Goal: Task Accomplishment & Management: Use online tool/utility

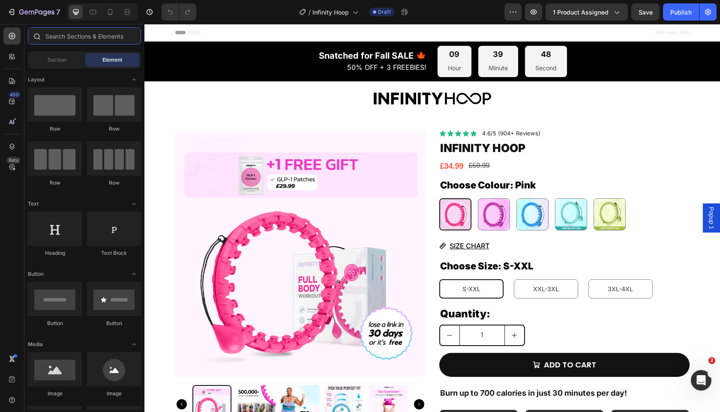
click at [116, 28] on input "text" at bounding box center [84, 35] width 113 height 17
click at [116, 21] on div "7 Version history / Infinity Hoop Draft Preview 1 product assigned Save Publish" at bounding box center [360, 12] width 720 height 24
click at [115, 20] on div at bounding box center [102, 11] width 70 height 17
click at [113, 18] on div at bounding box center [110, 12] width 14 height 14
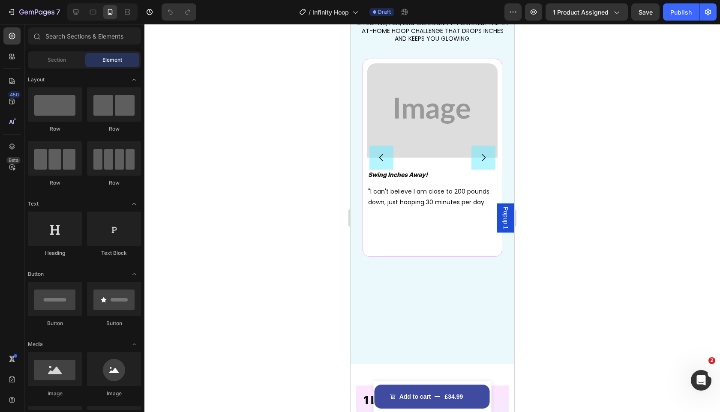
scroll to position [917, 0]
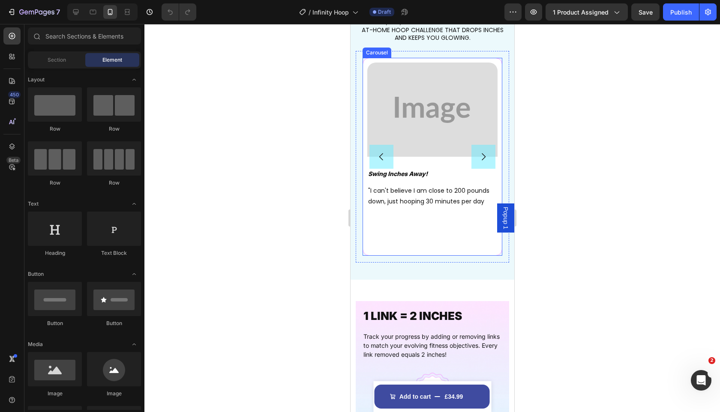
click at [475, 154] on button "Carousel Next Arrow" at bounding box center [483, 157] width 24 height 24
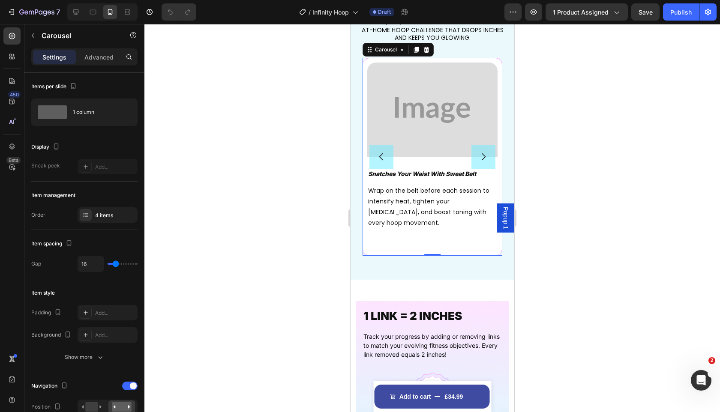
click at [475, 154] on button "Carousel Next Arrow" at bounding box center [483, 157] width 24 height 24
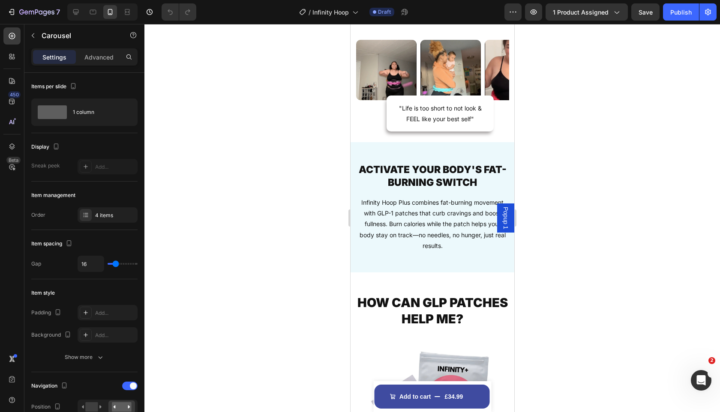
scroll to position [1908, 0]
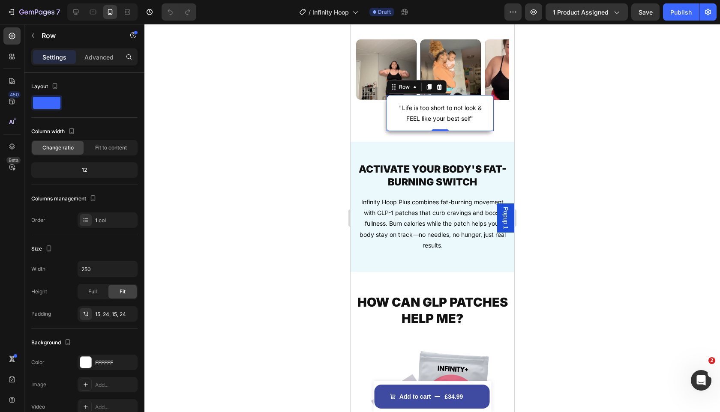
click at [390, 99] on div ""Life is too short to not look & FEEL like your best self" Text Block Row 0" at bounding box center [439, 113] width 107 height 36
click at [100, 53] on p "Advanced" at bounding box center [98, 57] width 29 height 9
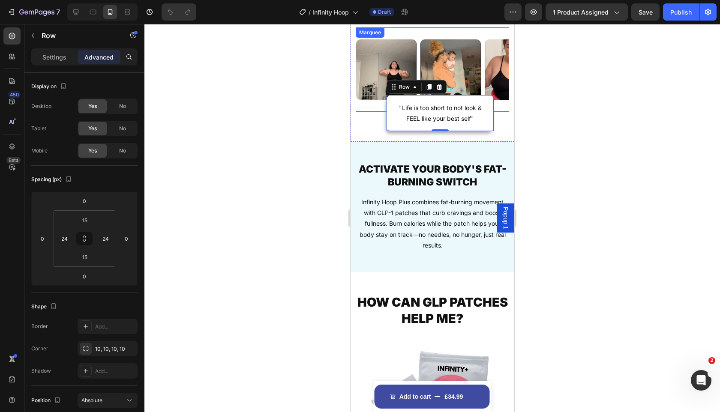
click at [383, 110] on div "Image Image Image Image Image Image Image Image Image Image Marquee" at bounding box center [431, 69] width 153 height 84
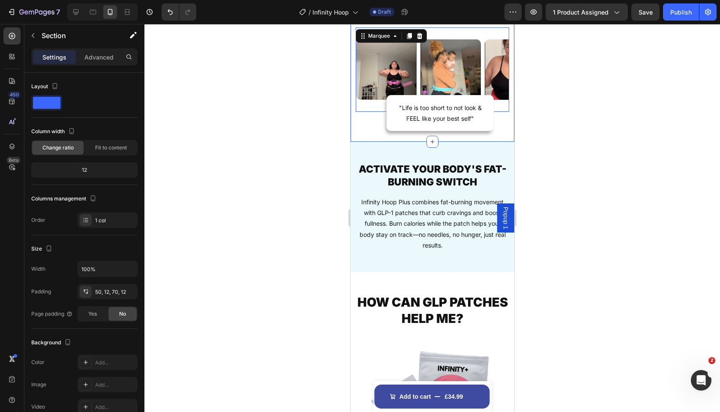
click at [385, 123] on div "OVER 500,000+ TRANSFORMATIONS Heading Row Image Image Image Image Image Image I…" at bounding box center [432, 54] width 164 height 175
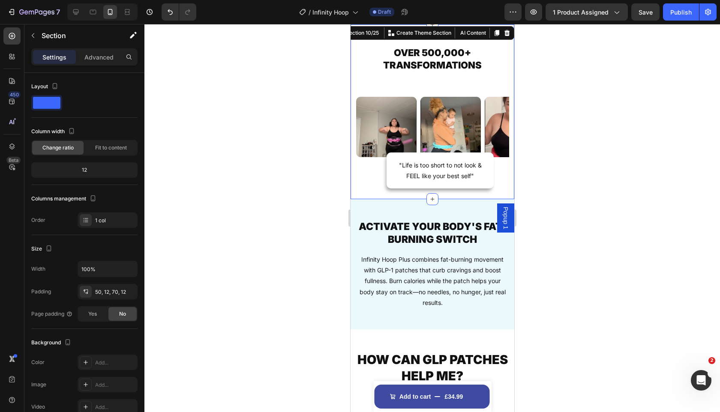
scroll to position [1820, 0]
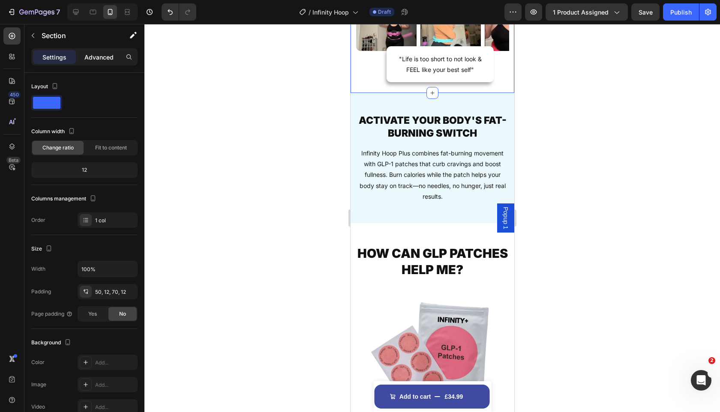
click at [101, 63] on div "Advanced" at bounding box center [99, 57] width 43 height 14
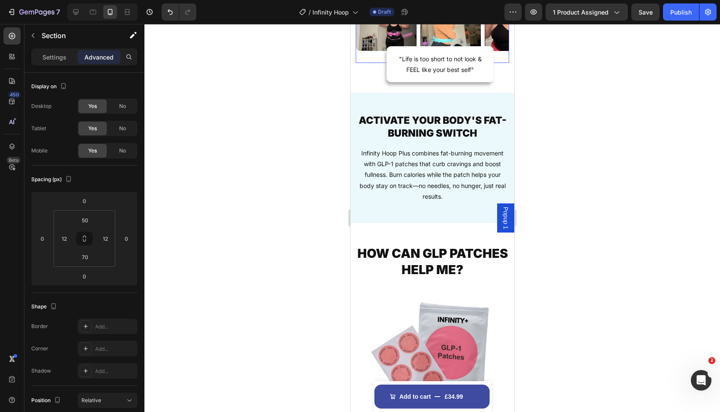
click at [373, 63] on div "Image Image Image Image Image Image Image Image Image Image Marquee 0" at bounding box center [431, 21] width 153 height 84
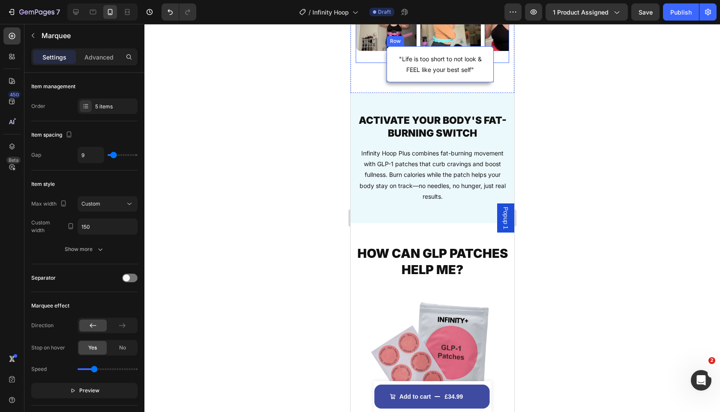
click at [388, 82] on div ""Life is too short to not look & FEEL like your best self" Text Block Row" at bounding box center [439, 64] width 107 height 36
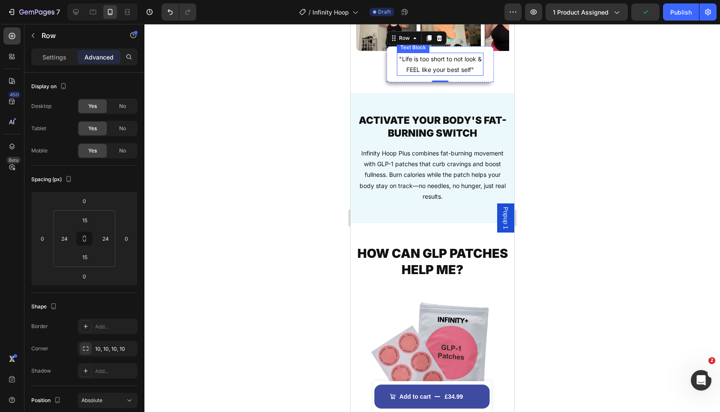
click at [404, 75] on p ""Life is too short to not look & FEEL like your best self"" at bounding box center [439, 64] width 85 height 21
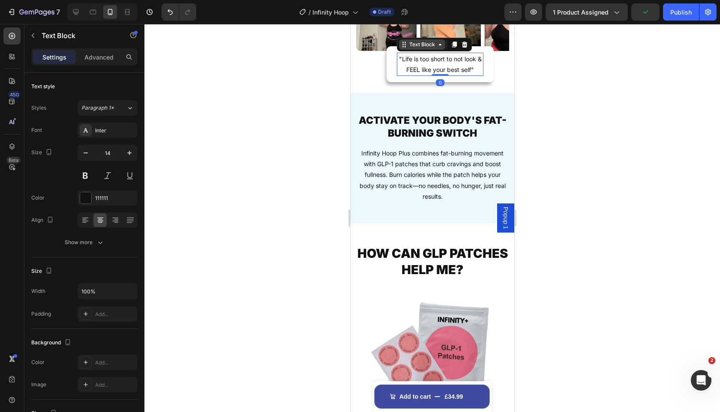
click at [409, 48] on div "Text Block" at bounding box center [421, 45] width 29 height 8
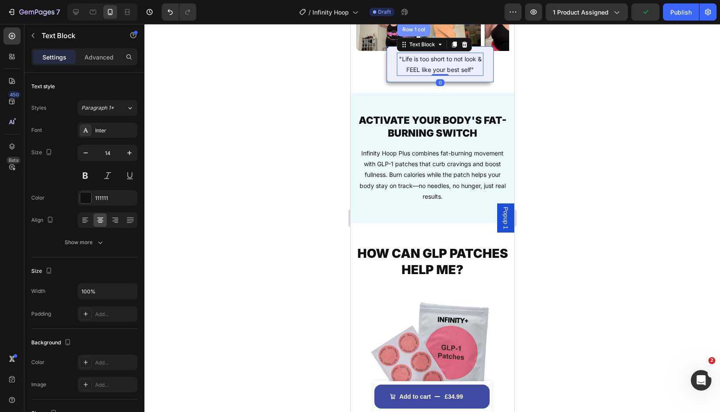
click at [412, 36] on div "Row 1 col" at bounding box center [413, 30] width 33 height 14
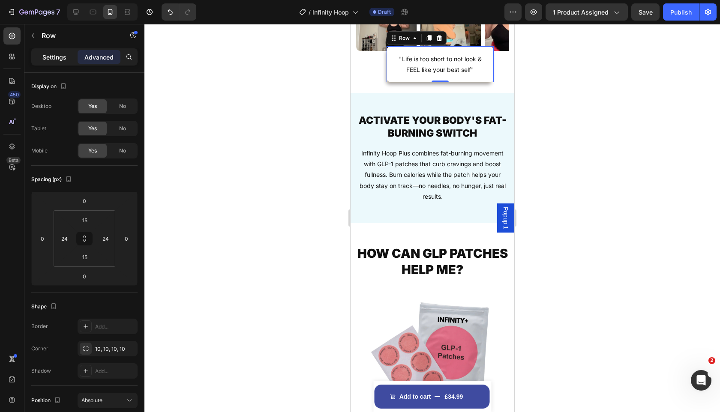
click at [55, 58] on p "Settings" at bounding box center [54, 57] width 24 height 9
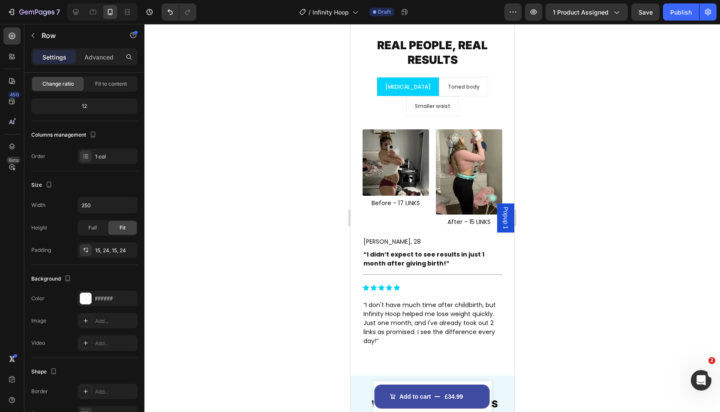
scroll to position [3004, 0]
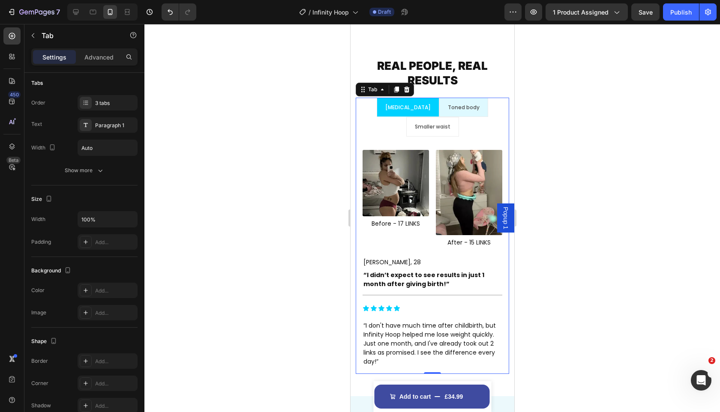
click at [451, 113] on li "Toned body" at bounding box center [463, 108] width 49 height 20
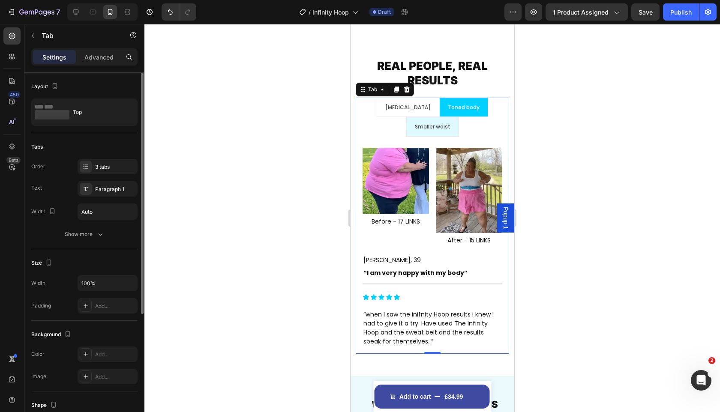
click at [451, 121] on div "Smaller waist" at bounding box center [432, 127] width 38 height 12
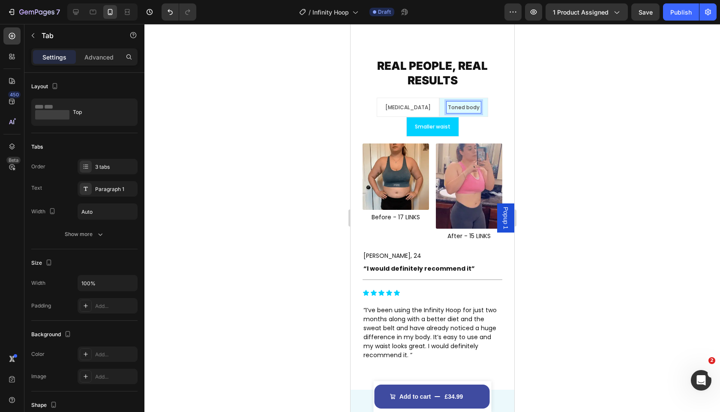
click at [448, 111] on p "Toned body" at bounding box center [464, 107] width 32 height 9
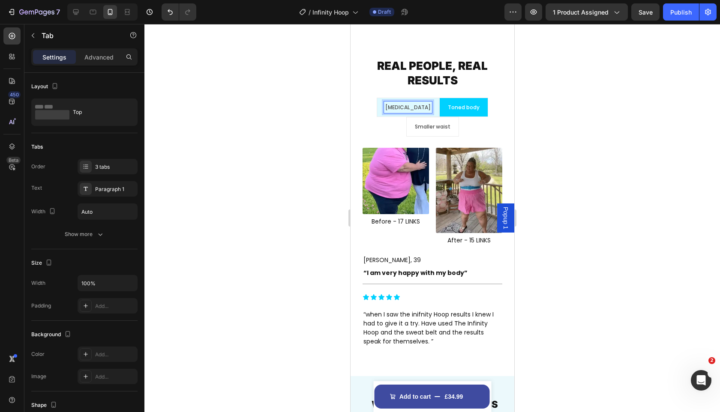
click at [398, 110] on div "Postpartum" at bounding box center [408, 108] width 48 height 12
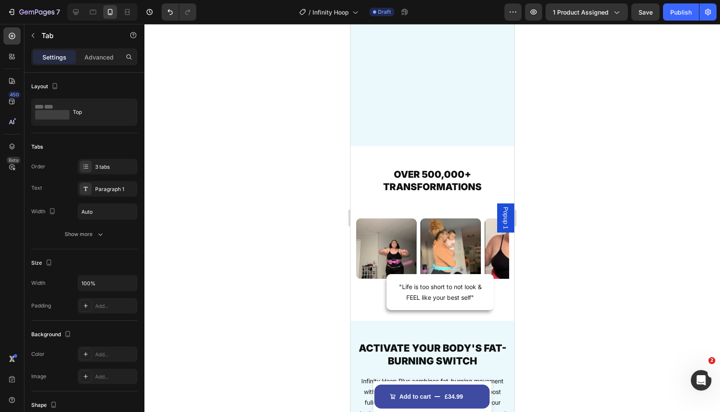
scroll to position [1714, 0]
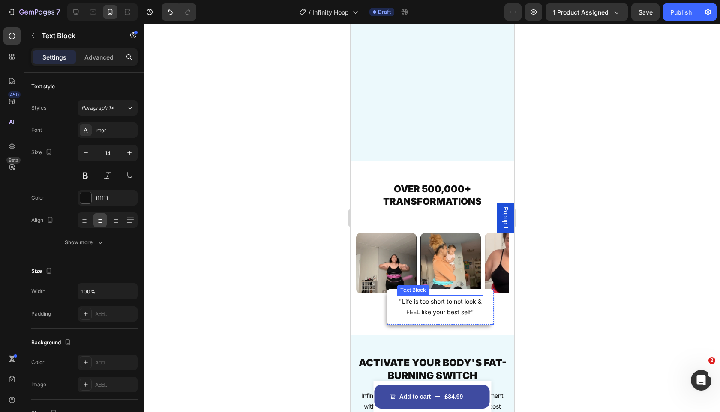
click at [400, 308] on p ""Life is too short to not look & FEEL like your best self"" at bounding box center [439, 306] width 85 height 21
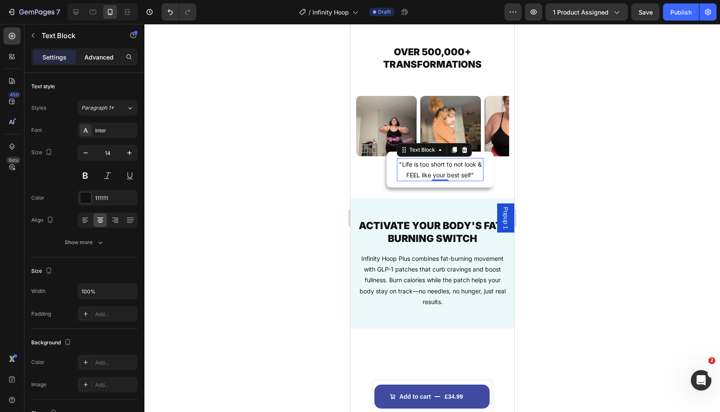
click at [92, 58] on p "Advanced" at bounding box center [98, 57] width 29 height 9
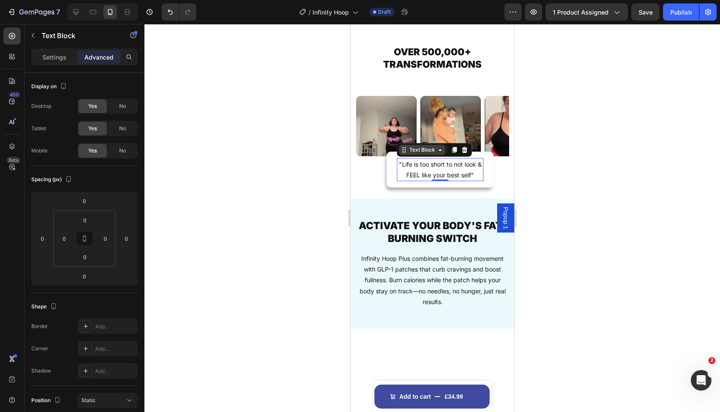
click at [413, 154] on div "Text Block" at bounding box center [421, 150] width 29 height 8
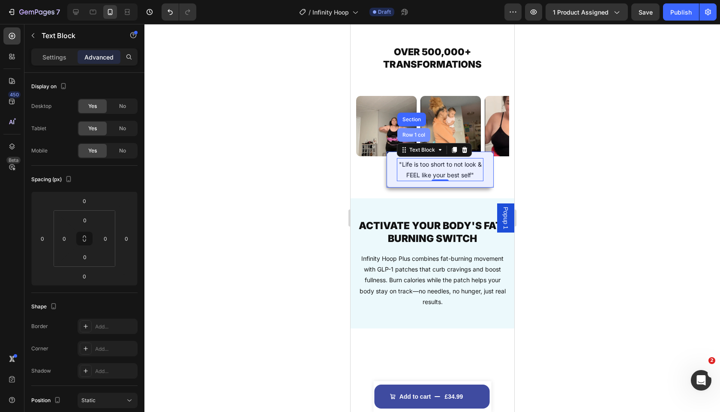
click at [413, 142] on div "Row 1 col" at bounding box center [413, 135] width 33 height 14
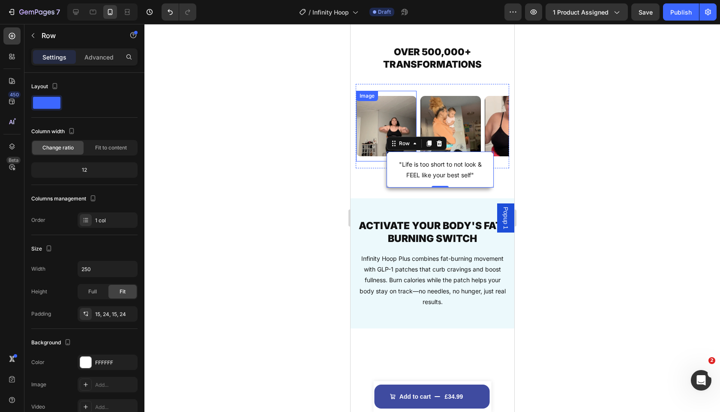
click at [373, 156] on img at bounding box center [386, 126] width 60 height 60
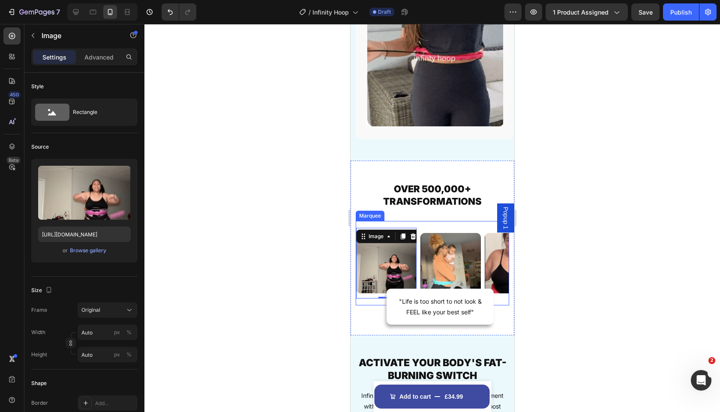
click at [377, 300] on div "Image 0 Image Image Image Image Image 0 Image Image Image Image Marquee" at bounding box center [431, 263] width 153 height 84
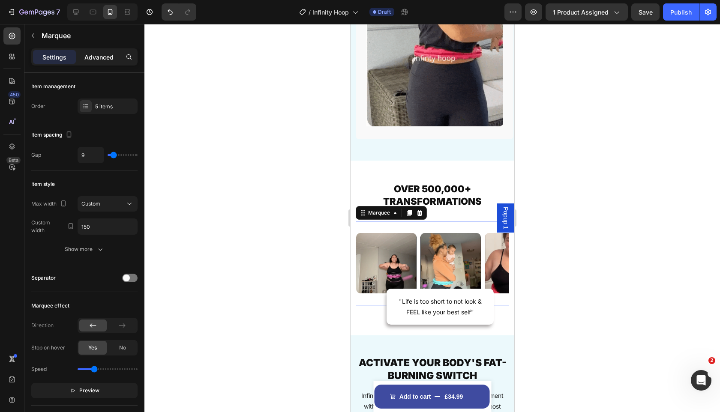
click at [96, 51] on div "Advanced" at bounding box center [99, 57] width 43 height 14
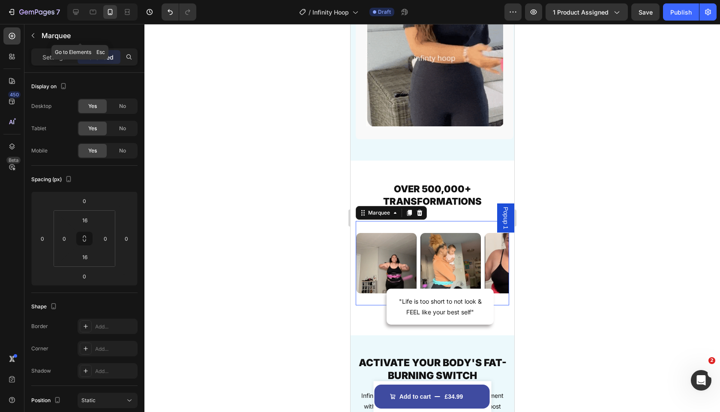
click at [67, 47] on div "Marquee" at bounding box center [79, 36] width 111 height 24
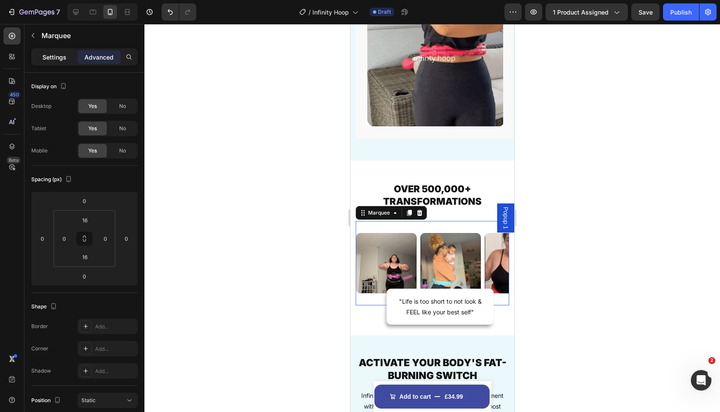
click at [60, 56] on p "Settings" at bounding box center [54, 57] width 24 height 9
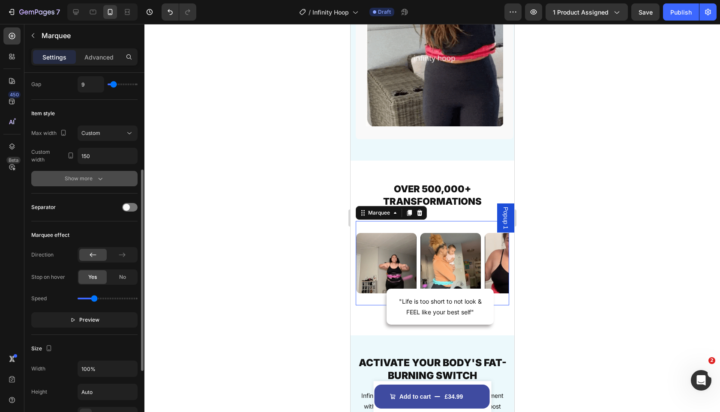
scroll to position [163, 0]
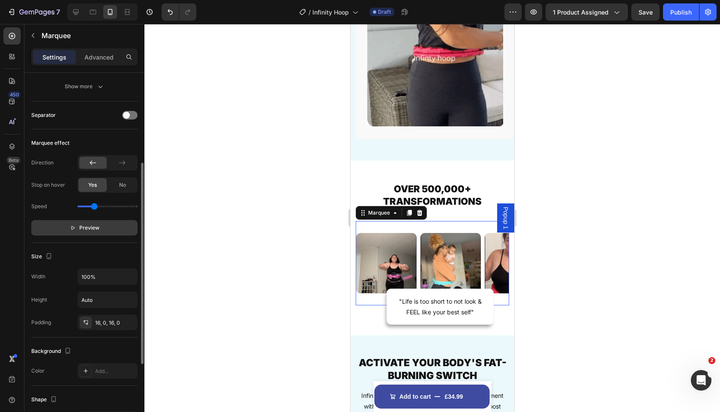
click at [107, 233] on button "Preview" at bounding box center [84, 227] width 106 height 15
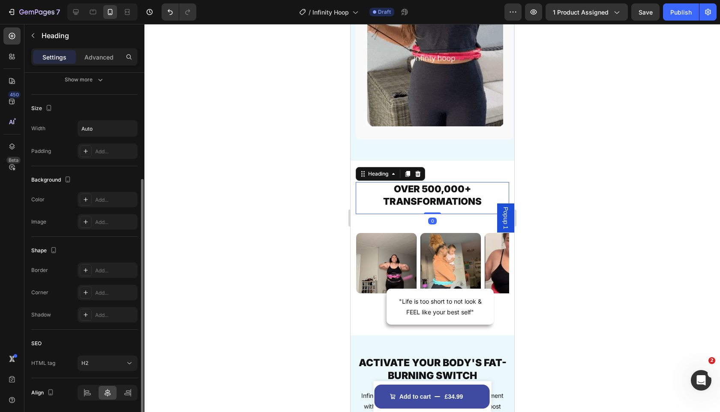
click at [395, 189] on h2 "OVER 500,000+ TRANSFORMATIONS" at bounding box center [431, 195] width 153 height 26
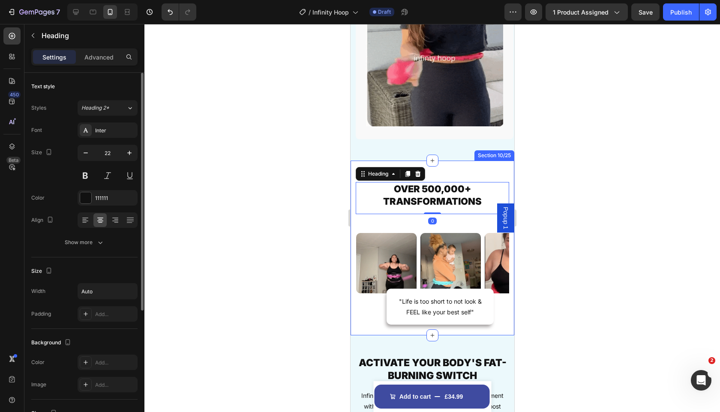
click at [388, 164] on div "OVER 500,000+ TRANSFORMATIONS Heading 0 Row Image Image Image Image Image Image…" at bounding box center [432, 248] width 164 height 175
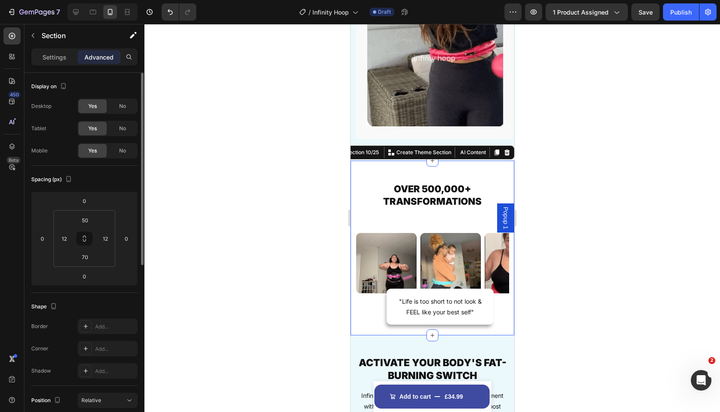
click at [385, 173] on div "OVER 500,000+ TRANSFORMATIONS Heading Row Image Image Image Image Image Image I…" at bounding box center [432, 248] width 164 height 175
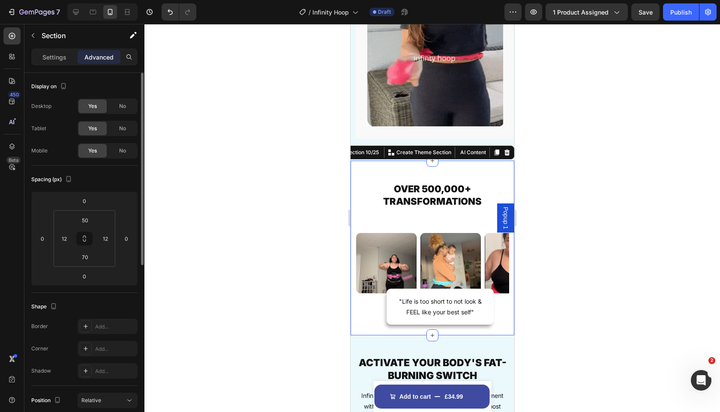
click at [385, 189] on h2 "OVER 500,000+ TRANSFORMATIONS" at bounding box center [431, 195] width 153 height 26
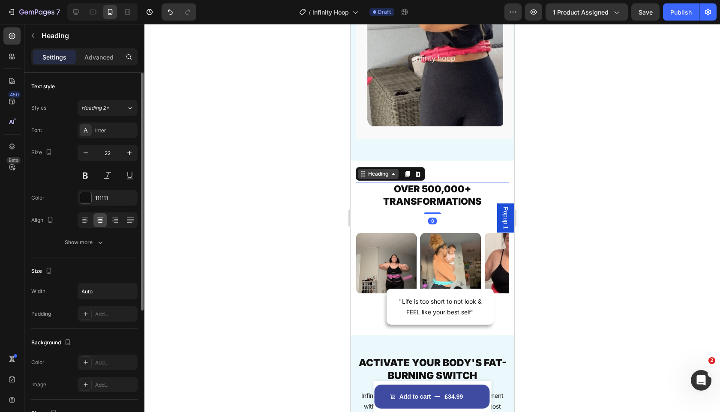
click at [381, 178] on div "Heading" at bounding box center [378, 174] width 41 height 10
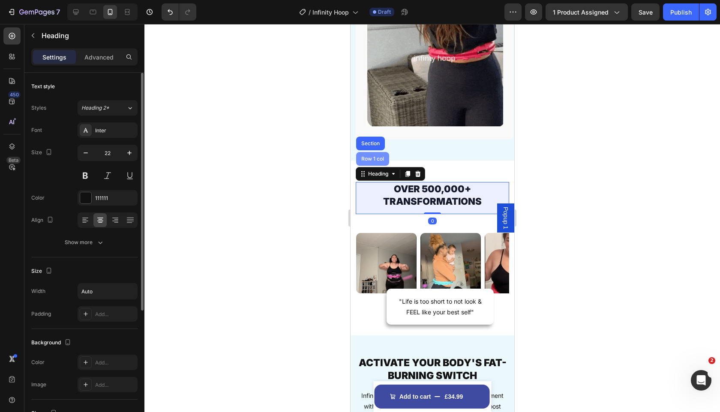
click at [381, 159] on div "Row 1 col" at bounding box center [372, 158] width 26 height 5
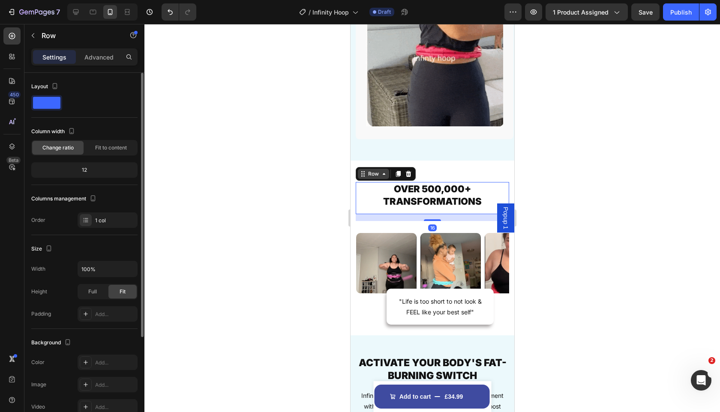
click at [377, 175] on div "Row" at bounding box center [373, 174] width 14 height 8
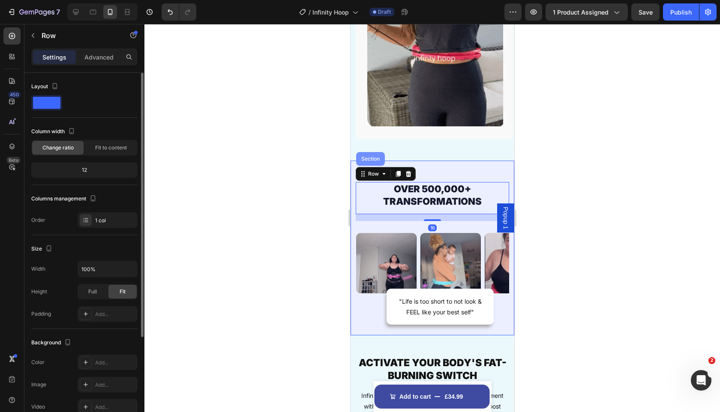
click at [377, 165] on div "Section" at bounding box center [370, 159] width 29 height 14
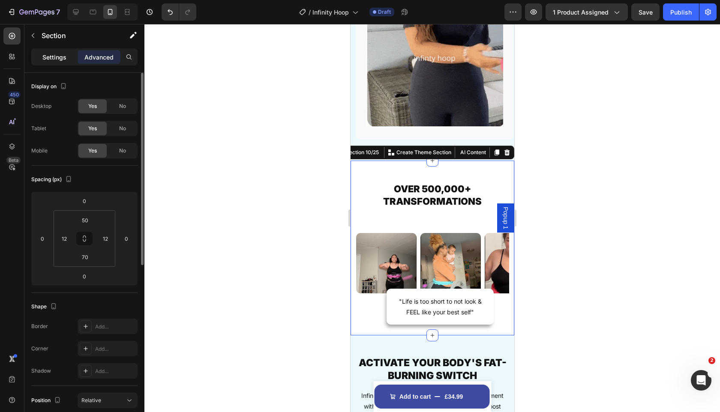
click at [60, 55] on p "Settings" at bounding box center [54, 57] width 24 height 9
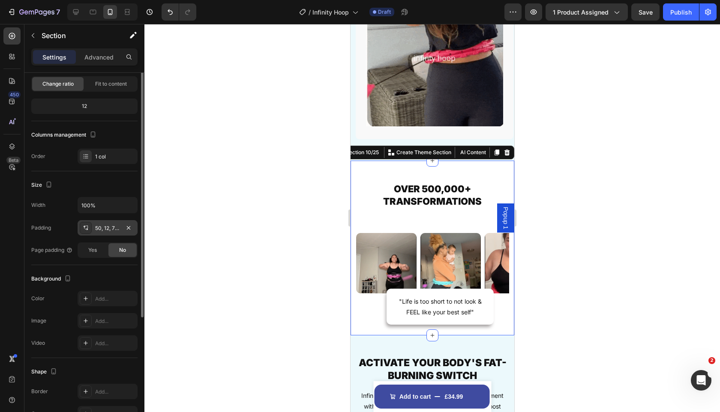
scroll to position [21, 0]
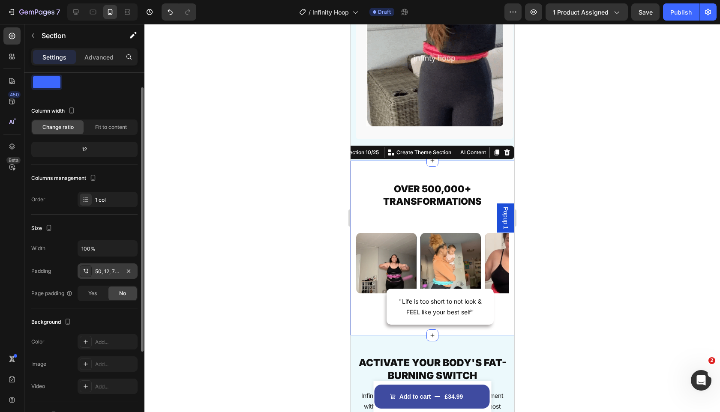
click at [97, 274] on div "50, 12, 70, 12" at bounding box center [107, 272] width 25 height 8
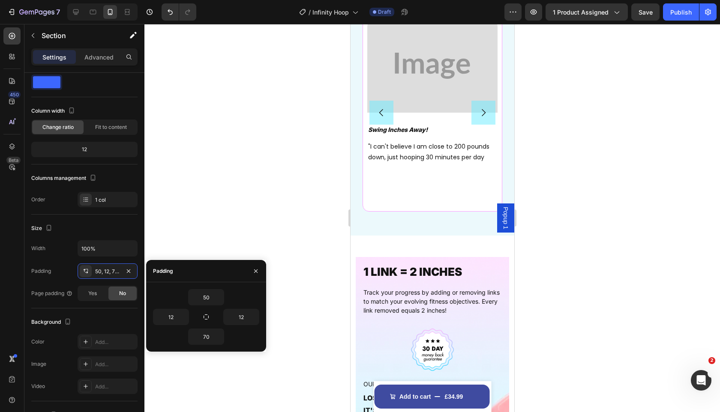
scroll to position [942, 0]
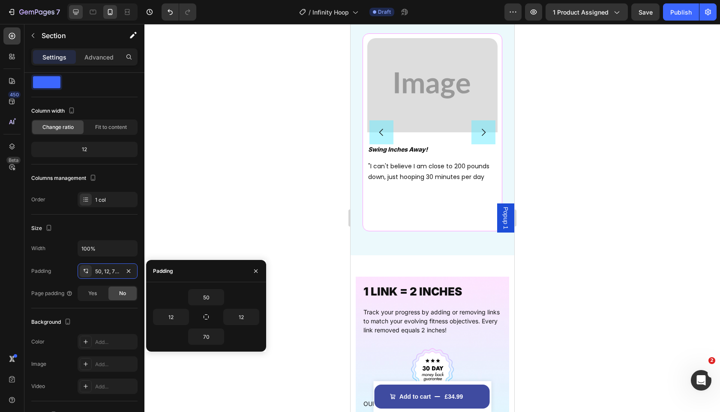
click at [81, 8] on div at bounding box center [76, 12] width 14 height 14
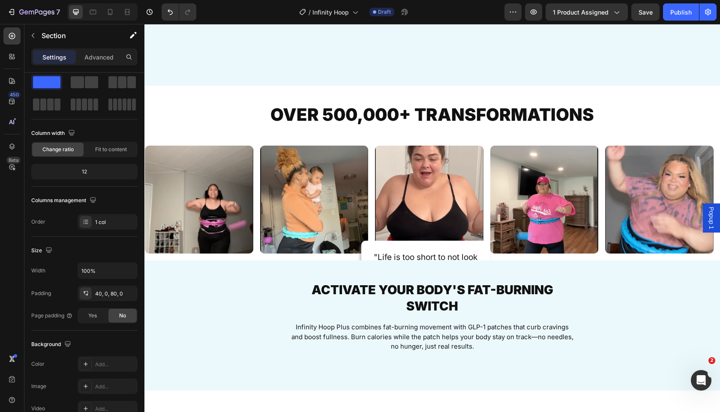
scroll to position [1913, 0]
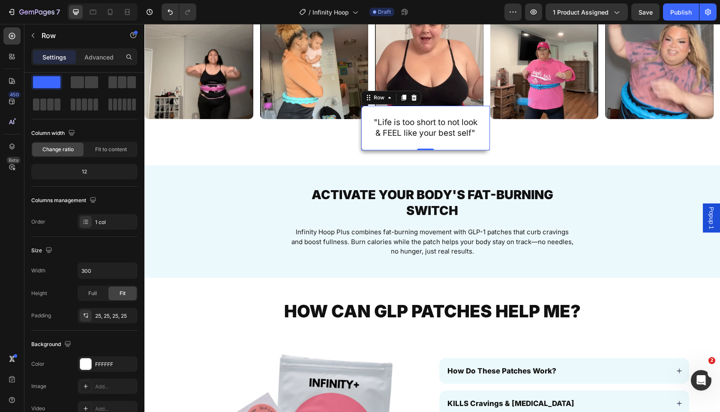
click at [371, 142] on div ""Life is too short to not look & FEEL like your best self" Text Block Row 0" at bounding box center [425, 128] width 129 height 44
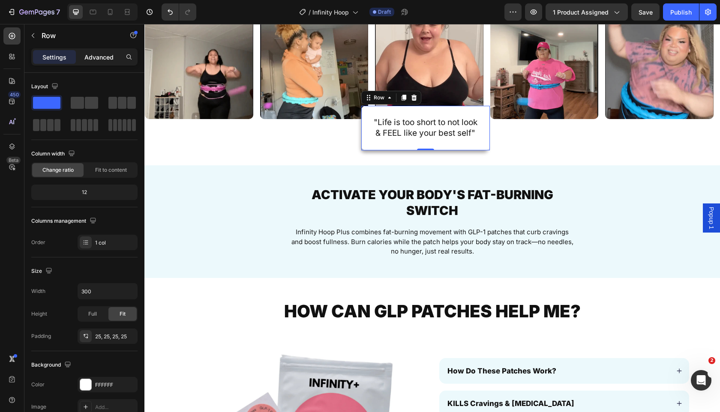
click at [101, 60] on p "Advanced" at bounding box center [98, 57] width 29 height 9
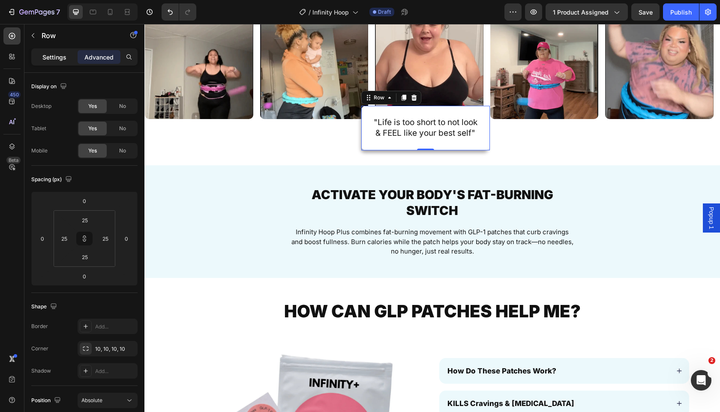
click at [63, 53] on p "Settings" at bounding box center [54, 57] width 24 height 9
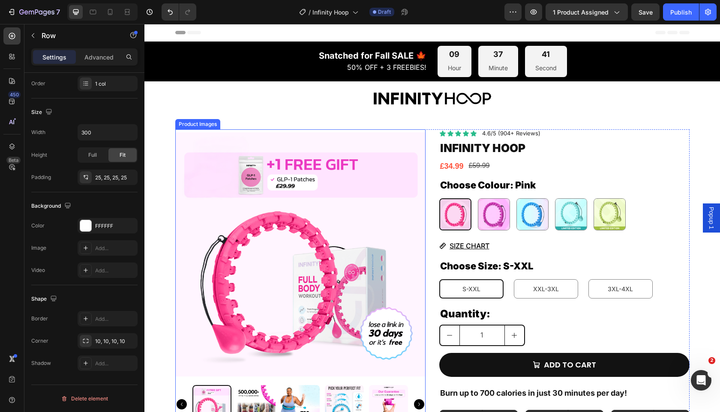
scroll to position [112, 0]
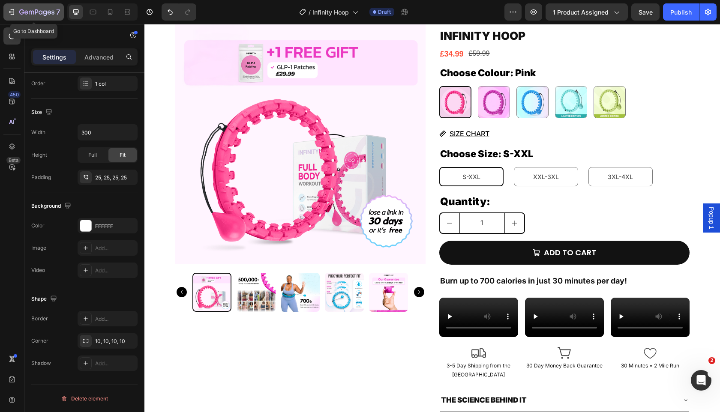
click at [15, 13] on icon "button" at bounding box center [11, 12] width 9 height 9
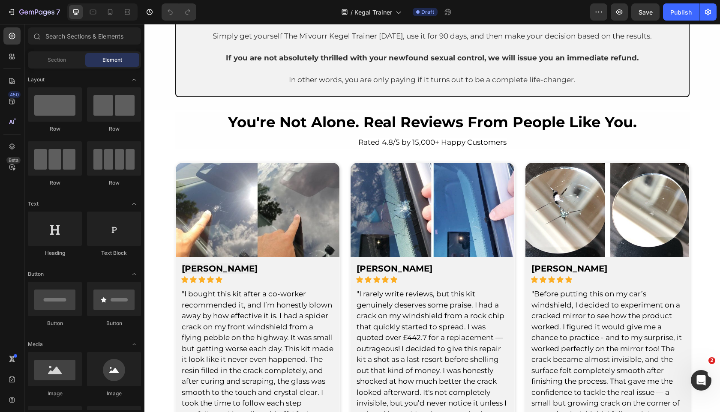
scroll to position [3245, 0]
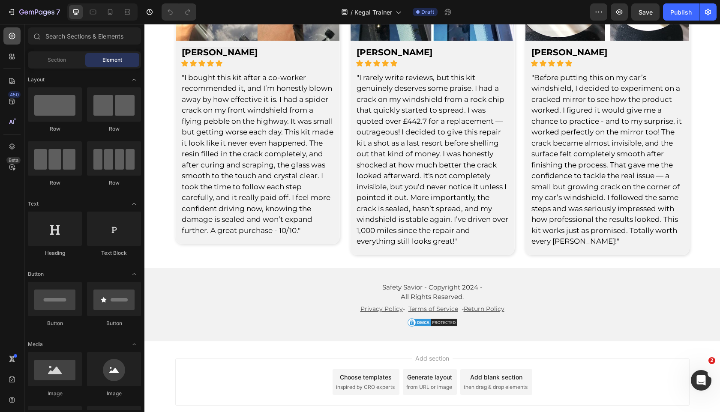
click at [8, 39] on icon at bounding box center [12, 36] width 9 height 9
click at [49, 66] on div "Section" at bounding box center [57, 60] width 54 height 14
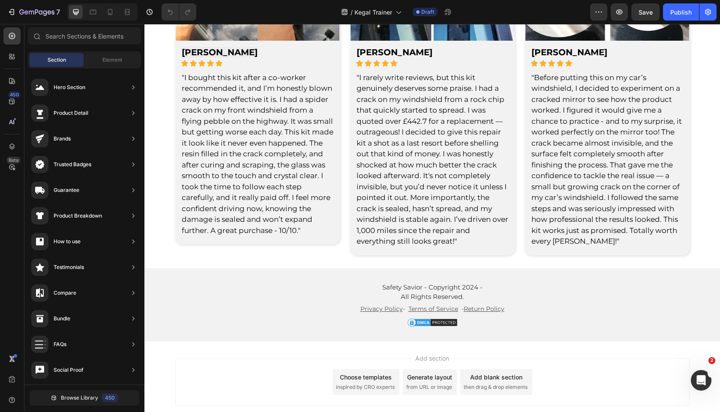
click at [45, 389] on div "Browse Library 450" at bounding box center [84, 398] width 120 height 26
click at [45, 404] on button "Browse Library 450" at bounding box center [85, 398] width 110 height 15
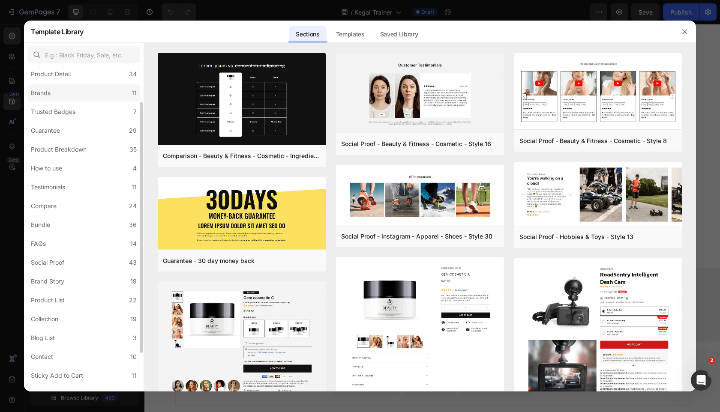
scroll to position [50, 0]
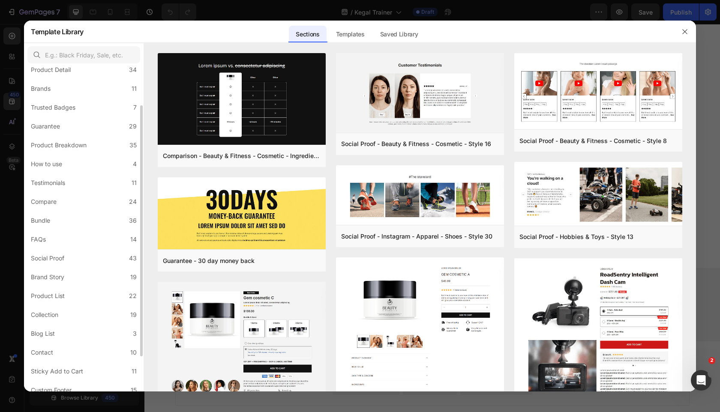
click at [81, 192] on div "All Sections 446 Hero Section 76 Product Detail 34 Brands 11 Trusted Badges 7 G…" at bounding box center [84, 227] width 120 height 420
click at [81, 201] on label "Compare 24" at bounding box center [83, 201] width 113 height 17
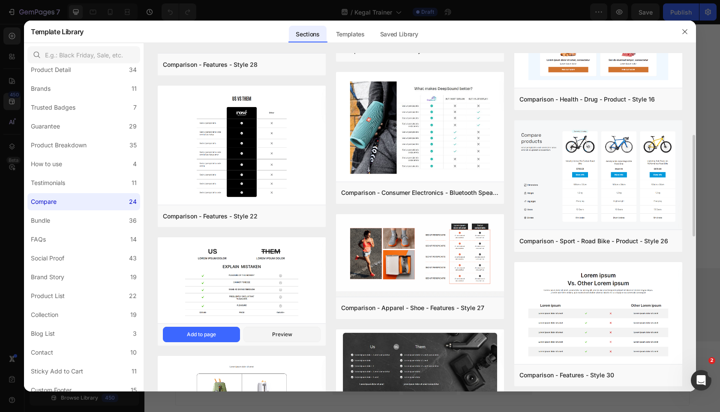
scroll to position [213, 0]
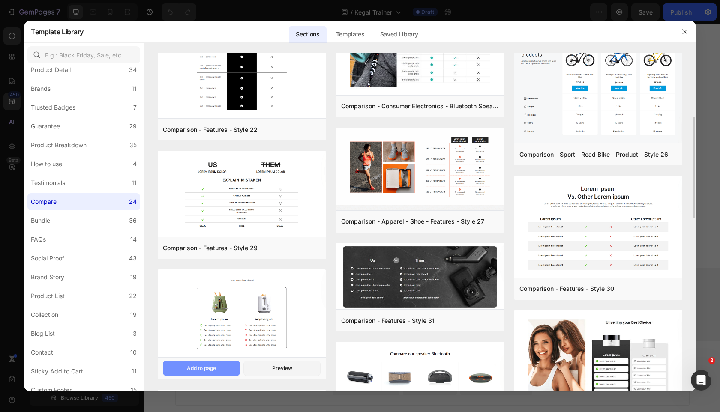
click at [198, 370] on div "Add to page" at bounding box center [201, 369] width 29 height 8
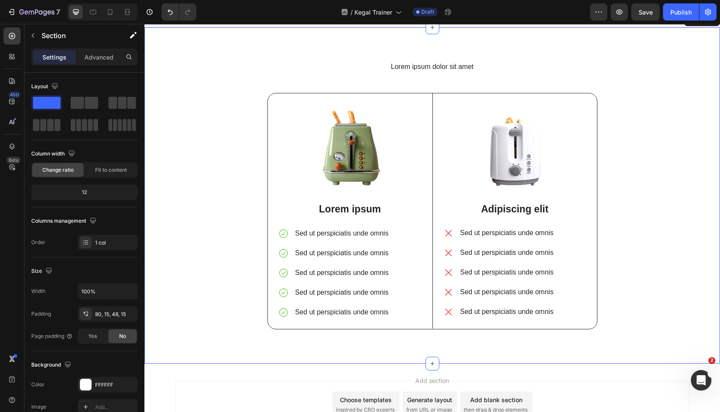
scroll to position [3374, 0]
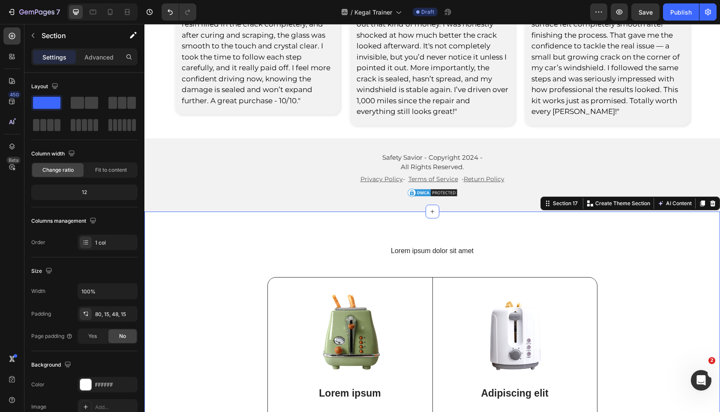
click at [315, 217] on div "Lorem ipsum dolor sit amet Heading Image Lorem ipsum Text Block Sed ut perspici…" at bounding box center [432, 380] width 576 height 337
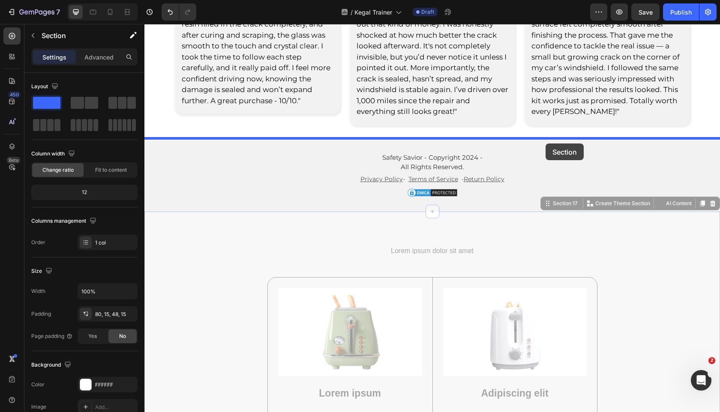
drag, startPoint x: 550, startPoint y: 204, endPoint x: 546, endPoint y: 144, distance: 61.0
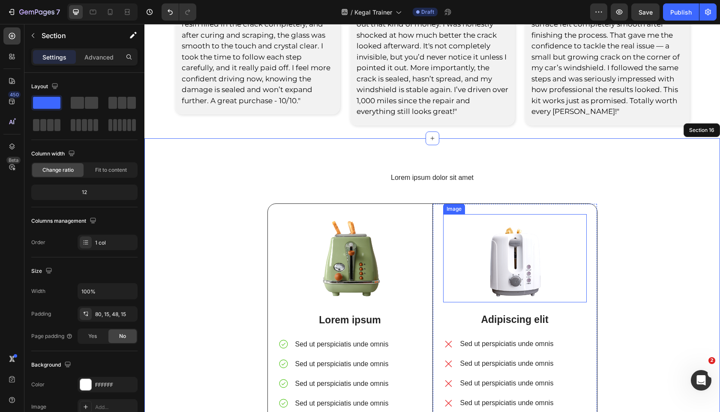
click at [446, 223] on img at bounding box center [515, 258] width 144 height 88
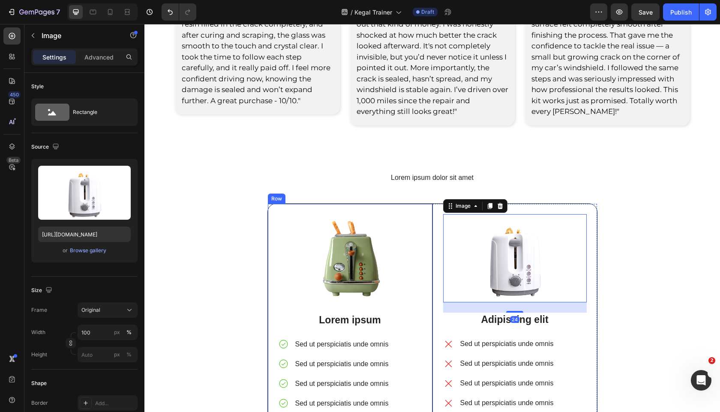
click at [430, 219] on div "Image Lorem ipsum Text Block Sed ut perspiciatis unde omnis Sed ut perspiciatis…" at bounding box center [350, 322] width 165 height 236
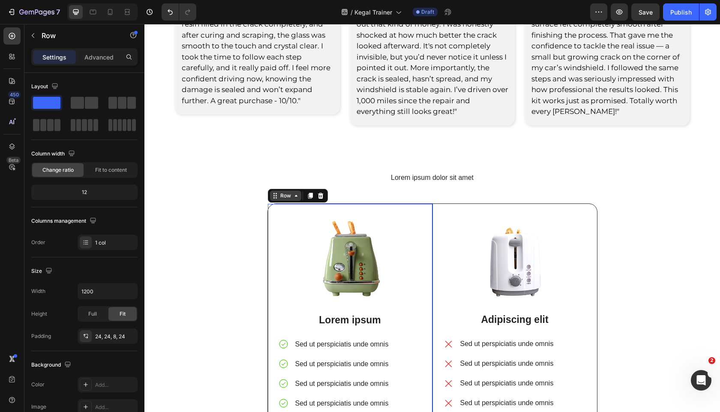
click at [290, 199] on div "Row" at bounding box center [286, 196] width 14 height 8
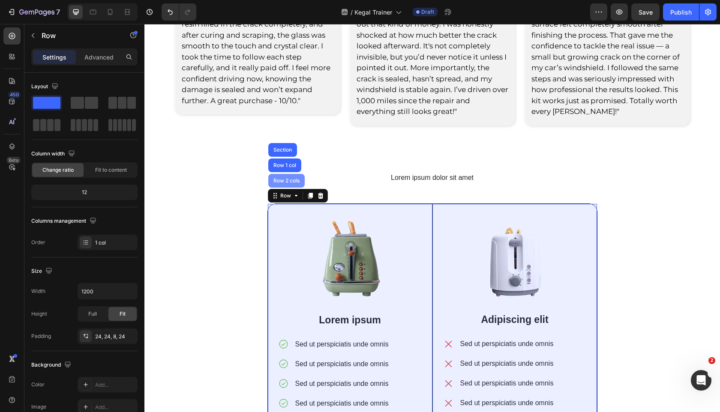
click at [283, 182] on div "Row 2 cols" at bounding box center [287, 180] width 30 height 5
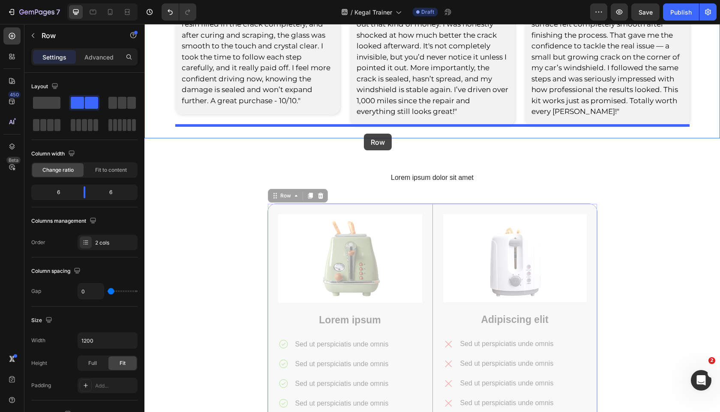
drag, startPoint x: 312, startPoint y: 123, endPoint x: 364, endPoint y: 134, distance: 52.5
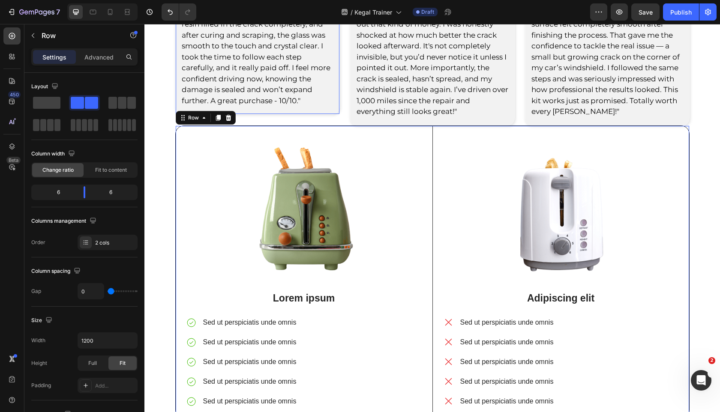
click at [338, 110] on div ""I bought this kit after a co-worker recommended it, and I’m honestly blown awa…" at bounding box center [258, 28] width 164 height 173
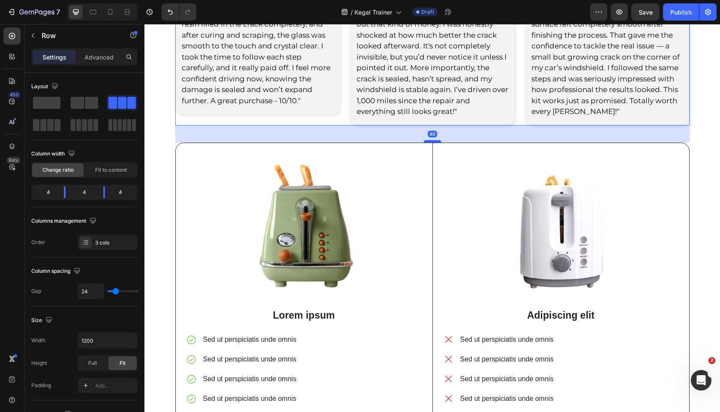
drag, startPoint x: 430, startPoint y: 125, endPoint x: 431, endPoint y: 142, distance: 17.2
click at [431, 142] on div at bounding box center [432, 141] width 17 height 3
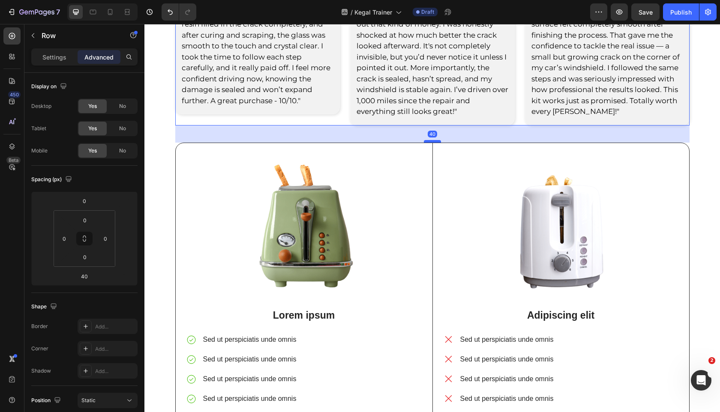
scroll to position [3680, 0]
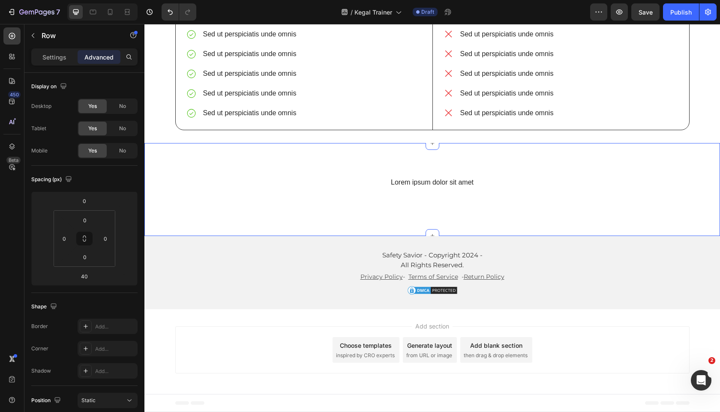
click at [288, 159] on div "Lorem ipsum dolor sit amet Heading Row Section 16" at bounding box center [432, 189] width 576 height 93
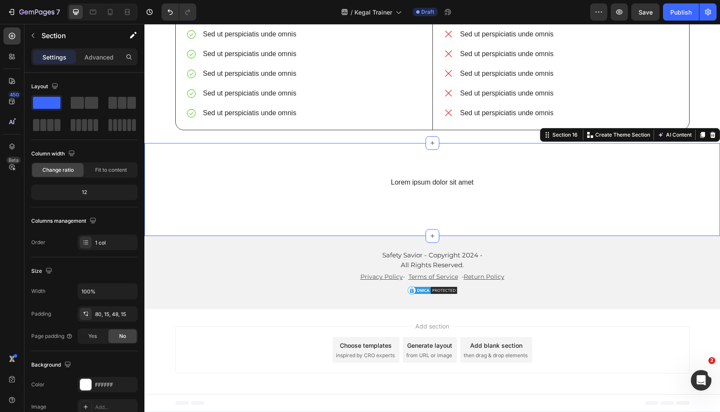
click at [516, 173] on div "Lorem ipsum dolor sit amet Heading Row Section 16 Create Theme Section AI Conte…" at bounding box center [432, 189] width 576 height 93
click at [712, 135] on icon at bounding box center [713, 135] width 6 height 6
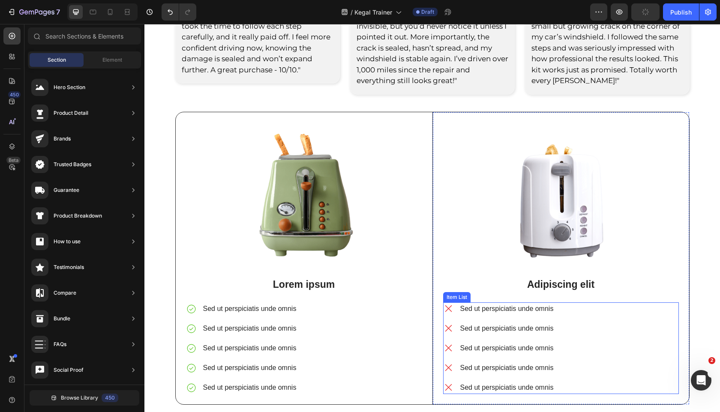
scroll to position [3455, 0]
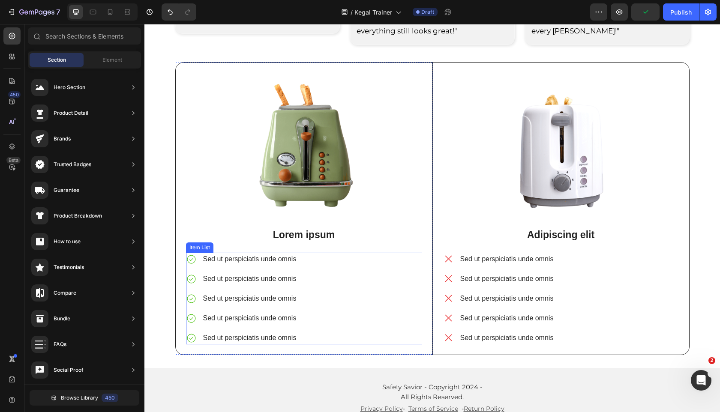
click at [189, 257] on icon at bounding box center [191, 259] width 11 height 11
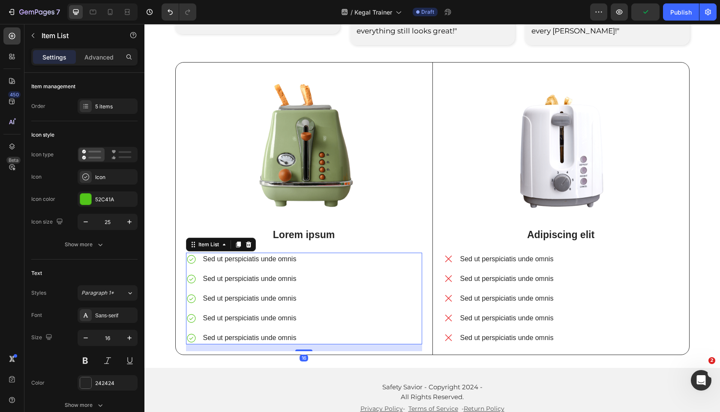
click at [191, 261] on icon at bounding box center [191, 259] width 11 height 11
click at [304, 165] on img at bounding box center [304, 145] width 236 height 145
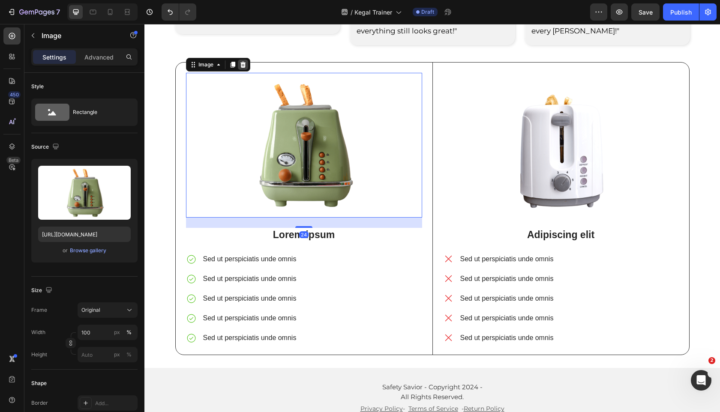
click at [244, 66] on icon at bounding box center [243, 64] width 6 height 6
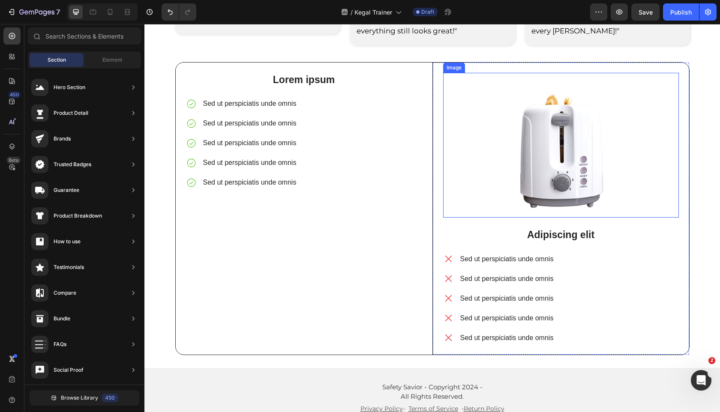
click at [574, 84] on img at bounding box center [561, 145] width 236 height 145
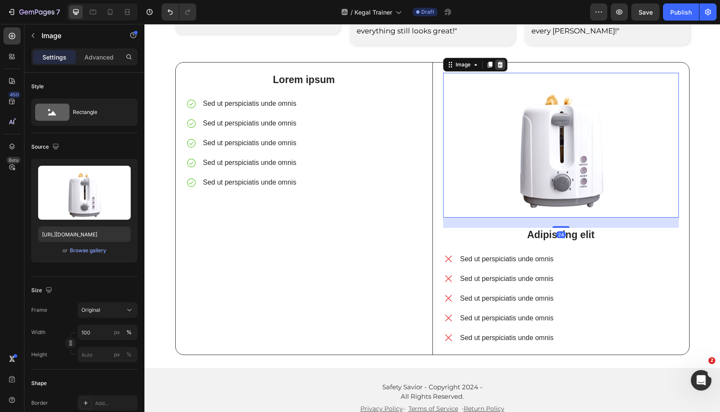
click at [499, 66] on icon at bounding box center [500, 64] width 6 height 6
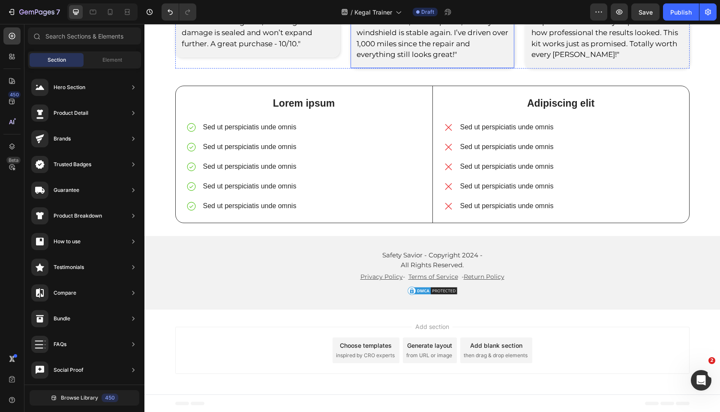
click at [417, 99] on p "Lorem ipsum" at bounding box center [304, 103] width 234 height 13
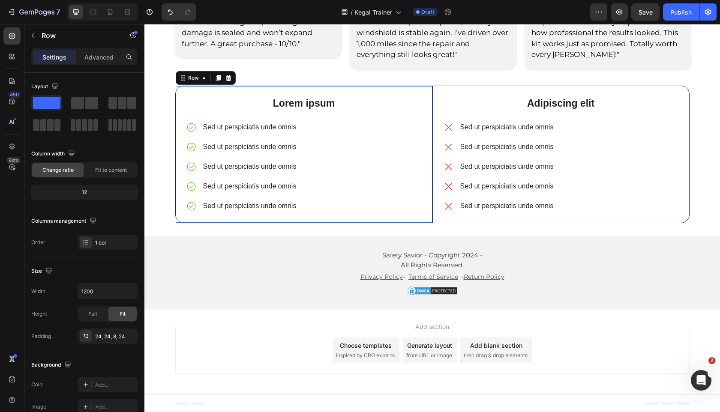
click at [428, 103] on div "Lorem ipsum Text Block Sed ut perspiciatis unde omnis Sed ut perspiciatis unde …" at bounding box center [304, 154] width 257 height 137
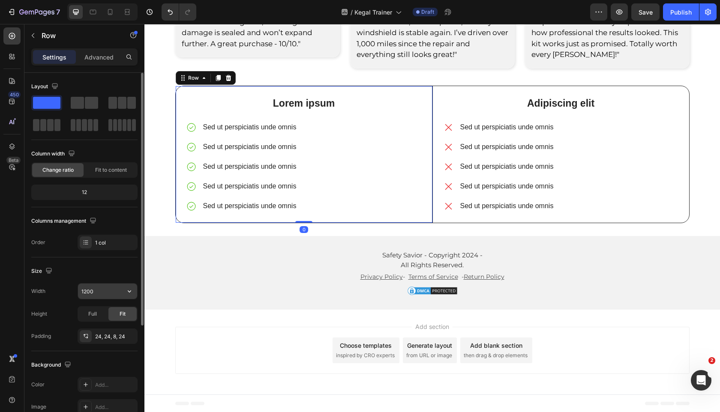
scroll to position [159, 0]
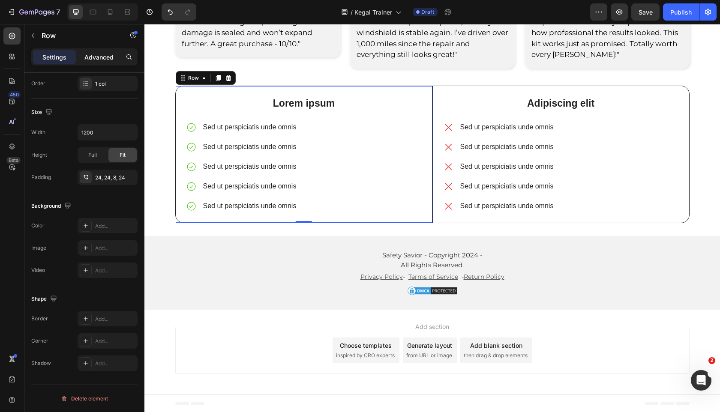
click at [103, 55] on p "Advanced" at bounding box center [98, 57] width 29 height 9
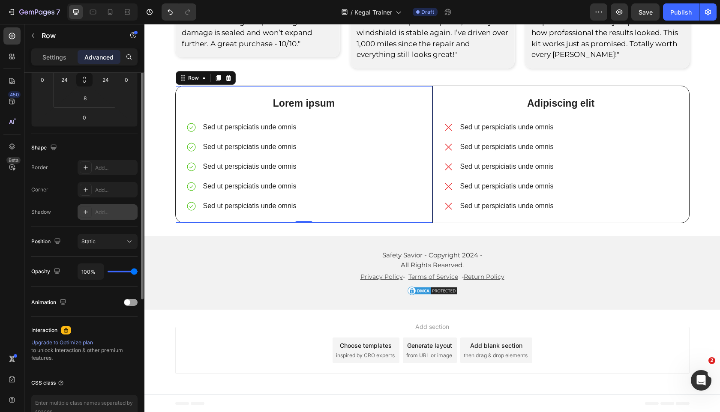
scroll to position [39, 0]
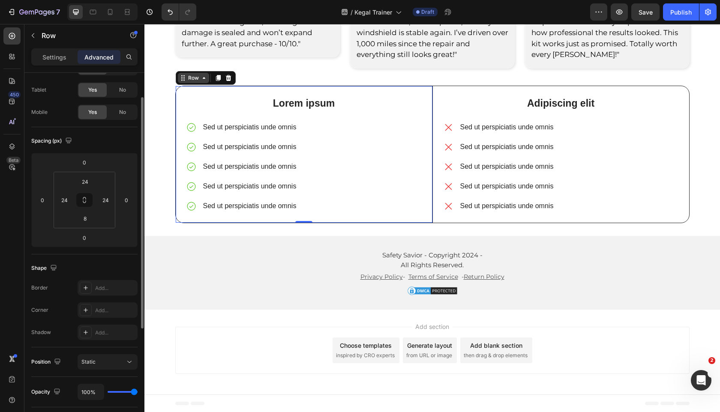
click at [195, 78] on div "Row" at bounding box center [193, 78] width 14 height 8
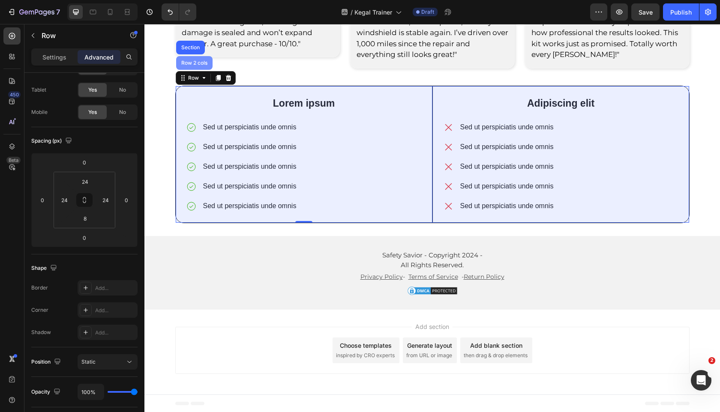
click at [189, 62] on div "Row 2 cols" at bounding box center [195, 62] width 30 height 5
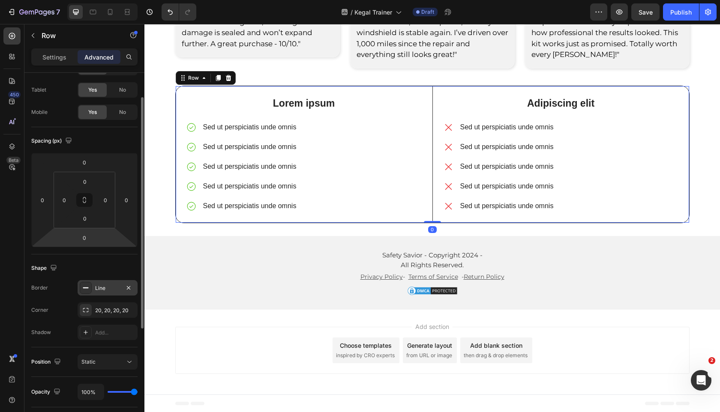
click at [127, 282] on div "Line" at bounding box center [108, 287] width 60 height 15
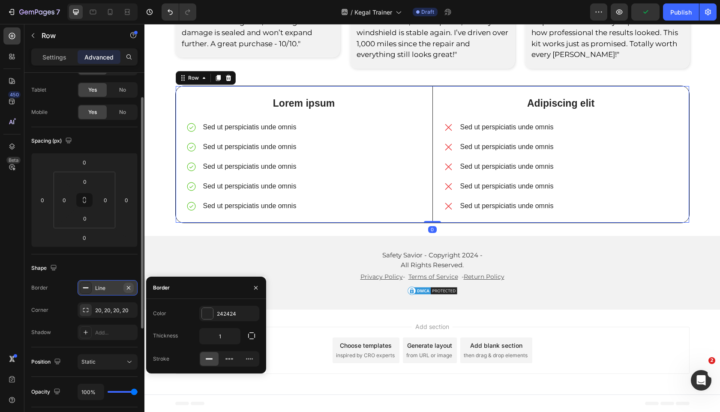
click at [132, 289] on button "button" at bounding box center [128, 288] width 10 height 10
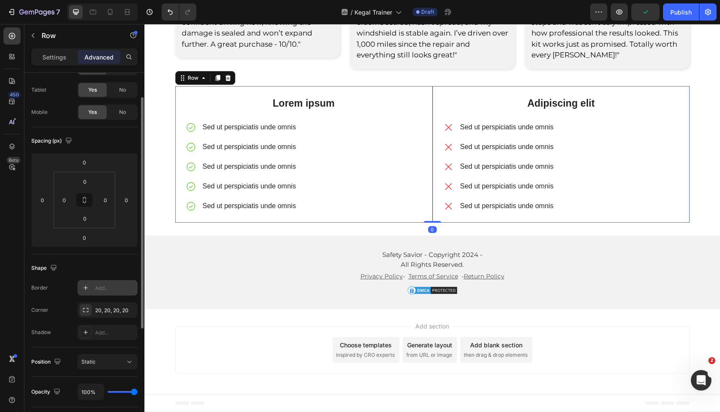
scroll to position [3431, 0]
click at [126, 269] on div "Shape" at bounding box center [84, 268] width 106 height 14
click at [195, 268] on div "Safety Savior - Copyright 2024 - All Rights Reserved. Text Block Privacy Policy…" at bounding box center [432, 273] width 576 height 46
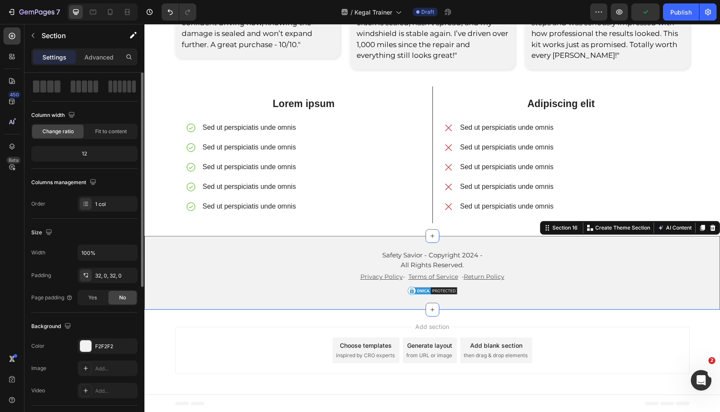
scroll to position [0, 0]
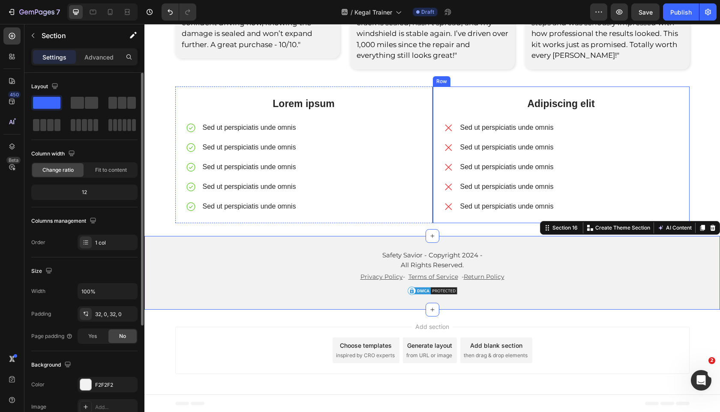
click at [435, 136] on div "Adipiscing elit Text Block Sed ut perspiciatis unde omnis Sed ut perspiciatis u…" at bounding box center [561, 155] width 257 height 137
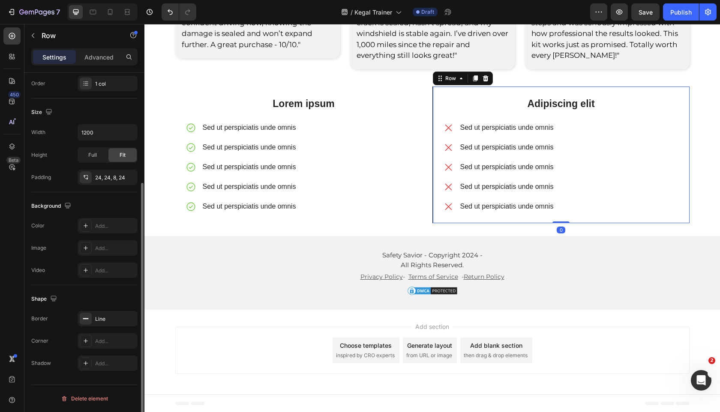
scroll to position [159, 0]
click at [126, 318] on icon "button" at bounding box center [128, 319] width 7 height 7
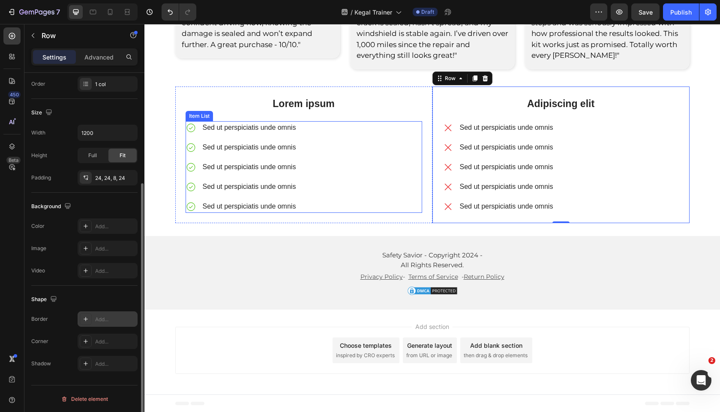
click at [331, 217] on div "Lorem ipsum Text Block Sed ut perspiciatis unde omnis Sed ut perspiciatis unde …" at bounding box center [304, 158] width 237 height 123
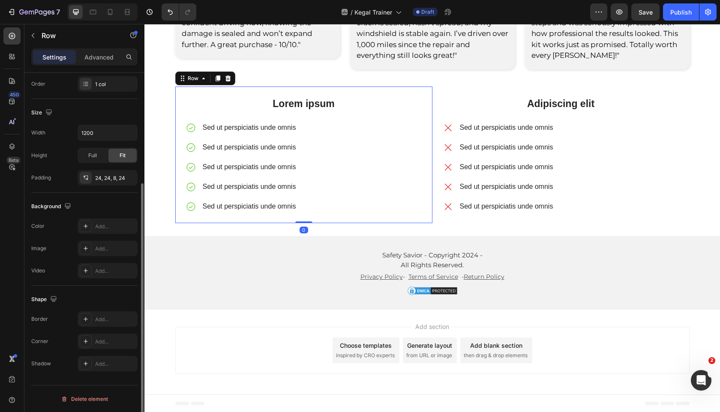
click at [296, 255] on div "Safety Savior - Copyright 2024 - All Rights Reserved. Text Block Privacy Policy…" at bounding box center [432, 273] width 576 height 46
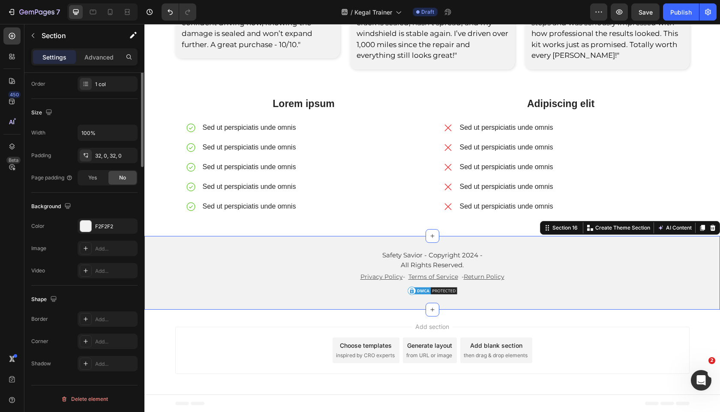
scroll to position [0, 0]
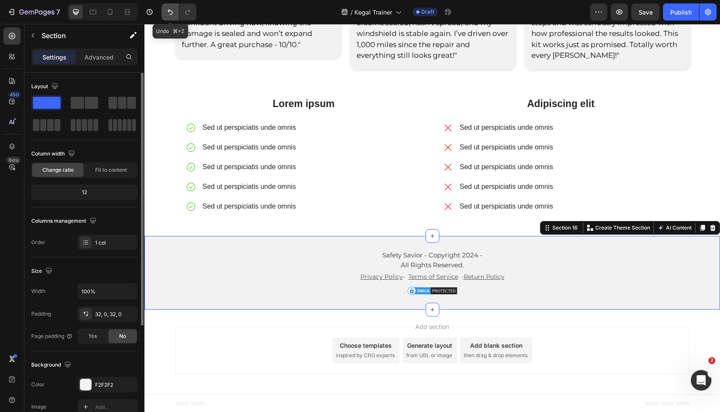
click at [169, 16] on button "Undo/Redo" at bounding box center [170, 11] width 17 height 17
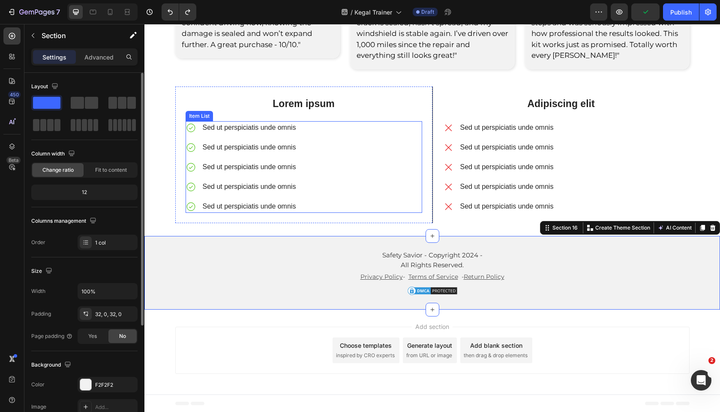
click at [363, 131] on div "Sed ut perspiciatis unde omnis Sed ut perspiciatis unde omnis Sed ut perspiciat…" at bounding box center [304, 167] width 237 height 92
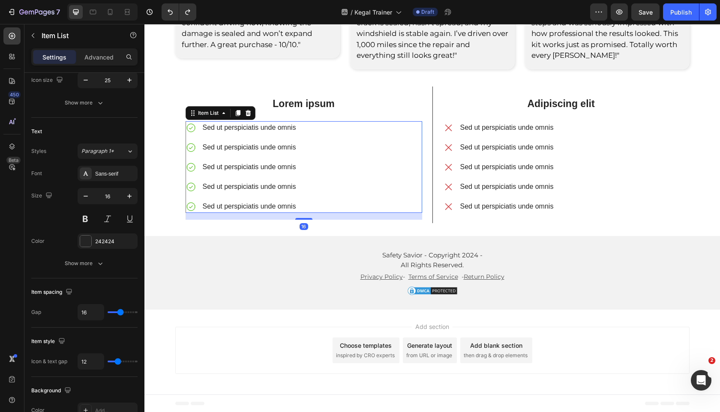
scroll to position [428, 0]
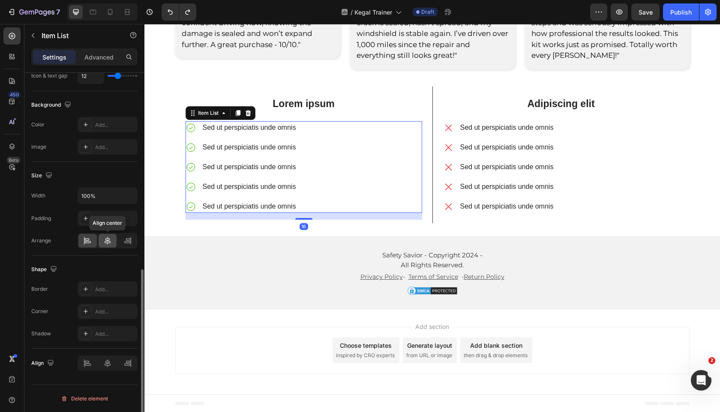
click at [107, 242] on icon at bounding box center [107, 241] width 9 height 9
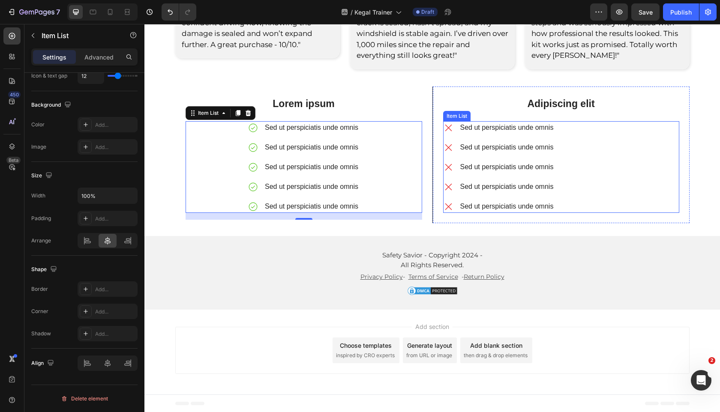
click at [611, 156] on div "Sed ut perspiciatis unde omnis Sed ut perspiciatis unde omnis Sed ut perspiciat…" at bounding box center [561, 167] width 236 height 92
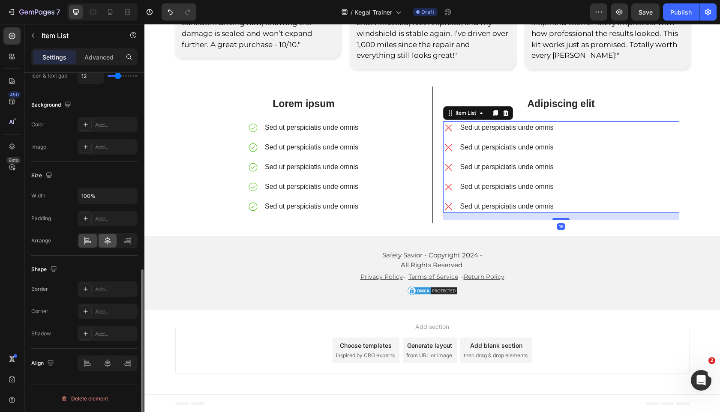
click at [107, 237] on icon at bounding box center [107, 241] width 9 height 9
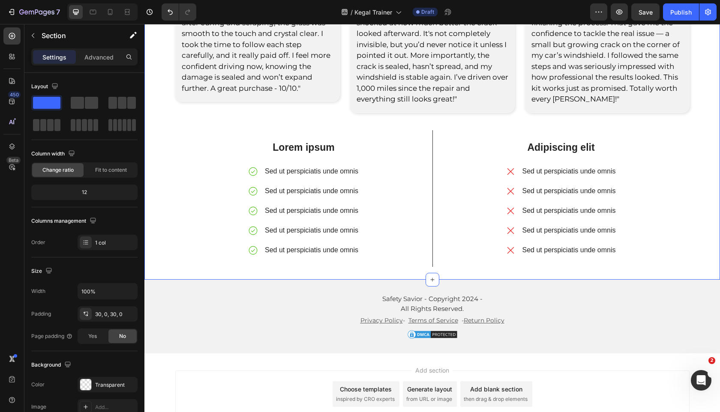
scroll to position [3385, 0]
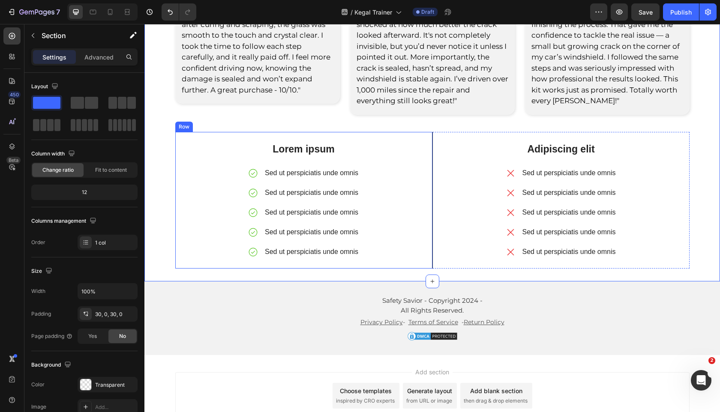
click at [423, 135] on div "Lorem ipsum Text Block Sed ut perspiciatis unde omnis Sed ut perspiciatis unde …" at bounding box center [303, 200] width 257 height 137
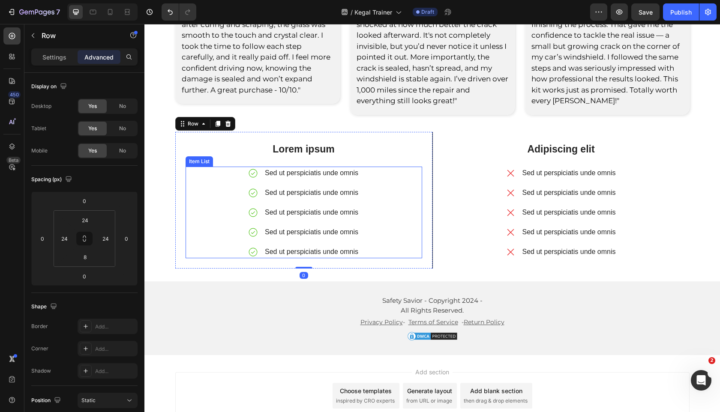
click at [357, 172] on p "Sed ut perspiciatis unde omnis" at bounding box center [311, 173] width 93 height 10
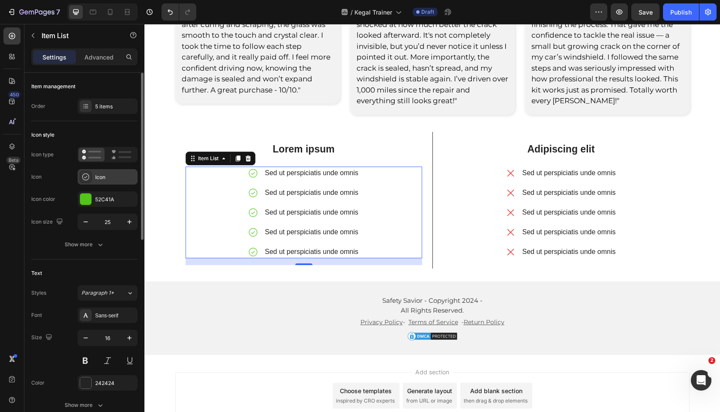
click at [119, 180] on div "Icon" at bounding box center [115, 178] width 40 height 8
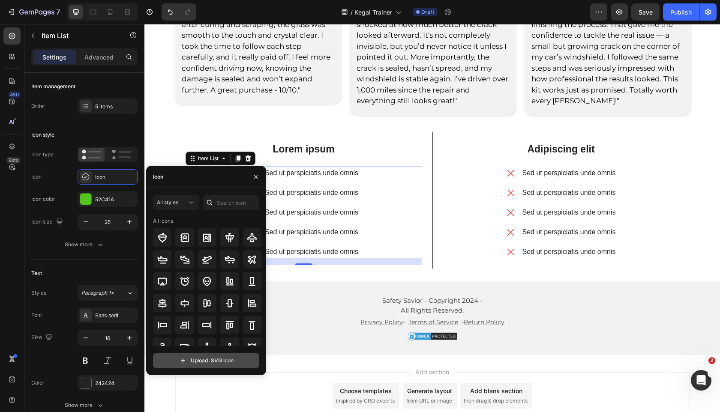
click at [222, 367] on input "file" at bounding box center [205, 361] width 105 height 15
click at [294, 180] on div "Sed ut perspiciatis unde omnis Sed ut perspiciatis unde omnis Sed ut perspiciat…" at bounding box center [304, 213] width 112 height 92
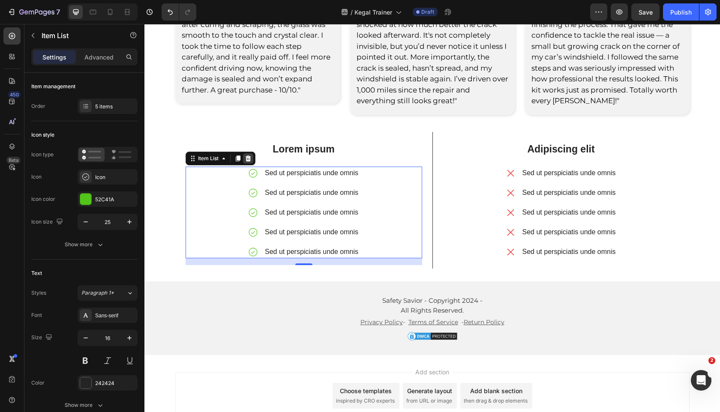
click at [251, 158] on icon at bounding box center [248, 158] width 7 height 7
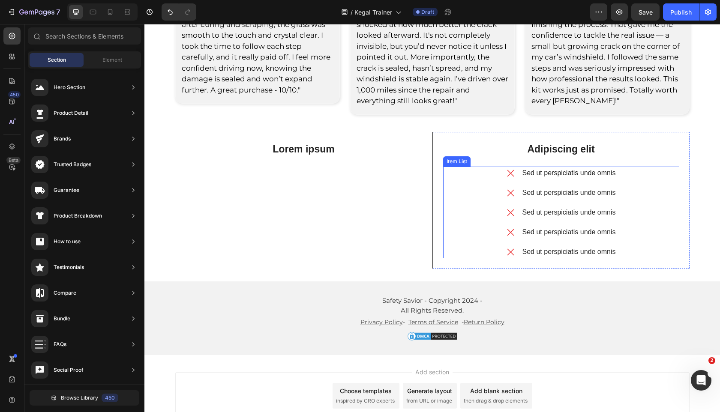
click at [607, 200] on div "Sed ut perspiciatis unde omnis Sed ut perspiciatis unde omnis Sed ut perspiciat…" at bounding box center [561, 213] width 112 height 92
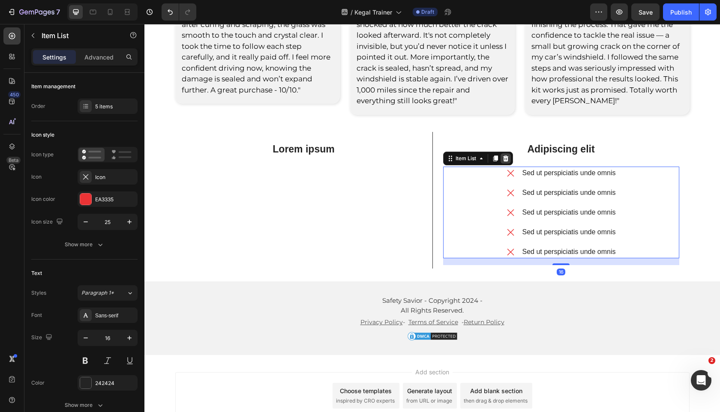
click at [511, 160] on div at bounding box center [506, 158] width 10 height 10
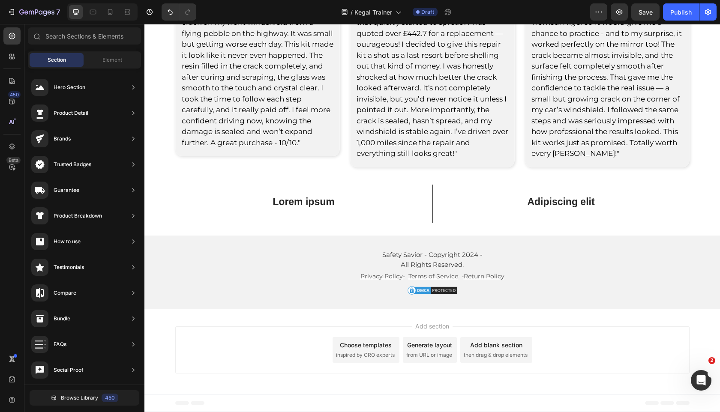
scroll to position [3332, 0]
click at [15, 35] on icon at bounding box center [12, 36] width 9 height 9
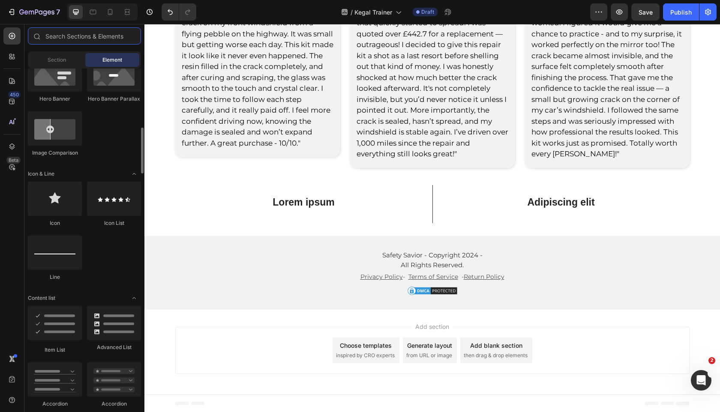
scroll to position [455, 0]
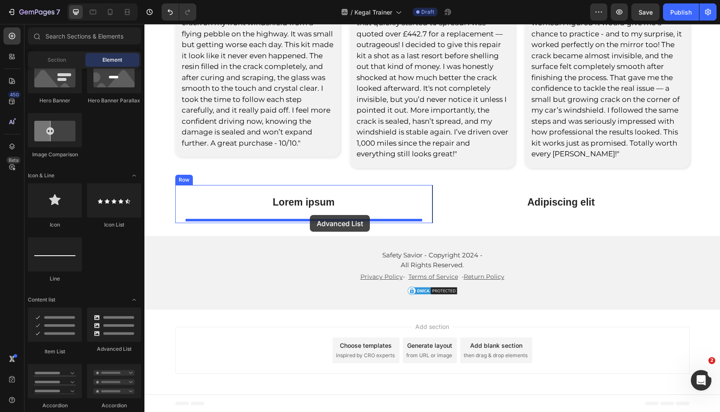
drag, startPoint x: 282, startPoint y: 335, endPoint x: 310, endPoint y: 215, distance: 122.8
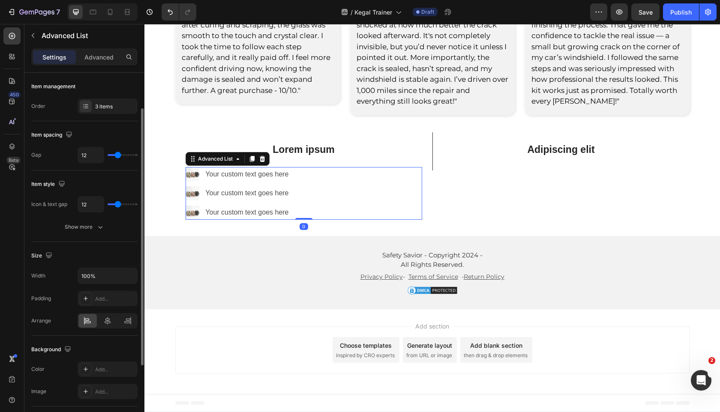
scroll to position [29, 0]
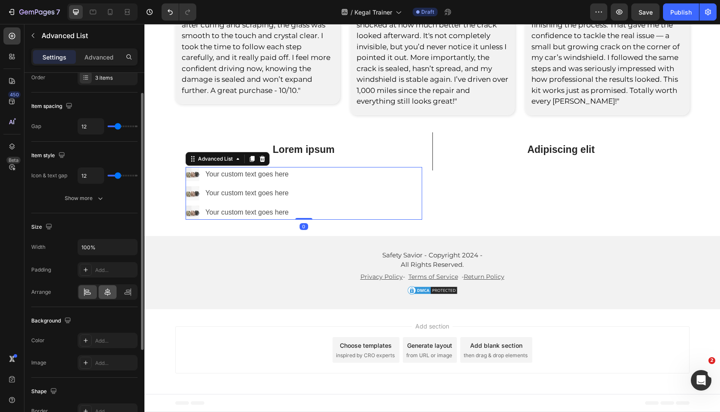
click at [108, 293] on icon at bounding box center [107, 292] width 9 height 9
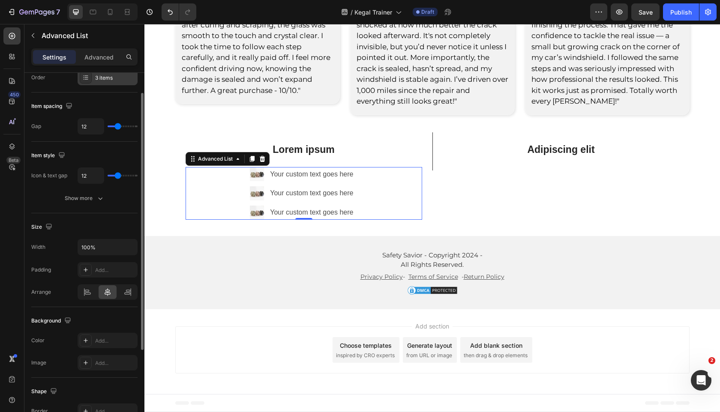
click at [109, 83] on div "3 items" at bounding box center [108, 77] width 60 height 15
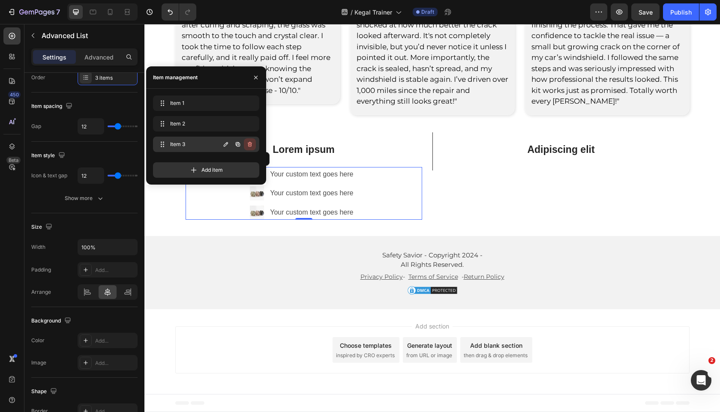
click at [253, 144] on icon "button" at bounding box center [249, 144] width 7 height 7
click at [252, 144] on button "Delete" at bounding box center [244, 144] width 24 height 12
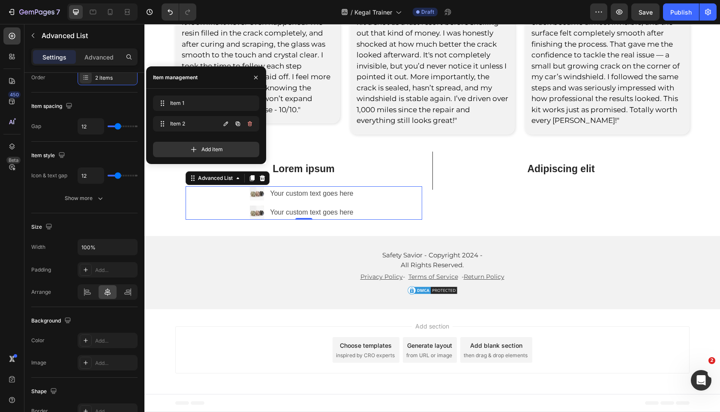
scroll to position [3365, 0]
click at [252, 130] on div at bounding box center [238, 123] width 36 height 15
click at [252, 126] on icon "button" at bounding box center [249, 123] width 7 height 7
click at [252, 126] on div "Delete" at bounding box center [244, 124] width 16 height 8
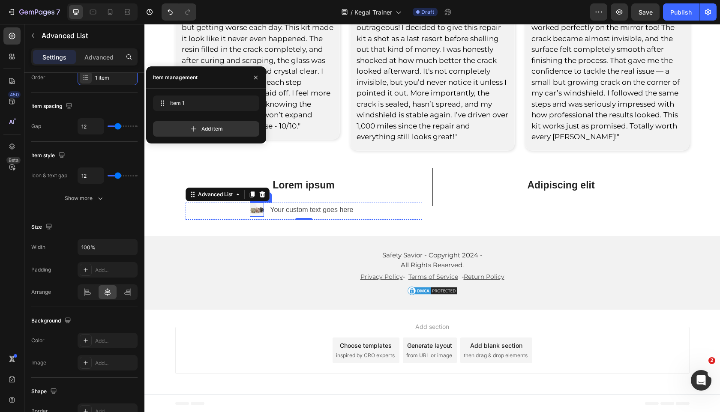
click at [258, 210] on img at bounding box center [257, 210] width 14 height 14
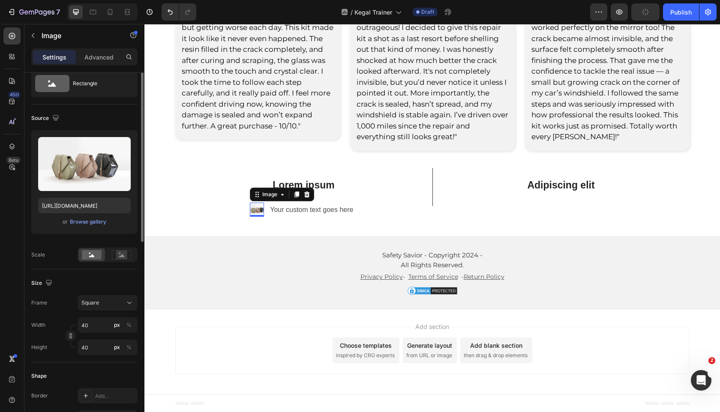
scroll to position [0, 0]
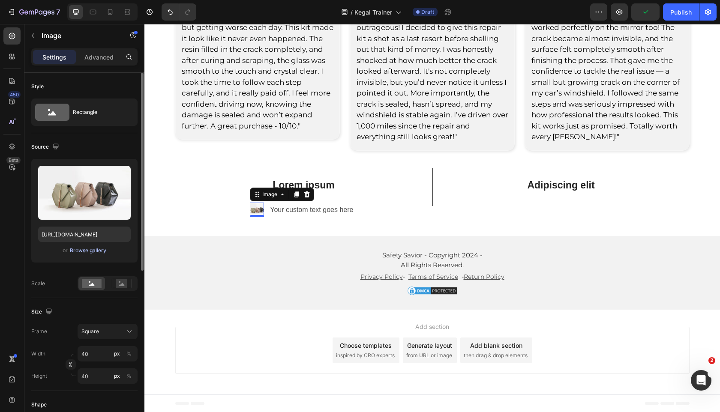
click at [93, 252] on div "Browse gallery" at bounding box center [88, 251] width 36 height 8
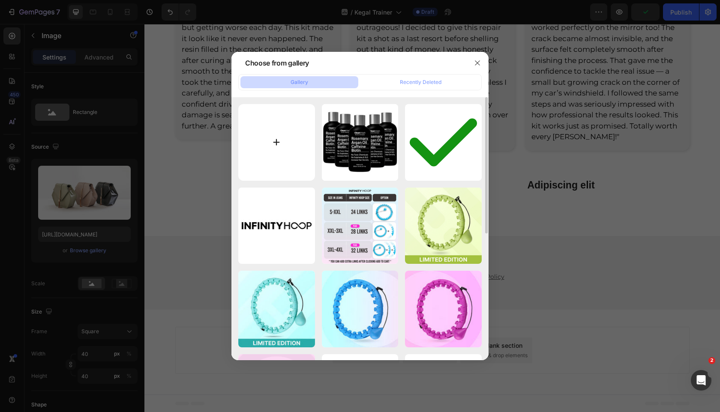
click at [290, 144] on input "file" at bounding box center [276, 142] width 77 height 77
type input "C:\fakepath\zfgjvzuszmmtkzgief4j.png"
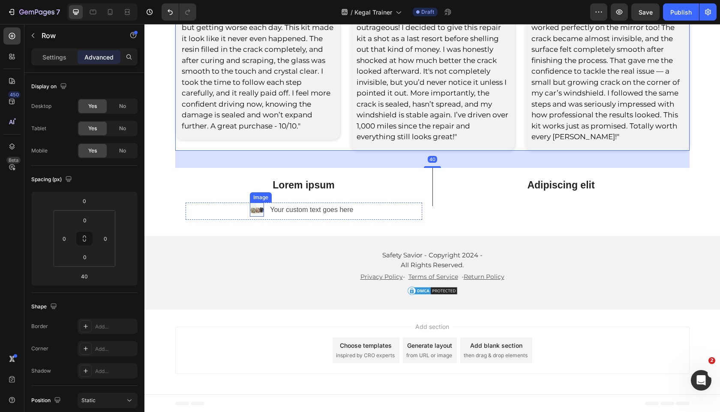
click at [260, 212] on img at bounding box center [257, 210] width 14 height 14
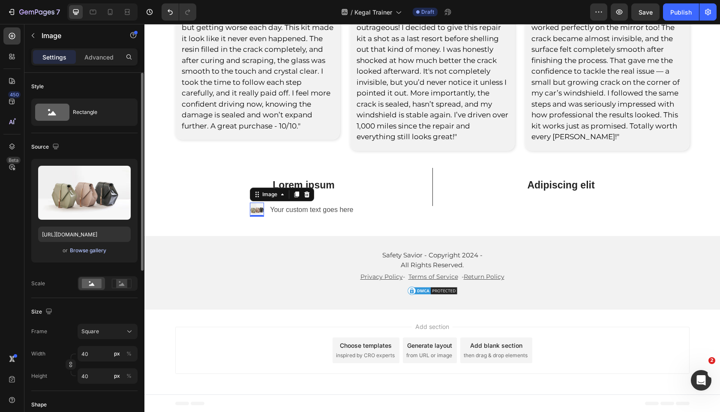
click at [93, 252] on div "Browse gallery" at bounding box center [88, 251] width 36 height 8
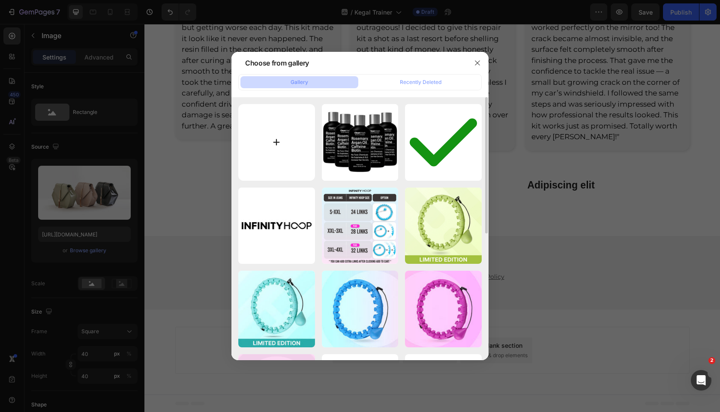
click at [281, 144] on input "file" at bounding box center [276, 142] width 77 height 77
type input "C:\fakepath\zfgjvzuszmmtkzgief4j.png"
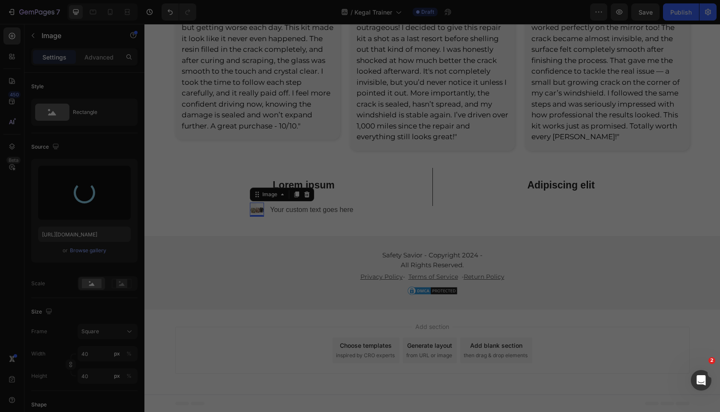
type input "https://cdn.shopify.com/s/files/1/0963/7281/8245/files/gempages_575392305016472…"
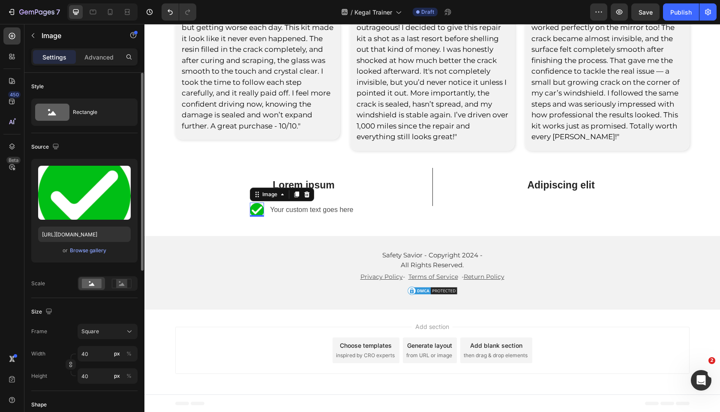
click at [94, 363] on div "Width 40 px % Height 40 px %" at bounding box center [84, 365] width 106 height 38
click at [96, 351] on input "40" at bounding box center [108, 353] width 60 height 15
type input "3"
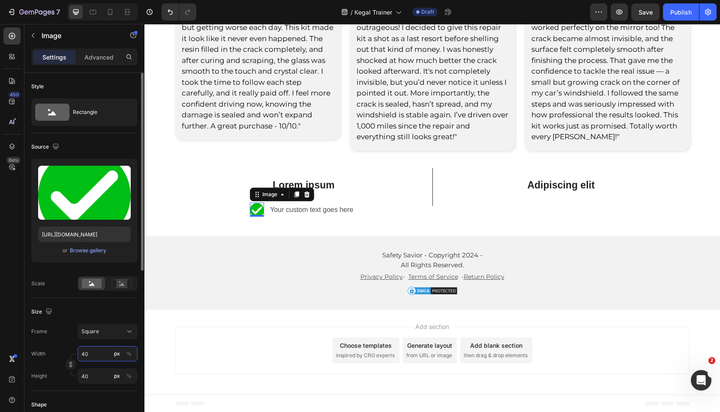
type input "3"
type input "34"
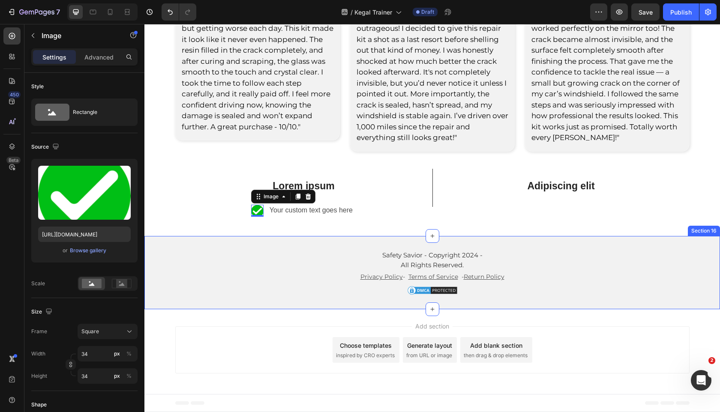
click at [210, 276] on div "Safety Savior - Copyright 2024 - All Rights Reserved. Text Block Privacy Policy…" at bounding box center [432, 273] width 576 height 46
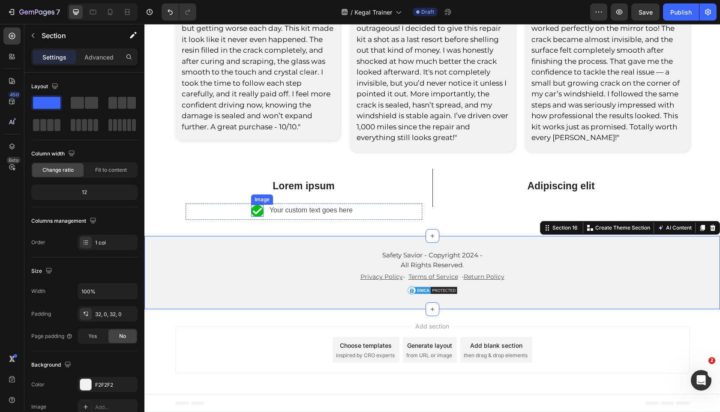
click at [258, 211] on img at bounding box center [257, 211] width 12 height 12
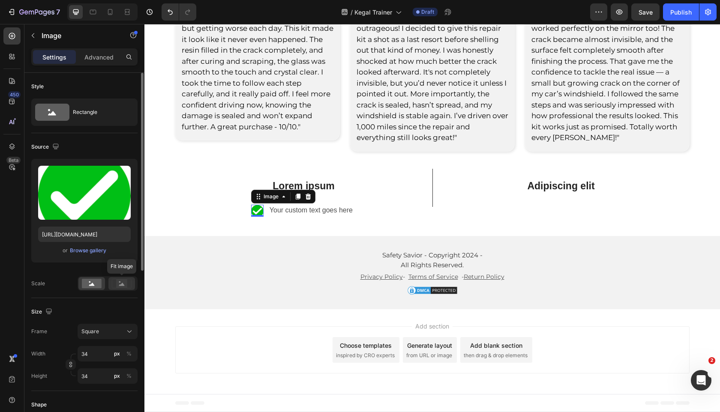
click at [116, 289] on div at bounding box center [121, 283] width 27 height 13
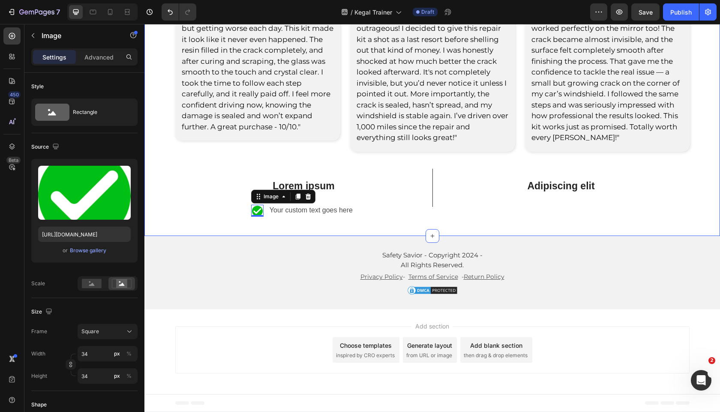
click at [263, 224] on div "you're not alone. real reviews from people like you. Heading Rated 4.8/5 by 15,…" at bounding box center [432, 7] width 576 height 457
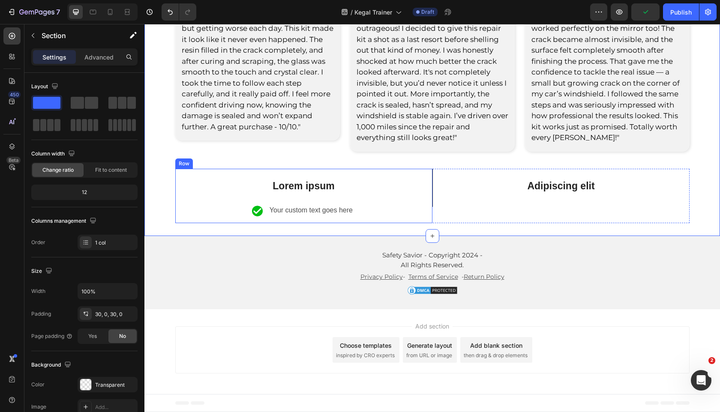
click at [263, 212] on img at bounding box center [257, 211] width 12 height 12
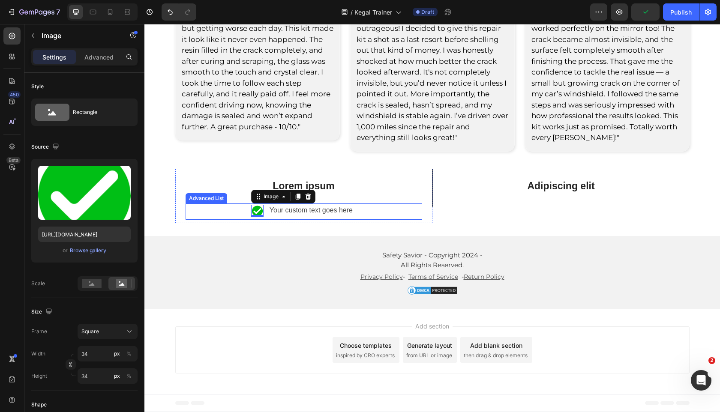
click at [265, 212] on li "Image 0 Your custom text goes here Text Block" at bounding box center [303, 211] width 105 height 14
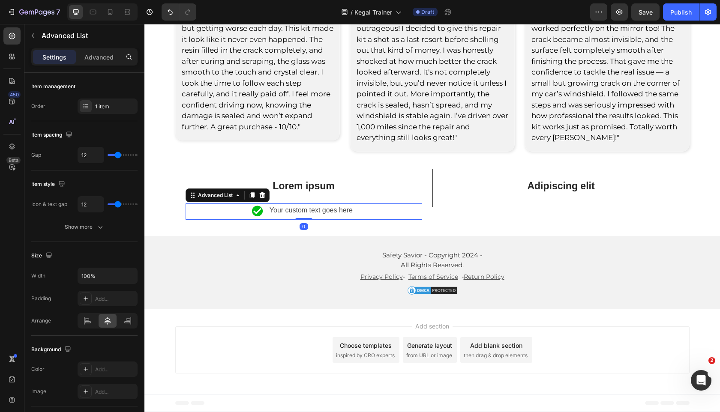
click at [279, 212] on div "Your custom text goes here" at bounding box center [312, 211] width 87 height 14
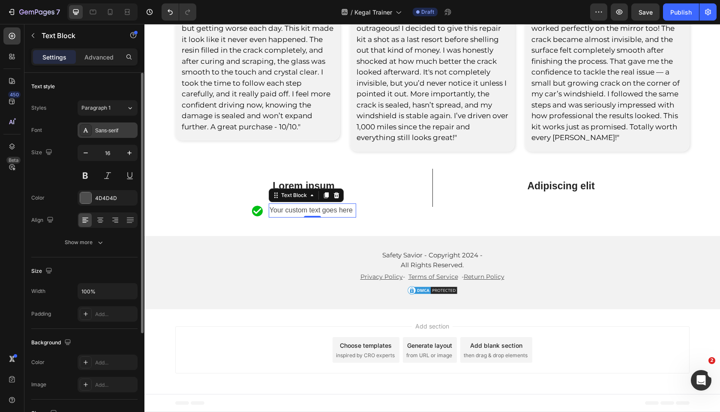
click at [119, 131] on div "Sans-serif" at bounding box center [115, 131] width 40 height 8
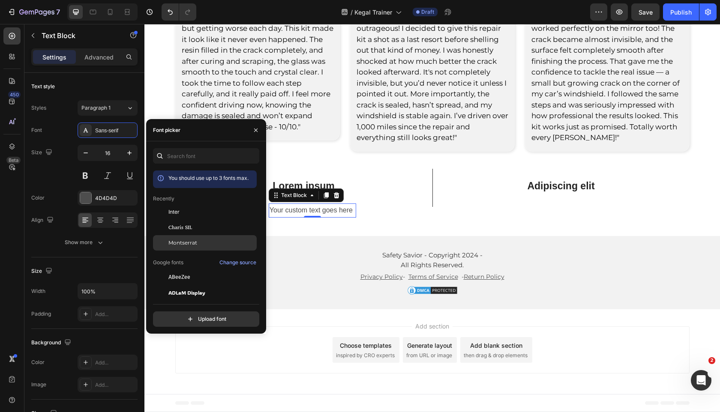
click at [180, 246] on span "Montserrat" at bounding box center [182, 243] width 29 height 8
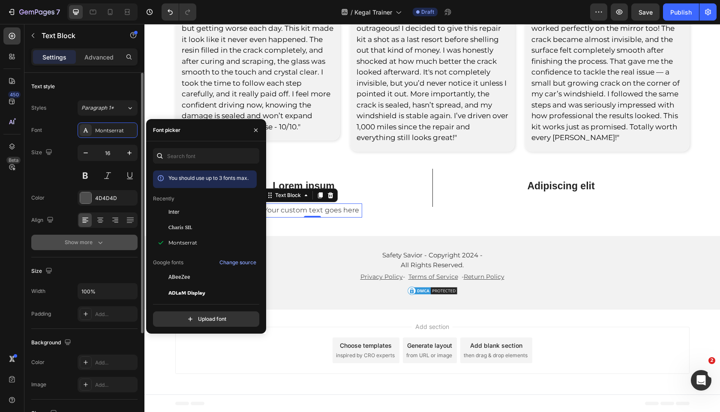
click at [122, 243] on button "Show more" at bounding box center [84, 242] width 106 height 15
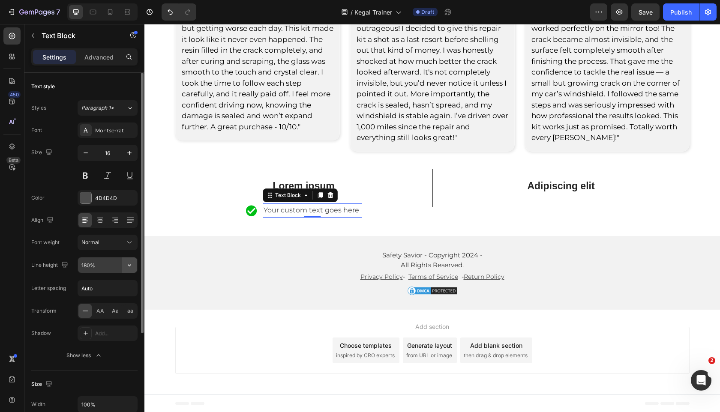
click at [124, 264] on button "button" at bounding box center [129, 265] width 15 height 15
drag, startPoint x: 103, startPoint y: 329, endPoint x: 103, endPoint y: 324, distance: 5.1
click at [103, 329] on div "150%" at bounding box center [98, 336] width 70 height 16
type input "150%"
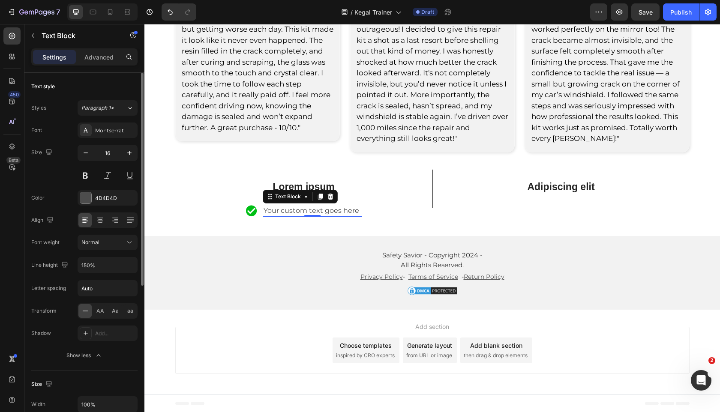
click at [109, 277] on div "Font Montserrat Size 16 Color 4D4D4D Align Font weight Normal Line height 150% …" at bounding box center [84, 243] width 106 height 241
click at [109, 291] on input "Auto" at bounding box center [107, 288] width 59 height 15
type input "0"
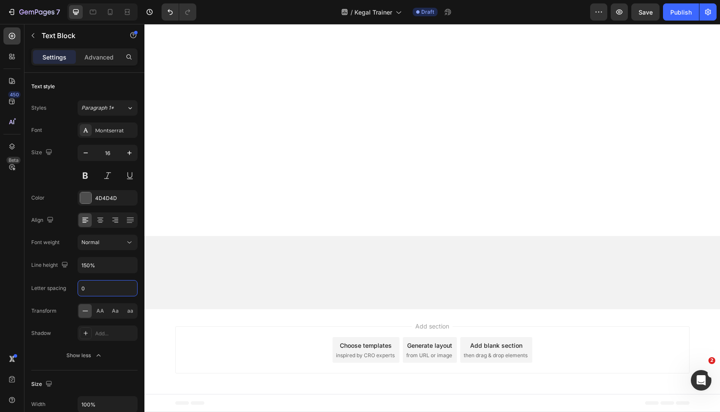
scroll to position [0, 0]
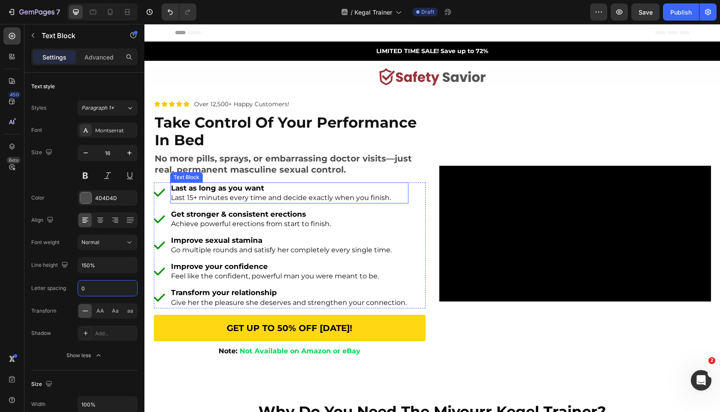
click at [231, 190] on strong "Last as long as you want" at bounding box center [217, 188] width 93 height 9
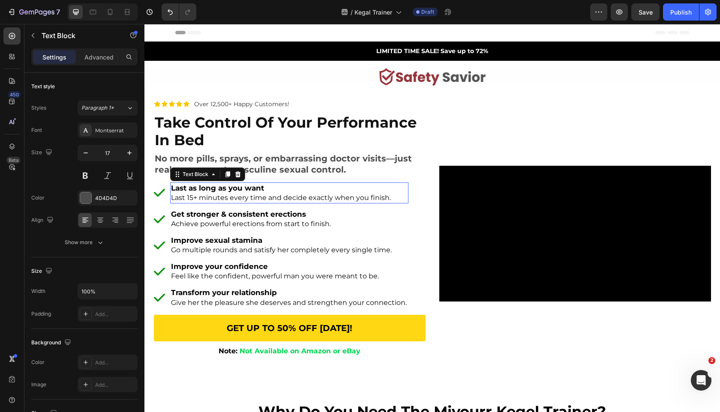
click at [231, 190] on strong "Last as long as you want" at bounding box center [217, 188] width 93 height 9
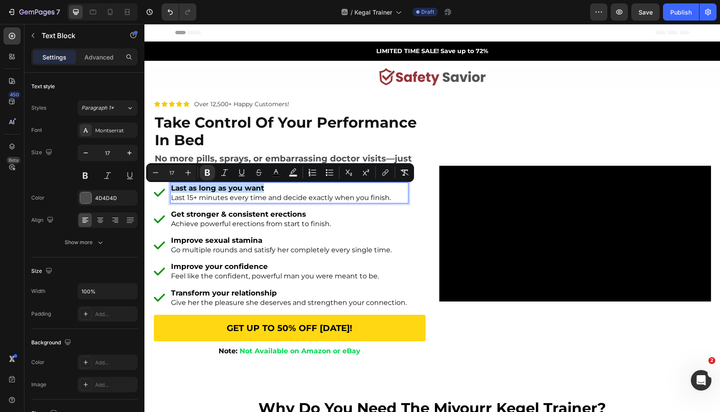
copy strong "Last as long as you want"
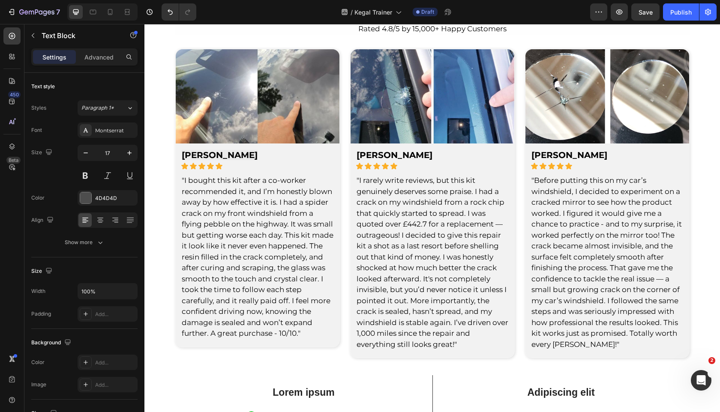
scroll to position [3347, 0]
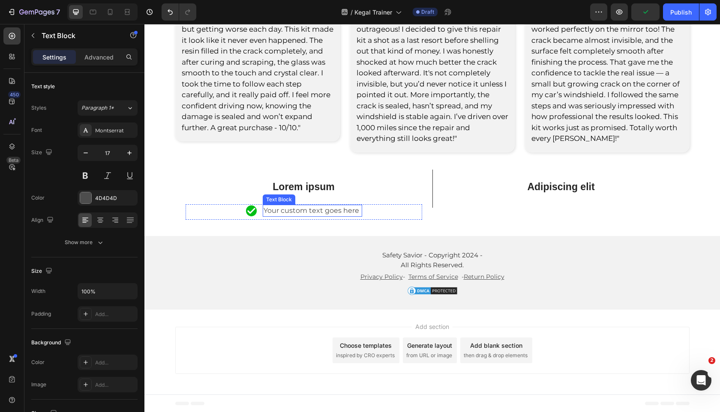
click at [279, 210] on div "Your custom text goes here" at bounding box center [312, 211] width 99 height 12
click at [279, 210] on p "Your custom text goes here" at bounding box center [313, 211] width 98 height 10
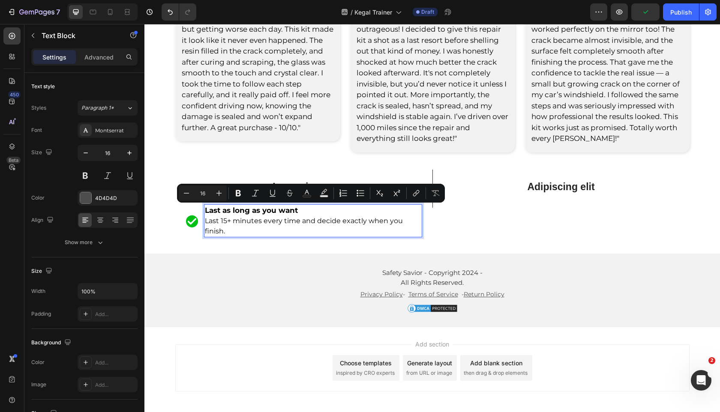
scroll to position [3347, 0]
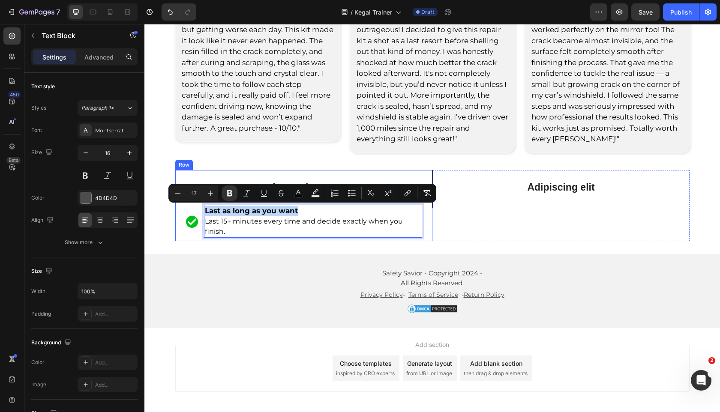
click at [429, 231] on div "Lorem ipsum Text Block Image Last as long as you want Last 15+ minutes every ti…" at bounding box center [303, 206] width 257 height 72
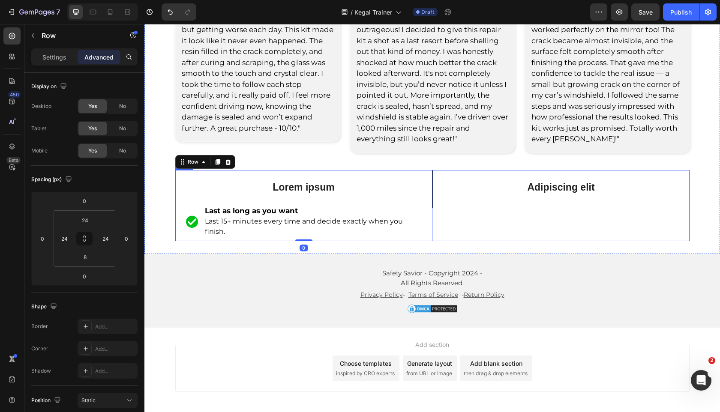
click at [442, 219] on div "Adipiscing elit Text Block Row" at bounding box center [561, 206] width 257 height 72
click at [433, 198] on div "Adipiscing elit Text Block Row" at bounding box center [561, 189] width 257 height 39
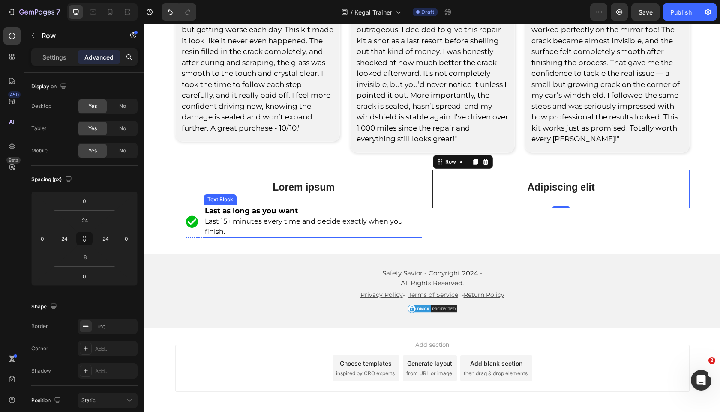
click at [288, 227] on p "Last 15+ minutes every time and decide exactly when you finish." at bounding box center [313, 226] width 216 height 21
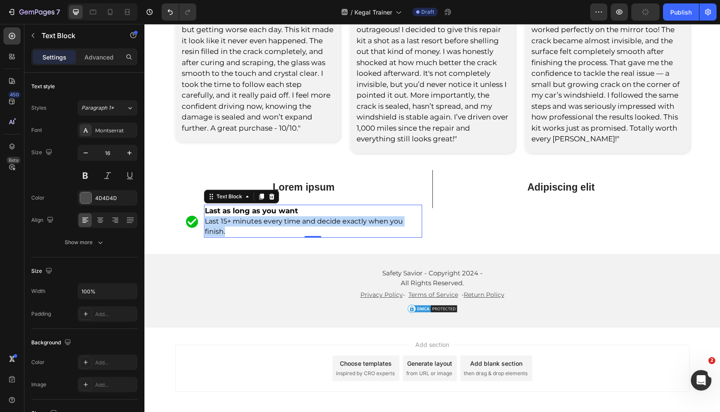
click at [288, 227] on p "Last 15+ minutes every time and decide exactly when you finish." at bounding box center [313, 226] width 216 height 21
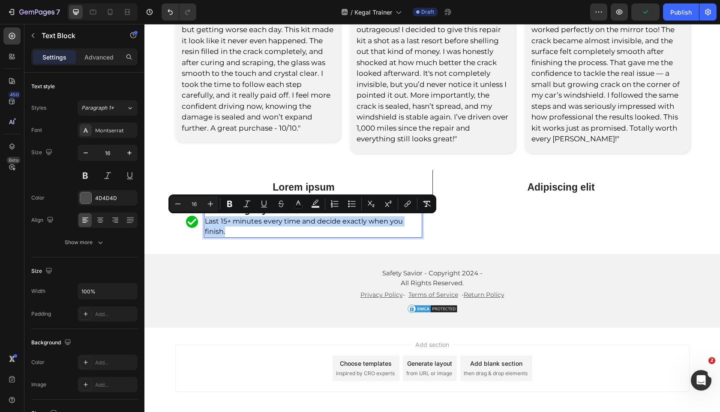
click at [207, 243] on div "you're not alone. real reviews from people like you. Heading Rated 4.8/5 by 15,…" at bounding box center [432, 17] width 576 height 475
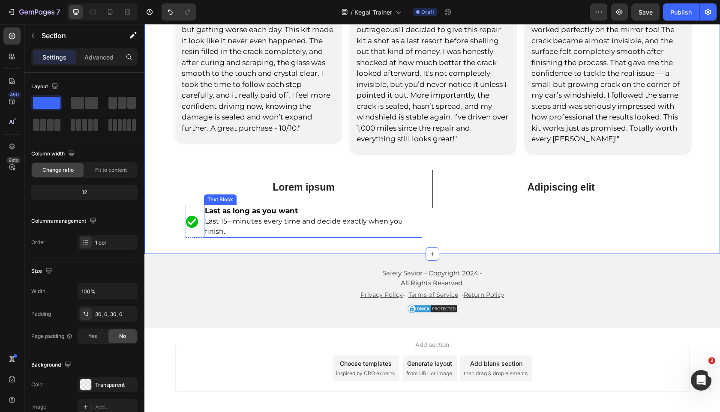
click at [207, 229] on span "Last 15+ minutes every time and decide exactly when you finish." at bounding box center [304, 226] width 198 height 18
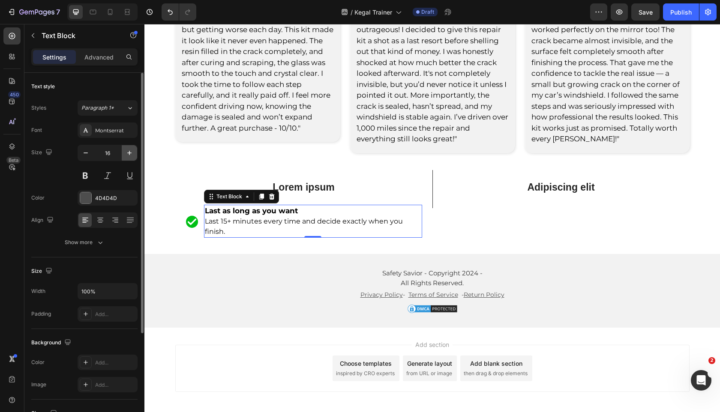
click at [129, 154] on icon "button" at bounding box center [129, 153] width 4 height 4
type input "17"
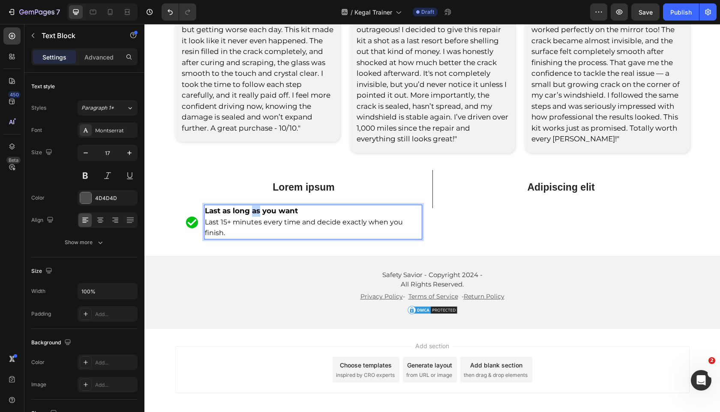
click at [257, 215] on strong "Last as long as you want" at bounding box center [251, 211] width 93 height 9
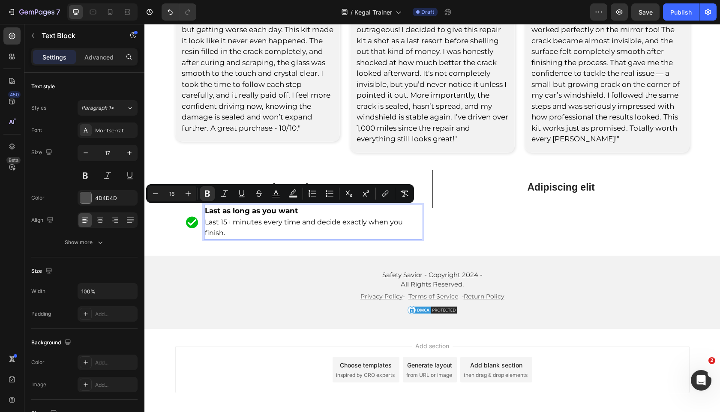
click at [241, 223] on span "Last 15+ minutes every time and decide exactly when you finish." at bounding box center [304, 227] width 198 height 19
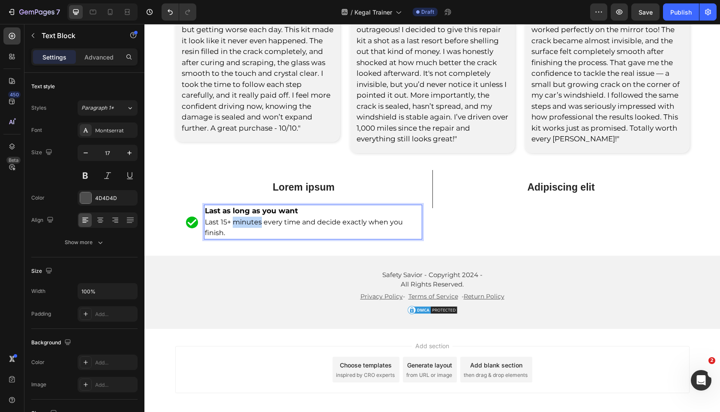
click at [241, 223] on span "Last 15+ minutes every time and decide exactly when you finish." at bounding box center [304, 227] width 198 height 19
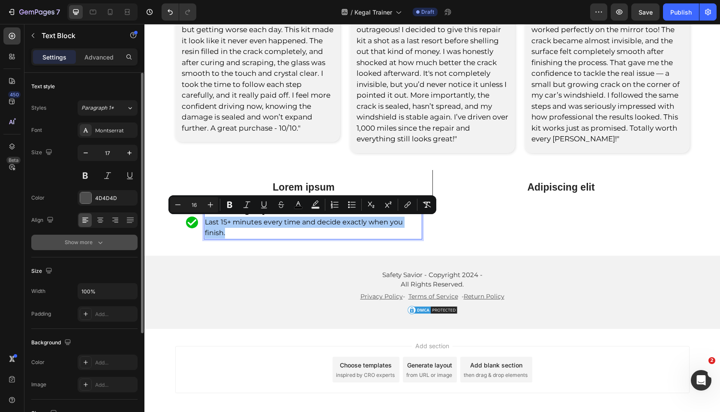
click at [100, 248] on button "Show more" at bounding box center [84, 242] width 106 height 15
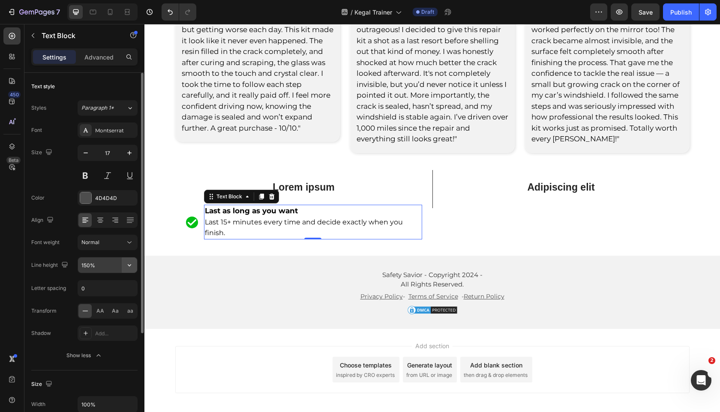
click at [127, 271] on button "button" at bounding box center [129, 265] width 15 height 15
click at [129, 12] on icon at bounding box center [128, 12] width 3 height 2
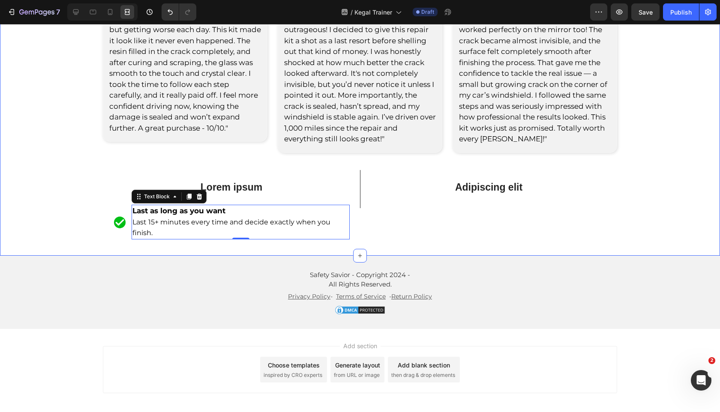
click at [50, 181] on div "you're not alone. real reviews from people like you. Heading Rated 4.8/5 by 15,…" at bounding box center [360, 18] width 720 height 450
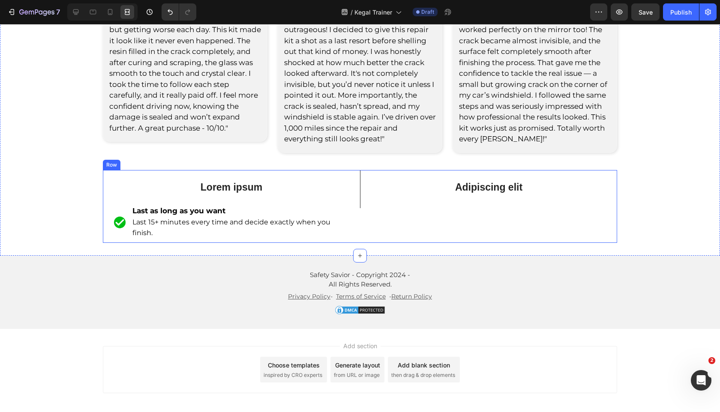
click at [371, 227] on div "Adipiscing elit Text Block Row" at bounding box center [488, 206] width 257 height 73
click at [75, 6] on div at bounding box center [76, 12] width 14 height 14
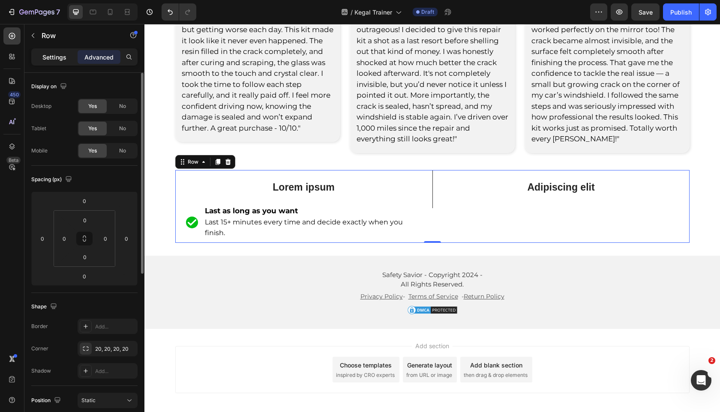
click at [63, 61] on div "Settings" at bounding box center [54, 57] width 43 height 14
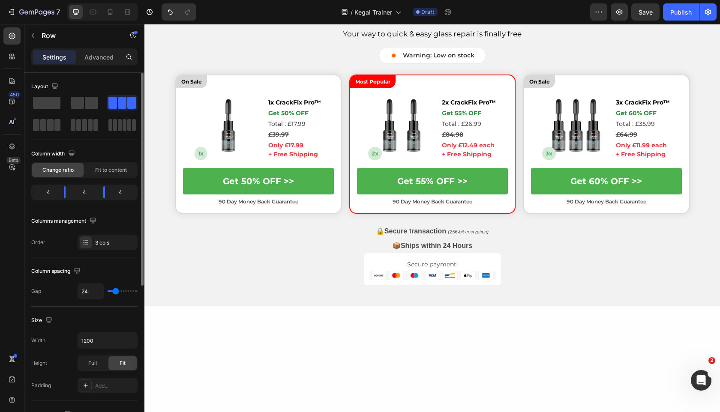
scroll to position [2121, 0]
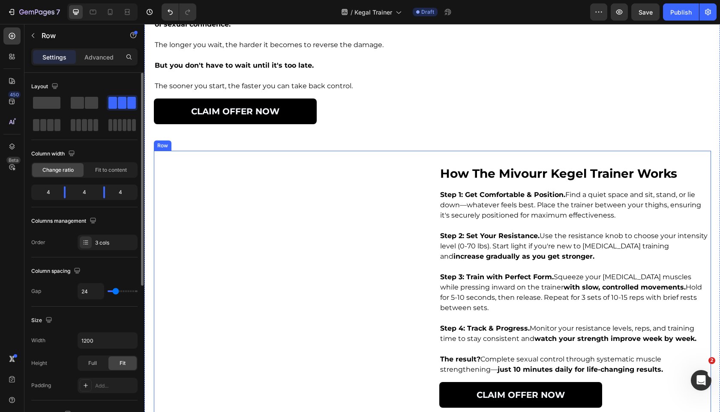
click at [433, 173] on div "Image how the mivourr kegel trainer works Heading Step 1: Get Comfortable & Pos…" at bounding box center [432, 287] width 557 height 272
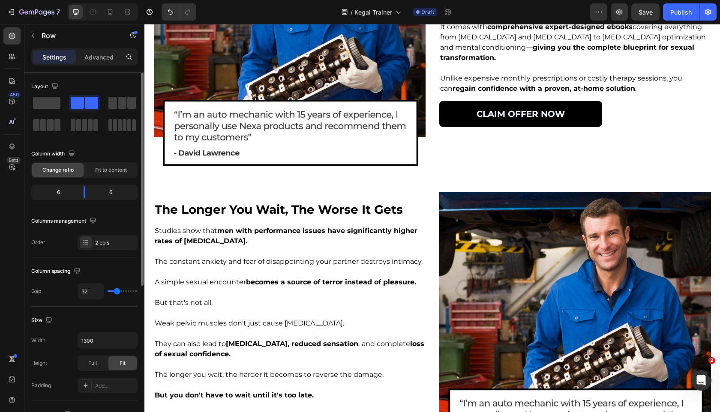
scroll to position [1731, 0]
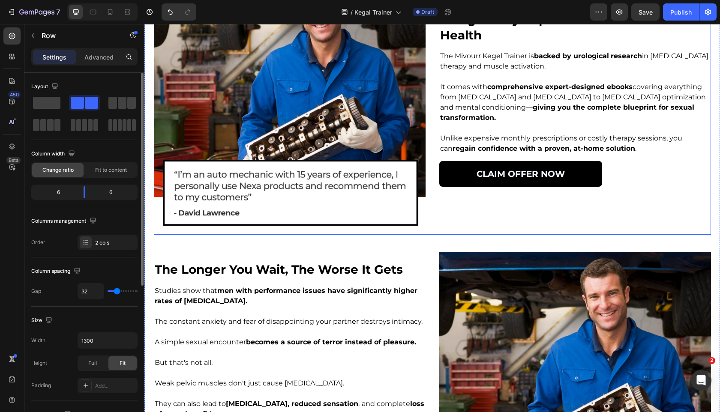
click at [431, 183] on div "Image designed by experts in men's sexual health Heading The Mivourr Kegel Trai…" at bounding box center [432, 99] width 557 height 272
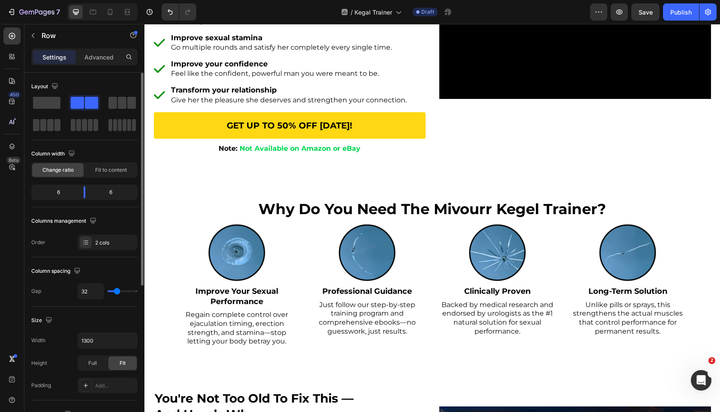
scroll to position [202, 0]
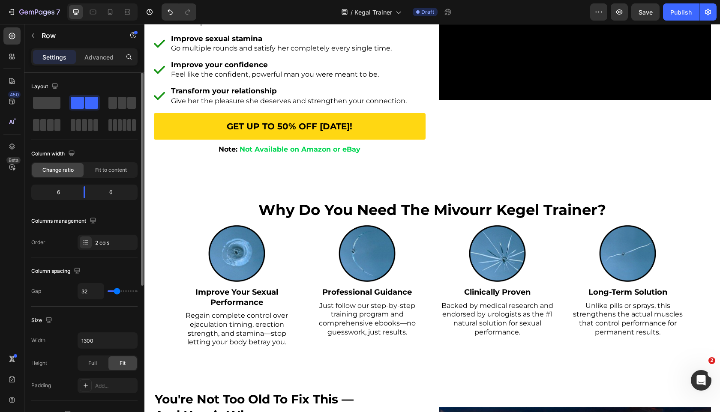
click at [431, 154] on div "Icon Icon Icon Icon Icon Icon List Over 12,500+ Happy Customers! Text Block Row…" at bounding box center [432, 32] width 557 height 268
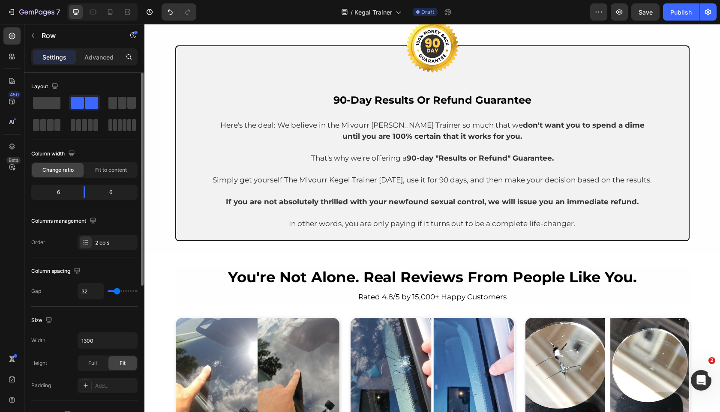
scroll to position [2954, 0]
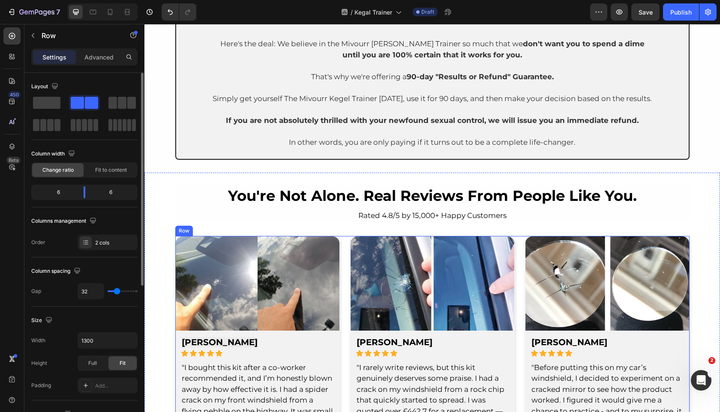
click at [346, 246] on div "Image [PERSON_NAME] Text Block Icon Icon Icon Icon Icon Icon List Row "I bought…" at bounding box center [432, 390] width 514 height 309
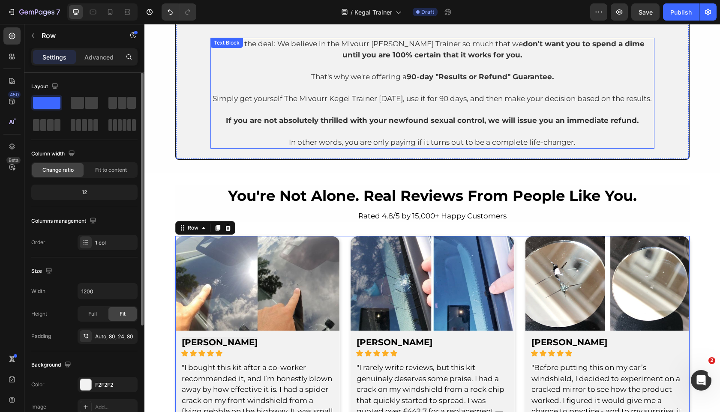
click at [320, 151] on div "Image 90-day results or refund guarantee Heading Here's the deal: We believe in…" at bounding box center [432, 62] width 514 height 196
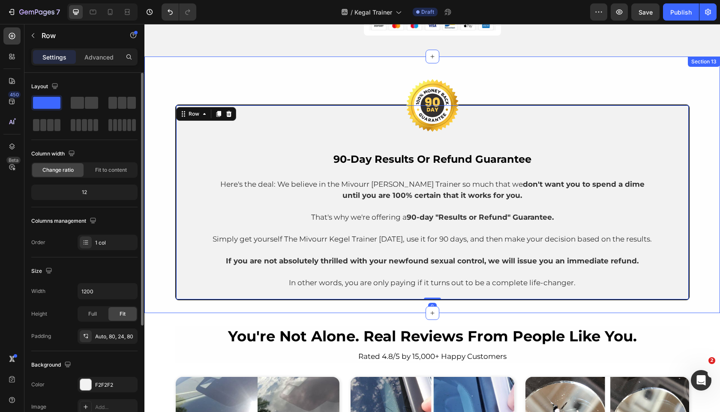
scroll to position [2744, 0]
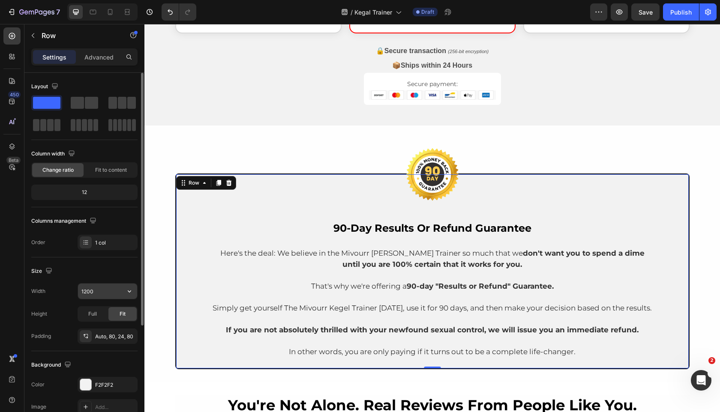
click at [85, 292] on input "1200" at bounding box center [107, 291] width 59 height 15
type input "1300"
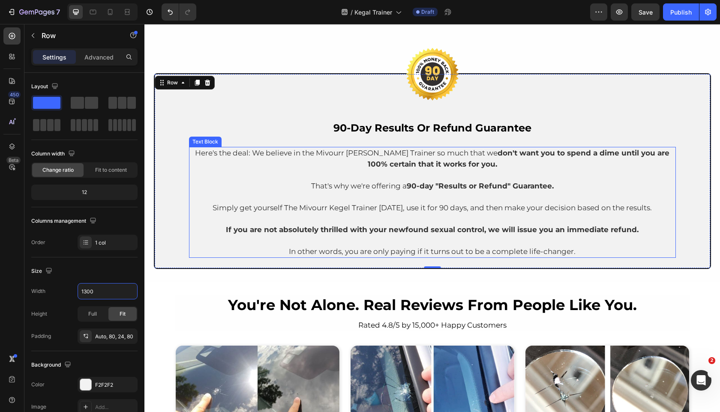
scroll to position [2975, 0]
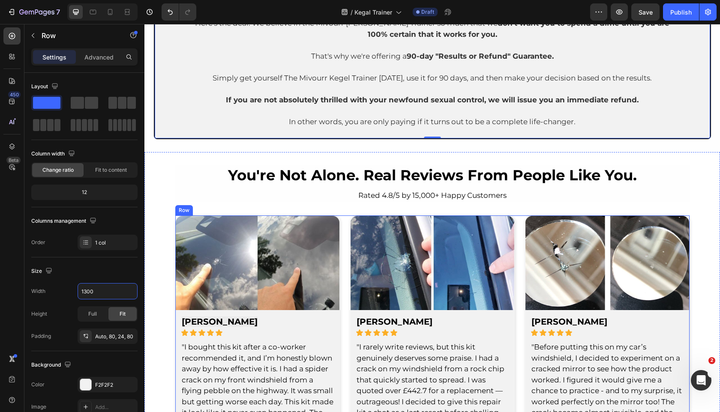
click at [342, 225] on div "Image [PERSON_NAME] Text Block Icon Icon Icon Icon Icon Icon List Row "I bought…" at bounding box center [432, 370] width 514 height 309
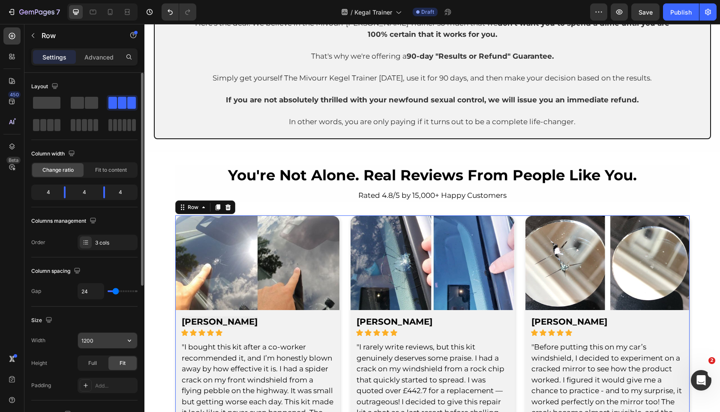
click at [89, 344] on input "1200" at bounding box center [107, 340] width 59 height 15
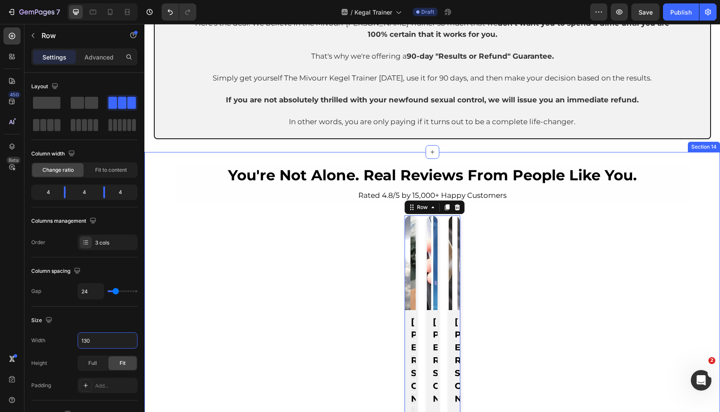
type input "1300"
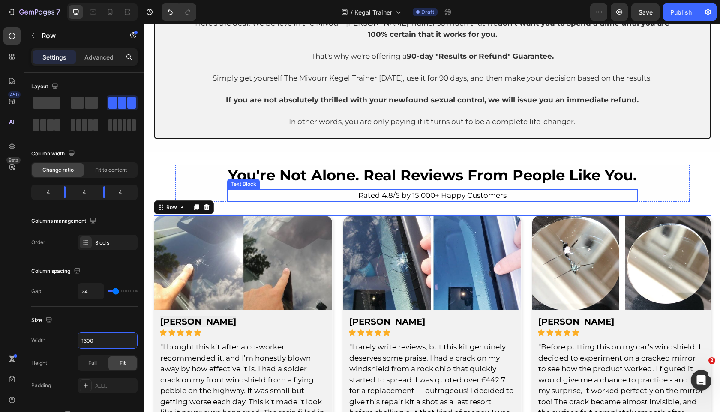
click at [341, 200] on p "Rated 4.8/5 by 15,000+ Happy Customers" at bounding box center [432, 195] width 409 height 11
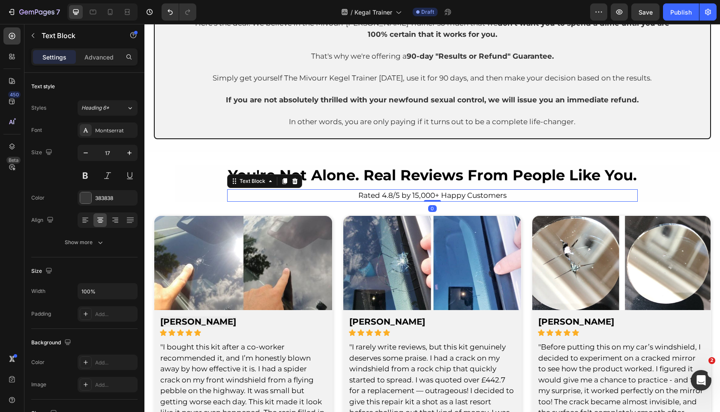
click at [213, 192] on div "you're not alone. real reviews from people like you. Heading Rated 4.8/5 by 15,…" at bounding box center [432, 183] width 514 height 37
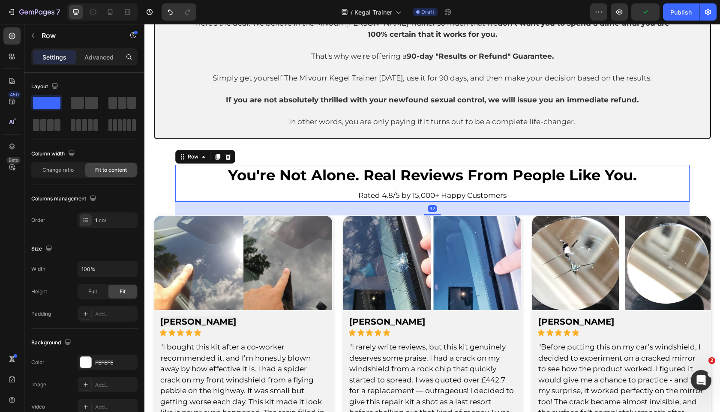
click at [211, 204] on div "32" at bounding box center [432, 209] width 514 height 14
click at [207, 213] on div "32" at bounding box center [432, 209] width 514 height 14
click at [197, 159] on div "Row" at bounding box center [193, 157] width 14 height 8
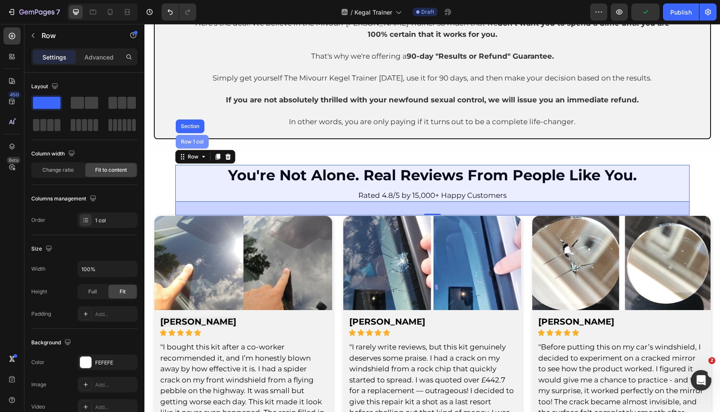
click at [197, 148] on div "Row 1 col" at bounding box center [192, 142] width 33 height 14
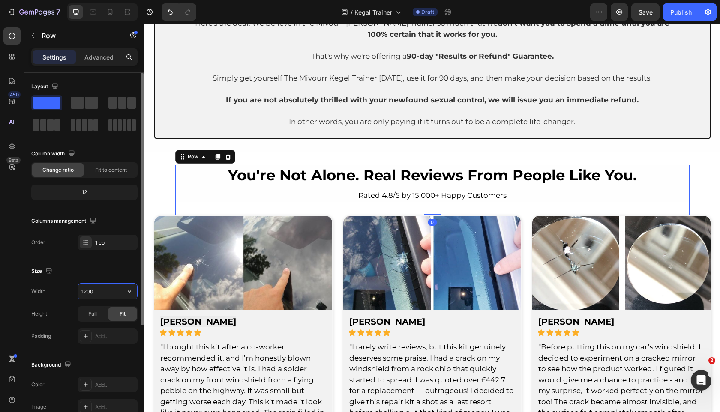
click at [86, 293] on input "1200" at bounding box center [107, 291] width 59 height 15
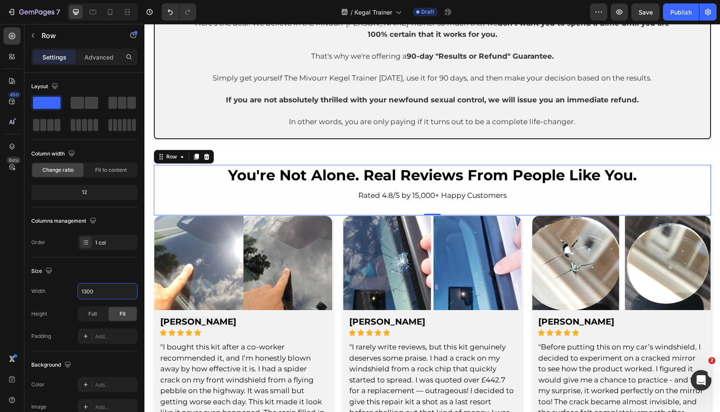
type input "1300"
click at [379, 212] on div "you're not alone. real reviews from people like you. Heading Rated 4.8/5 by 15,…" at bounding box center [432, 190] width 557 height 51
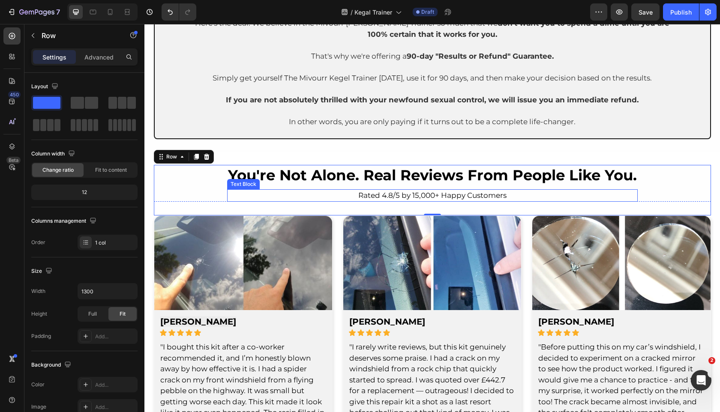
click at [407, 194] on span "Rated 4.8/5 by 15,000+ Happy Customers" at bounding box center [432, 195] width 148 height 9
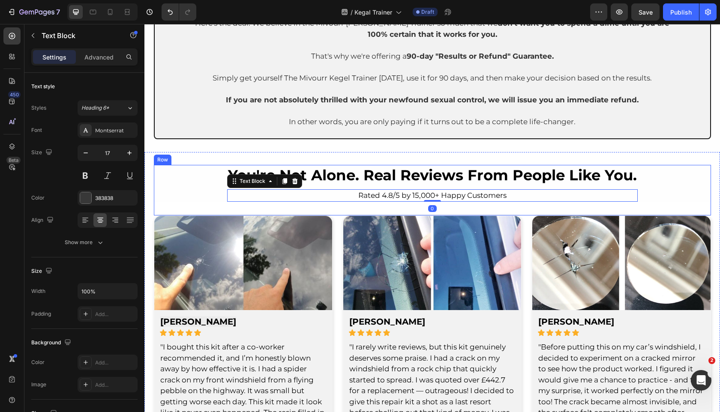
click at [424, 208] on div "you're not alone. real reviews from people like you. Heading Rated 4.8/5 by 15,…" at bounding box center [432, 190] width 557 height 51
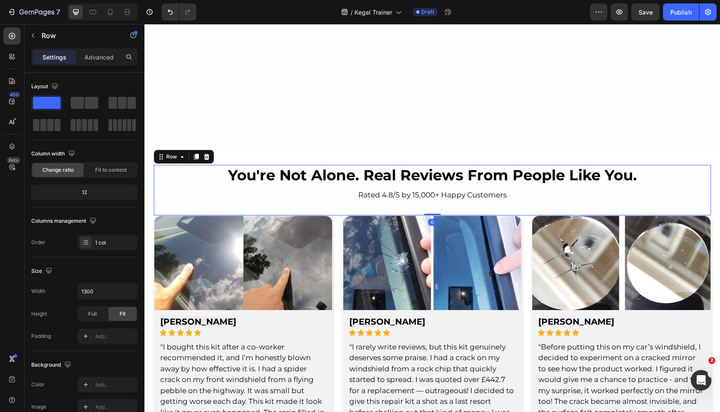
scroll to position [3317, 0]
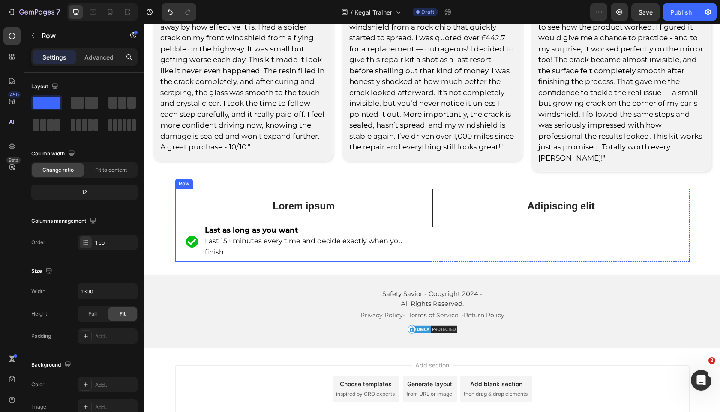
click at [426, 192] on div "Lorem ipsum Text Block Image Last as long as you want Last 15+ minutes every ti…" at bounding box center [303, 225] width 257 height 73
click at [438, 252] on div "you're not alone. real reviews from people like you. Heading Rated 4.8/5 by 15,…" at bounding box center [432, 42] width 576 height 465
click at [437, 248] on div "Adipiscing elit Text Block Row" at bounding box center [561, 225] width 257 height 73
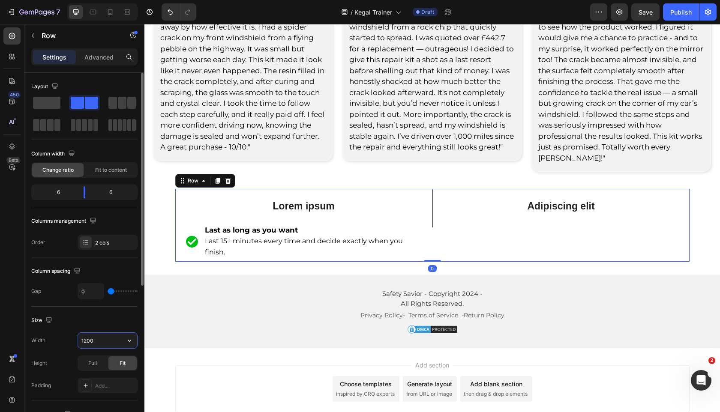
click at [86, 339] on input "1200" at bounding box center [107, 340] width 59 height 15
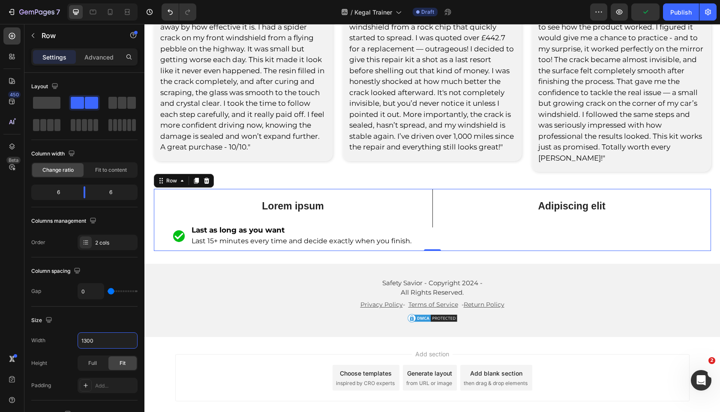
type input "1300"
click at [296, 200] on p "Lorem ipsum" at bounding box center [293, 206] width 256 height 13
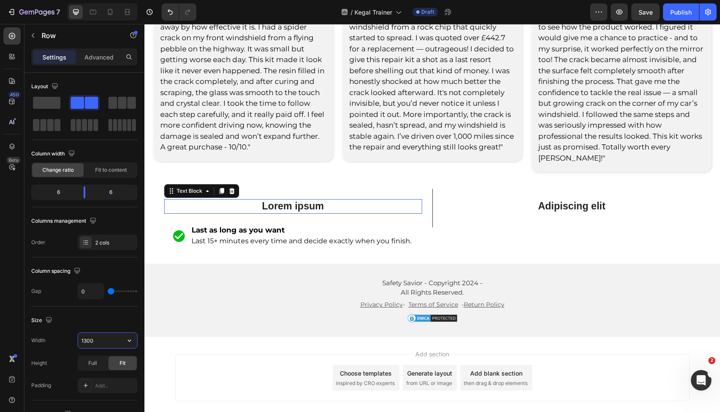
click at [296, 200] on p "Lorem ipsum" at bounding box center [293, 206] width 256 height 13
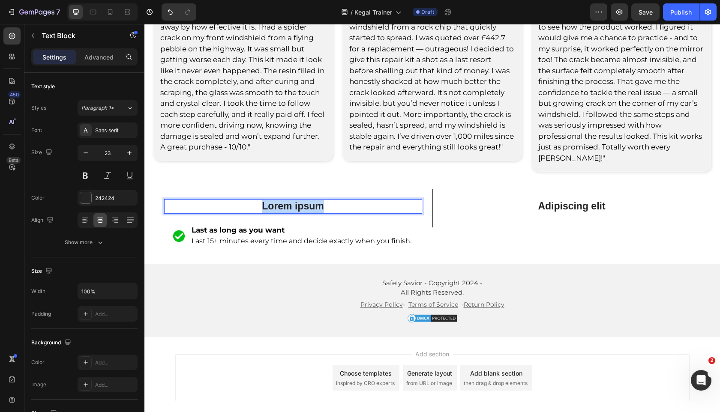
click at [296, 200] on p "Lorem ipsum" at bounding box center [293, 206] width 256 height 13
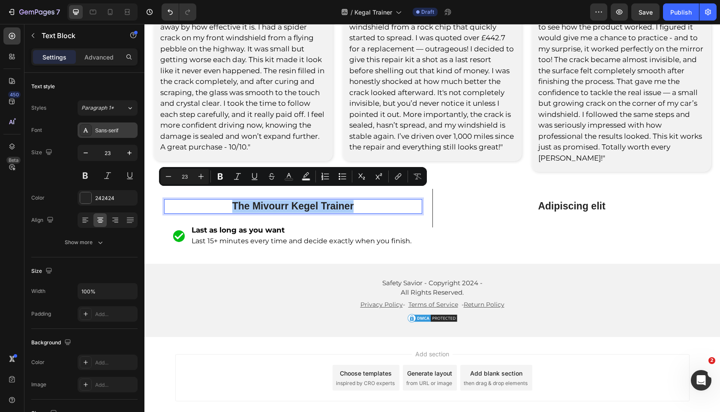
click at [123, 127] on div "Sans-serif" at bounding box center [115, 131] width 40 height 8
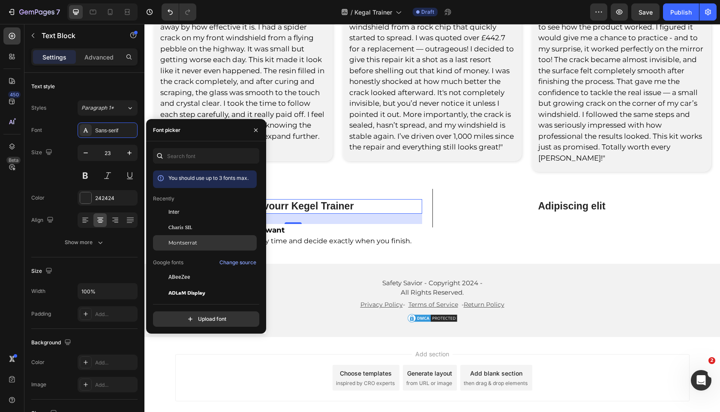
click at [188, 236] on div "Montserrat" at bounding box center [205, 242] width 104 height 15
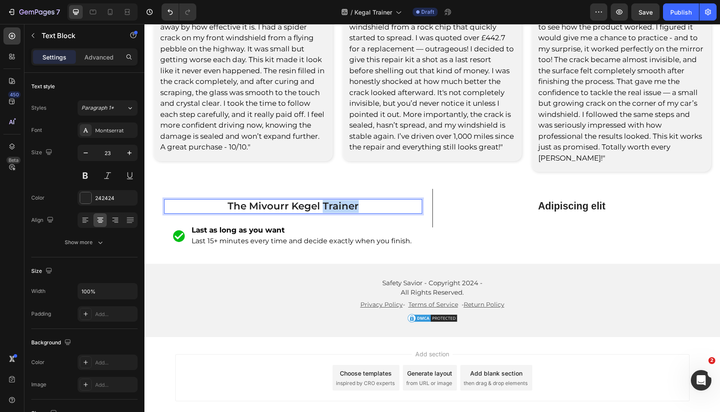
click at [336, 200] on p "The Mivourr Kegel Trainer" at bounding box center [293, 206] width 256 height 13
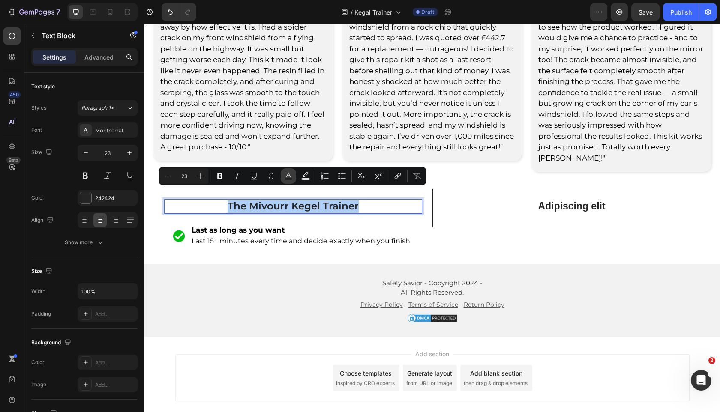
click at [291, 175] on icon "Editor contextual toolbar" at bounding box center [288, 176] width 9 height 9
type input "242424"
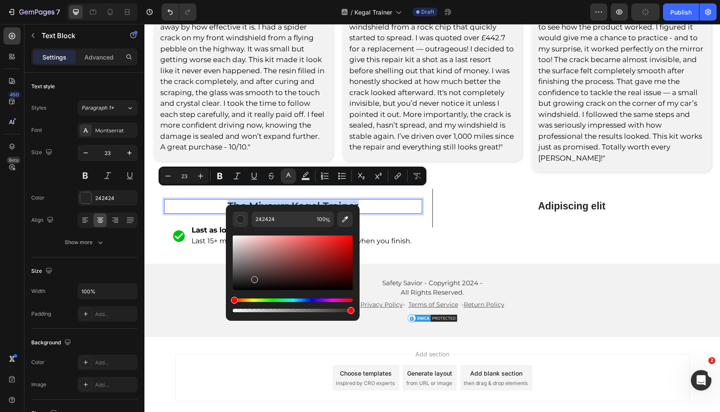
drag, startPoint x: 398, startPoint y: 302, endPoint x: 174, endPoint y: 339, distance: 226.8
type input "000000"
click at [165, 179] on icon "Editor contextual toolbar" at bounding box center [168, 176] width 9 height 9
click at [197, 175] on icon "Editor contextual toolbar" at bounding box center [200, 176] width 9 height 9
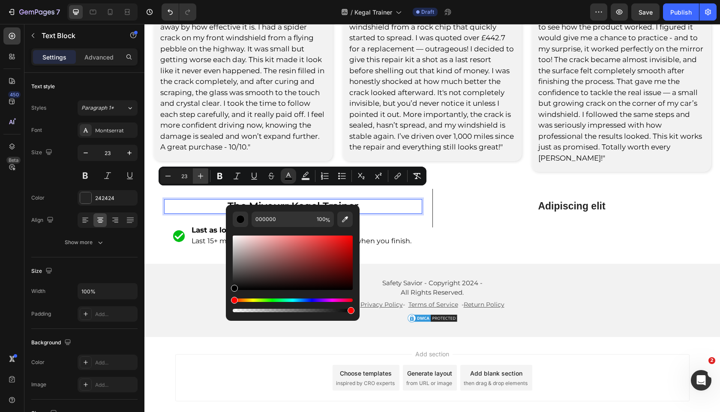
type input "24"
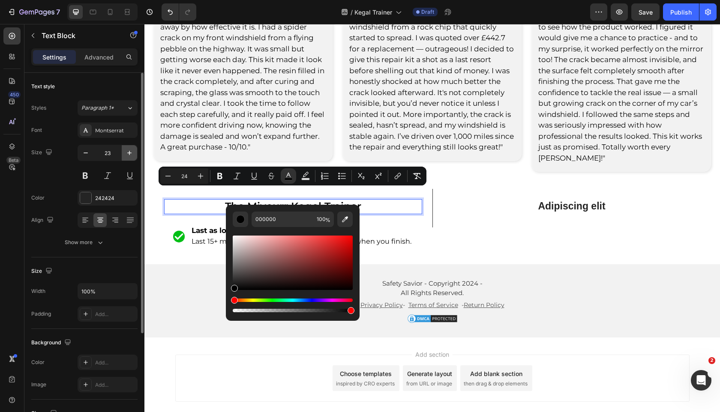
click at [132, 154] on icon "button" at bounding box center [129, 153] width 9 height 9
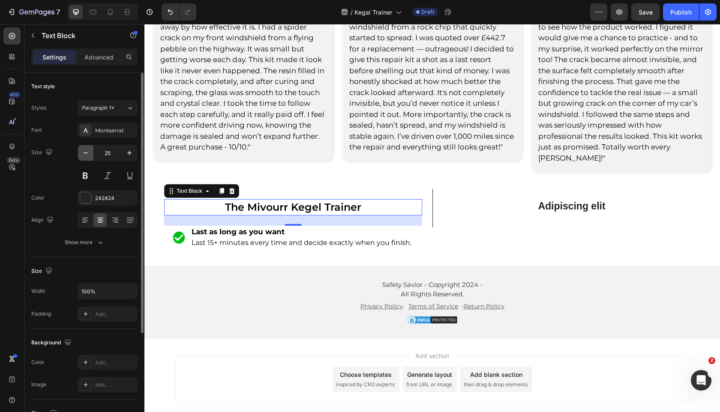
click at [86, 151] on icon "button" at bounding box center [85, 153] width 9 height 9
type input "24"
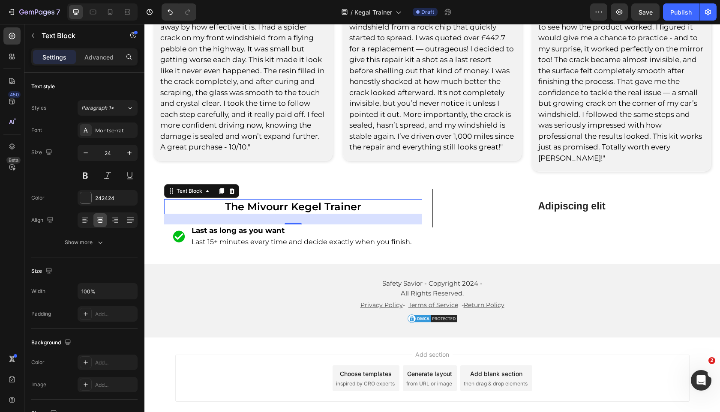
click at [310, 201] on span "The Mivourr Kegel Trainer" at bounding box center [293, 207] width 136 height 12
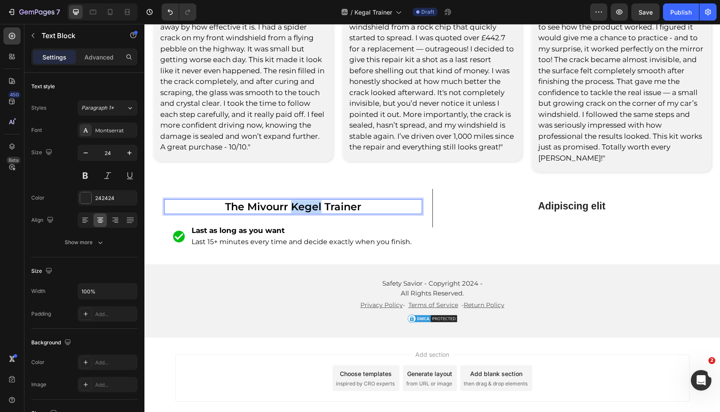
click at [310, 201] on span "The Mivourr Kegel Trainer" at bounding box center [293, 207] width 136 height 12
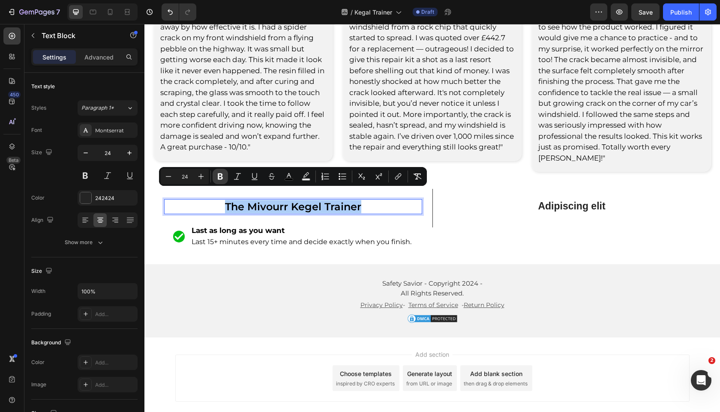
click at [222, 179] on icon "Editor contextual toolbar" at bounding box center [220, 177] width 5 height 6
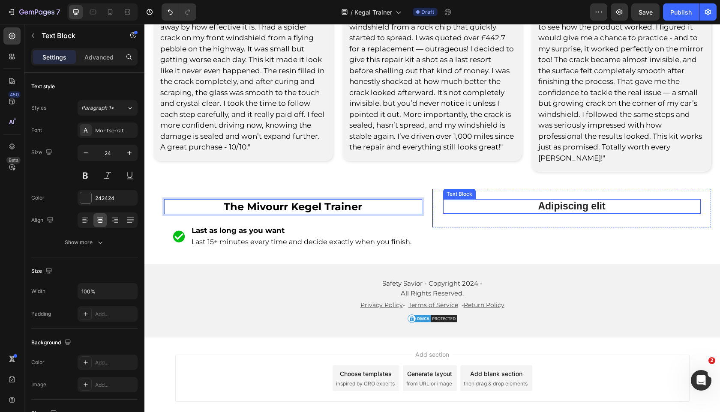
click at [580, 200] on p "Adipiscing elit" at bounding box center [572, 206] width 256 height 13
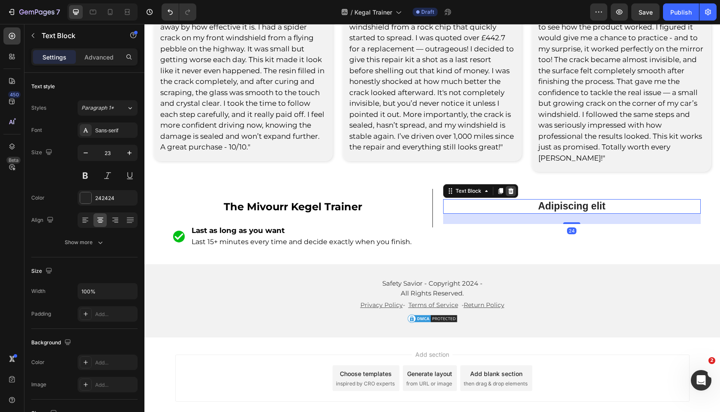
click at [510, 188] on icon at bounding box center [511, 191] width 7 height 7
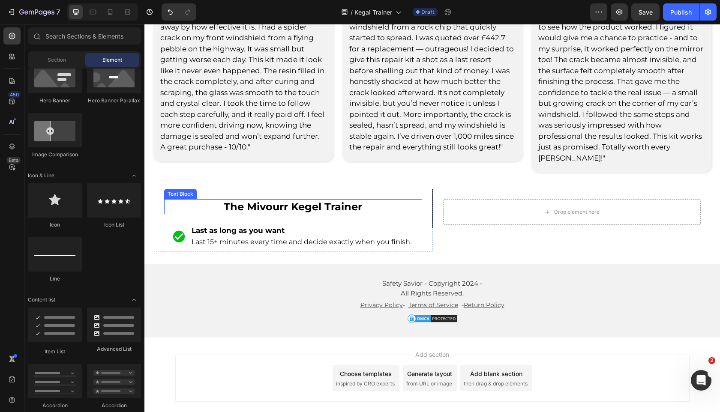
click at [336, 201] on strong "The Mivourr Kegel Trainer" at bounding box center [293, 207] width 138 height 12
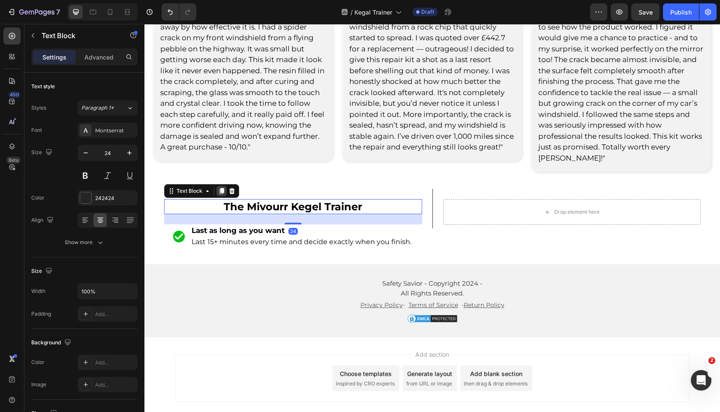
click at [221, 188] on icon at bounding box center [221, 191] width 5 height 6
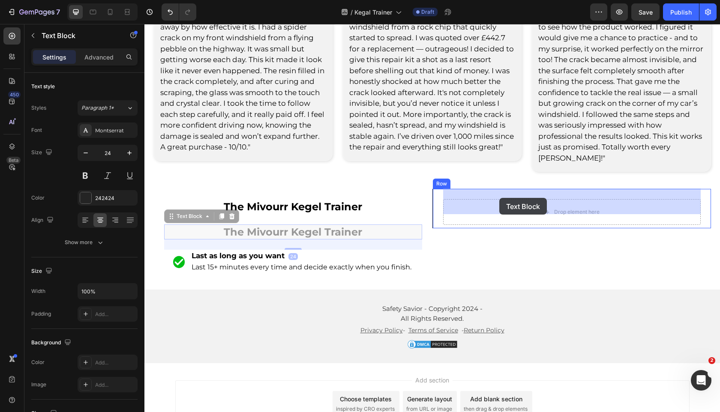
drag, startPoint x: 170, startPoint y: 202, endPoint x: 499, endPoint y: 198, distance: 329.2
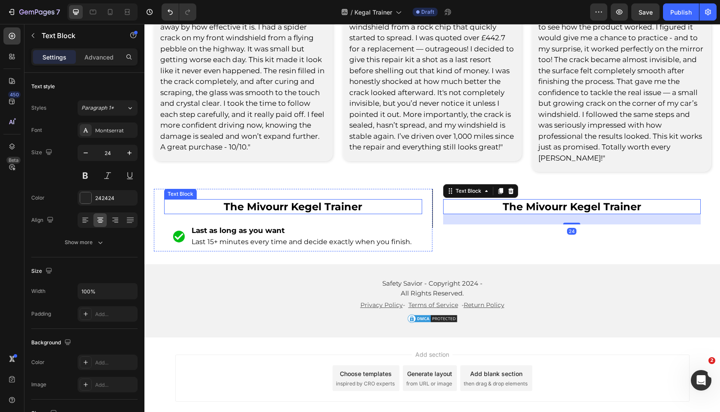
click at [344, 201] on strong "The Mivourr Kegel Trainer" at bounding box center [293, 207] width 138 height 12
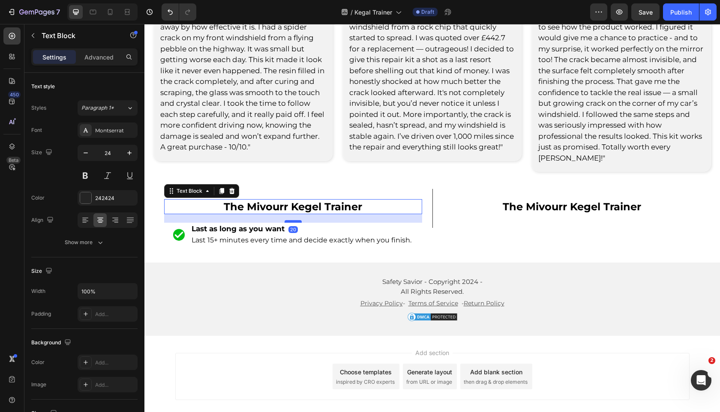
click at [294, 220] on div at bounding box center [293, 221] width 17 height 3
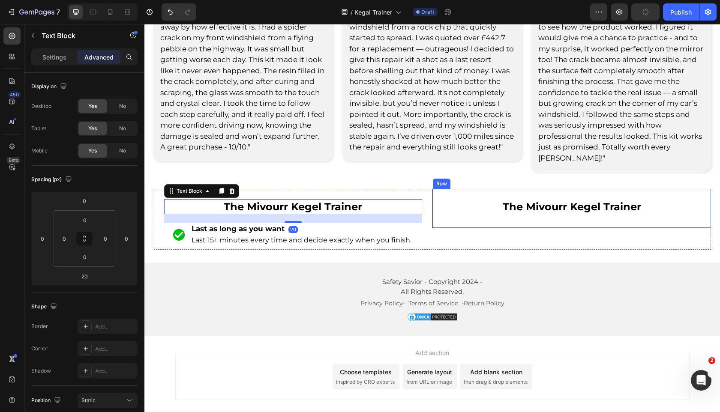
click at [589, 201] on strong "The Mivourr Kegel Trainer" at bounding box center [572, 207] width 138 height 12
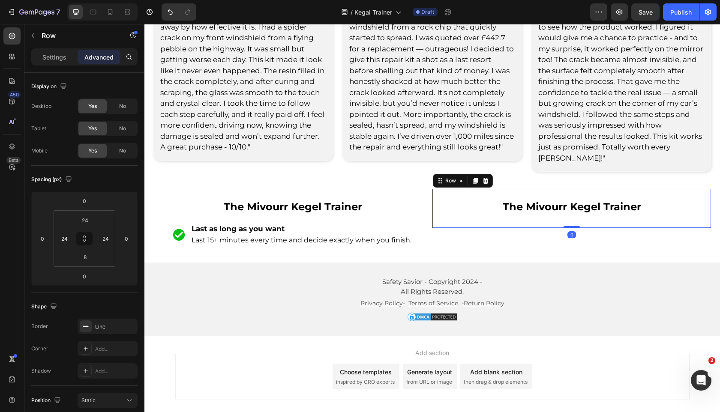
click at [575, 201] on strong "The Mivourr Kegel Trainer" at bounding box center [572, 207] width 138 height 12
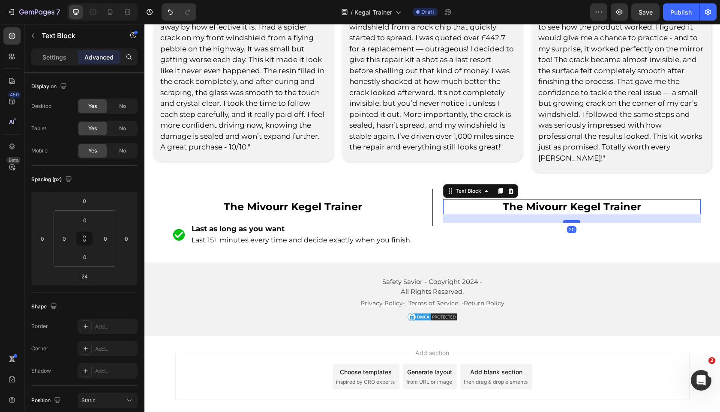
click at [575, 220] on div at bounding box center [571, 221] width 17 height 3
type input "20"
click at [188, 228] on li "Image Last as long as you want Last 15+ minutes every time and decide exactly w…" at bounding box center [292, 235] width 241 height 24
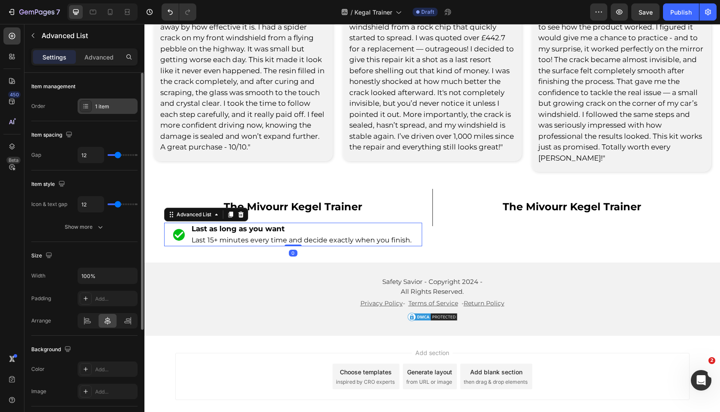
click at [108, 107] on div "1 item" at bounding box center [115, 107] width 40 height 8
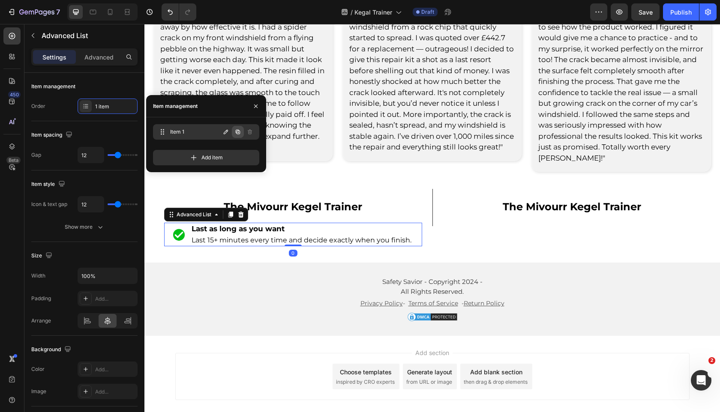
click at [236, 131] on icon "button" at bounding box center [237, 132] width 7 height 7
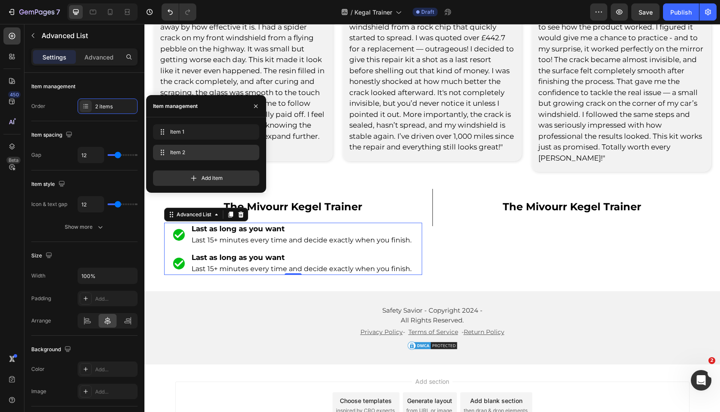
click at [219, 158] on div "Item 2 Item 2" at bounding box center [205, 153] width 99 height 12
click at [234, 253] on strong "Last as long as you want" at bounding box center [238, 257] width 93 height 9
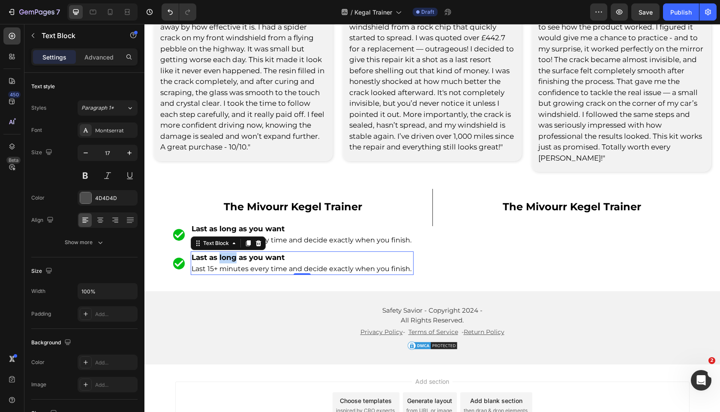
click at [234, 253] on strong "Last as long as you want" at bounding box center [238, 257] width 93 height 9
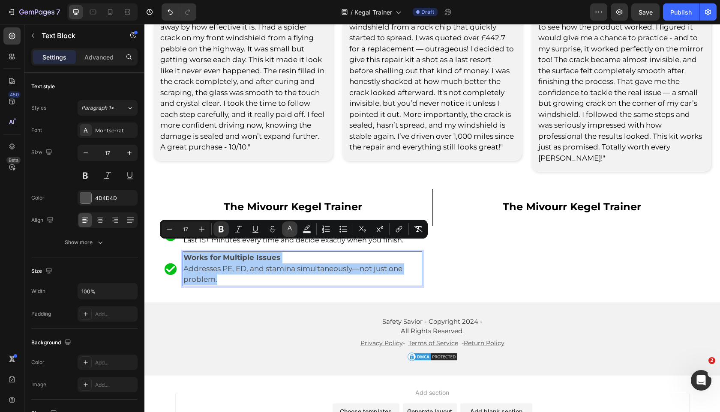
click at [291, 226] on icon "Editor contextual toolbar" at bounding box center [289, 229] width 9 height 9
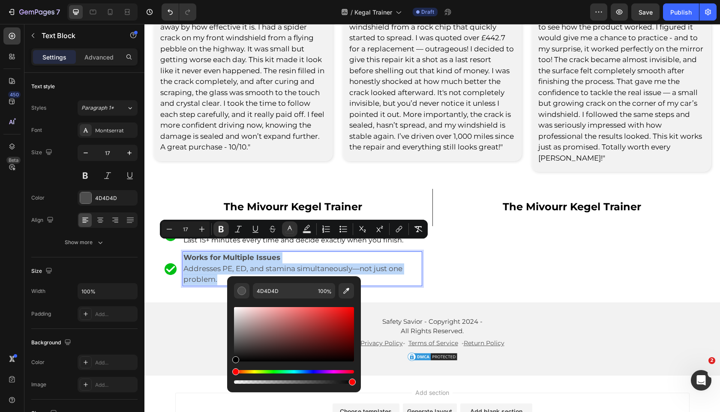
drag, startPoint x: 409, startPoint y: 359, endPoint x: 208, endPoint y: 376, distance: 202.2
type input "000000"
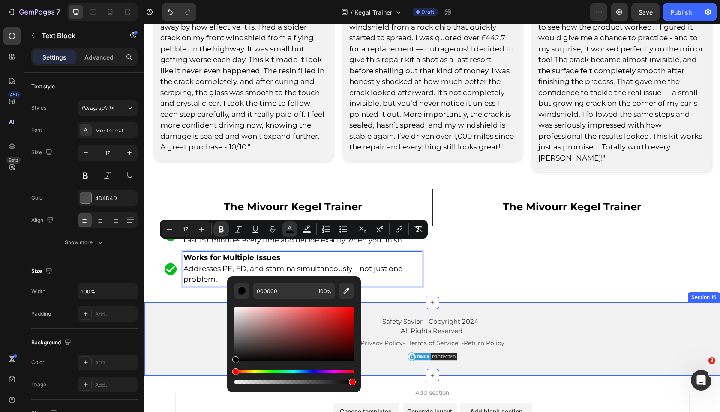
click at [195, 316] on div "Safety Savior - Copyright 2024 - All Rights Reserved. Text Block Privacy Policy…" at bounding box center [432, 339] width 576 height 46
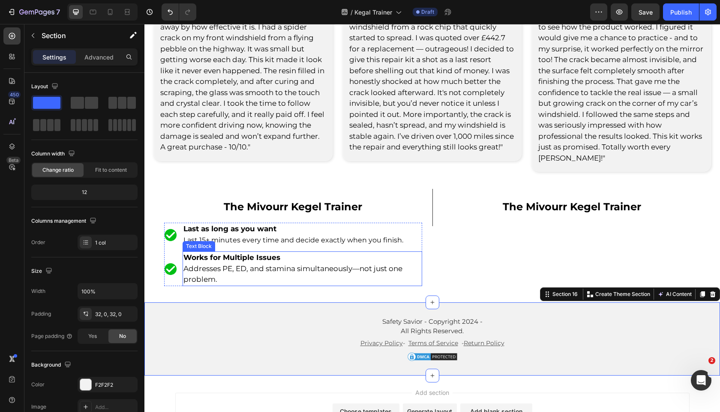
click at [235, 264] on span "Addresses PE, ED, and stamina simultaneously—not just one problem." at bounding box center [292, 274] width 219 height 20
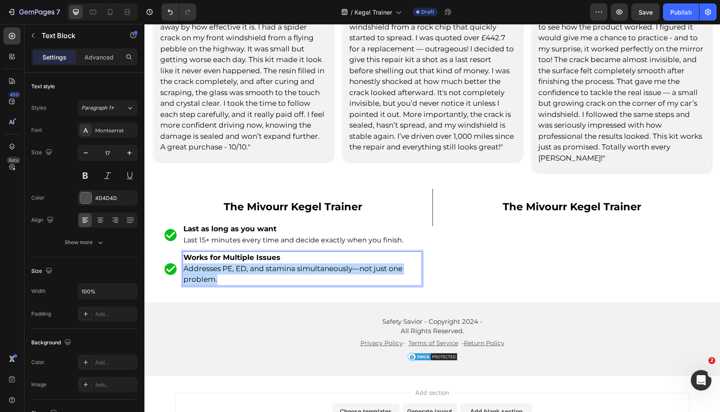
click at [235, 264] on span "Addresses PE, ED, and stamina simultaneously—not just one problem." at bounding box center [292, 274] width 219 height 20
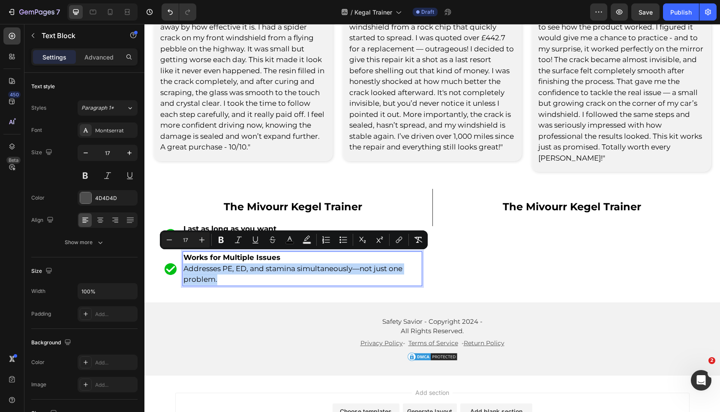
click at [235, 264] on span "Addresses PE, ED, and stamina simultaneously—not just one problem." at bounding box center [292, 274] width 219 height 20
click at [172, 243] on icon "Editor contextual toolbar" at bounding box center [169, 240] width 9 height 9
type input "16"
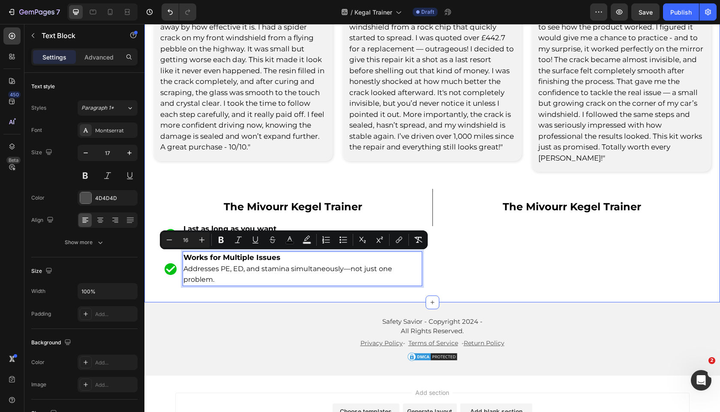
click at [185, 303] on div "Safety Savior - Copyright 2024 - All Rights Reserved. Text Block Privacy Policy…" at bounding box center [432, 339] width 576 height 73
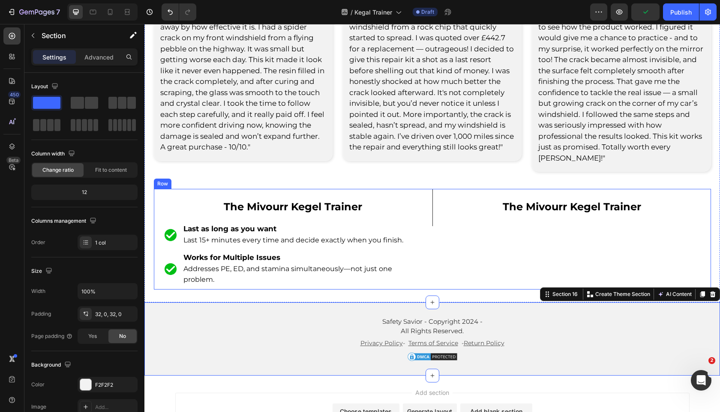
click at [441, 246] on div "The Mivourr Kegel Trainer Text Block Row" at bounding box center [572, 239] width 279 height 101
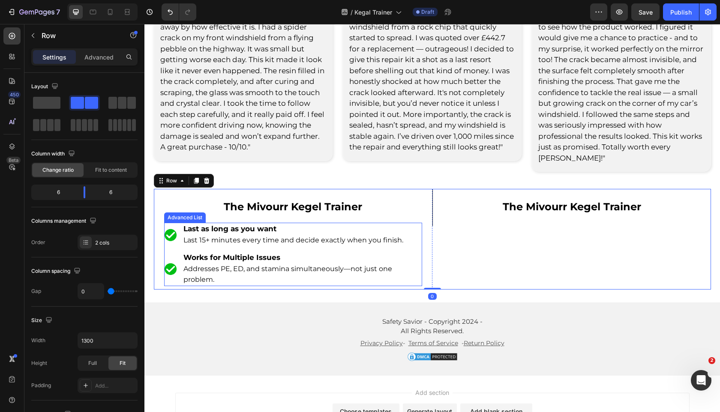
click at [404, 240] on ul "Image Last as long as you want Last 15+ minutes every time and decide exactly w…" at bounding box center [293, 254] width 258 height 63
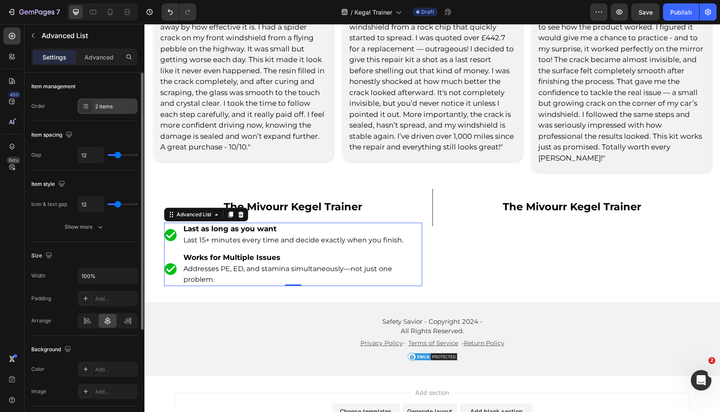
click at [100, 102] on div "2 items" at bounding box center [108, 106] width 60 height 15
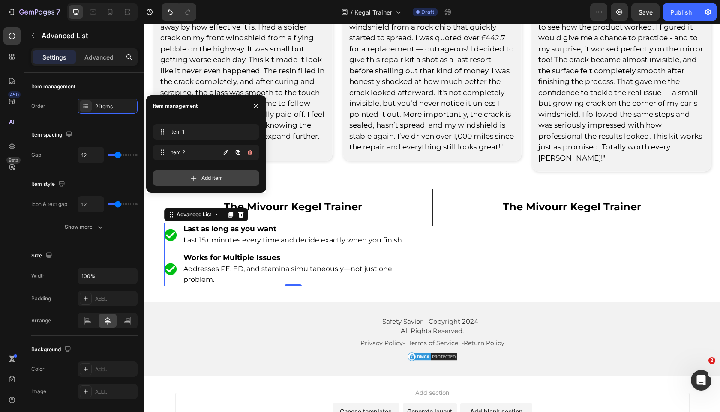
click at [234, 152] on icon "button" at bounding box center [237, 152] width 7 height 7
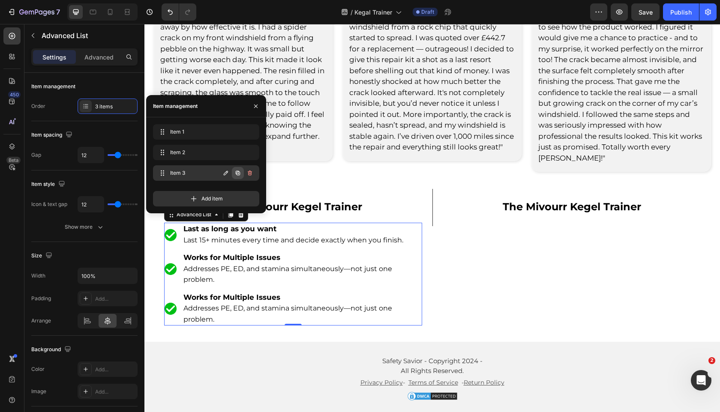
click at [237, 174] on icon "button" at bounding box center [237, 173] width 7 height 7
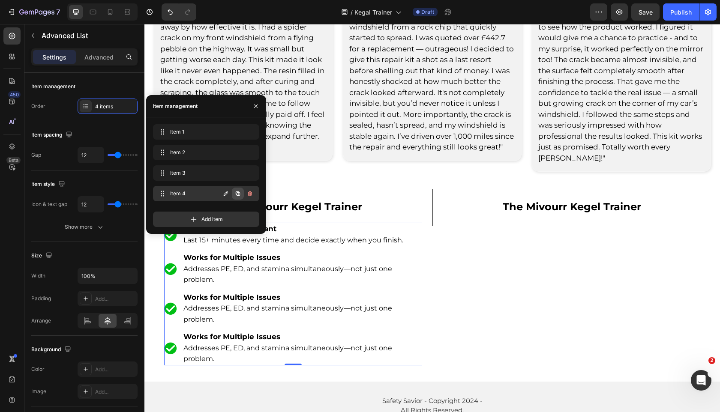
click at [237, 190] on icon "button" at bounding box center [237, 193] width 7 height 7
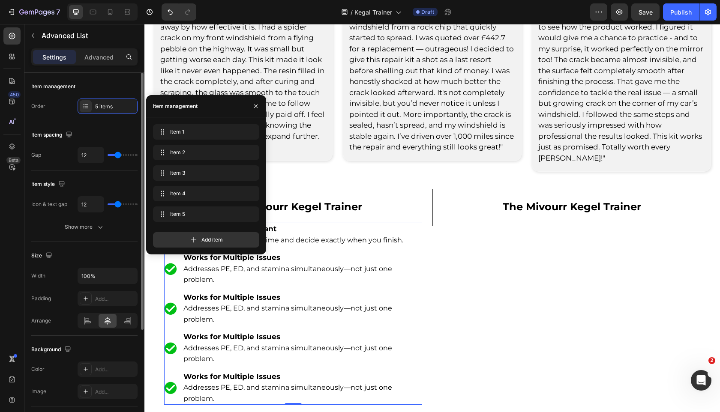
click at [104, 168] on div "Item spacing Gap 12" at bounding box center [84, 145] width 106 height 49
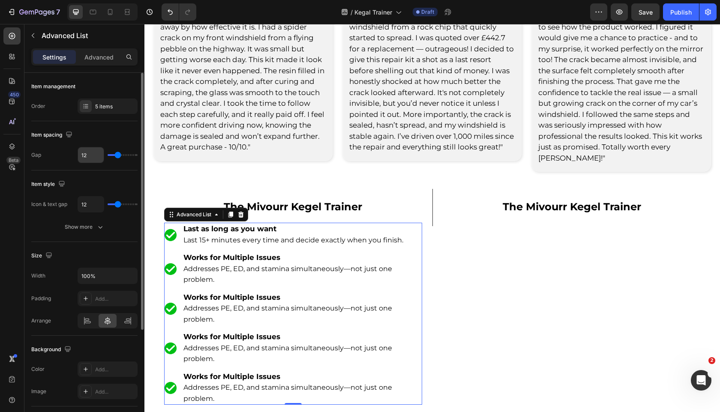
click at [88, 156] on input "12" at bounding box center [91, 154] width 26 height 15
type input "8"
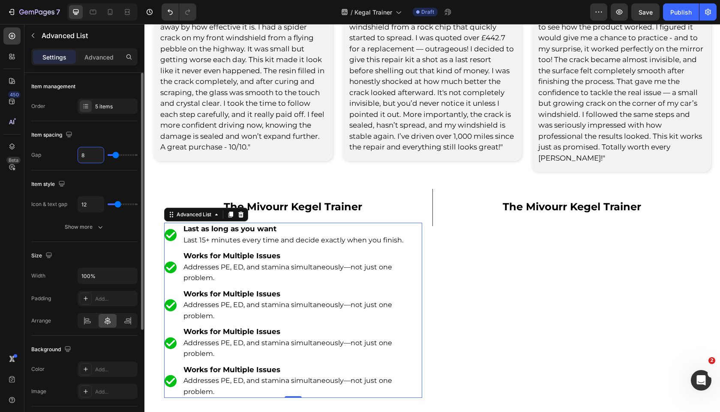
click at [88, 156] on input "8" at bounding box center [91, 154] width 26 height 15
type input "1"
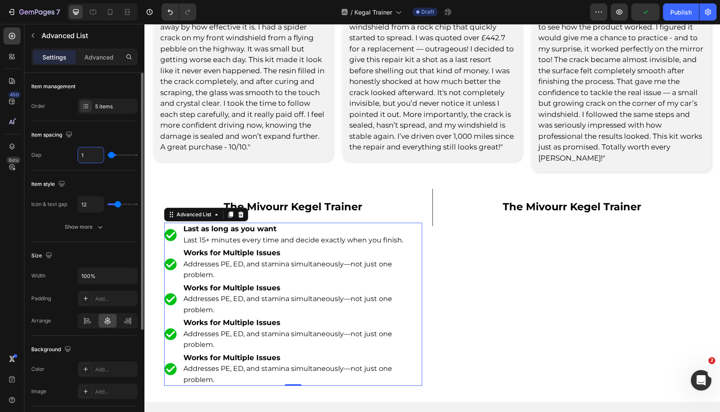
type input "12"
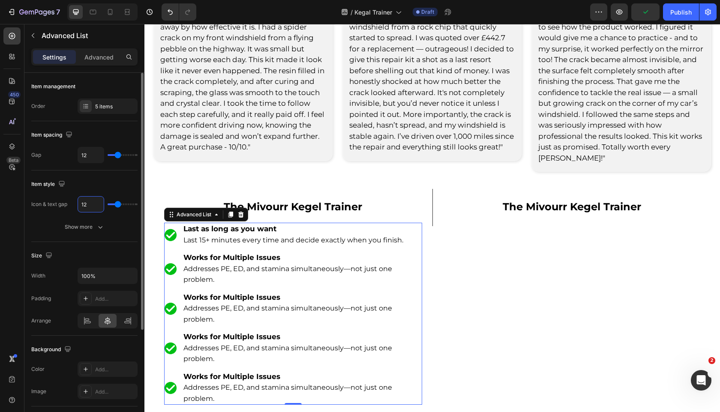
click at [91, 201] on input "12" at bounding box center [91, 204] width 26 height 15
type input "8"
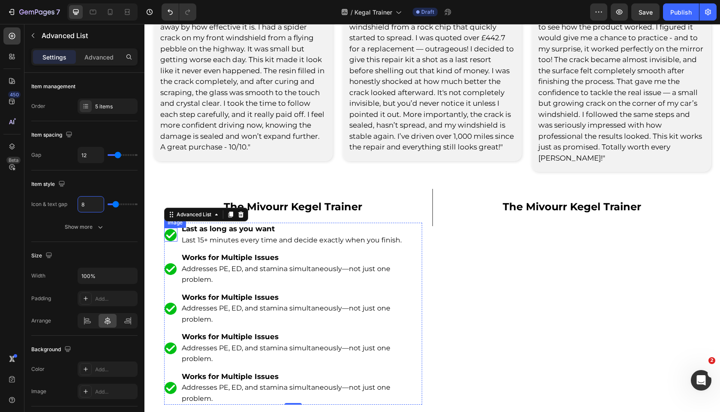
click at [173, 228] on img at bounding box center [171, 235] width 14 height 14
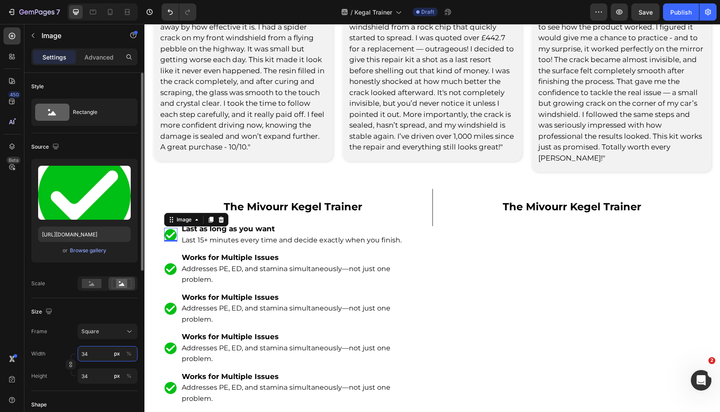
click at [97, 353] on input "34" at bounding box center [108, 353] width 60 height 15
type input "2"
type input "28"
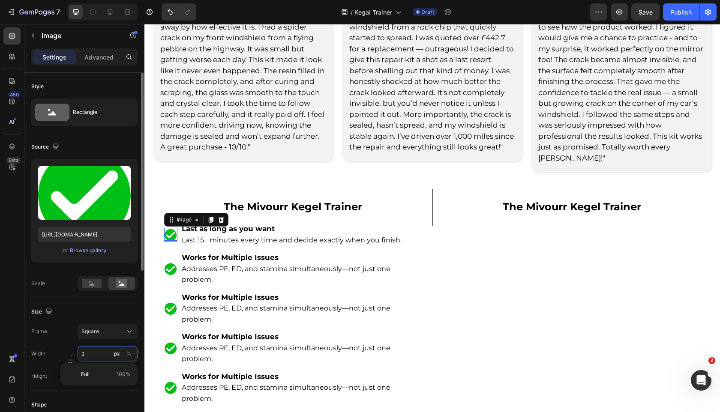
type input "28"
click at [97, 353] on input "28" at bounding box center [108, 353] width 60 height 15
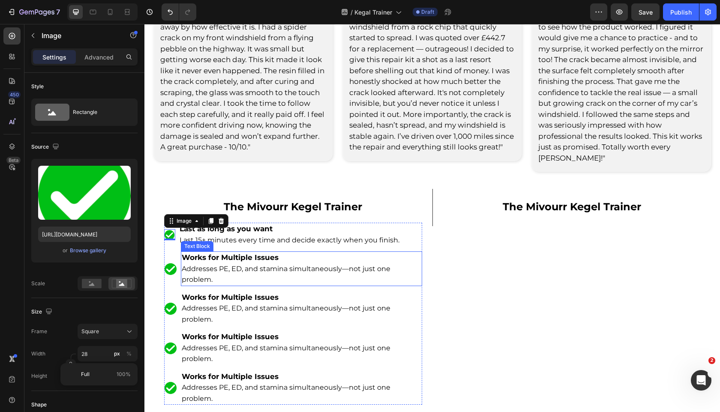
click at [187, 264] on p "Addresses PE, ED, and stamina simultaneously—not just one problem." at bounding box center [301, 275] width 239 height 22
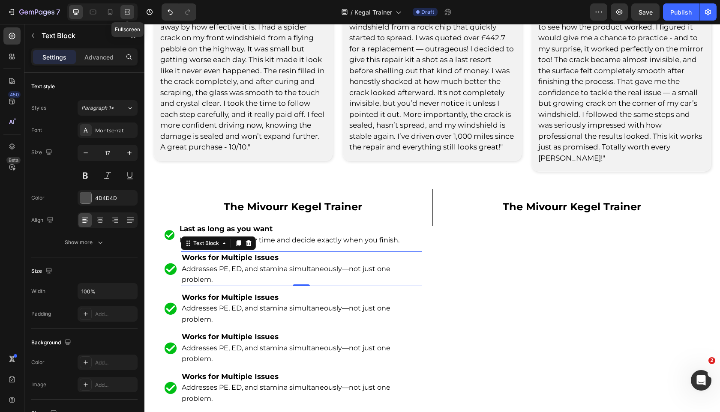
click at [131, 9] on icon at bounding box center [127, 12] width 9 height 9
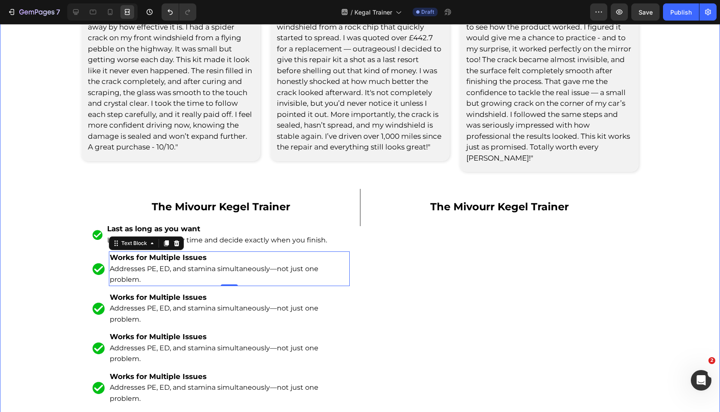
click at [62, 196] on div "you're not alone. real reviews from people like you. Heading Rated 4.8/5 by 15,…" at bounding box center [360, 116] width 720 height 586
click at [97, 229] on img at bounding box center [97, 234] width 11 height 11
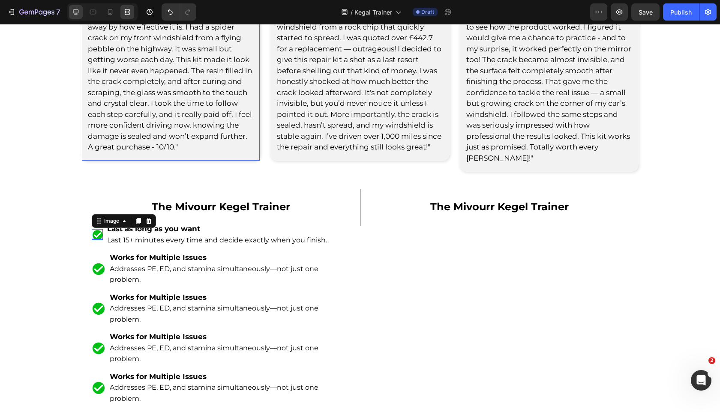
click at [75, 14] on icon at bounding box center [76, 12] width 6 height 6
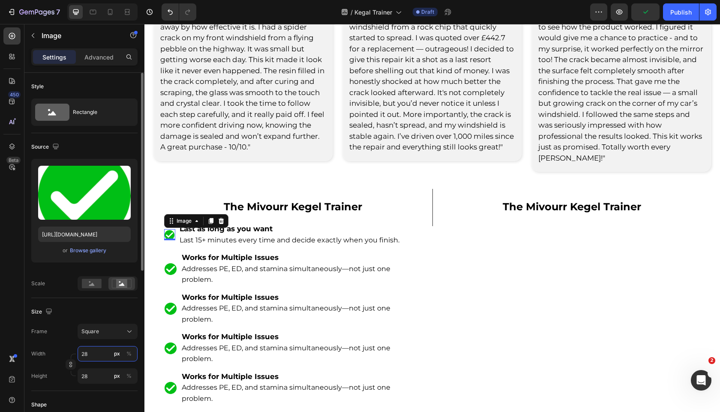
click at [90, 350] on input "28" at bounding box center [108, 353] width 60 height 15
type input "3"
type input "30"
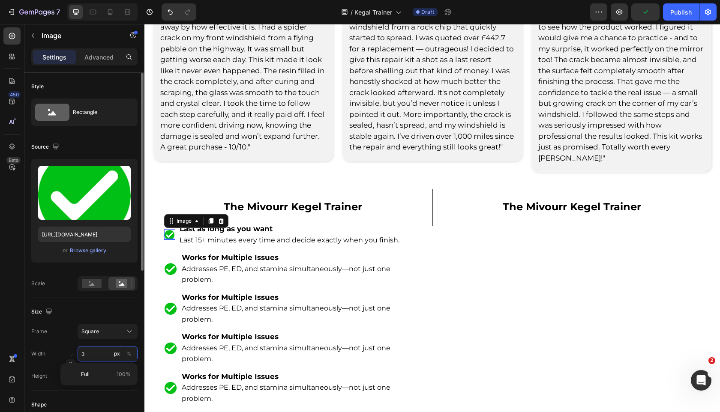
type input "30"
click at [90, 350] on input "30" at bounding box center [108, 353] width 60 height 15
click at [90, 351] on input "30" at bounding box center [108, 353] width 60 height 15
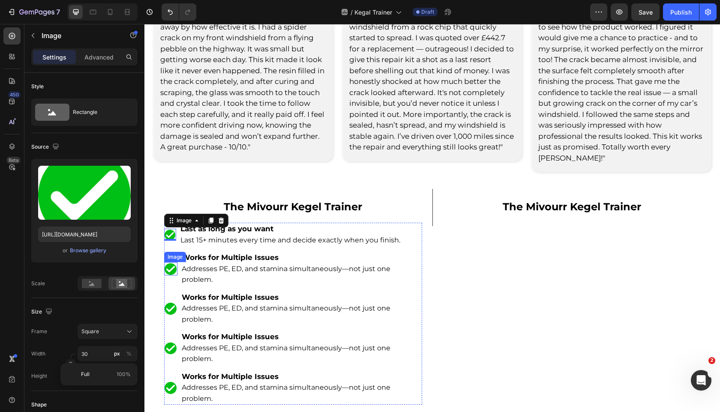
click at [168, 262] on img at bounding box center [171, 269] width 14 height 14
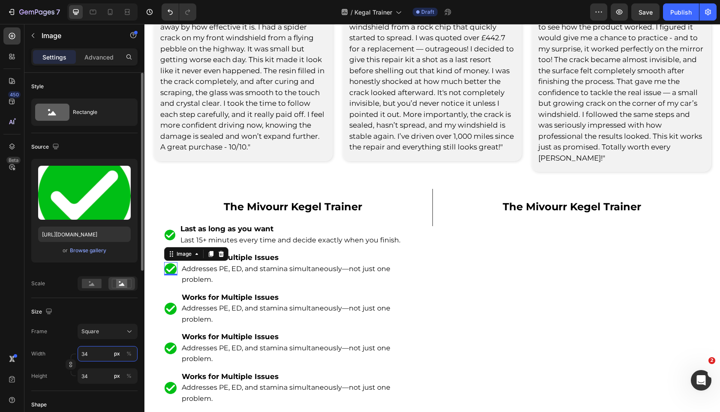
click at [102, 352] on input "34" at bounding box center [108, 353] width 60 height 15
paste input "0"
type input "30"
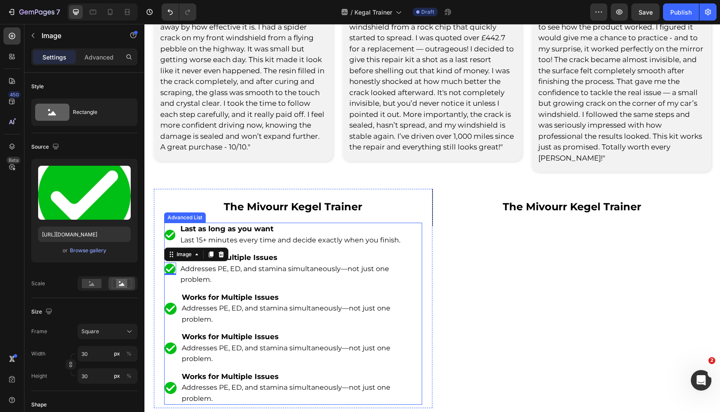
click at [171, 302] on img at bounding box center [171, 309] width 14 height 14
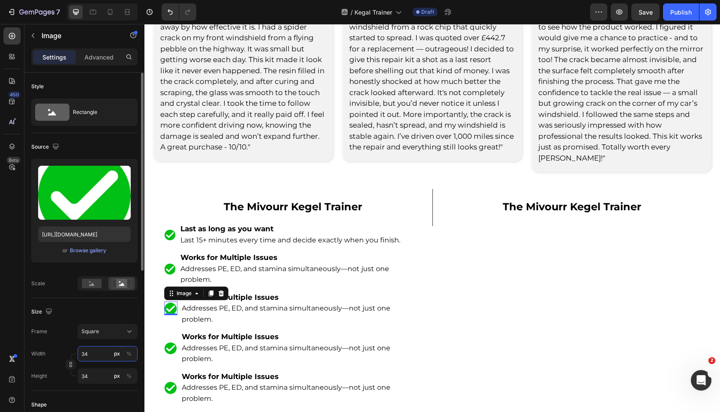
click at [102, 358] on input "34" at bounding box center [108, 353] width 60 height 15
paste input "0"
type input "30"
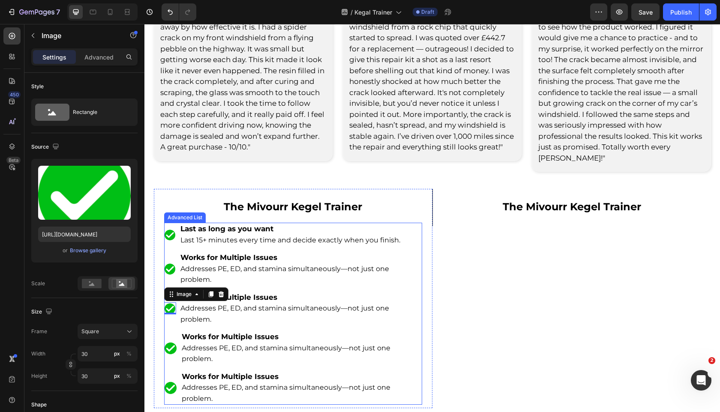
click at [171, 342] on img at bounding box center [171, 349] width 14 height 14
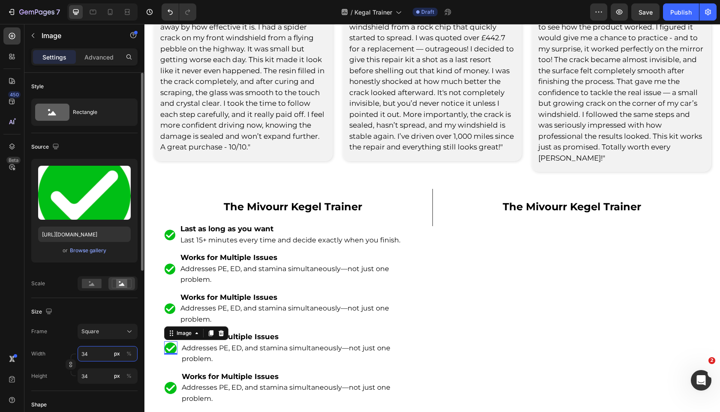
click at [102, 353] on input "34" at bounding box center [108, 353] width 60 height 15
paste input "0"
type input "30"
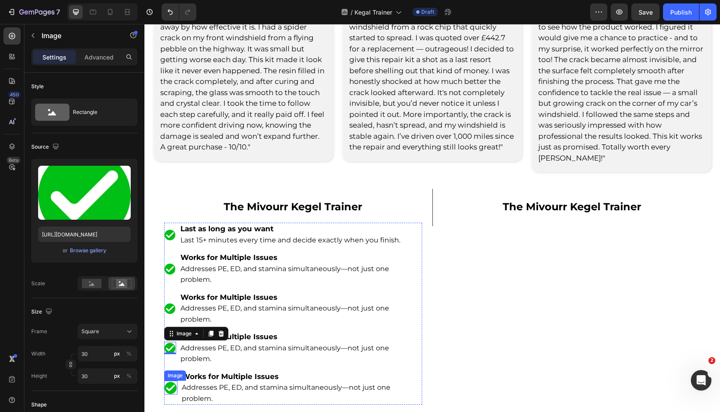
click at [172, 381] on img at bounding box center [171, 388] width 14 height 14
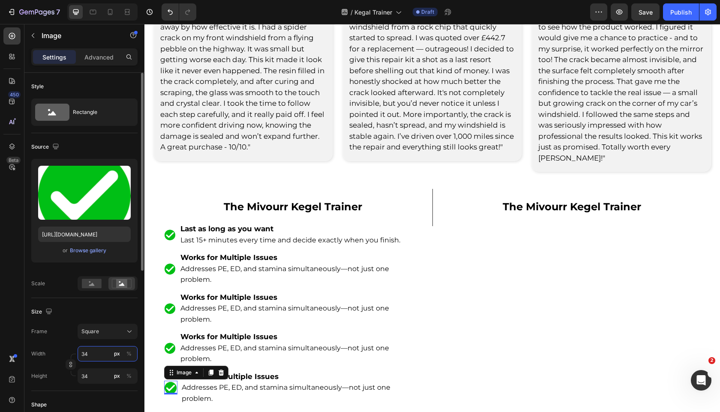
click at [102, 356] on input "34" at bounding box center [108, 353] width 60 height 15
paste input "0"
type input "30"
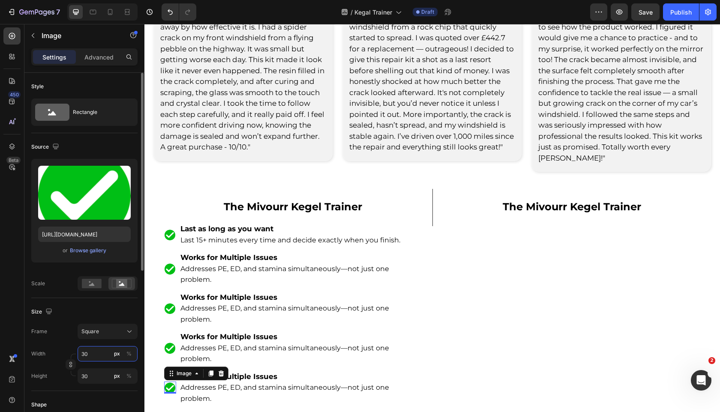
type input "30"
click at [111, 312] on div "Size" at bounding box center [84, 312] width 106 height 14
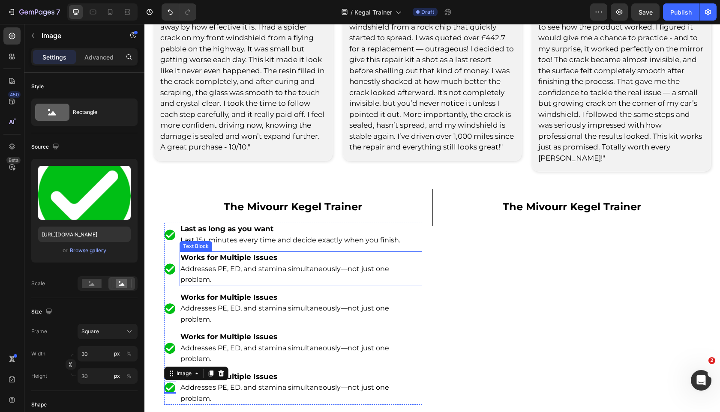
click at [241, 293] on strong "Works for Multiple Issues" at bounding box center [228, 297] width 97 height 9
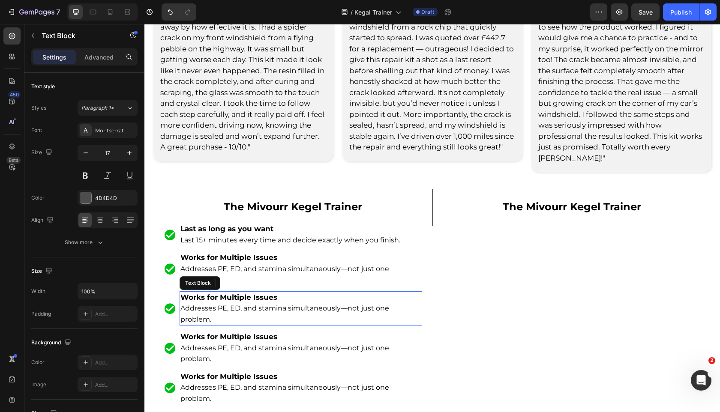
click at [241, 293] on strong "Works for Multiple Issues" at bounding box center [228, 297] width 97 height 9
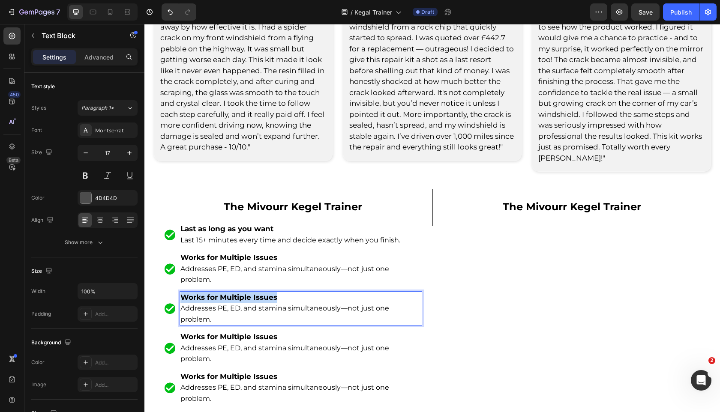
click at [241, 293] on strong "Works for Multiple Issues" at bounding box center [228, 297] width 97 height 9
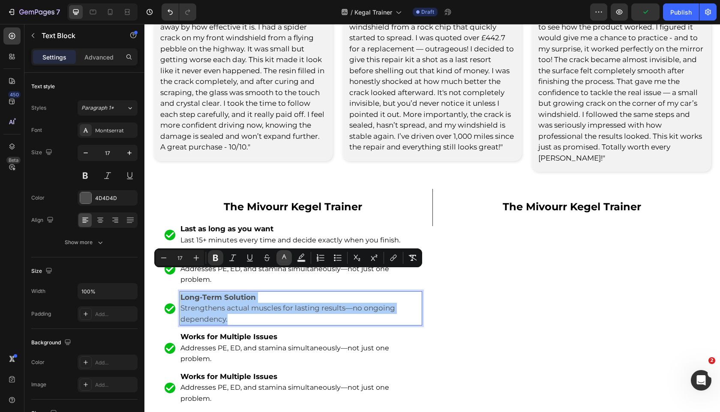
click at [284, 261] on icon "Editor contextual toolbar" at bounding box center [284, 258] width 9 height 9
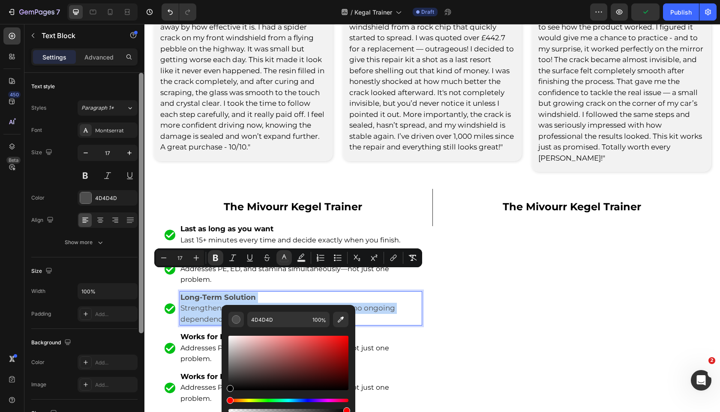
drag, startPoint x: 259, startPoint y: 355, endPoint x: 141, endPoint y: 408, distance: 129.0
click at [141, 0] on body "7 Version history / Kegal Trainer Draft Preview Publish 450 Beta Sections(18) E…" at bounding box center [360, 0] width 720 height 0
type input "000000"
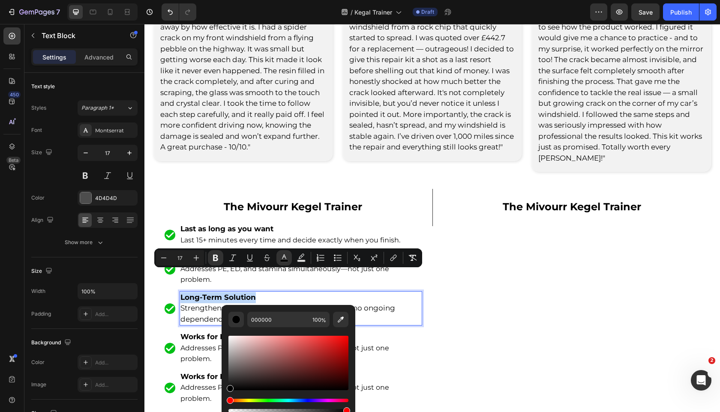
click at [191, 304] on span "Strengthens actual muscles for lasting results—no ongoing dependency." at bounding box center [287, 314] width 215 height 20
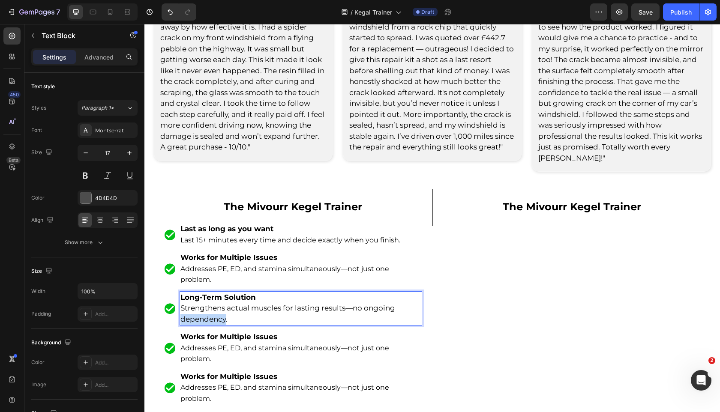
click at [191, 304] on span "Strengthens actual muscles for lasting results—no ongoing dependency." at bounding box center [287, 314] width 215 height 20
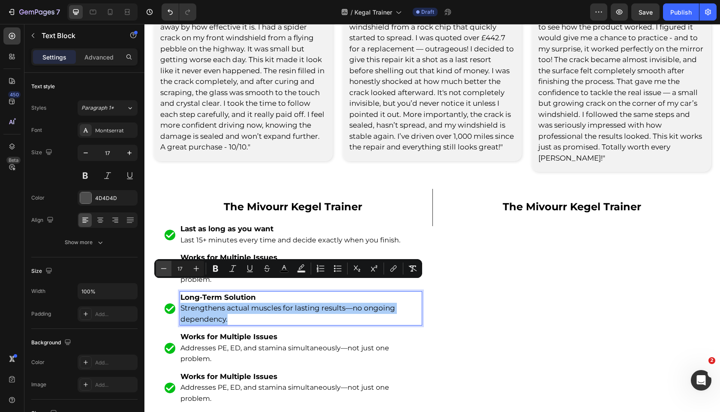
click at [160, 271] on icon "Editor contextual toolbar" at bounding box center [163, 268] width 9 height 9
type input "16"
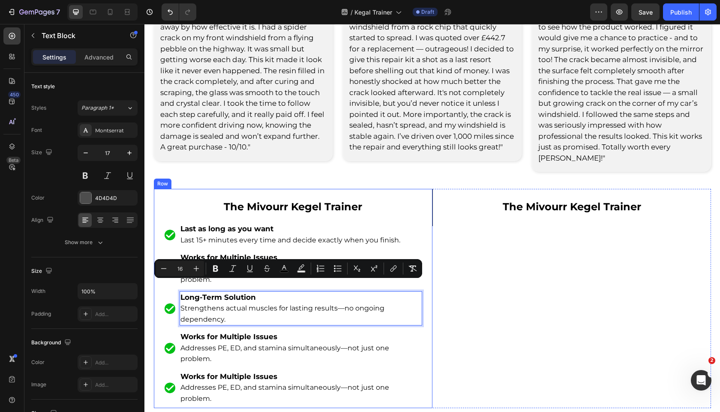
click at [160, 311] on div "The Mivourr Kegel Trainer Text Block Image Last as long as you want Last 15+ mi…" at bounding box center [293, 298] width 279 height 219
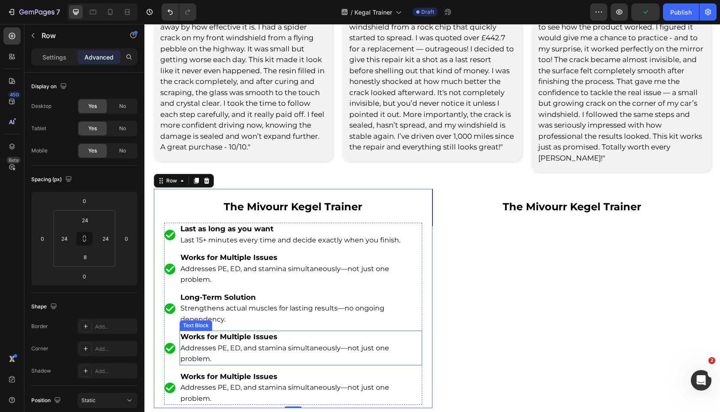
click at [186, 343] on p "Addresses PE, ED, and stamina simultaneously—not just one problem." at bounding box center [300, 354] width 241 height 22
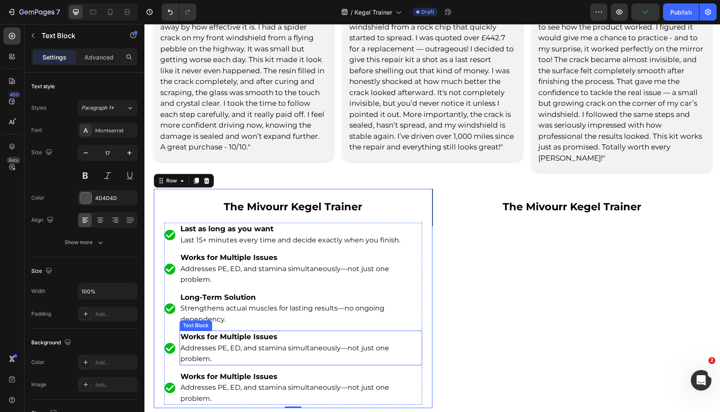
click at [186, 343] on p "Addresses PE, ED, and stamina simultaneously—not just one problem." at bounding box center [300, 354] width 241 height 22
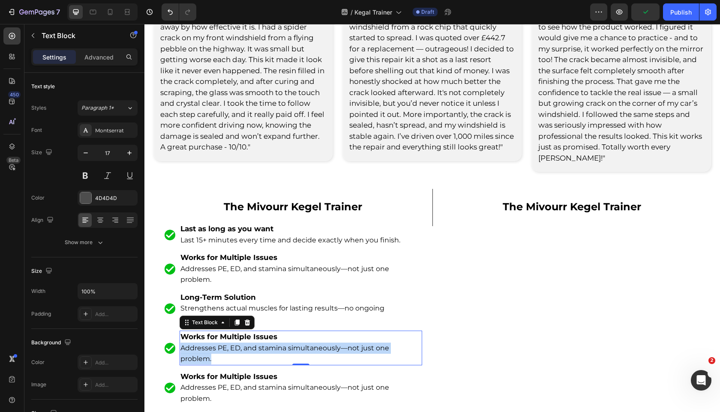
click at [186, 343] on p "Addresses PE, ED, and stamina simultaneously—not just one problem." at bounding box center [300, 354] width 241 height 22
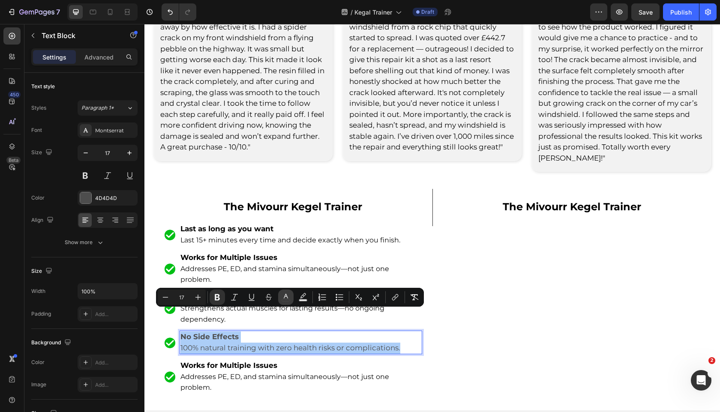
click at [284, 294] on icon "Editor contextual toolbar" at bounding box center [286, 297] width 9 height 9
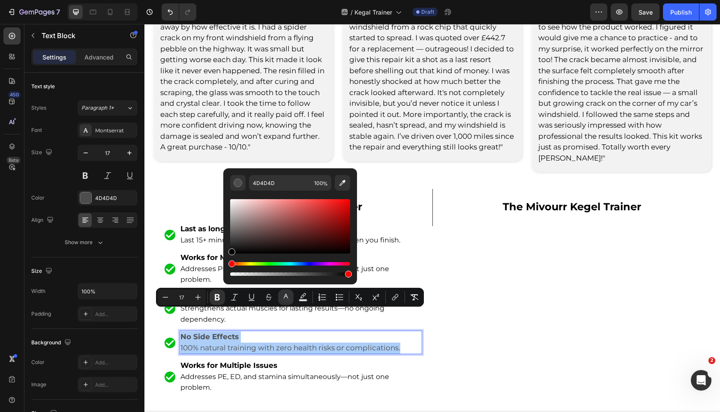
drag, startPoint x: 261, startPoint y: 238, endPoint x: 182, endPoint y: 294, distance: 97.2
click at [182, 294] on div "Minus 17 Plus Bold Italic Underline Strikethrough color Text Background Color N…" at bounding box center [290, 297] width 268 height 19
type input "000000"
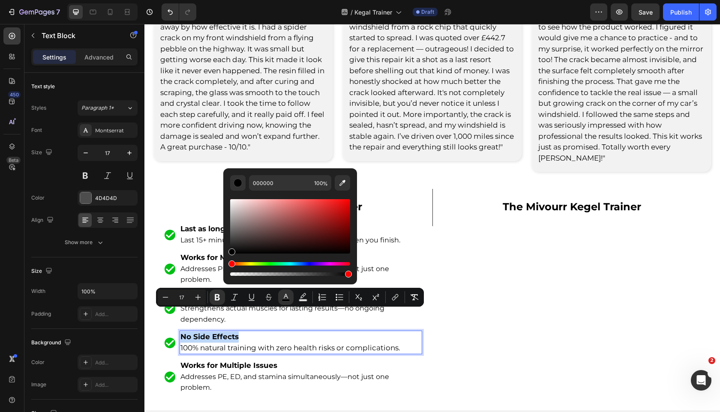
click at [201, 344] on span "100% natural training with zero health risks or complications." at bounding box center [290, 348] width 220 height 9
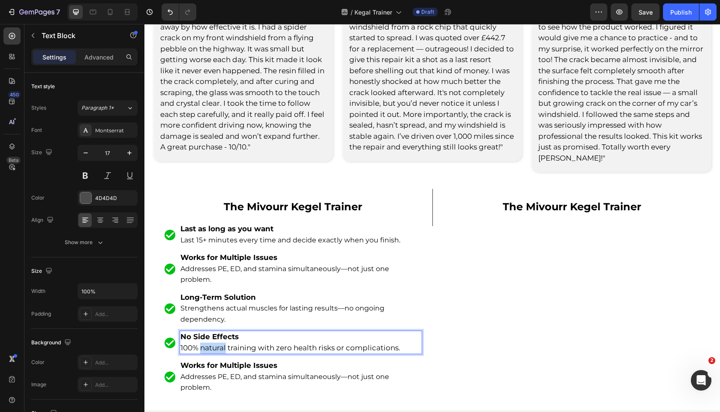
click at [201, 344] on span "100% natural training with zero health risks or complications." at bounding box center [290, 348] width 220 height 9
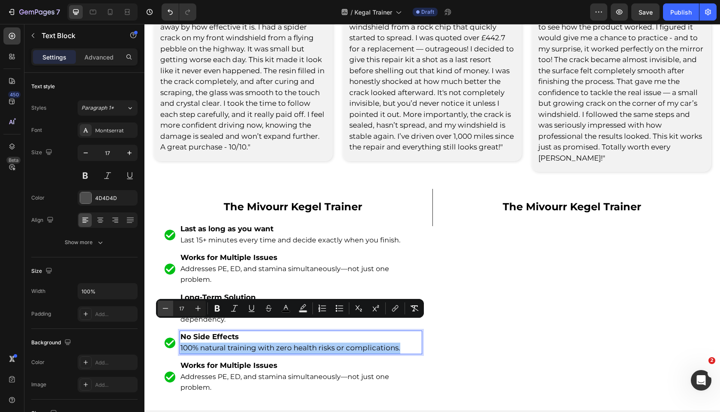
click at [165, 311] on icon "Editor contextual toolbar" at bounding box center [165, 308] width 9 height 9
type input "16"
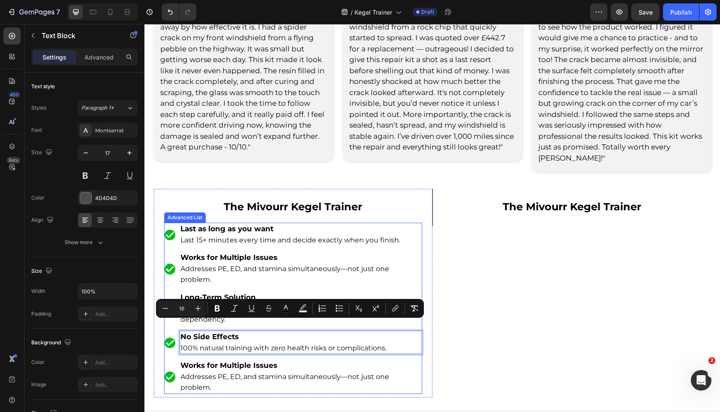
click at [184, 335] on ul "Image Last as long as you want Last 15+ minutes every time and decide exactly w…" at bounding box center [293, 308] width 258 height 171
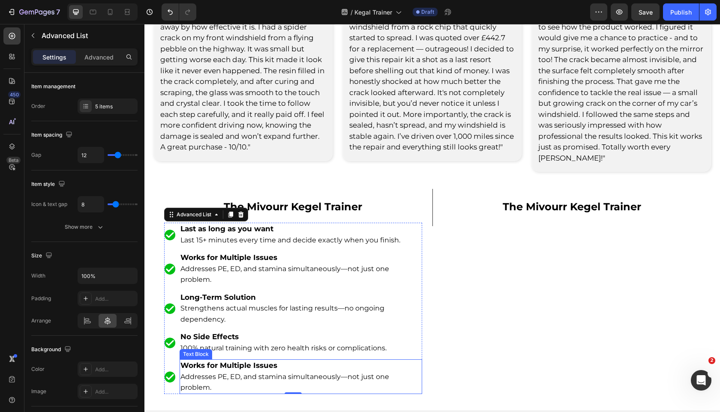
click at [270, 361] on strong "Works for Multiple Issues" at bounding box center [228, 365] width 97 height 9
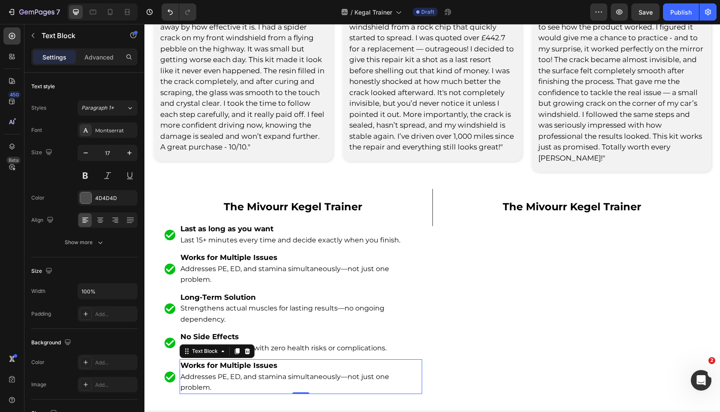
click at [270, 361] on strong "Works for Multiple Issues" at bounding box center [228, 365] width 97 height 9
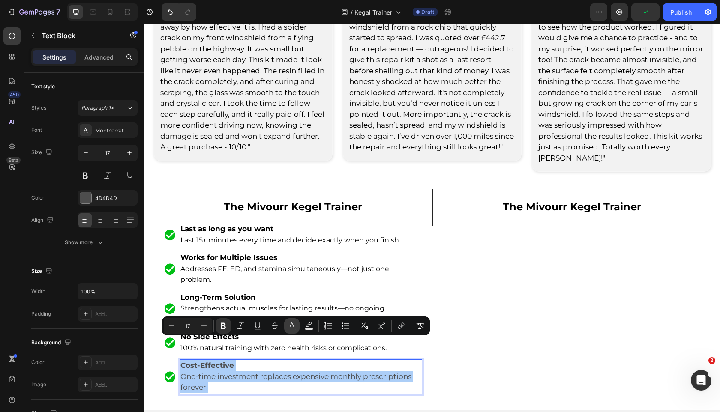
click at [294, 326] on icon "Editor contextual toolbar" at bounding box center [292, 326] width 9 height 9
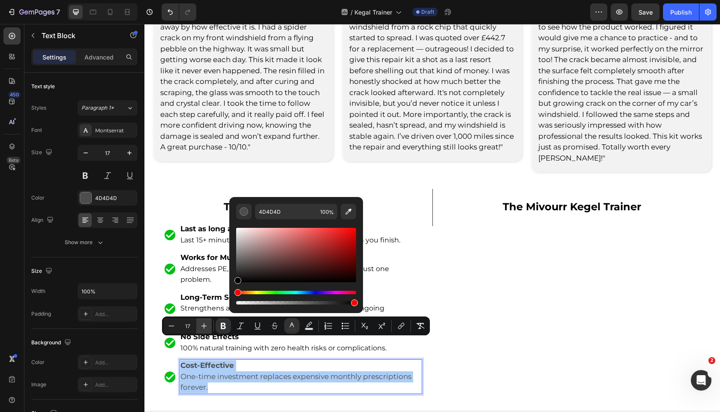
drag, startPoint x: 270, startPoint y: 267, endPoint x: 196, endPoint y: 319, distance: 90.7
click at [196, 319] on div "Minus 17 Plus Bold Italic Underline Strikethrough color Text Background Color N…" at bounding box center [296, 326] width 268 height 19
type input "000000"
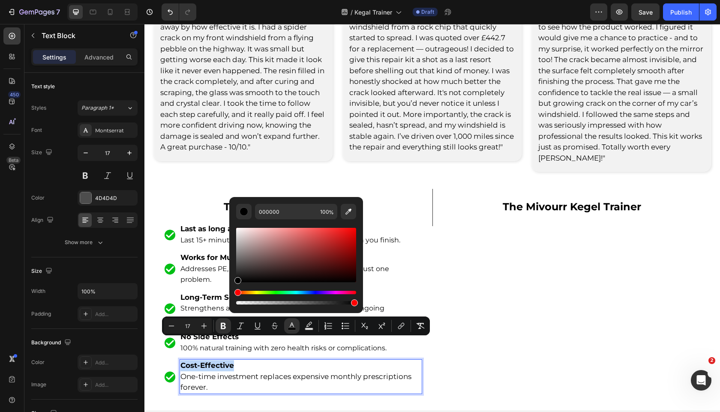
click at [191, 373] on span "One-time investment replaces expensive monthly prescriptions forever." at bounding box center [295, 383] width 231 height 20
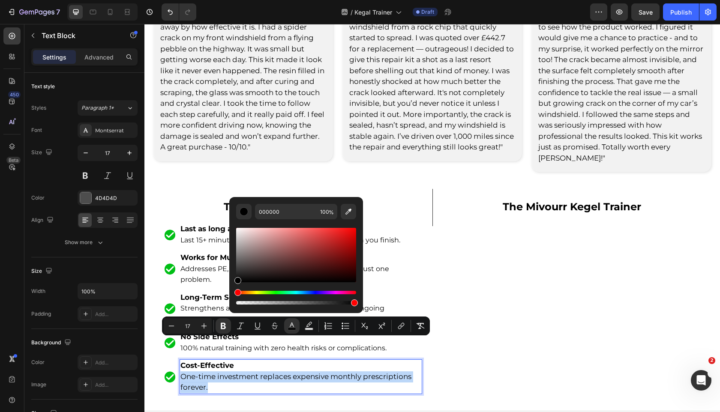
click at [191, 373] on span "One-time investment replaces expensive monthly prescriptions forever." at bounding box center [295, 383] width 231 height 20
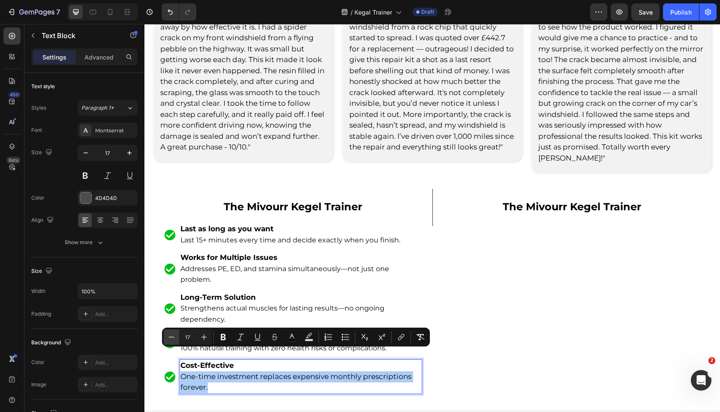
click at [178, 341] on button "Minus" at bounding box center [171, 337] width 15 height 15
type input "16"
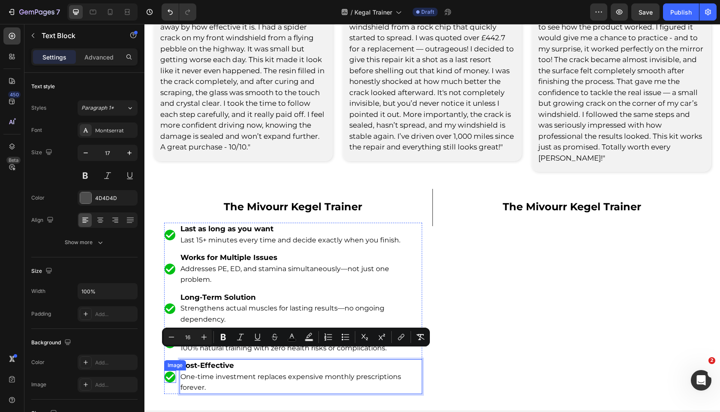
click at [169, 366] on li "Image Cost-Effective One-time investment replaces expensive monthly prescriptio…" at bounding box center [293, 377] width 258 height 35
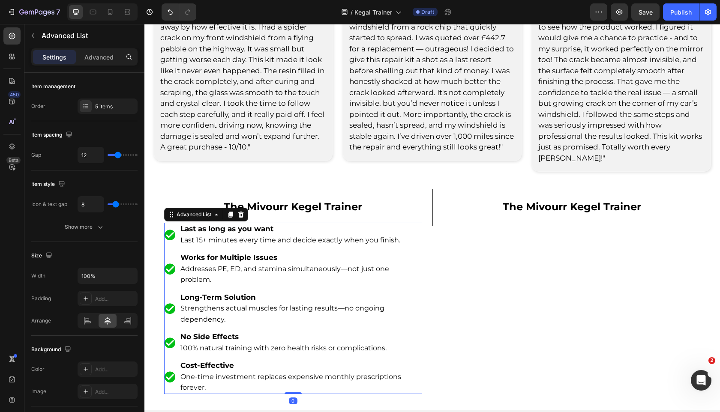
click at [174, 331] on li "Image No Side Effects 100% natural training with zero health risks or complicat…" at bounding box center [293, 343] width 258 height 24
click at [154, 328] on div "The Mivourr Kegel Trainer Text Block Image Last as long as you want Last 15+ mi…" at bounding box center [293, 293] width 279 height 209
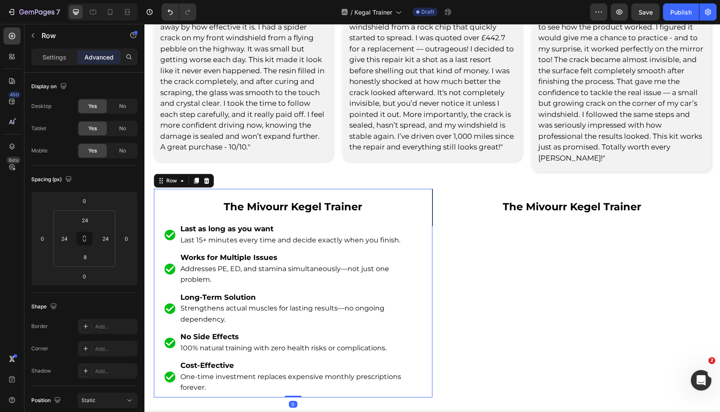
click at [170, 331] on li "Image No Side Effects 100% natural training with zero health risks or complicat…" at bounding box center [293, 343] width 258 height 24
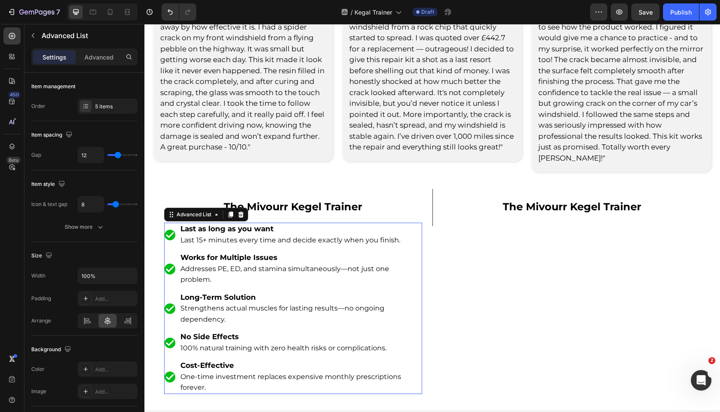
click at [170, 331] on li "Image No Side Effects 100% natural training with zero health risks or complicat…" at bounding box center [293, 343] width 258 height 24
click at [218, 236] on span "Last 15+ minutes every time and decide exactly when you finish." at bounding box center [290, 240] width 220 height 8
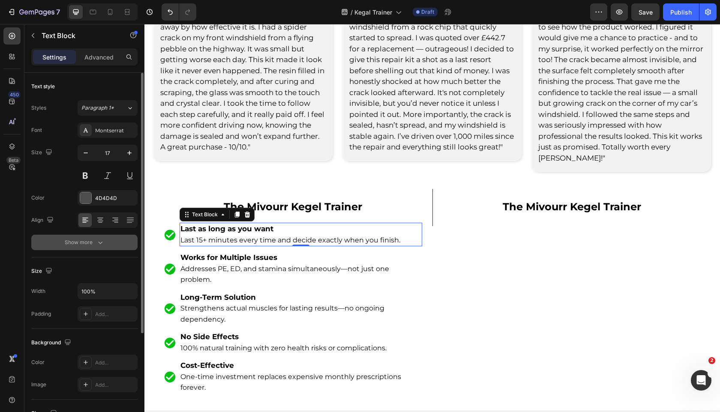
click at [86, 246] on div "Show more" at bounding box center [85, 242] width 40 height 9
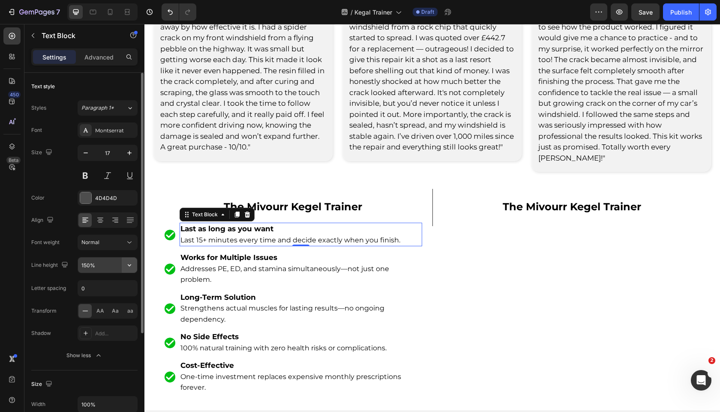
click at [129, 262] on icon "button" at bounding box center [129, 265] width 9 height 9
drag, startPoint x: 108, startPoint y: 323, endPoint x: 121, endPoint y: 312, distance: 17.3
click at [108, 323] on p "130%" at bounding box center [105, 320] width 49 height 8
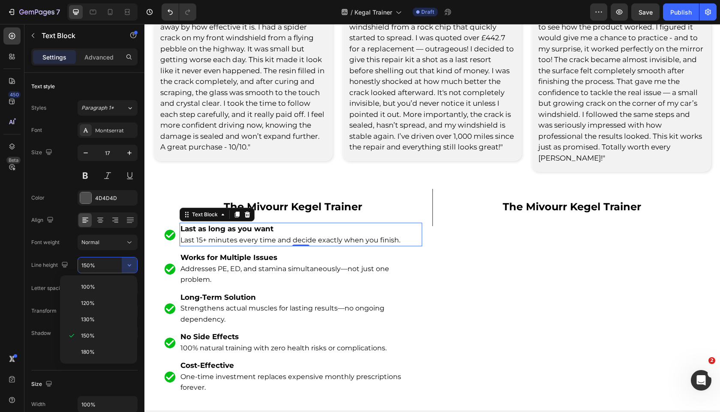
type input "130%"
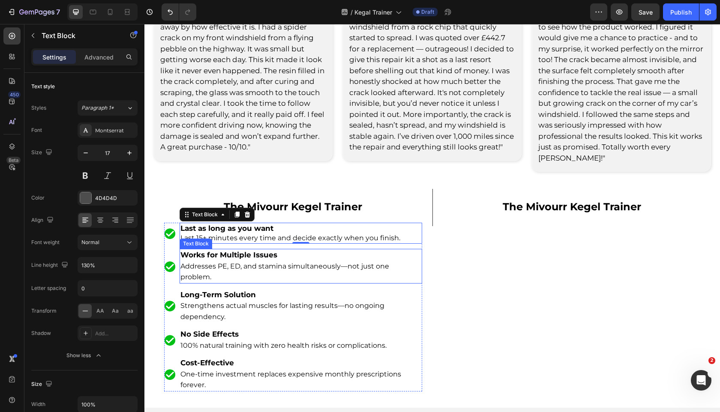
click at [217, 251] on strong "Works for Multiple Issues" at bounding box center [228, 255] width 97 height 9
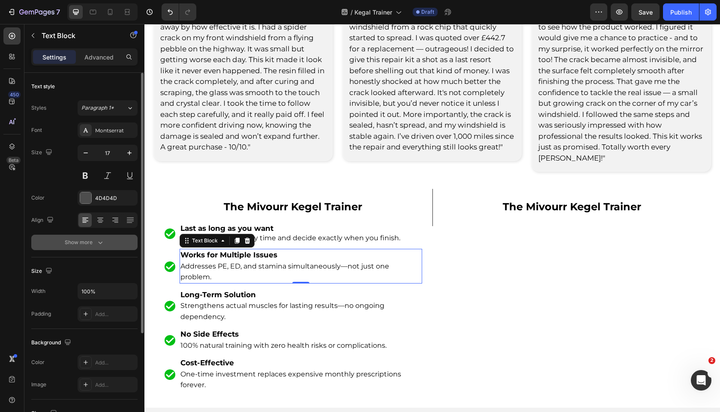
click at [123, 240] on button "Show more" at bounding box center [84, 242] width 106 height 15
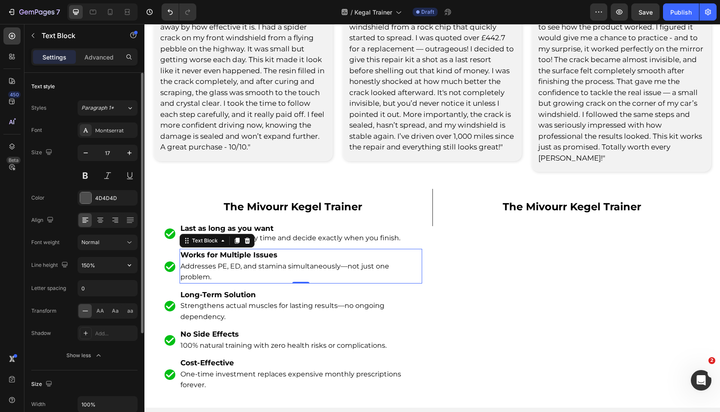
click at [132, 274] on div "Font Montserrat Size 17 Color 4D4D4D Align Font weight Normal Line height 150% …" at bounding box center [84, 243] width 106 height 241
click at [132, 268] on icon "button" at bounding box center [129, 265] width 9 height 9
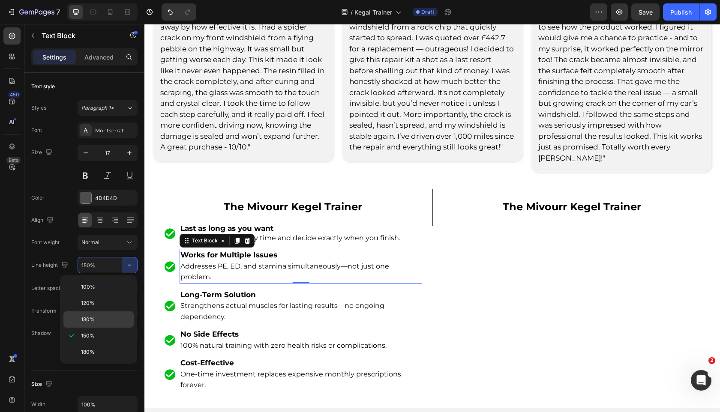
click at [126, 317] on p "130%" at bounding box center [105, 320] width 49 height 8
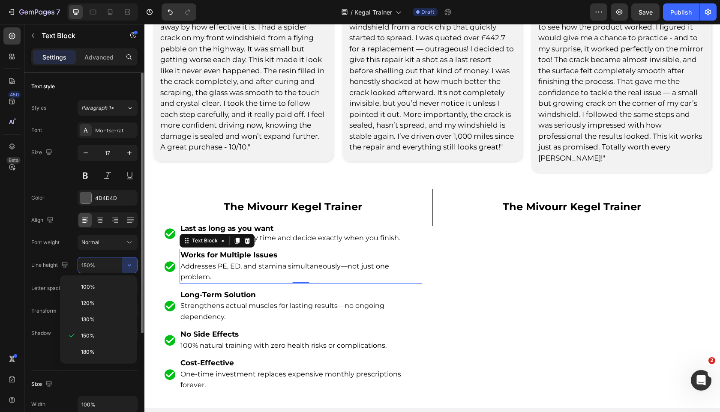
type input "130%"
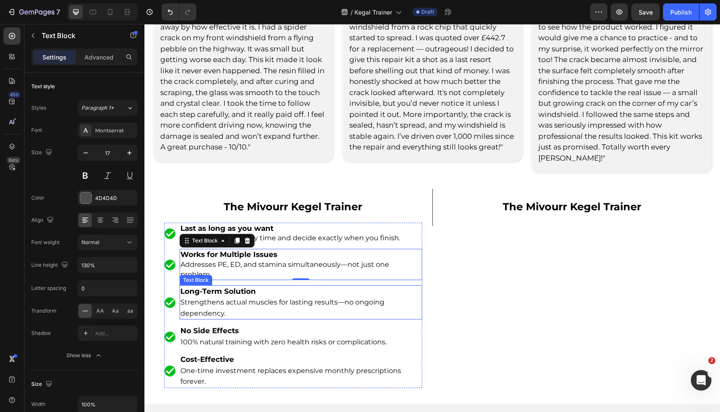
click at [213, 287] on strong "Long-Term Solution" at bounding box center [217, 291] width 75 height 9
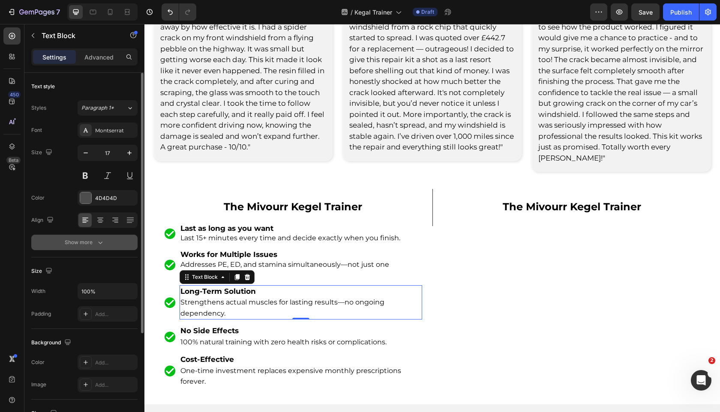
click at [127, 245] on button "Show more" at bounding box center [84, 242] width 106 height 15
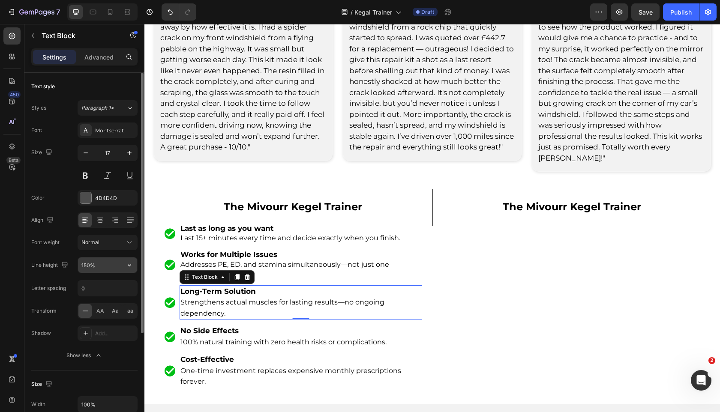
click at [134, 264] on button "button" at bounding box center [129, 265] width 15 height 15
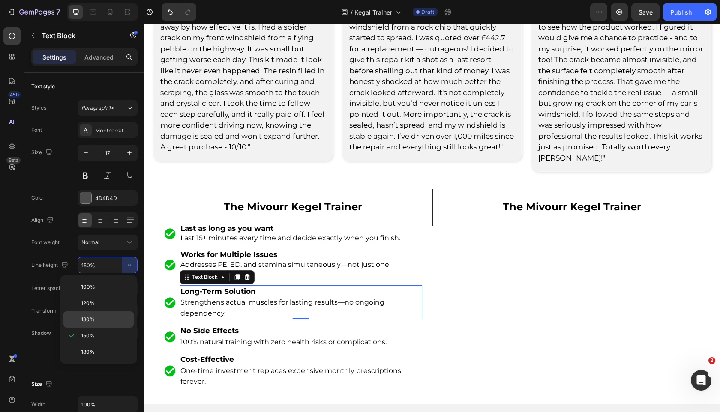
click at [120, 317] on p "130%" at bounding box center [105, 320] width 49 height 8
type input "130%"
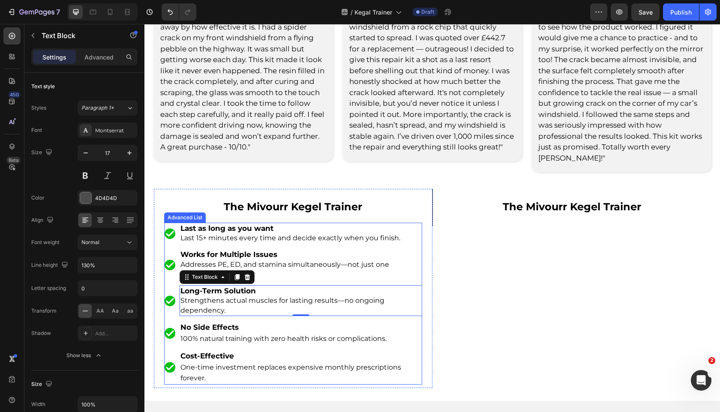
click at [207, 297] on ul "Image Last as long as you want Last 15+ minutes every time and decide exactly w…" at bounding box center [293, 304] width 258 height 162
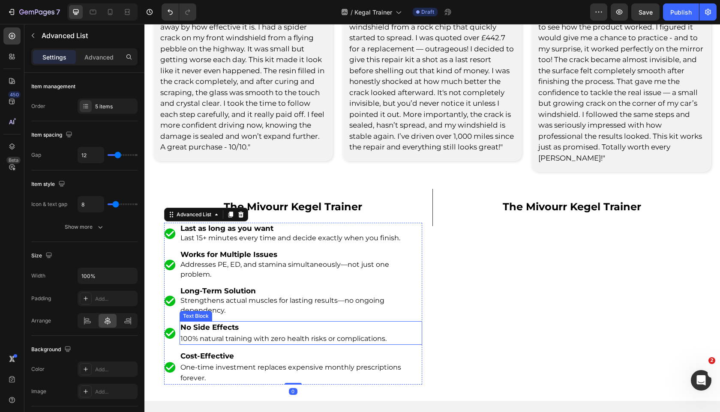
click at [205, 323] on strong "No Side Effects" at bounding box center [209, 327] width 58 height 9
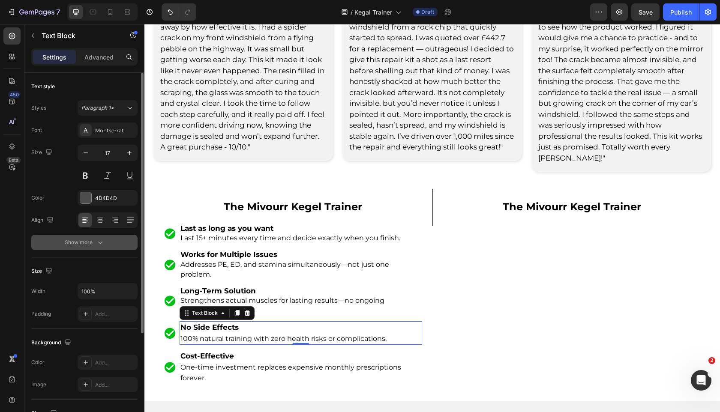
click at [126, 245] on button "Show more" at bounding box center [84, 242] width 106 height 15
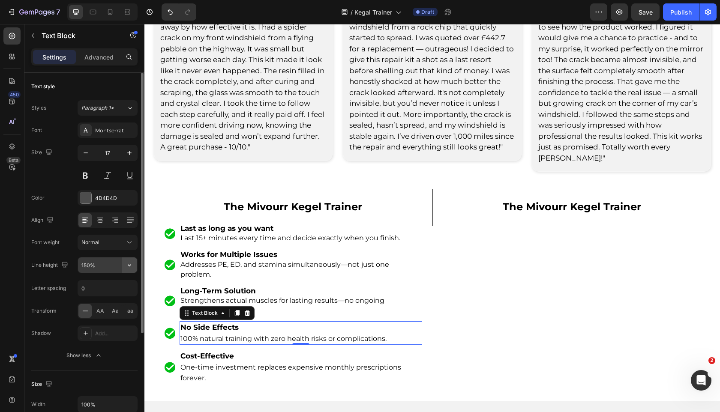
click at [130, 259] on button "button" at bounding box center [129, 265] width 15 height 15
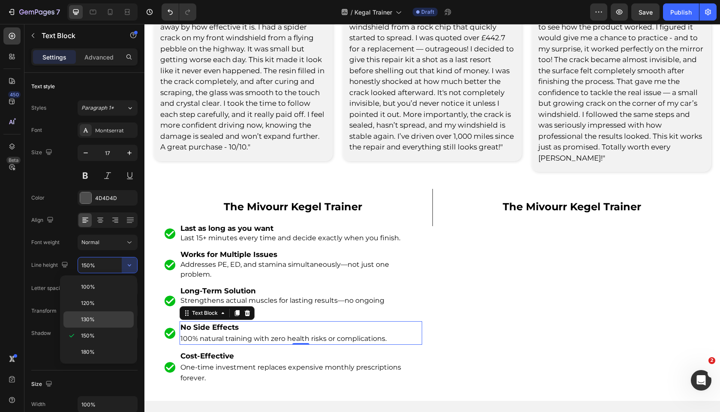
click at [117, 321] on p "130%" at bounding box center [105, 320] width 49 height 8
type input "130%"
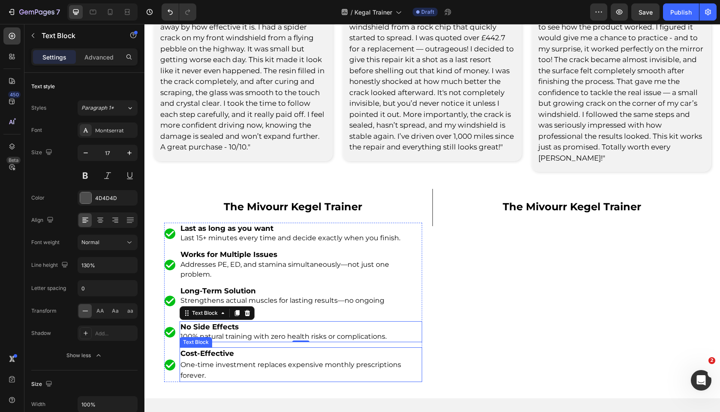
click at [216, 349] on p "Cost-Effective" at bounding box center [300, 354] width 241 height 11
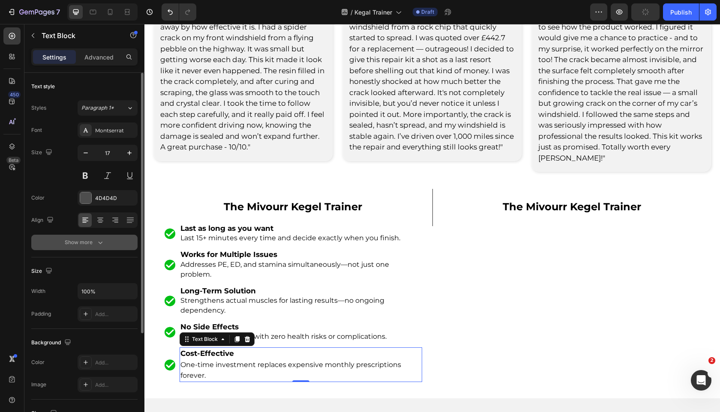
click at [127, 246] on button "Show more" at bounding box center [84, 242] width 106 height 15
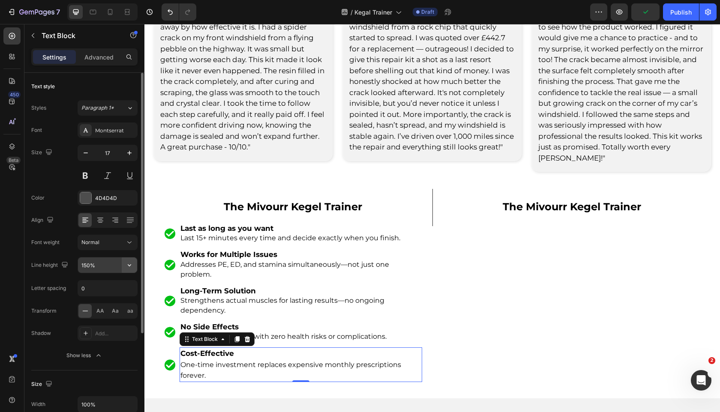
click at [132, 262] on icon "button" at bounding box center [129, 265] width 9 height 9
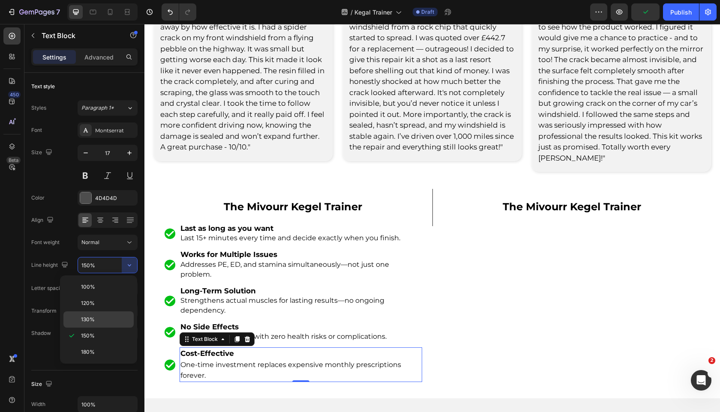
drag, startPoint x: 107, startPoint y: 318, endPoint x: 100, endPoint y: 298, distance: 21.1
click at [107, 318] on p "130%" at bounding box center [105, 320] width 49 height 8
type input "130%"
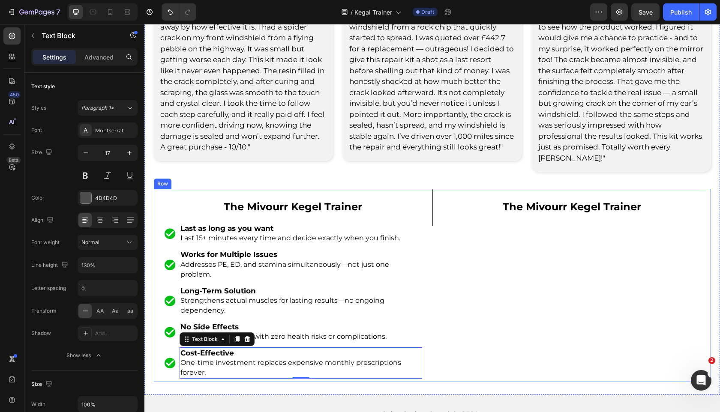
click at [497, 315] on div "The Mivourr Kegel Trainer Text Block Row" at bounding box center [572, 285] width 279 height 193
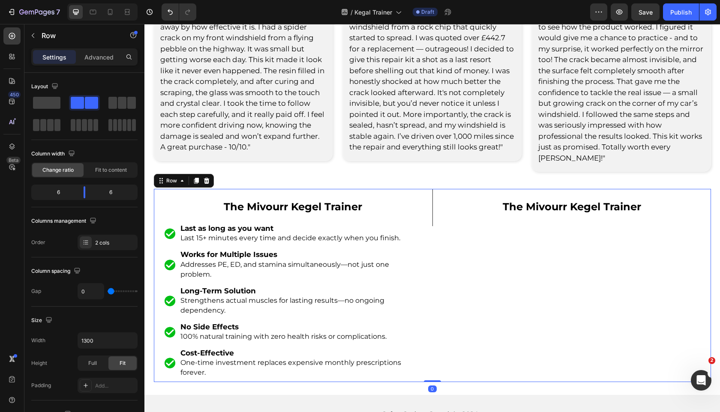
scroll to position [3318, 0]
click at [427, 306] on div "The Mivourr Kegel Trainer Text Block Image Last as long as you want Last 15+ mi…" at bounding box center [293, 284] width 279 height 193
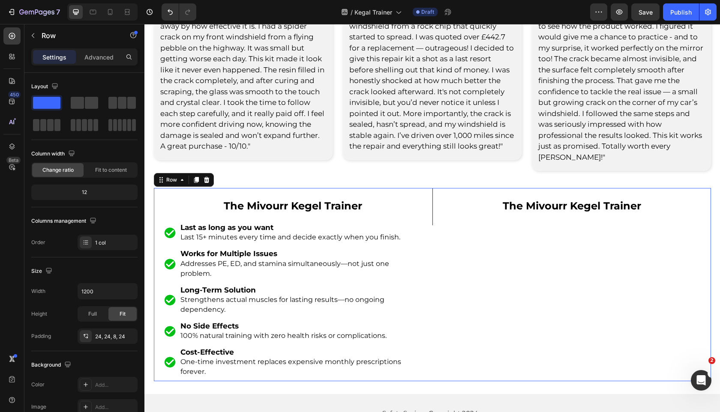
click at [517, 320] on div "The Mivourr Kegel Trainer Text Block Row" at bounding box center [572, 284] width 279 height 193
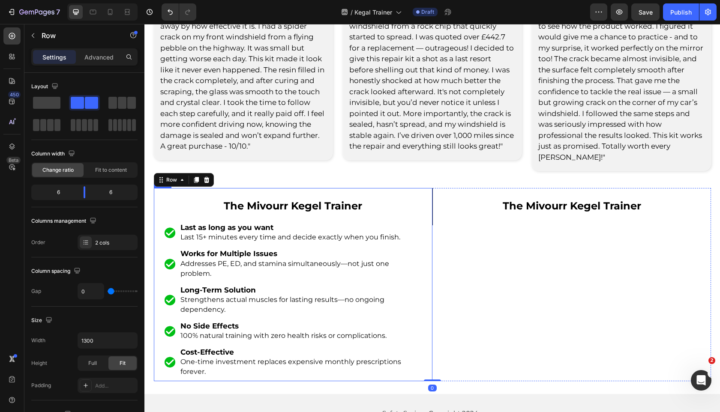
click at [425, 334] on div "The Mivourr Kegel Trainer Text Block Image Last as long as you want Last 15+ mi…" at bounding box center [293, 284] width 279 height 193
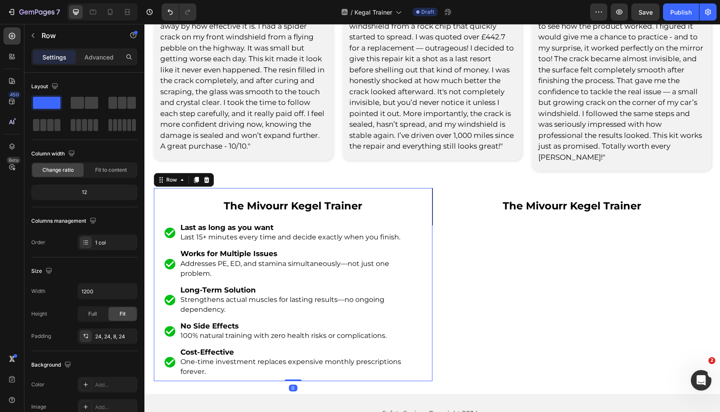
click at [460, 338] on div "The Mivourr Kegel Trainer Text Block Row" at bounding box center [572, 284] width 279 height 193
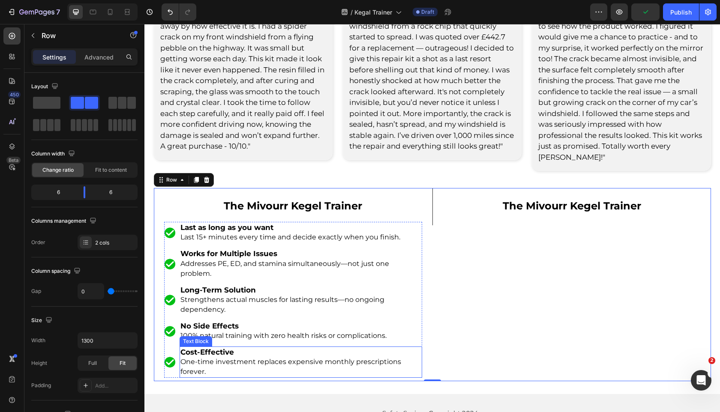
click at [418, 357] on p "One-time investment replaces expensive monthly prescriptions forever." at bounding box center [300, 367] width 241 height 20
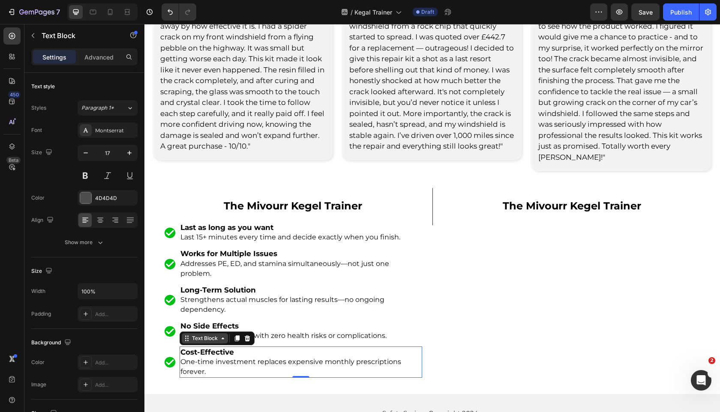
click at [212, 335] on div "Text Block" at bounding box center [204, 339] width 29 height 8
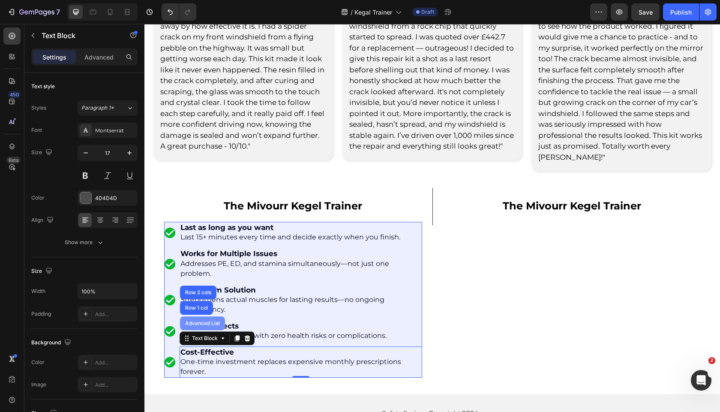
click at [204, 317] on div "Advanced List" at bounding box center [202, 324] width 45 height 14
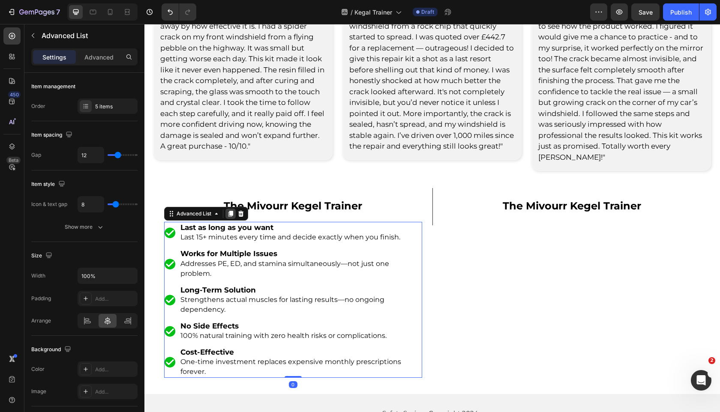
click at [229, 210] on icon at bounding box center [230, 213] width 7 height 7
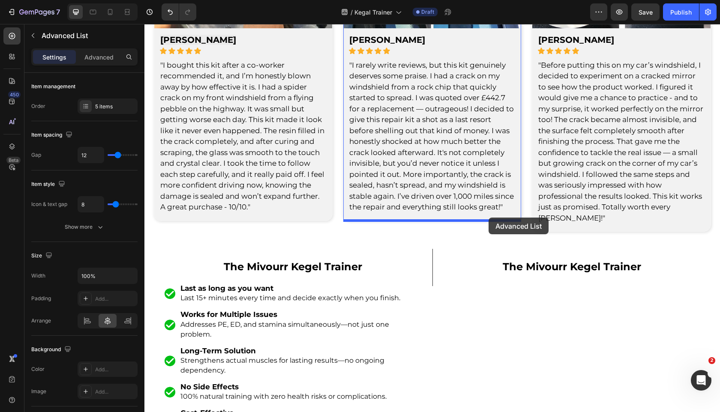
scroll to position [3230, 0]
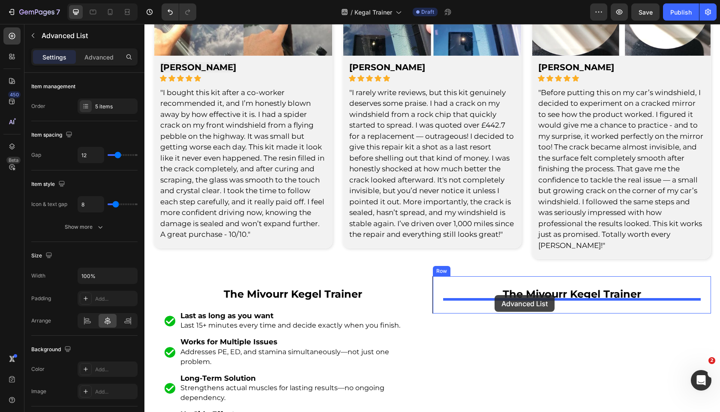
drag, startPoint x: 173, startPoint y: 69, endPoint x: 495, endPoint y: 295, distance: 393.5
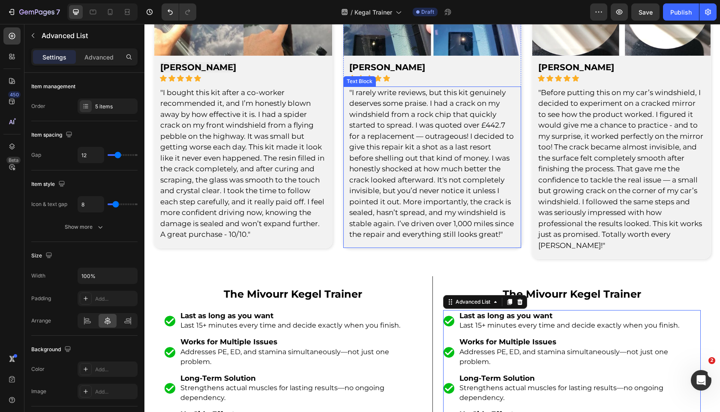
click at [412, 195] on p ""I rarely write reviews, but this kit genuinely deserves some praise. I had a c…" at bounding box center [432, 163] width 166 height 153
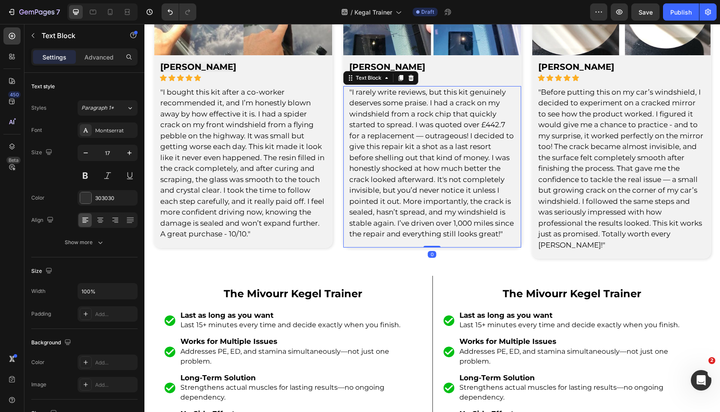
scroll to position [3370, 0]
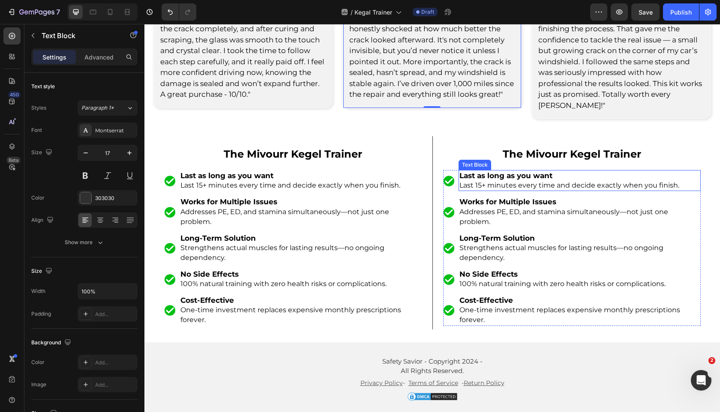
click at [449, 175] on img at bounding box center [449, 181] width 12 height 12
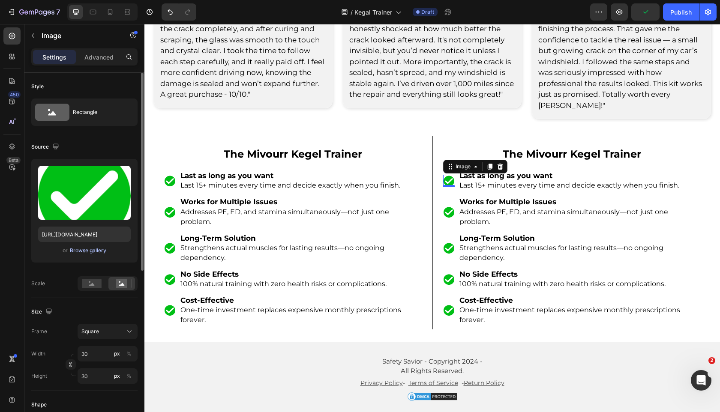
click at [92, 251] on div "Browse gallery" at bounding box center [88, 251] width 36 height 8
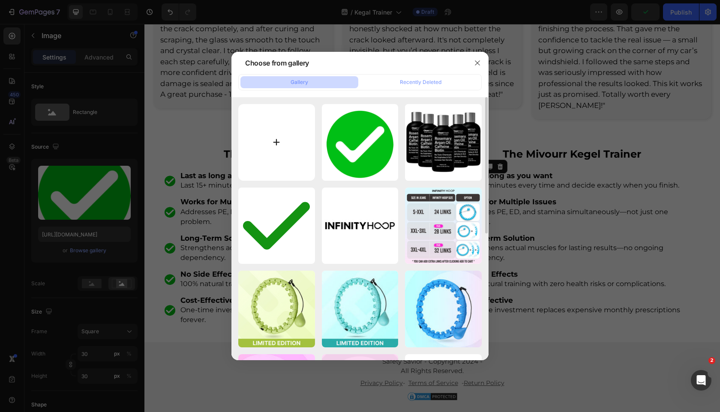
click at [290, 147] on input "file" at bounding box center [276, 142] width 77 height 77
type input "C:\fakepath\xoofvbd201cvowb704y4.png"
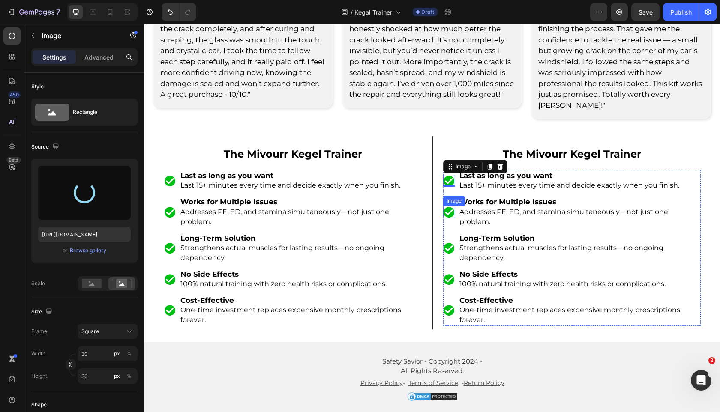
type input "https://cdn.shopify.com/s/files/1/0963/7281/8245/files/gempages_575392305016472…"
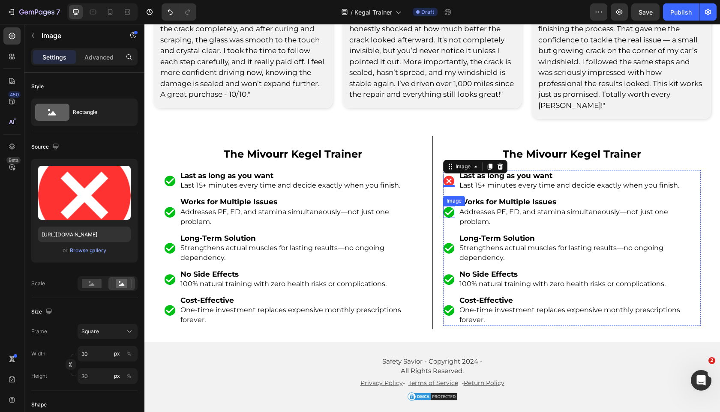
click at [452, 206] on img at bounding box center [449, 212] width 12 height 12
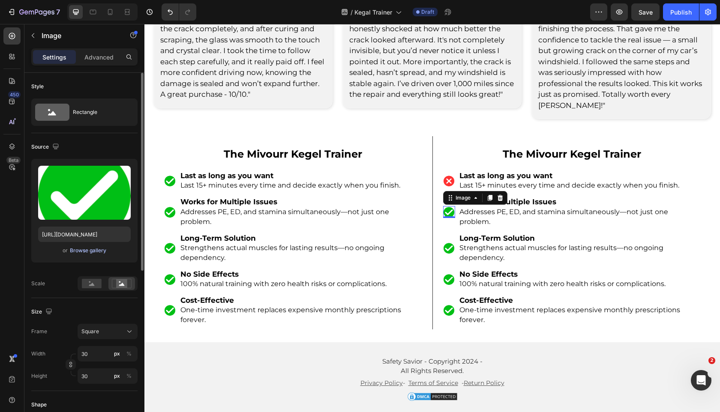
click at [96, 250] on div "Browse gallery" at bounding box center [88, 251] width 36 height 8
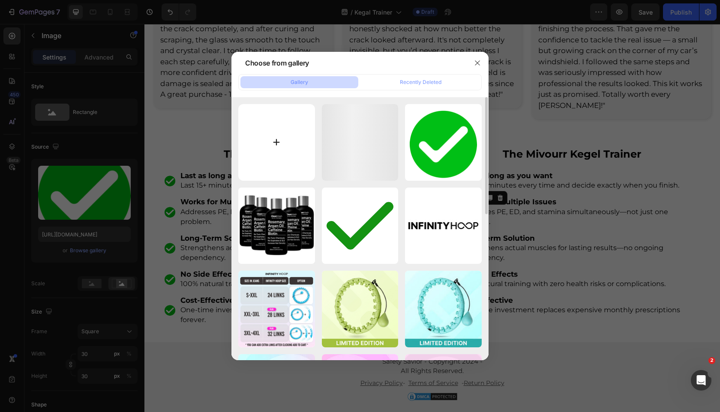
click at [281, 144] on input "file" at bounding box center [276, 142] width 77 height 77
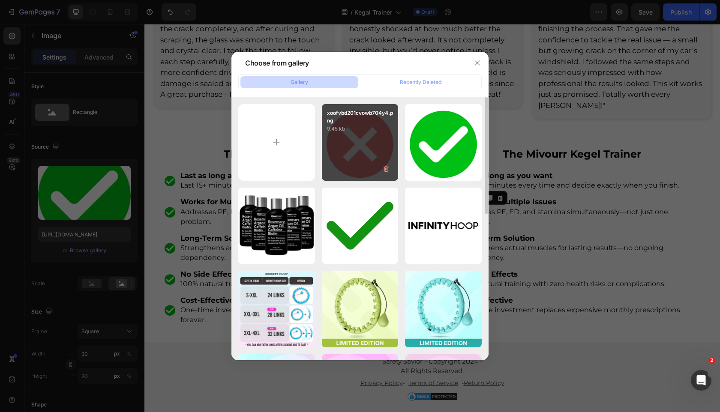
click at [364, 142] on div "xoofvbd201cvowb704y4.png 9.45 kb" at bounding box center [360, 142] width 77 height 77
type input "https://cdn.shopify.com/s/files/1/0963/7281/8245/files/gempages_575392305016472…"
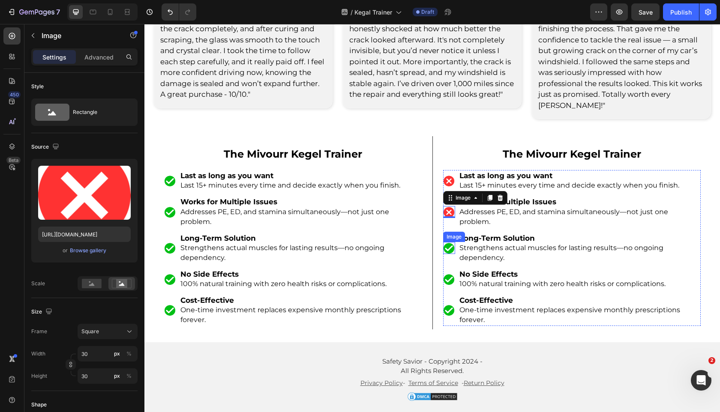
click at [449, 242] on img at bounding box center [449, 248] width 12 height 12
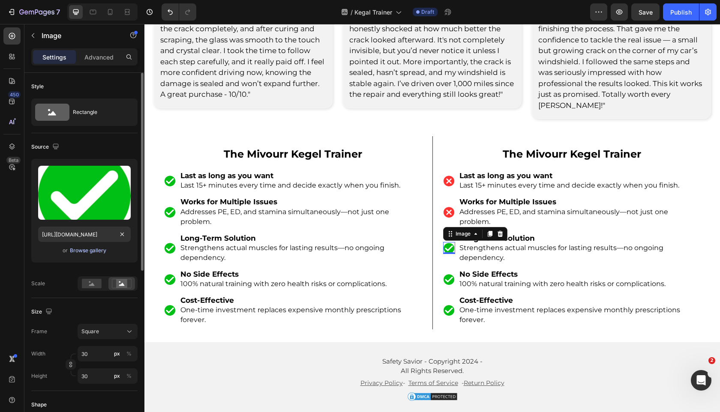
click at [88, 250] on div "Browse gallery" at bounding box center [88, 251] width 36 height 8
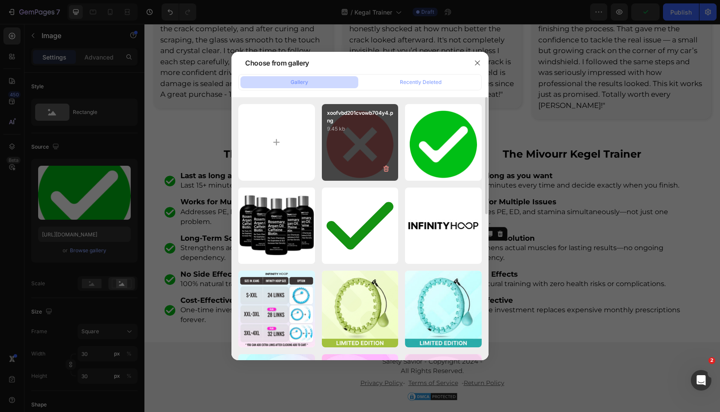
click at [328, 140] on div "xoofvbd201cvowb704y4.png 9.45 kb" at bounding box center [360, 142] width 77 height 77
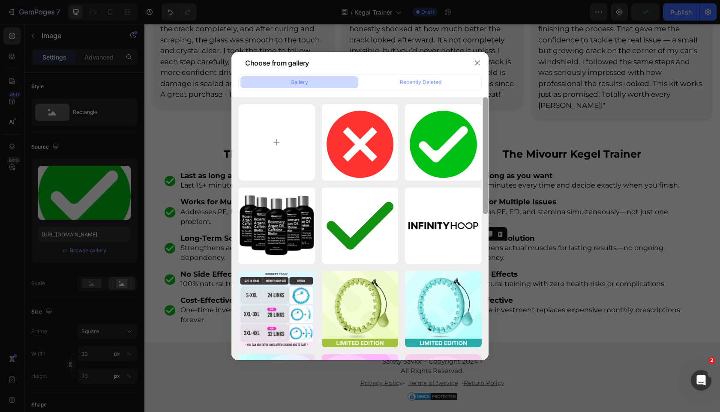
type input "https://cdn.shopify.com/s/files/1/0963/7281/8245/files/gempages_575392305016472…"
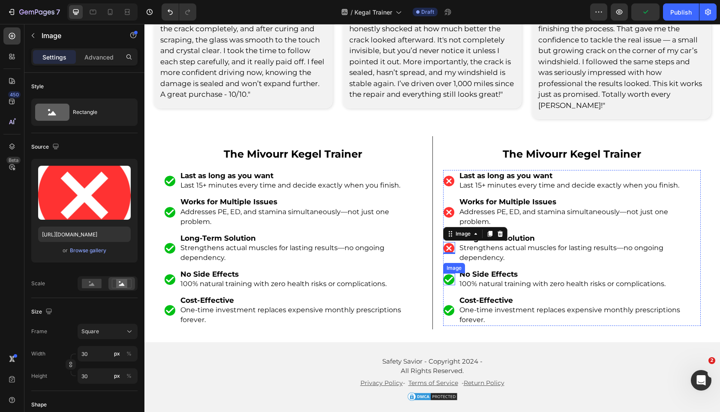
click at [453, 273] on img at bounding box center [449, 279] width 12 height 12
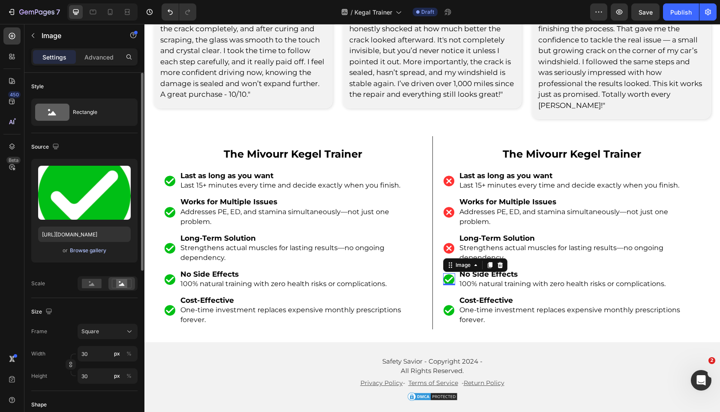
click at [79, 249] on div "Browse gallery" at bounding box center [88, 251] width 36 height 8
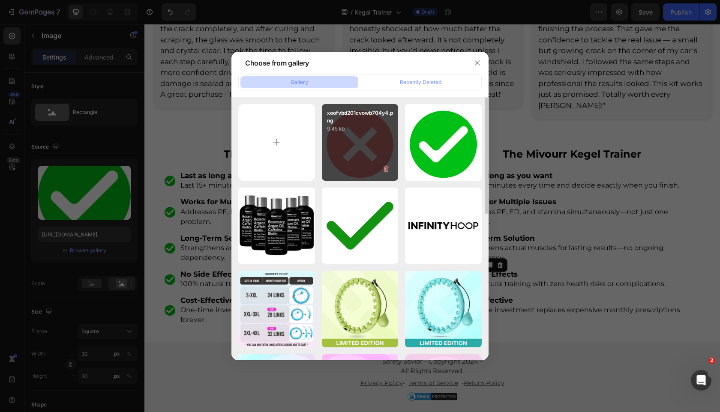
click at [349, 167] on div "xoofvbd201cvowb704y4.png 9.45 kb" at bounding box center [360, 142] width 77 height 77
type input "https://cdn.shopify.com/s/files/1/0963/7281/8245/files/gempages_575392305016472…"
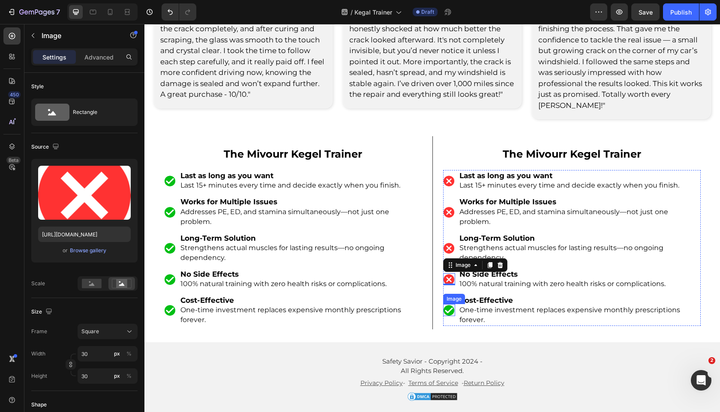
click at [449, 304] on img at bounding box center [449, 310] width 12 height 12
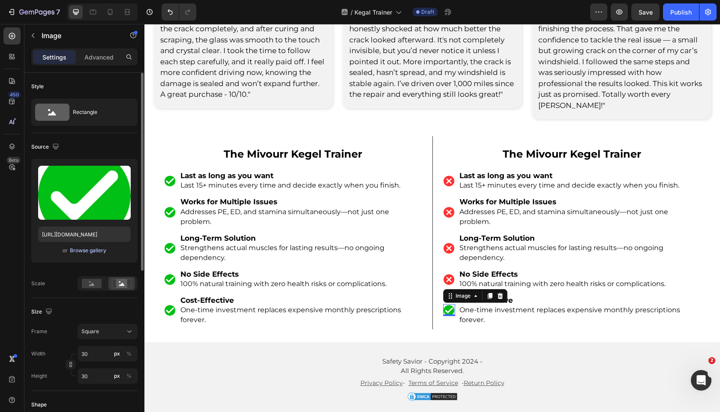
click at [86, 250] on div "Browse gallery" at bounding box center [88, 251] width 36 height 8
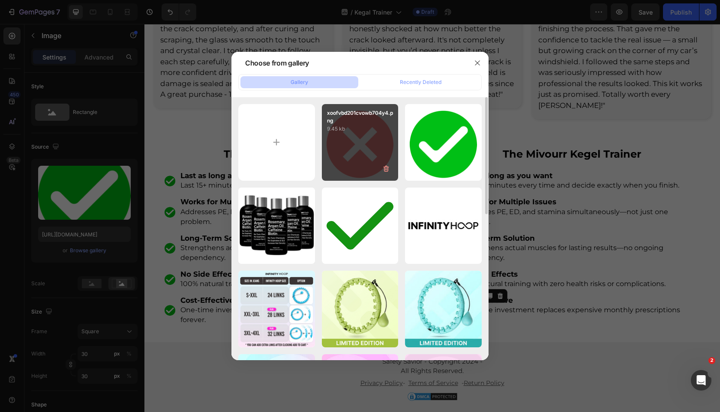
click at [346, 178] on div "xoofvbd201cvowb704y4.png 9.45 kb" at bounding box center [360, 142] width 77 height 77
type input "https://cdn.shopify.com/s/files/1/0963/7281/8245/files/gempages_575392305016472…"
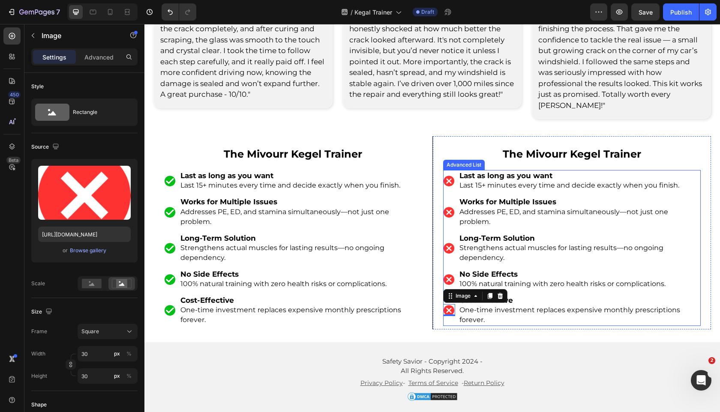
click at [521, 181] on span "Last 15+ minutes every time and decide exactly when you finish." at bounding box center [570, 185] width 220 height 8
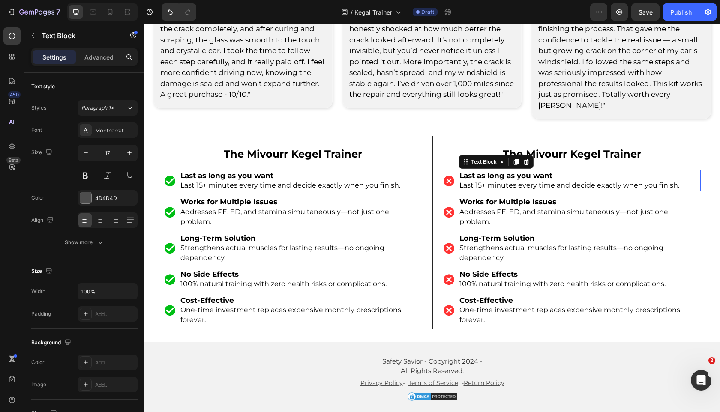
click at [521, 181] on span "Last 15+ minutes every time and decide exactly when you finish." at bounding box center [570, 185] width 220 height 8
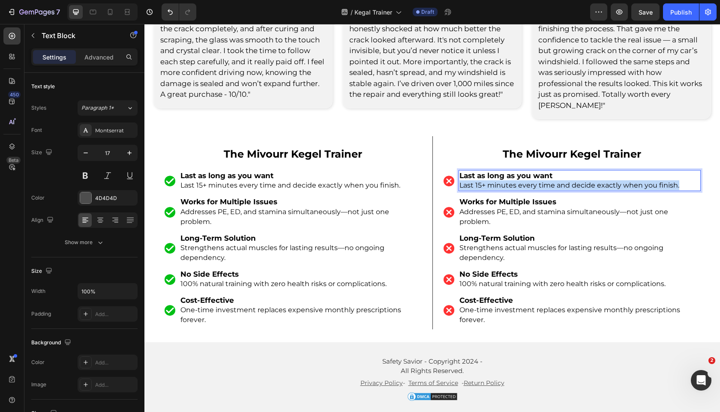
click at [521, 181] on span "Last 15+ minutes every time and decide exactly when you finish." at bounding box center [570, 185] width 220 height 8
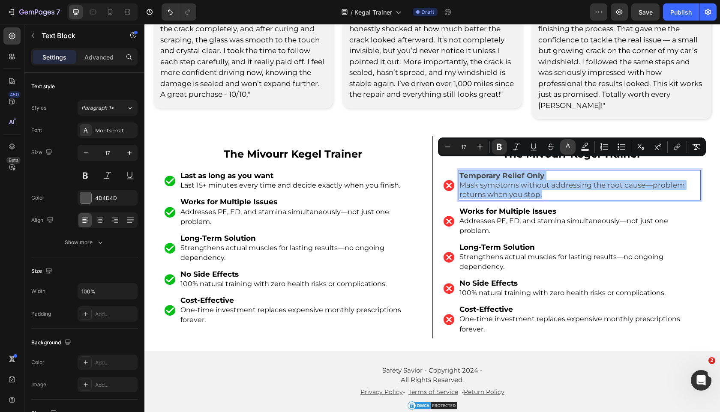
click at [562, 147] on button "color" at bounding box center [567, 146] width 15 height 15
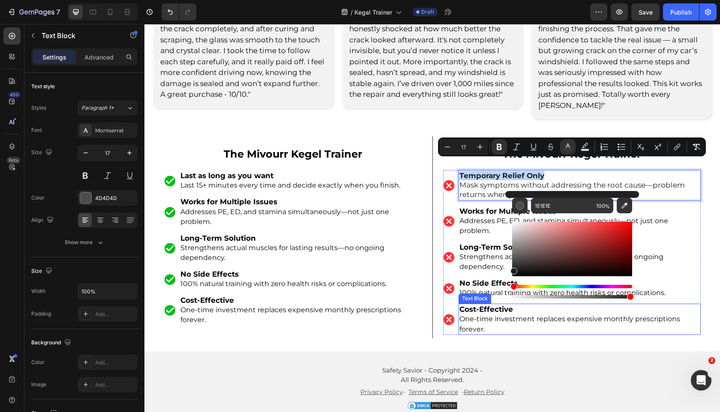
drag, startPoint x: 663, startPoint y: 276, endPoint x: 481, endPoint y: 294, distance: 183.5
drag, startPoint x: 663, startPoint y: 291, endPoint x: 445, endPoint y: 290, distance: 217.8
type input "000000"
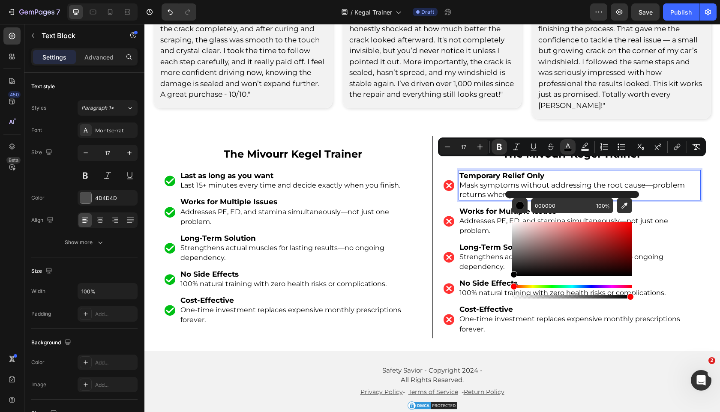
click at [491, 183] on span "Mask symptoms without addressing the root cause—problem returns when you stop." at bounding box center [572, 190] width 225 height 18
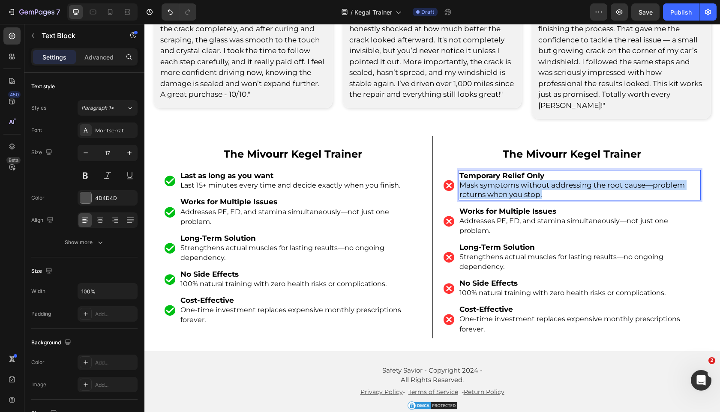
click at [491, 183] on span "Mask symptoms without addressing the root cause—problem returns when you stop." at bounding box center [572, 190] width 225 height 18
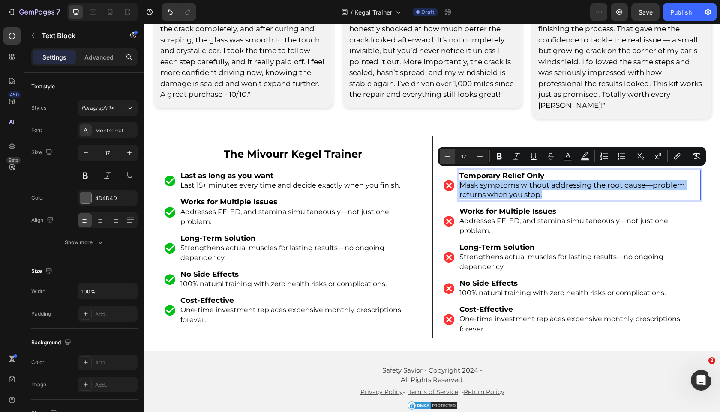
click at [449, 156] on icon "Editor contextual toolbar" at bounding box center [448, 156] width 6 height 0
type input "16"
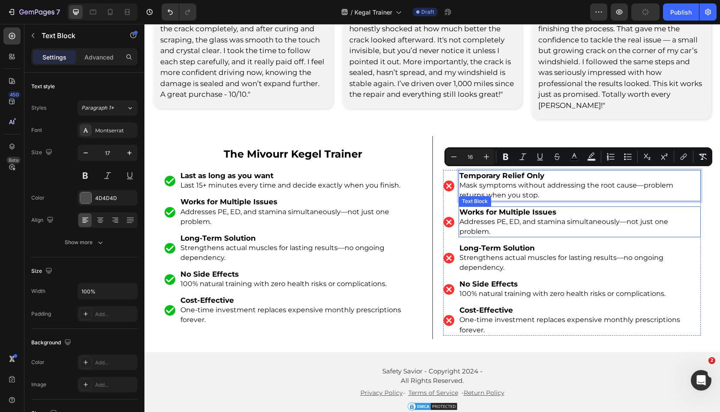
click at [488, 208] on strong "Works for Multiple Issues" at bounding box center [508, 212] width 97 height 9
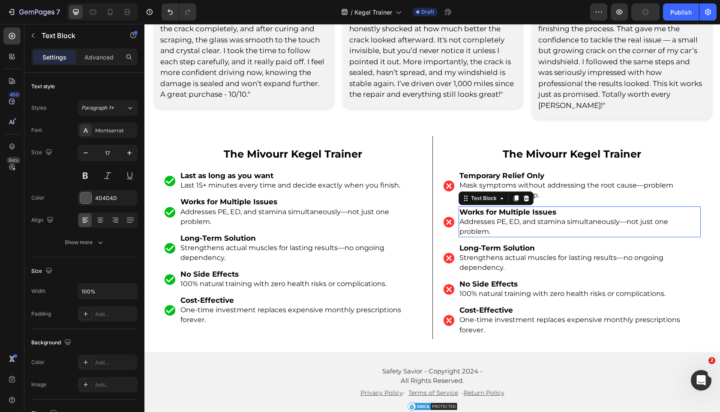
click at [488, 208] on strong "Works for Multiple Issues" at bounding box center [508, 212] width 97 height 9
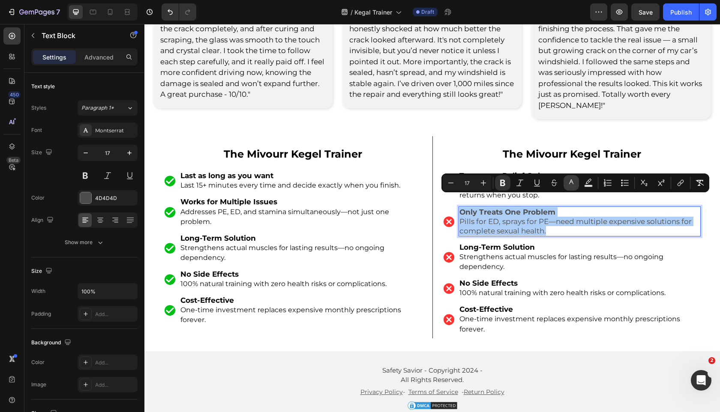
click at [568, 180] on icon "Editor contextual toolbar" at bounding box center [571, 183] width 9 height 9
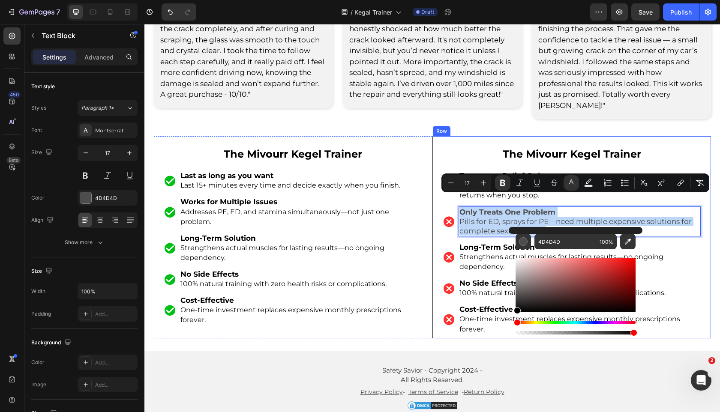
drag, startPoint x: 676, startPoint y: 328, endPoint x: 457, endPoint y: 319, distance: 220.1
type input "000000"
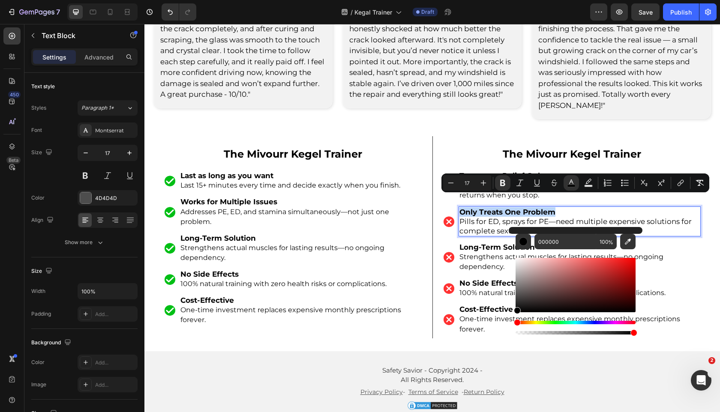
click at [489, 217] on span "Pills for ED, sprays for PE—need multiple expensive solutions for complete sexu…" at bounding box center [576, 226] width 232 height 18
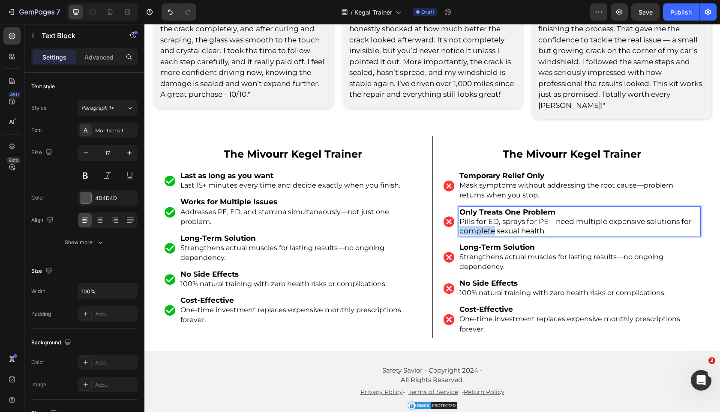
click at [489, 217] on span "Pills for ED, sprays for PE—need multiple expensive solutions for complete sexu…" at bounding box center [576, 226] width 232 height 18
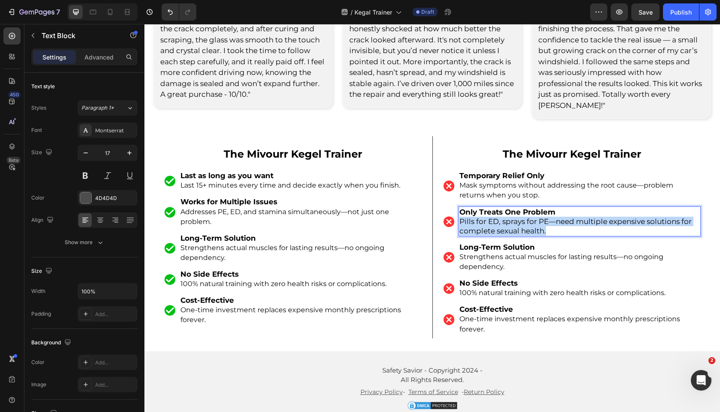
click at [489, 217] on span "Pills for ED, sprays for PE—need multiple expensive solutions for complete sexu…" at bounding box center [576, 226] width 232 height 18
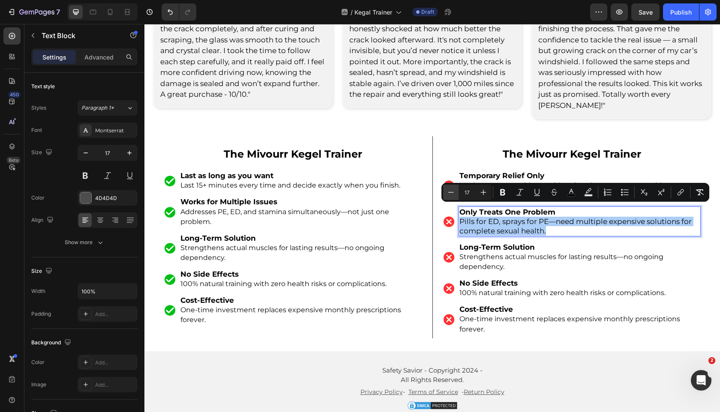
click at [454, 195] on icon "Editor contextual toolbar" at bounding box center [451, 192] width 9 height 9
type input "16"
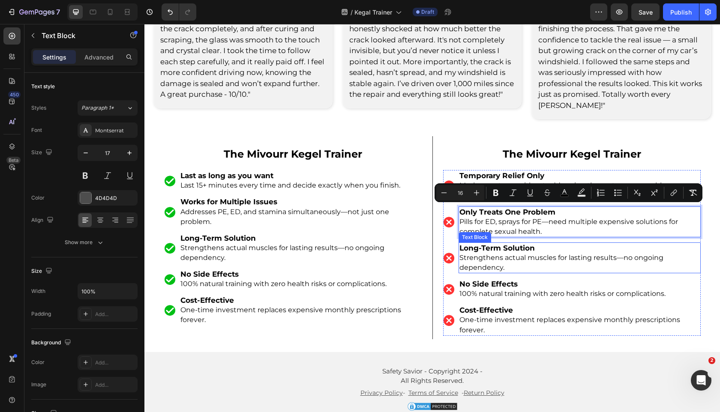
click at [512, 254] on span "Strengthens actual muscles for lasting results—no ongoing dependency." at bounding box center [562, 263] width 204 height 18
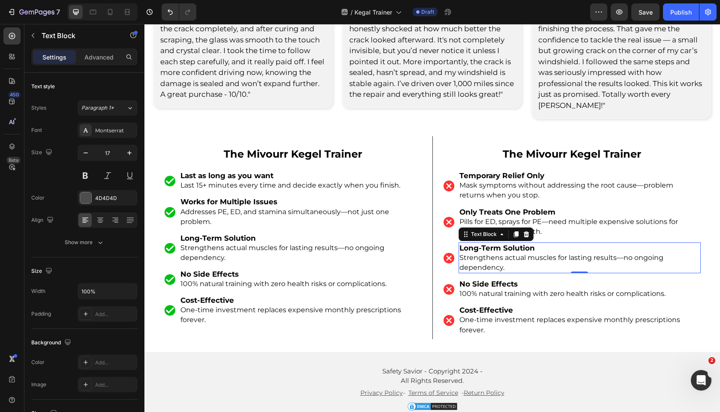
click at [512, 254] on span "Strengthens actual muscles for lasting results—no ongoing dependency." at bounding box center [562, 263] width 204 height 18
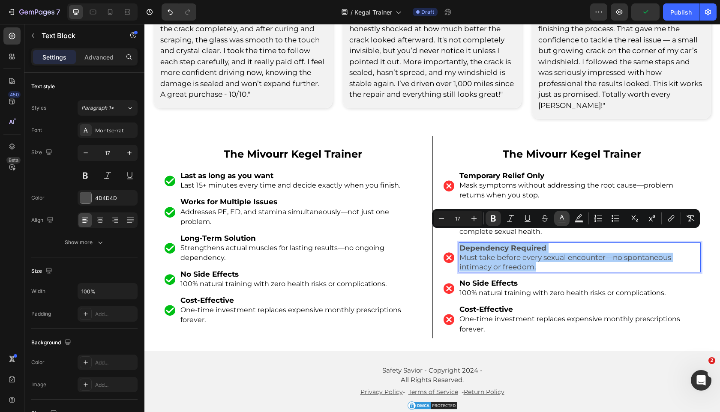
click at [556, 216] on button "color" at bounding box center [561, 218] width 15 height 15
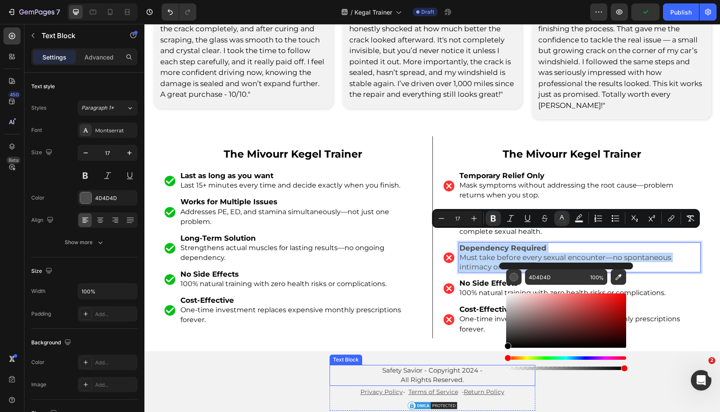
drag, startPoint x: 677, startPoint y: 349, endPoint x: 473, endPoint y: 366, distance: 204.7
type input "000000"
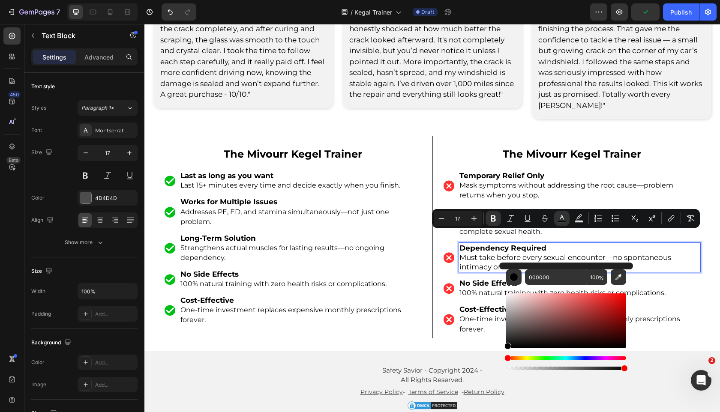
click at [485, 253] on span "Must take before every sexual encounter—no spontaneous intimacy or freedom." at bounding box center [566, 262] width 212 height 18
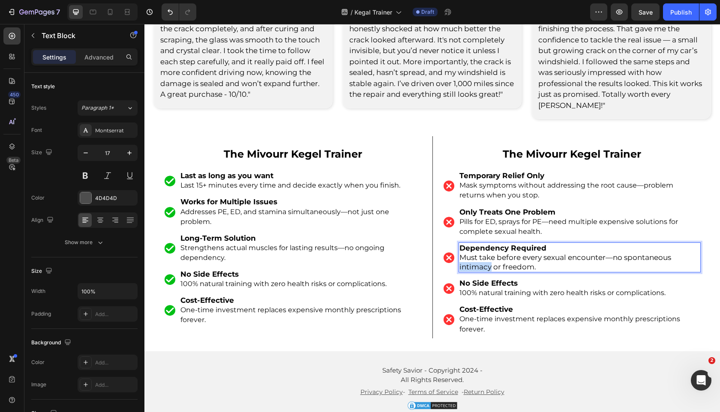
click at [485, 253] on span "Must take before every sexual encounter—no spontaneous intimacy or freedom." at bounding box center [566, 262] width 212 height 18
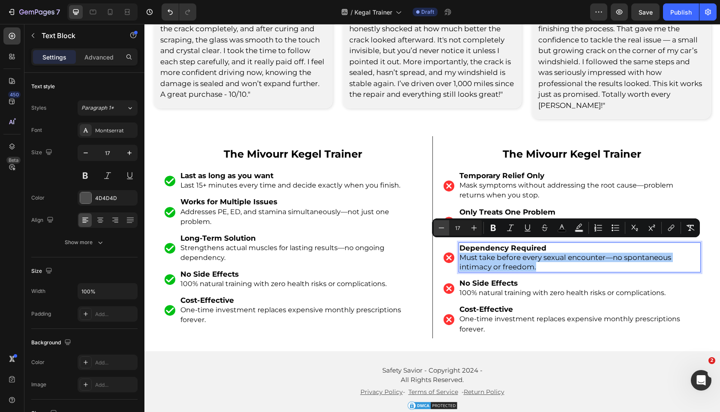
click at [445, 227] on icon "Editor contextual toolbar" at bounding box center [441, 228] width 9 height 9
type input "16"
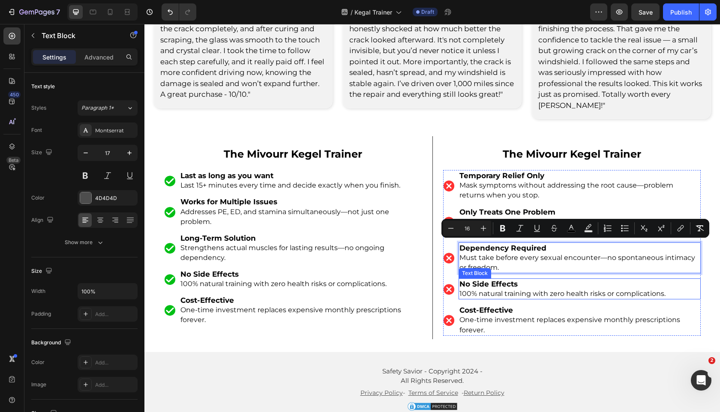
click at [467, 290] on span "100% natural training with zero health risks or complications." at bounding box center [563, 294] width 206 height 8
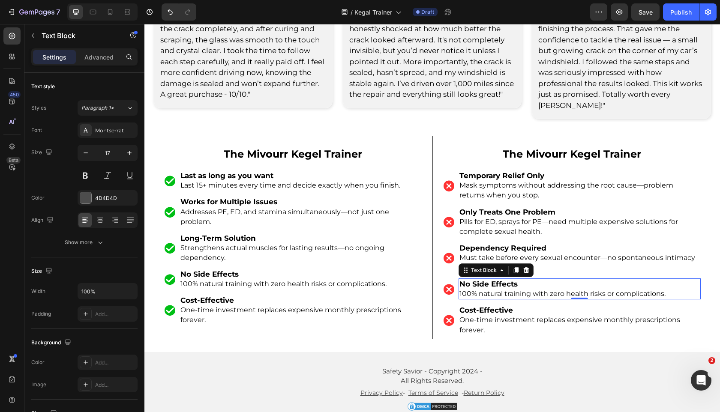
click at [467, 290] on span "100% natural training with zero health risks or complications." at bounding box center [563, 294] width 206 height 8
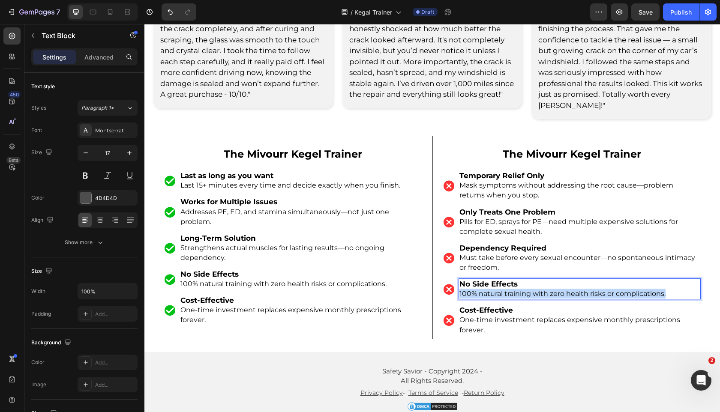
click at [467, 290] on span "100% natural training with zero health risks or complications." at bounding box center [563, 294] width 206 height 8
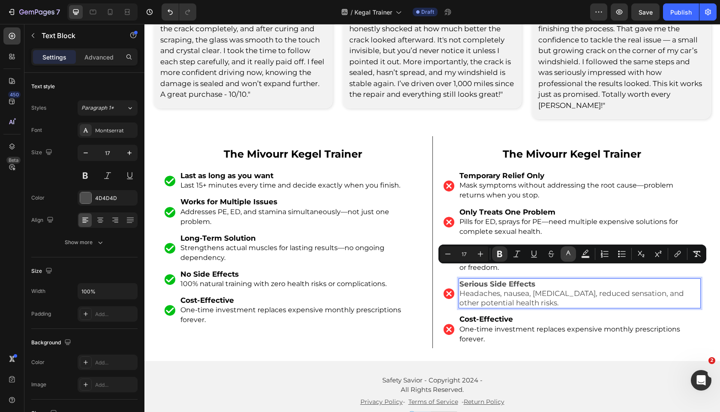
click at [570, 252] on icon "Editor contextual toolbar" at bounding box center [568, 254] width 9 height 9
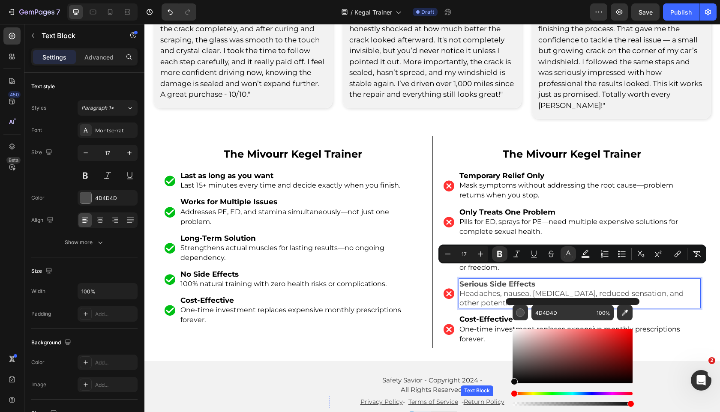
drag, startPoint x: 677, startPoint y: 379, endPoint x: 485, endPoint y: 390, distance: 192.3
type input "000000"
drag, startPoint x: 670, startPoint y: 400, endPoint x: 471, endPoint y: 395, distance: 199.8
click at [497, 289] on span "Headaches, nausea, [MEDICAL_DATA], reduced sensation, and other potential healt…" at bounding box center [572, 298] width 225 height 18
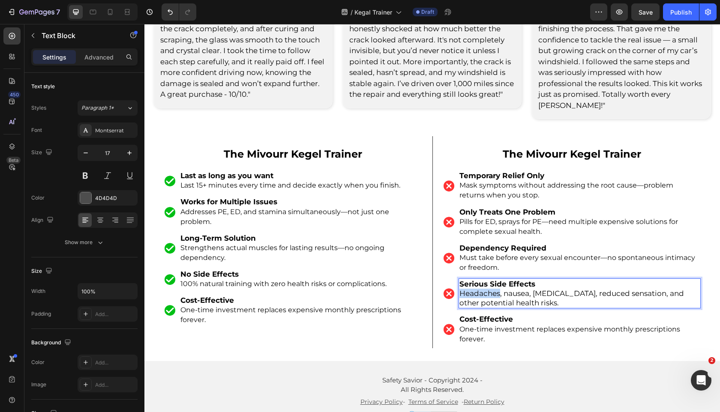
click at [497, 289] on span "Headaches, nausea, [MEDICAL_DATA], reduced sensation, and other potential healt…" at bounding box center [572, 298] width 225 height 18
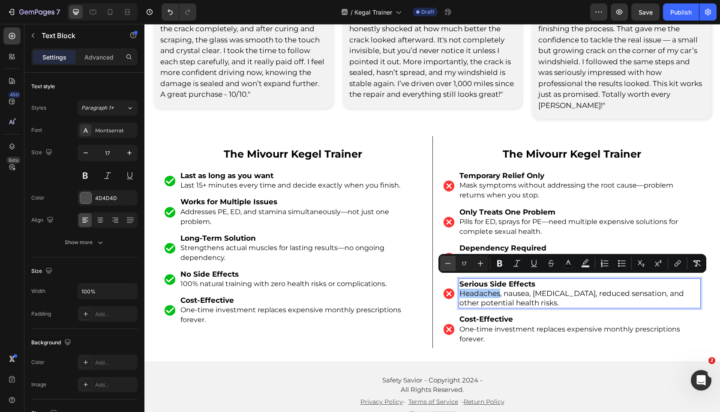
click at [449, 267] on icon "Editor contextual toolbar" at bounding box center [448, 263] width 9 height 9
type input "16"
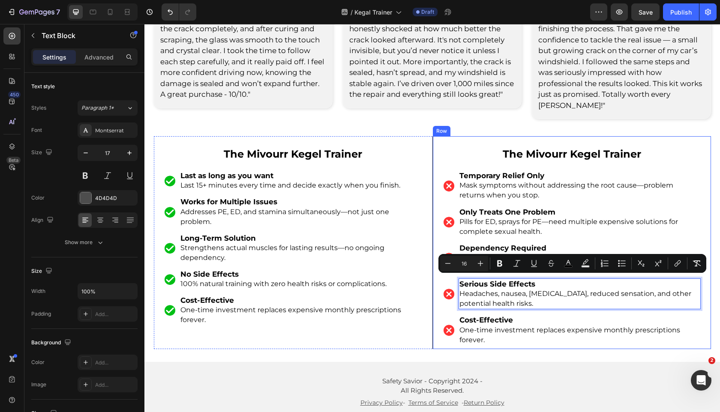
click at [433, 302] on div "The Mivourr Kegel Trainer Text Block Image Temporary Relief Only Mask symptoms …" at bounding box center [572, 242] width 279 height 213
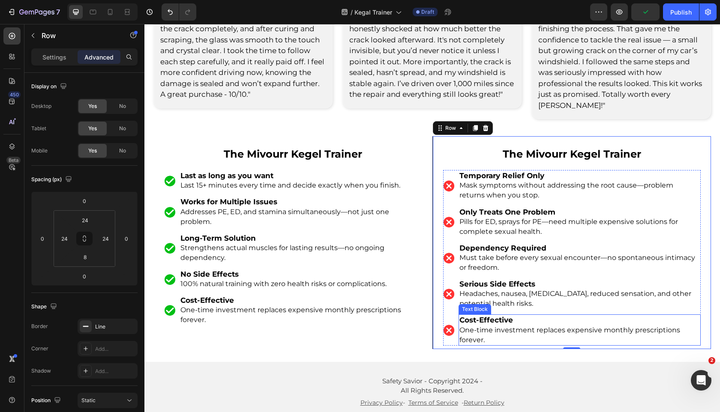
click at [532, 315] on p "Cost-Effective" at bounding box center [580, 319] width 240 height 9
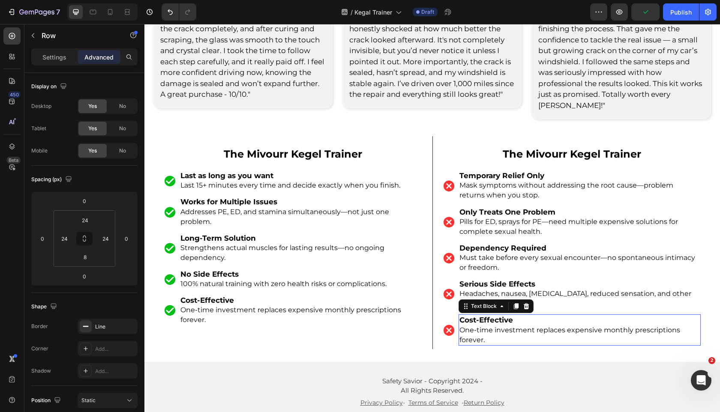
click at [532, 315] on p "Cost-Effective" at bounding box center [580, 319] width 240 height 9
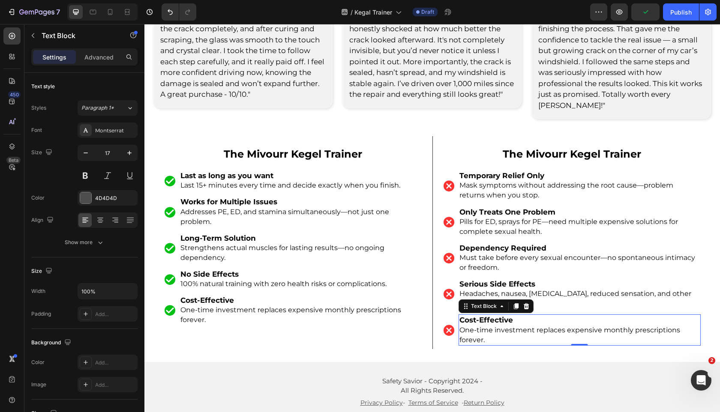
click at [532, 315] on p "Cost-Effective" at bounding box center [580, 319] width 240 height 9
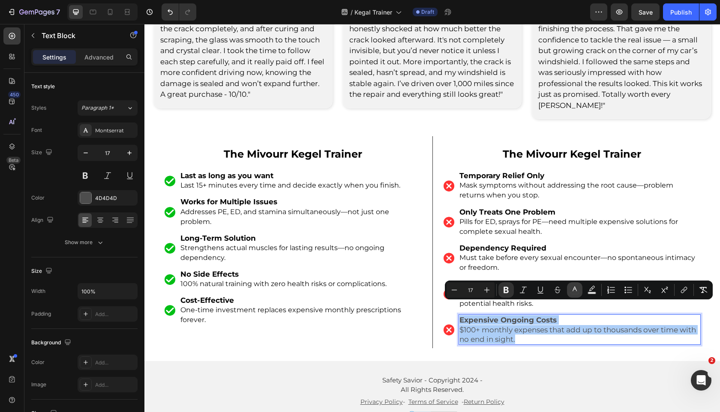
click at [576, 290] on icon "Editor contextual toolbar" at bounding box center [575, 289] width 4 height 5
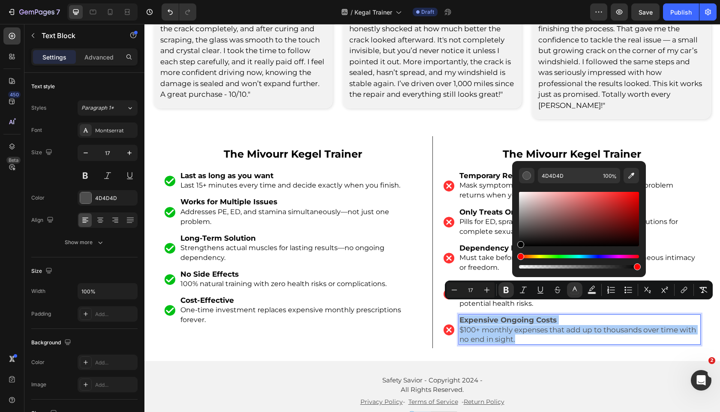
drag, startPoint x: 535, startPoint y: 238, endPoint x: 478, endPoint y: 285, distance: 73.4
click at [478, 285] on div "Minus 17 Plus Bold Italic Underline Strikethrough color Text Background Color N…" at bounding box center [579, 290] width 268 height 19
type input "000000"
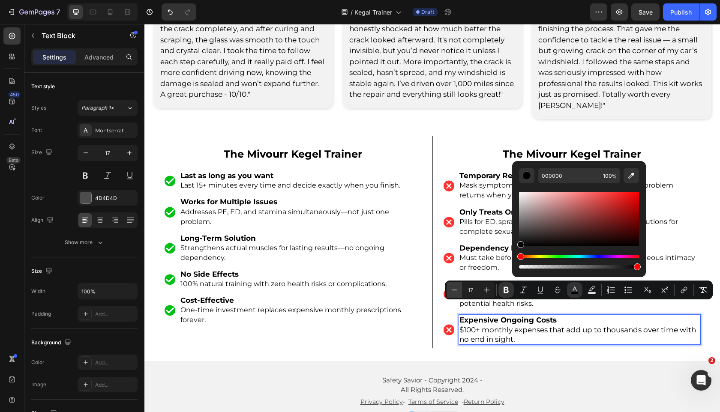
click at [449, 292] on button "Minus" at bounding box center [454, 289] width 15 height 15
click at [483, 294] on icon "Editor contextual toolbar" at bounding box center [487, 290] width 9 height 9
type input "17"
click at [486, 326] on span "$100+ monthly expenses that add up to thousands over time with no end in sight." at bounding box center [578, 335] width 237 height 18
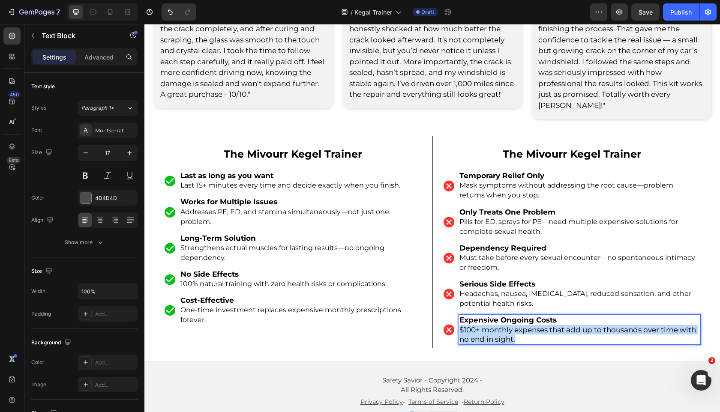
click at [486, 326] on span "$100+ monthly expenses that add up to thousands over time with no end in sight." at bounding box center [578, 335] width 237 height 18
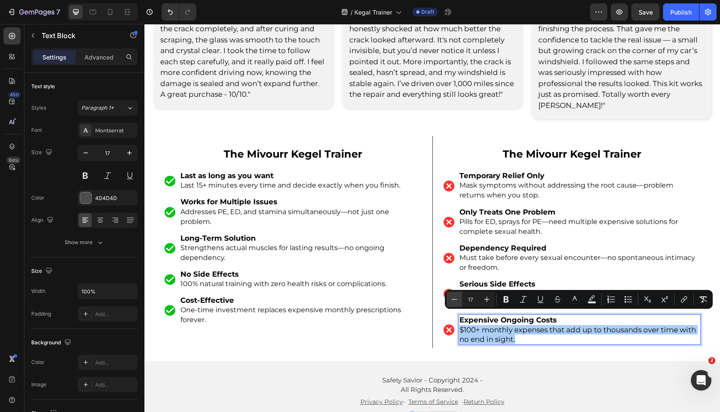
click at [447, 302] on button "Minus" at bounding box center [454, 299] width 15 height 15
type input "16"
click at [486, 330] on span "$100+ monthly expenses that add up to thousands over time with no end in sight." at bounding box center [579, 335] width 239 height 18
click at [464, 326] on span "$100+ monthly expenses that add up to thousands over time with no end in sight." at bounding box center [579, 335] width 239 height 18
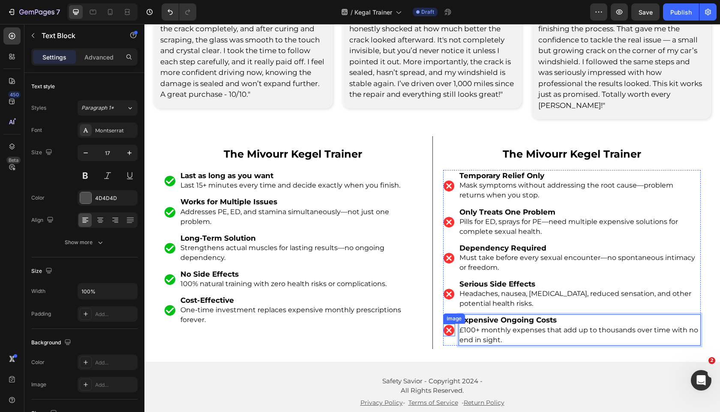
click at [448, 324] on img at bounding box center [449, 330] width 12 height 12
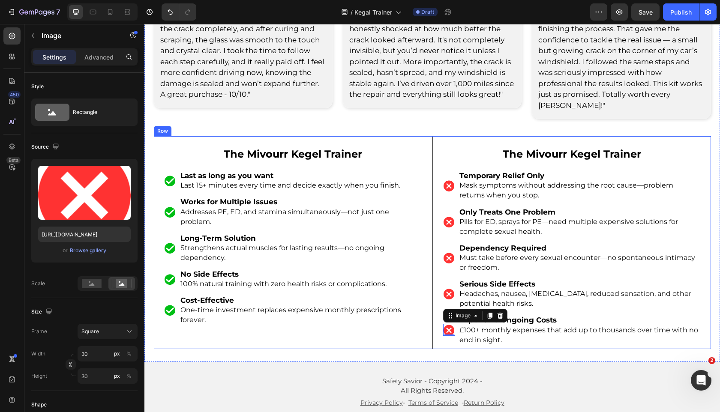
click at [429, 330] on div "The Mivourr Kegel Trainer Text Block Image Last as long as you want Last 15+ mi…" at bounding box center [293, 242] width 279 height 213
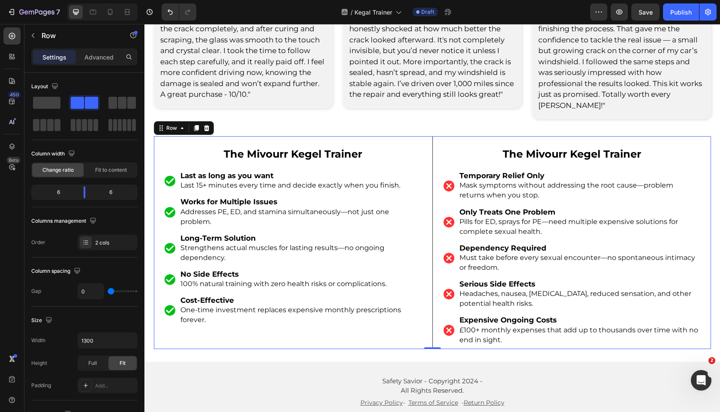
click at [128, 4] on div at bounding box center [102, 11] width 70 height 17
click at [127, 8] on icon at bounding box center [127, 12] width 9 height 9
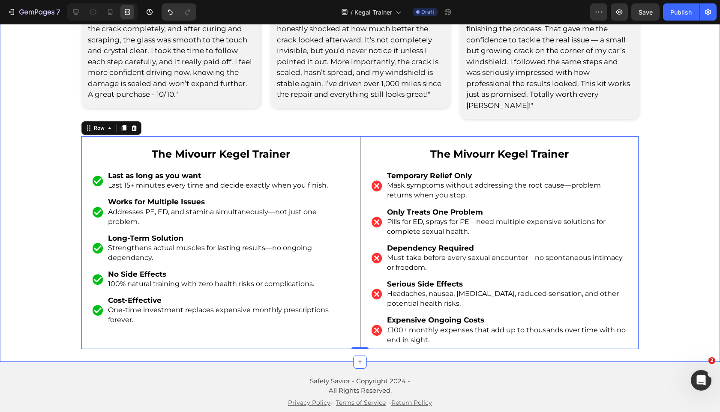
click at [48, 283] on div "you're not alone. real reviews from people like you. Heading Rated 4.8/5 by 15,…" at bounding box center [360, 59] width 720 height 579
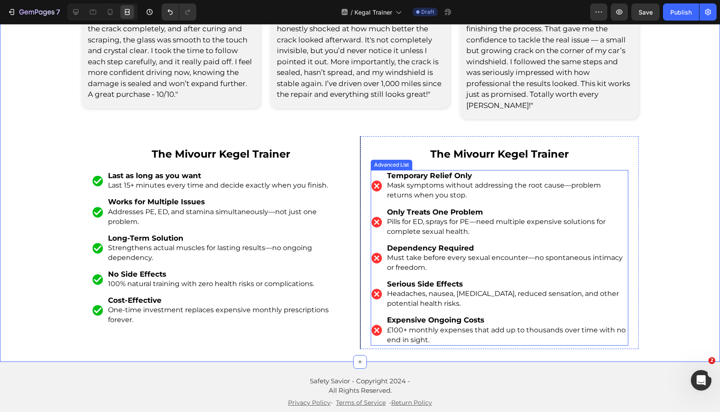
click at [378, 185] on li "Image Temporary Relief Only Mask symptoms without addressing the root cause—pro…" at bounding box center [500, 185] width 258 height 31
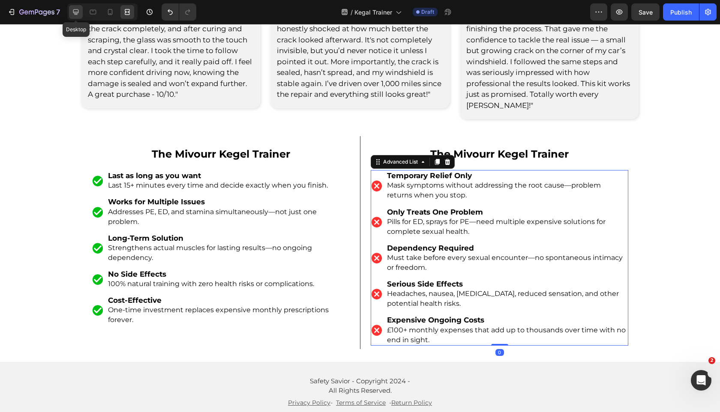
click at [74, 7] on div at bounding box center [76, 12] width 14 height 14
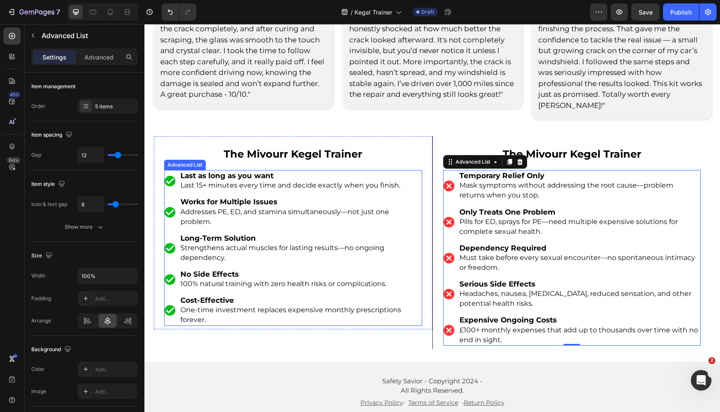
click at [169, 299] on li "Image Cost-Effective One-time investment replaces expensive monthly prescriptio…" at bounding box center [293, 310] width 258 height 31
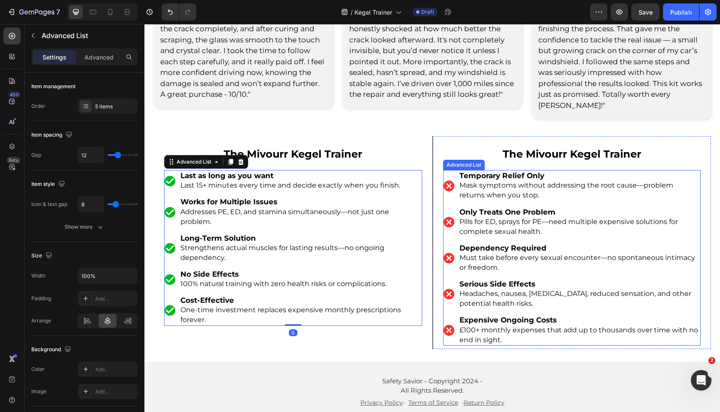
click at [451, 329] on li "Image Expensive Ongoing Costs £100+ monthly expenses that add up to thousands o…" at bounding box center [572, 330] width 258 height 31
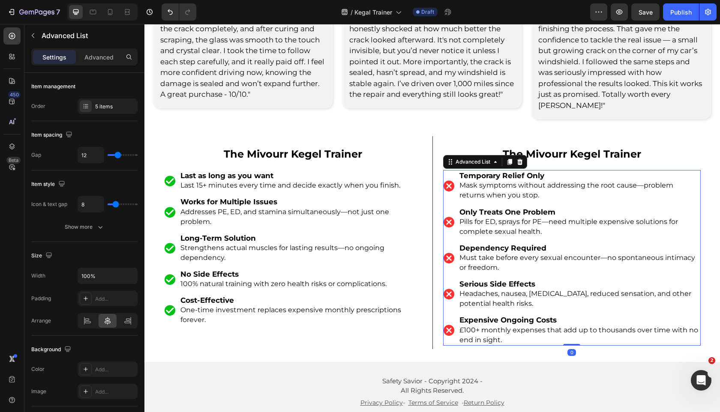
click at [419, 328] on div "The Mivourr Kegel Trainer Text Block Image Last as long as you want Last 15+ mi…" at bounding box center [293, 242] width 279 height 213
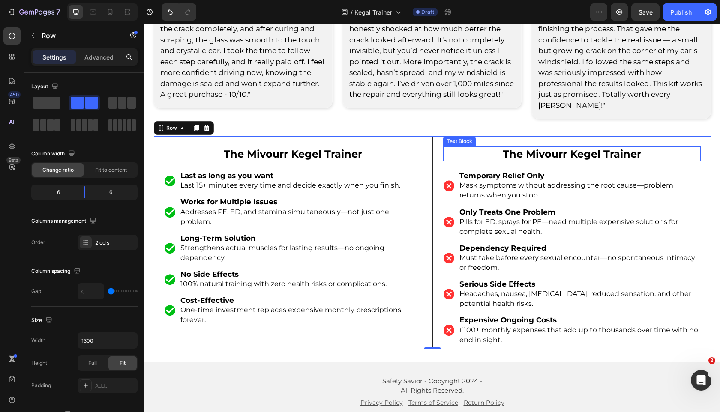
click at [581, 148] on strong "The Mivourr Kegel Trainer" at bounding box center [572, 154] width 138 height 12
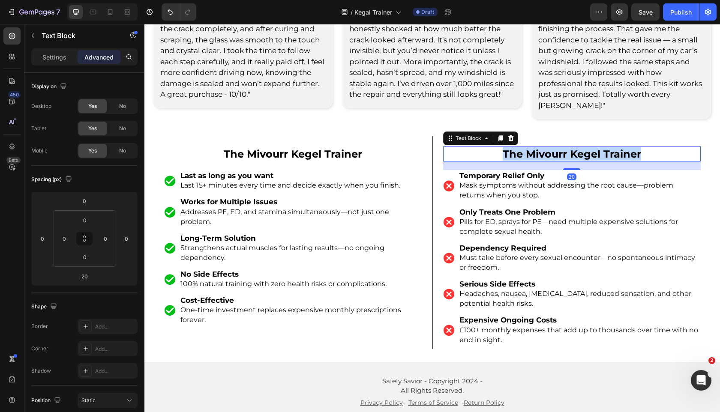
click at [581, 148] on strong "The Mivourr Kegel Trainer" at bounding box center [572, 154] width 138 height 12
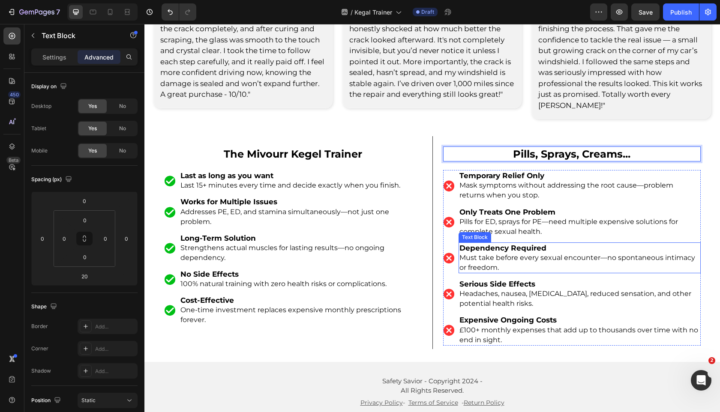
scroll to position [3482, 0]
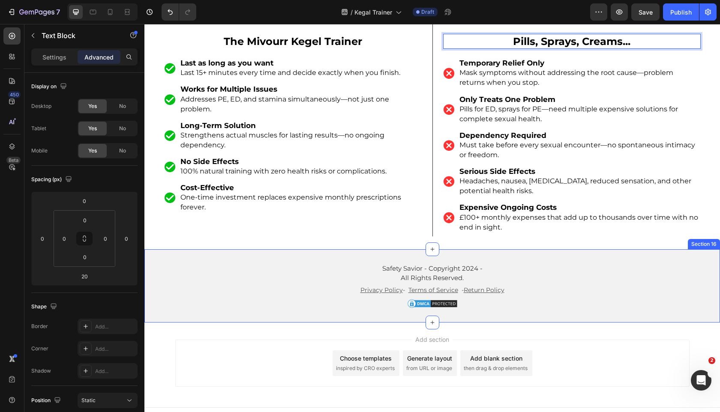
click at [410, 223] on div "The Mivourr Kegel Trainer Text Block Image Last as long as you want Last 15+ mi…" at bounding box center [293, 130] width 279 height 213
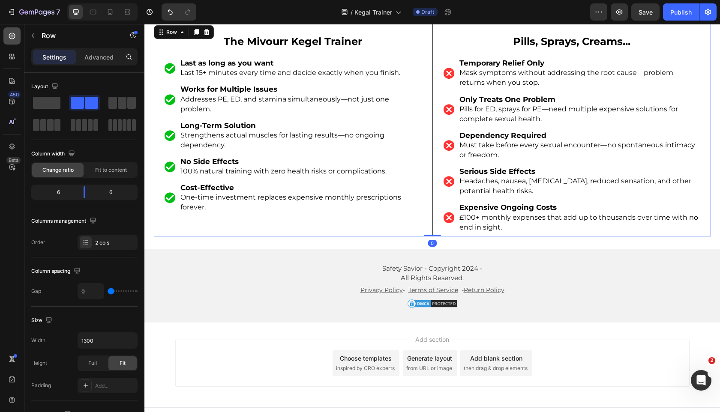
click at [11, 37] on icon at bounding box center [12, 36] width 9 height 9
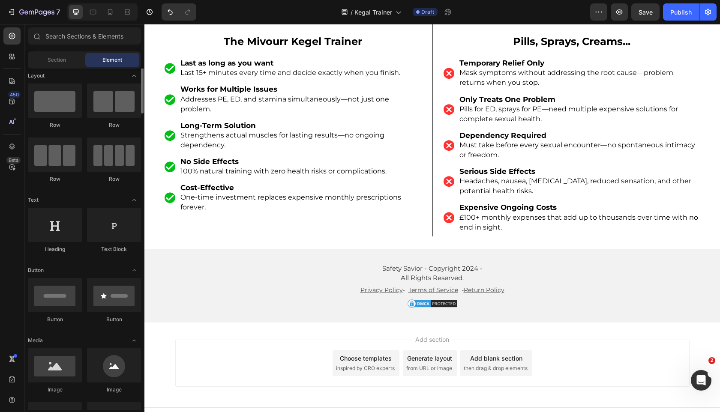
scroll to position [2, 0]
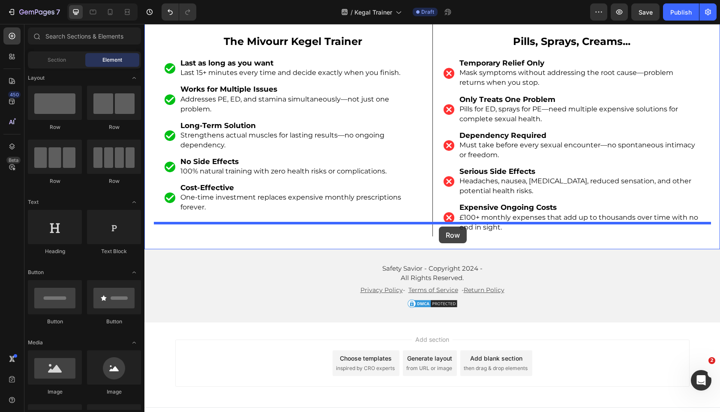
drag, startPoint x: 203, startPoint y: 185, endPoint x: 439, endPoint y: 227, distance: 239.8
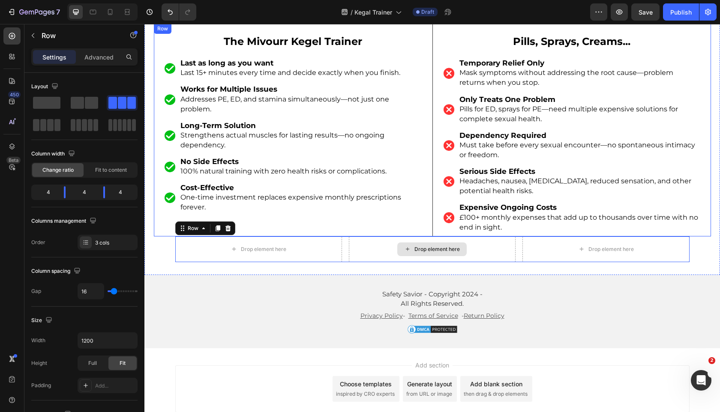
click at [418, 215] on div "The Mivourr Kegel Trainer Text Block Image Last as long as you want Last 15+ mi…" at bounding box center [293, 130] width 279 height 213
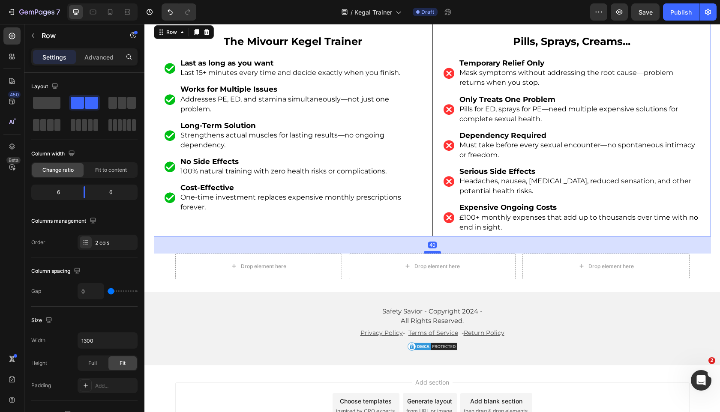
drag, startPoint x: 433, startPoint y: 222, endPoint x: 433, endPoint y: 239, distance: 17.1
click at [433, 251] on div at bounding box center [432, 252] width 17 height 3
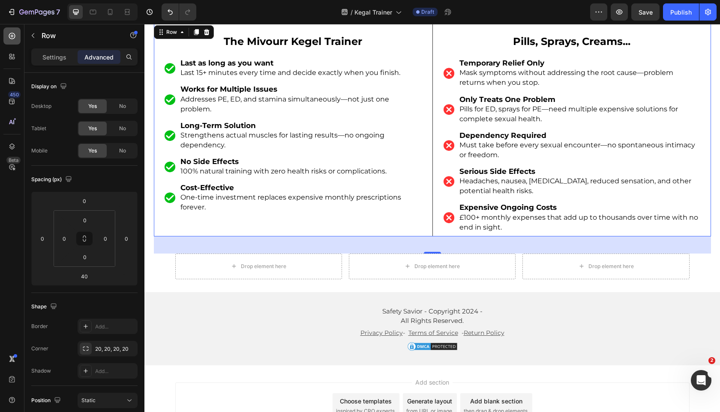
click at [9, 37] on icon at bounding box center [12, 36] width 6 height 6
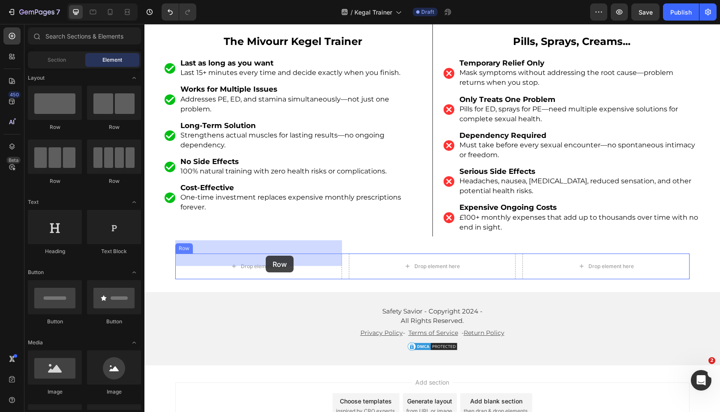
drag, startPoint x: 201, startPoint y: 138, endPoint x: 266, endPoint y: 256, distance: 133.9
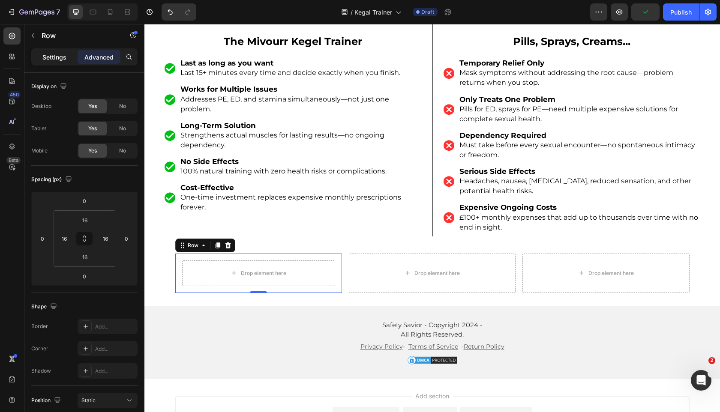
click at [41, 55] on div "Settings" at bounding box center [54, 57] width 43 height 14
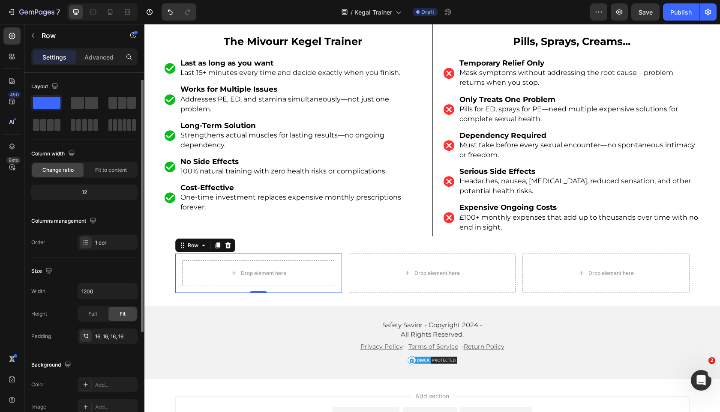
scroll to position [159, 0]
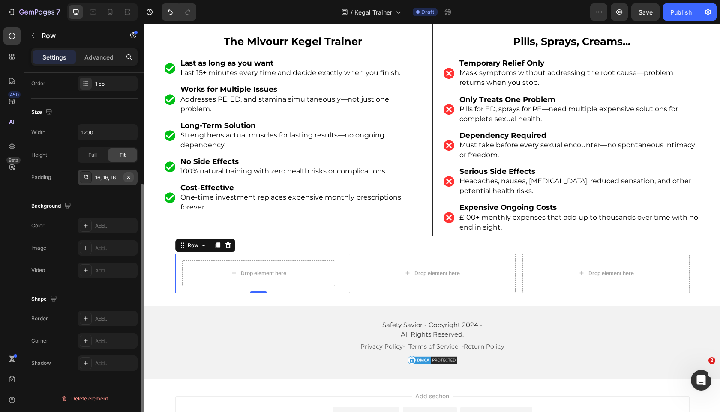
click at [132, 175] on button "button" at bounding box center [128, 177] width 10 height 10
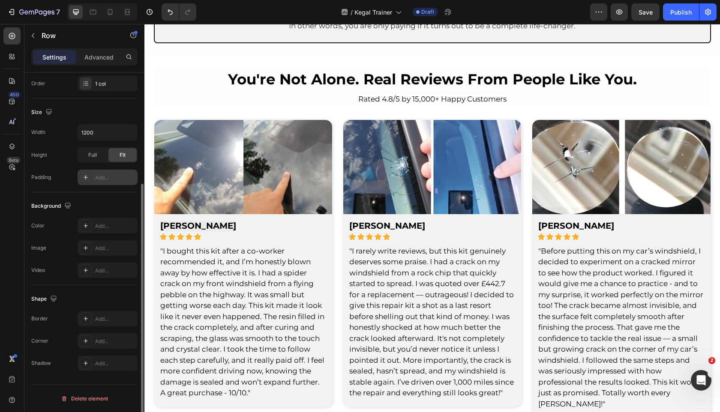
scroll to position [2918, 0]
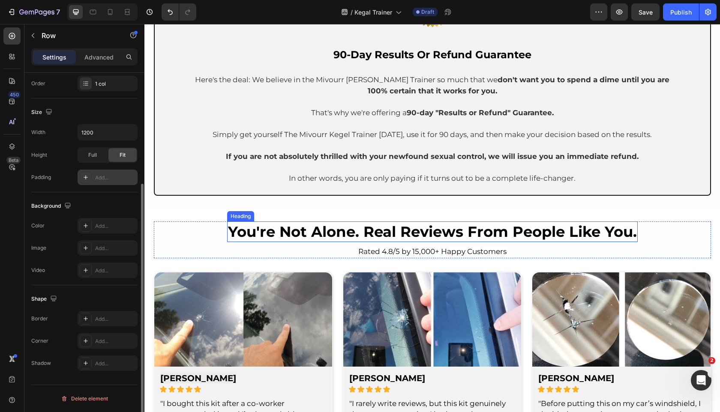
click at [397, 236] on strong "you're not alone. real reviews from people like you." at bounding box center [432, 232] width 409 height 18
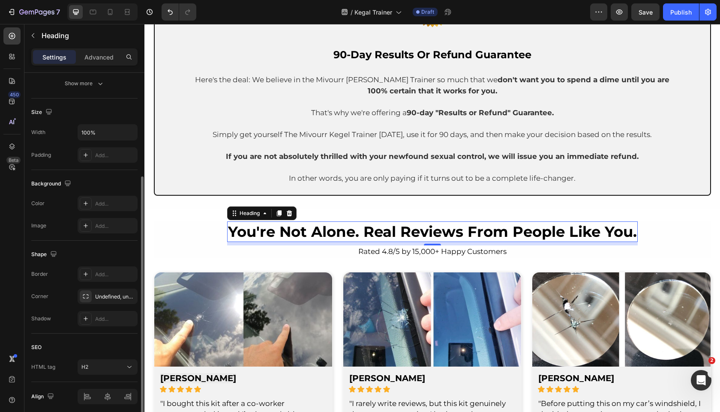
scroll to position [0, 0]
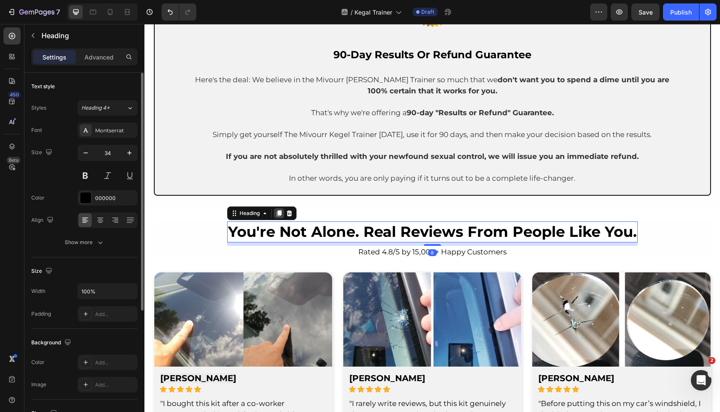
click at [282, 212] on icon at bounding box center [279, 213] width 7 height 7
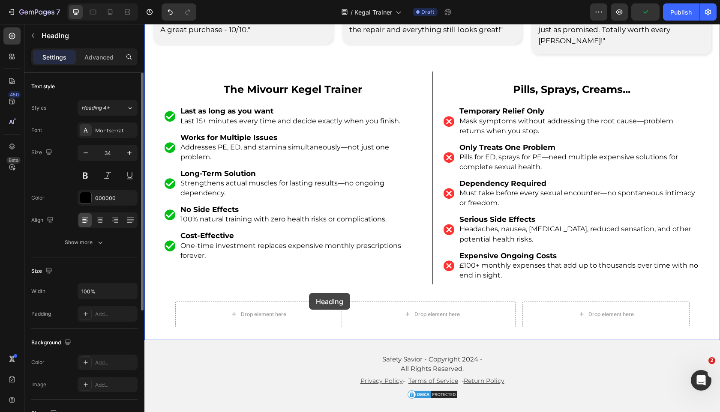
scroll to position [3493, 0]
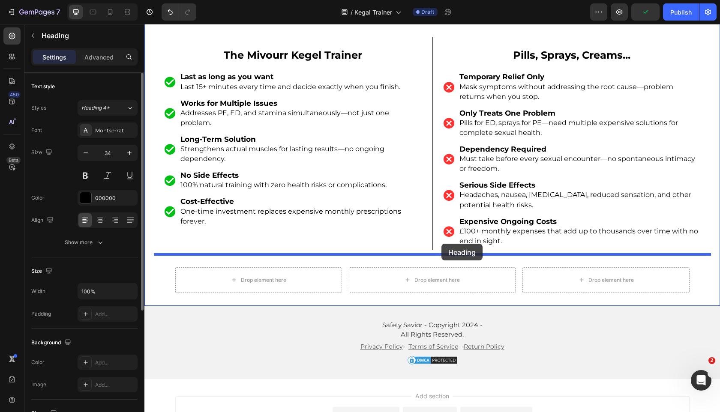
drag, startPoint x: 239, startPoint y: 242, endPoint x: 442, endPoint y: 244, distance: 202.3
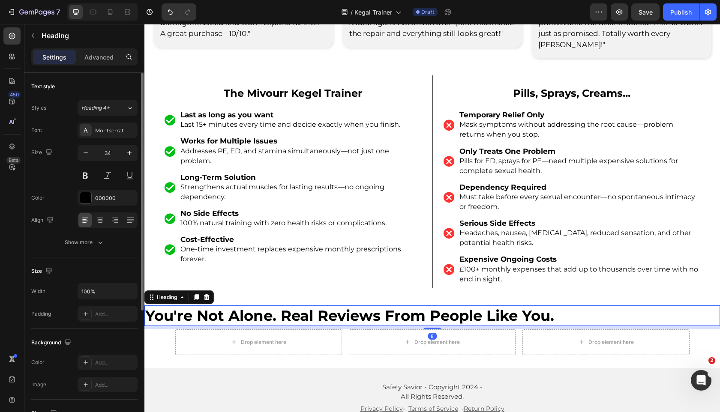
scroll to position [3430, 0]
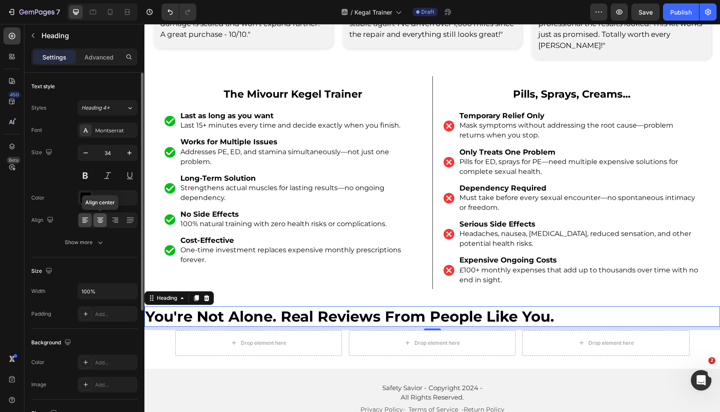
click at [103, 217] on icon at bounding box center [100, 220] width 9 height 9
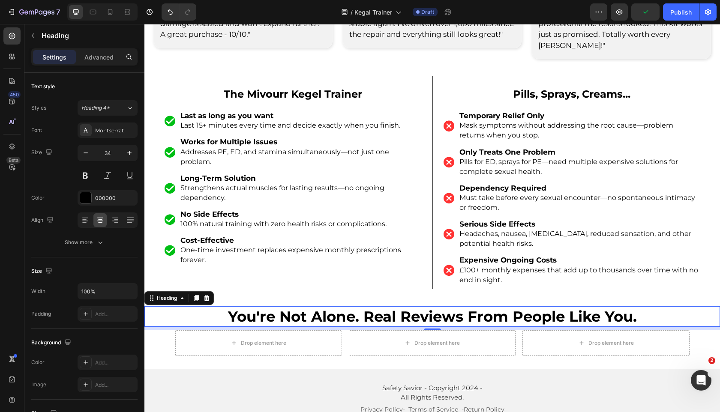
click at [437, 308] on strong "you're not alone. real reviews from people like you." at bounding box center [432, 317] width 409 height 18
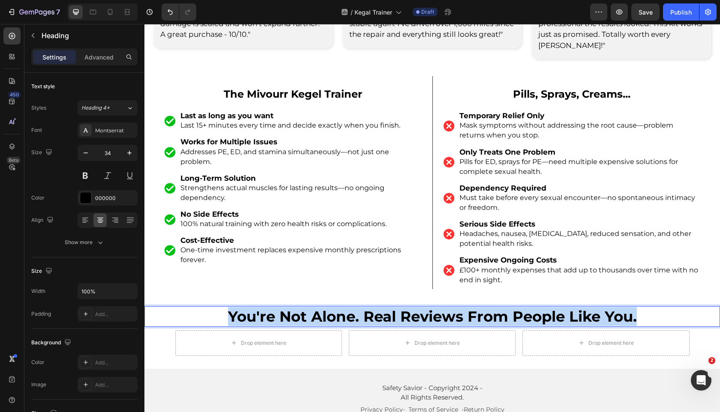
click at [437, 308] on strong "you're not alone. real reviews from people like you." at bounding box center [432, 317] width 409 height 18
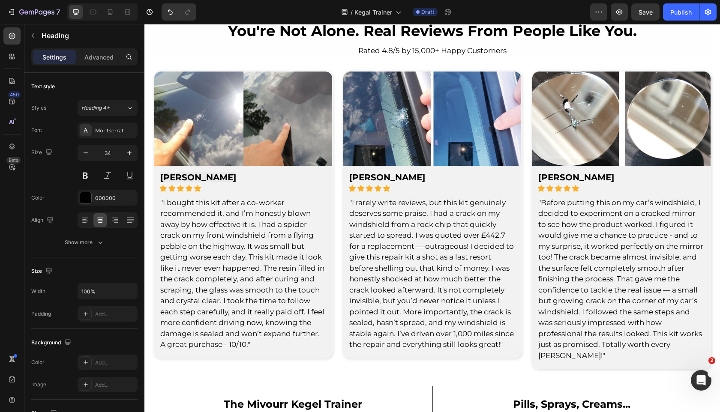
scroll to position [3113, 0]
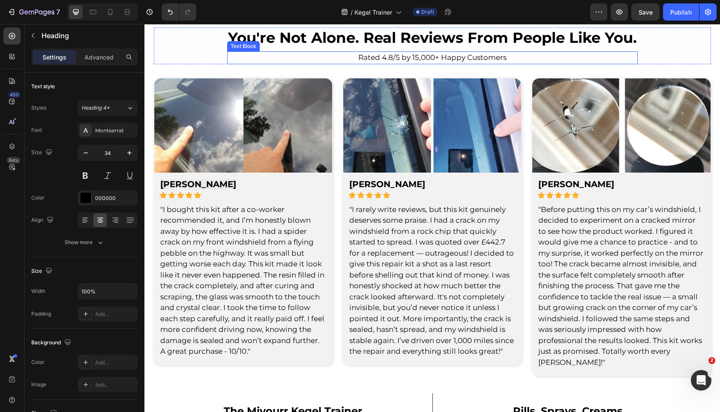
click at [445, 55] on span "Rated 4.8/5 by 15,000+ Happy Customers" at bounding box center [432, 57] width 148 height 9
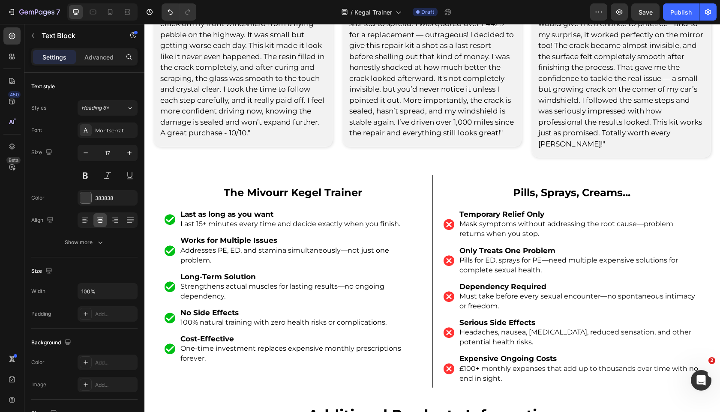
scroll to position [3478, 0]
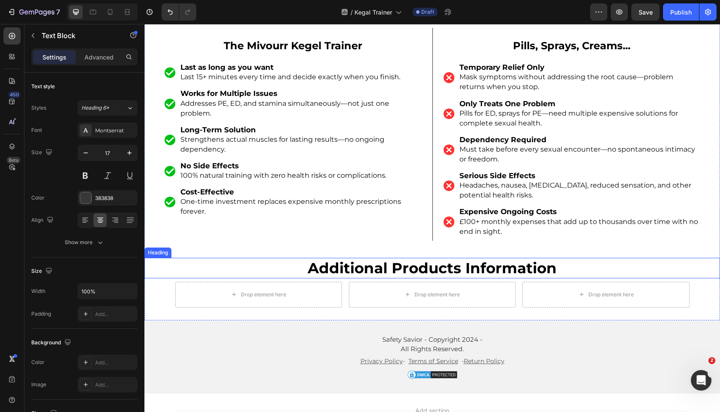
click at [420, 258] on h2 "additional products information" at bounding box center [432, 268] width 576 height 21
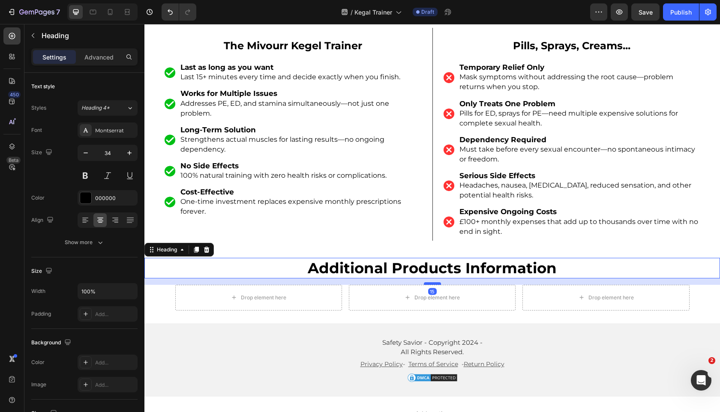
click at [433, 282] on div at bounding box center [432, 283] width 17 height 3
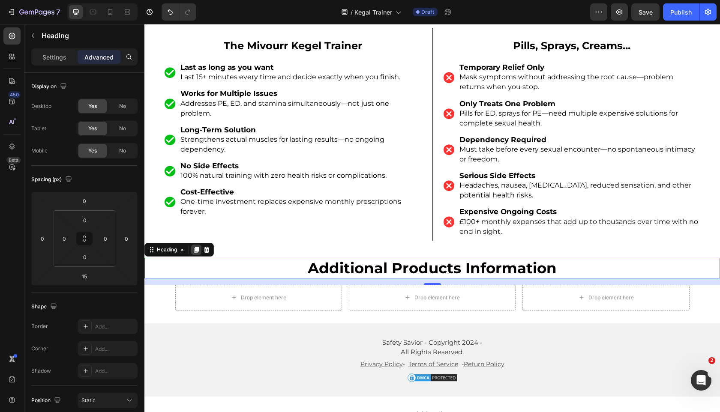
click at [197, 247] on icon at bounding box center [196, 250] width 5 height 6
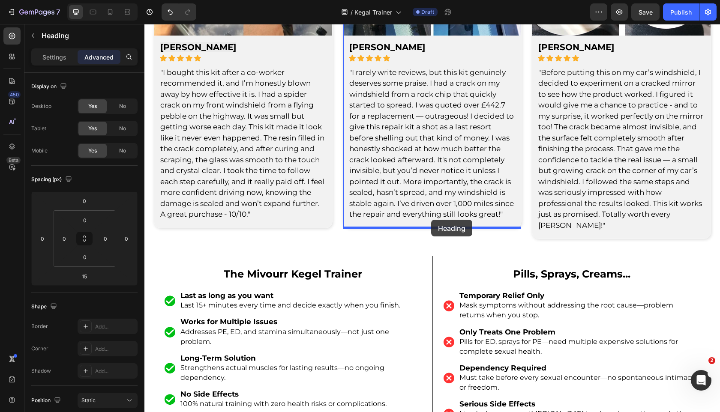
scroll to position [3222, 0]
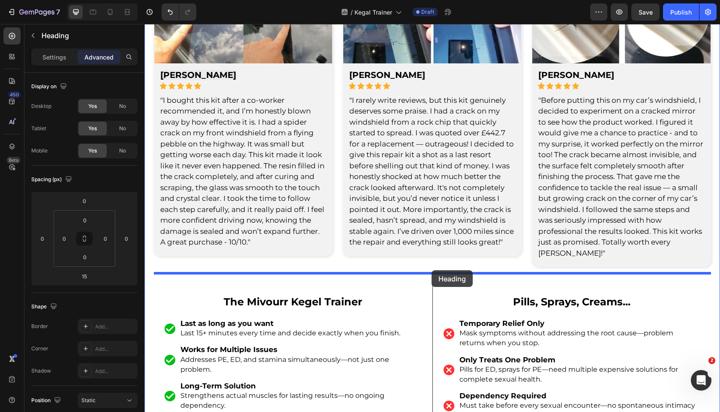
drag, startPoint x: 150, startPoint y: 261, endPoint x: 432, endPoint y: 270, distance: 281.8
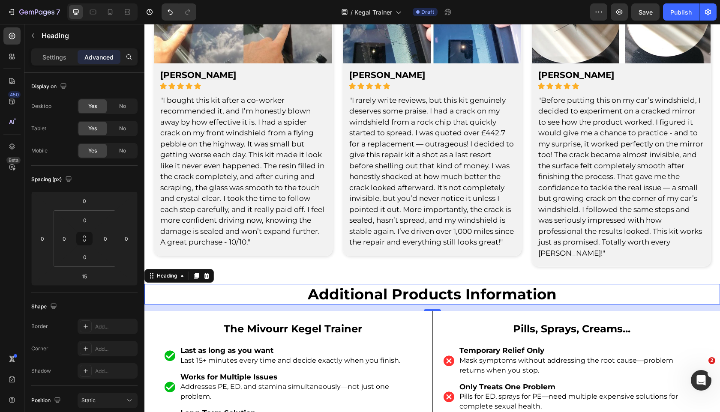
click at [429, 284] on h2 "additional products information" at bounding box center [432, 294] width 576 height 21
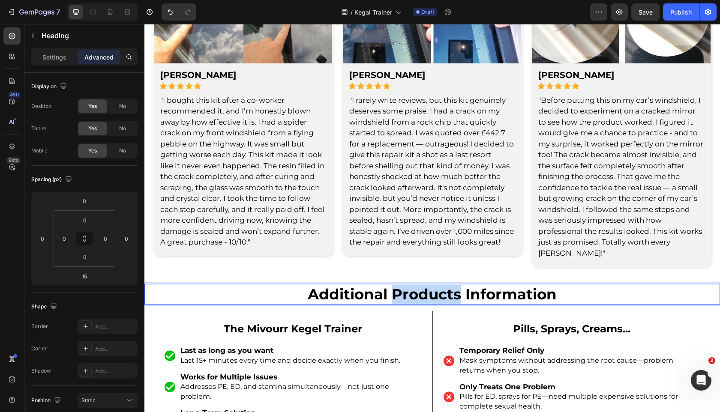
click at [429, 285] on p "additional products information" at bounding box center [432, 294] width 574 height 19
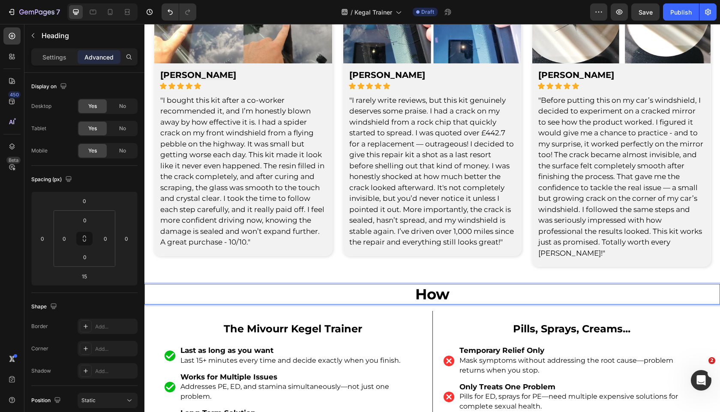
click at [57, 65] on div "Settings Advanced" at bounding box center [84, 56] width 106 height 17
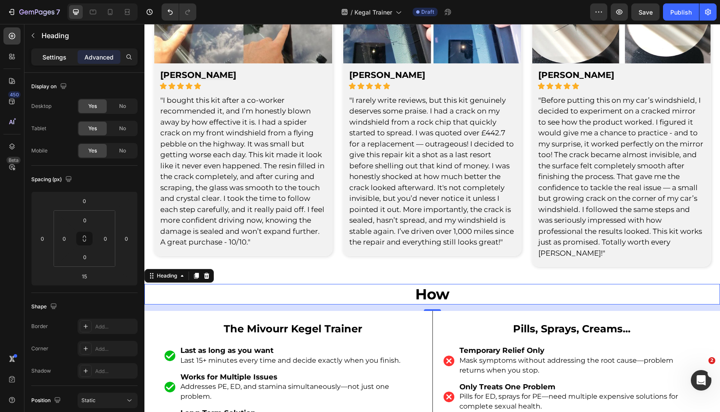
click at [57, 62] on div "Settings" at bounding box center [54, 57] width 43 height 14
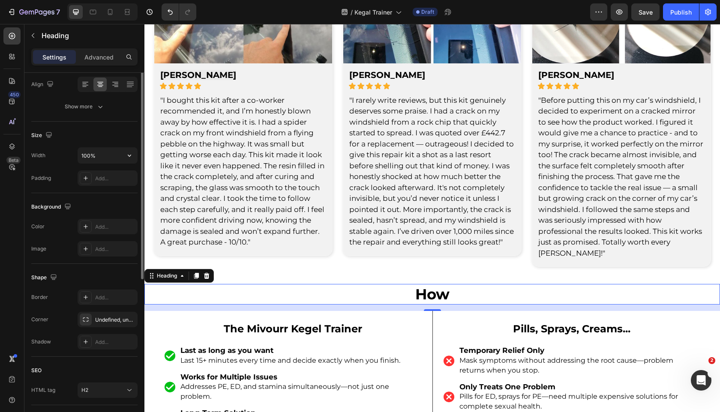
scroll to position [0, 0]
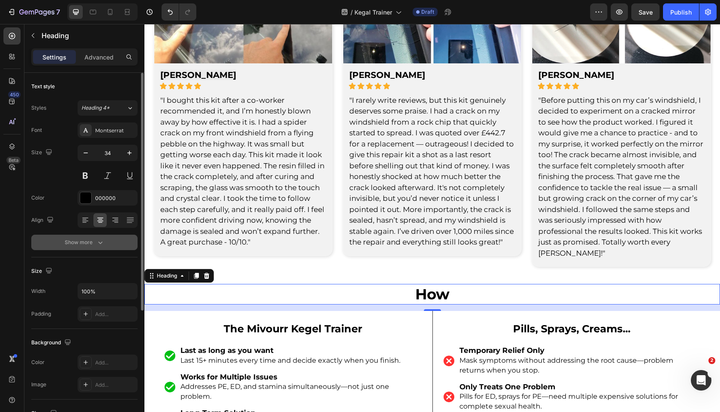
click at [117, 240] on button "Show more" at bounding box center [84, 242] width 106 height 15
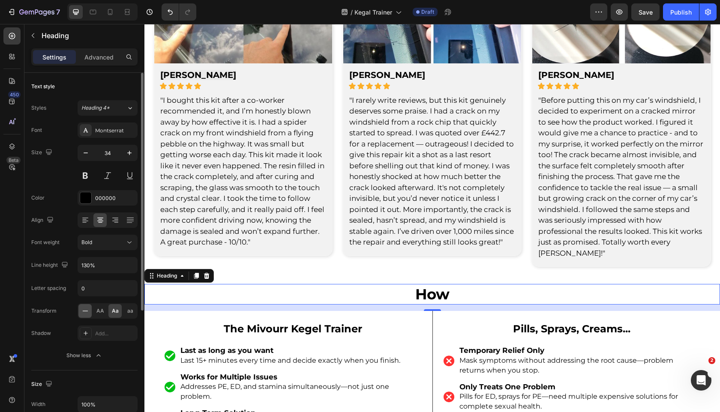
click at [90, 307] on div at bounding box center [84, 311] width 13 height 14
click at [460, 284] on h2 "How" at bounding box center [432, 294] width 576 height 21
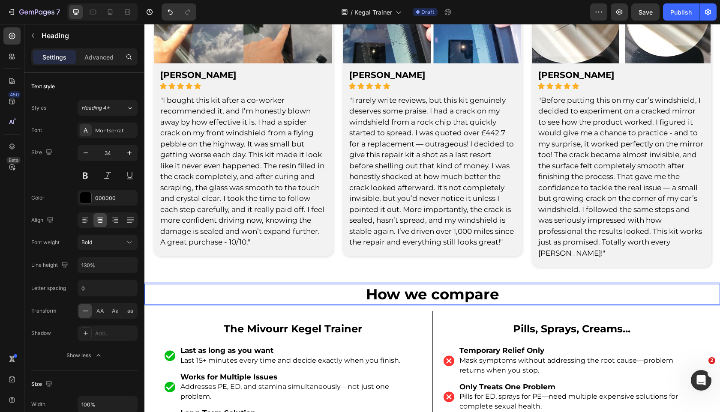
scroll to position [3284, 0]
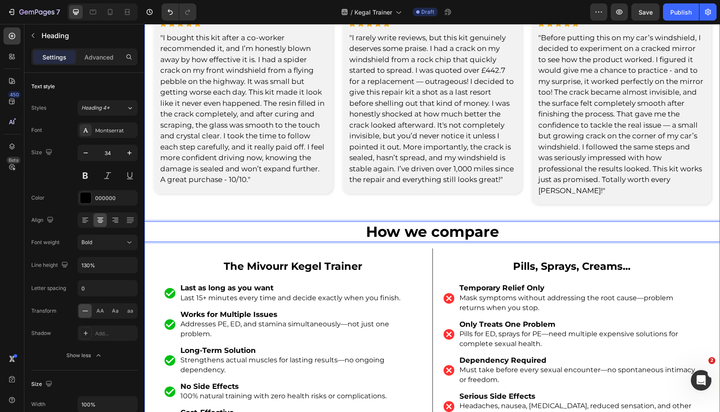
click at [473, 195] on div "you're not alone. real reviews from people like you. Heading Rated 4.8/5 by 15,…" at bounding box center [432, 194] width 576 height 676
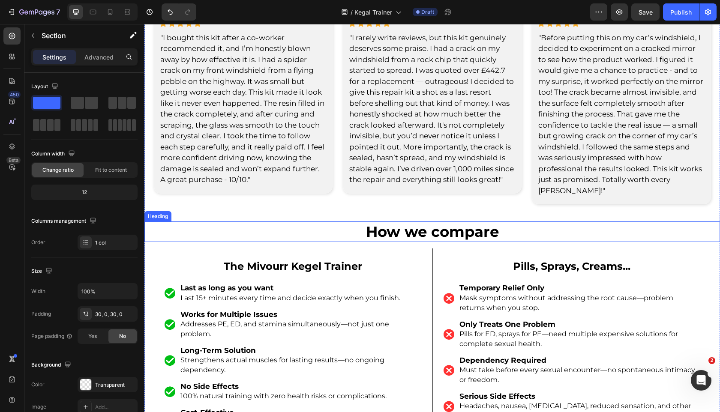
click at [470, 222] on p "How we compare" at bounding box center [432, 231] width 574 height 19
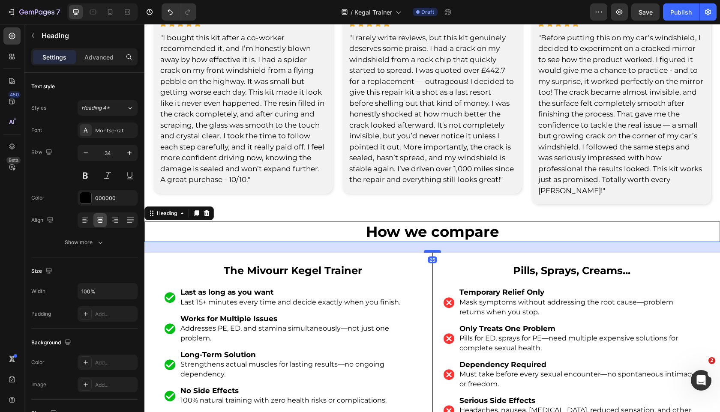
click at [430, 250] on div at bounding box center [432, 251] width 17 height 3
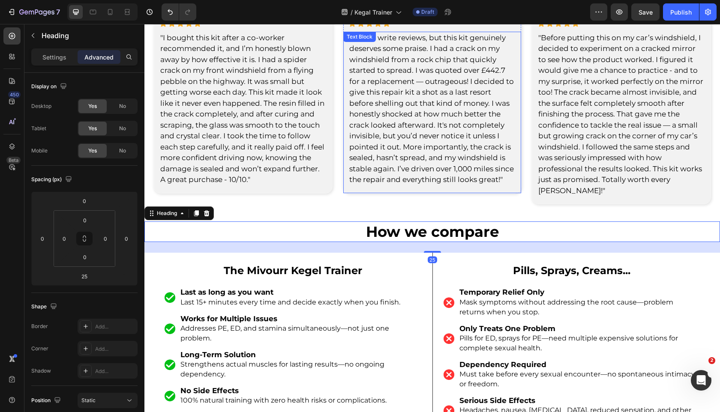
click at [412, 140] on span ""I rarely write reviews, but this kit genuinely deserves some praise. I had a c…" at bounding box center [431, 108] width 165 height 151
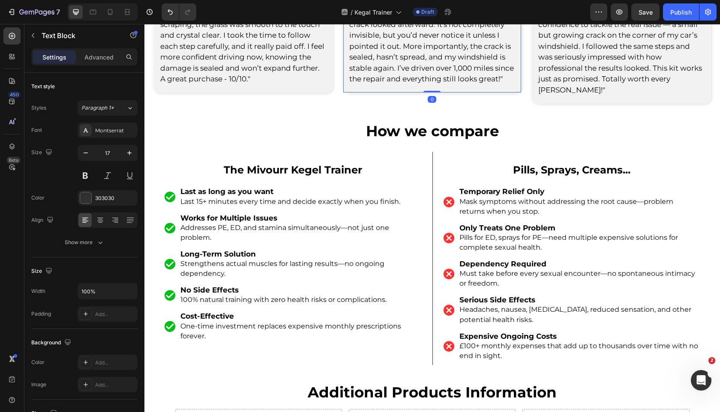
scroll to position [3405, 0]
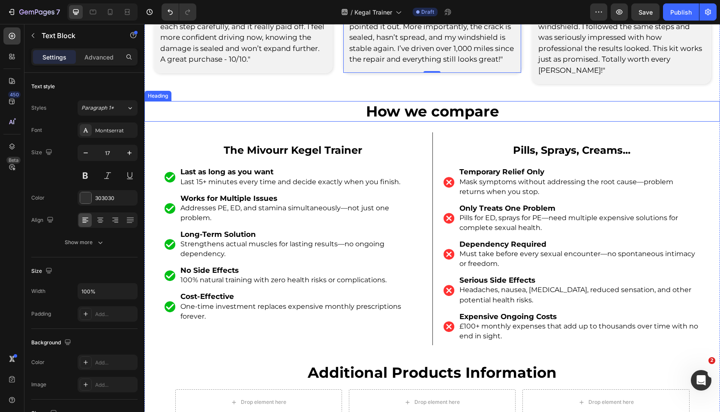
click at [512, 104] on p "How we compare" at bounding box center [432, 111] width 574 height 19
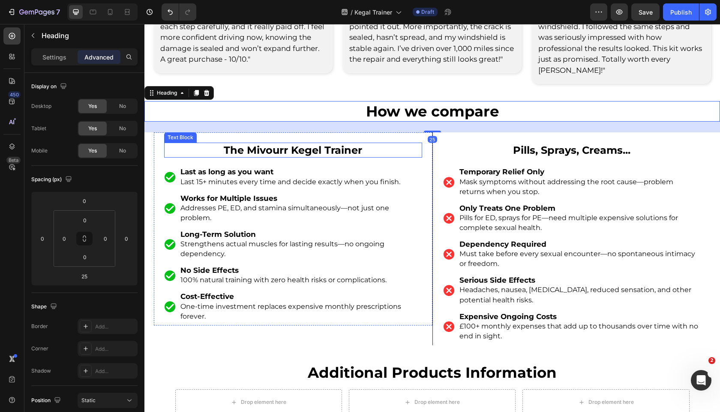
click at [343, 144] on strong "The Mivourr Kegel Trainer" at bounding box center [293, 150] width 138 height 12
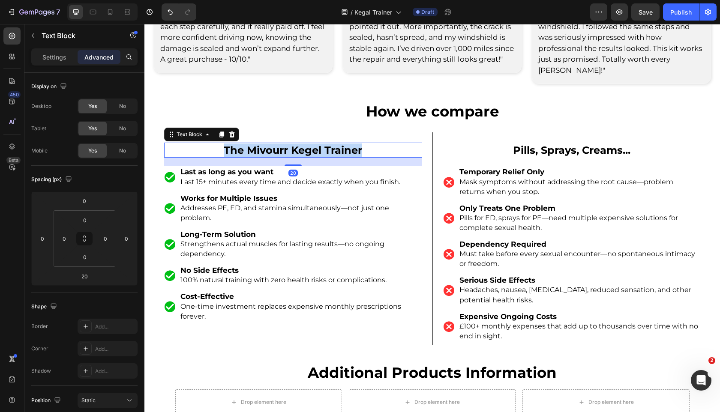
click at [343, 144] on strong "The Mivourr Kegel Trainer" at bounding box center [293, 150] width 138 height 12
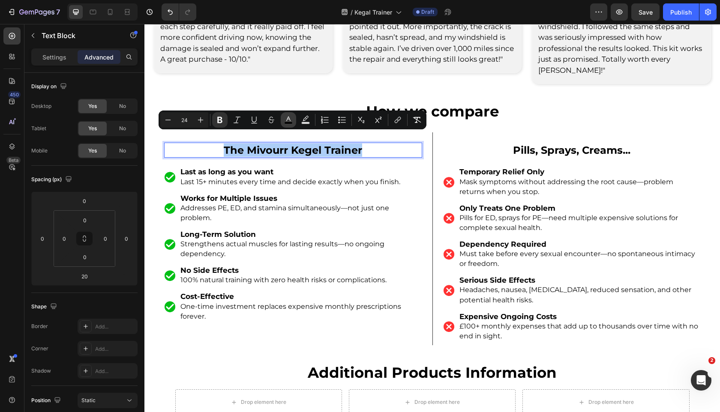
click at [286, 117] on icon "Editor contextual toolbar" at bounding box center [288, 120] width 9 height 9
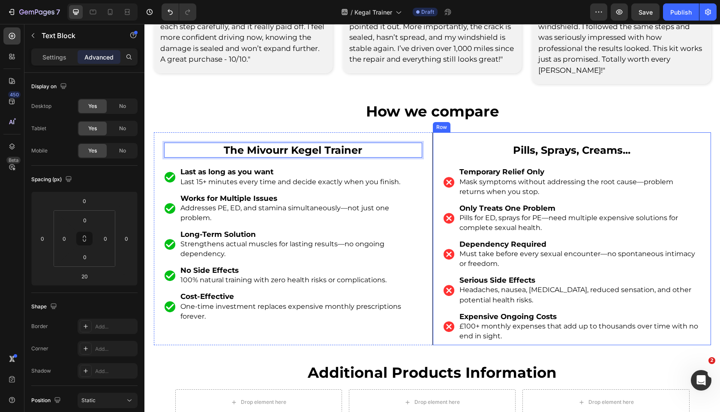
scroll to position [3584, 0]
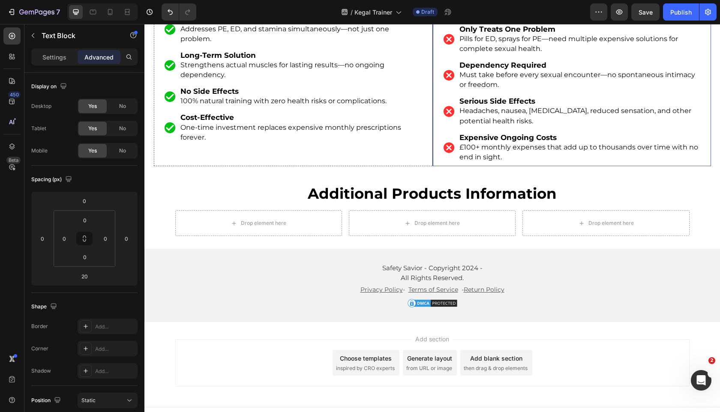
click at [427, 183] on h2 "additional products information" at bounding box center [432, 193] width 576 height 21
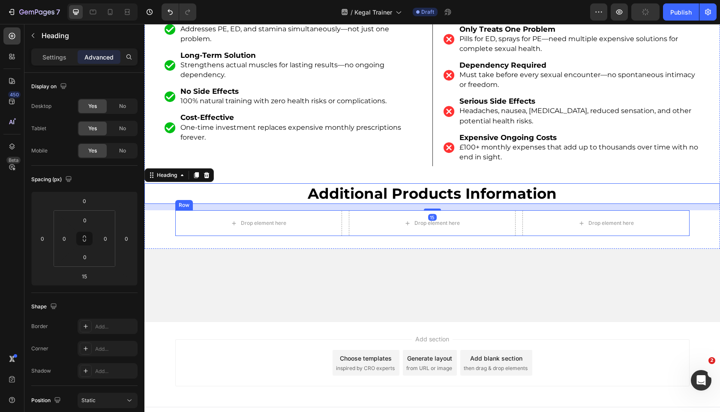
scroll to position [3327, 0]
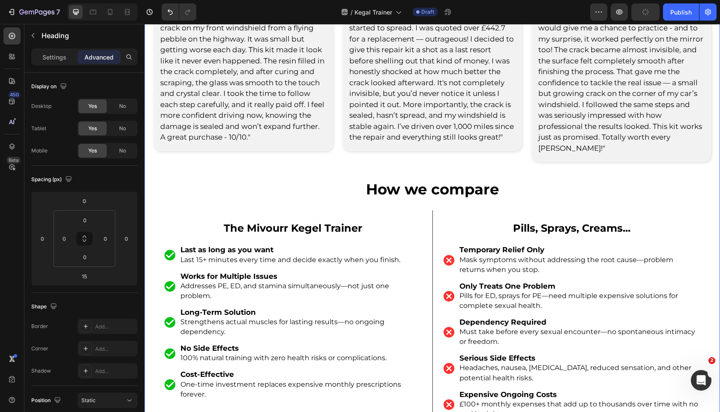
click at [427, 180] on p "How we compare" at bounding box center [432, 189] width 574 height 19
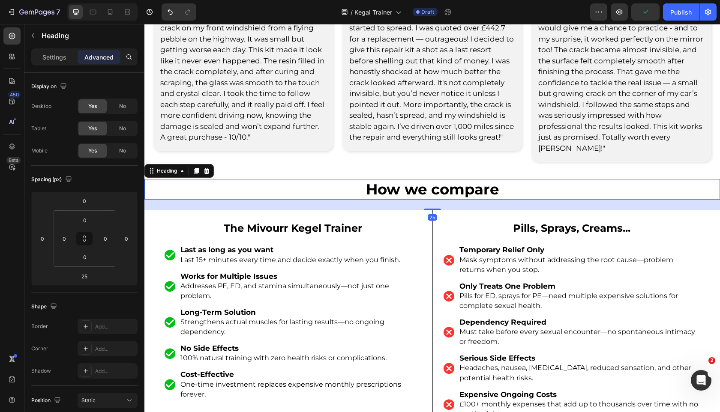
click at [433, 209] on div at bounding box center [432, 210] width 17 height 2
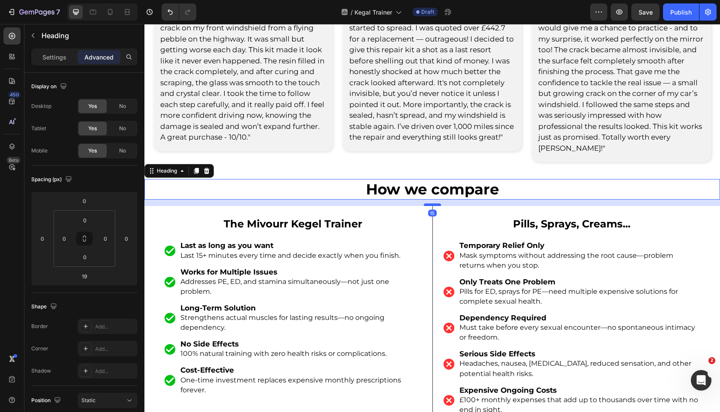
click at [433, 204] on div at bounding box center [432, 205] width 17 height 3
type input "15"
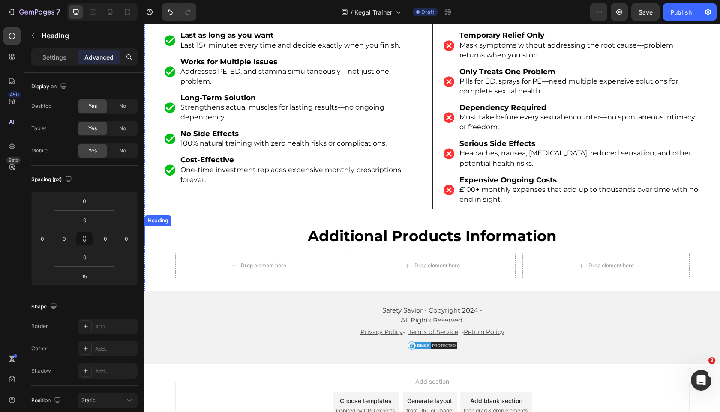
click at [433, 227] on h2 "additional products information" at bounding box center [432, 236] width 576 height 21
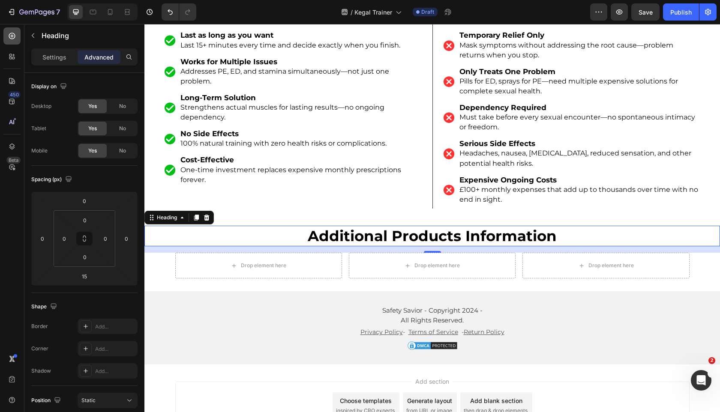
click at [12, 35] on icon at bounding box center [12, 36] width 9 height 9
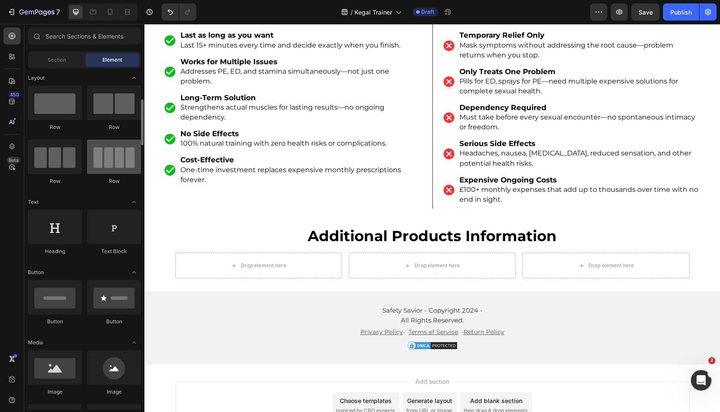
scroll to position [68, 0]
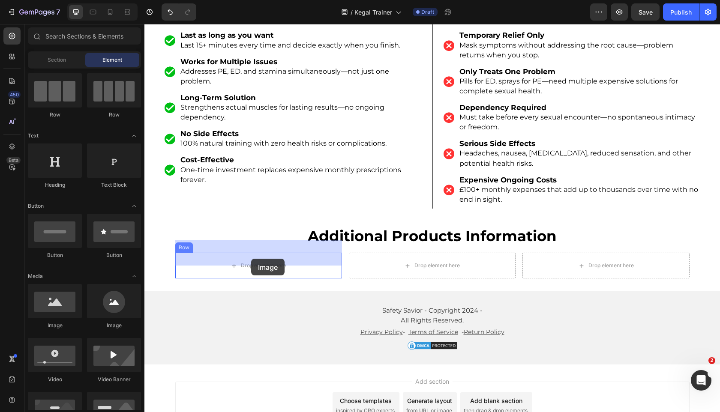
drag, startPoint x: 204, startPoint y: 324, endPoint x: 251, endPoint y: 259, distance: 80.4
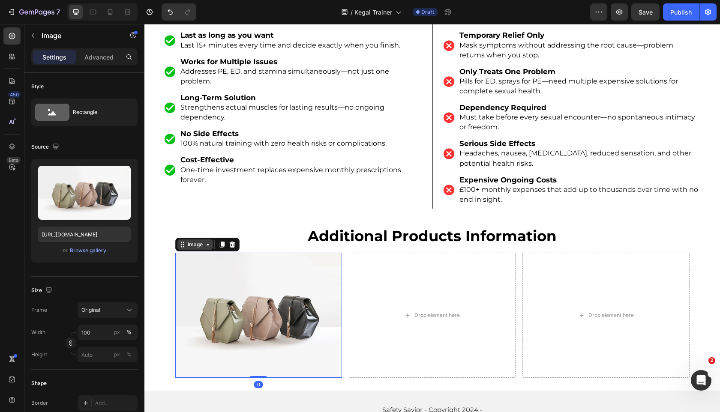
click at [194, 241] on div "Image" at bounding box center [195, 245] width 18 height 8
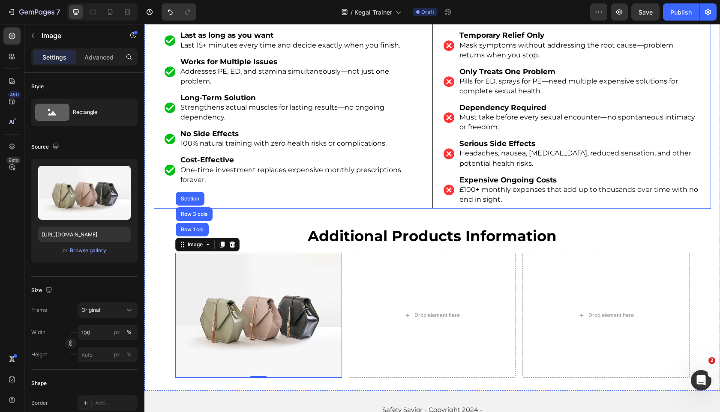
click at [297, 155] on p "Cost-Effective" at bounding box center [300, 159] width 241 height 9
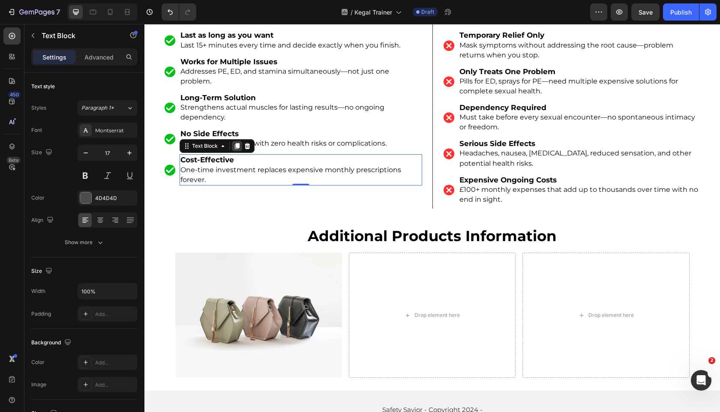
click at [236, 144] on icon at bounding box center [236, 147] width 5 height 6
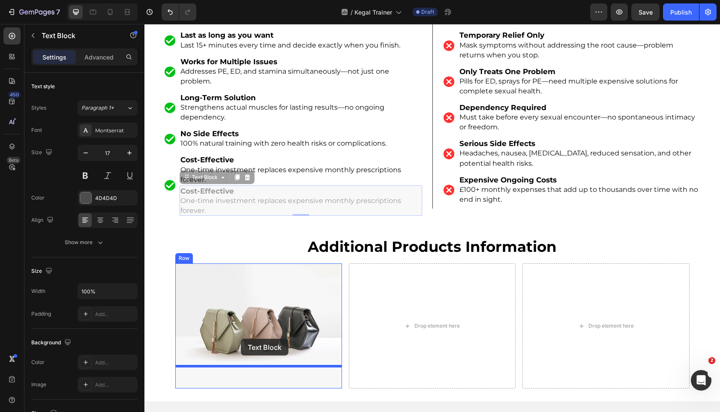
drag, startPoint x: 186, startPoint y: 156, endPoint x: 241, endPoint y: 339, distance: 190.7
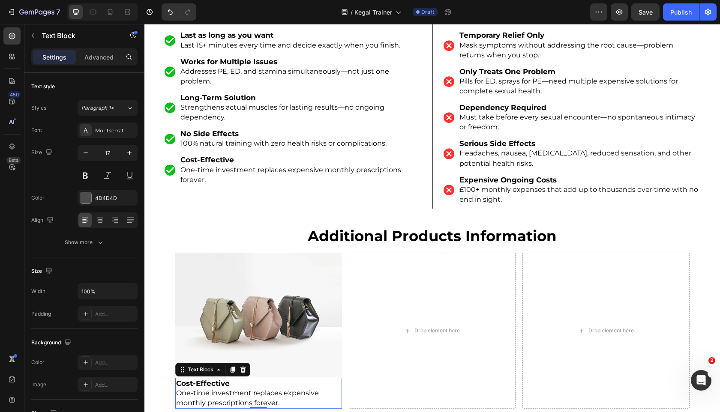
click at [223, 389] on span "One-time investment replaces expensive monthly prescriptions forever." at bounding box center [247, 398] width 143 height 18
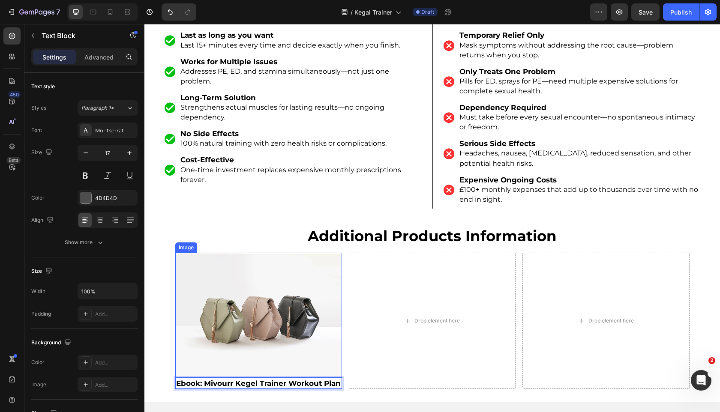
click at [252, 326] on img at bounding box center [258, 315] width 167 height 125
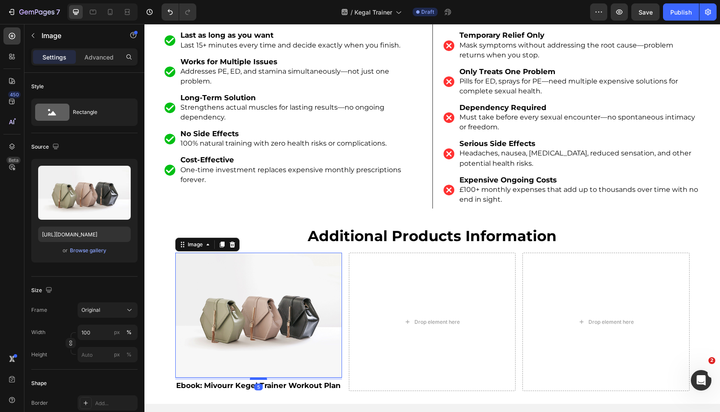
click at [261, 378] on div at bounding box center [258, 379] width 17 height 3
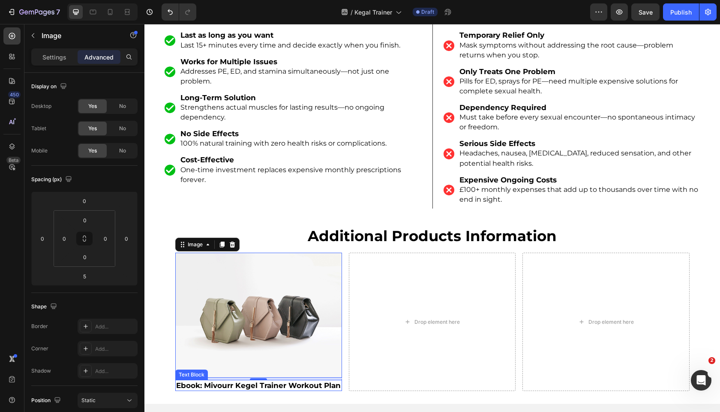
click at [217, 382] on strong "Ebook: Mivourr Kegel Trainer Workout Plan" at bounding box center [258, 386] width 165 height 9
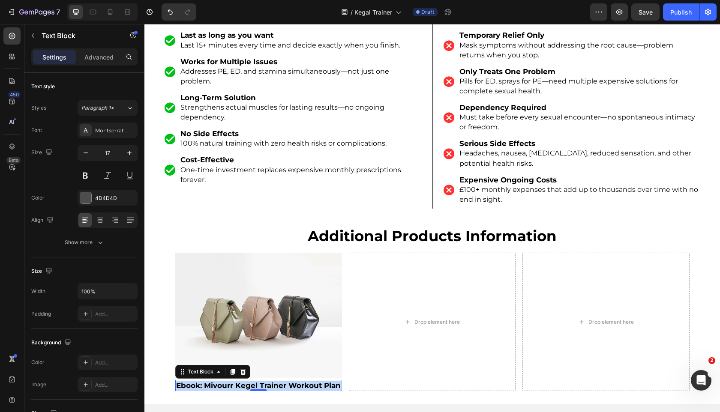
click at [217, 382] on strong "Ebook: Mivourr Kegel Trainer Workout Plan" at bounding box center [258, 386] width 165 height 9
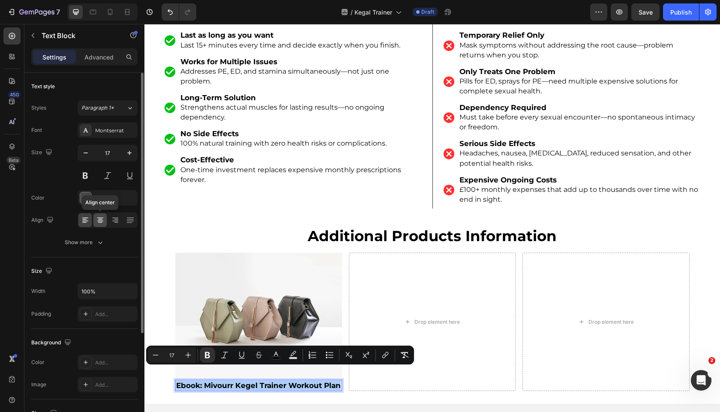
click at [103, 219] on icon at bounding box center [100, 220] width 9 height 9
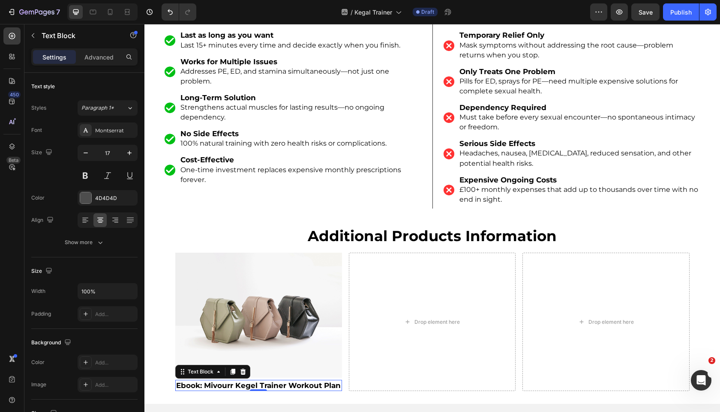
click at [244, 275] on img at bounding box center [258, 315] width 167 height 125
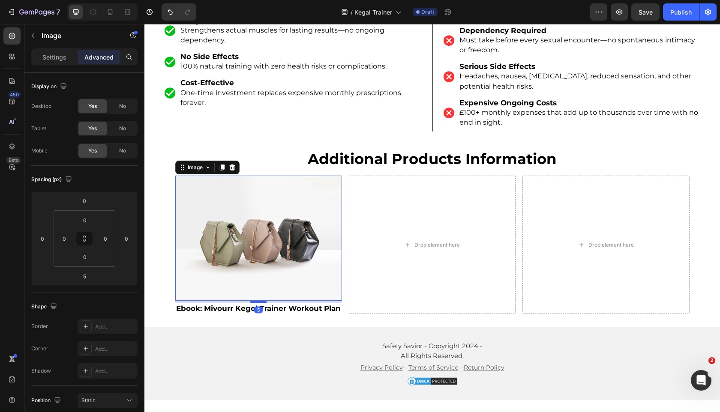
scroll to position [3612, 0]
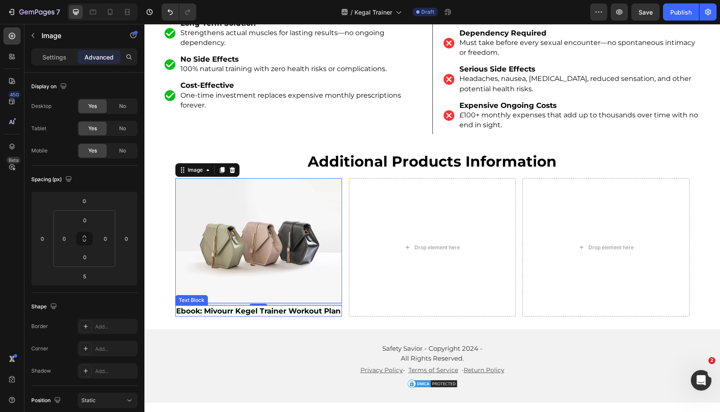
click at [243, 307] on strong "Ebook: Mivourr Kegel Trainer Workout Plan" at bounding box center [258, 311] width 165 height 9
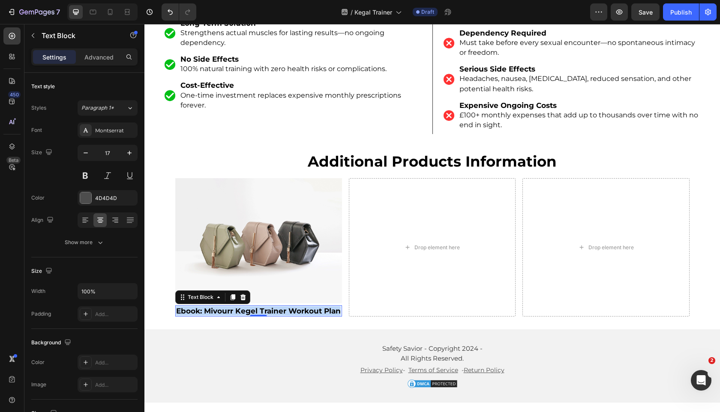
click at [243, 307] on strong "Ebook: Mivourr Kegel Trainer Workout Plan" at bounding box center [258, 311] width 165 height 9
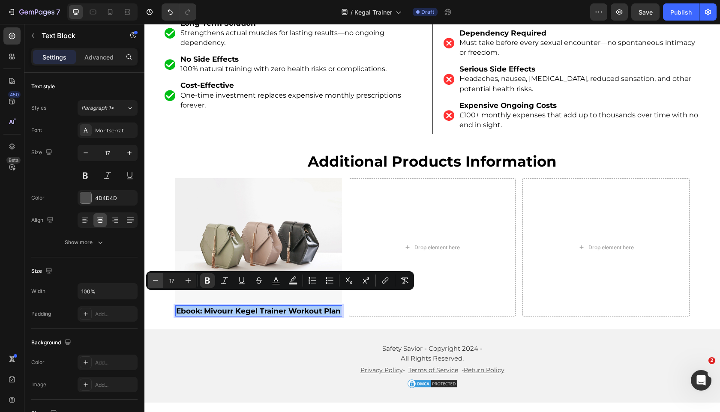
click at [161, 279] on button "Minus" at bounding box center [155, 280] width 15 height 15
type input "16"
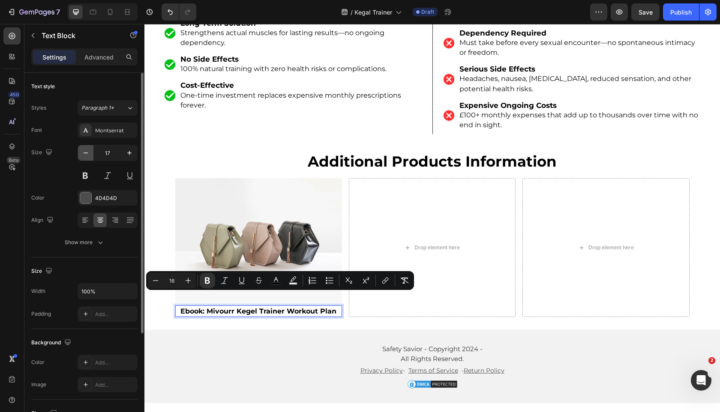
click at [84, 147] on button "button" at bounding box center [85, 152] width 15 height 15
type input "16"
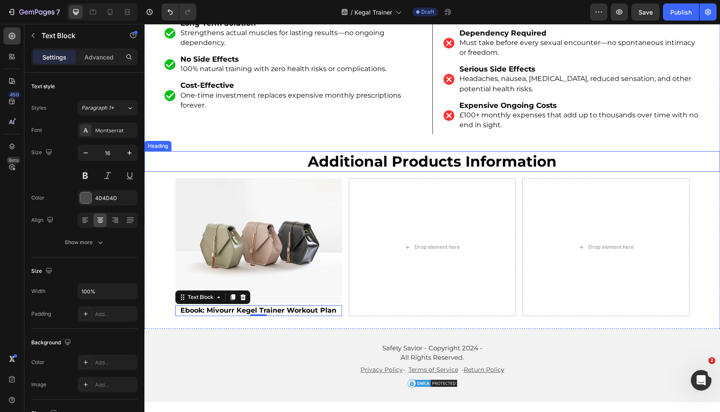
click at [226, 152] on h2 "additional products information" at bounding box center [432, 161] width 576 height 21
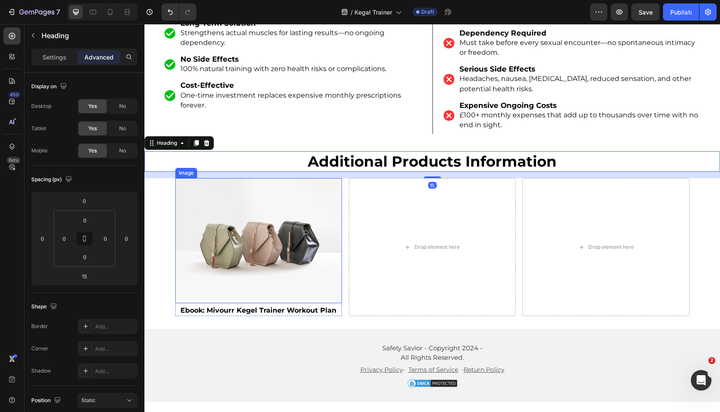
click at [240, 232] on img at bounding box center [258, 240] width 167 height 125
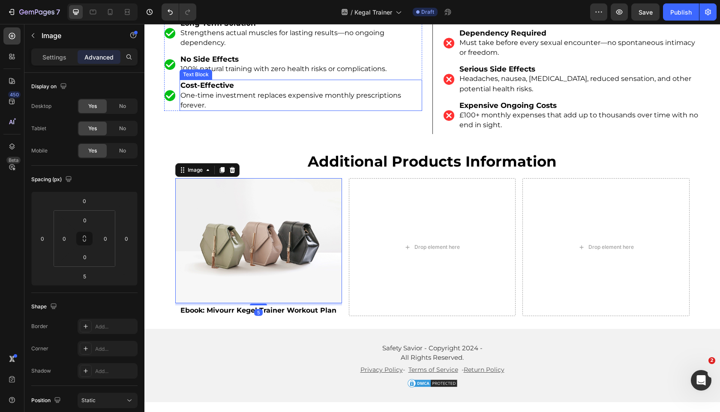
click at [278, 91] on span "One-time investment replaces expensive monthly prescriptions forever." at bounding box center [290, 100] width 221 height 18
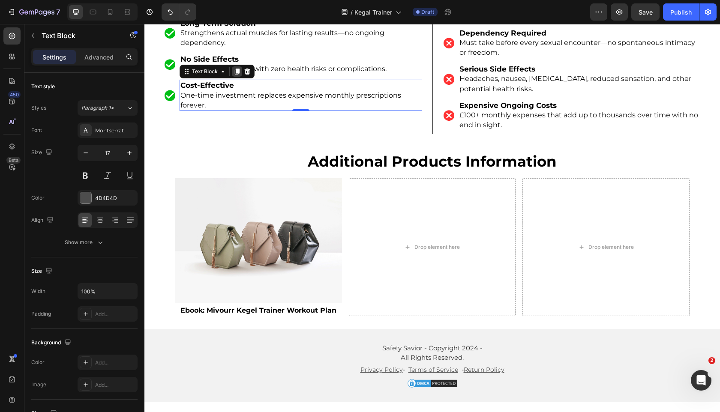
click at [236, 69] on icon at bounding box center [236, 72] width 5 height 6
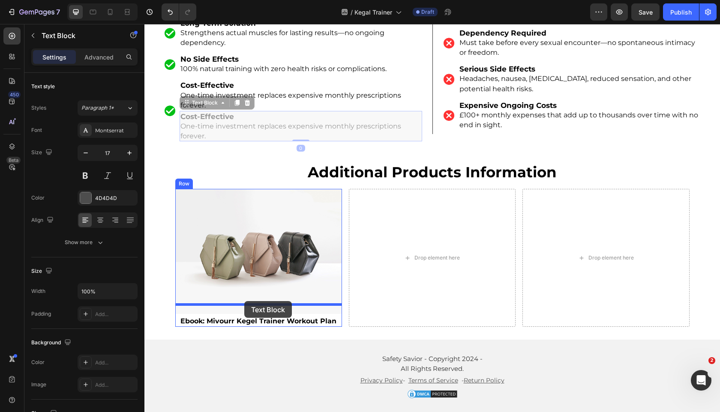
drag, startPoint x: 191, startPoint y: 88, endPoint x: 244, endPoint y: 301, distance: 220.0
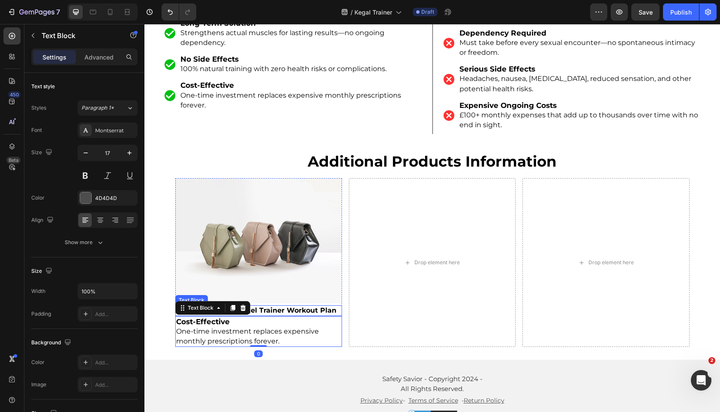
click at [285, 306] on strong "Ebook: Mivourr Kegel Trainer Workout Plan" at bounding box center [258, 310] width 156 height 8
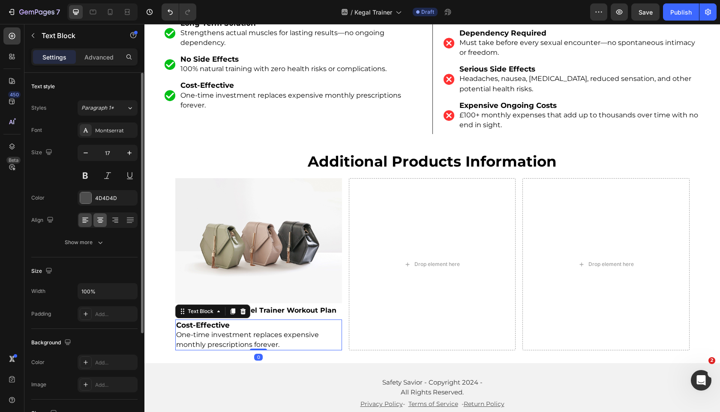
click at [99, 223] on icon at bounding box center [100, 220] width 9 height 9
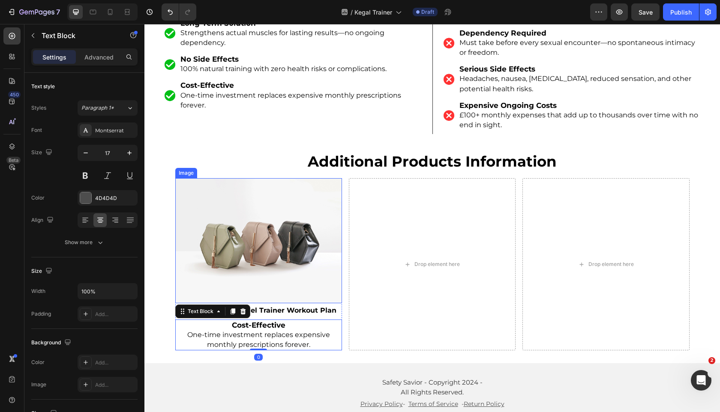
click at [516, 211] on div "Image Ebook: Mivourr Kegel Trainer Workout Plan Text Block Cost-Effective One-t…" at bounding box center [432, 264] width 514 height 172
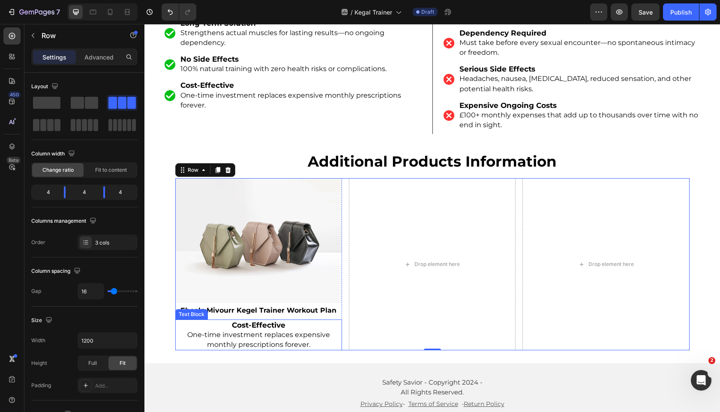
click at [240, 331] on span "One-time investment replaces expensive monthly prescriptions forever." at bounding box center [258, 340] width 143 height 18
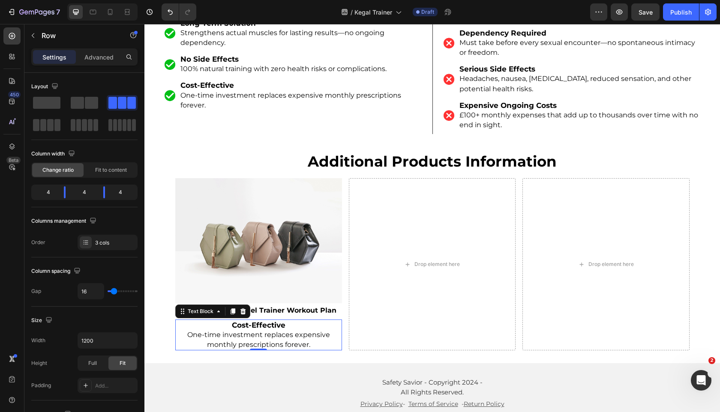
click at [240, 331] on span "One-time investment replaces expensive monthly prescriptions forever." at bounding box center [258, 340] width 143 height 18
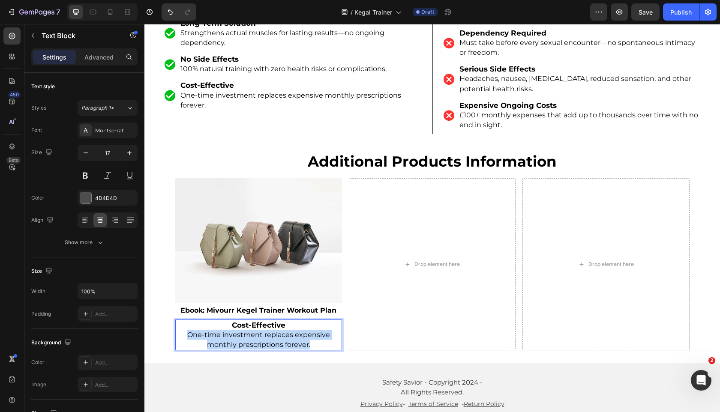
click at [240, 331] on span "One-time investment replaces expensive monthly prescriptions forever." at bounding box center [258, 340] width 143 height 18
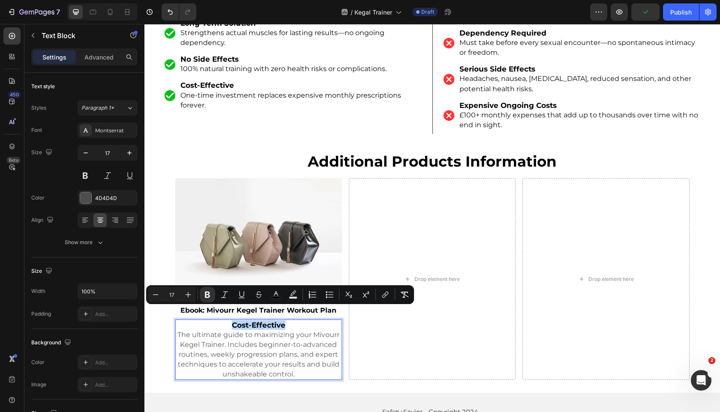
click at [234, 346] on span "The ultimate guide to maximizing your Mivourr Kegel Trainer. Includes beginner-…" at bounding box center [258, 355] width 162 height 48
type input "16"
click at [234, 346] on span "The ultimate guide to maximizing your Mivourr Kegel Trainer. Includes beginner-…" at bounding box center [258, 355] width 162 height 48
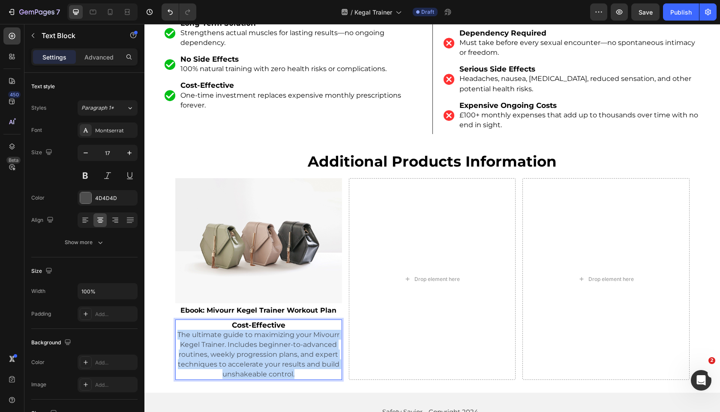
click at [234, 346] on span "The ultimate guide to maximizing your Mivourr Kegel Trainer. Includes beginner-…" at bounding box center [258, 355] width 162 height 48
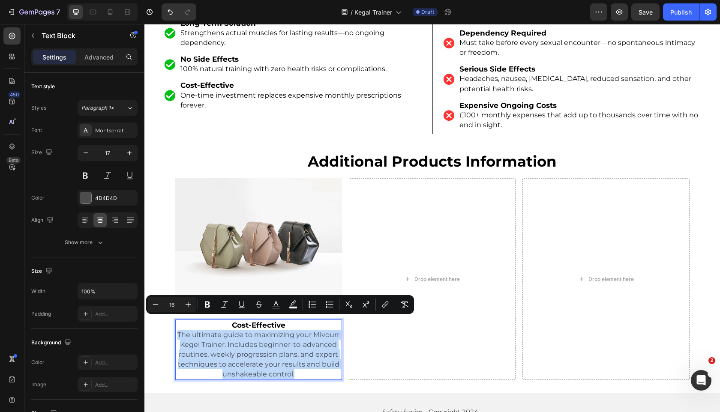
type input "17"
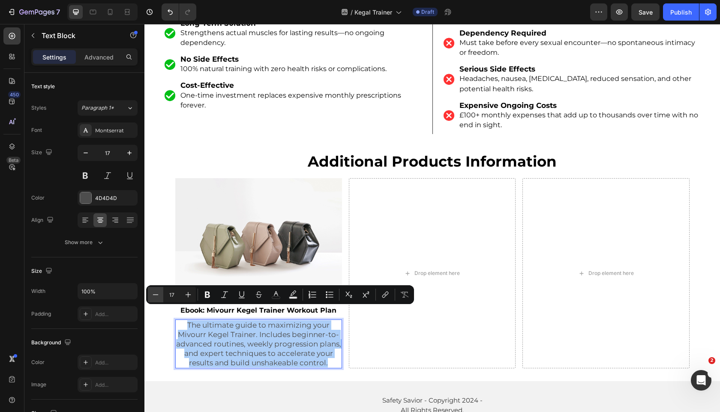
click at [154, 293] on icon "Editor contextual toolbar" at bounding box center [155, 295] width 9 height 9
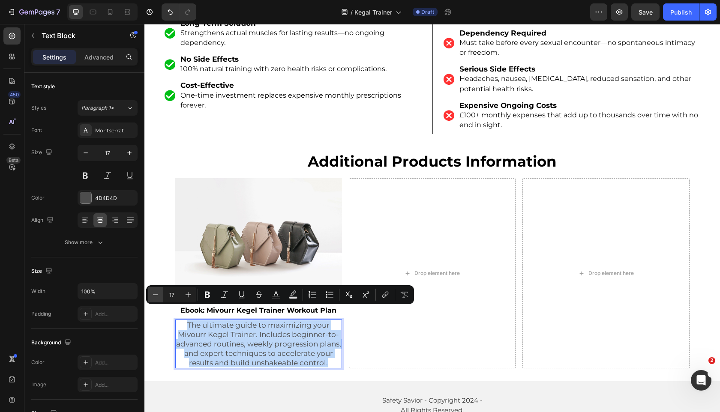
type input "16"
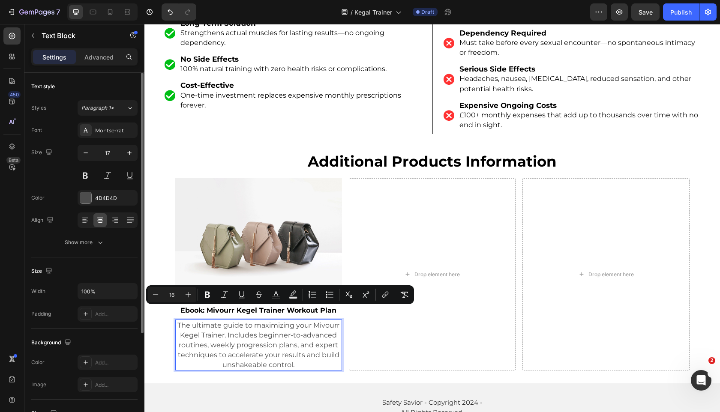
click at [91, 163] on div "17" at bounding box center [108, 164] width 60 height 39
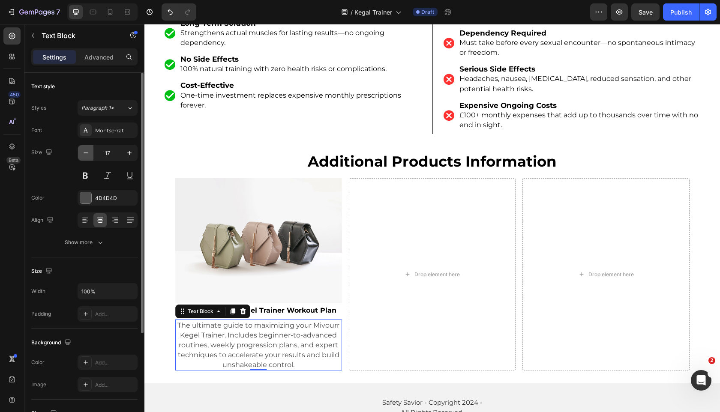
click at [88, 157] on icon "button" at bounding box center [85, 153] width 9 height 9
type input "16"
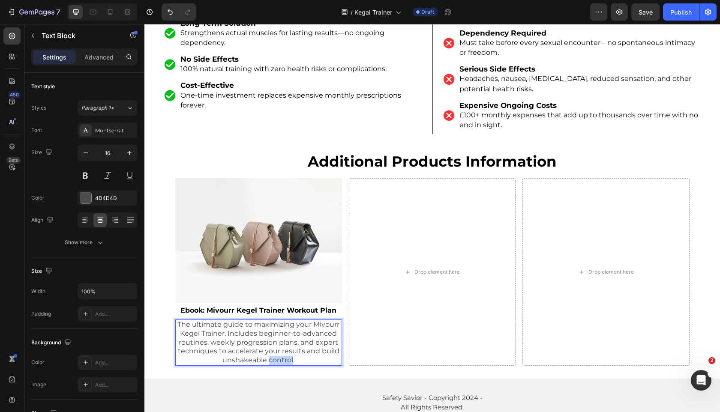
click at [280, 345] on span "The ultimate guide to maximizing your Mivourr Kegel Trainer. Includes beginner-…" at bounding box center [258, 343] width 162 height 44
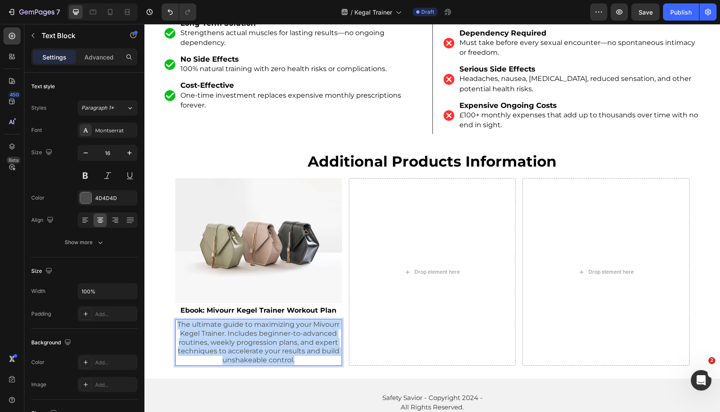
click at [280, 345] on span "The ultimate guide to maximizing your Mivourr Kegel Trainer. Includes beginner-…" at bounding box center [258, 343] width 162 height 44
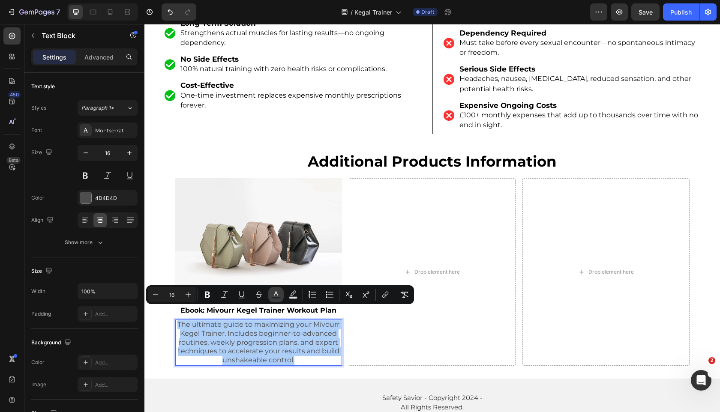
click at [275, 287] on button "Text Color" at bounding box center [275, 294] width 15 height 15
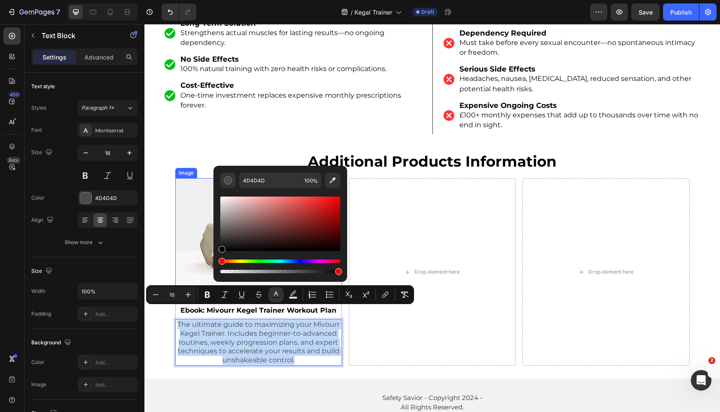
type input "000000"
drag, startPoint x: 392, startPoint y: 263, endPoint x: 182, endPoint y: 272, distance: 210.2
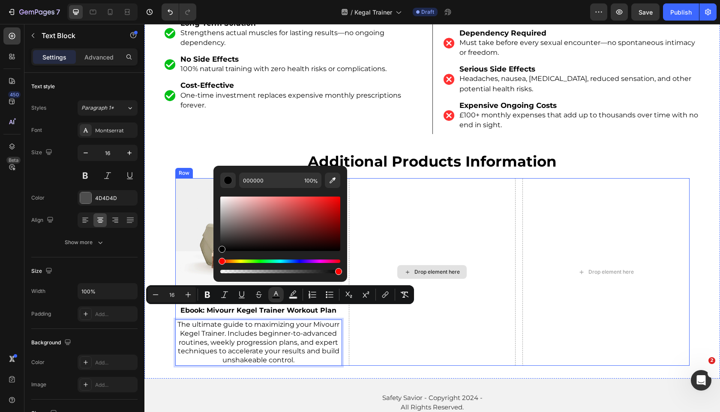
click at [447, 234] on div "Drop element here" at bounding box center [432, 272] width 167 height 188
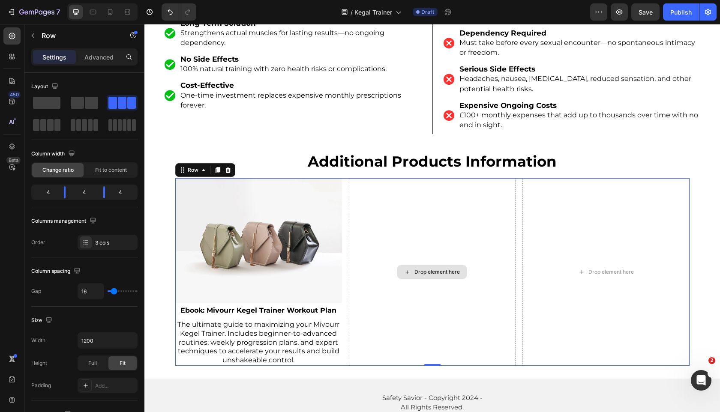
click at [415, 236] on div "Drop element here" at bounding box center [432, 272] width 167 height 188
click at [269, 254] on img at bounding box center [258, 240] width 167 height 125
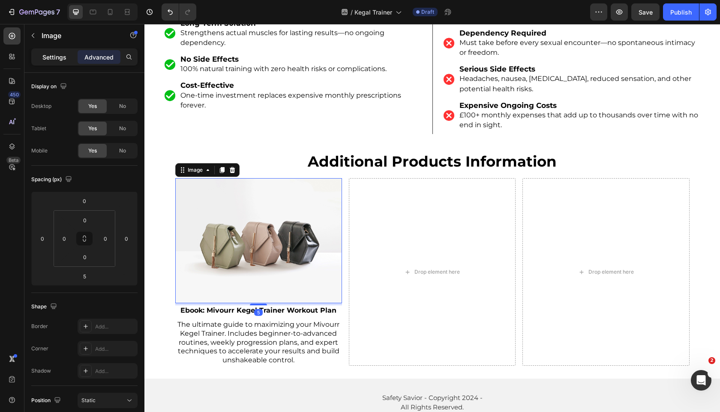
click at [56, 53] on p "Settings" at bounding box center [54, 57] width 24 height 9
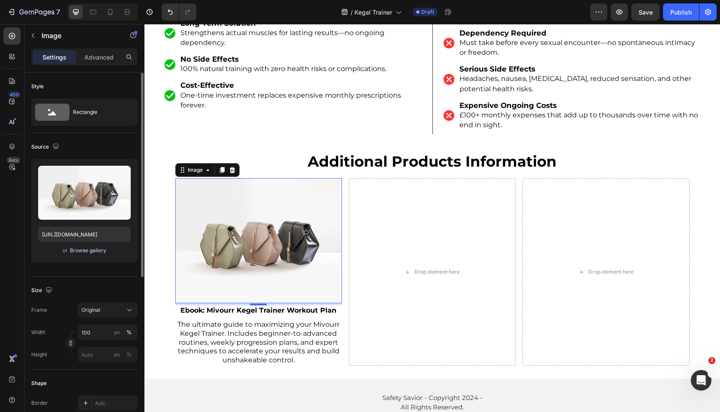
click at [87, 250] on div "Browse gallery" at bounding box center [88, 251] width 36 height 8
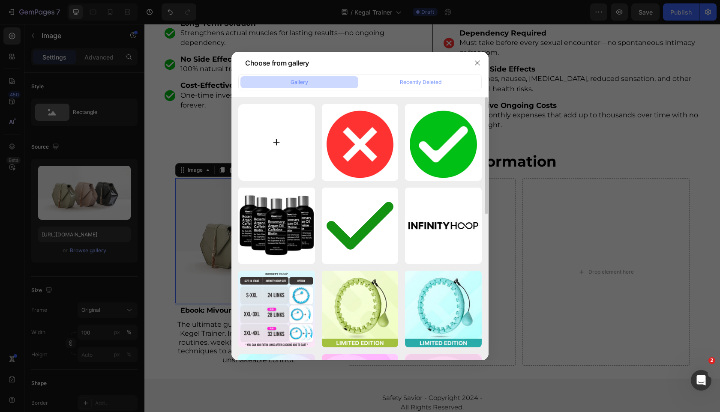
click at [275, 136] on input "file" at bounding box center [276, 142] width 77 height 77
type input "C:\fakepath\ttu4xdqqtzytxhhzgxhq (1).png"
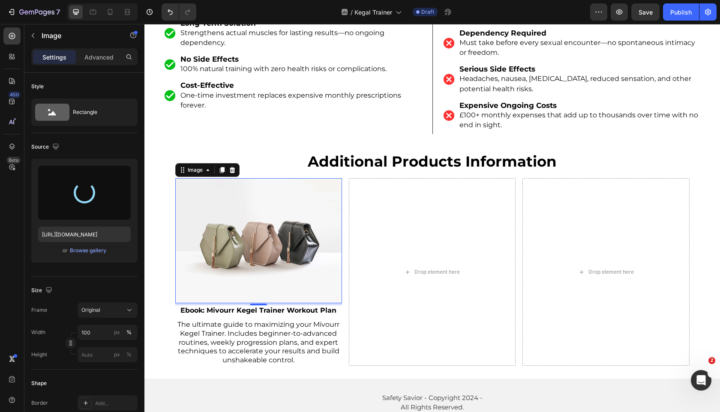
type input "https://cdn.shopify.com/s/files/1/0963/7281/8245/files/gempages_575392305016472…"
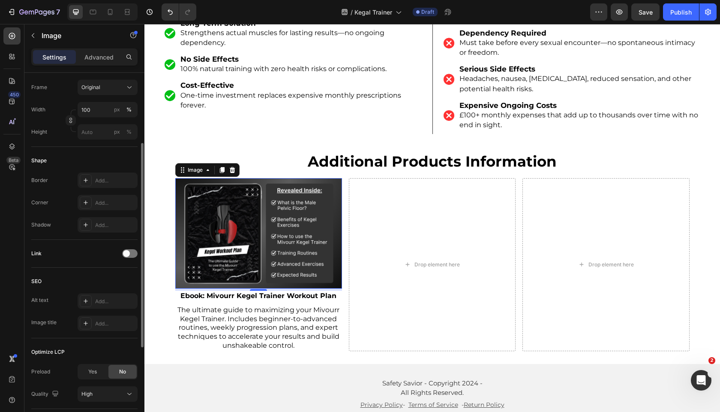
scroll to position [164, 0]
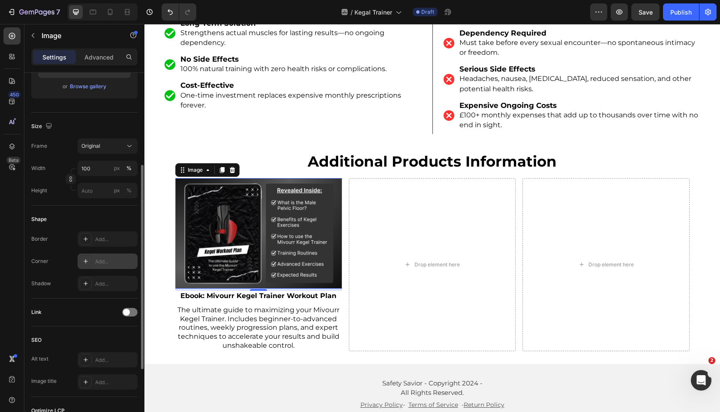
click at [84, 258] on div at bounding box center [86, 261] width 12 height 12
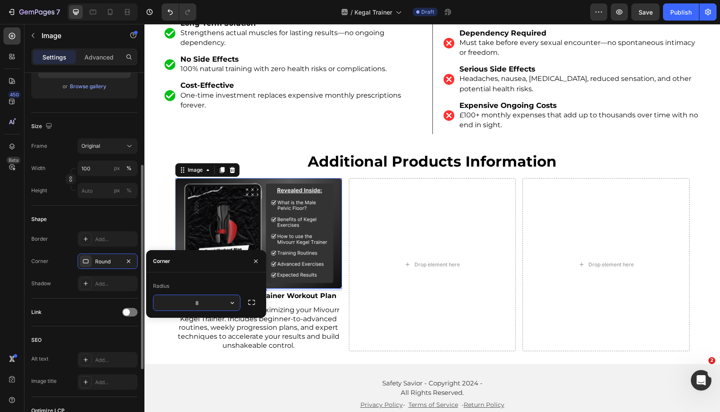
click at [118, 224] on div "Shape" at bounding box center [84, 220] width 106 height 14
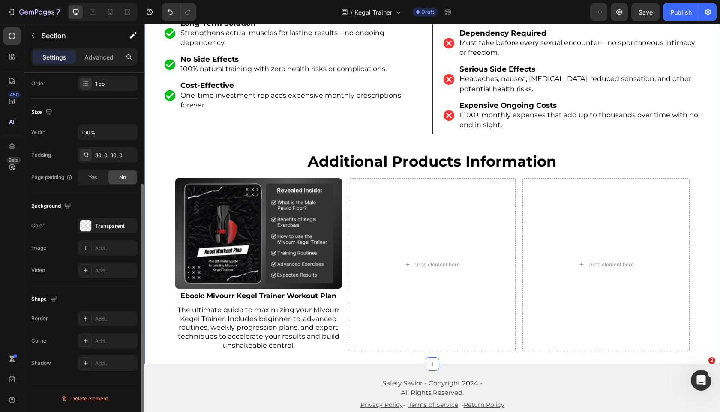
scroll to position [0, 0]
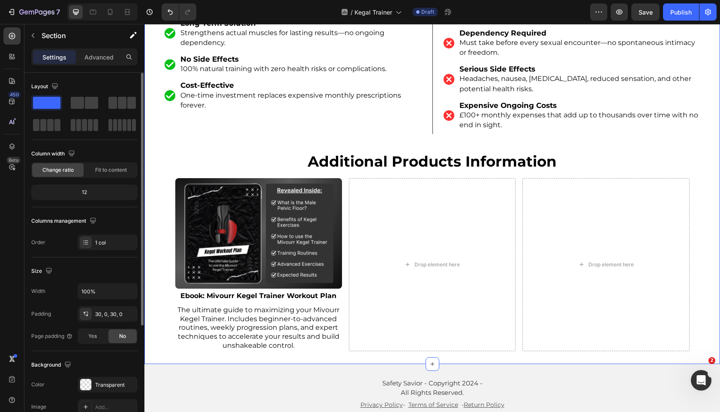
click at [207, 219] on img at bounding box center [258, 233] width 167 height 111
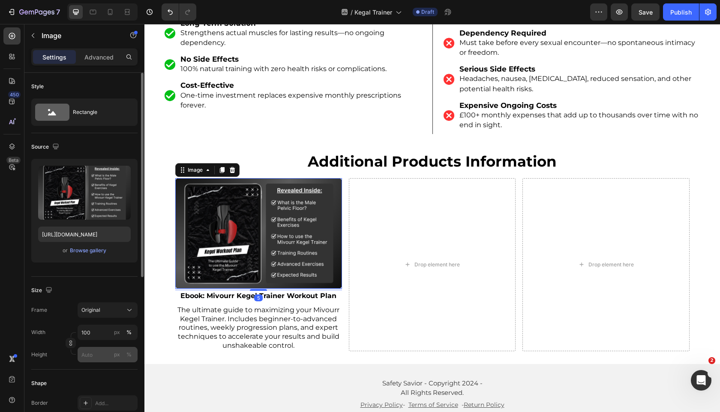
scroll to position [283, 0]
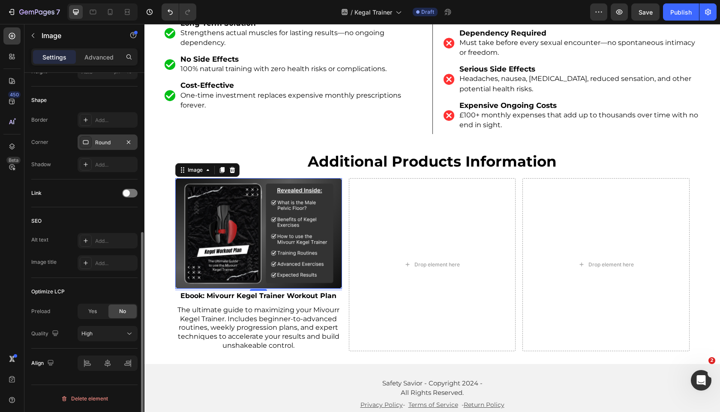
click at [101, 138] on div "Round" at bounding box center [108, 142] width 60 height 15
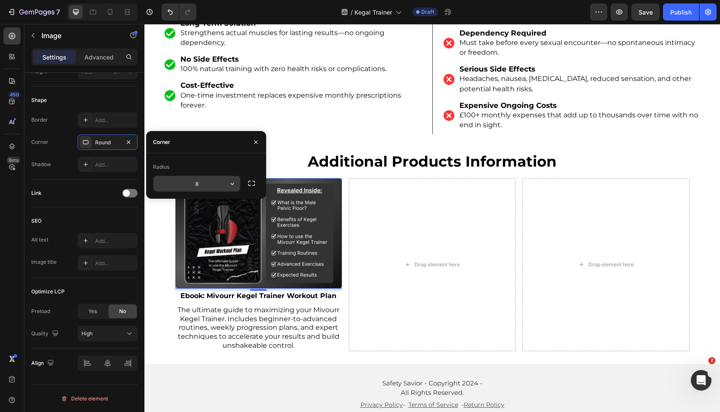
click at [213, 184] on input "8" at bounding box center [196, 183] width 87 height 15
type input "16"
drag, startPoint x: 232, startPoint y: 165, endPoint x: 189, endPoint y: 132, distance: 54.5
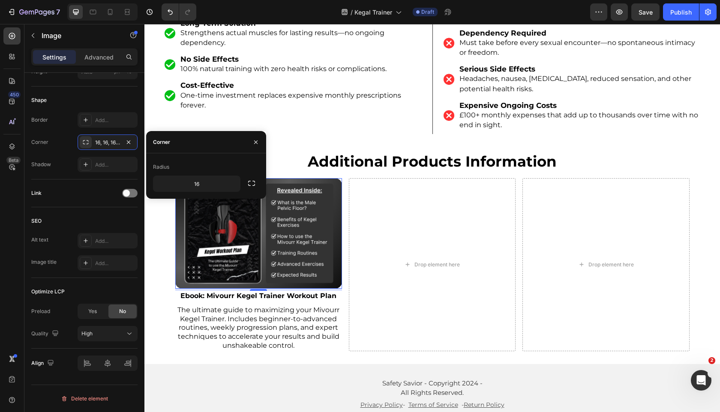
click at [232, 165] on div "Radius" at bounding box center [206, 167] width 106 height 14
click at [361, 156] on h2 "additional products information" at bounding box center [432, 161] width 576 height 21
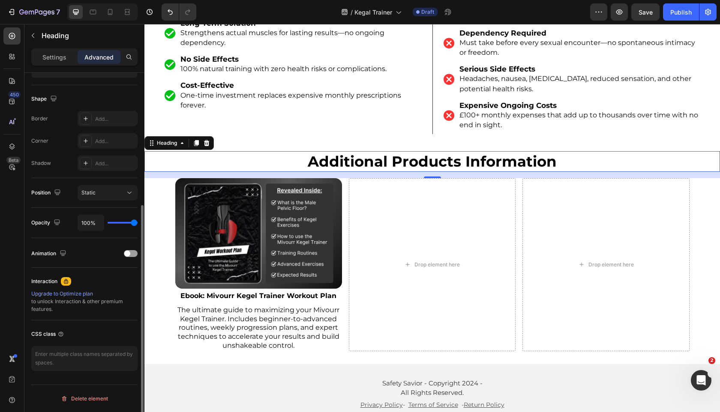
scroll to position [0, 0]
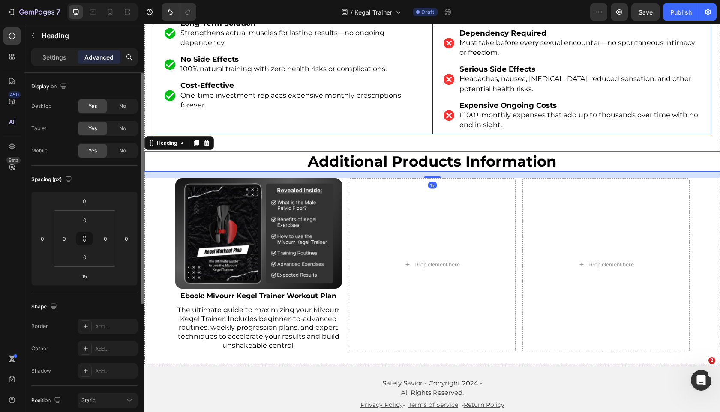
click at [384, 104] on div "The Mivourr Kegel Trainer Text Block Image Last as long as you want Last 15+ mi…" at bounding box center [293, 27] width 279 height 213
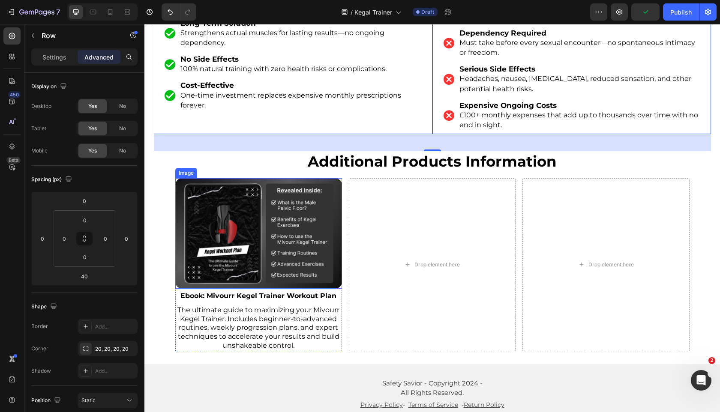
click at [235, 212] on img at bounding box center [258, 233] width 167 height 111
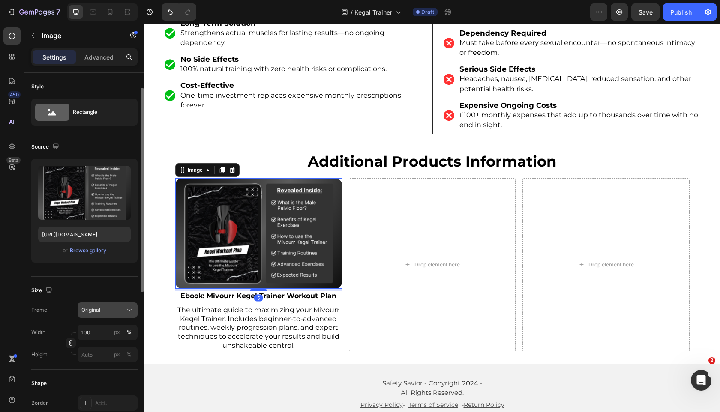
scroll to position [283, 0]
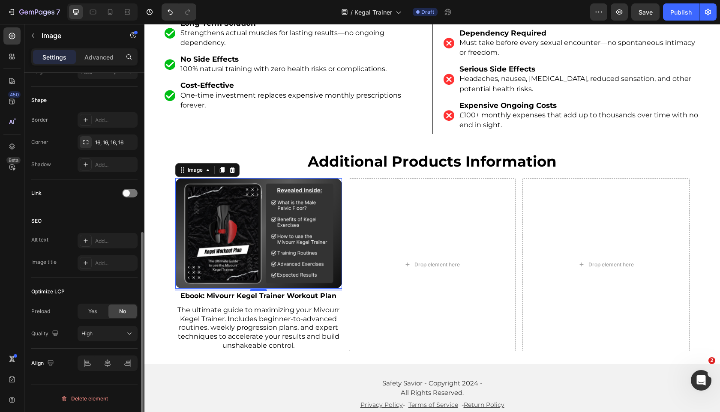
click at [106, 151] on div "Border Add... Corner 16, 16, 16, 16 Shadow Add..." at bounding box center [84, 142] width 106 height 60
click at [106, 148] on div "16, 16, 16, 16" at bounding box center [108, 142] width 60 height 15
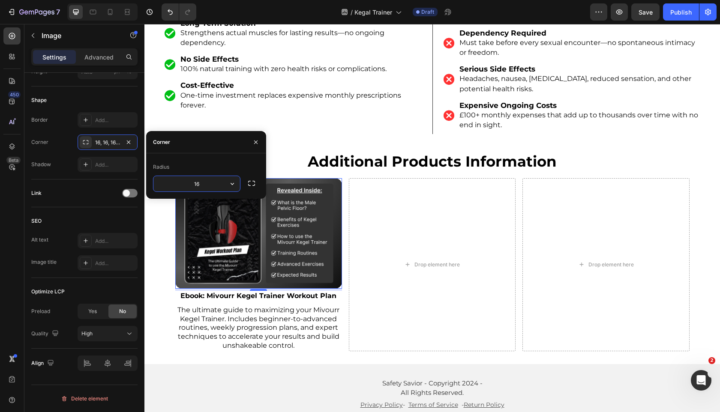
click at [195, 180] on input "16" at bounding box center [196, 183] width 87 height 15
type input "12"
click at [204, 159] on div "Radius 12" at bounding box center [206, 175] width 120 height 45
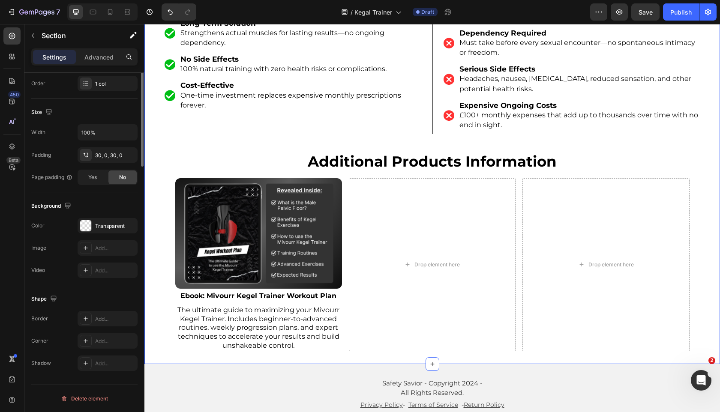
scroll to position [0, 0]
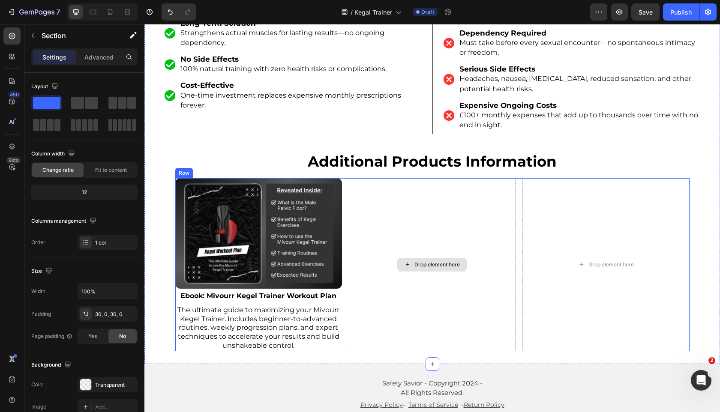
click at [318, 203] on img at bounding box center [258, 233] width 167 height 111
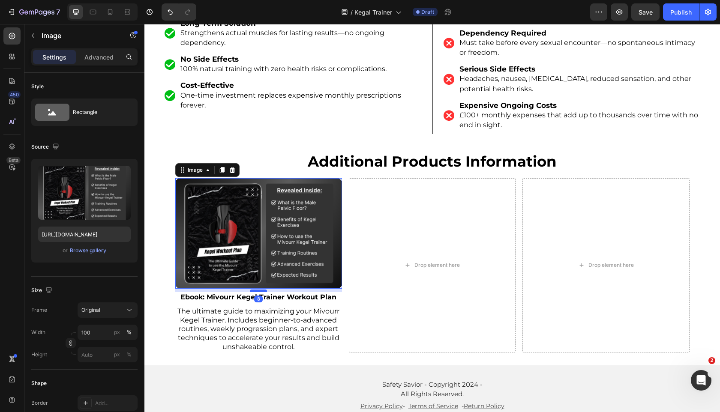
click at [255, 290] on div at bounding box center [258, 291] width 17 height 3
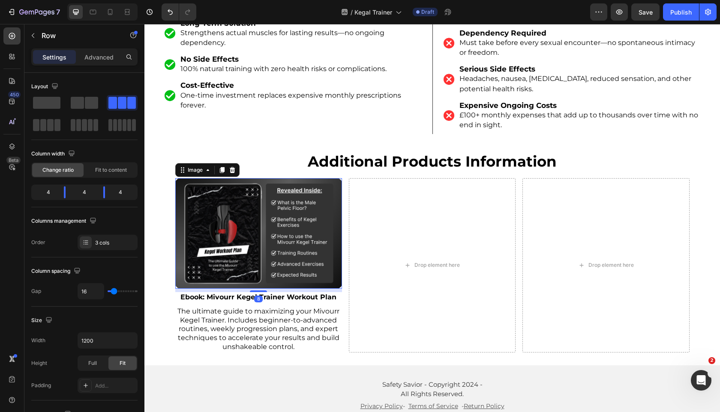
click at [439, 227] on div "Drop element here" at bounding box center [432, 265] width 167 height 174
click at [315, 222] on img at bounding box center [258, 233] width 167 height 111
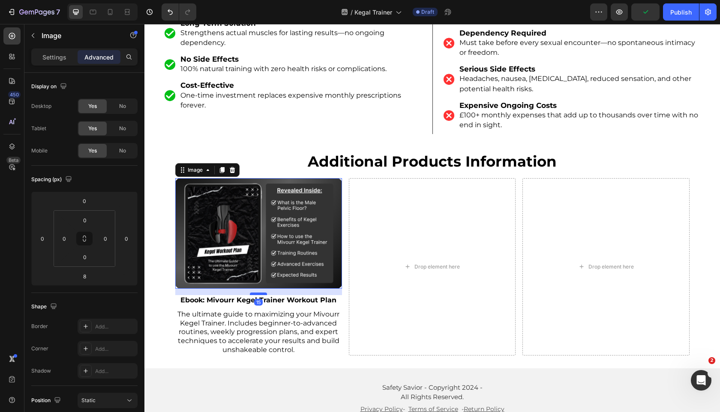
click at [262, 293] on div at bounding box center [258, 294] width 17 height 3
click at [428, 240] on div "Drop element here" at bounding box center [432, 266] width 167 height 177
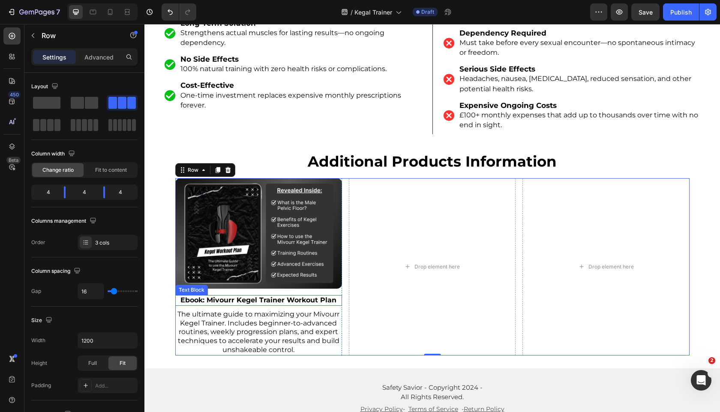
click at [313, 296] on strong "Ebook: Mivourr Kegel Trainer Workout Plan" at bounding box center [258, 300] width 156 height 8
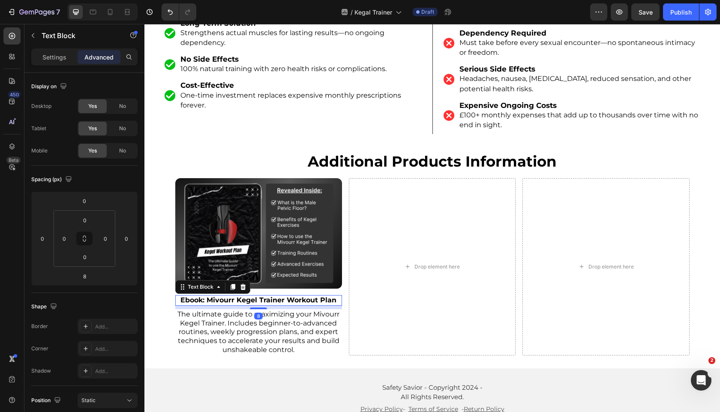
click at [273, 324] on span "The ultimate guide to maximizing your Mivourr Kegel Trainer. Includes beginner-…" at bounding box center [258, 332] width 162 height 44
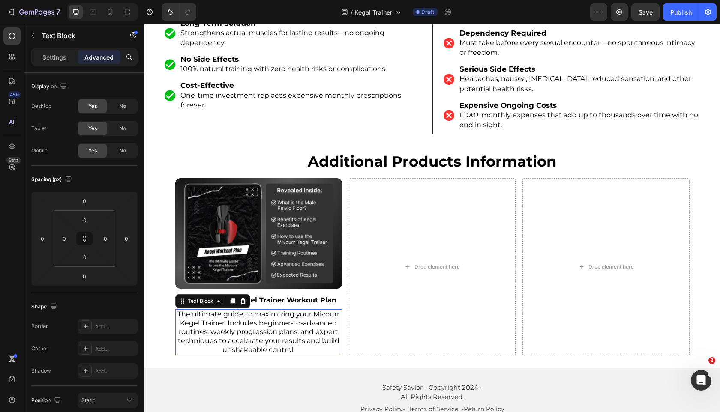
click at [273, 324] on span "The ultimate guide to maximizing your Mivourr Kegel Trainer. Includes beginner-…" at bounding box center [258, 332] width 162 height 44
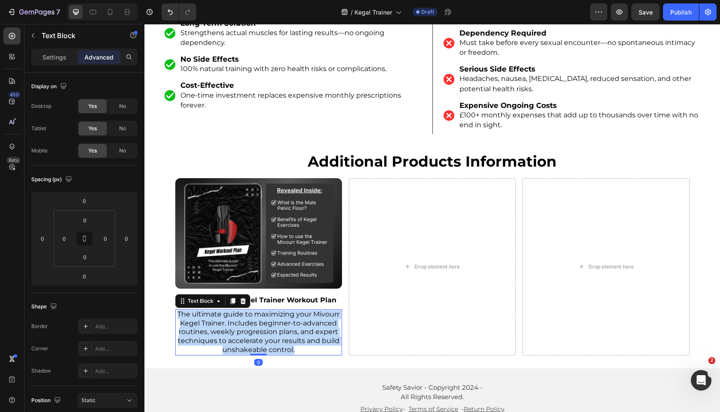
click at [273, 324] on span "The ultimate guide to maximizing your Mivourr Kegel Trainer. Includes beginner-…" at bounding box center [258, 332] width 162 height 44
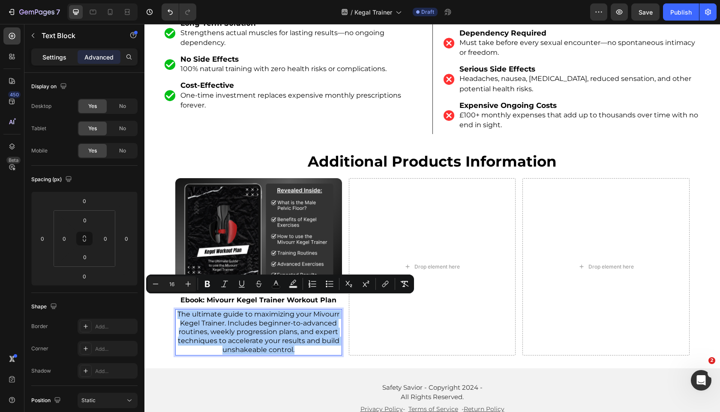
click at [55, 59] on p "Settings" at bounding box center [54, 57] width 24 height 9
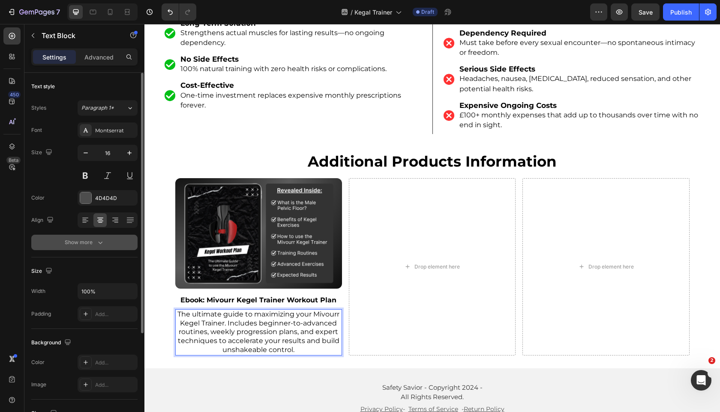
click at [85, 245] on div "Show more" at bounding box center [85, 242] width 40 height 9
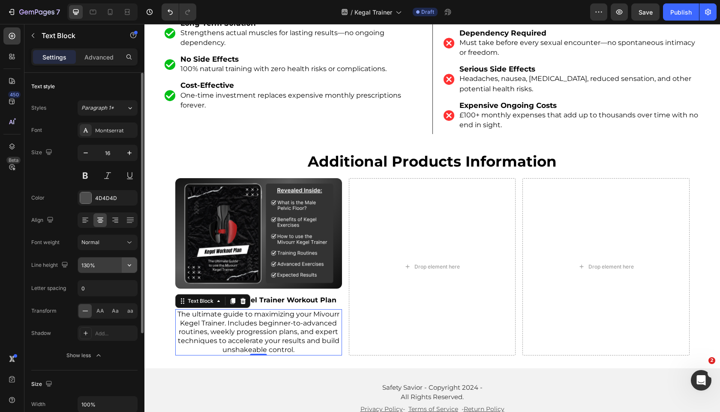
click at [129, 265] on icon "button" at bounding box center [129, 265] width 3 height 2
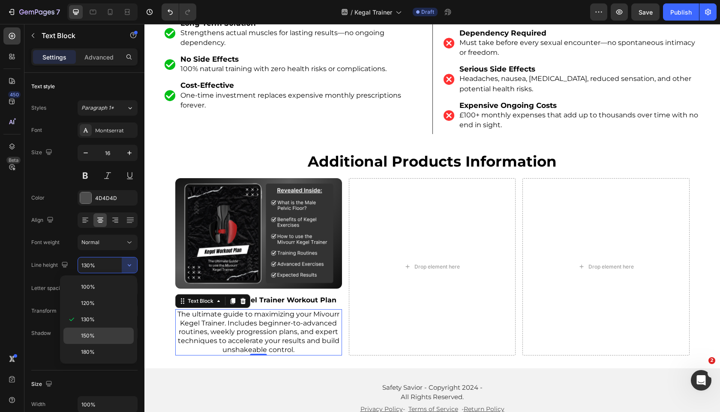
click at [104, 333] on p "150%" at bounding box center [105, 336] width 49 height 8
type input "150%"
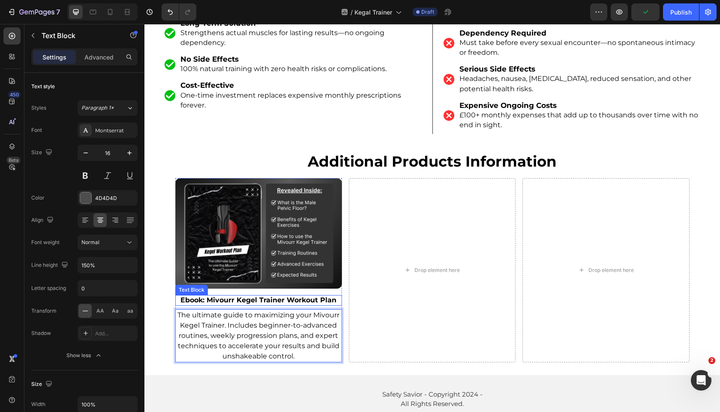
click at [305, 296] on p "Ebook: Mivourr Kegel Trainer Workout Plan" at bounding box center [258, 300] width 165 height 9
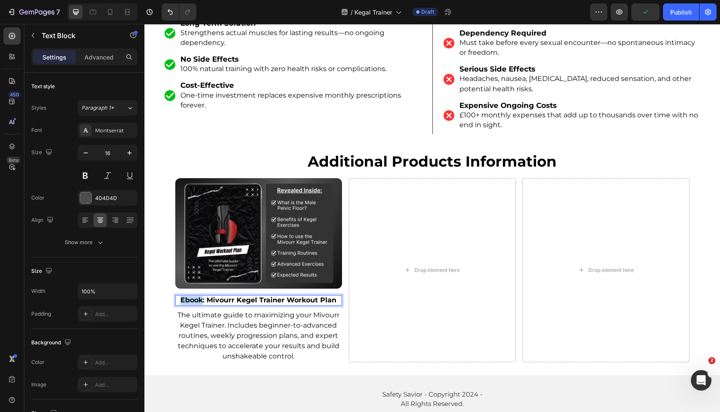
click at [305, 296] on p "Ebook: Mivourr Kegel Trainer Workout Plan" at bounding box center [258, 300] width 165 height 9
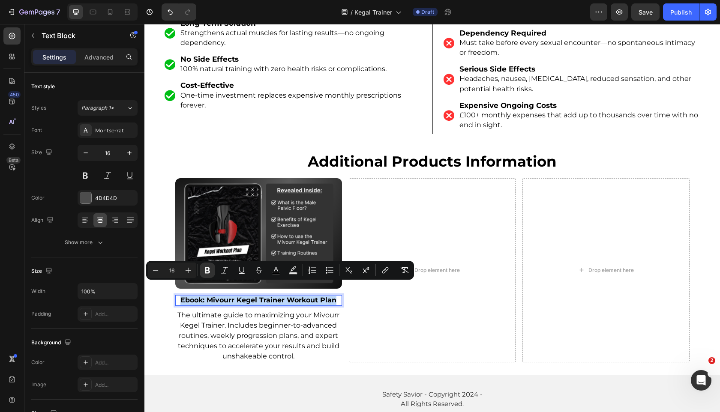
click at [268, 329] on span "The ultimate guide to maximizing your Mivourr Kegel Trainer. Includes beginner-…" at bounding box center [258, 335] width 162 height 49
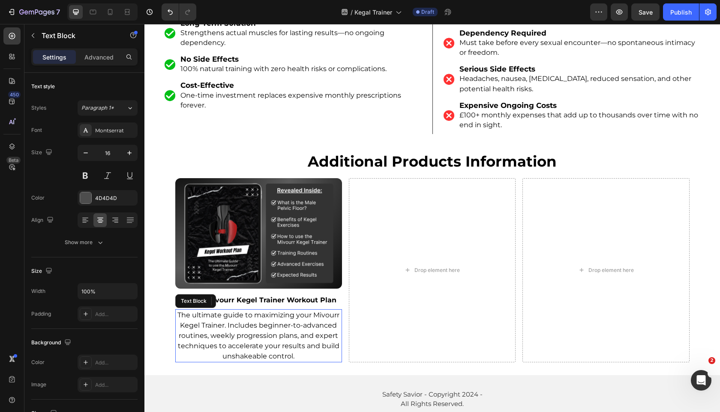
click at [268, 329] on span "The ultimate guide to maximizing your Mivourr Kegel Trainer. Includes beginner-…" at bounding box center [258, 335] width 162 height 49
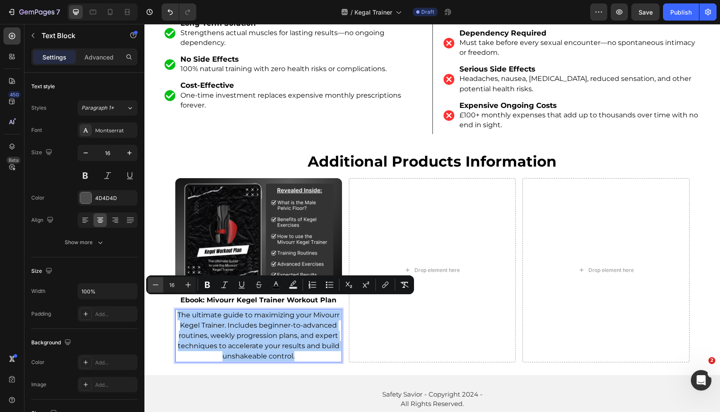
click at [158, 288] on icon "Editor contextual toolbar" at bounding box center [155, 285] width 9 height 9
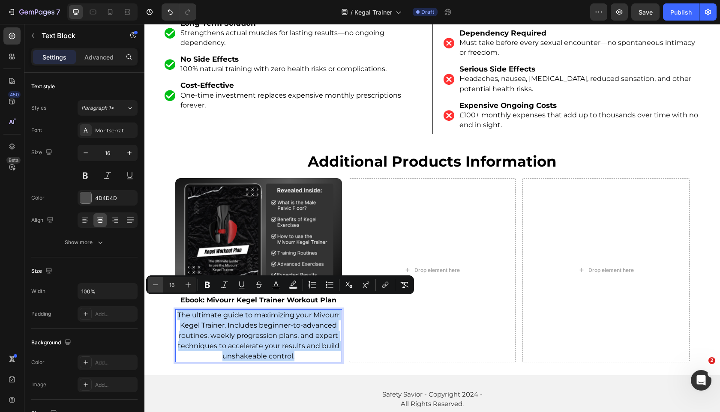
type input "15"
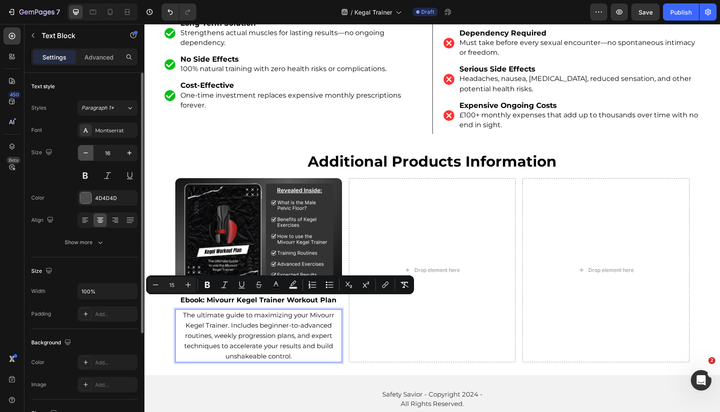
click at [87, 153] on icon "button" at bounding box center [85, 153] width 9 height 9
type input "15"
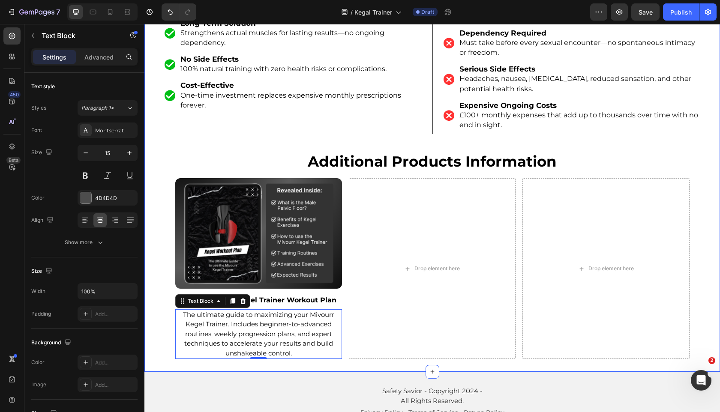
click at [178, 253] on img at bounding box center [258, 233] width 167 height 111
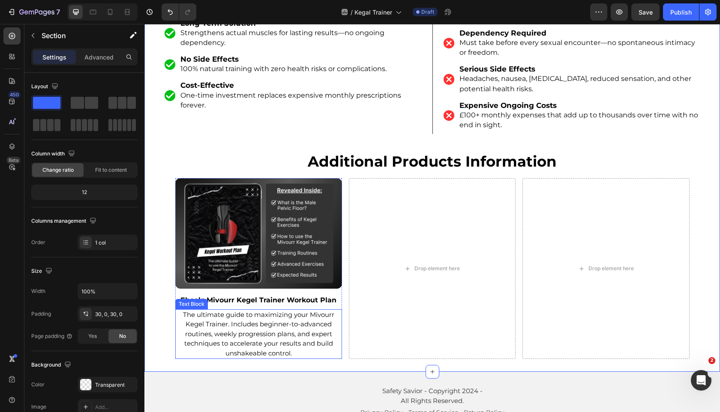
click at [178, 310] on p "The ultimate guide to maximizing your Mivourr Kegel Trainer. Includes beginner-…" at bounding box center [258, 334] width 165 height 48
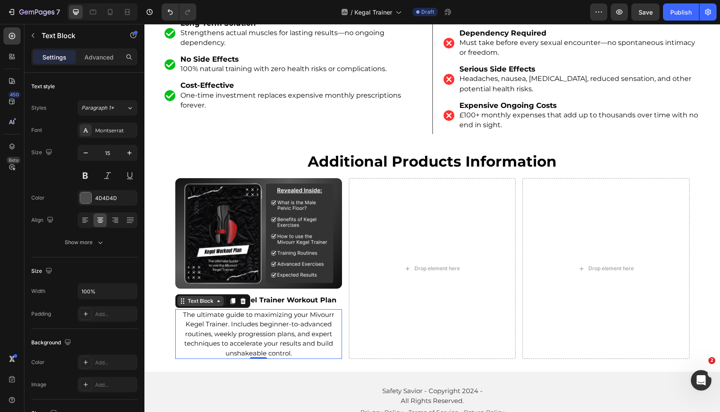
click at [192, 297] on div "Text Block" at bounding box center [200, 301] width 29 height 8
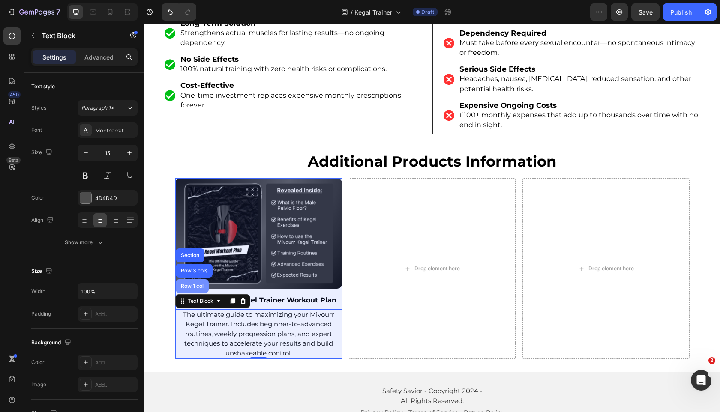
click at [192, 279] on div "Row 1 col" at bounding box center [192, 286] width 33 height 14
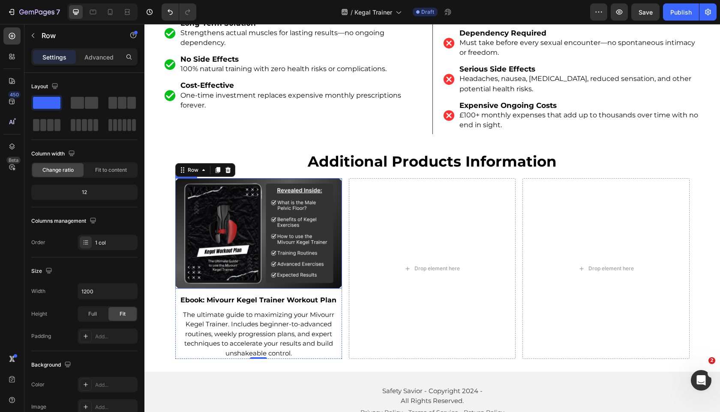
click at [247, 220] on img at bounding box center [258, 233] width 167 height 111
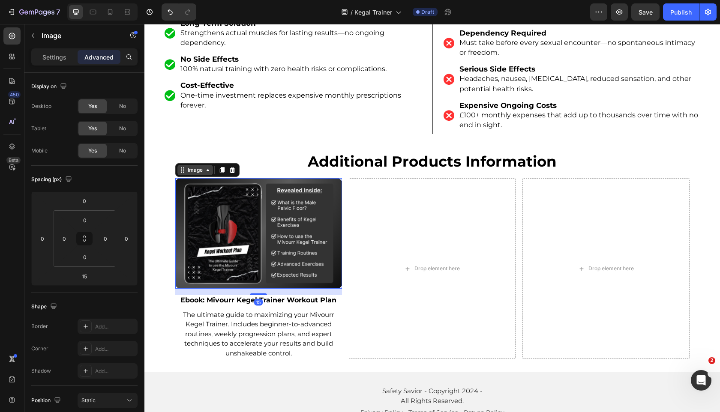
click at [192, 166] on div "Image" at bounding box center [195, 170] width 18 height 8
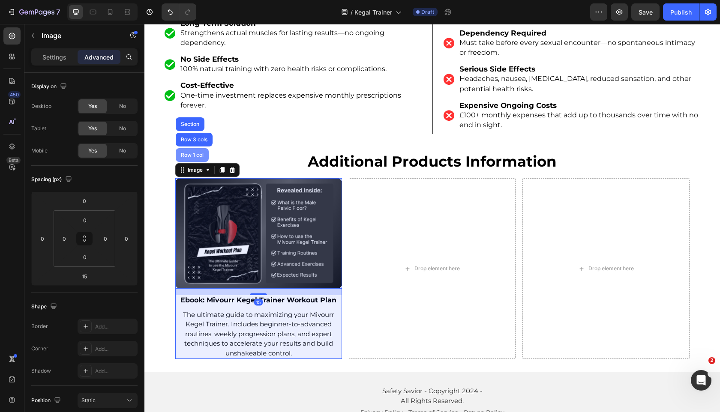
click at [195, 148] on div "Row 1 col" at bounding box center [192, 155] width 33 height 14
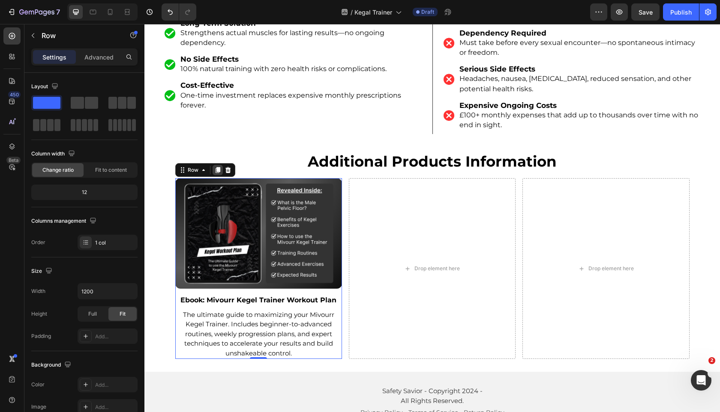
click at [217, 167] on icon at bounding box center [217, 170] width 7 height 7
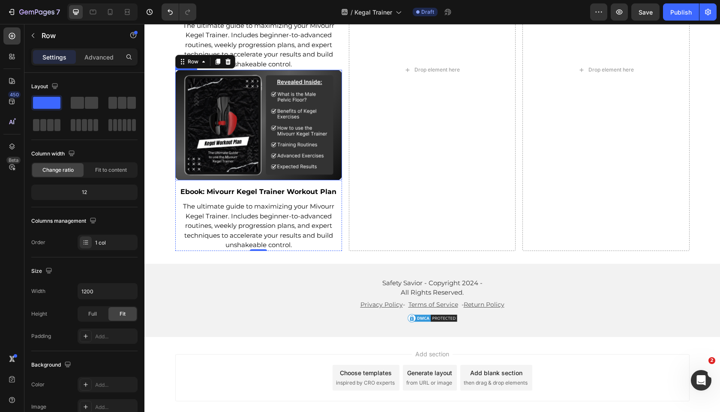
scroll to position [3904, 0]
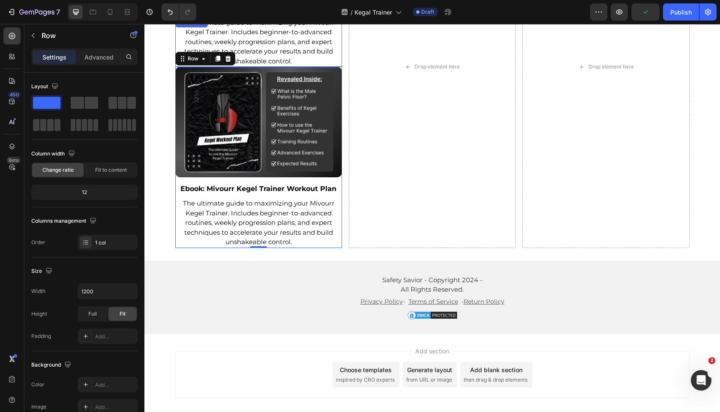
click at [343, 51] on div "Image Ebook: Mivourr Kegel Trainer Workout Plan Text Block The ultimate guide t…" at bounding box center [432, 67] width 514 height 362
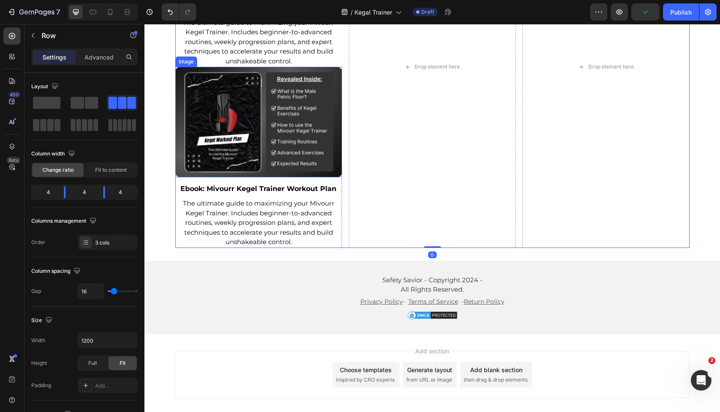
click at [210, 67] on img at bounding box center [258, 122] width 167 height 111
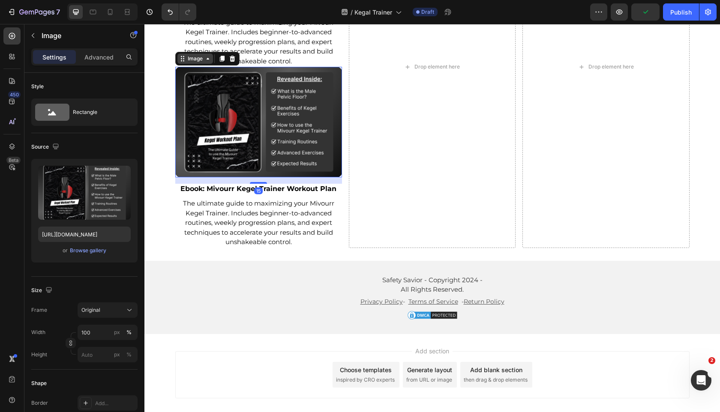
click at [188, 55] on div "Image" at bounding box center [195, 59] width 18 height 8
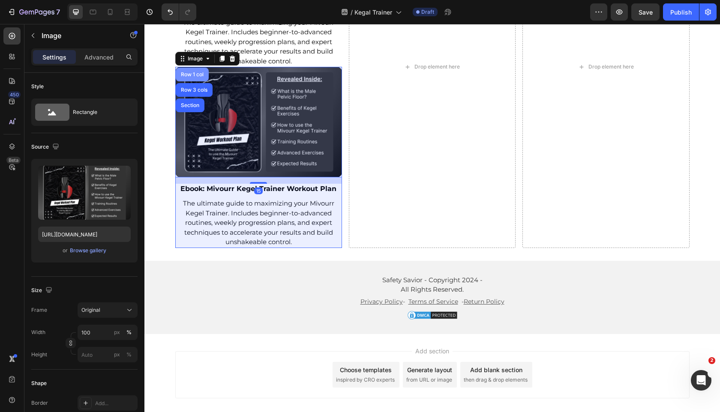
click at [188, 72] on div "Row 1 col" at bounding box center [192, 74] width 26 height 5
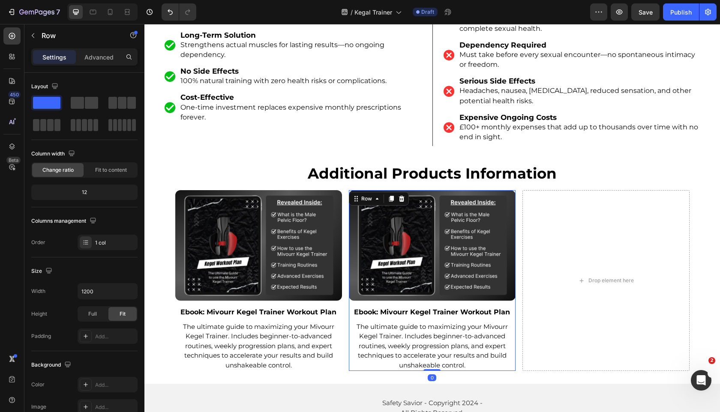
scroll to position [3590, 0]
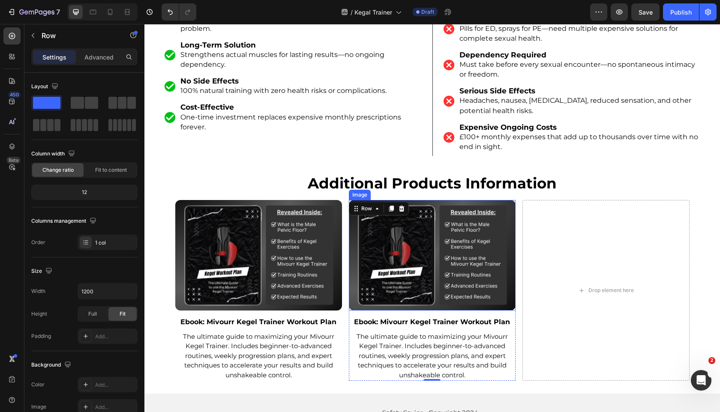
click at [350, 240] on img at bounding box center [432, 255] width 167 height 111
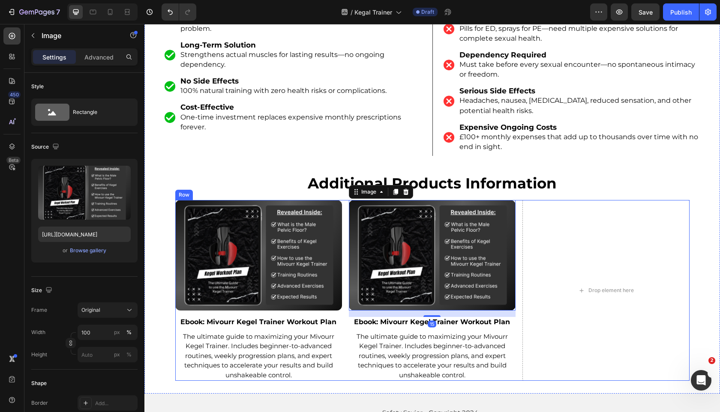
click at [345, 239] on div "Image Ebook: Mivourr Kegel Trainer Workout Plan Text Block The ultimate guide t…" at bounding box center [432, 290] width 514 height 181
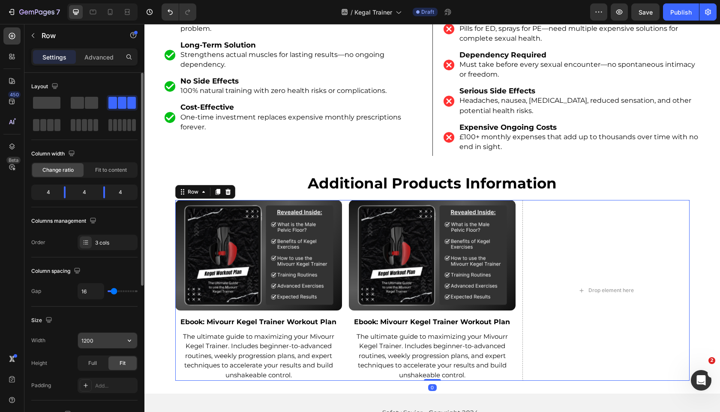
click at [87, 343] on input "1200" at bounding box center [107, 340] width 59 height 15
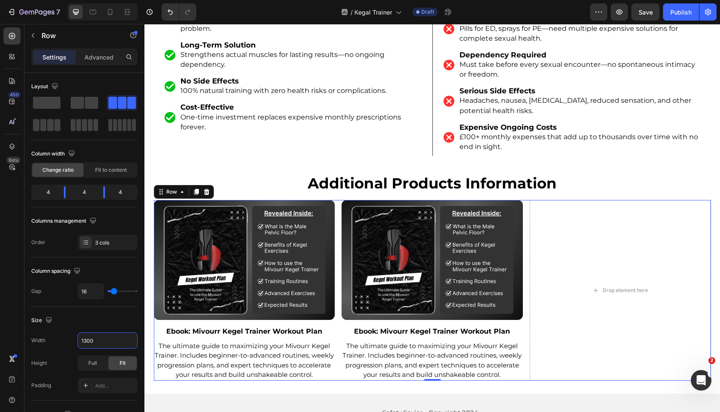
type input "1300"
click at [338, 257] on div "Image Ebook: Mivourr Kegel Trainer Workout Plan Text Block The ultimate guide t…" at bounding box center [432, 290] width 557 height 181
click at [255, 328] on strong "Ebook: Mivourr Kegel Trainer Workout Plan" at bounding box center [244, 332] width 156 height 8
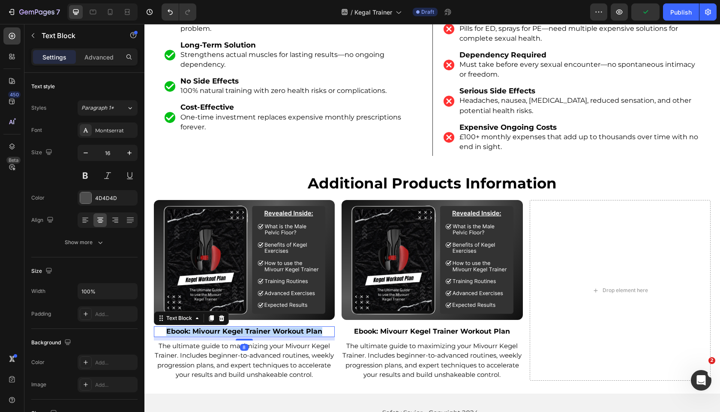
click at [255, 328] on strong "Ebook: Mivourr Kegel Trainer Workout Plan" at bounding box center [244, 332] width 156 height 8
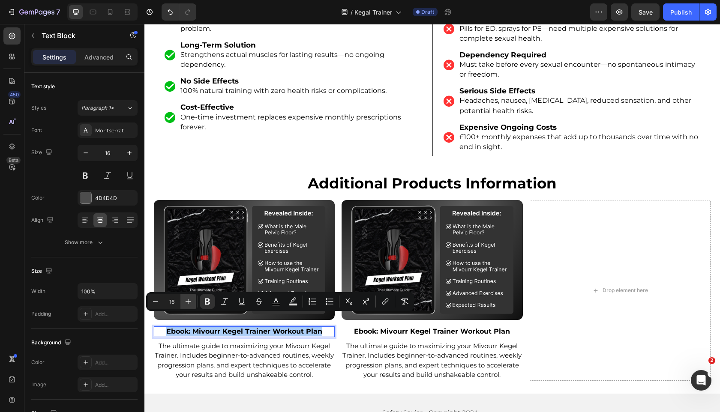
click at [185, 303] on icon "Editor contextual toolbar" at bounding box center [188, 301] width 9 height 9
type input "17"
click at [185, 348] on p "The ultimate guide to maximizing your Mivourr Kegel Trainer. Includes beginner-…" at bounding box center [245, 361] width 180 height 39
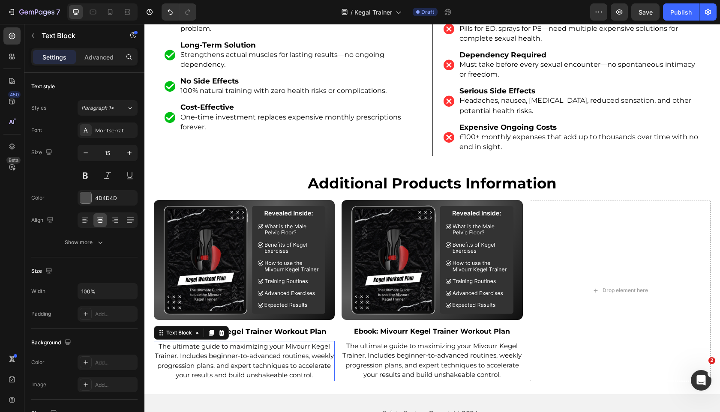
click at [185, 348] on p "The ultimate guide to maximizing your Mivourr Kegel Trainer. Includes beginner-…" at bounding box center [245, 361] width 180 height 39
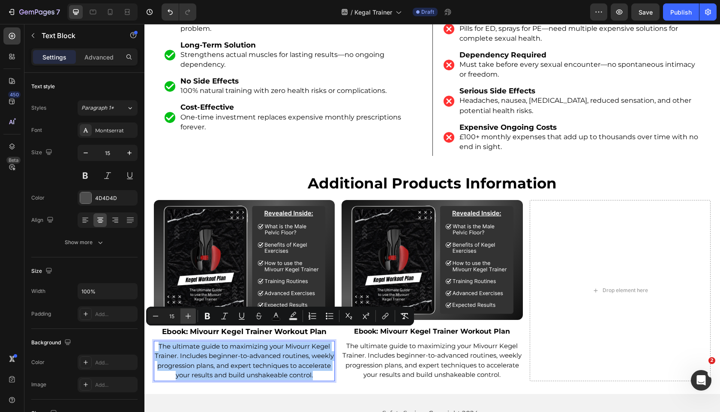
click at [186, 316] on icon "Editor contextual toolbar" at bounding box center [189, 317] width 6 height 6
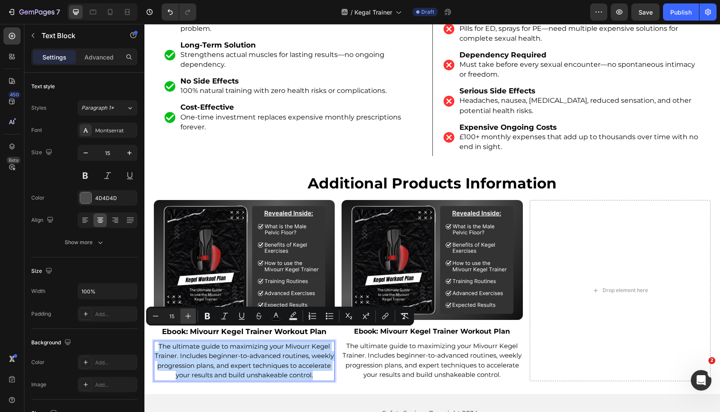
type input "16"
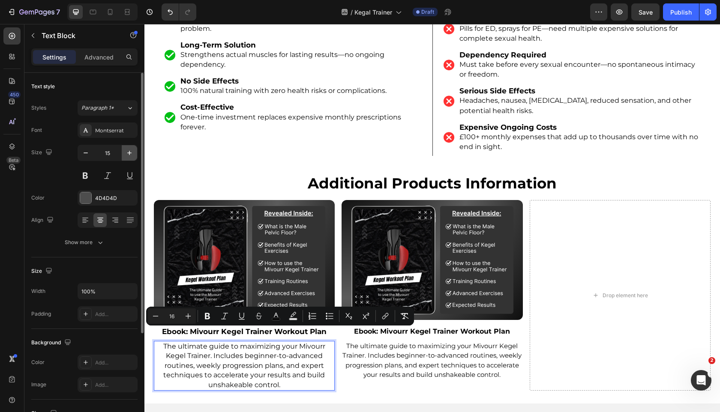
click at [130, 156] on icon "button" at bounding box center [129, 153] width 9 height 9
type input "16"
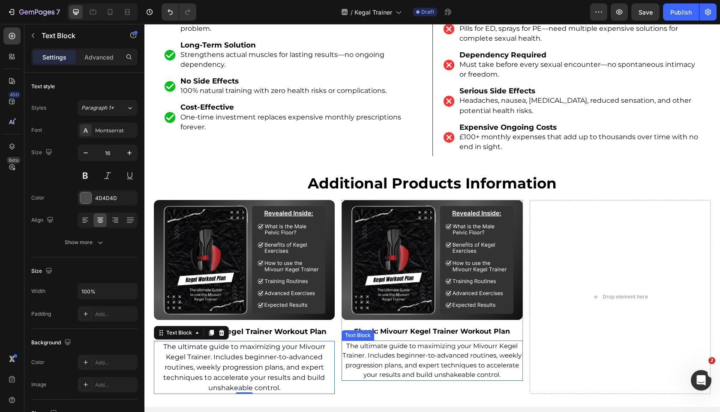
click at [406, 343] on span "The ultimate guide to maximizing your Mivourr Kegel Trainer. Includes beginner-…" at bounding box center [432, 360] width 179 height 37
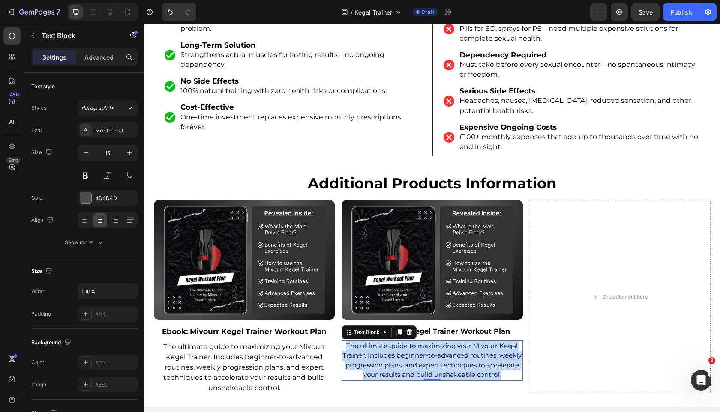
click at [406, 343] on span "The ultimate guide to maximizing your Mivourr Kegel Trainer. Includes beginner-…" at bounding box center [432, 360] width 179 height 37
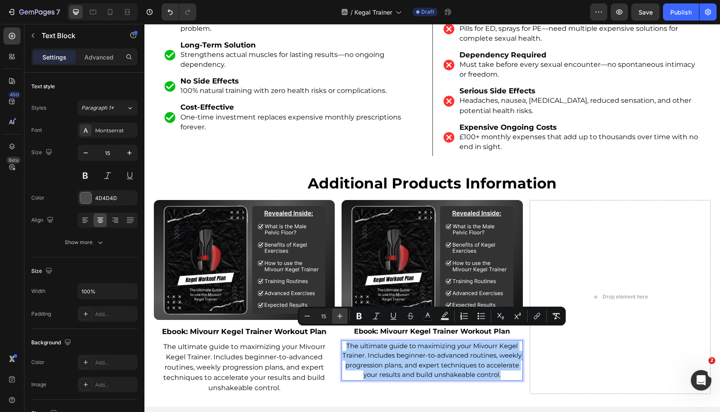
click at [337, 315] on icon "Editor contextual toolbar" at bounding box center [340, 316] width 9 height 9
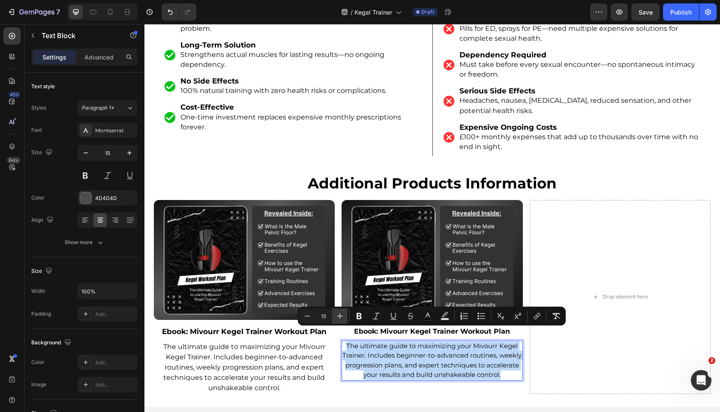
type input "16"
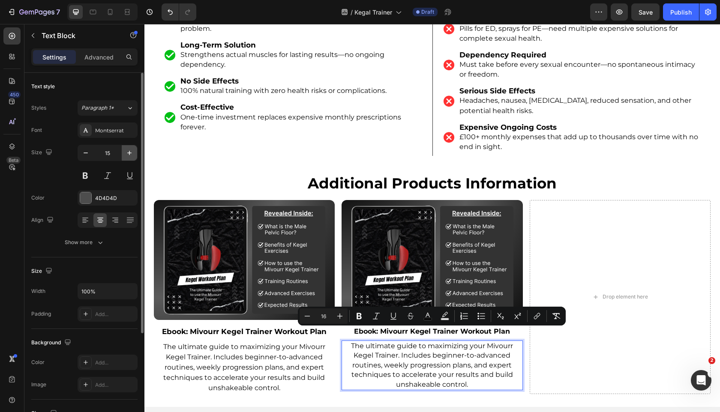
click at [125, 157] on button "button" at bounding box center [129, 152] width 15 height 15
type input "16"
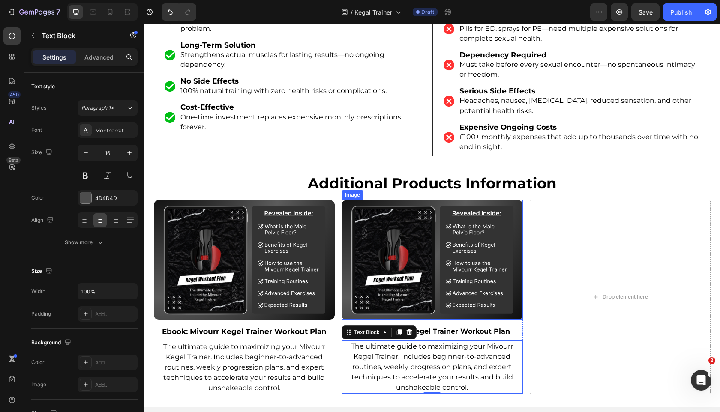
click at [419, 275] on img at bounding box center [432, 260] width 181 height 120
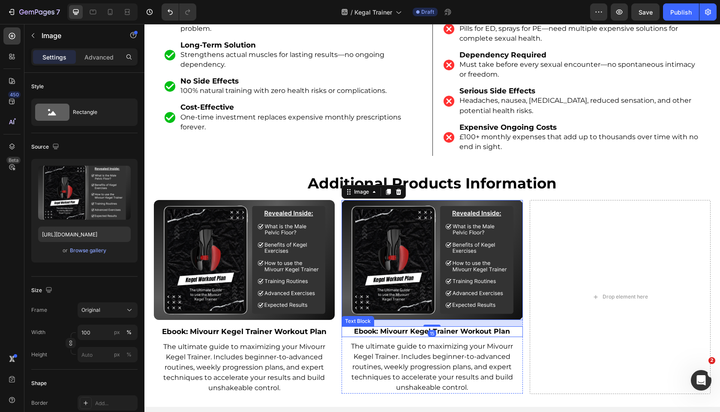
click at [408, 328] on strong "Ebook: Mivourr Kegel Trainer Workout Plan" at bounding box center [432, 332] width 156 height 8
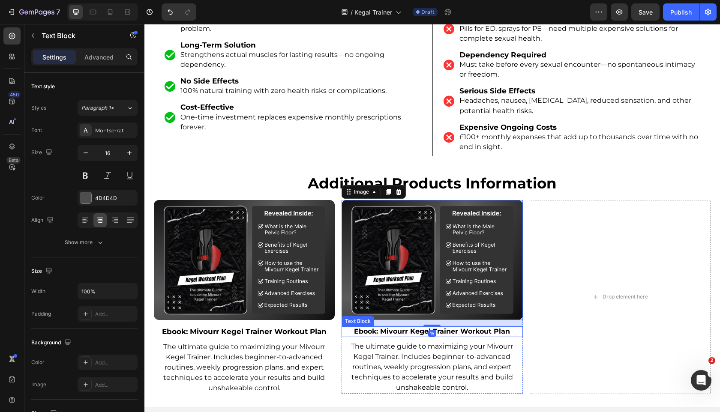
click at [408, 328] on strong "Ebook: Mivourr Kegel Trainer Workout Plan" at bounding box center [432, 332] width 156 height 8
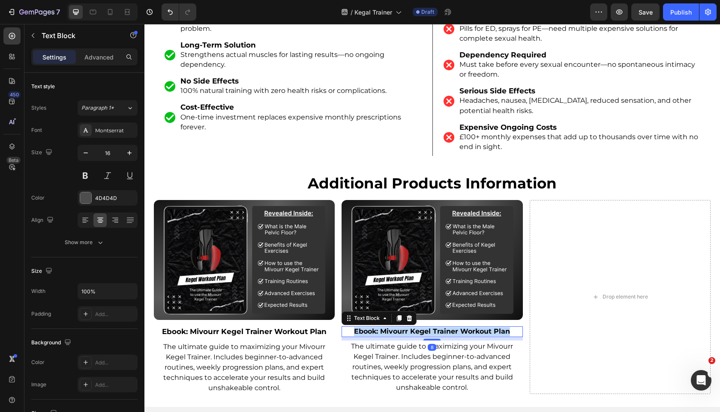
click at [408, 328] on strong "Ebook: Mivourr Kegel Trainer Workout Plan" at bounding box center [432, 332] width 156 height 8
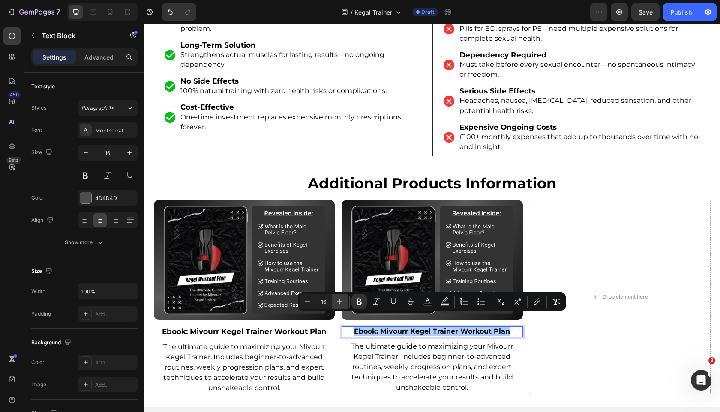
click at [342, 299] on icon "Editor contextual toolbar" at bounding box center [340, 301] width 9 height 9
type input "17"
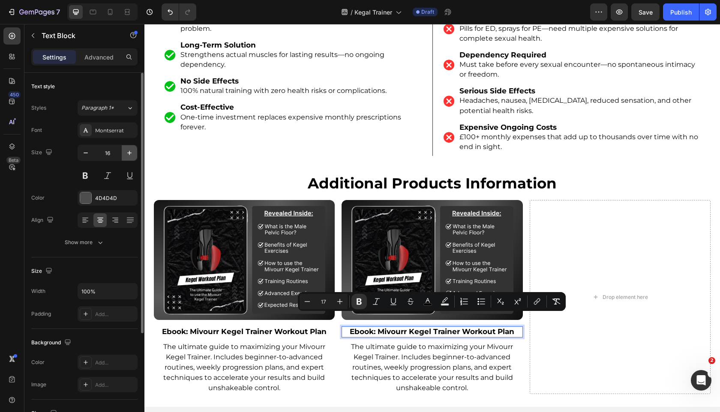
click at [132, 154] on icon "button" at bounding box center [129, 153] width 9 height 9
type input "17"
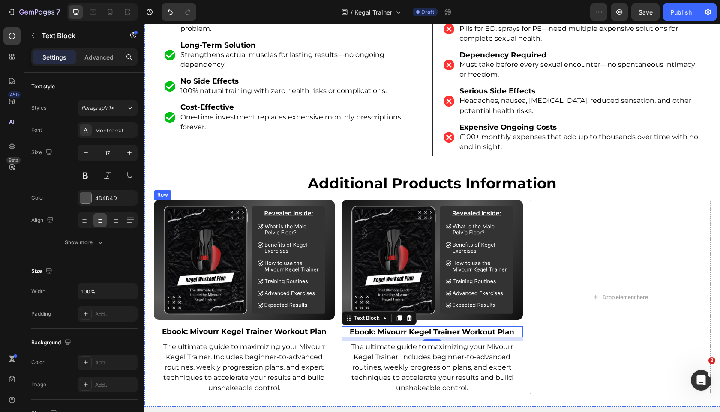
click at [337, 267] on div "Image Ebook: Mivourr Kegel Trainer Workout Plan Text Block The ultimate guide t…" at bounding box center [432, 297] width 557 height 194
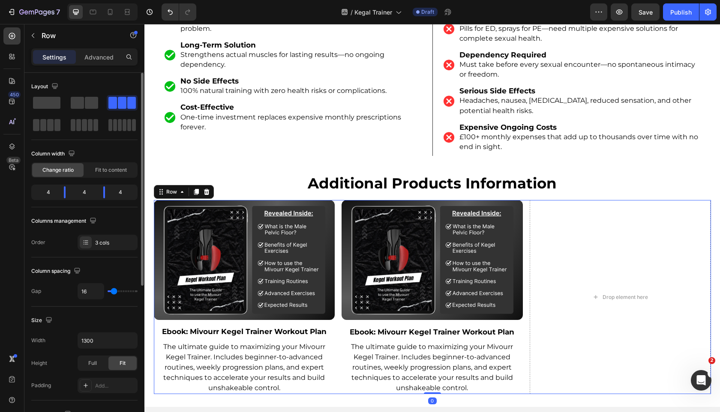
type input "19"
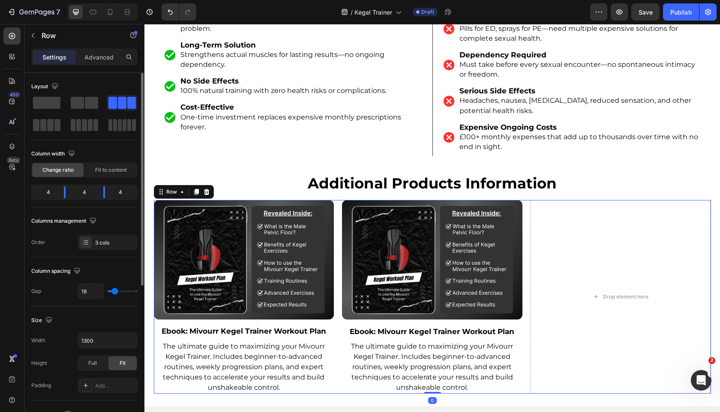
type input "20"
type input "21"
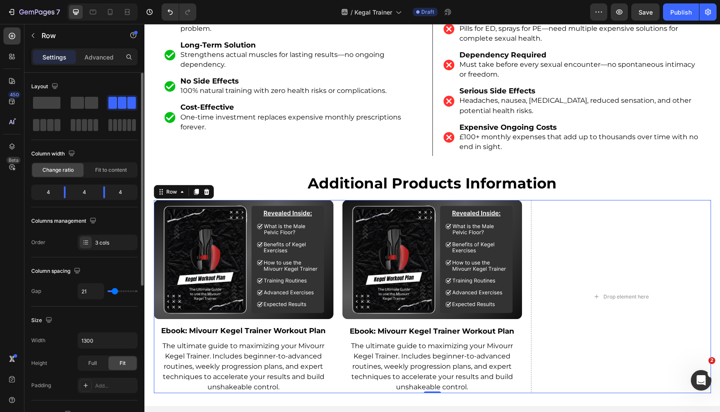
type input "22"
type input "23"
type input "24"
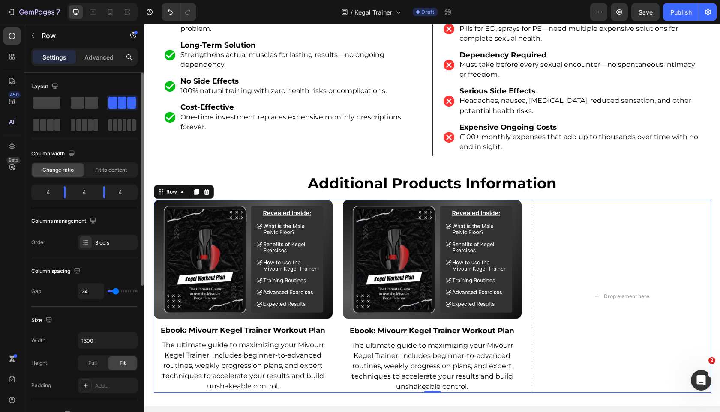
type input "24"
click at [115, 291] on input "range" at bounding box center [123, 292] width 30 height 2
click at [120, 269] on div "Column spacing" at bounding box center [84, 271] width 106 height 14
click at [119, 10] on div at bounding box center [102, 11] width 70 height 17
click at [132, 12] on div at bounding box center [127, 12] width 14 height 14
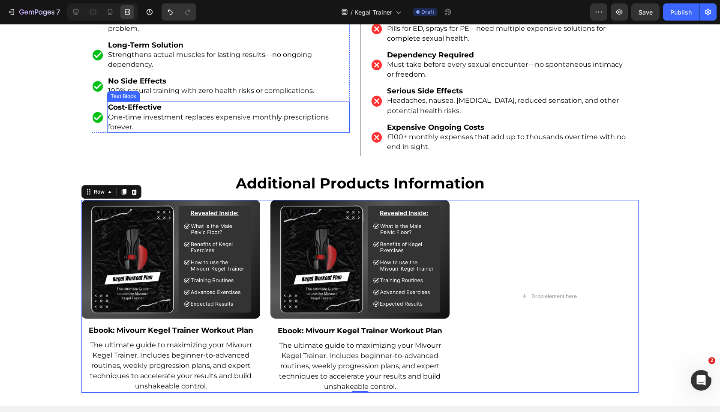
click at [198, 113] on div "The Mivourr Kegel Trainer Text Block Image Last as long as you want Last 15+ mi…" at bounding box center [220, 39] width 279 height 193
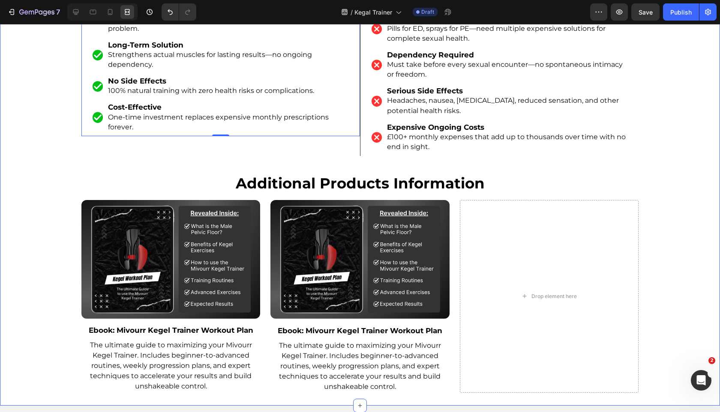
click at [270, 202] on div "Image Ebook: Mivourr Kegel Trainer Workout Plan Text Block The ultimate guide t…" at bounding box center [359, 296] width 557 height 193
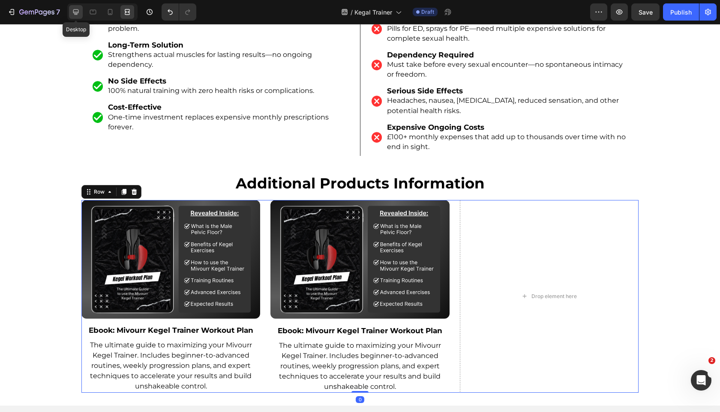
click at [82, 9] on div at bounding box center [76, 12] width 14 height 14
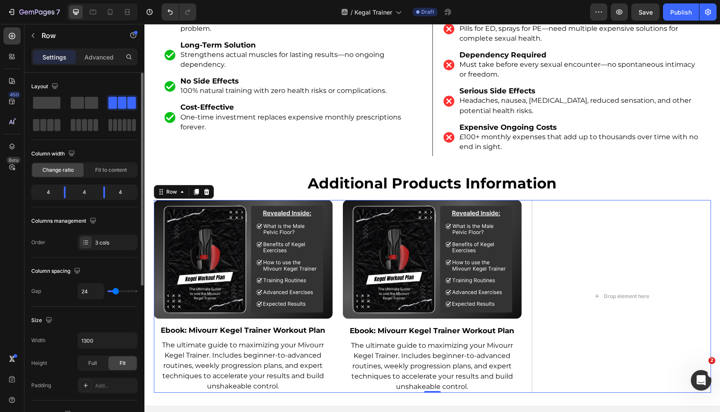
type input "23"
type input "27"
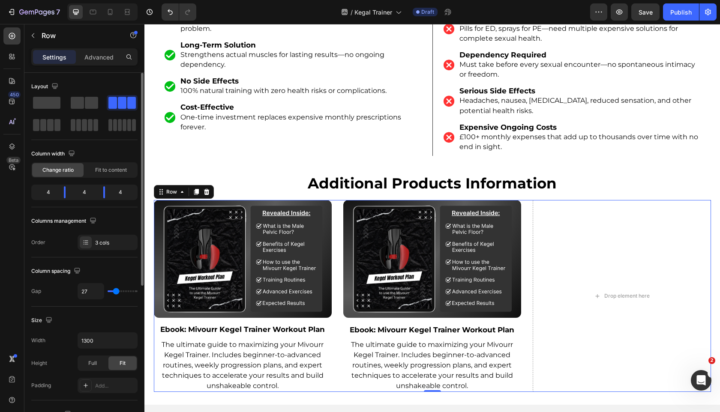
type input "28"
type input "36"
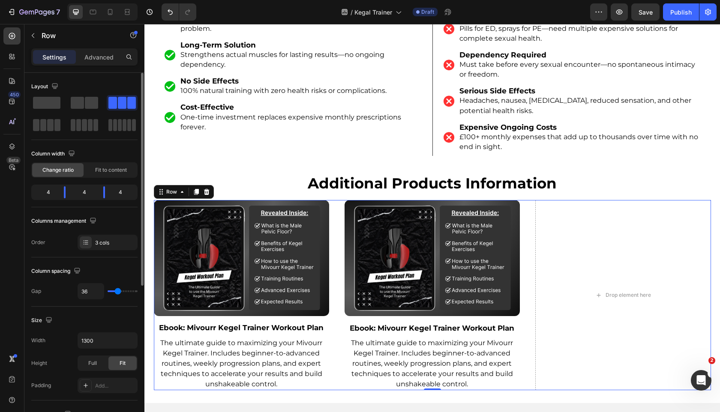
type input "36"
click at [118, 292] on input "range" at bounding box center [123, 292] width 30 height 2
click at [132, 15] on div at bounding box center [127, 12] width 14 height 14
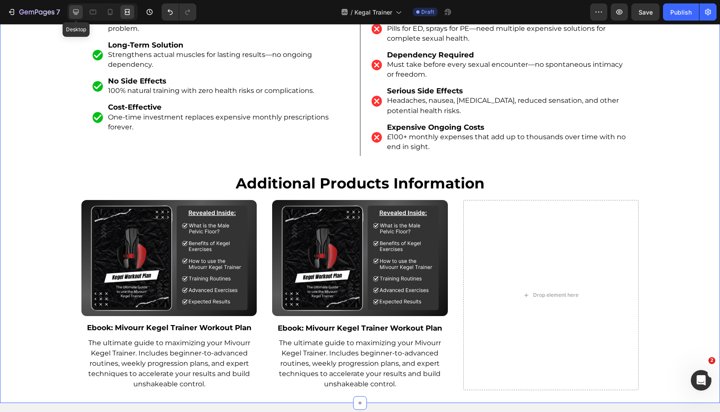
click at [75, 8] on icon at bounding box center [76, 12] width 9 height 9
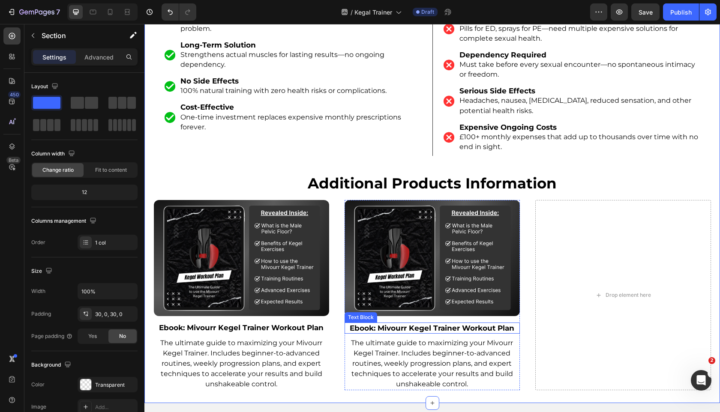
click at [408, 308] on div "Image Ebook: Mivourr Kegel Trainer Workout Plan Text Block The ultimate guide t…" at bounding box center [432, 295] width 175 height 190
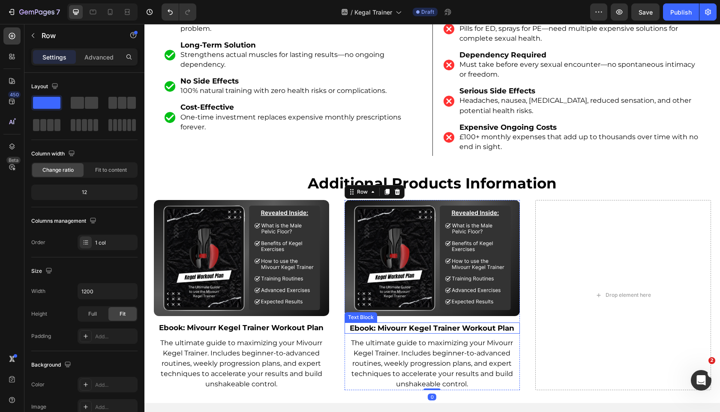
click at [404, 324] on strong "Ebook: Mivourr Kegel Trainer Workout Plan" at bounding box center [432, 328] width 165 height 9
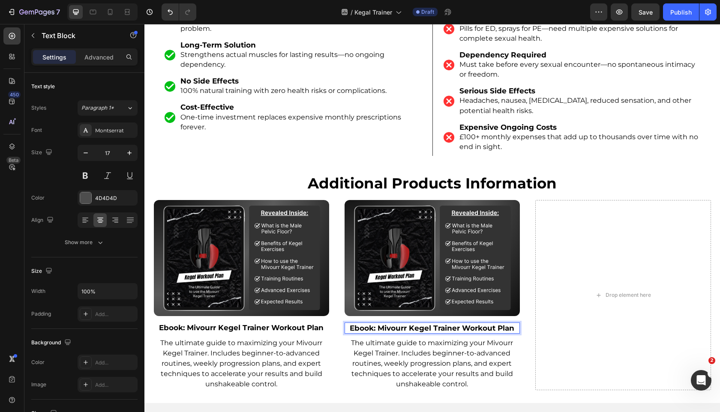
click at [404, 324] on strong "Ebook: Mivourr Kegel Trainer Workout Plan" at bounding box center [432, 328] width 165 height 9
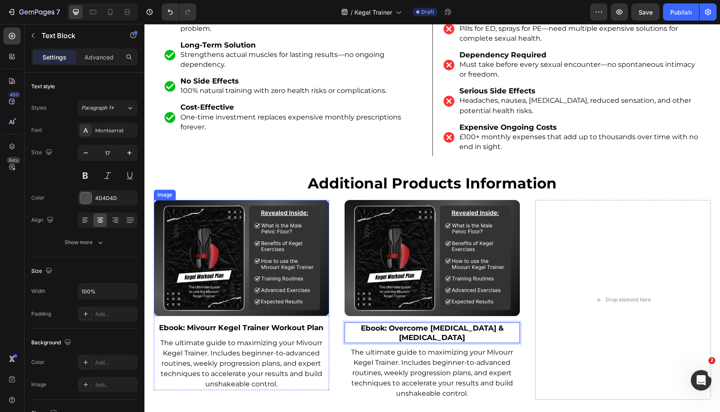
click at [256, 298] on img at bounding box center [241, 258] width 175 height 116
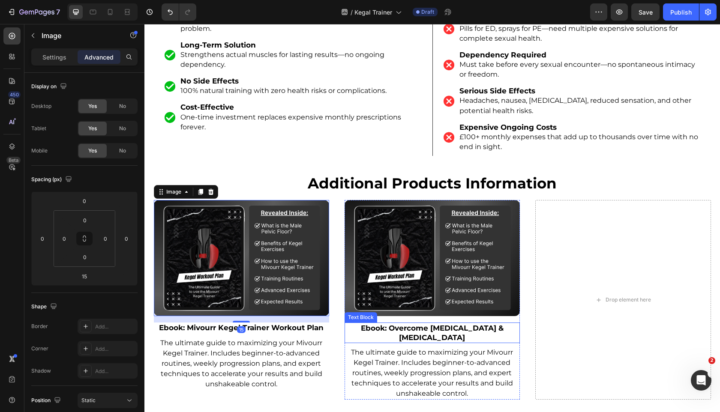
click at [373, 333] on div "Image Ebook: Overcome Premature Ejaculation & Erectile Dysfunction Text Block T…" at bounding box center [432, 300] width 175 height 200
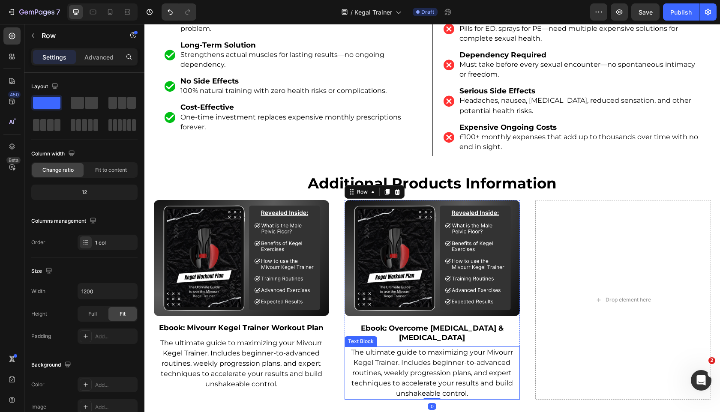
click at [368, 357] on span "The ultimate guide to maximizing your Mivourr Kegel Trainer. Includes beginner-…" at bounding box center [432, 373] width 162 height 49
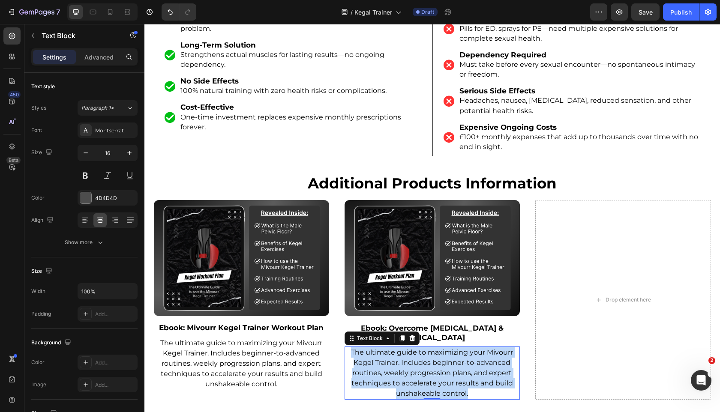
click at [368, 357] on span "The ultimate guide to maximizing your Mivourr Kegel Trainer. Includes beginner-…" at bounding box center [432, 373] width 162 height 49
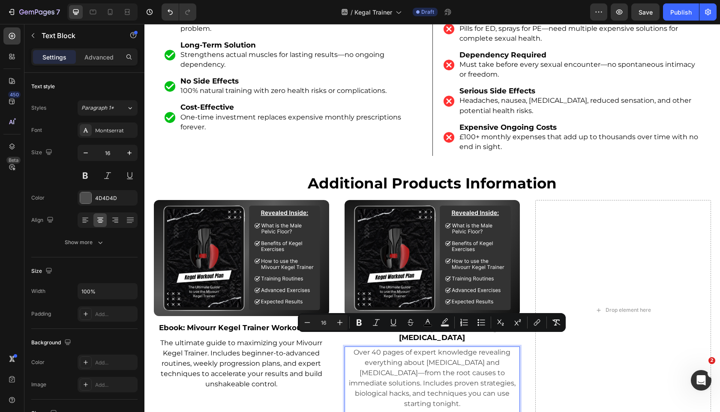
scroll to position [3593, 0]
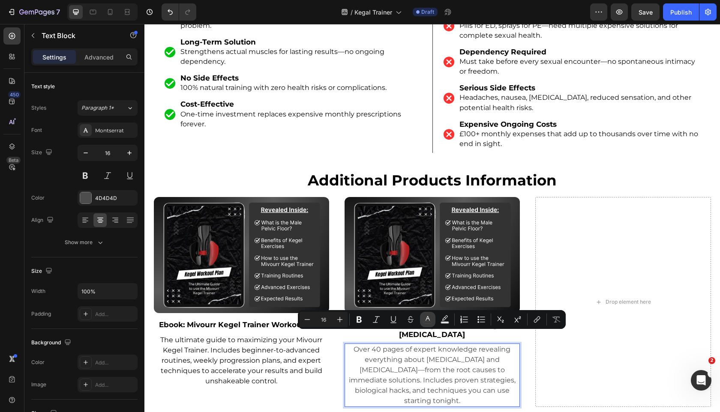
click at [427, 319] on icon "Editor contextual toolbar" at bounding box center [428, 318] width 4 height 5
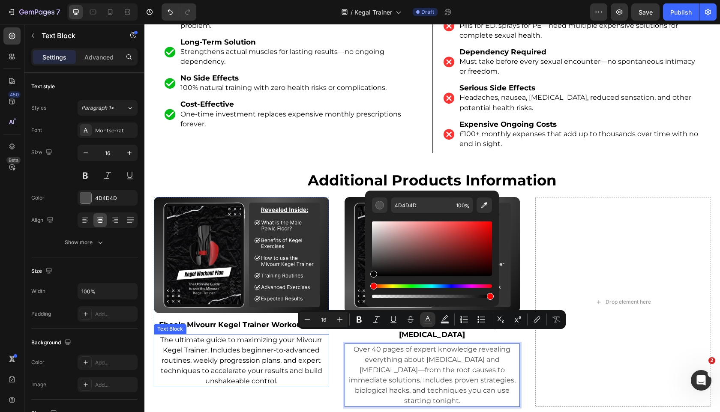
drag, startPoint x: 549, startPoint y: 257, endPoint x: 300, endPoint y: 345, distance: 263.8
type input "000000"
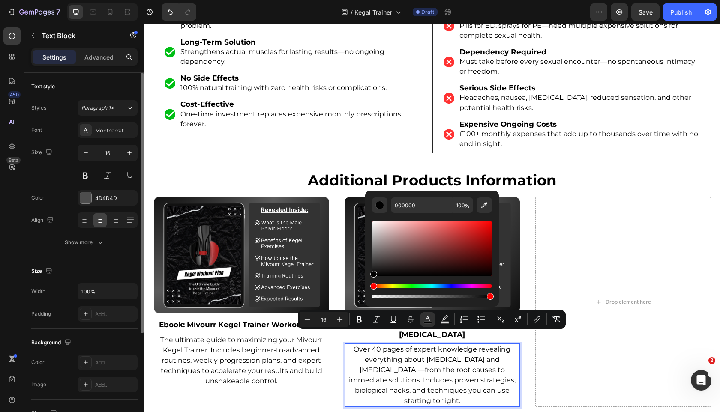
click at [108, 265] on div "Size" at bounding box center [84, 271] width 106 height 14
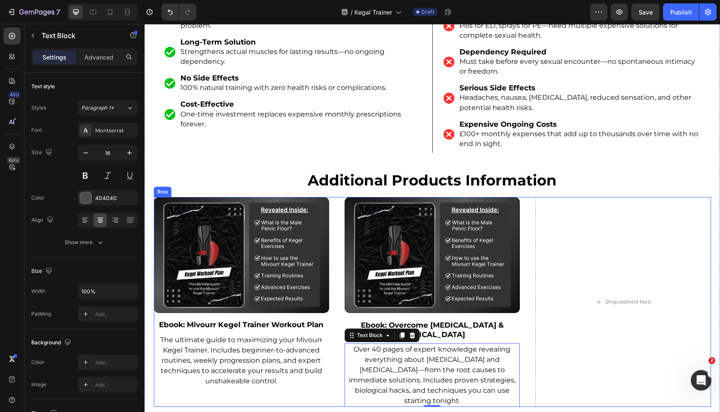
click at [344, 344] on div "Image Ebook: Mivourr Kegel Trainer Workout Plan Text Block The ultimate guide t…" at bounding box center [432, 302] width 557 height 210
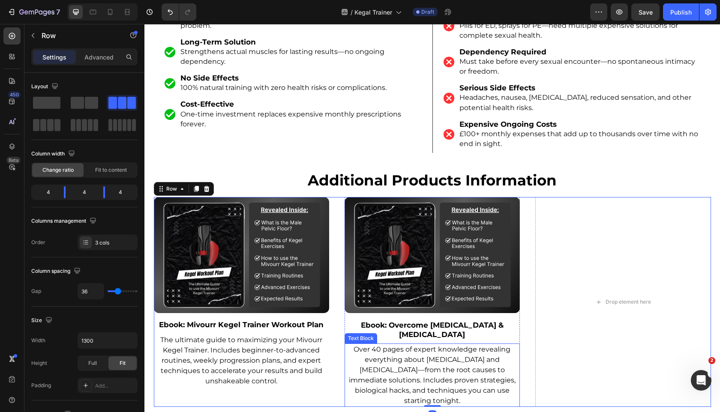
click at [348, 345] on p "Over 40 pages of expert knowledge revealing everything about [MEDICAL_DATA] and…" at bounding box center [433, 376] width 174 height 62
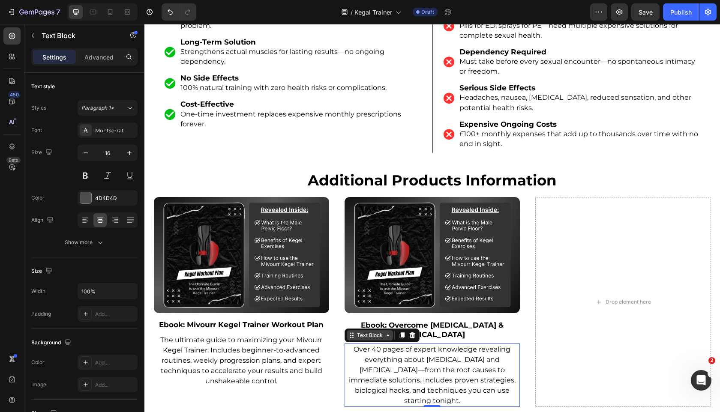
click at [358, 332] on div "Text Block" at bounding box center [369, 336] width 29 height 8
click at [364, 314] on div "Row 1 col" at bounding box center [361, 321] width 33 height 14
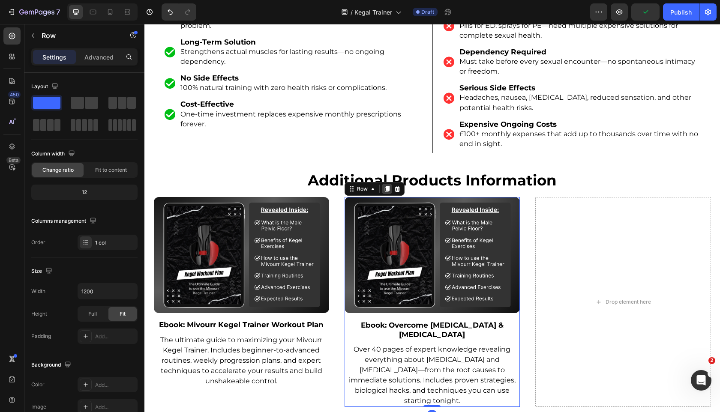
click at [388, 186] on icon at bounding box center [387, 189] width 7 height 7
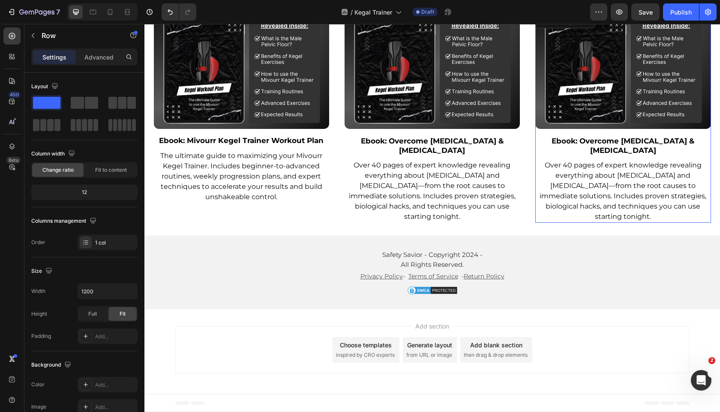
scroll to position [3764, 0]
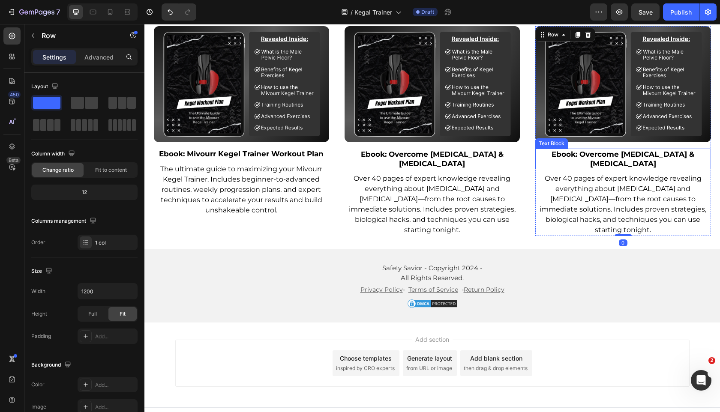
click at [609, 150] on strong "Ebook: Overcome [MEDICAL_DATA] & [MEDICAL_DATA]" at bounding box center [623, 159] width 143 height 18
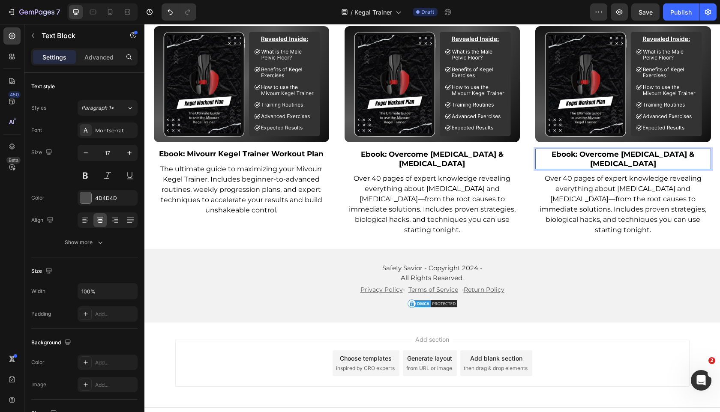
click at [609, 150] on strong "Ebook: Overcome [MEDICAL_DATA] & [MEDICAL_DATA]" at bounding box center [623, 159] width 143 height 18
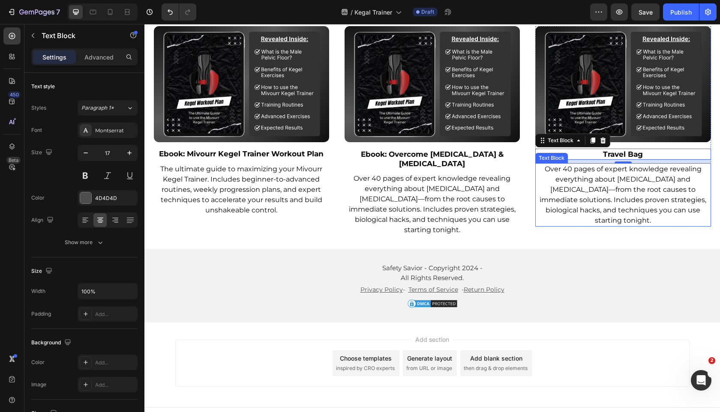
click at [597, 165] on span "Over 40 pages of expert knowledge revealing everything about [MEDICAL_DATA] and…" at bounding box center [623, 195] width 167 height 60
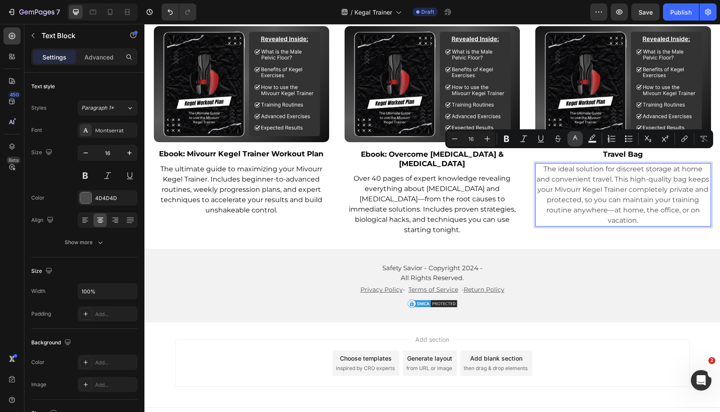
click at [579, 138] on icon "Editor contextual toolbar" at bounding box center [575, 139] width 9 height 9
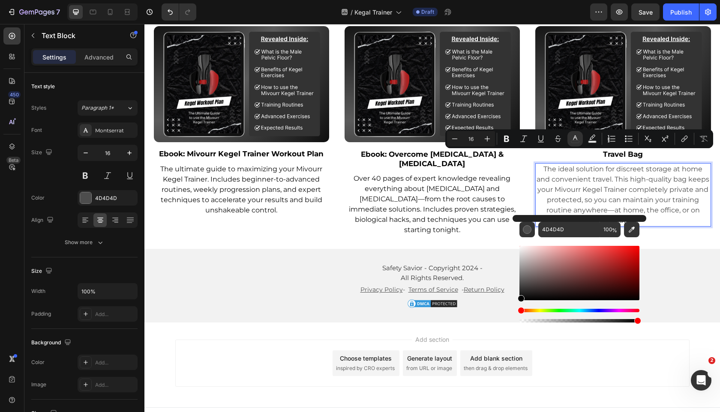
type input "000000"
drag, startPoint x: 688, startPoint y: 288, endPoint x: 489, endPoint y: 336, distance: 205.1
click at [481, 273] on p "All Rights Reserved." at bounding box center [433, 278] width 204 height 10
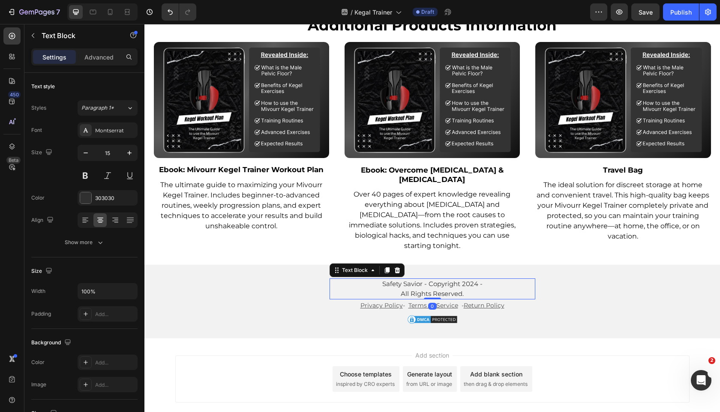
scroll to position [3747, 0]
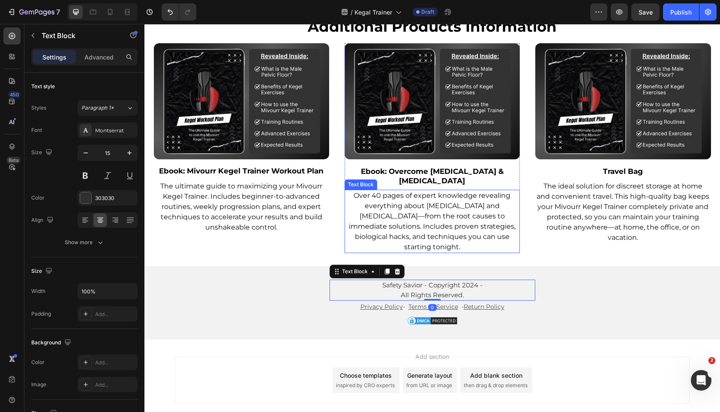
click at [513, 234] on p "Over 40 pages of expert knowledge revealing everything about [MEDICAL_DATA] and…" at bounding box center [433, 222] width 174 height 62
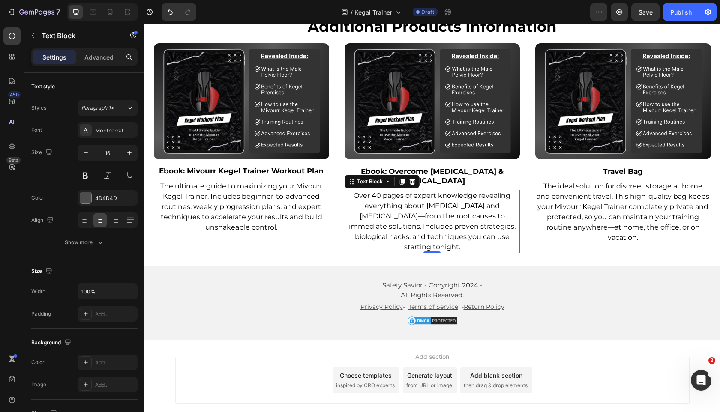
click at [532, 229] on div "Image Ebook: Mivourr Kegel Trainer Workout Plan Text Block The ultimate guide t…" at bounding box center [432, 148] width 557 height 210
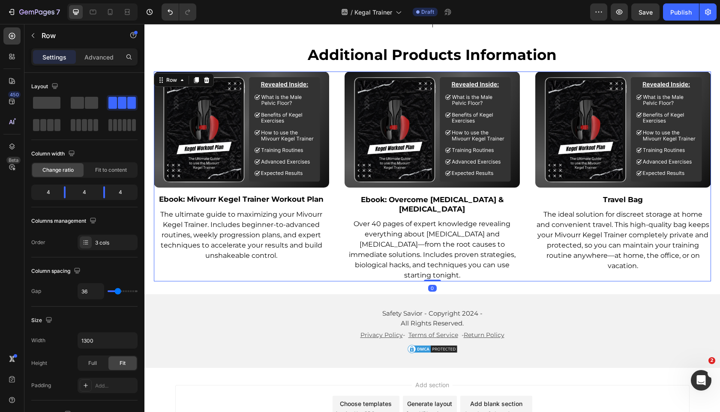
scroll to position [3718, 0]
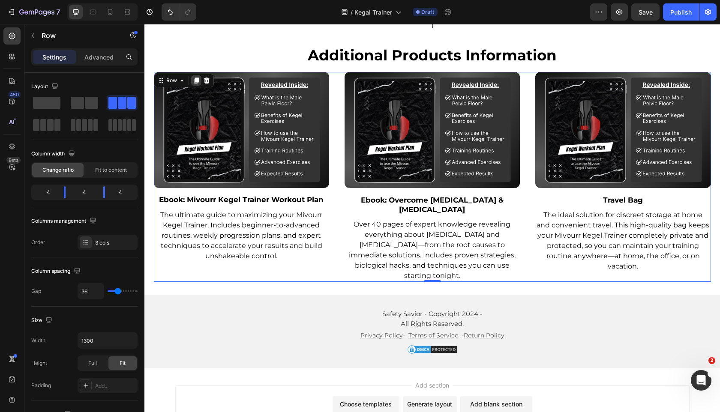
click at [198, 78] on icon at bounding box center [196, 81] width 5 height 6
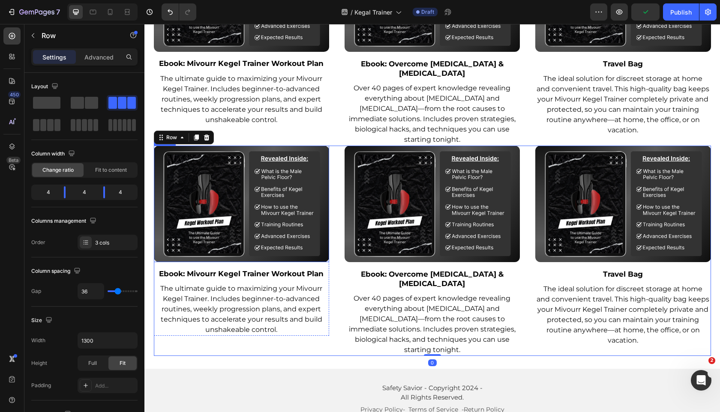
scroll to position [3852, 0]
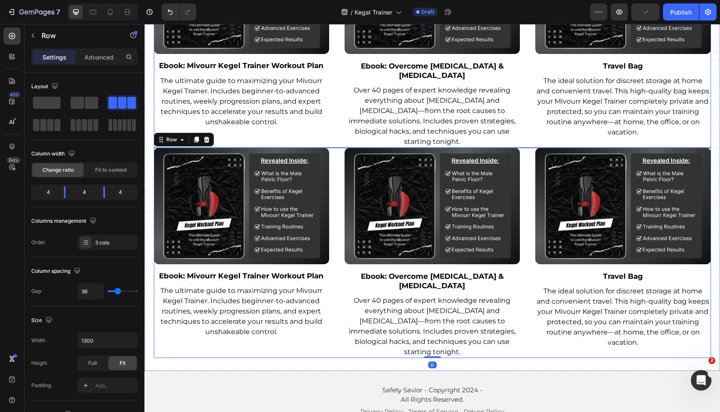
click at [336, 113] on div "Image Ebook: Mivourr Kegel Trainer Workout Plan Text Block The ultimate guide t…" at bounding box center [432, 43] width 557 height 210
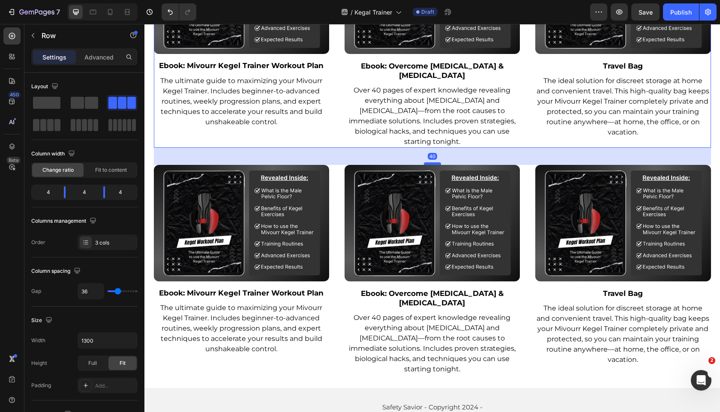
drag, startPoint x: 434, startPoint y: 134, endPoint x: 432, endPoint y: 151, distance: 17.3
click at [432, 162] on div at bounding box center [432, 163] width 17 height 3
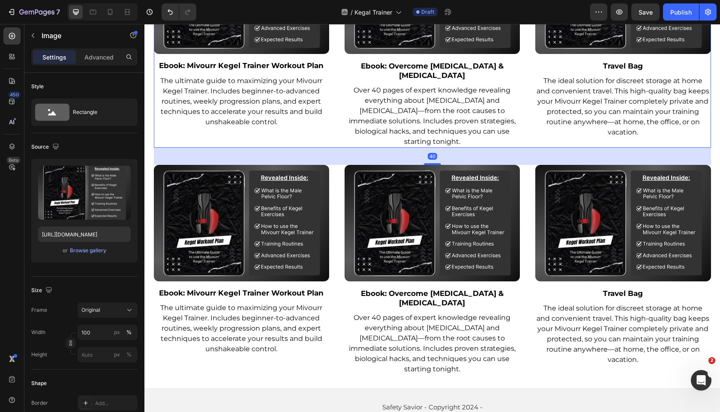
click at [367, 188] on img at bounding box center [432, 223] width 175 height 116
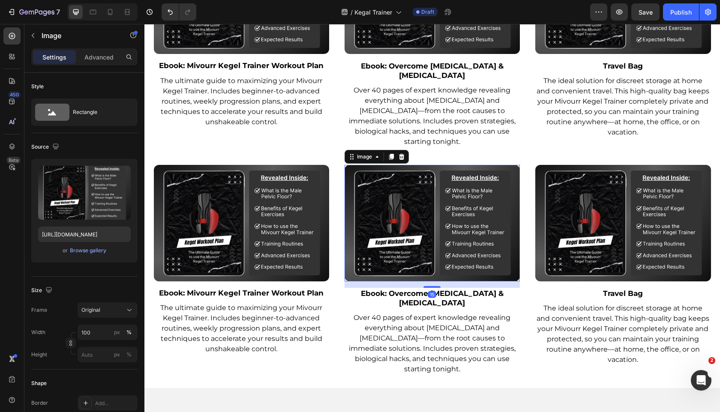
scroll to position [3712, 0]
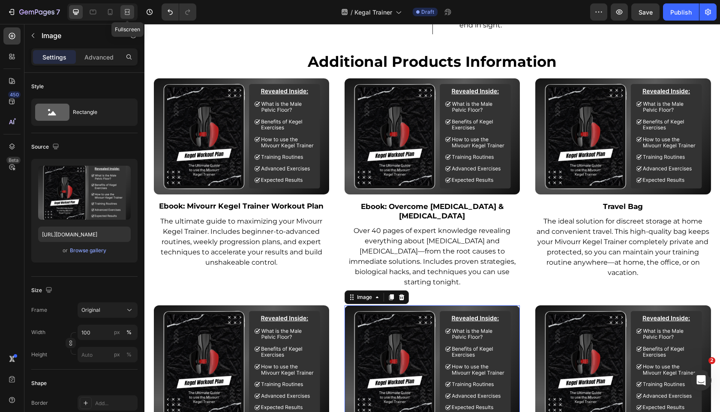
click at [128, 6] on div at bounding box center [127, 12] width 14 height 14
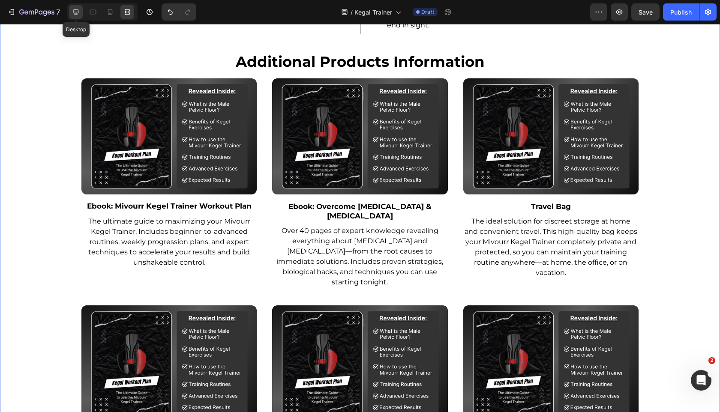
click at [75, 15] on icon at bounding box center [76, 12] width 9 height 9
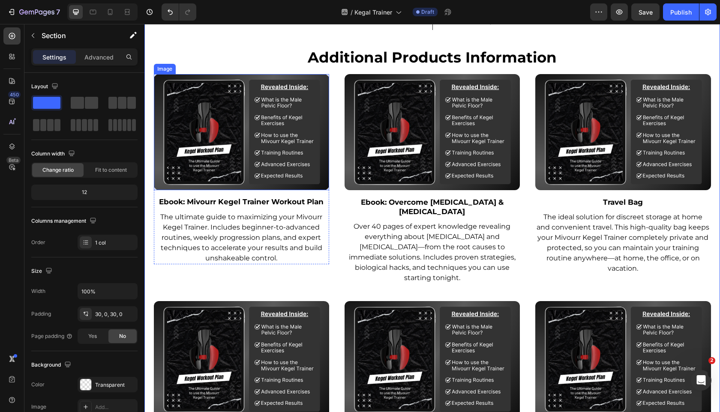
scroll to position [3896, 0]
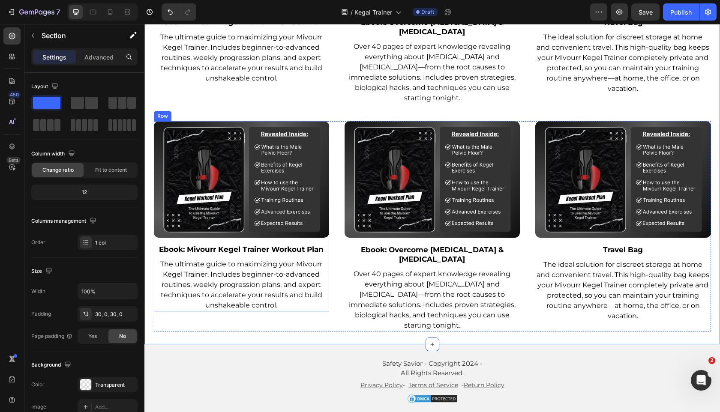
click at [239, 245] on strong "Ebook: Mivourr Kegel Trainer Workout Plan" at bounding box center [241, 249] width 165 height 9
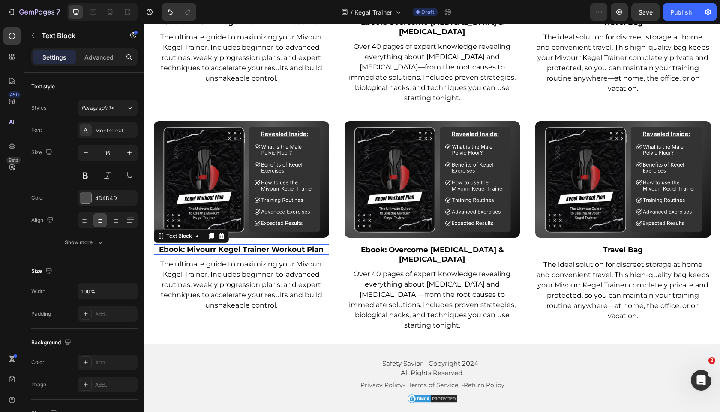
click at [239, 245] on strong "Ebook: Mivourr Kegel Trainer Workout Plan" at bounding box center [241, 249] width 165 height 9
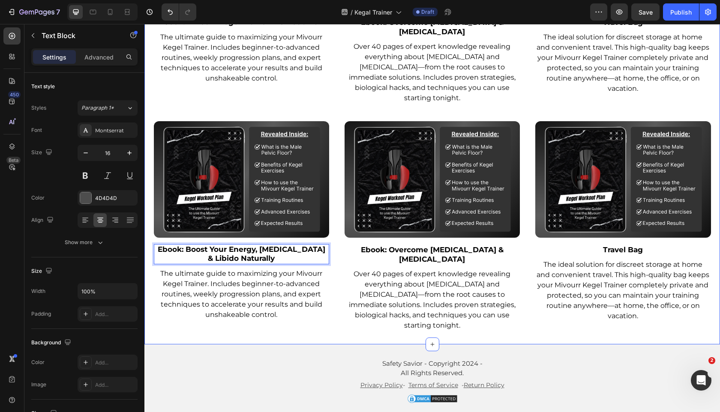
click at [266, 277] on span "The ultimate guide to maximizing your Mivourr Kegel Trainer. Includes beginner-…" at bounding box center [241, 294] width 162 height 49
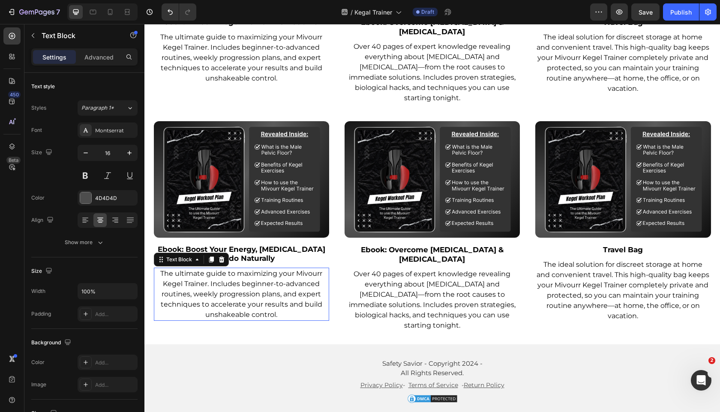
click at [266, 277] on span "The ultimate guide to maximizing your Mivourr Kegel Trainer. Includes beginner-…" at bounding box center [241, 294] width 162 height 49
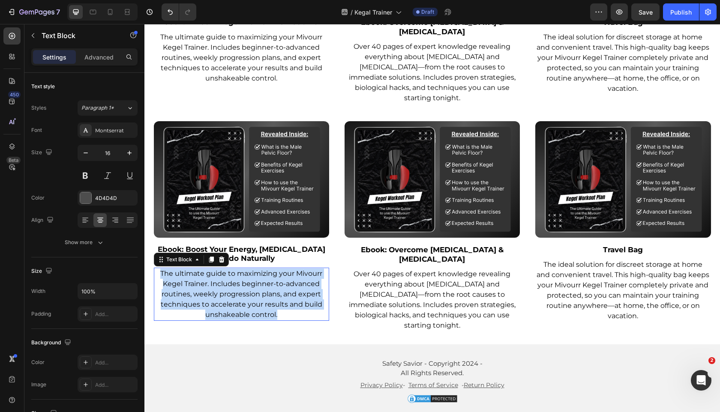
click at [266, 277] on span "The ultimate guide to maximizing your Mivourr Kegel Trainer. Includes beginner-…" at bounding box center [241, 294] width 162 height 49
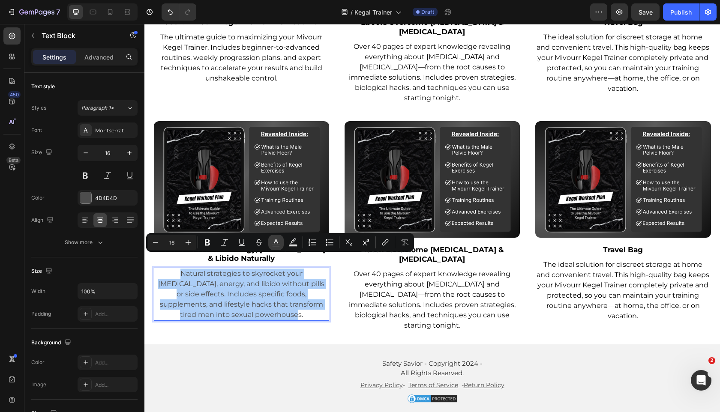
click at [279, 237] on button "color" at bounding box center [275, 242] width 15 height 15
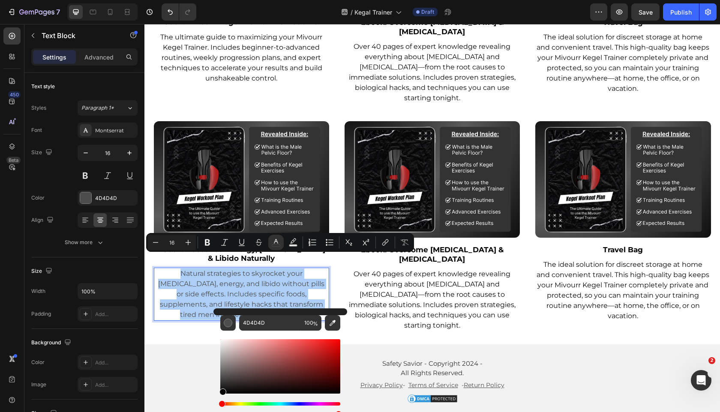
drag, startPoint x: 371, startPoint y: 397, endPoint x: 194, endPoint y: 412, distance: 177.7
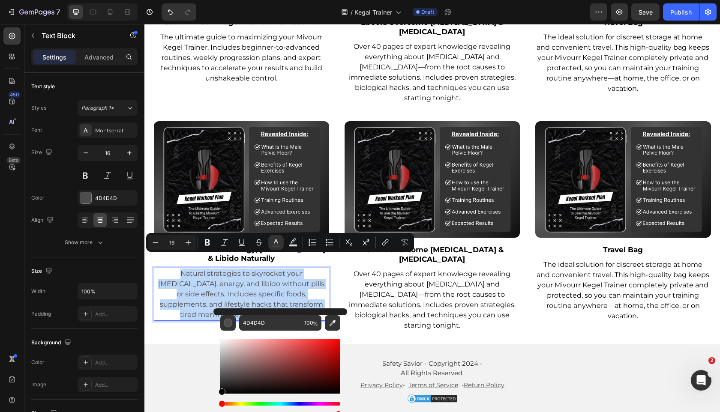
type input "000000"
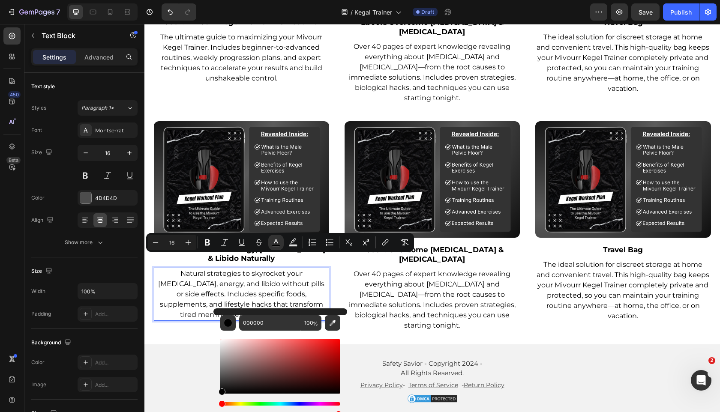
click at [193, 279] on span "Natural strategies to skyrocket your [MEDICAL_DATA], energy, and libido without…" at bounding box center [241, 294] width 166 height 49
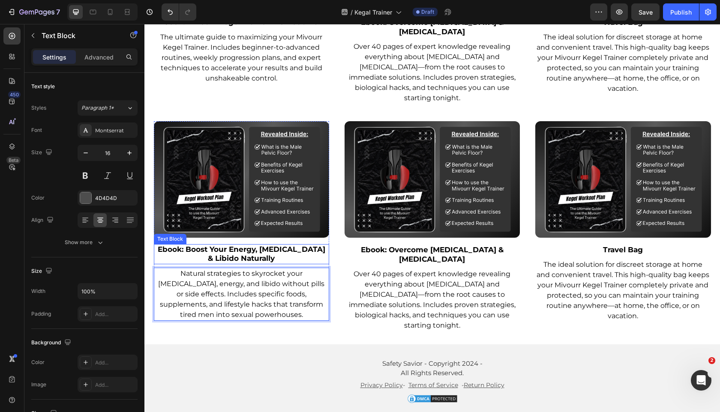
click at [261, 245] on strong "Ebook: Boost Your Energy, [MEDICAL_DATA] & Libido Naturally" at bounding box center [242, 254] width 168 height 18
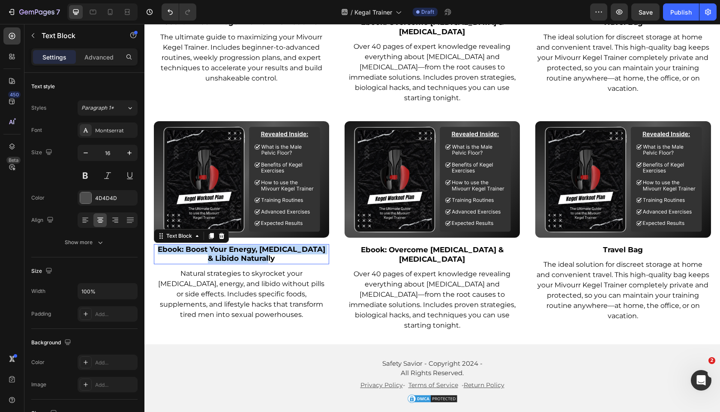
click at [261, 245] on strong "Ebook: Boost Your Energy, [MEDICAL_DATA] & Libido Naturally" at bounding box center [242, 254] width 168 height 18
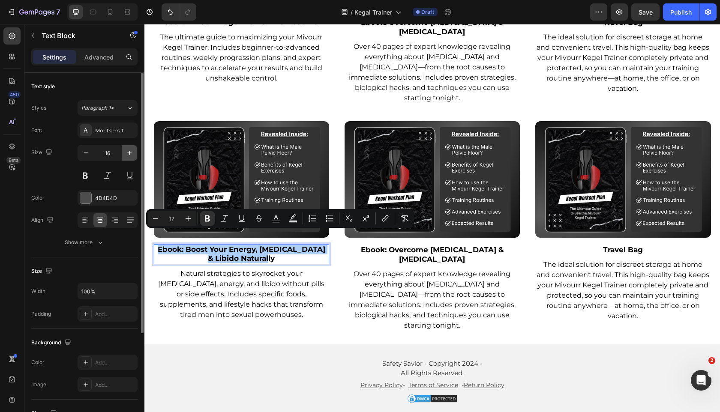
click at [125, 155] on icon "button" at bounding box center [129, 153] width 9 height 9
type input "17"
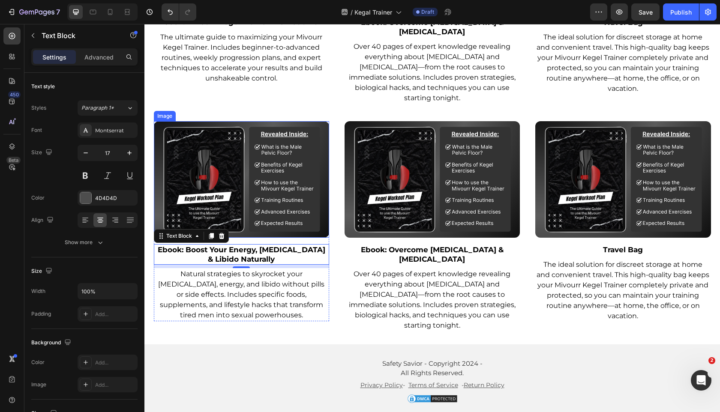
scroll to position [3828, 0]
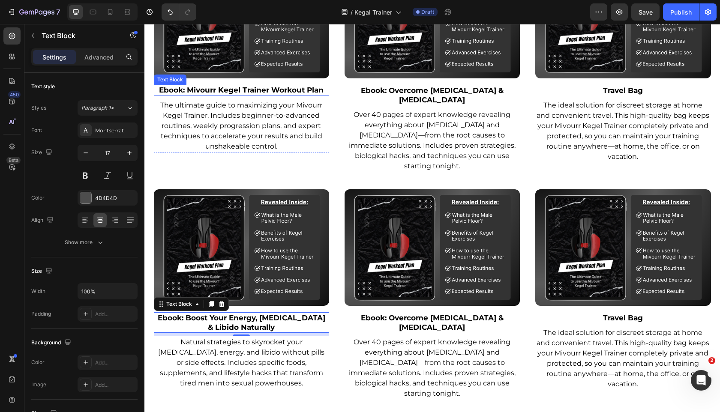
click at [288, 86] on strong "Ebook: Mivourr Kegel Trainer Workout Plan" at bounding box center [241, 90] width 165 height 9
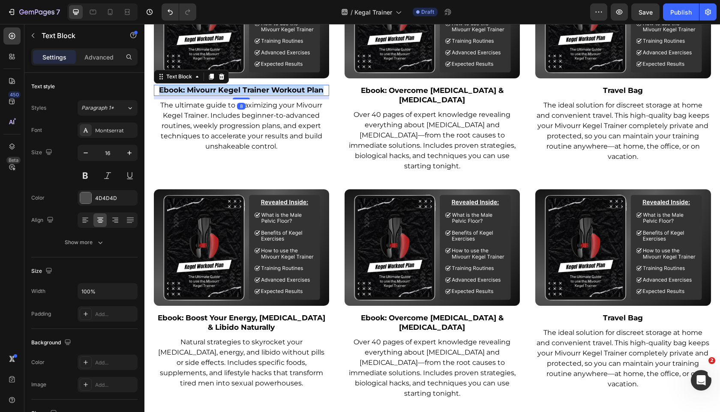
click at [288, 86] on strong "Ebook: Mivourr Kegel Trainer Workout Plan" at bounding box center [241, 90] width 165 height 9
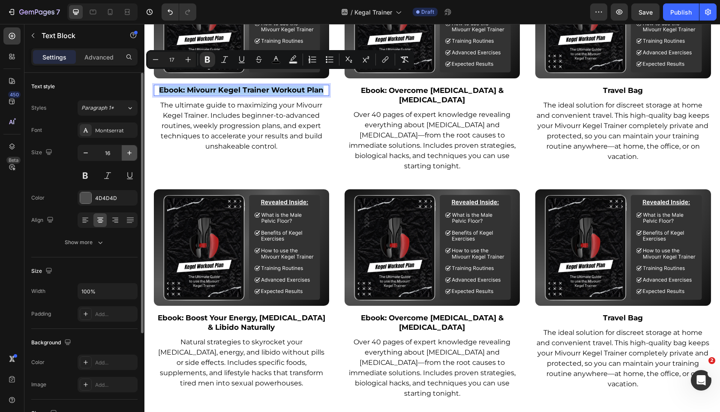
click at [127, 155] on icon "button" at bounding box center [129, 153] width 9 height 9
type input "17"
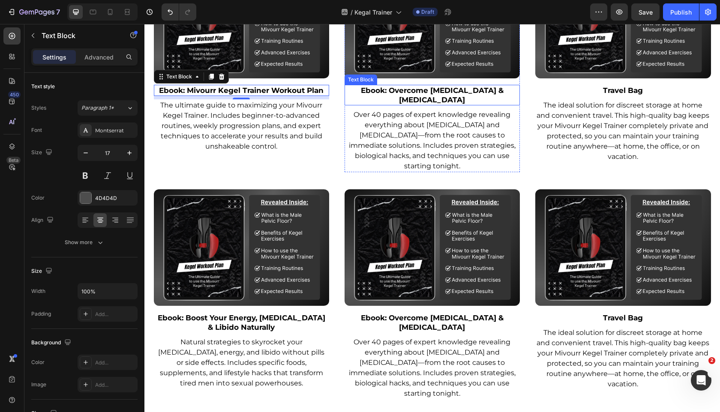
click at [447, 86] on strong "Ebook: Overcome [MEDICAL_DATA] & [MEDICAL_DATA]" at bounding box center [432, 95] width 143 height 18
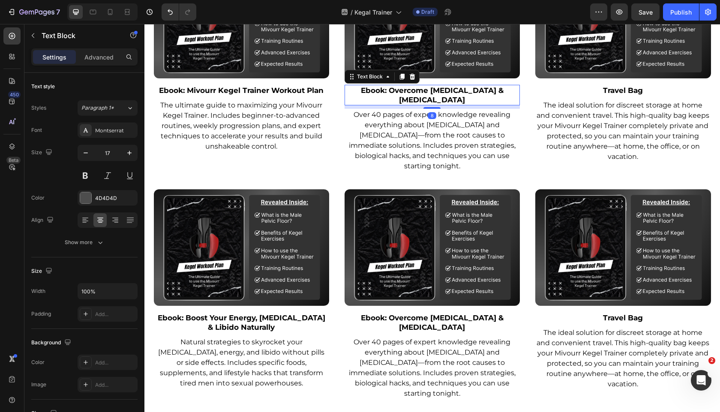
click at [447, 86] on strong "Ebook: Overcome [MEDICAL_DATA] & [MEDICAL_DATA]" at bounding box center [432, 95] width 143 height 18
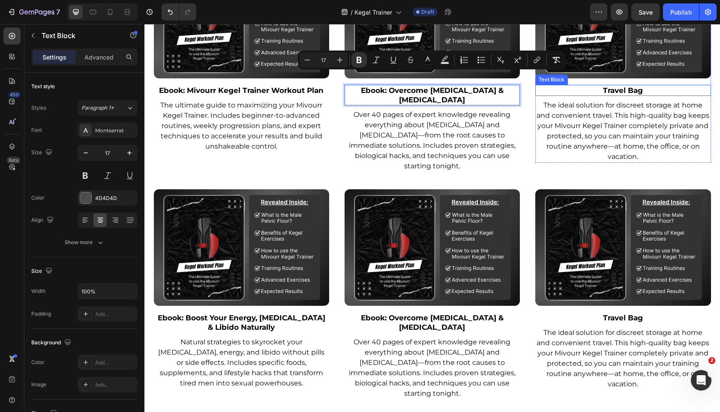
click at [640, 86] on strong "Travel Bag" at bounding box center [623, 90] width 40 height 9
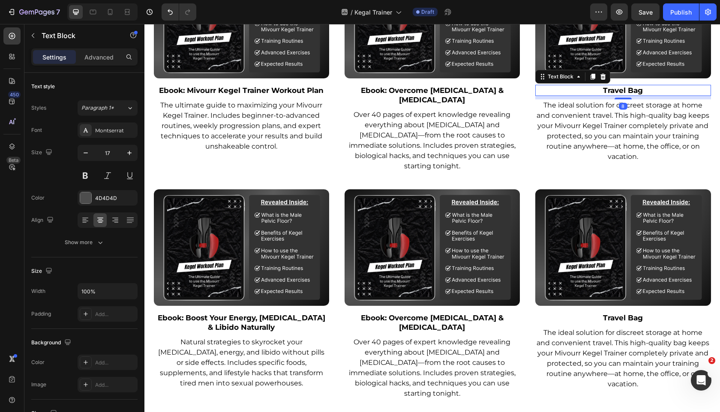
click at [640, 86] on strong "Travel Bag" at bounding box center [623, 90] width 40 height 9
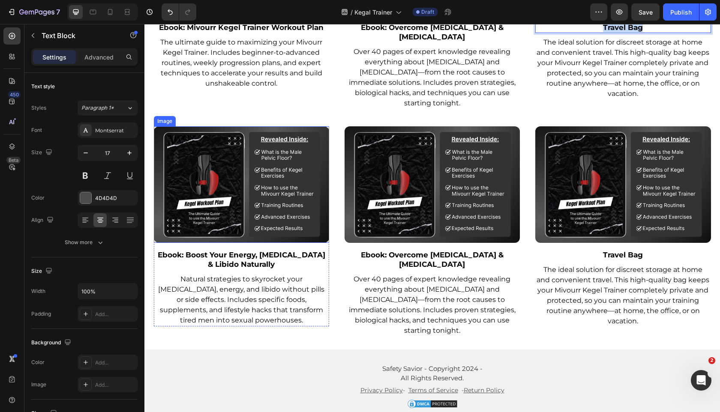
scroll to position [3897, 0]
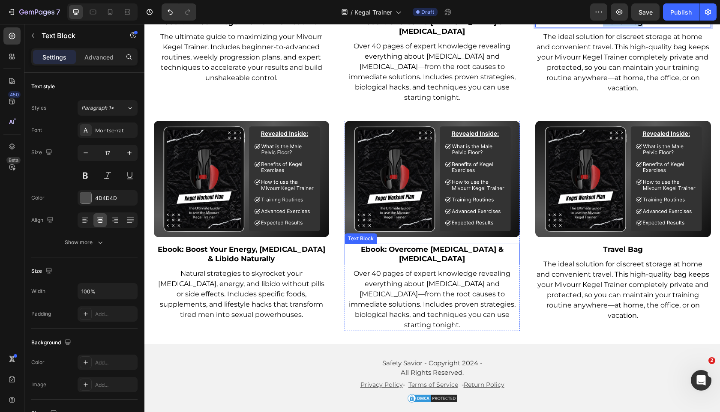
click at [387, 245] on strong "Ebook: Overcome [MEDICAL_DATA] & [MEDICAL_DATA]" at bounding box center [432, 254] width 143 height 18
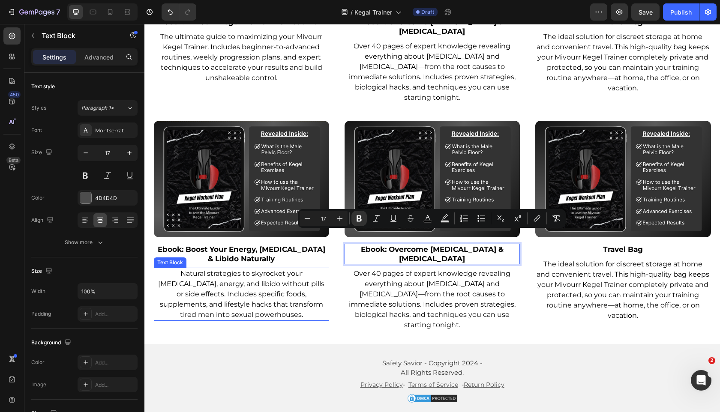
click at [275, 294] on span "Natural strategies to skyrocket your [MEDICAL_DATA], energy, and libido without…" at bounding box center [241, 294] width 166 height 49
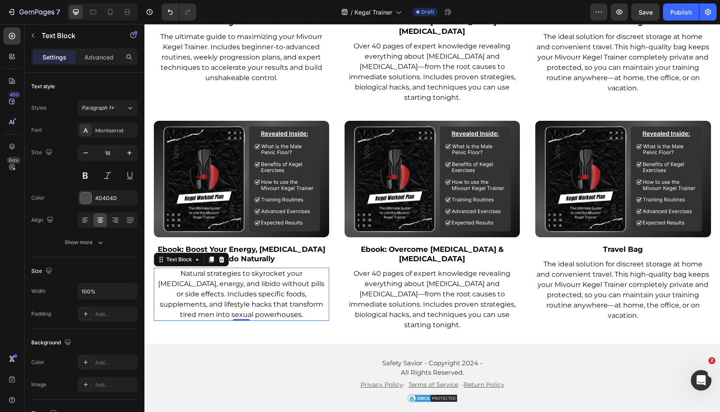
click at [275, 294] on span "Natural strategies to skyrocket your [MEDICAL_DATA], energy, and libido without…" at bounding box center [241, 294] width 166 height 49
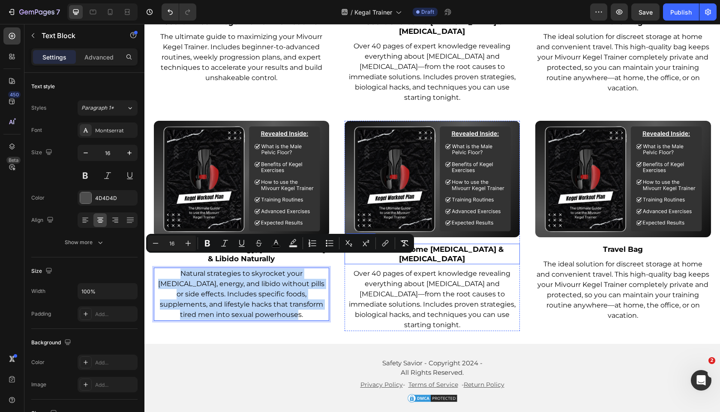
click at [450, 245] on strong "Ebook: Overcome [MEDICAL_DATA] & [MEDICAL_DATA]" at bounding box center [432, 254] width 143 height 18
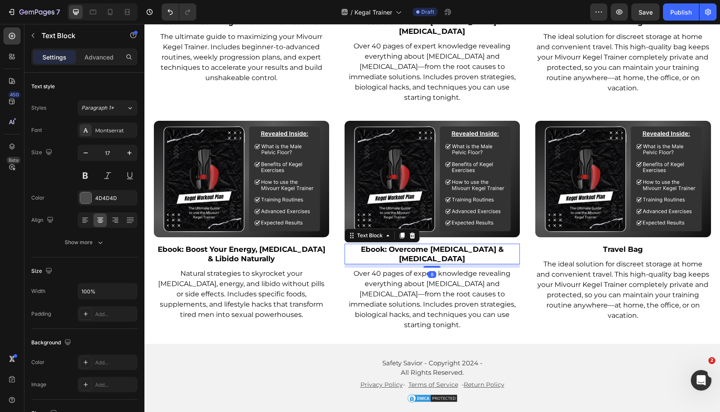
click at [450, 245] on strong "Ebook: Overcome [MEDICAL_DATA] & [MEDICAL_DATA]" at bounding box center [432, 254] width 143 height 18
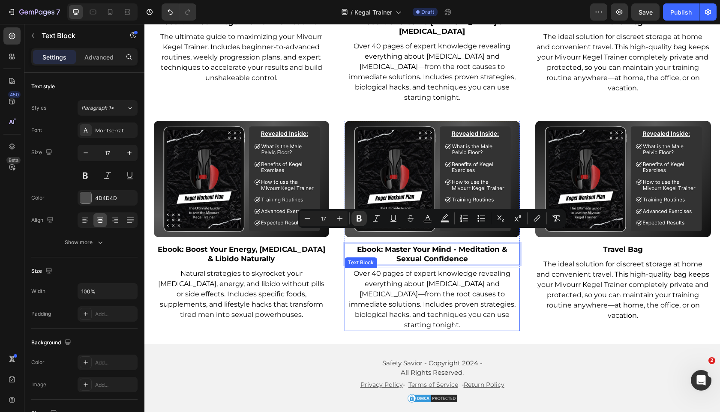
click at [449, 285] on span "Over 40 pages of expert knowledge revealing everything about [MEDICAL_DATA] and…" at bounding box center [432, 300] width 167 height 60
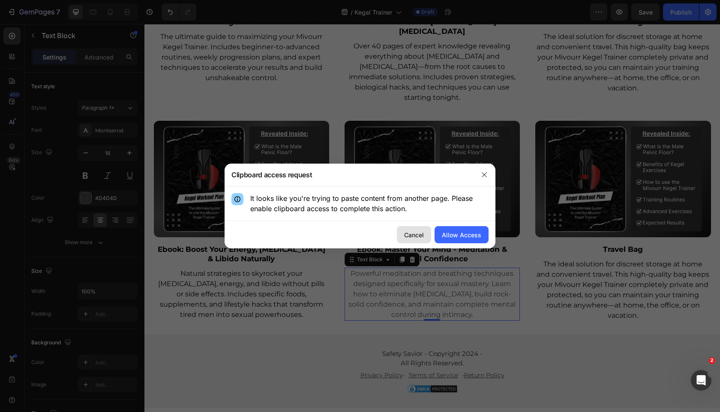
click at [408, 233] on div "Cancel" at bounding box center [414, 235] width 20 height 9
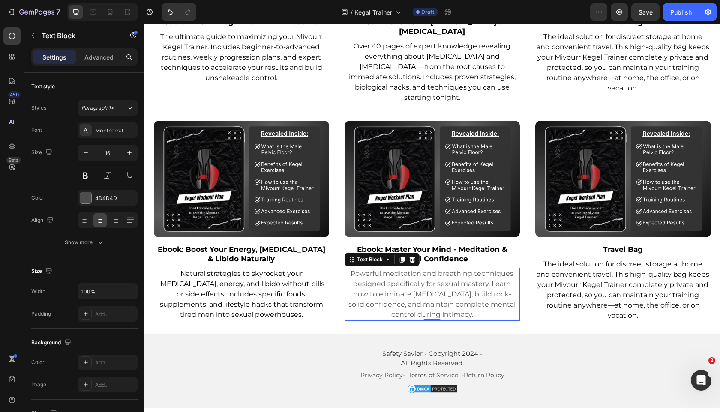
click at [403, 284] on span "Powerful meditation and breathing techniques designed specifically for sexual m…" at bounding box center [432, 294] width 167 height 49
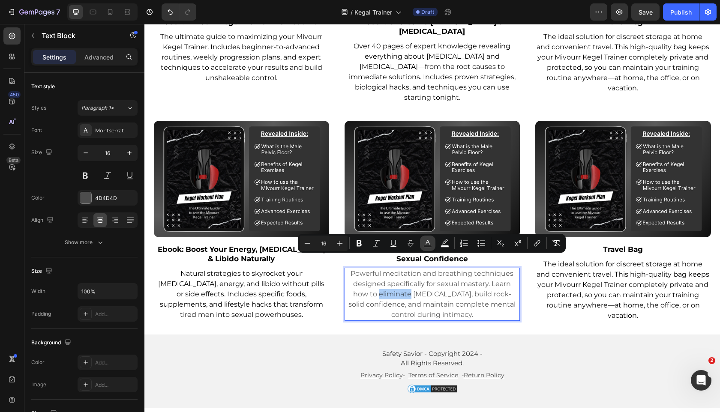
click at [428, 244] on icon "Editor contextual toolbar" at bounding box center [428, 243] width 9 height 9
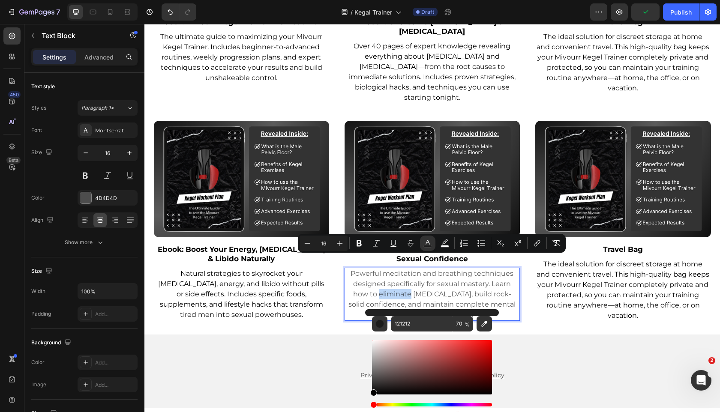
drag, startPoint x: 544, startPoint y: 391, endPoint x: 334, endPoint y: 411, distance: 210.6
type input "000000"
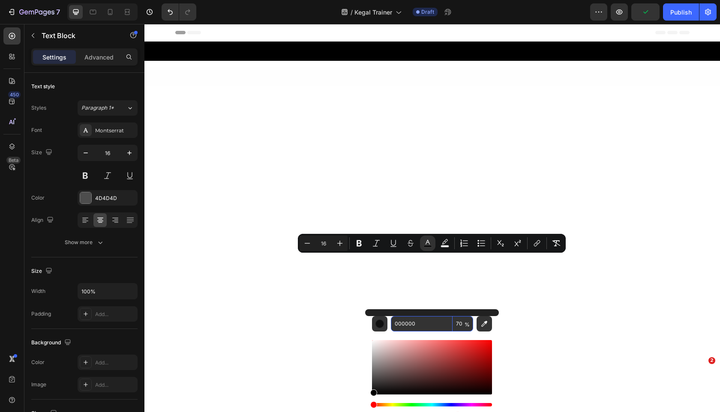
click at [459, 323] on input "70" at bounding box center [463, 323] width 21 height 15
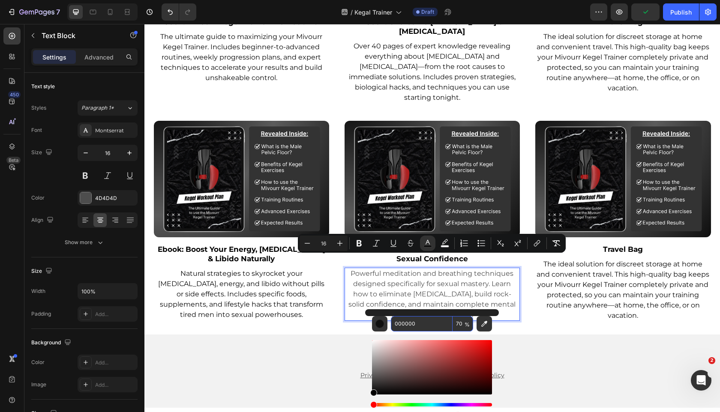
click at [459, 323] on input "70" at bounding box center [463, 323] width 21 height 15
type input "100"
click at [444, 326] on input "000000" at bounding box center [422, 323] width 62 height 15
click at [532, 291] on div "Image Ebook: Boost Your Energy, [MEDICAL_DATA] & Libido Naturally Text Block Na…" at bounding box center [432, 221] width 557 height 201
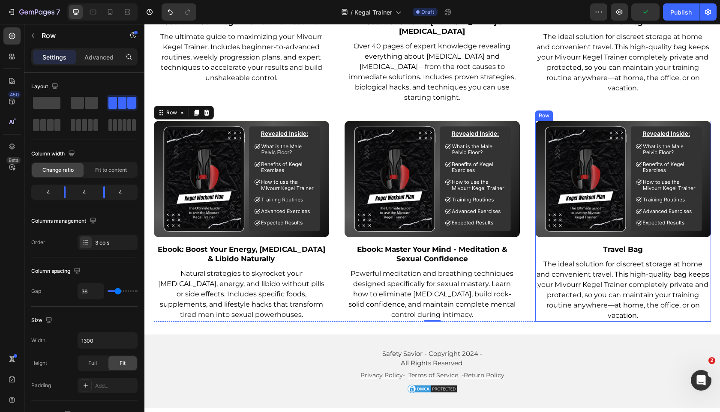
click at [610, 245] on strong "Travel Bag" at bounding box center [623, 249] width 40 height 9
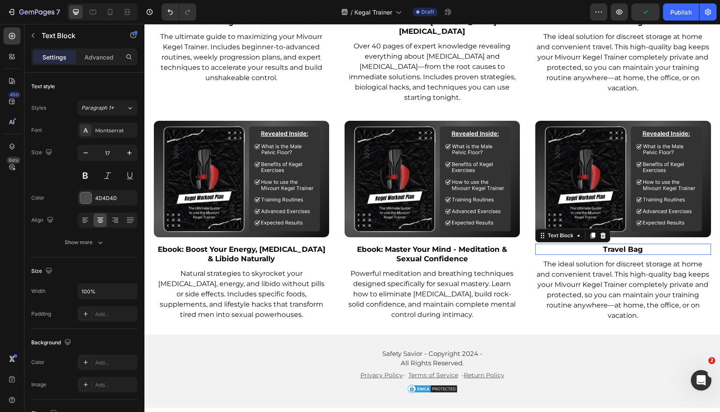
click at [610, 245] on strong "Travel Bag" at bounding box center [623, 249] width 40 height 9
click at [577, 273] on span "The ideal solution for discreet storage at home and convenient travel. This hig…" at bounding box center [623, 290] width 173 height 60
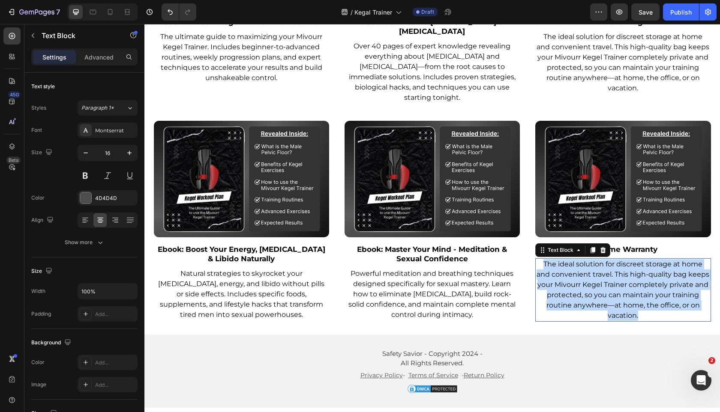
click at [577, 273] on span "The ideal solution for discreet storage at home and convenient travel. This hig…" at bounding box center [623, 290] width 173 height 60
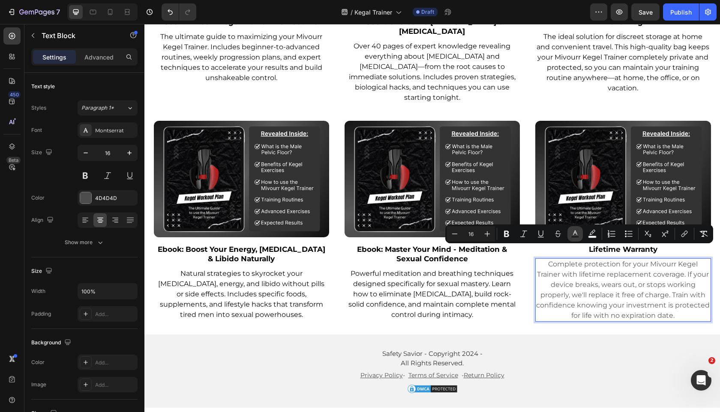
click at [574, 238] on rect "Editor contextual toolbar" at bounding box center [575, 237] width 8 height 2
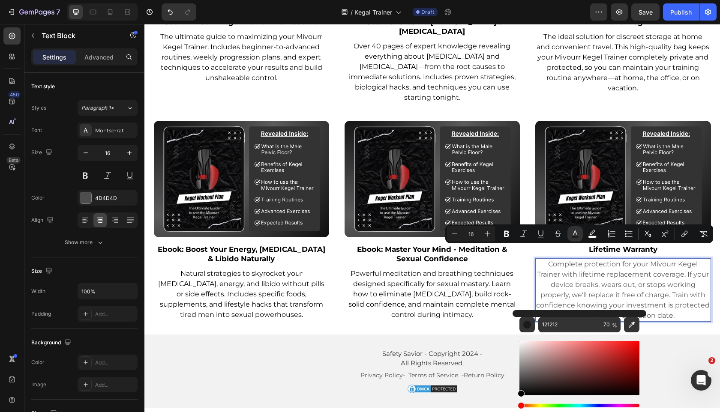
drag, startPoint x: 683, startPoint y: 384, endPoint x: 475, endPoint y: 410, distance: 209.5
type input "000000"
click at [605, 323] on input "70" at bounding box center [610, 324] width 21 height 15
type input "10"
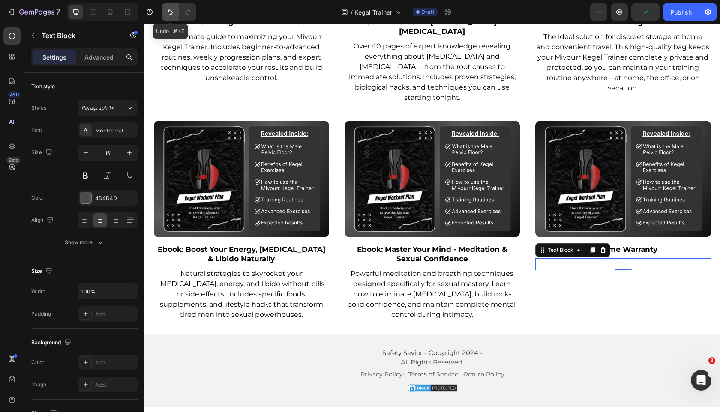
click at [165, 15] on button "Undo/Redo" at bounding box center [170, 11] width 17 height 17
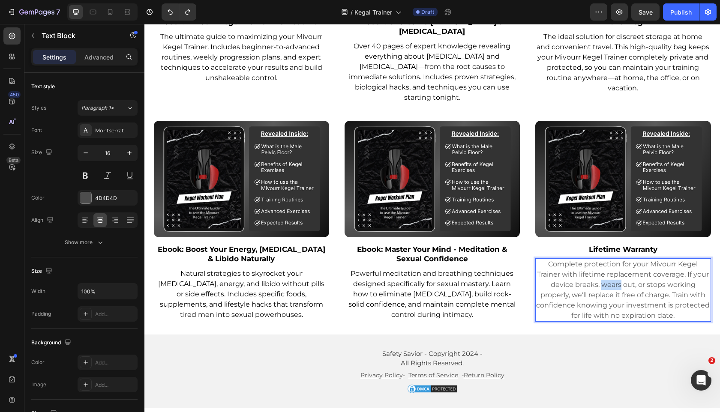
click at [607, 274] on span "Complete protection for your Mivourr Kegel Trainer with lifetime replacement co…" at bounding box center [623, 290] width 174 height 60
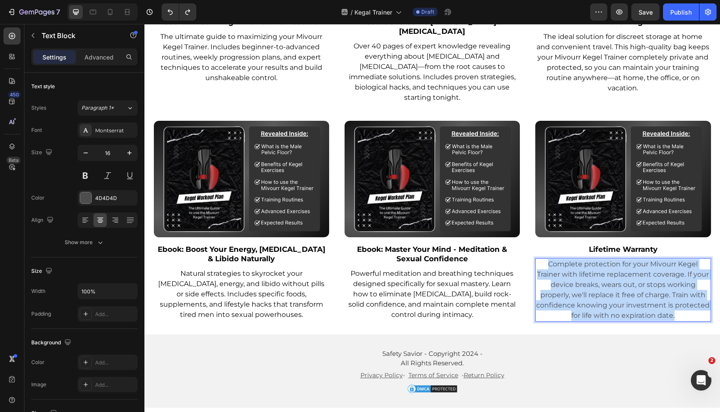
click at [607, 274] on span "Complete protection for your Mivourr Kegel Trainer with lifetime replacement co…" at bounding box center [623, 290] width 174 height 60
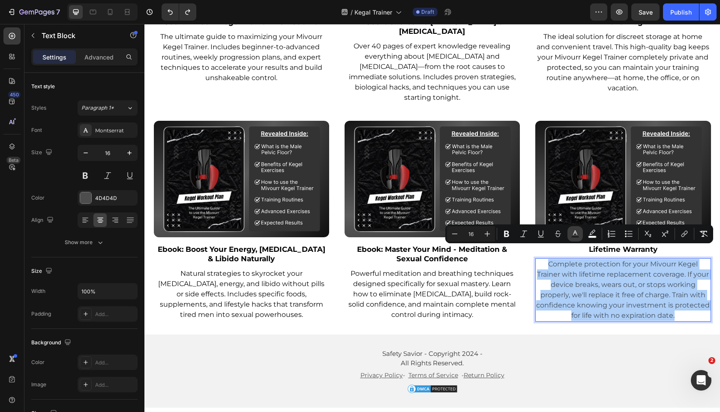
click at [577, 231] on icon "Editor contextual toolbar" at bounding box center [575, 234] width 9 height 9
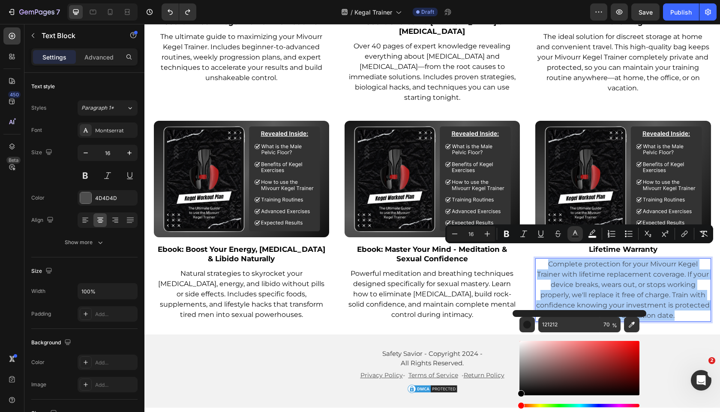
drag, startPoint x: 685, startPoint y: 398, endPoint x: 494, endPoint y: 400, distance: 191.2
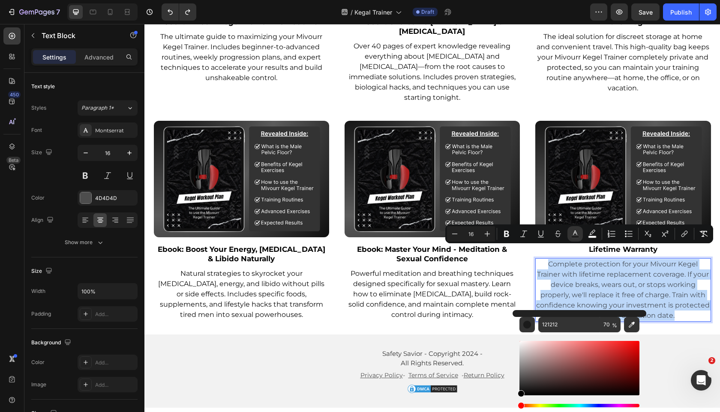
type input "000000"
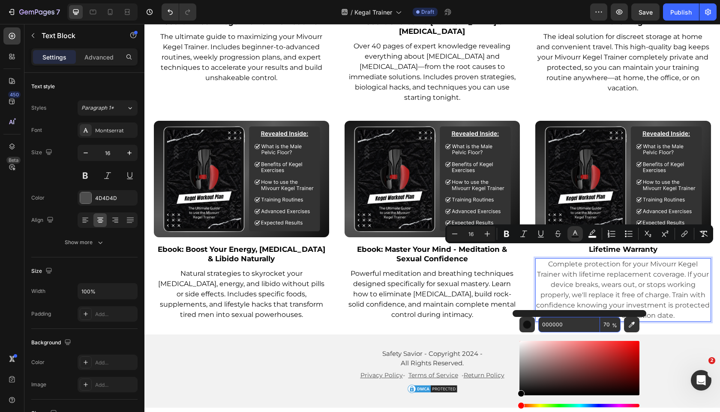
click at [605, 321] on input "70" at bounding box center [610, 324] width 21 height 15
type input "100"
click at [582, 315] on div "000000 100 %" at bounding box center [580, 364] width 134 height 109
click at [577, 324] on input "000000" at bounding box center [569, 324] width 62 height 15
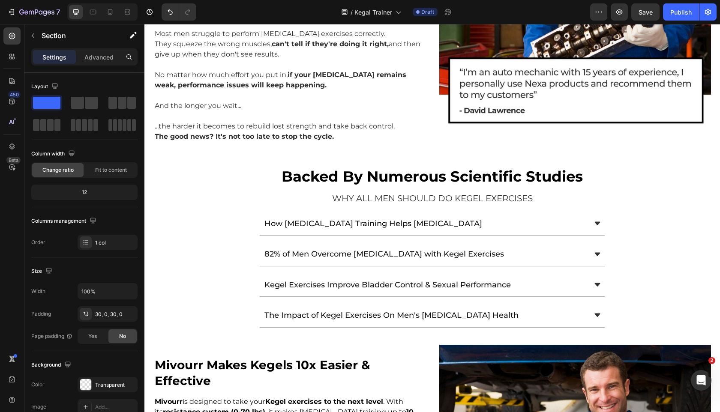
scroll to position [1067, 0]
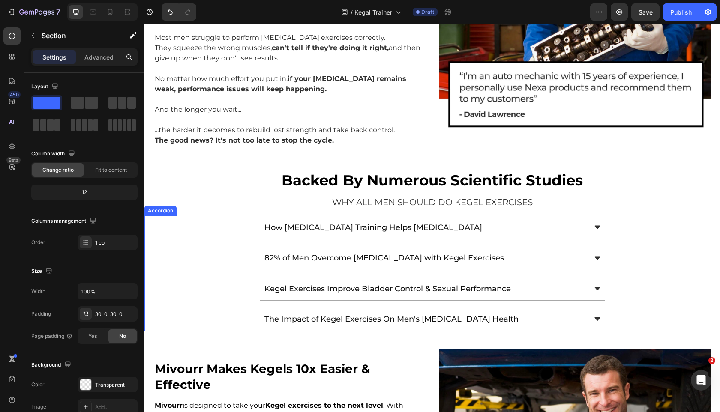
click at [645, 246] on div "82% of Men Overcome [MEDICAL_DATA] with Kegel Exercises" at bounding box center [432, 258] width 575 height 24
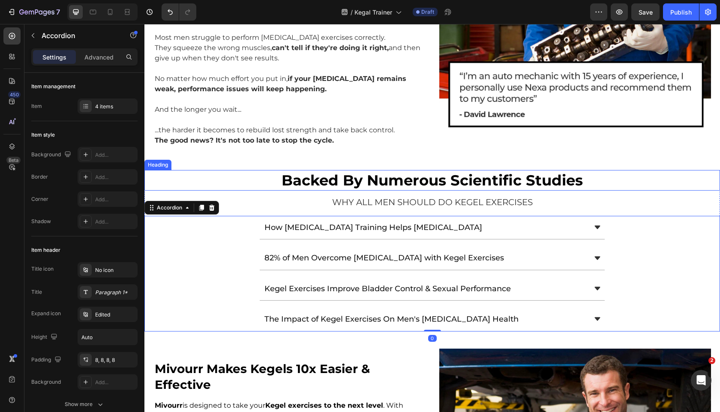
click at [663, 170] on h2 "backed by numerous scientific studies" at bounding box center [432, 180] width 576 height 21
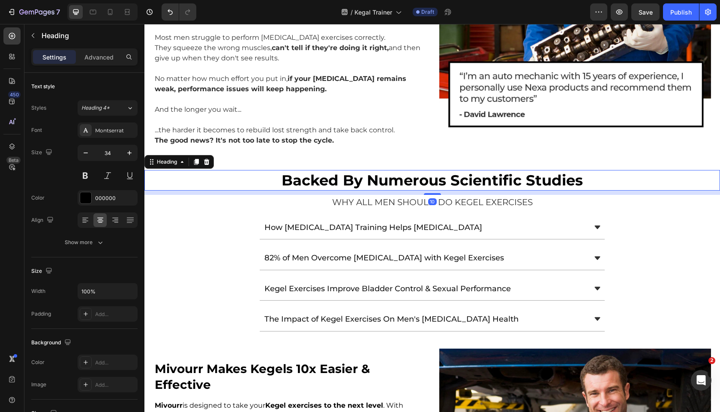
click at [145, 246] on div "82% of Men Overcome [MEDICAL_DATA] with Kegel Exercises" at bounding box center [432, 258] width 575 height 24
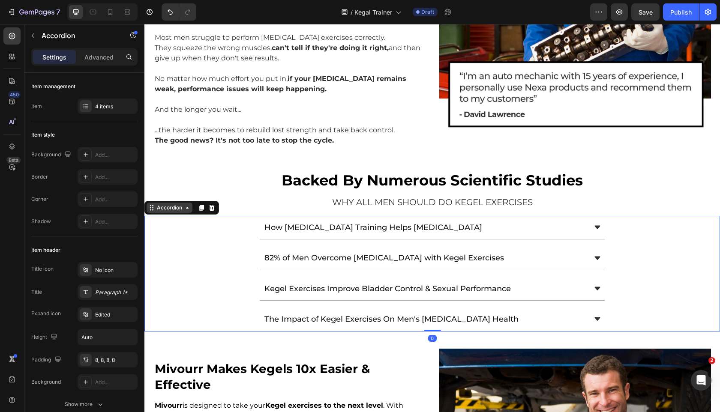
click at [168, 204] on div "Accordion" at bounding box center [169, 208] width 29 height 8
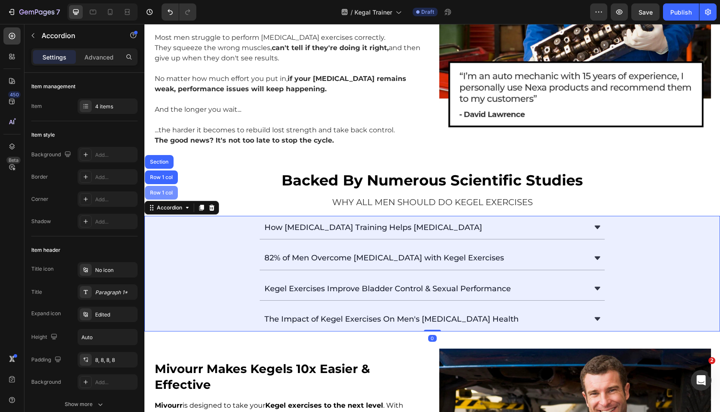
click at [168, 186] on div "Row 1 col" at bounding box center [161, 193] width 33 height 14
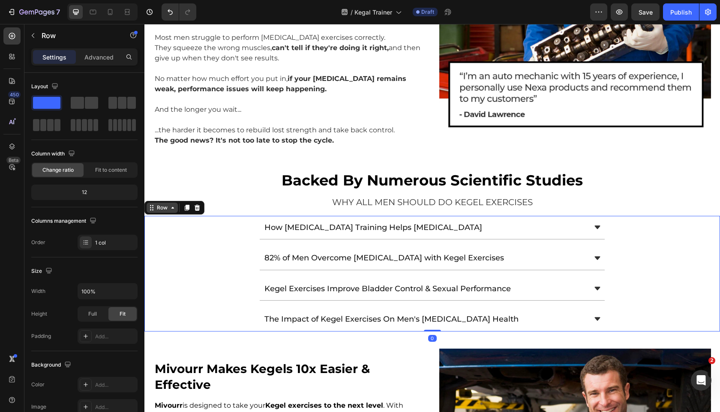
click at [160, 204] on div "Row" at bounding box center [162, 208] width 14 height 8
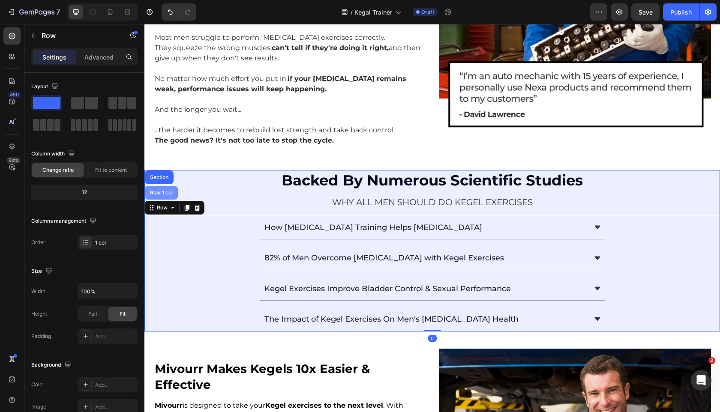
click at [158, 190] on div "Row 1 col" at bounding box center [161, 192] width 26 height 5
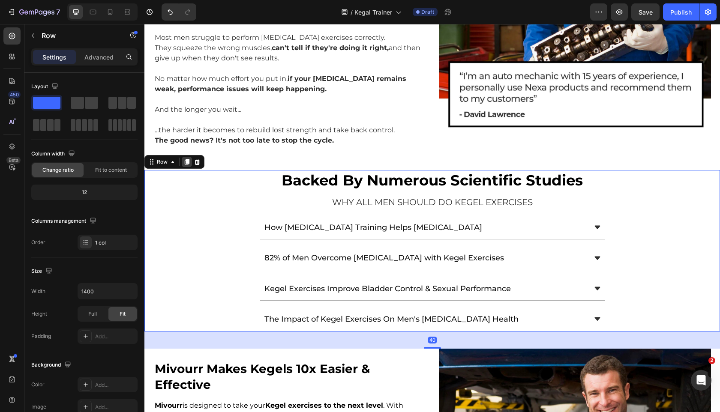
click at [188, 159] on icon at bounding box center [187, 162] width 5 height 6
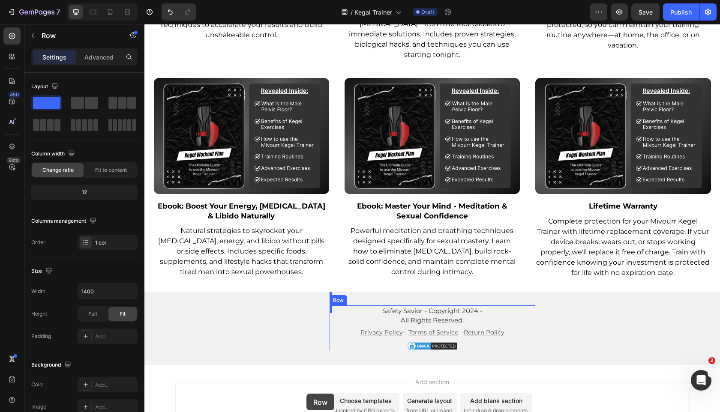
scroll to position [4161, 0]
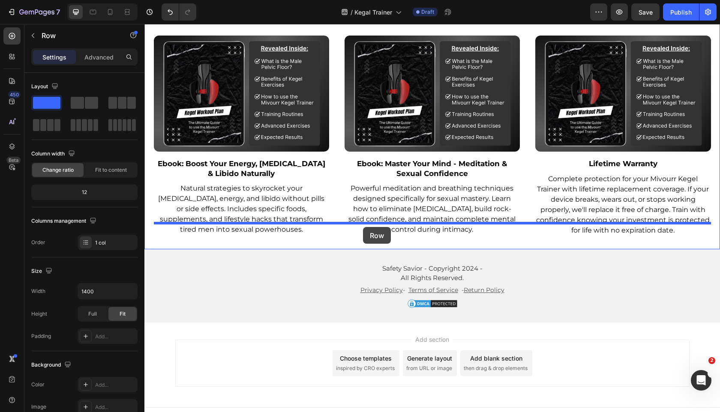
drag, startPoint x: 157, startPoint y: 48, endPoint x: 363, endPoint y: 227, distance: 272.9
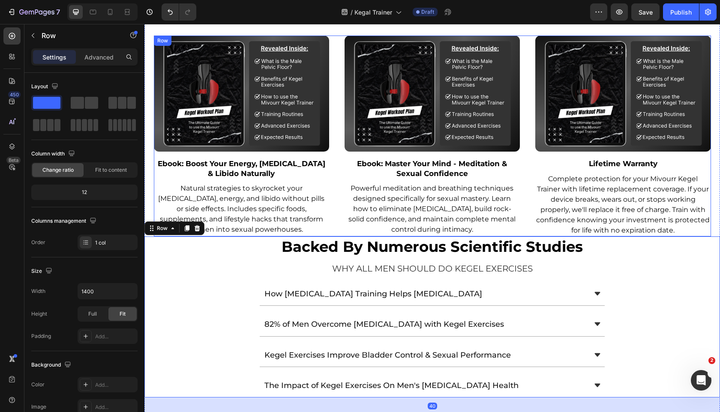
click at [337, 205] on div "Image Ebook: Boost Your Energy, Testosterone & Libido Naturally Text Block Natu…" at bounding box center [432, 136] width 557 height 201
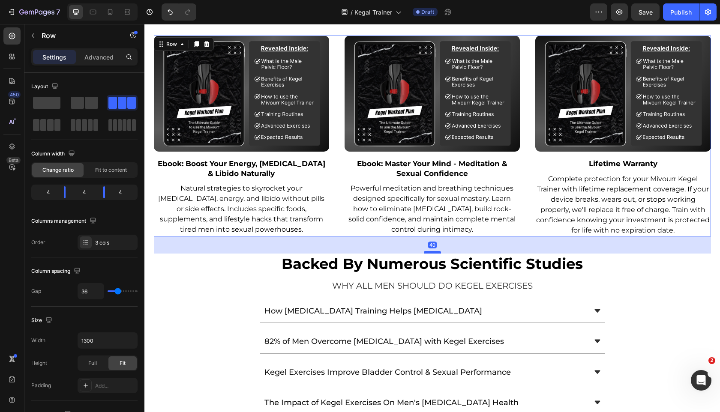
drag, startPoint x: 433, startPoint y: 221, endPoint x: 433, endPoint y: 238, distance: 17.1
click at [433, 251] on div at bounding box center [432, 252] width 17 height 3
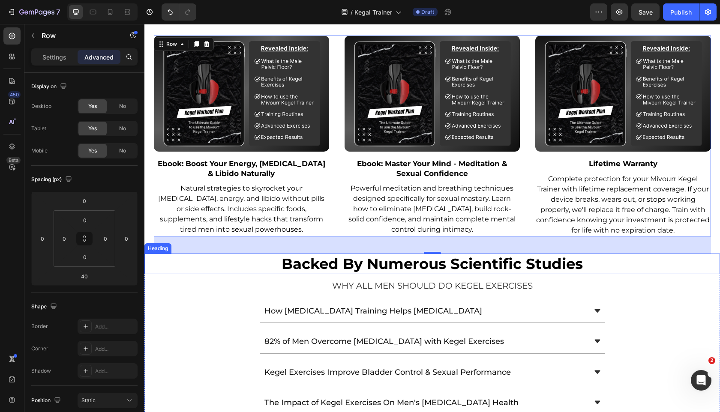
click at [351, 254] on h2 "backed by numerous scientific studies" at bounding box center [432, 264] width 576 height 21
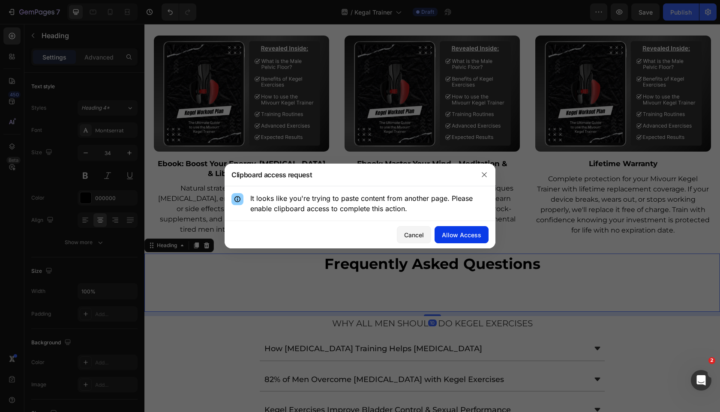
drag, startPoint x: 406, startPoint y: 232, endPoint x: 450, endPoint y: 237, distance: 44.1
click at [450, 237] on div "Cancel Allow Access" at bounding box center [360, 234] width 271 height 27
click at [450, 237] on div "Allow Access" at bounding box center [461, 235] width 39 height 9
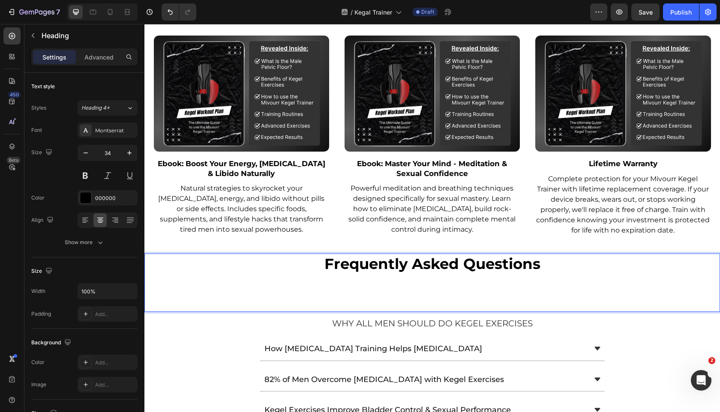
click at [438, 293] on p "Rich Text Editor. Editing area: main" at bounding box center [432, 292] width 574 height 38
click at [698, 382] on icon "Open Intercom Messenger" at bounding box center [700, 380] width 14 height 14
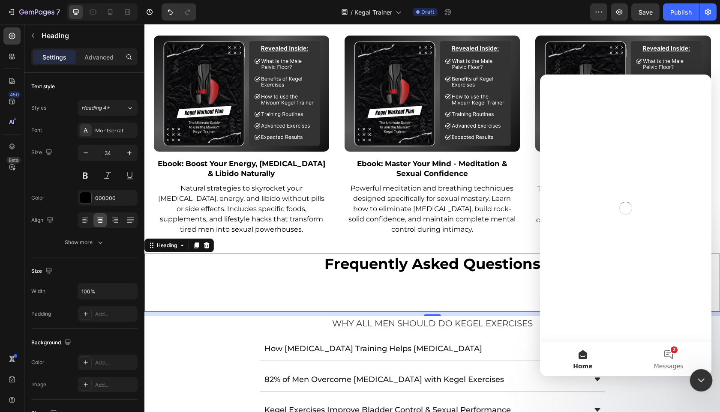
scroll to position [0, 0]
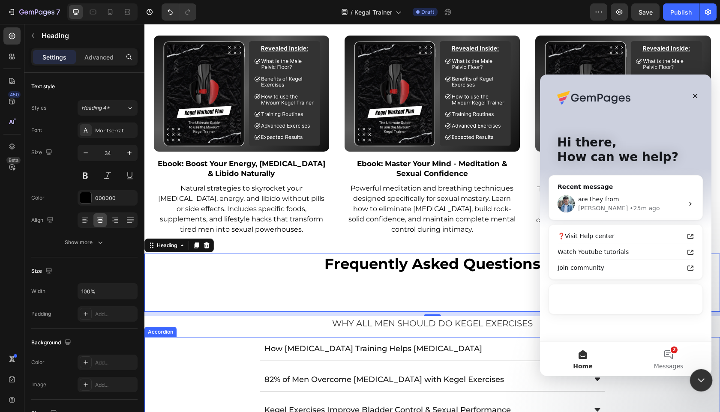
click at [698, 370] on div "Close Intercom Messenger" at bounding box center [700, 379] width 21 height 21
click at [547, 273] on p "Rich Text Editor. Editing area: main" at bounding box center [432, 292] width 574 height 38
click at [545, 284] on p "⁠⁠⁠⁠⁠⁠⁠" at bounding box center [432, 292] width 574 height 38
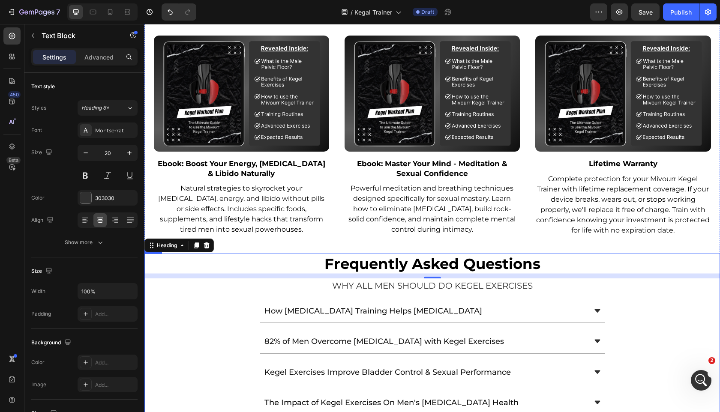
click at [508, 279] on p "WHY ALL MEN SHOULD DO KEGEL EXERCISES" at bounding box center [432, 285] width 574 height 13
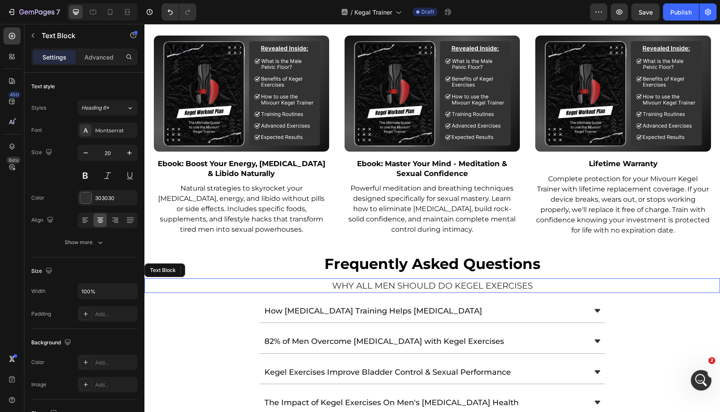
click at [183, 264] on div "Text Block" at bounding box center [164, 271] width 41 height 14
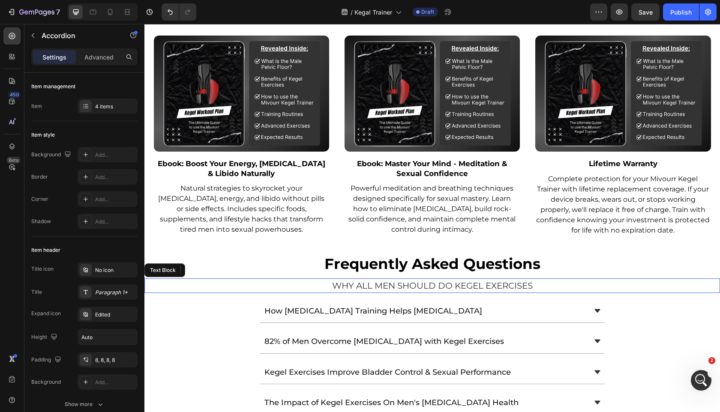
click at [180, 300] on div "How [MEDICAL_DATA] Training Helps [MEDICAL_DATA]" at bounding box center [432, 312] width 575 height 24
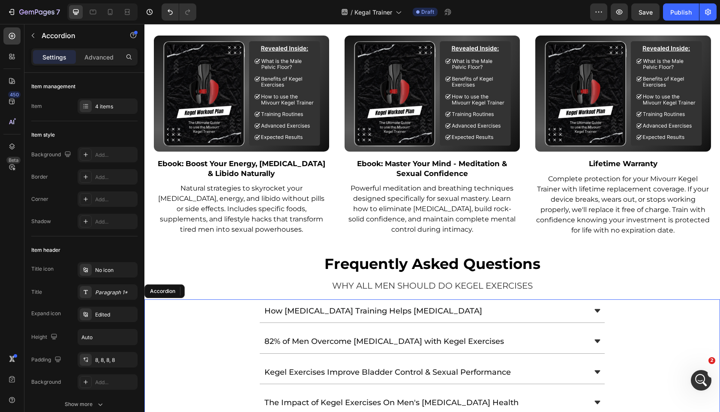
click at [249, 263] on div "Frequently Asked Questions Heading 10 WHY ALL MEN SHOULD DO KEGEL EXERCISES Tex…" at bounding box center [432, 335] width 576 height 162
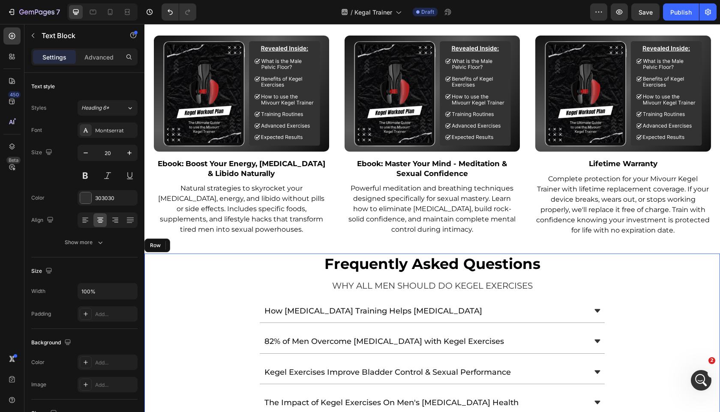
click at [238, 279] on p "WHY ALL MEN SHOULD DO KEGEL EXERCISES" at bounding box center [432, 285] width 574 height 13
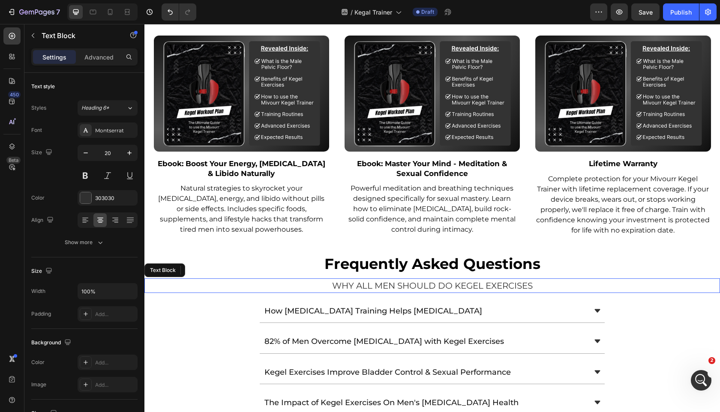
click at [183, 264] on div "Text Block" at bounding box center [164, 271] width 41 height 14
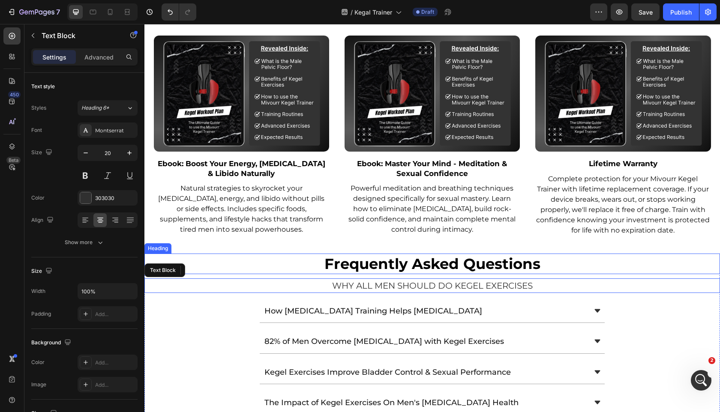
drag, startPoint x: 174, startPoint y: 255, endPoint x: 179, endPoint y: 258, distance: 5.6
click at [179, 264] on div "Text Block" at bounding box center [164, 271] width 41 height 14
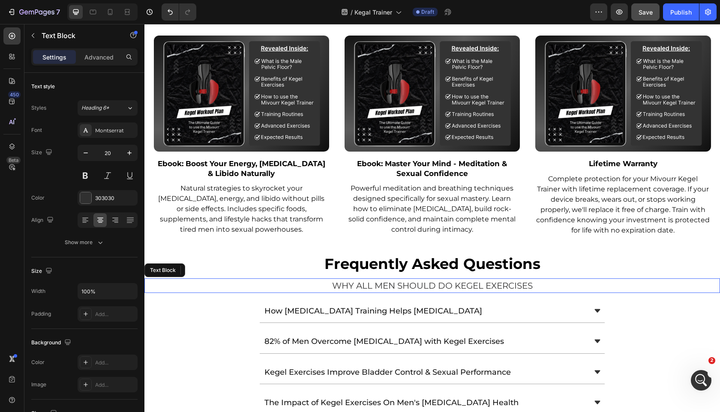
click at [649, 12] on span "Save" at bounding box center [646, 12] width 14 height 7
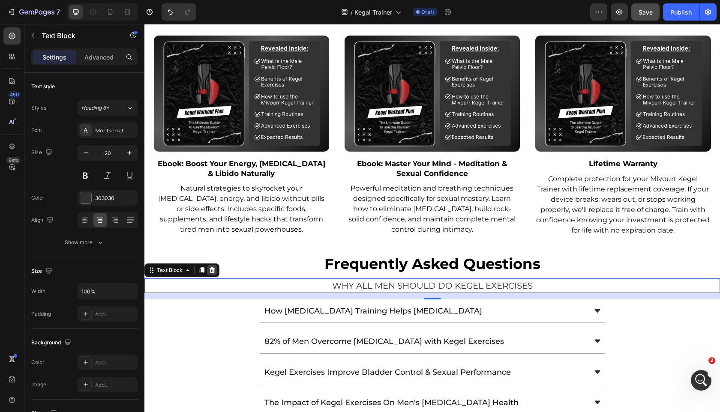
click at [217, 265] on div at bounding box center [212, 270] width 10 height 10
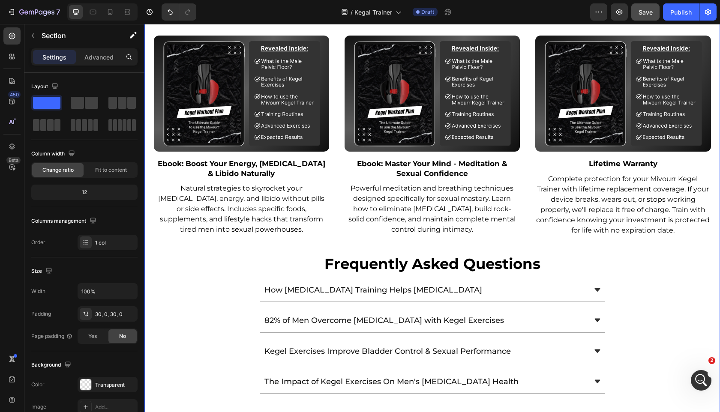
click at [336, 219] on div "Image Ebook: Boost Your Energy, Testosterone & Libido Naturally Text Block Natu…" at bounding box center [432, 136] width 557 height 201
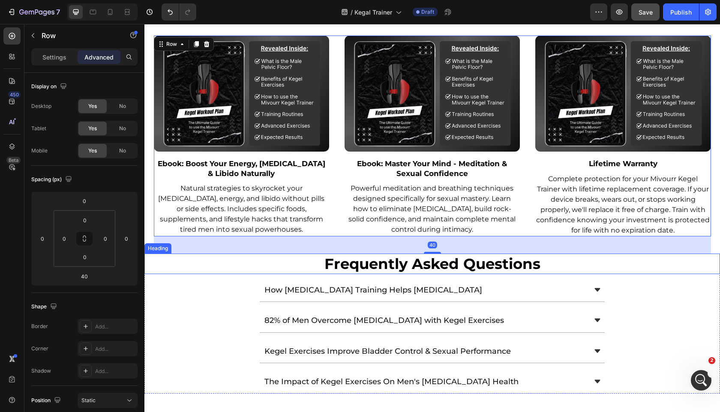
click at [328, 258] on p "Frequently Asked Questions" at bounding box center [432, 264] width 574 height 19
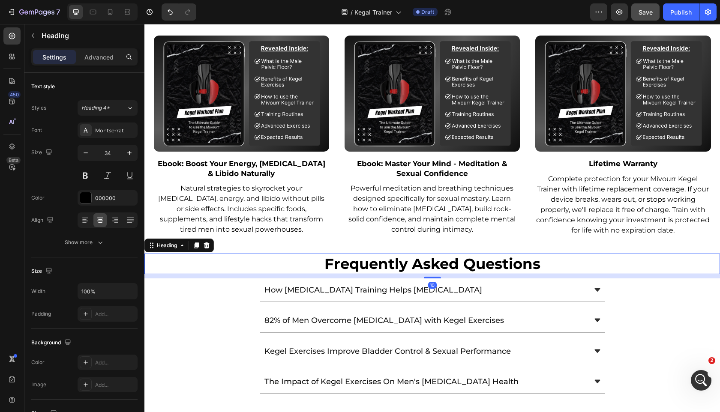
click at [436, 274] on div "10" at bounding box center [432, 276] width 576 height 4
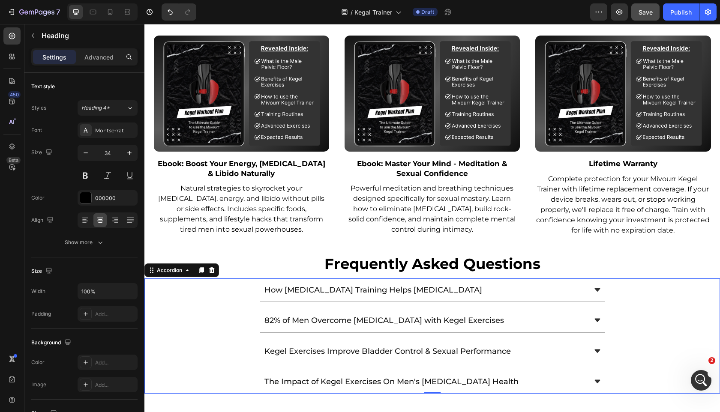
click at [436, 279] on div "How [MEDICAL_DATA] Training Helps [MEDICAL_DATA]" at bounding box center [432, 291] width 345 height 24
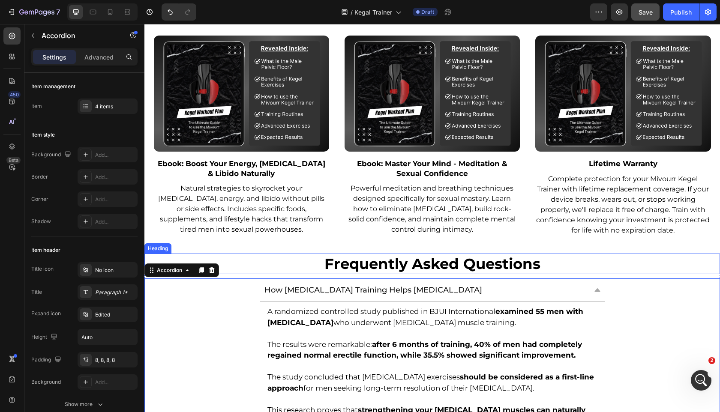
click at [440, 258] on p "Frequently Asked Questions" at bounding box center [432, 264] width 574 height 19
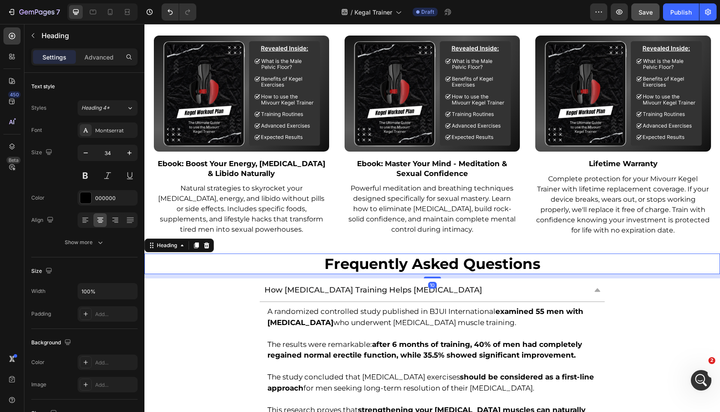
click at [532, 282] on div "How [MEDICAL_DATA] Training Helps [MEDICAL_DATA]" at bounding box center [425, 290] width 324 height 16
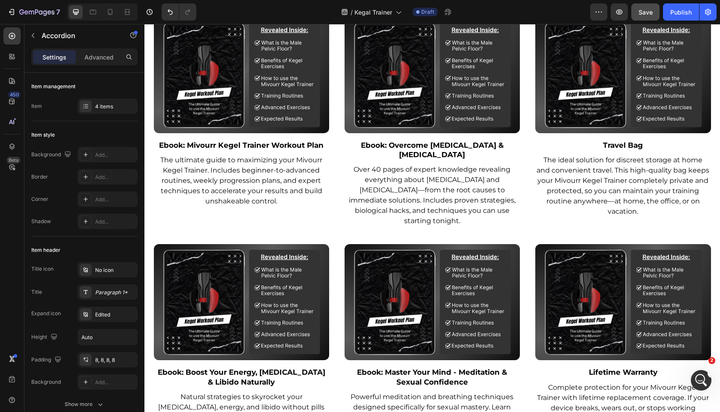
scroll to position [3854, 0]
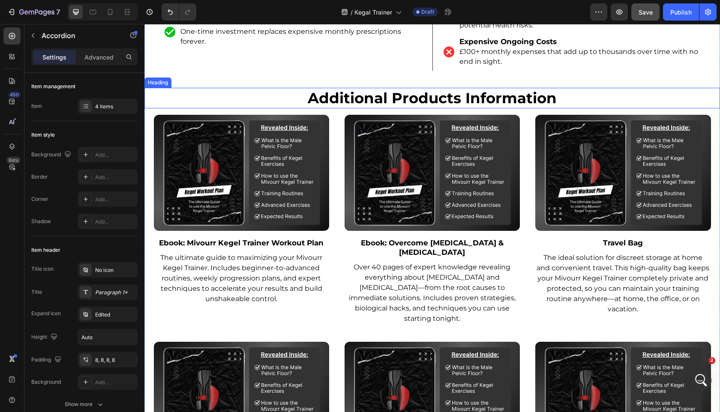
click at [466, 88] on h2 "additional products information" at bounding box center [432, 98] width 576 height 21
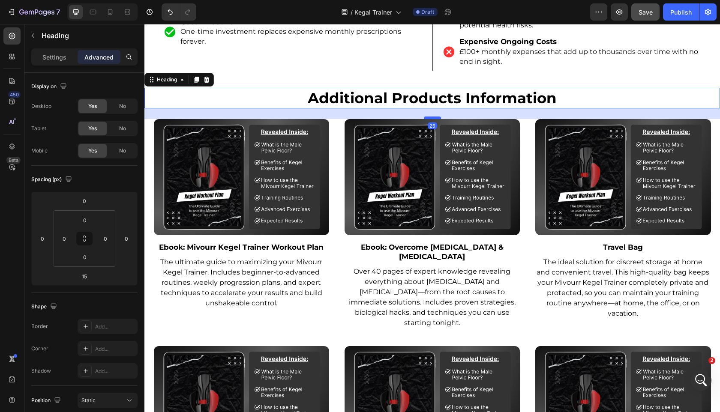
click at [435, 117] on div at bounding box center [432, 118] width 17 height 3
type input "25"
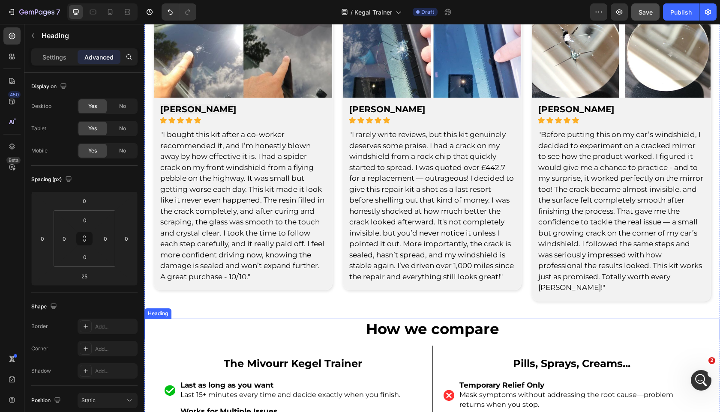
click at [432, 319] on h2 "How we compare" at bounding box center [432, 329] width 576 height 21
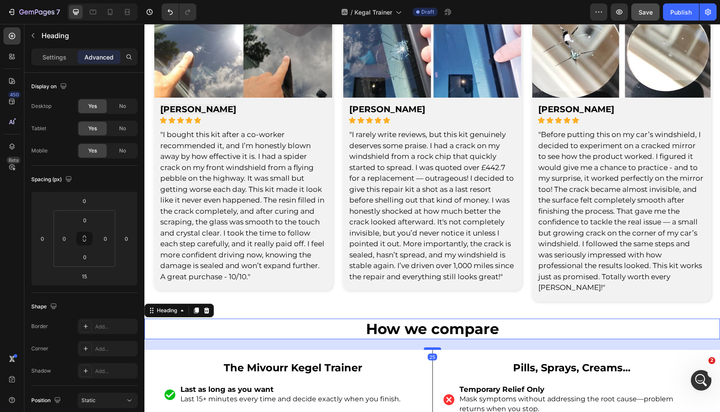
drag, startPoint x: 433, startPoint y: 334, endPoint x: 433, endPoint y: 338, distance: 4.3
click at [433, 348] on div at bounding box center [432, 349] width 17 height 3
type input "25"
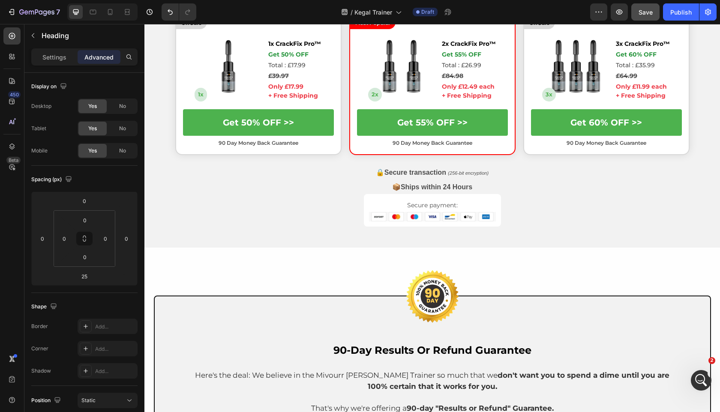
scroll to position [2767, 0]
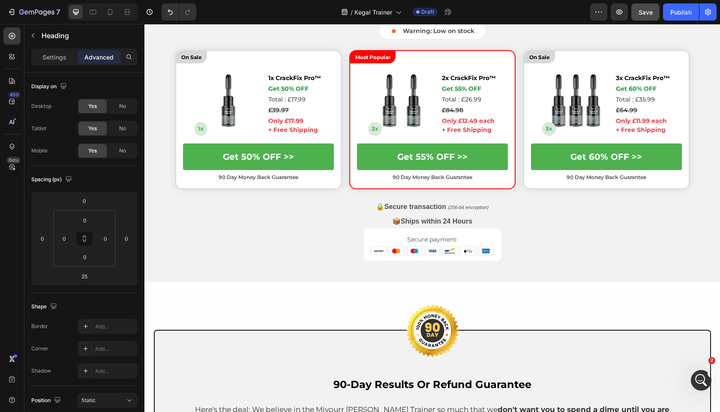
click at [433, 325] on img at bounding box center [432, 331] width 69 height 69
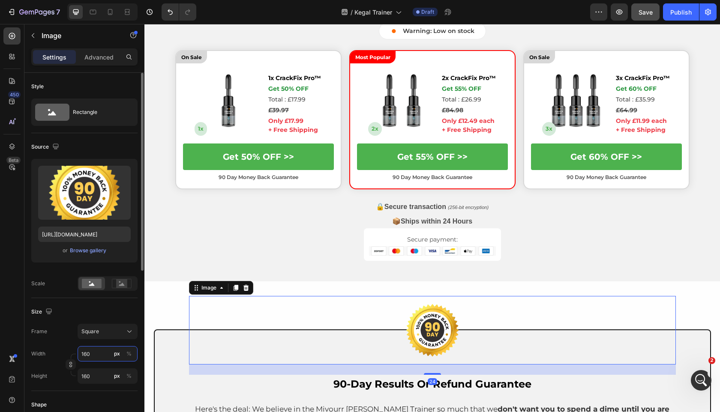
click at [96, 358] on input "160" at bounding box center [108, 353] width 60 height 15
type input "2"
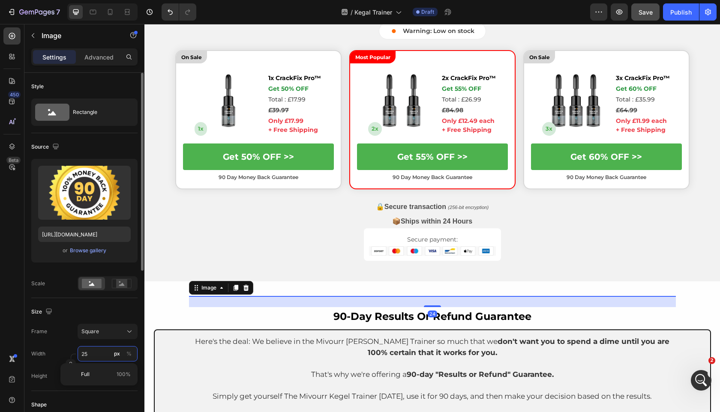
type input "250"
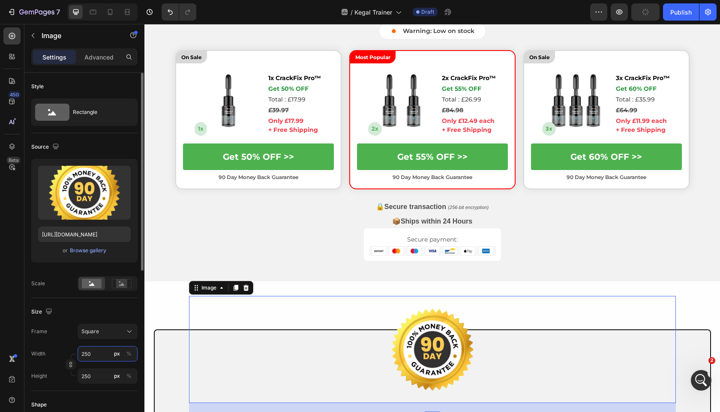
click at [96, 358] on input "250" at bounding box center [108, 353] width 60 height 15
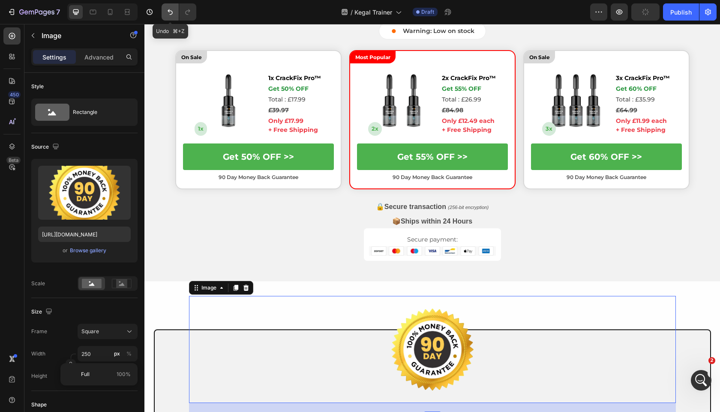
click at [168, 13] on icon "Undo/Redo" at bounding box center [170, 12] width 9 height 9
type input "160"
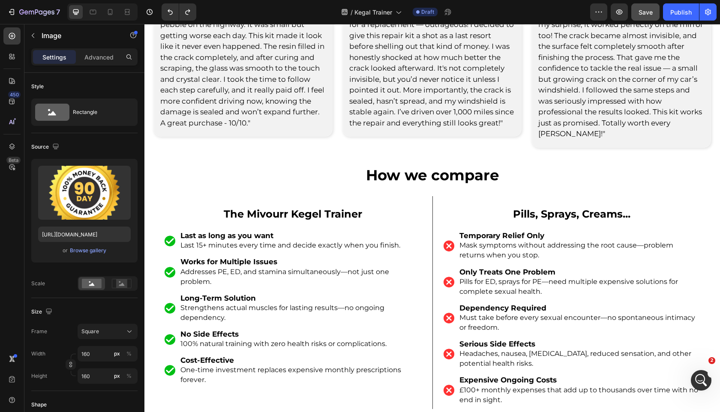
scroll to position [3538, 0]
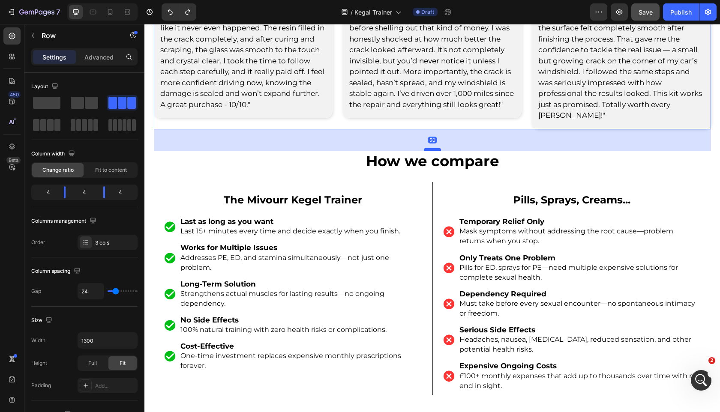
click at [435, 148] on div at bounding box center [432, 149] width 17 height 3
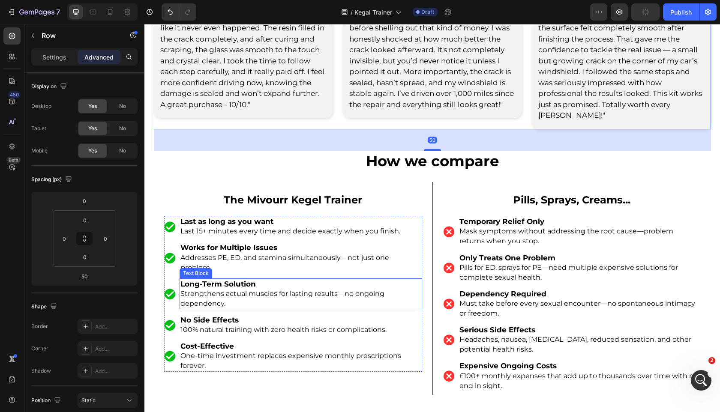
scroll to position [3709, 0]
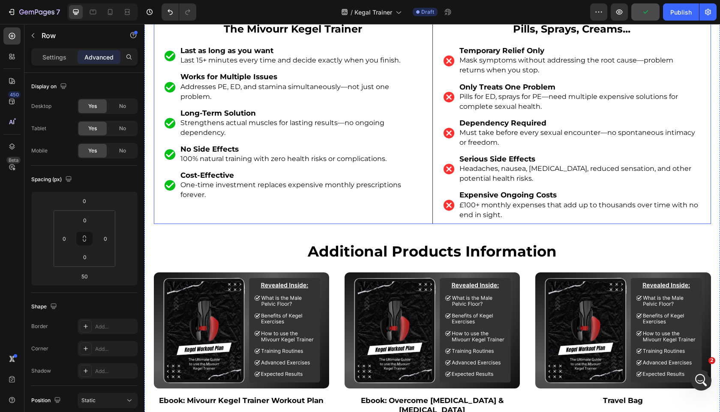
click at [421, 202] on div "The Mivourr Kegel Trainer Text Block Image Last as long as you want Last 15+ mi…" at bounding box center [293, 117] width 279 height 213
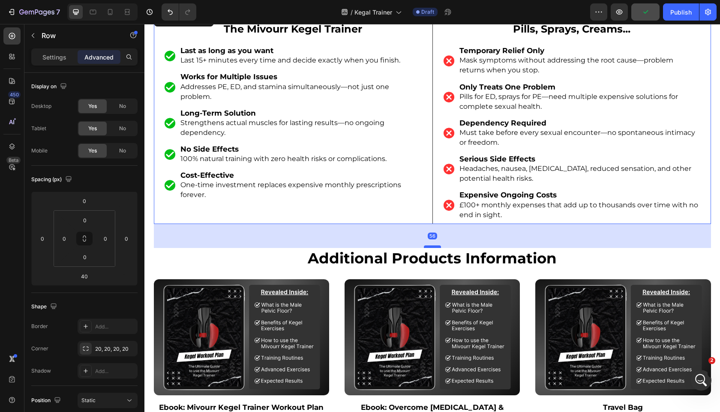
drag, startPoint x: 436, startPoint y: 227, endPoint x: 436, endPoint y: 234, distance: 6.9
click at [436, 246] on div at bounding box center [432, 247] width 17 height 3
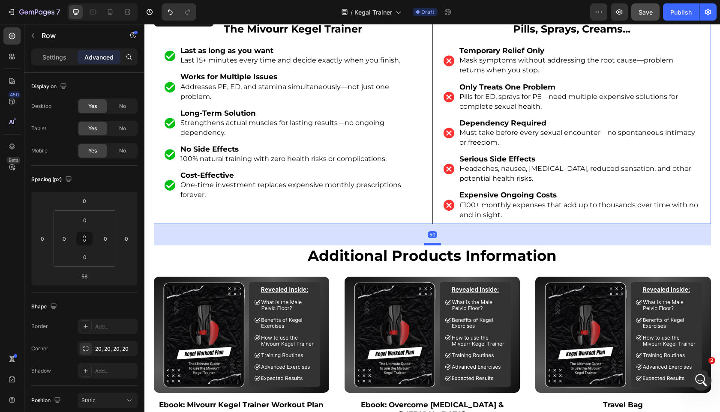
click at [437, 243] on div at bounding box center [432, 244] width 17 height 3
type input "50"
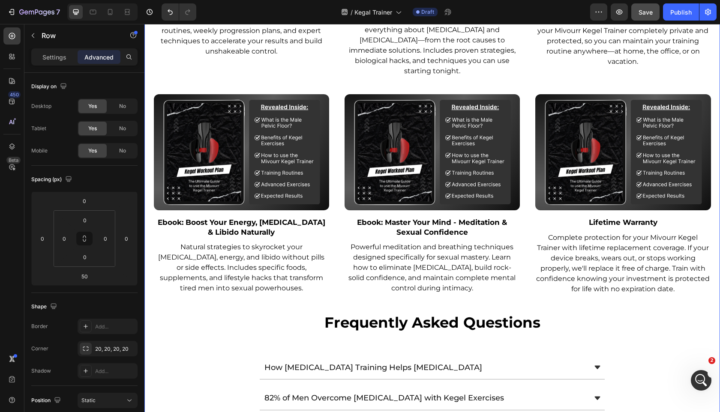
scroll to position [4127, 0]
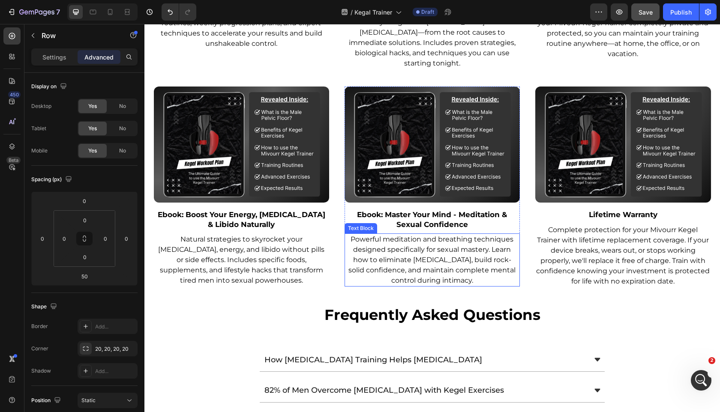
click at [526, 267] on div "Image Ebook: Boost Your Energy, Testosterone & Libido Naturally Text Block Natu…" at bounding box center [432, 187] width 557 height 201
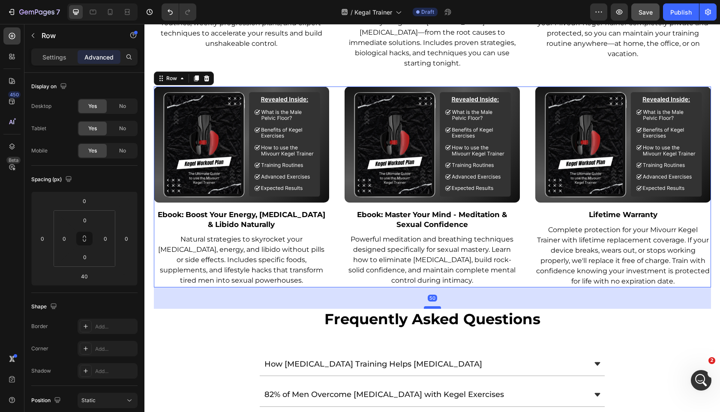
click at [436, 306] on div at bounding box center [432, 307] width 17 height 3
type input "50"
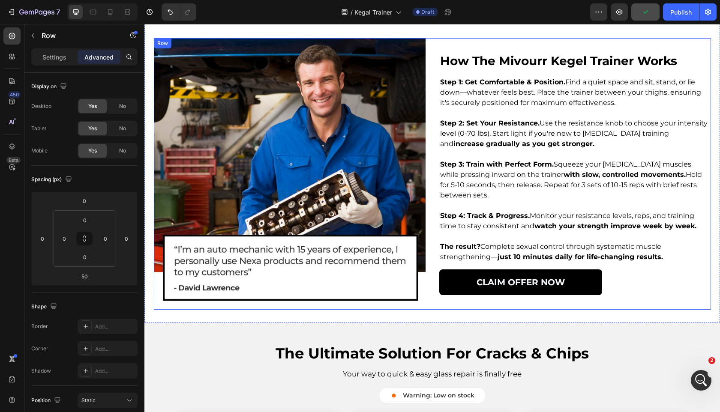
scroll to position [2010, 0]
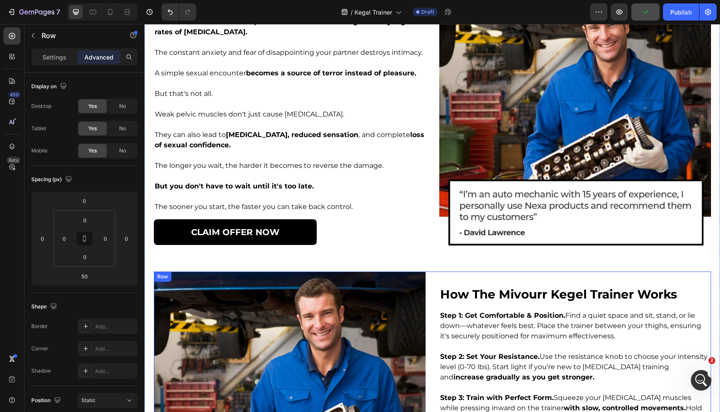
click at [442, 225] on img at bounding box center [575, 119] width 272 height 272
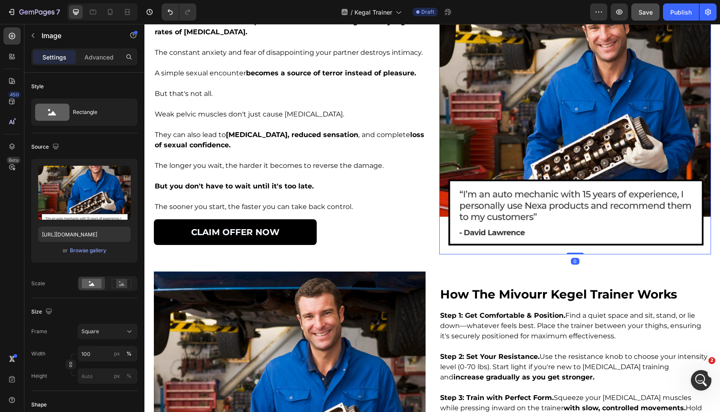
click at [430, 220] on div "the longer you wait, the worse it gets Heading Studies show that men with perfo…" at bounding box center [432, 119] width 557 height 272
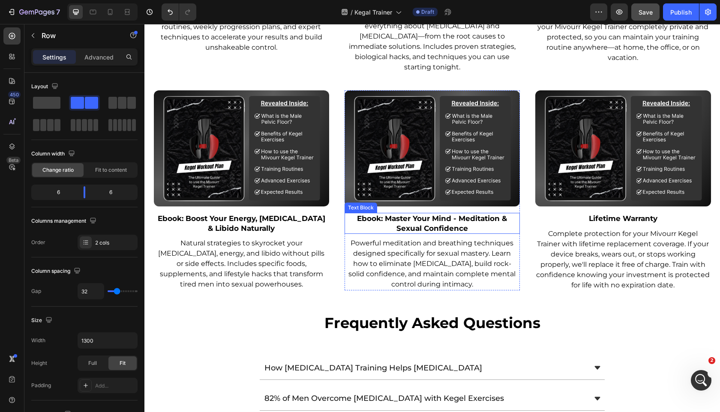
scroll to position [4197, 0]
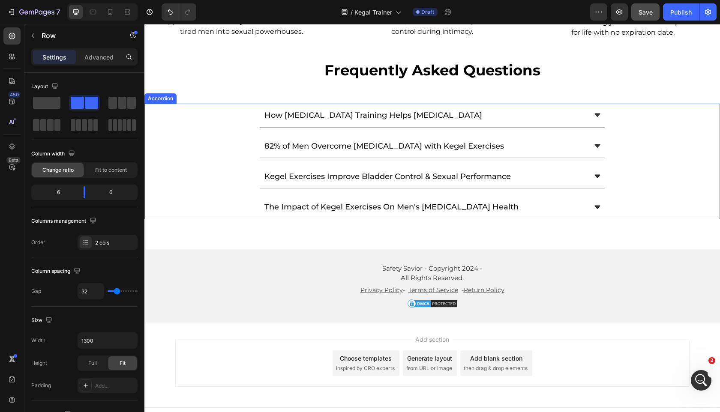
click at [364, 111] on span "How [MEDICAL_DATA] Training Helps [MEDICAL_DATA]" at bounding box center [373, 115] width 218 height 9
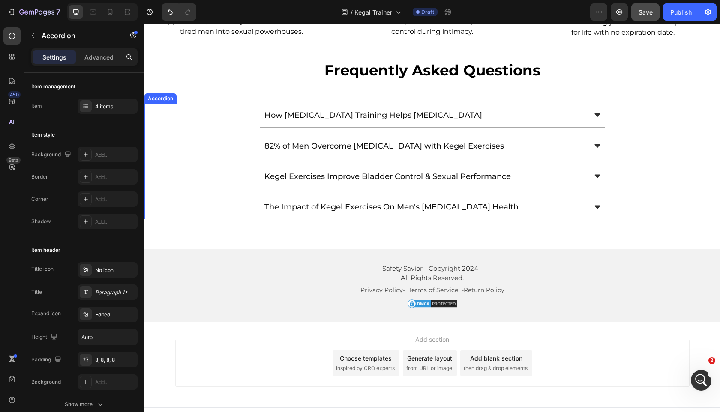
click at [364, 111] on span "How [MEDICAL_DATA] Training Helps [MEDICAL_DATA]" at bounding box center [373, 115] width 218 height 9
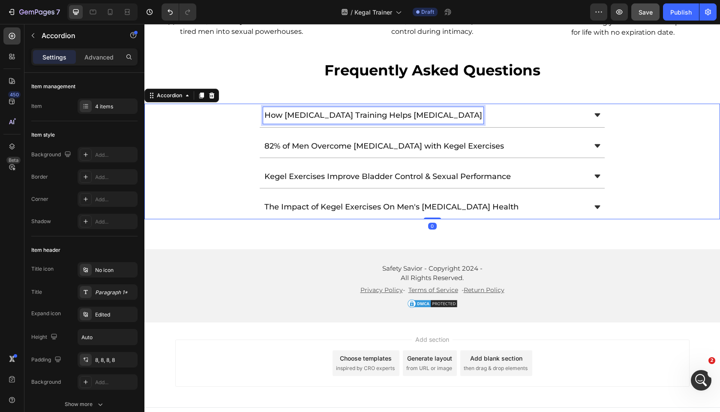
click at [364, 111] on span "How [MEDICAL_DATA] Training Helps [MEDICAL_DATA]" at bounding box center [373, 115] width 218 height 9
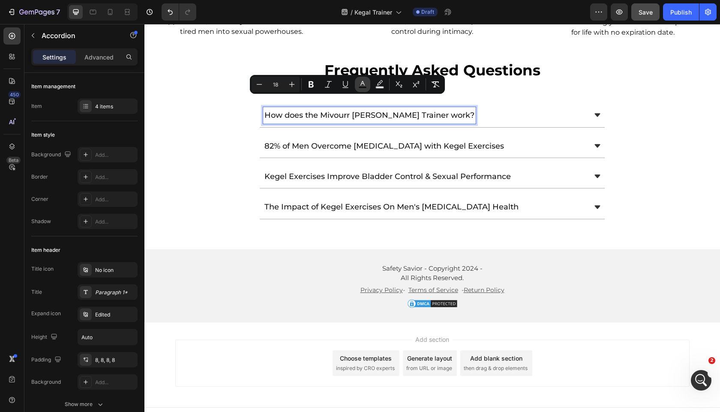
click at [362, 79] on button "color" at bounding box center [362, 84] width 15 height 15
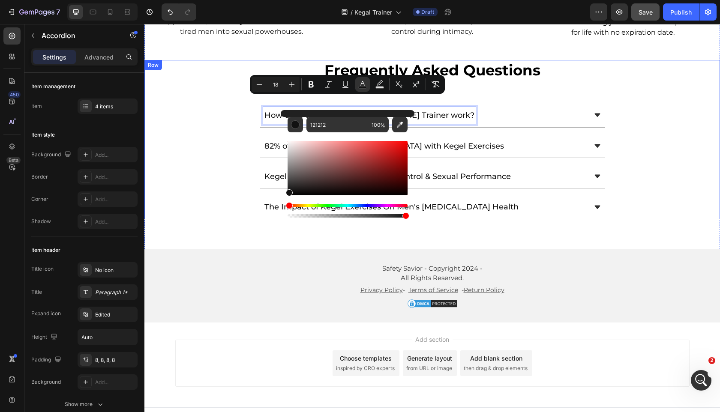
click at [542, 89] on div "frequently asked questions Heading How does the Mivourr Kegel Trainer work? 82%…" at bounding box center [432, 139] width 576 height 159
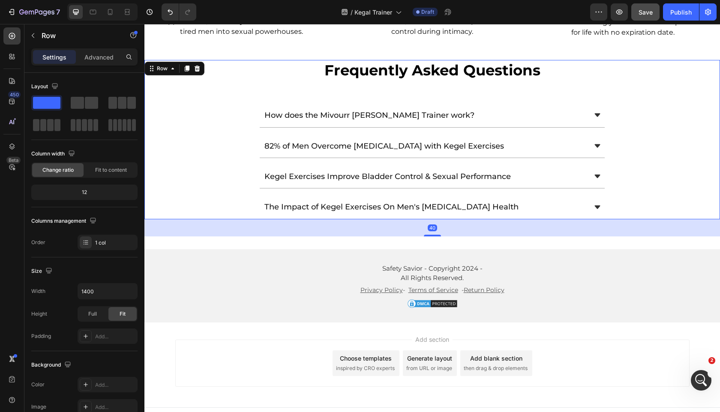
click at [540, 107] on div "How does the Mivourr [PERSON_NAME] Trainer work?" at bounding box center [425, 115] width 324 height 16
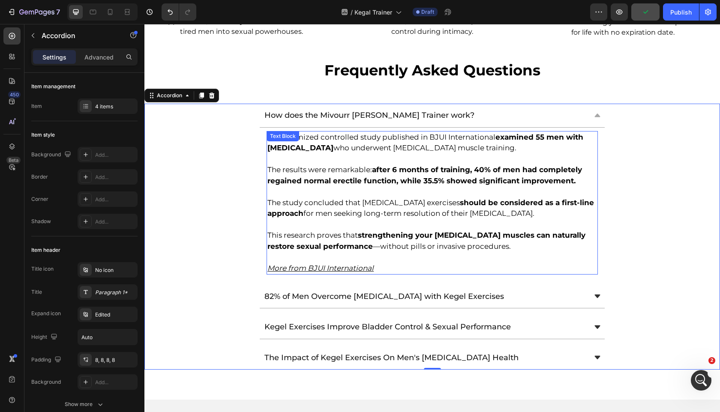
click at [338, 154] on p at bounding box center [432, 159] width 330 height 11
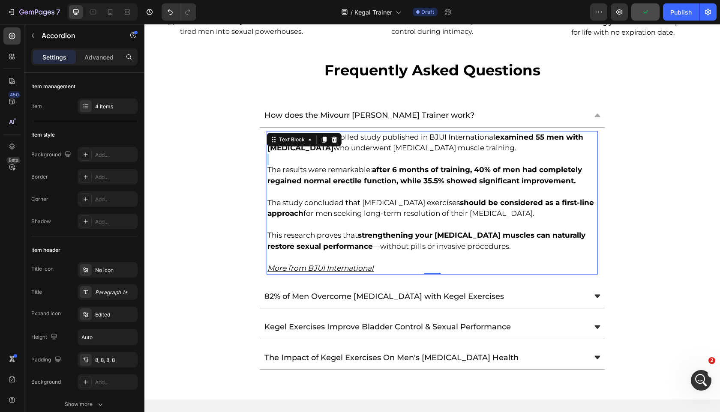
click at [338, 154] on p "Rich Text Editor. Editing area: main" at bounding box center [432, 159] width 330 height 11
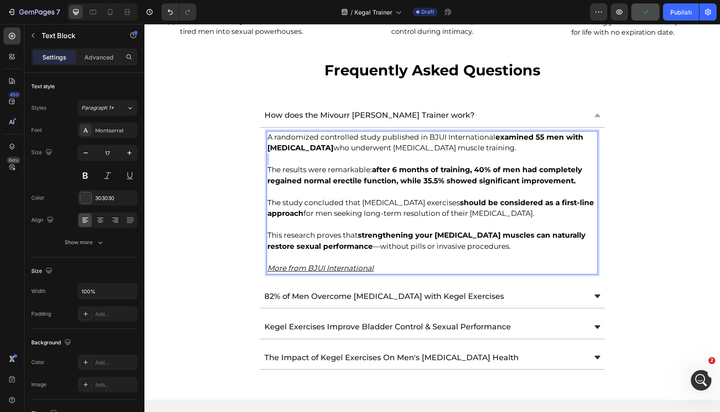
click at [338, 154] on p "Rich Text Editor. Editing area: main" at bounding box center [432, 159] width 330 height 11
click at [339, 154] on p "Rich Text Editor. Editing area: main" at bounding box center [432, 159] width 330 height 11
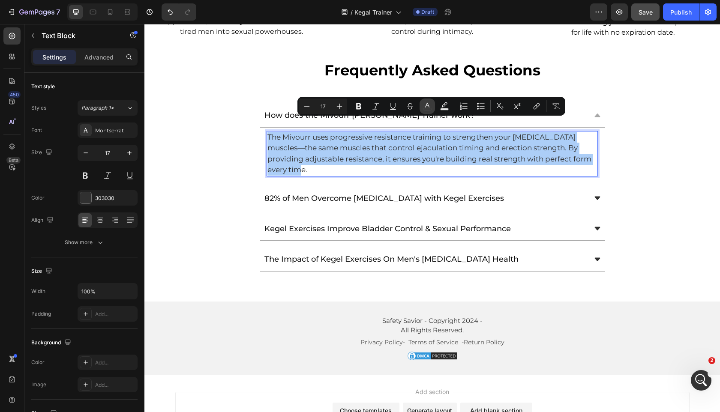
click at [425, 108] on rect "Editor contextual toolbar" at bounding box center [428, 109] width 8 height 2
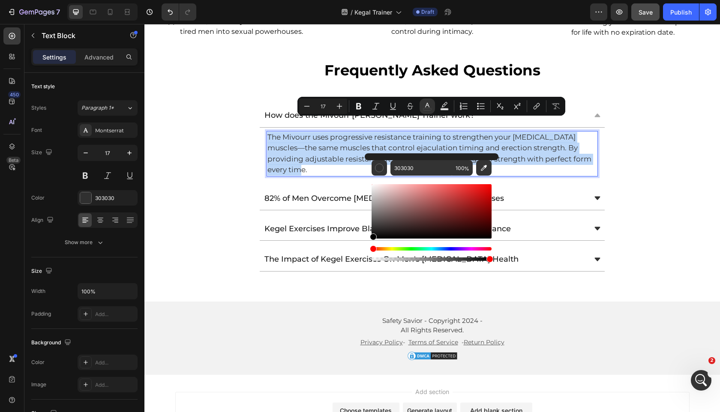
drag, startPoint x: 528, startPoint y: 249, endPoint x: 326, endPoint y: 268, distance: 202.4
type input "000000"
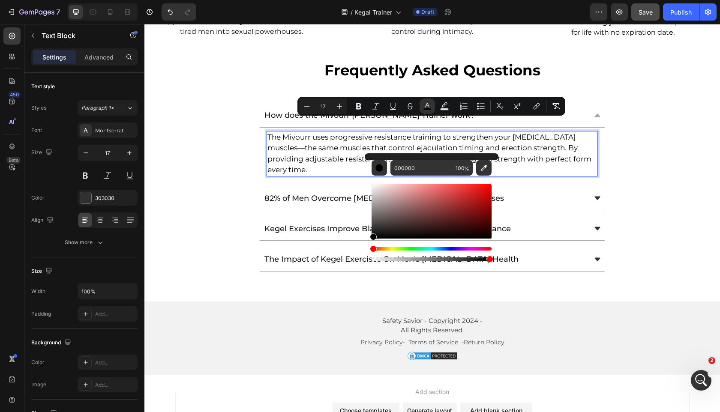
click at [312, 134] on span "The Mivourr uses progressive resistance training to strengthen your pelvic floo…" at bounding box center [429, 154] width 324 height 42
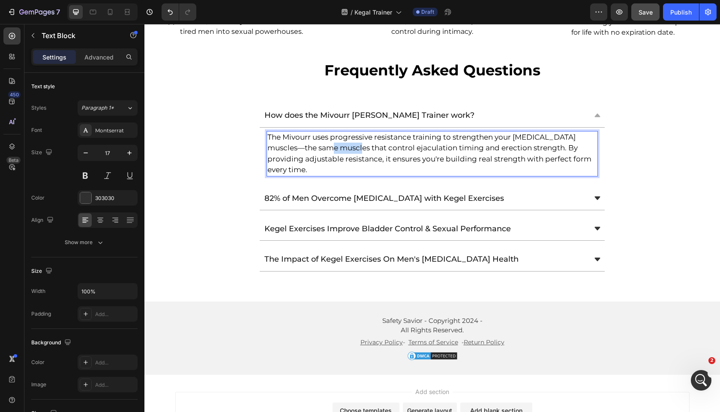
click at [312, 134] on span "The Mivourr uses progressive resistance training to strengthen your pelvic floo…" at bounding box center [429, 154] width 324 height 42
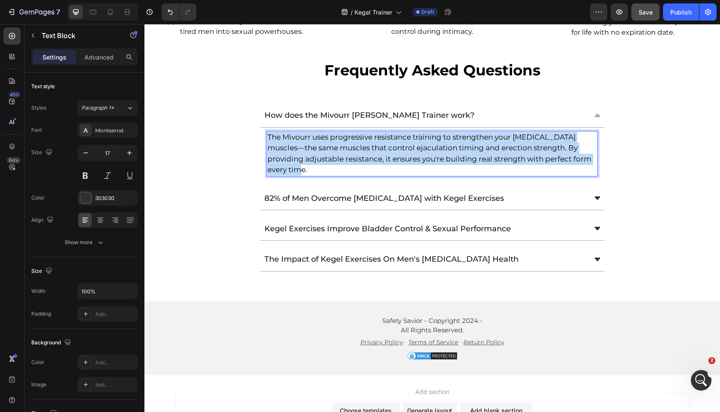
click at [312, 134] on span "The Mivourr uses progressive resistance training to strengthen your pelvic floo…" at bounding box center [429, 154] width 324 height 42
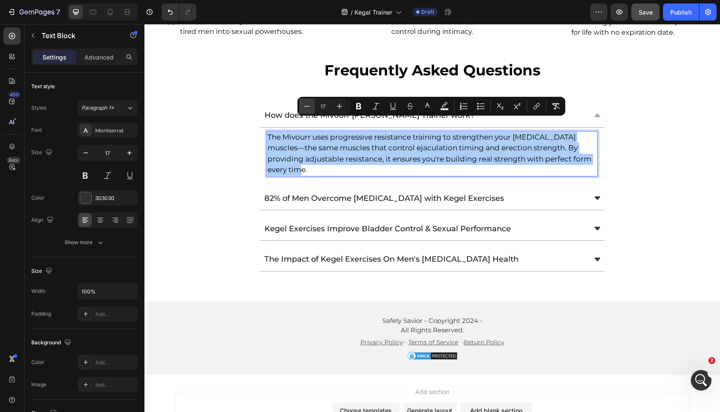
click at [314, 107] on button "Minus" at bounding box center [306, 106] width 15 height 15
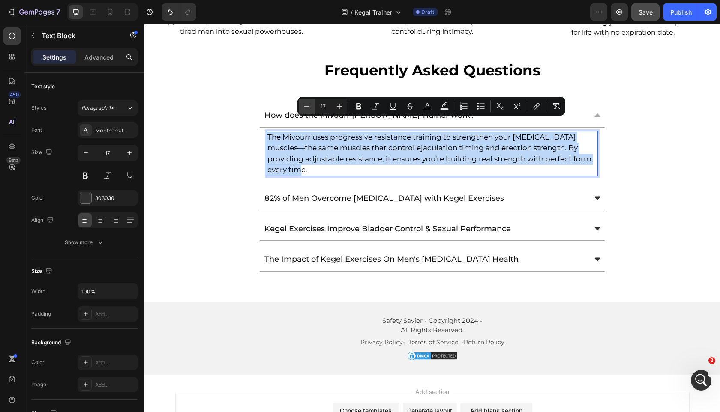
type input "16"
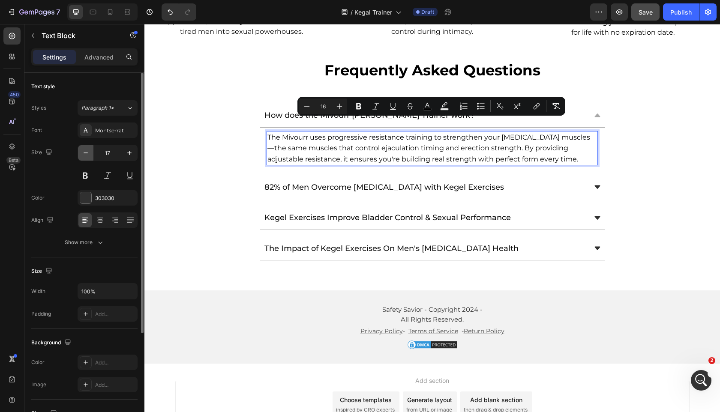
click at [86, 153] on icon "button" at bounding box center [86, 153] width 4 height 1
type input "16"
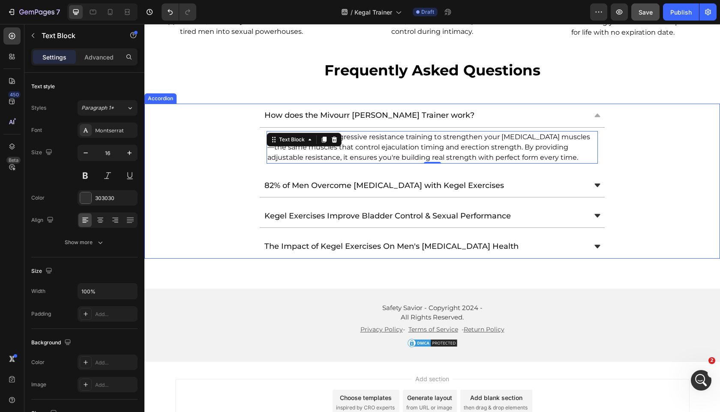
click at [289, 111] on span "How does the Mivourr [PERSON_NAME] Trainer work?" at bounding box center [369, 115] width 210 height 9
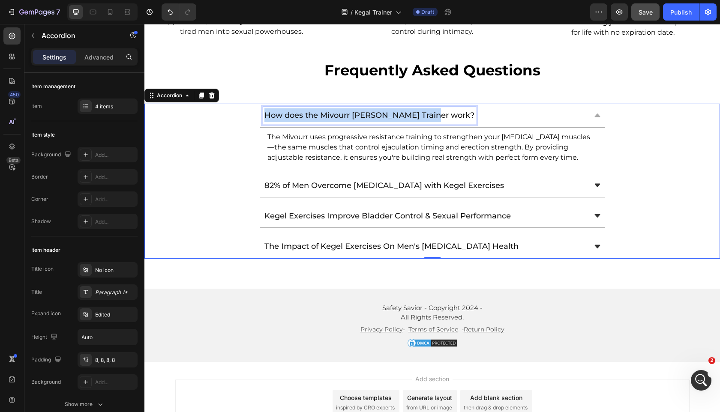
click at [289, 111] on span "How does the Mivourr [PERSON_NAME] Trainer work?" at bounding box center [369, 115] width 210 height 9
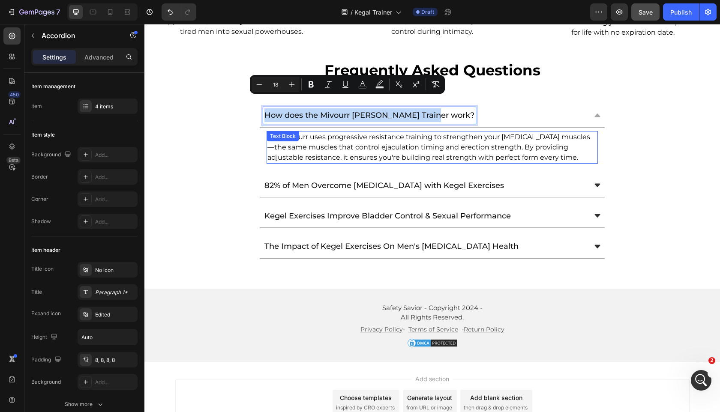
click at [304, 135] on span "The Mivourr uses progressive resistance training to strengthen your pelvic floo…" at bounding box center [428, 147] width 323 height 29
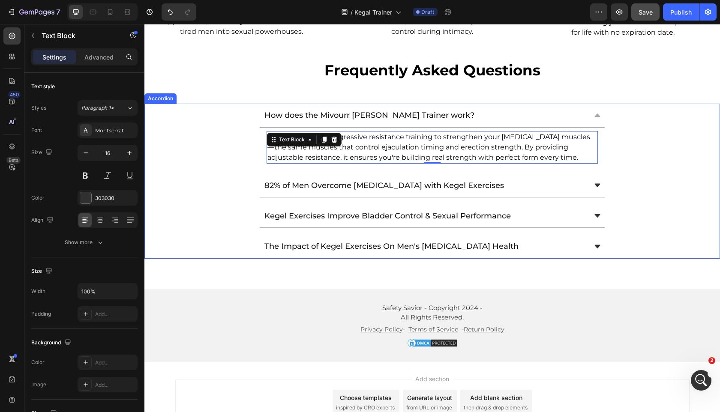
click at [349, 181] on span "82% of Men Overcome [MEDICAL_DATA] with Kegel Exercises" at bounding box center [384, 185] width 240 height 9
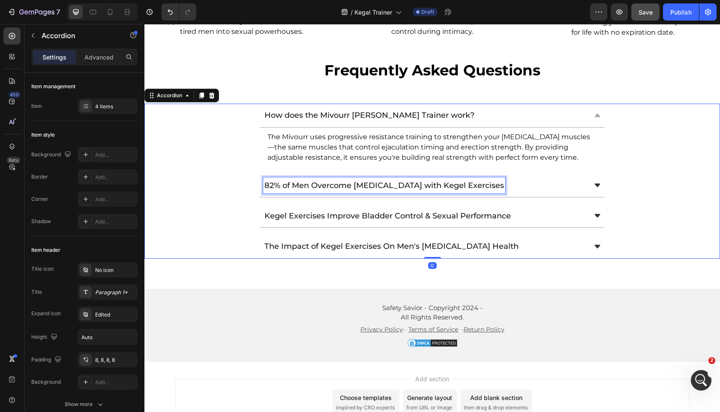
click at [349, 181] on span "82% of Men Overcome [MEDICAL_DATA] with Kegel Exercises" at bounding box center [384, 185] width 240 height 9
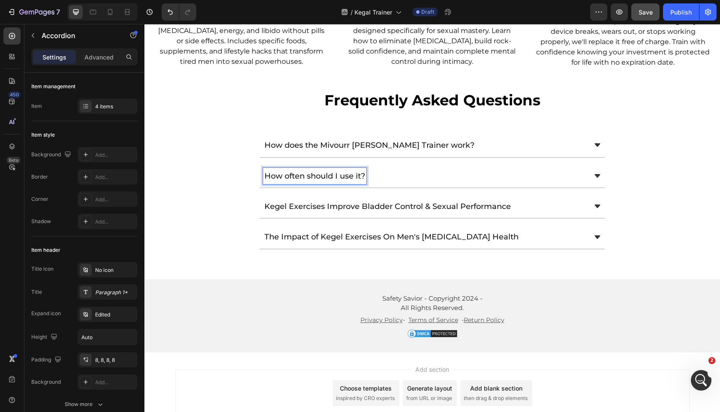
scroll to position [4158, 0]
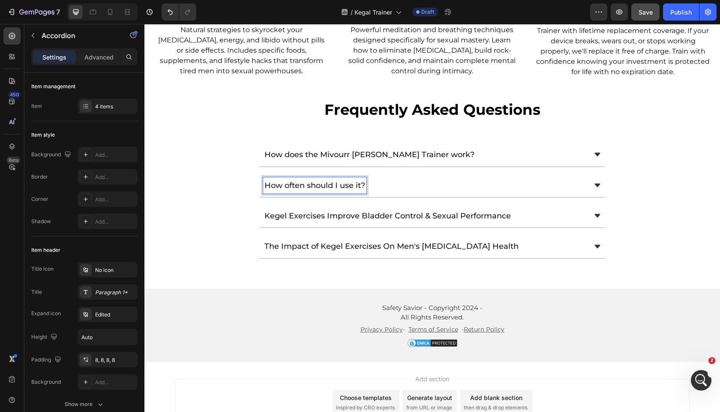
click at [419, 177] on div "How often should I use it?" at bounding box center [425, 185] width 324 height 16
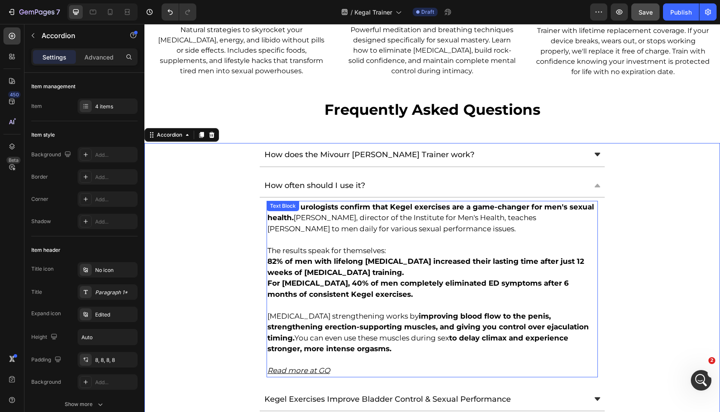
click at [339, 261] on strong "82% of men with lifelong premature ejaculation increased their lasting time aft…" at bounding box center [425, 267] width 317 height 20
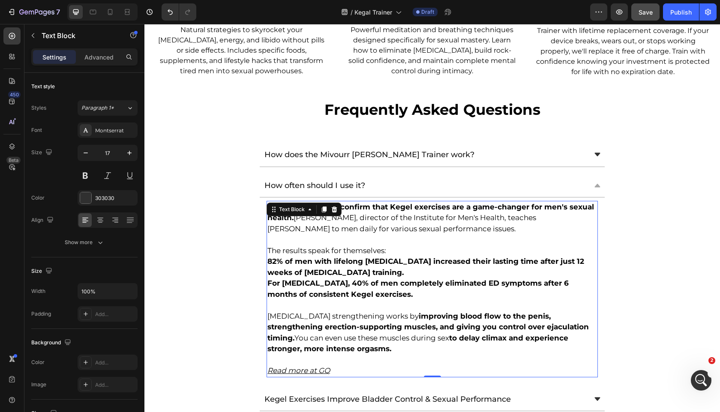
click at [339, 261] on strong "82% of men with lifelong premature ejaculation increased their lasting time aft…" at bounding box center [425, 267] width 317 height 20
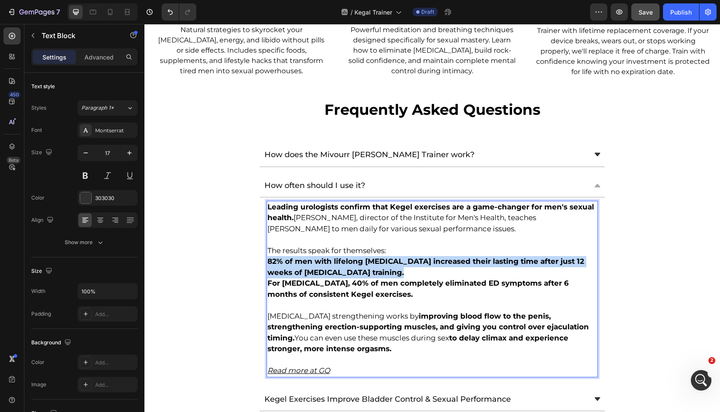
click at [339, 261] on strong "82% of men with lifelong premature ejaculation increased their lasting time aft…" at bounding box center [425, 267] width 317 height 20
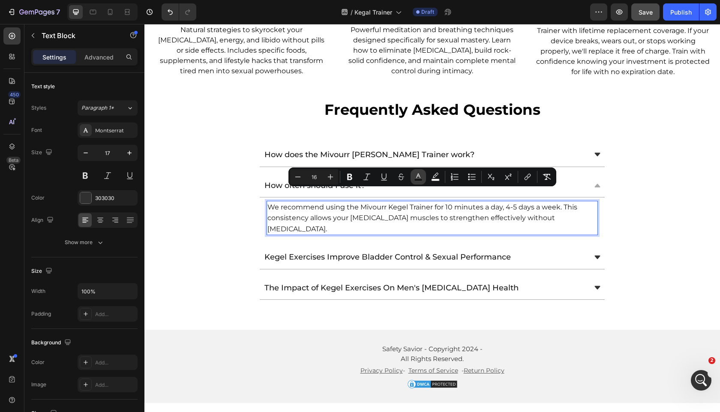
click at [421, 172] on button "color" at bounding box center [418, 176] width 15 height 15
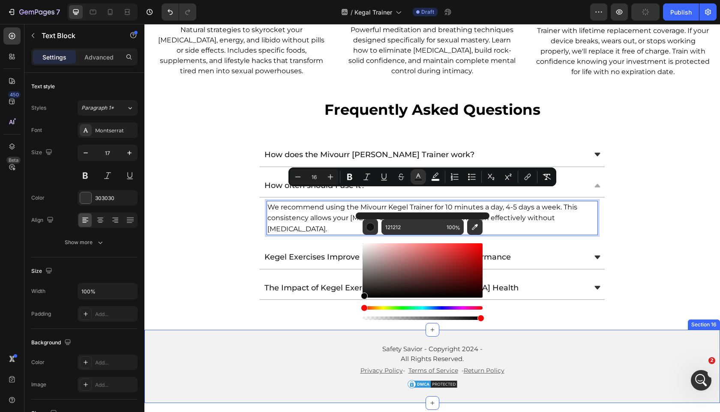
type input "000000"
drag, startPoint x: 523, startPoint y: 300, endPoint x: 338, endPoint y: 313, distance: 185.2
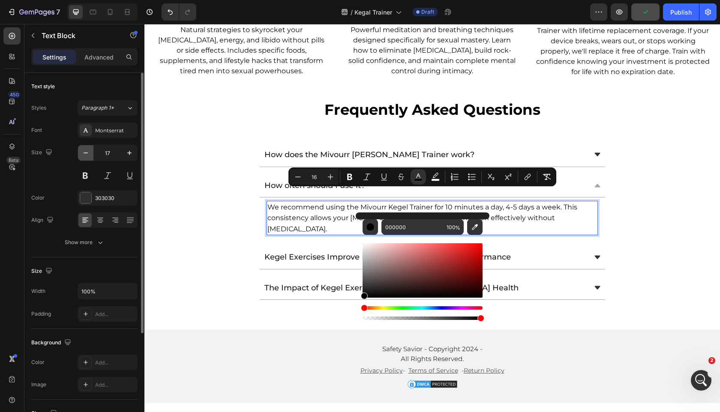
click at [92, 156] on button "button" at bounding box center [85, 152] width 15 height 15
type input "16"
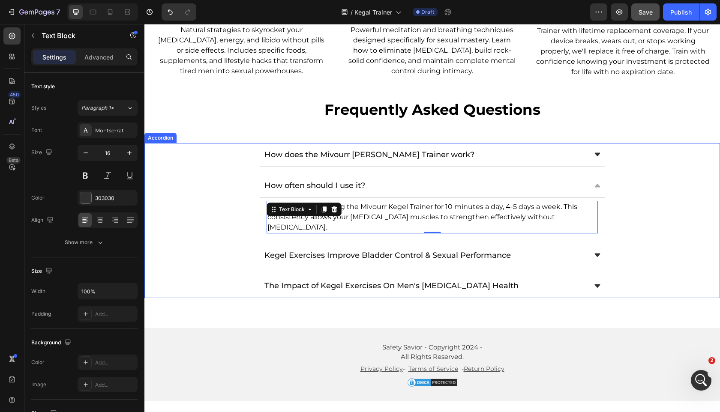
click at [498, 147] on div "How does the Mivourr [PERSON_NAME] Trainer work?" at bounding box center [425, 155] width 324 height 16
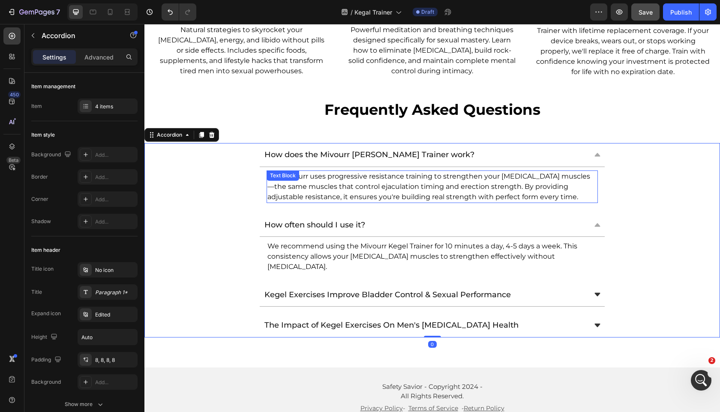
click at [460, 174] on span "The Mivourr uses progressive resistance training to strengthen your pelvic floo…" at bounding box center [428, 186] width 323 height 29
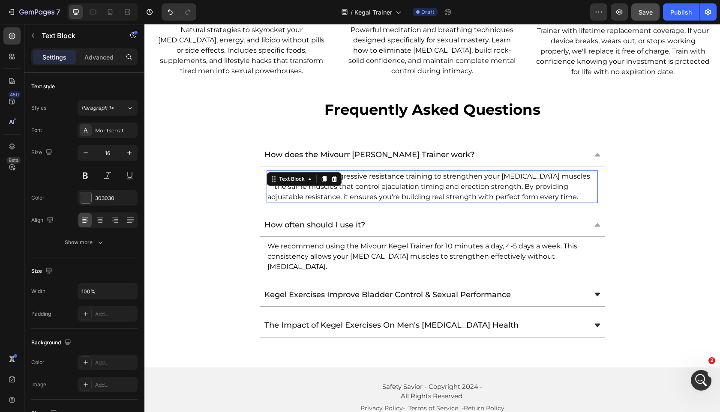
click at [460, 174] on span "The Mivourr uses progressive resistance training to strengthen your pelvic floo…" at bounding box center [428, 186] width 323 height 29
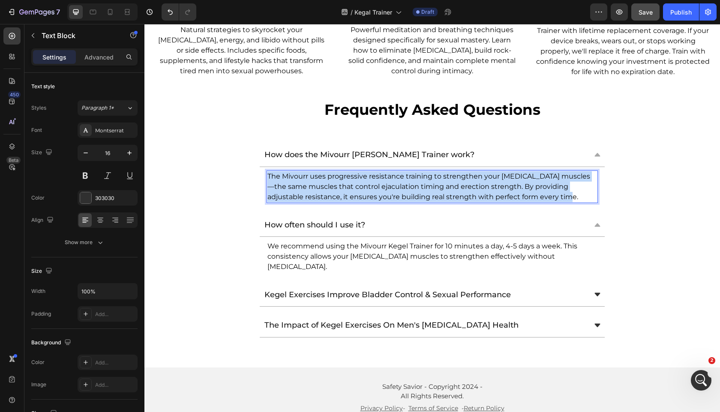
click at [460, 174] on span "The Mivourr uses progressive resistance training to strengthen your pelvic floo…" at bounding box center [428, 186] width 323 height 29
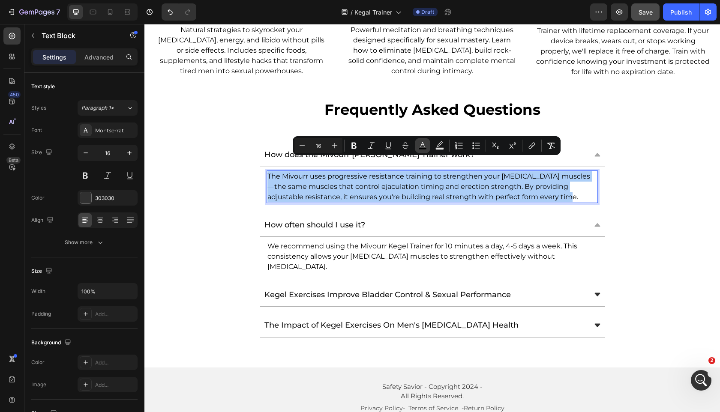
click at [424, 147] on icon "Editor contextual toolbar" at bounding box center [422, 145] width 9 height 9
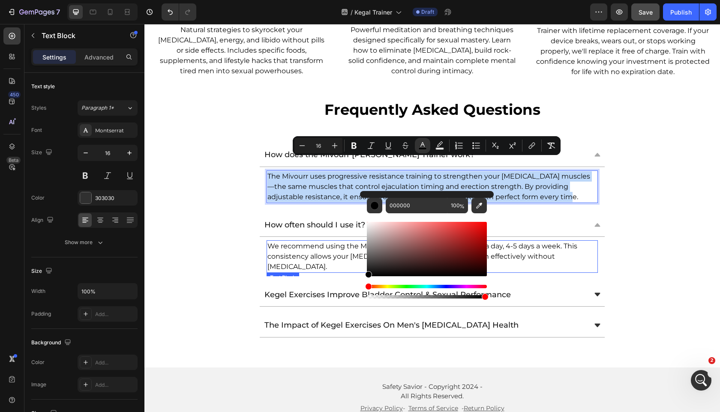
click at [299, 242] on span "We recommend using the Mivourr Kegel Trainer for 10 minutes a day, 4-5 days a w…" at bounding box center [422, 256] width 310 height 29
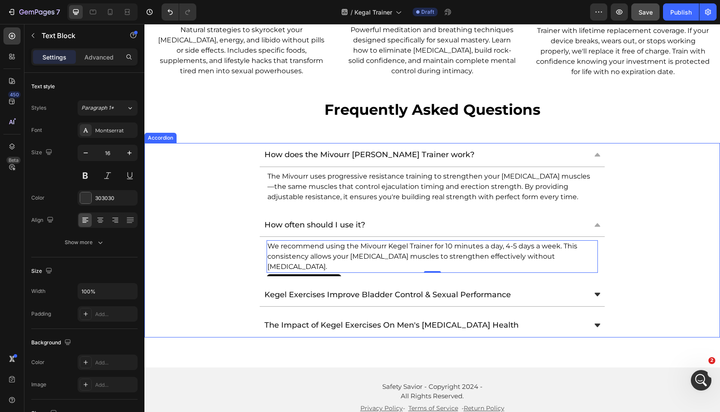
click at [316, 290] on span "Kegel Exercises Improve Bladder Control & Sexual Performance" at bounding box center [387, 294] width 246 height 9
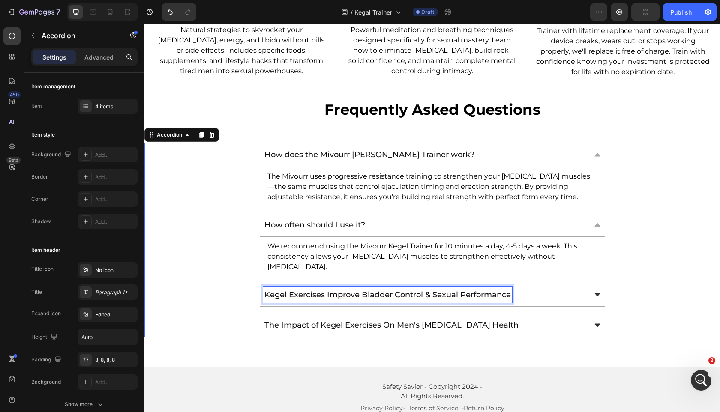
click at [316, 290] on span "Kegel Exercises Improve Bladder Control & Sexual Performance" at bounding box center [387, 294] width 246 height 9
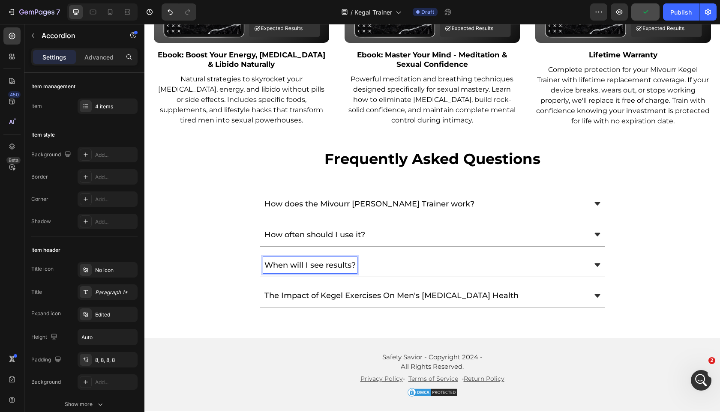
scroll to position [4089, 0]
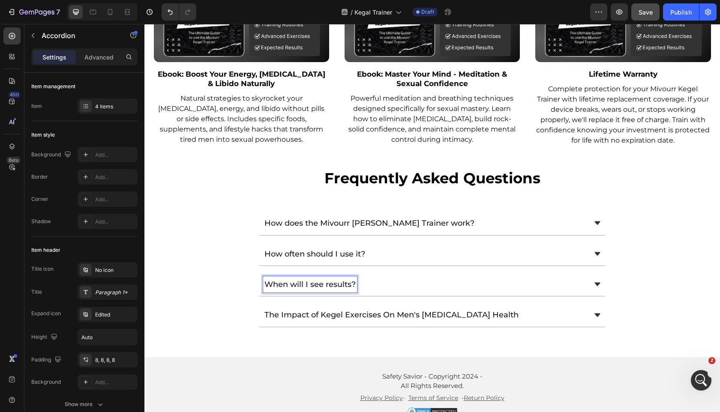
click at [453, 276] on div "When will I see results?" at bounding box center [425, 284] width 324 height 16
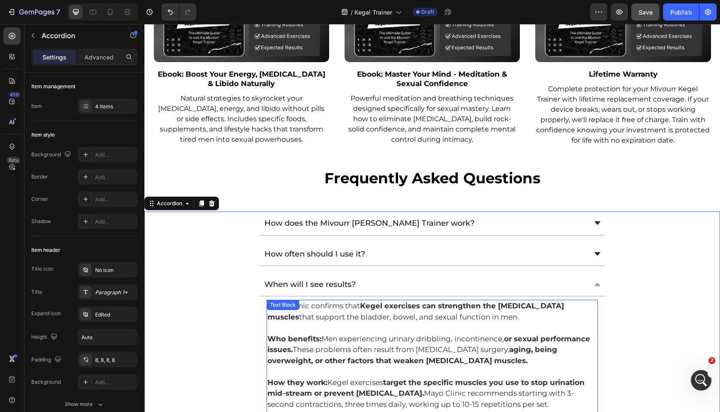
click at [296, 335] on strong "Who benefits:" at bounding box center [294, 339] width 54 height 9
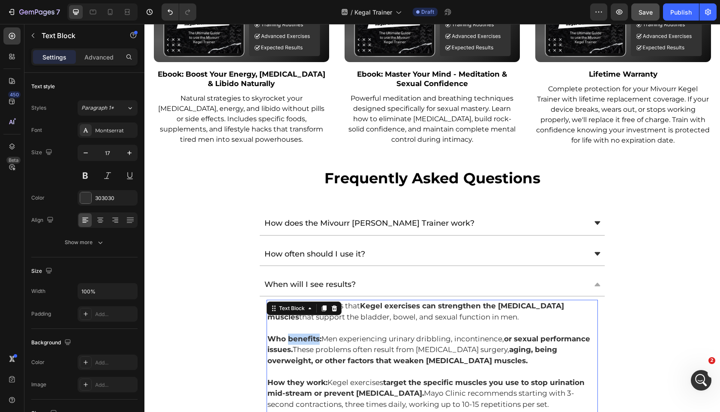
click at [296, 335] on strong "Who benefits:" at bounding box center [294, 339] width 54 height 9
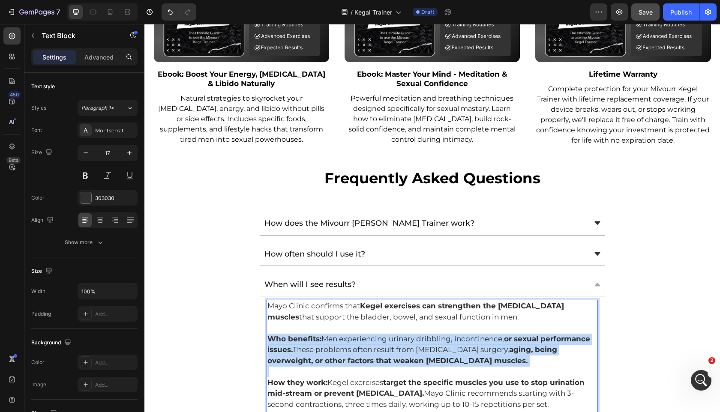
click at [296, 335] on strong "Who benefits:" at bounding box center [294, 339] width 54 height 9
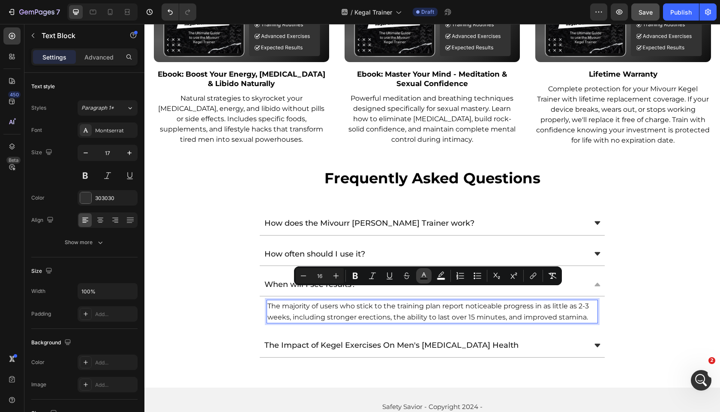
click at [423, 276] on icon "Editor contextual toolbar" at bounding box center [424, 276] width 9 height 9
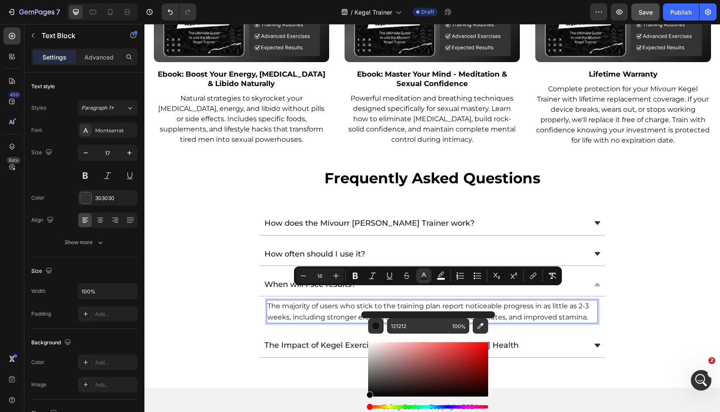
drag, startPoint x: 526, startPoint y: 404, endPoint x: 328, endPoint y: 412, distance: 197.4
type input "000000"
click at [87, 156] on icon "button" at bounding box center [85, 153] width 9 height 9
type input "16"
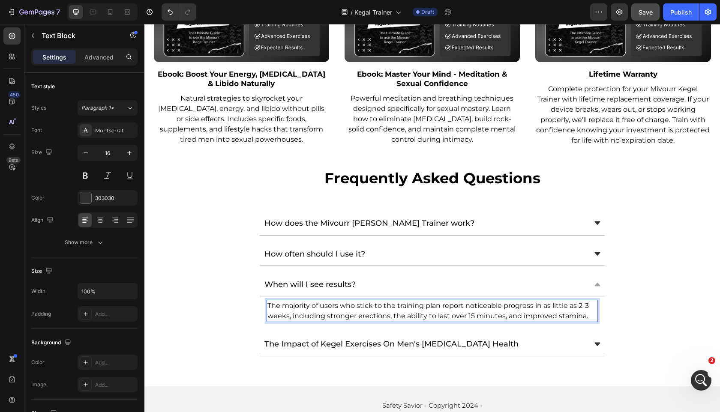
click at [430, 302] on span "The majority of users who stick to the training plan report noticeable progress…" at bounding box center [428, 311] width 322 height 18
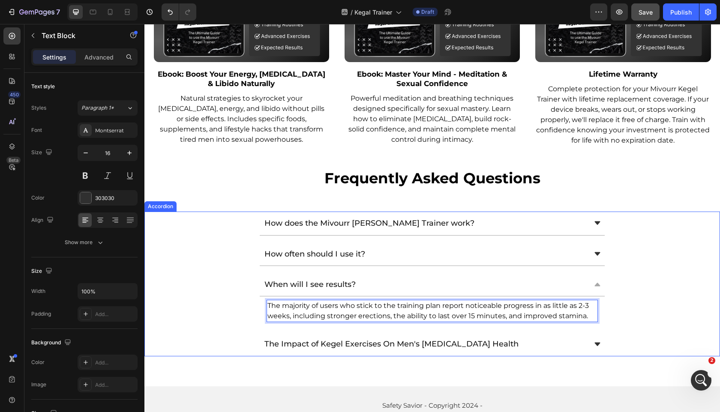
click at [512, 317] on div "How does the Mivourr Kegel Trainer work? How often should I use it? When will I…" at bounding box center [432, 284] width 576 height 145
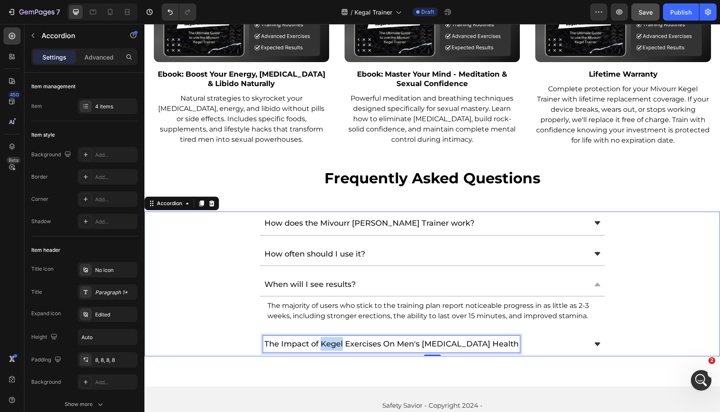
click at [334, 340] on span "The Impact of Kegel Exercises On Men's [MEDICAL_DATA] Health" at bounding box center [391, 344] width 254 height 9
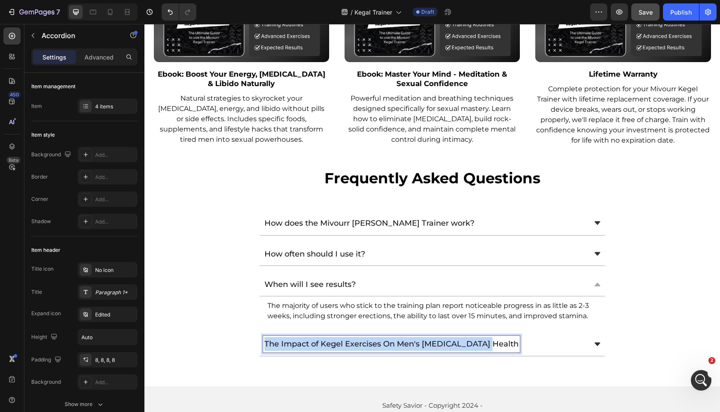
click at [334, 340] on span "The Impact of Kegel Exercises On Men's [MEDICAL_DATA] Health" at bounding box center [391, 344] width 254 height 9
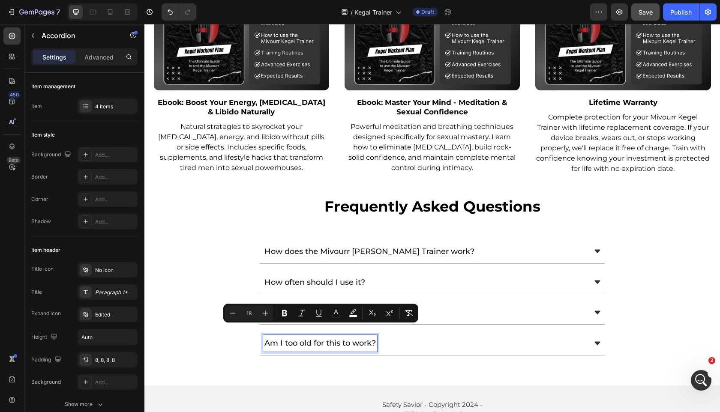
scroll to position [4060, 0]
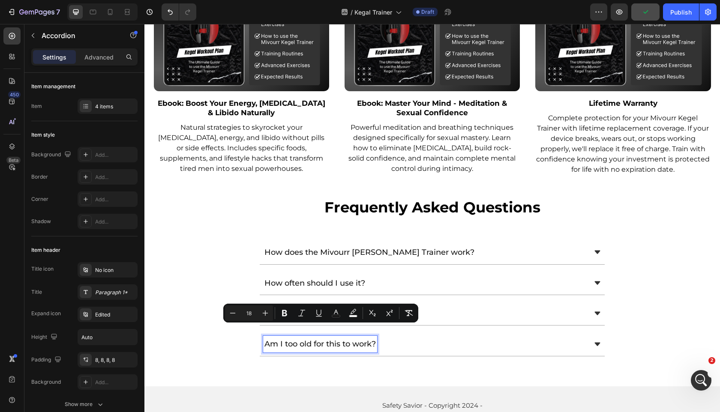
click at [452, 336] on div "Am I too old for this to work?" at bounding box center [425, 344] width 324 height 16
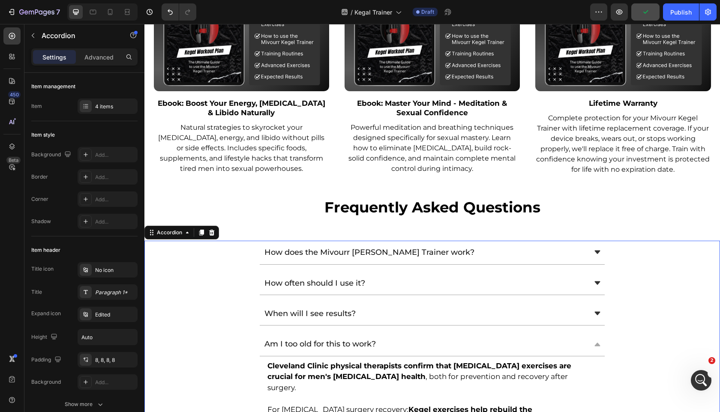
scroll to position [4122, 0]
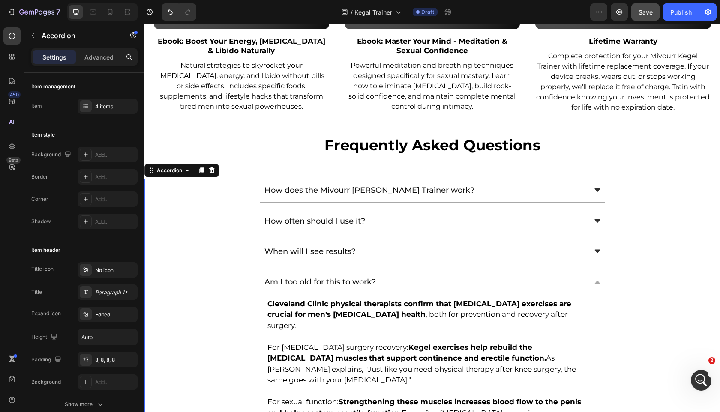
click at [326, 331] on p at bounding box center [432, 336] width 330 height 11
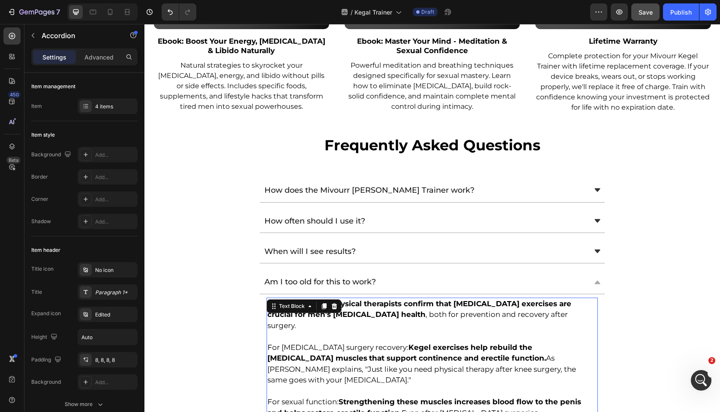
click at [326, 331] on p "Rich Text Editor. Editing area: main" at bounding box center [432, 336] width 330 height 11
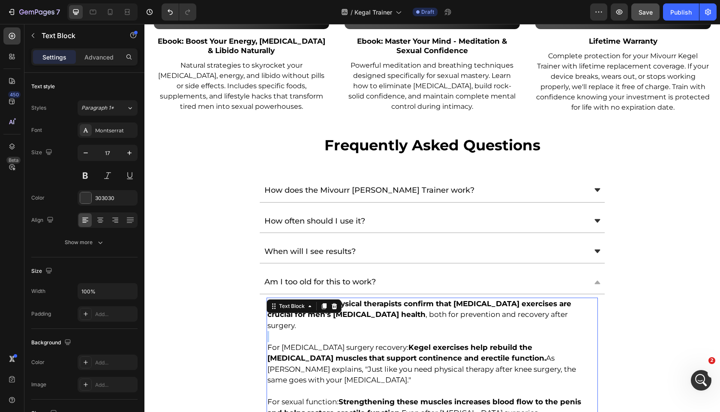
click at [326, 331] on p "Rich Text Editor. Editing area: main" at bounding box center [432, 336] width 330 height 11
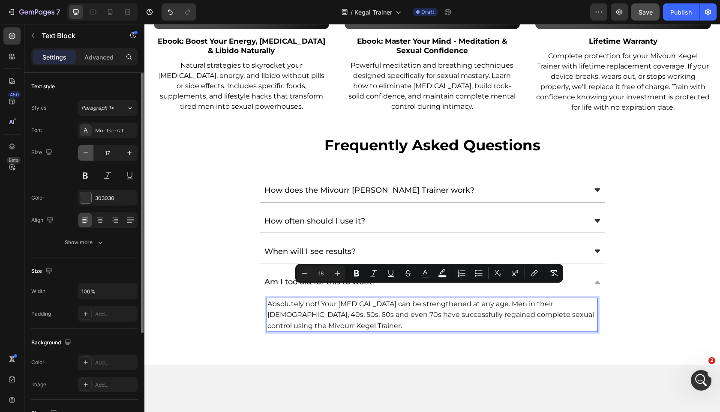
click at [82, 159] on button "button" at bounding box center [85, 152] width 15 height 15
type input "16"
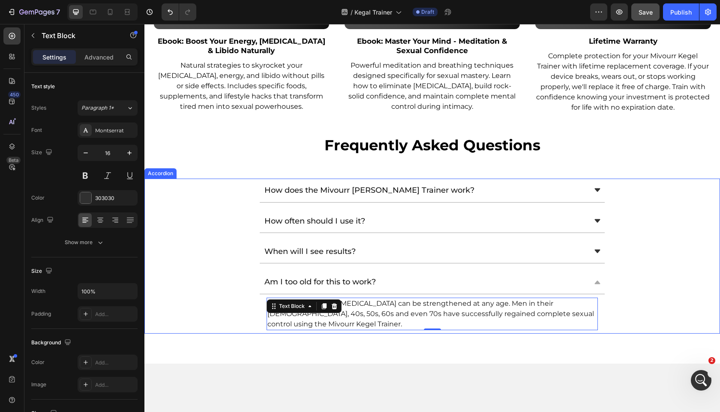
click at [228, 300] on div "Am I too old for this to work? Absolutely not! Your pelvic floor can be strengt…" at bounding box center [432, 301] width 575 height 63
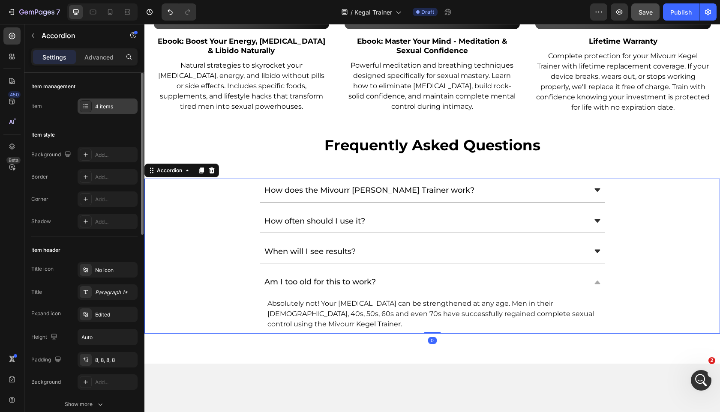
click at [94, 100] on div "4 items" at bounding box center [108, 106] width 60 height 15
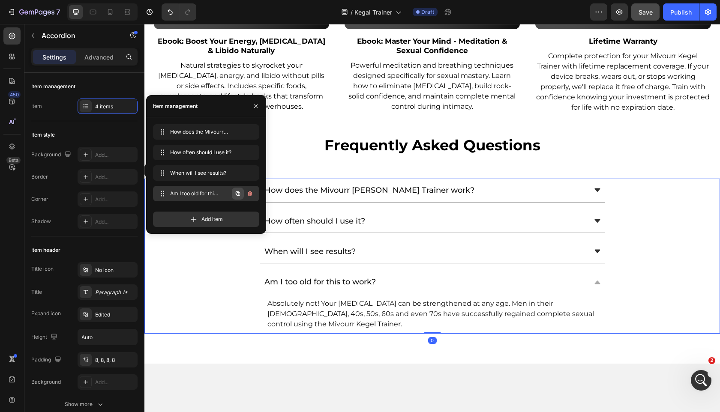
click at [239, 194] on icon "button" at bounding box center [238, 194] width 2 height 2
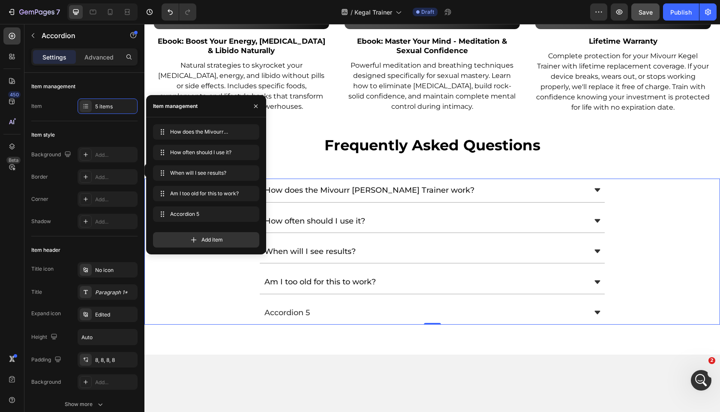
click at [298, 305] on div "Accordion 5" at bounding box center [287, 313] width 48 height 16
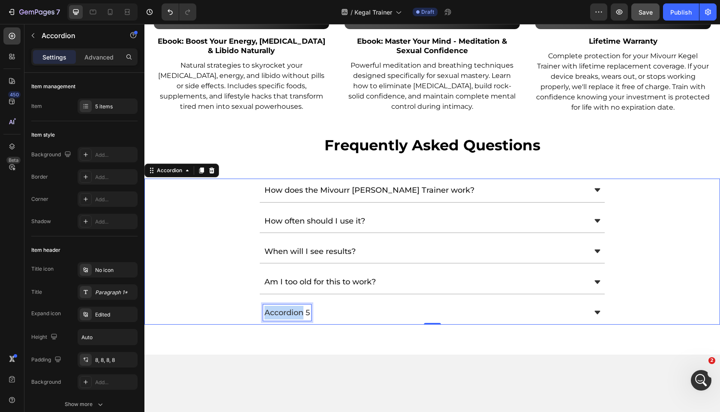
click at [298, 306] on p "Accordion 5" at bounding box center [286, 313] width 45 height 14
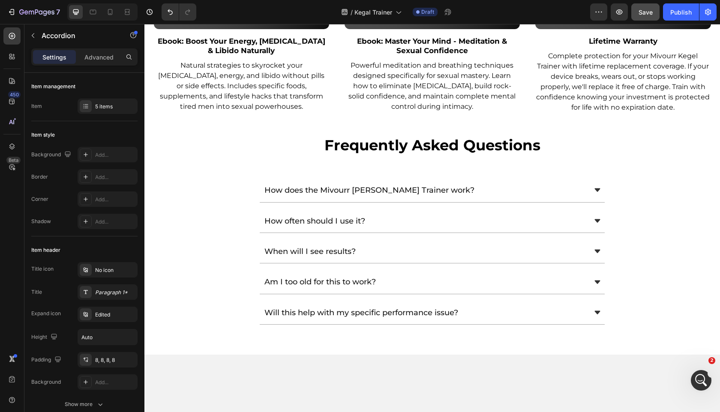
click at [556, 305] on div "Will this help with my specific performance issue?" at bounding box center [425, 313] width 324 height 16
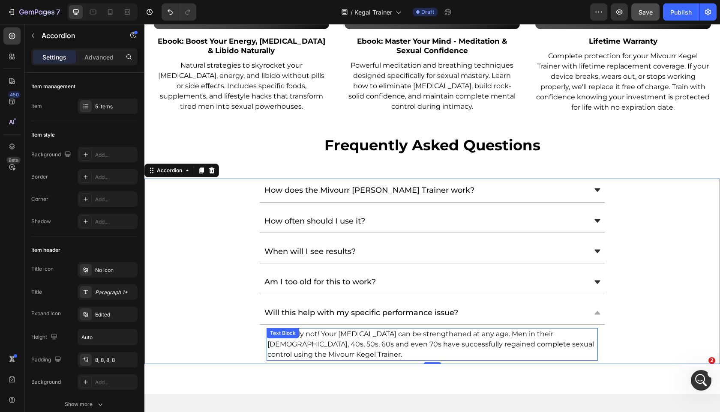
click at [279, 331] on span "Absolutely not! Your pelvic floor can be strengthened at any age. Men in their …" at bounding box center [430, 344] width 327 height 29
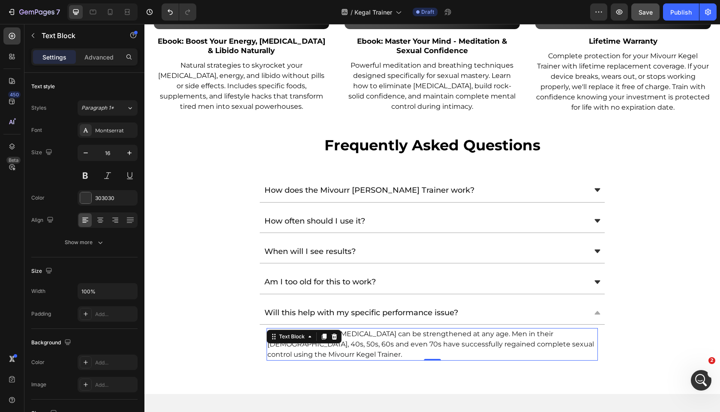
click at [279, 331] on span "Absolutely not! Your pelvic floor can be strengthened at any age. Men in their …" at bounding box center [430, 344] width 327 height 29
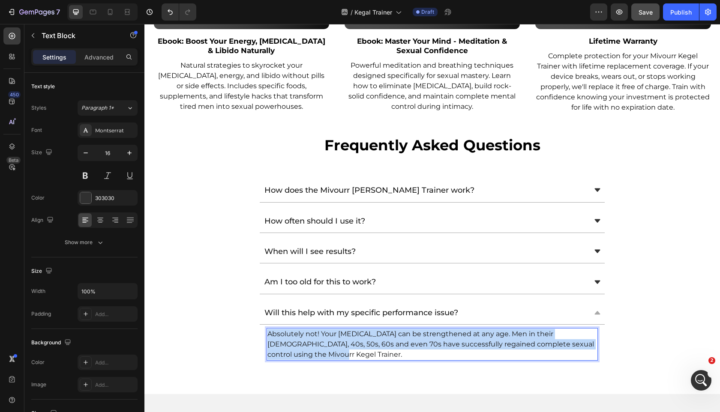
click at [279, 331] on span "Absolutely not! Your pelvic floor can be strengthened at any age. Men in their …" at bounding box center [430, 344] width 327 height 29
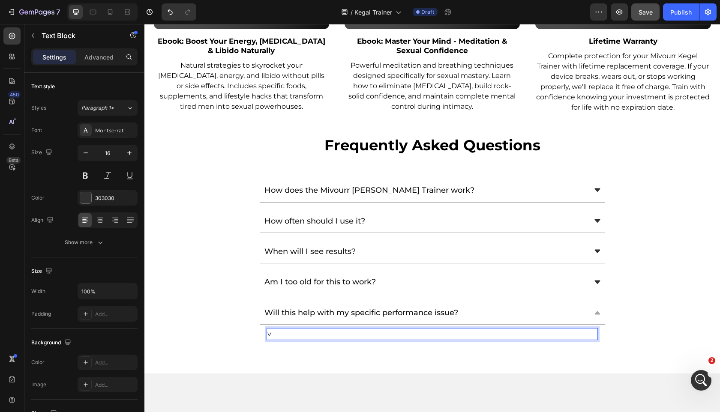
click at [286, 329] on p "v" at bounding box center [432, 334] width 330 height 10
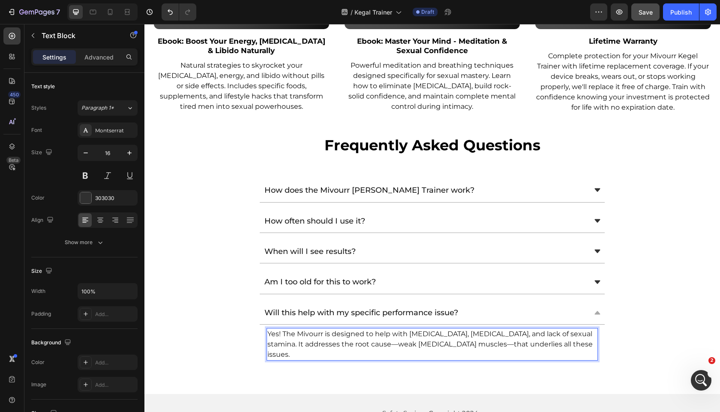
scroll to position [4181, 0]
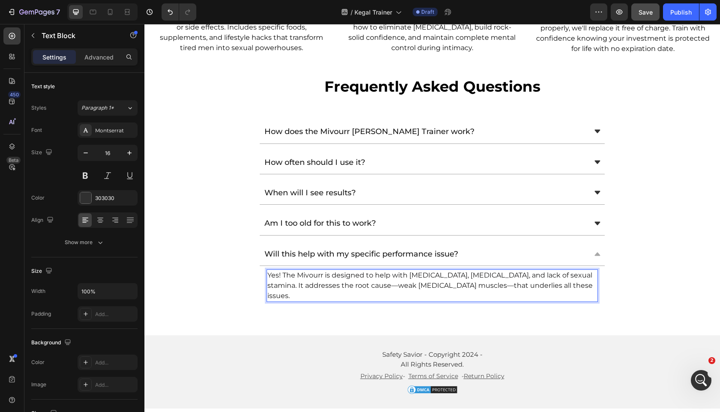
click at [326, 271] on span "Yes! The Mivourr is designed to help with premature ejaculation, erectile dysfu…" at bounding box center [429, 285] width 325 height 29
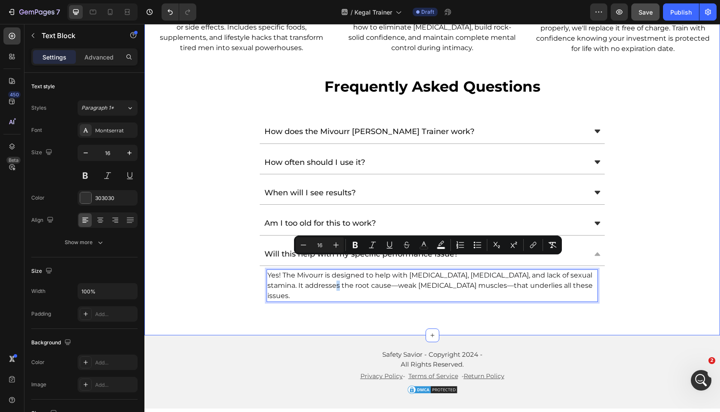
click at [219, 288] on div "Will this help with my specific performance issue? Yes! The Mivourr is designed…" at bounding box center [432, 274] width 575 height 63
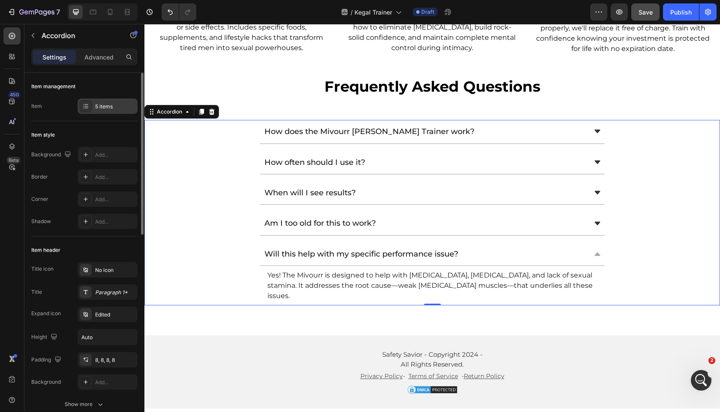
click at [115, 102] on div "5 items" at bounding box center [108, 106] width 60 height 15
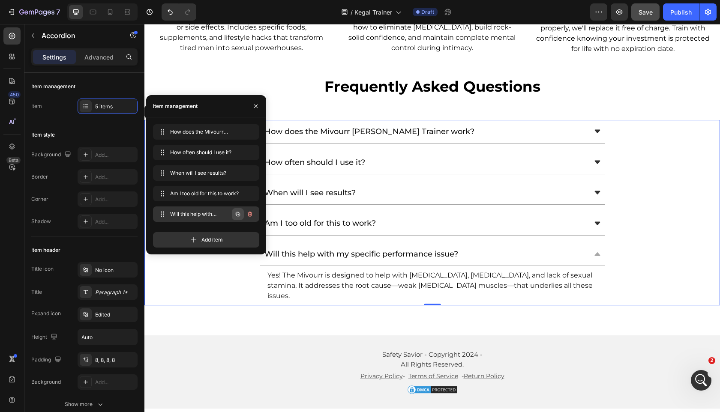
click at [237, 215] on icon "button" at bounding box center [237, 214] width 7 height 7
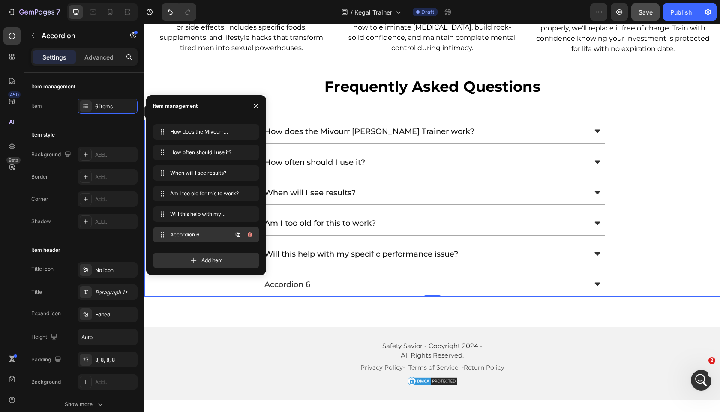
click at [203, 233] on span "Accordion 6" at bounding box center [194, 235] width 48 height 8
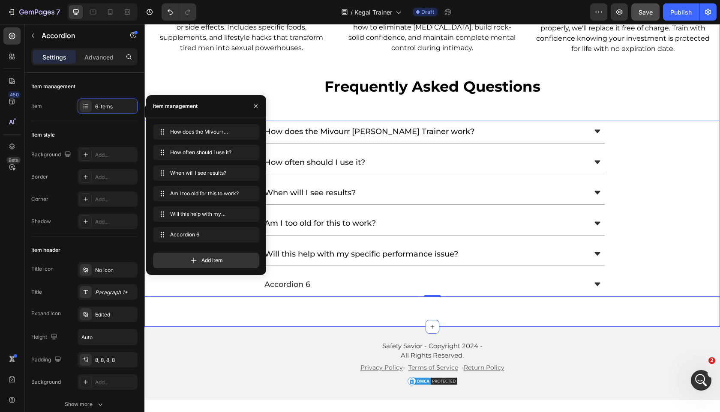
click at [301, 276] on div "Accordion 6" at bounding box center [287, 284] width 48 height 16
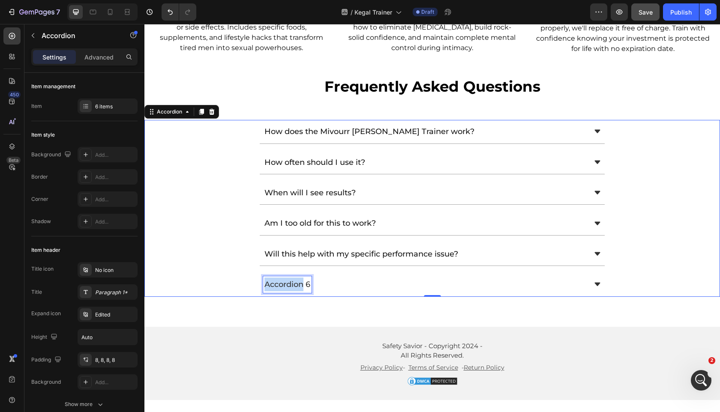
click at [301, 278] on p "Accordion 6" at bounding box center [287, 285] width 46 height 14
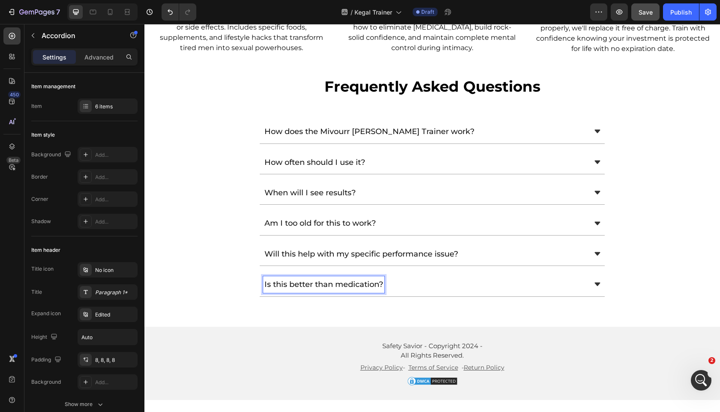
click at [435, 276] on div "Is this better than medication?" at bounding box center [425, 284] width 324 height 16
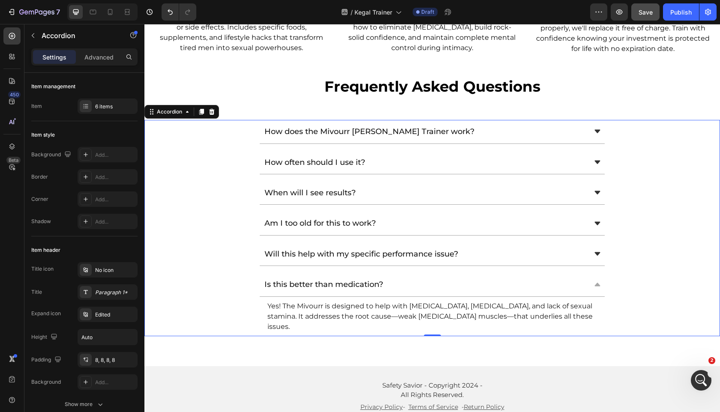
click at [438, 276] on div "Is this better than medication?" at bounding box center [425, 284] width 324 height 16
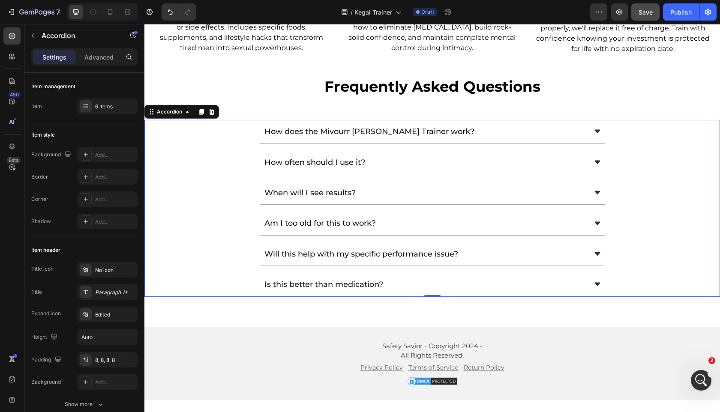
click at [438, 276] on div "Is this better than medication?" at bounding box center [425, 284] width 324 height 16
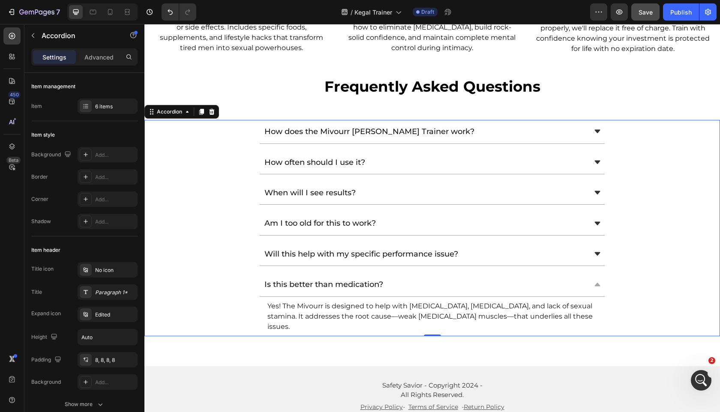
click at [498, 246] on div "Will this help with my specific performance issue?" at bounding box center [425, 254] width 324 height 16
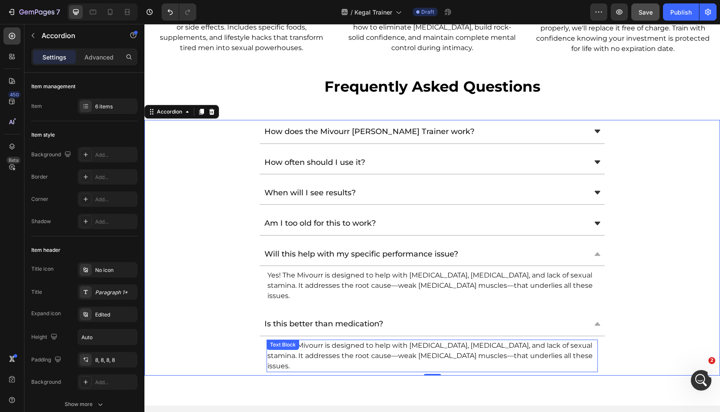
click at [381, 342] on span "Yes! The Mivourr is designed to help with premature ejaculation, erectile dysfu…" at bounding box center [429, 356] width 325 height 29
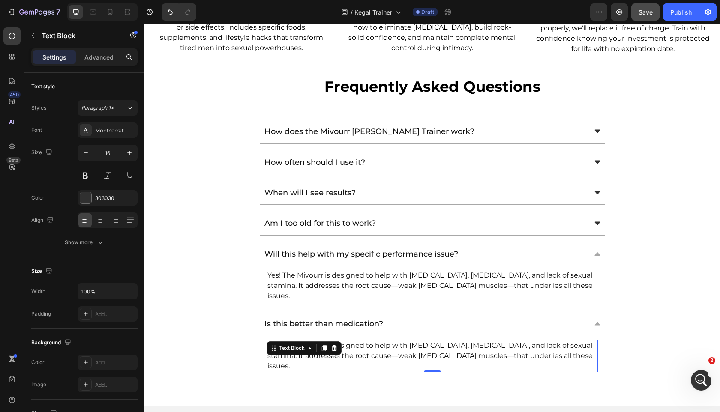
click at [381, 342] on span "Yes! The Mivourr is designed to help with premature ejaculation, erectile dysfu…" at bounding box center [429, 356] width 325 height 29
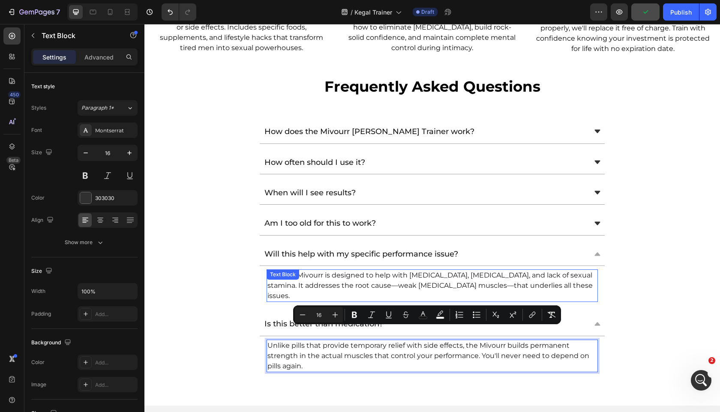
click at [433, 271] on span "Yes! The Mivourr is designed to help with premature ejaculation, erectile dysfu…" at bounding box center [429, 285] width 325 height 29
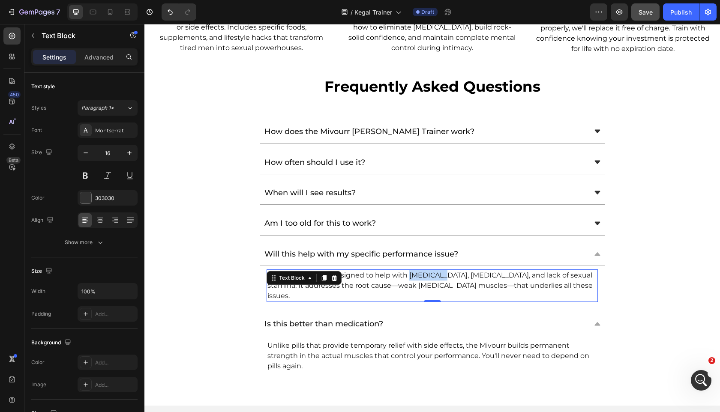
click at [433, 271] on span "Yes! The Mivourr is designed to help with premature ejaculation, erectile dysfu…" at bounding box center [429, 285] width 325 height 29
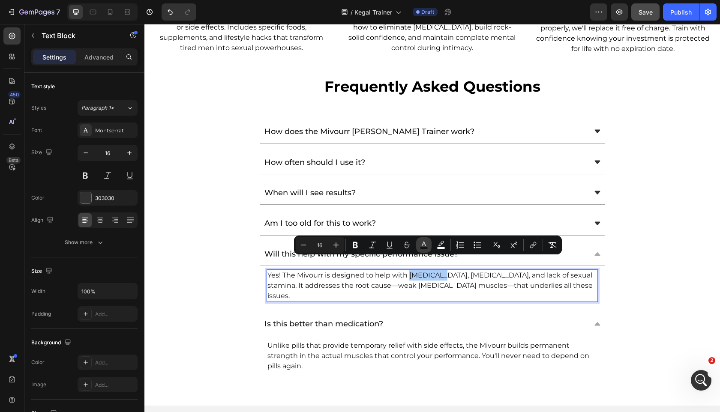
click at [429, 248] on button "color" at bounding box center [423, 244] width 15 height 15
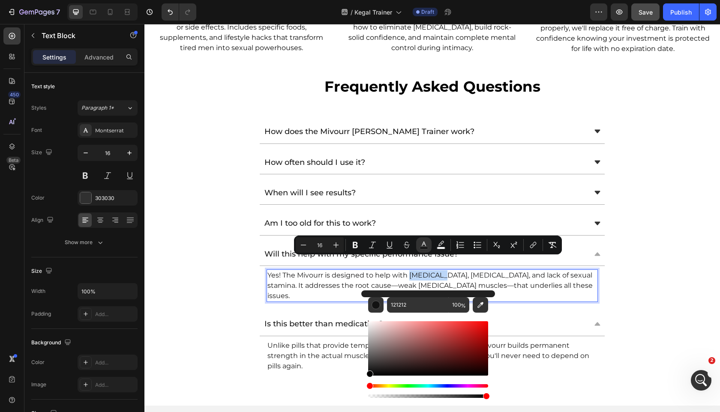
drag, startPoint x: 527, startPoint y: 378, endPoint x: 316, endPoint y: 411, distance: 213.5
type input "000000"
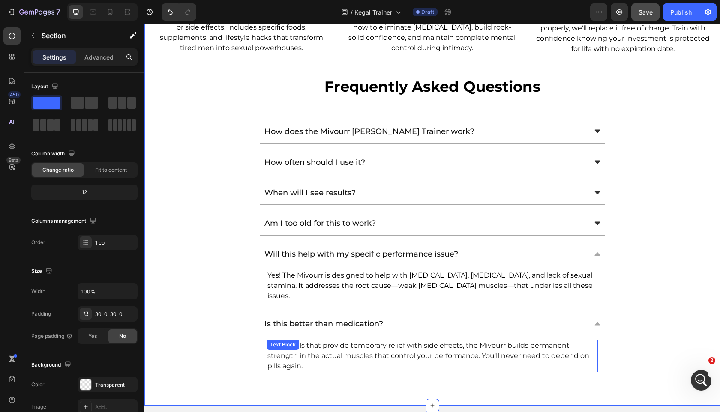
click at [337, 340] on div "Unlike pills that provide temporary relief with side effects, the Mivourr build…" at bounding box center [432, 356] width 331 height 33
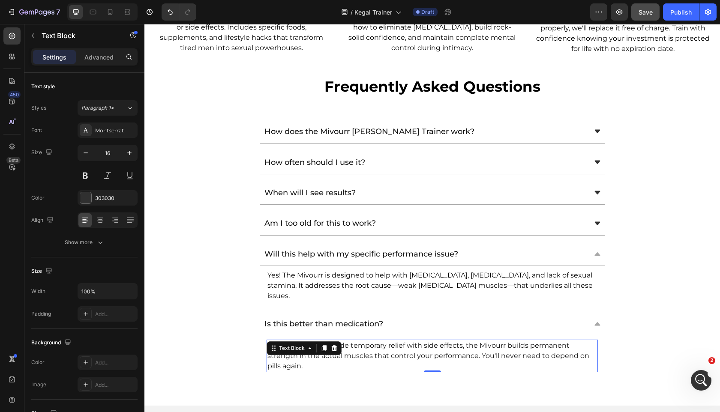
click at [337, 345] on icon at bounding box center [334, 348] width 7 height 7
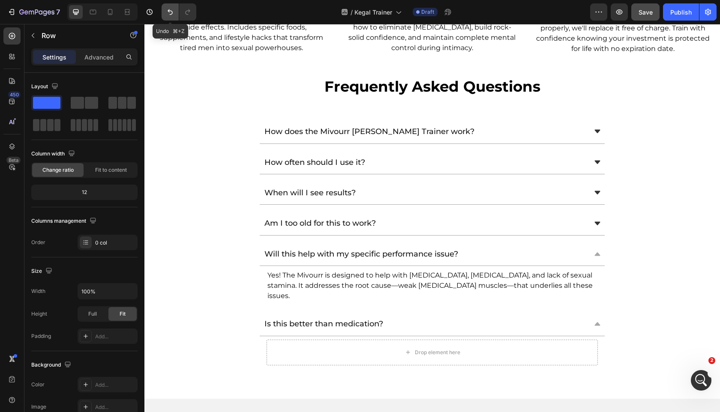
click at [170, 9] on icon "Undo/Redo" at bounding box center [170, 12] width 9 height 9
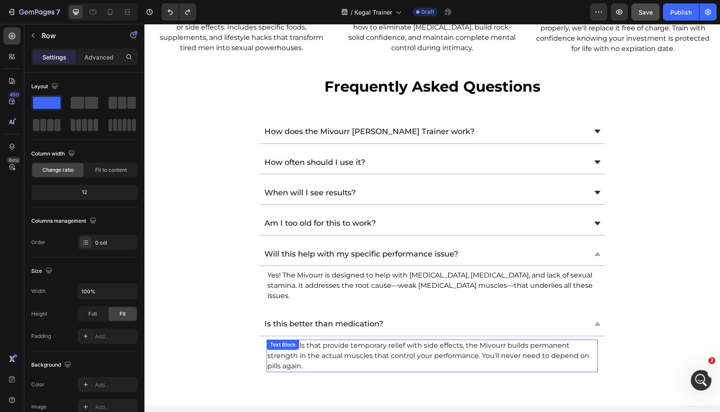
click at [298, 352] on span "Unlike pills that provide temporary relief with side effects, the Mivourr build…" at bounding box center [428, 356] width 322 height 29
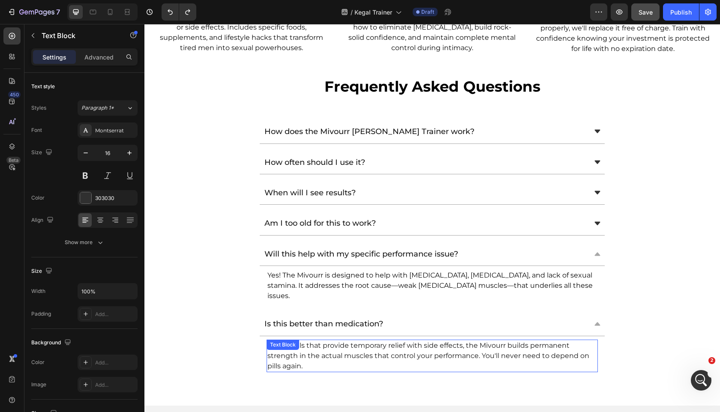
click at [298, 352] on span "Unlike pills that provide temporary relief with side effects, the Mivourr build…" at bounding box center [428, 356] width 322 height 29
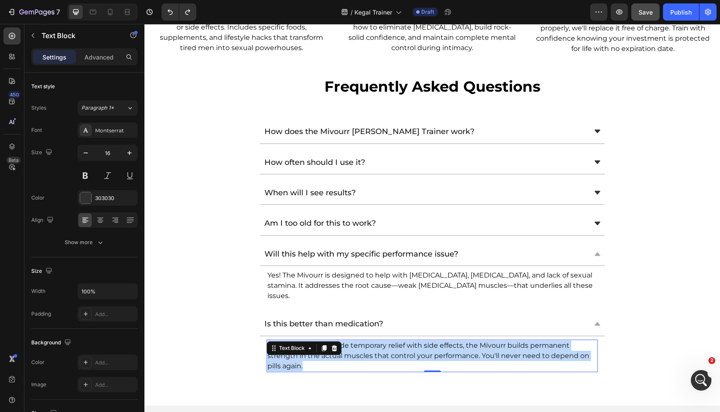
click at [298, 352] on span "Unlike pills that provide temporary relief with side effects, the Mivourr build…" at bounding box center [428, 356] width 322 height 29
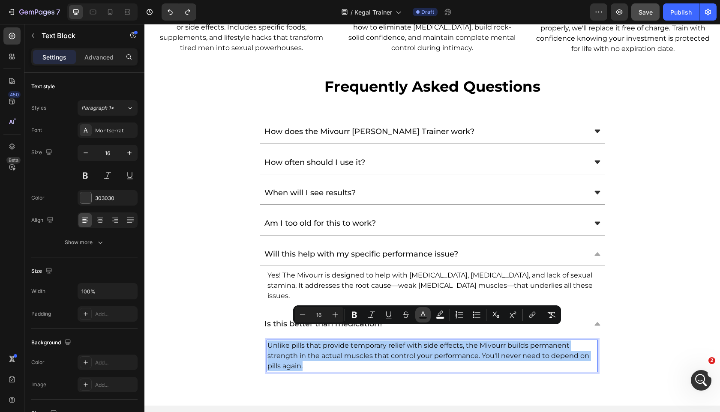
click at [420, 314] on icon "Editor contextual toolbar" at bounding box center [423, 315] width 9 height 9
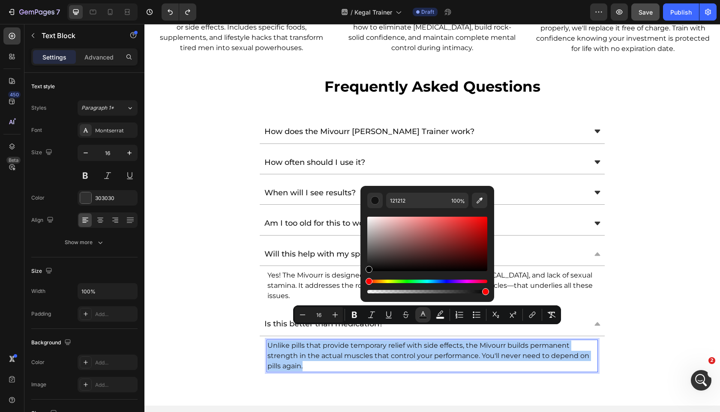
drag, startPoint x: 391, startPoint y: 259, endPoint x: 313, endPoint y: 312, distance: 93.8
click at [313, 312] on div "Minus 16 Plus Bold Italic Underline Strikethrough color color Numbered List Bul…" at bounding box center [427, 315] width 268 height 19
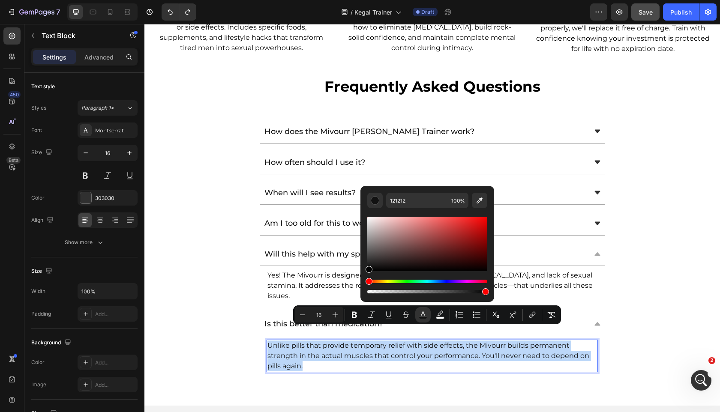
type input "000000"
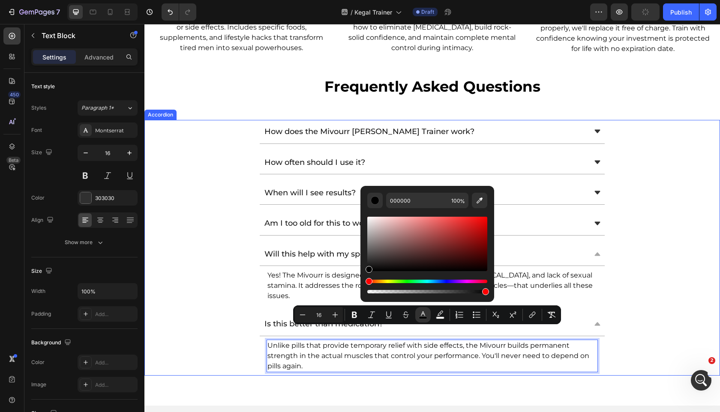
click at [568, 215] on div "Am I too old for this to work?" at bounding box center [425, 223] width 324 height 16
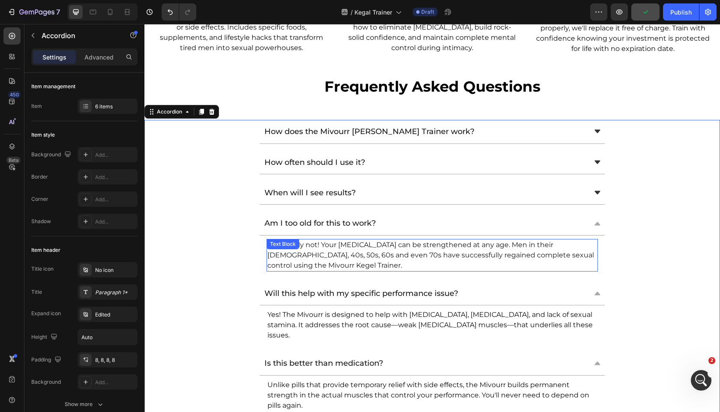
click at [418, 241] on span "Absolutely not! Your pelvic floor can be strengthened at any age. Men in their …" at bounding box center [430, 255] width 327 height 29
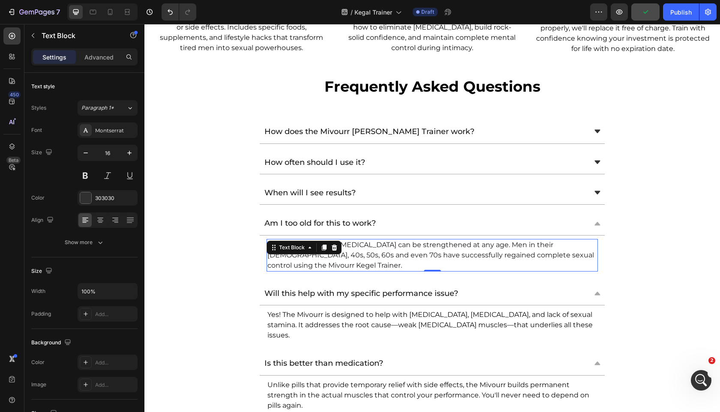
click at [418, 241] on span "Absolutely not! Your pelvic floor can be strengthened at any age. Men in their …" at bounding box center [430, 255] width 327 height 29
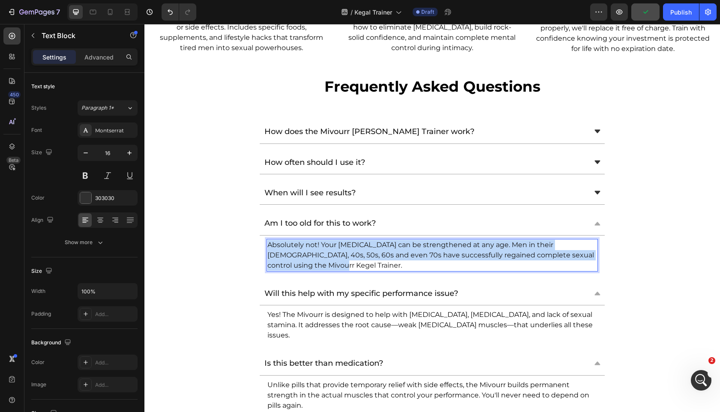
click at [418, 241] on span "Absolutely not! Your pelvic floor can be strengthened at any age. Men in their …" at bounding box center [430, 255] width 327 height 29
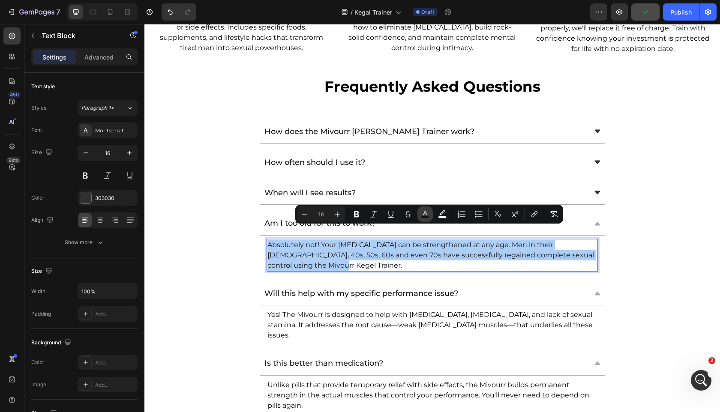
click at [425, 217] on rect "Editor contextual toolbar" at bounding box center [425, 217] width 8 height 2
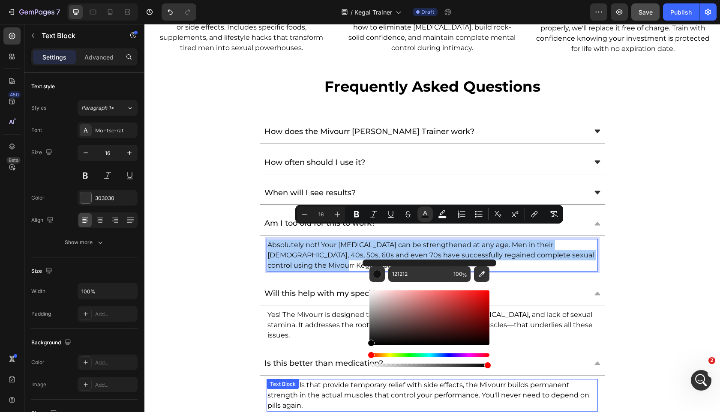
drag, startPoint x: 520, startPoint y: 352, endPoint x: 341, endPoint y: 365, distance: 179.2
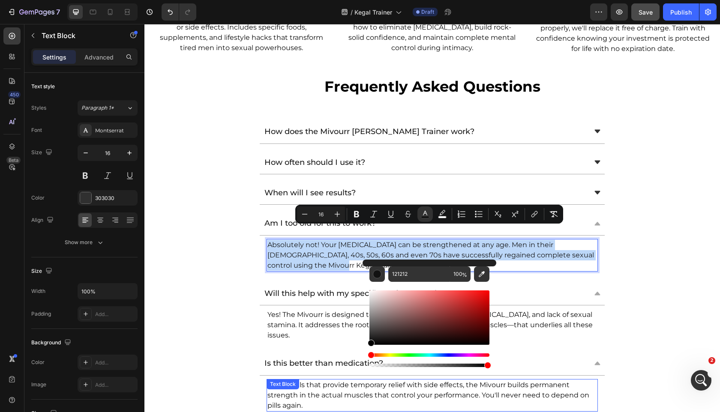
type input "000000"
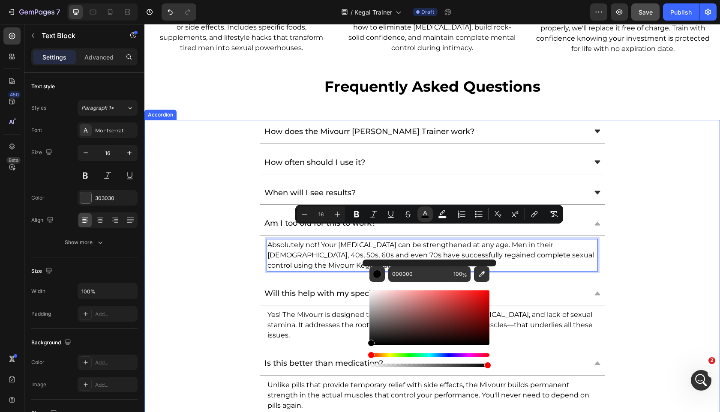
click at [597, 189] on icon at bounding box center [598, 193] width 8 height 8
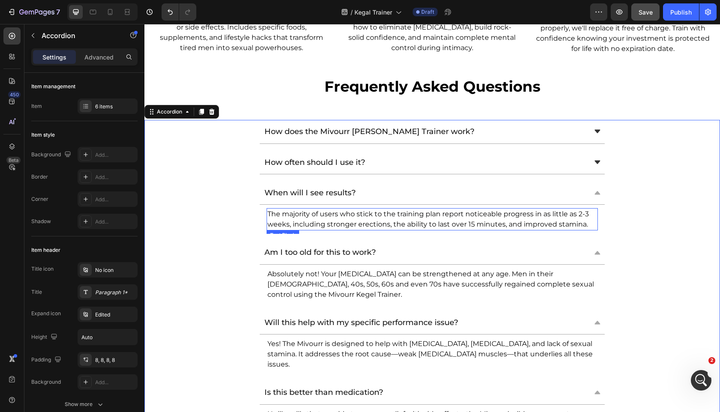
click at [495, 209] on p "The majority of users who stick to the training plan report noticeable progress…" at bounding box center [432, 219] width 330 height 21
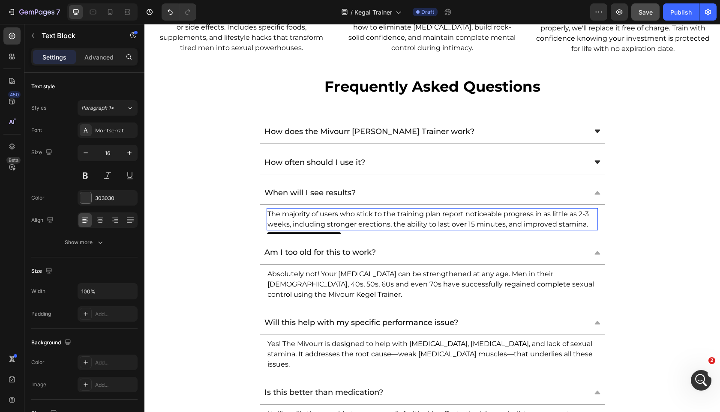
click at [495, 209] on p "The majority of users who stick to the training plan report noticeable progress…" at bounding box center [432, 219] width 330 height 21
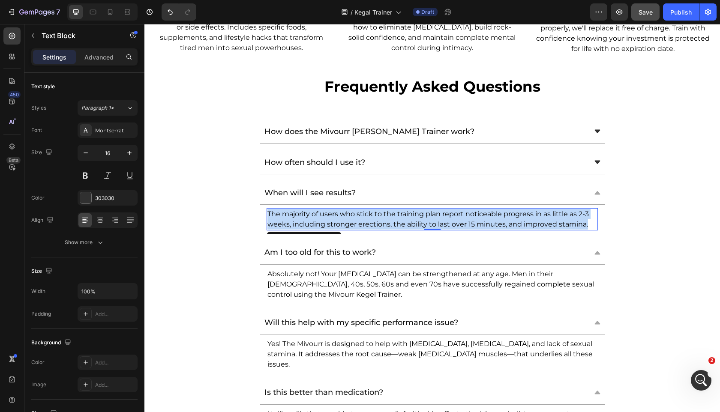
click at [495, 209] on p "The majority of users who stick to the training plan report noticeable progress…" at bounding box center [432, 219] width 330 height 21
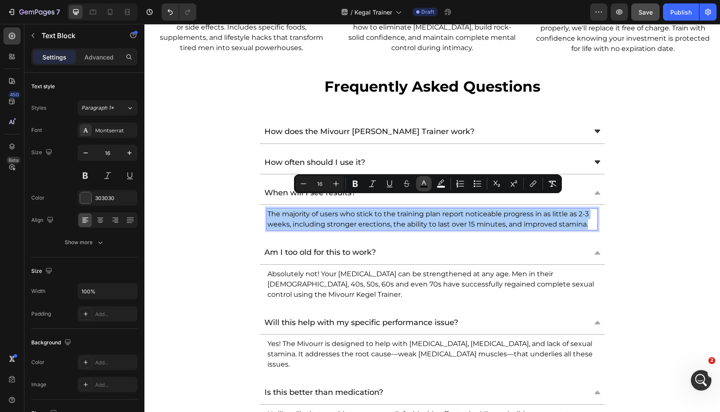
click at [419, 184] on button "color" at bounding box center [423, 183] width 15 height 15
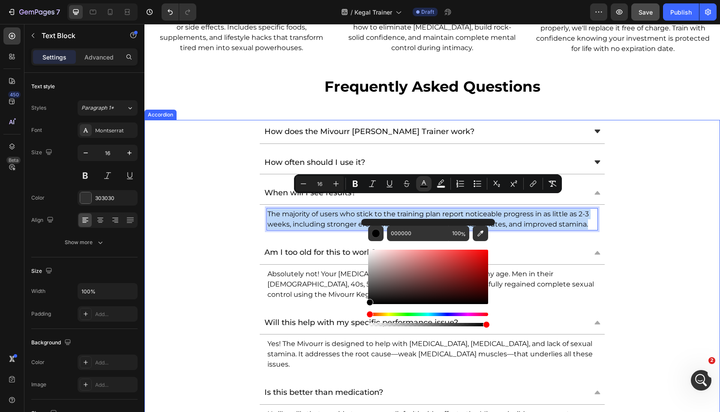
click at [319, 270] on span "Absolutely not! Your pelvic floor can be strengthened at any age. Men in their …" at bounding box center [430, 284] width 327 height 29
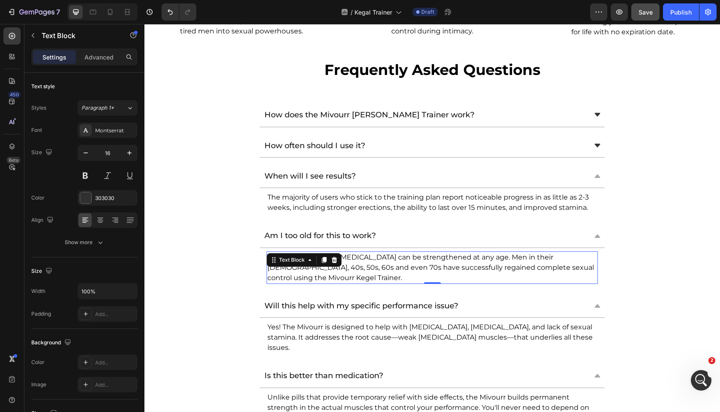
scroll to position [4406, 0]
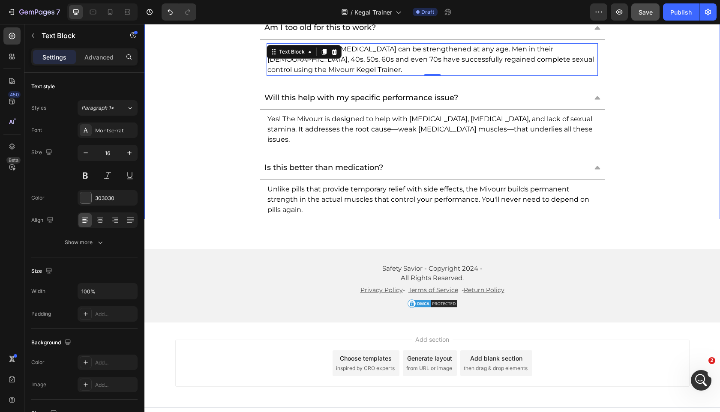
click at [253, 187] on div "Is this better than medication? Unlike pills that provide temporary relief with…" at bounding box center [432, 187] width 575 height 63
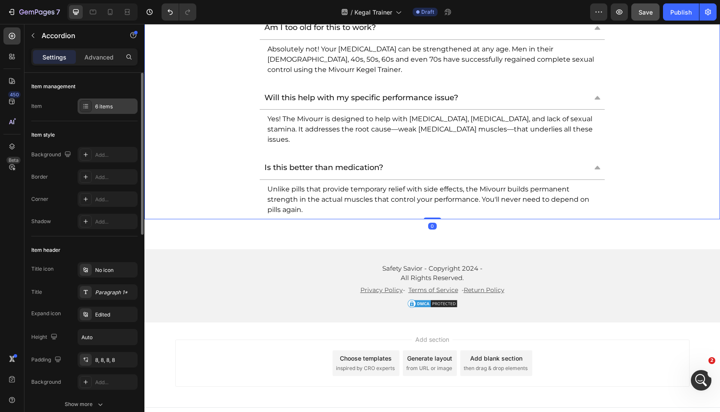
click at [117, 102] on div "6 items" at bounding box center [108, 106] width 60 height 15
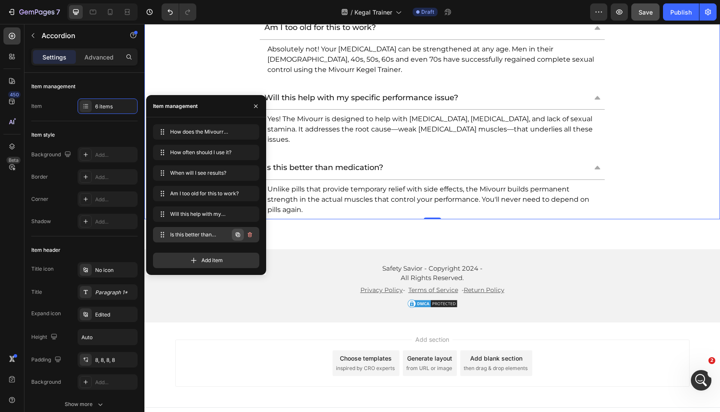
click at [237, 237] on icon "button" at bounding box center [237, 234] width 7 height 7
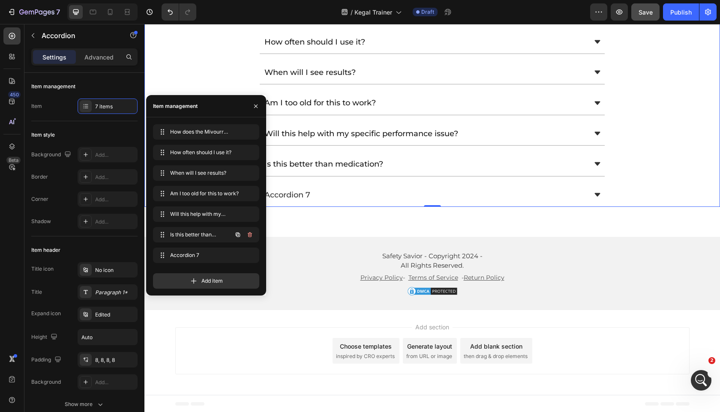
scroll to position [4289, 0]
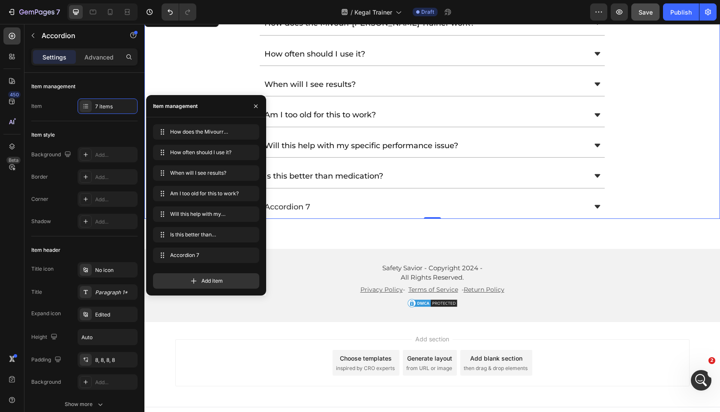
click at [294, 199] on div "Accordion 7" at bounding box center [287, 207] width 48 height 16
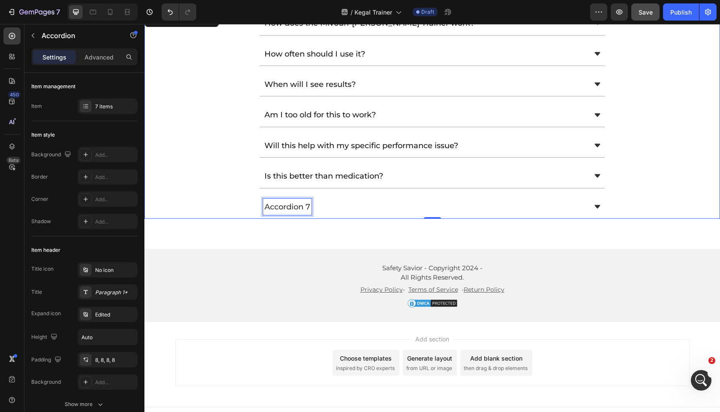
click at [294, 200] on p "Accordion 7" at bounding box center [287, 207] width 46 height 14
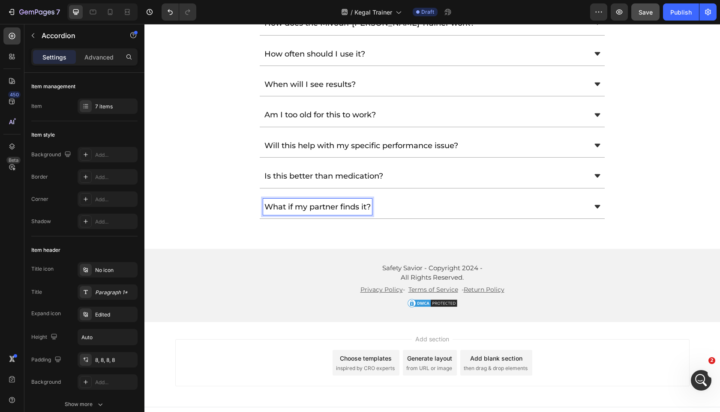
click at [439, 199] on div "What if my partner finds it?" at bounding box center [425, 207] width 324 height 16
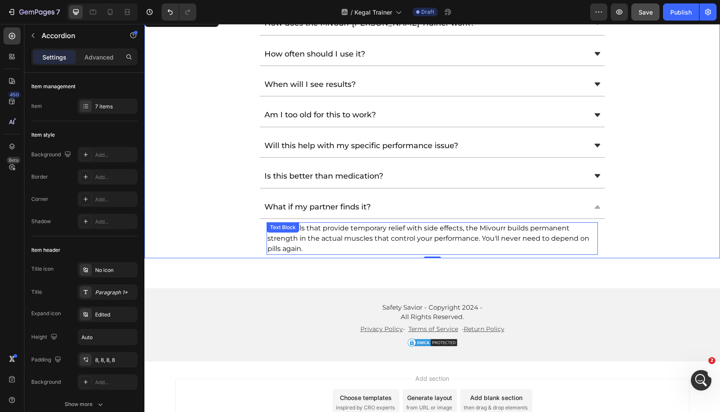
click at [351, 224] on span "Unlike pills that provide temporary relief with side effects, the Mivourr build…" at bounding box center [428, 238] width 322 height 29
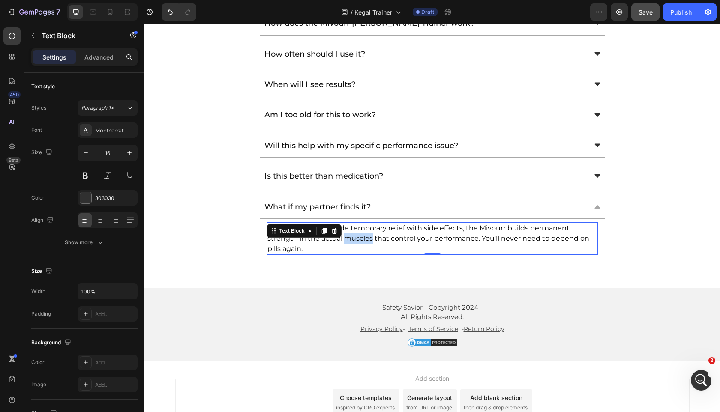
click at [351, 224] on span "Unlike pills that provide temporary relief with side effects, the Mivourr build…" at bounding box center [428, 238] width 322 height 29
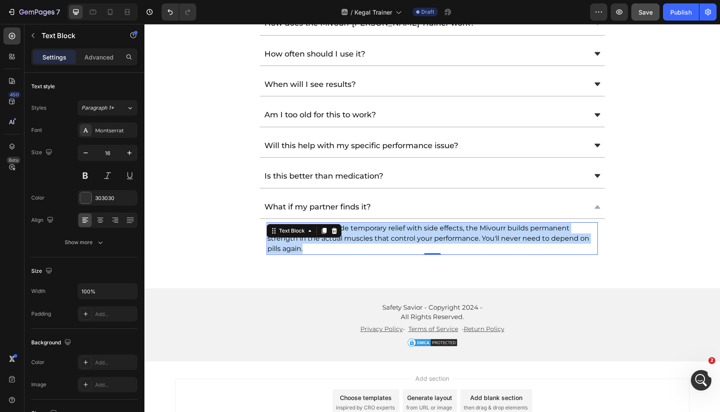
click at [351, 224] on span "Unlike pills that provide temporary relief with side effects, the Mivourr build…" at bounding box center [428, 238] width 322 height 29
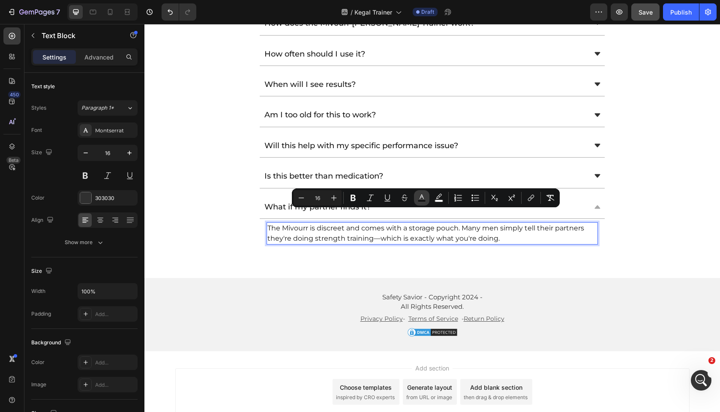
click at [427, 198] on button "color" at bounding box center [421, 197] width 15 height 15
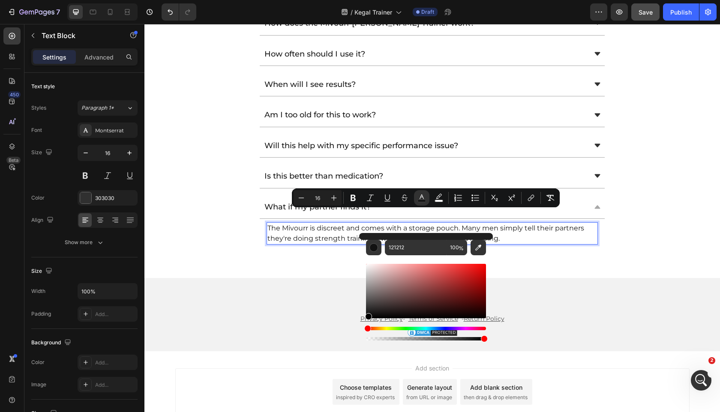
drag, startPoint x: 520, startPoint y: 338, endPoint x: 304, endPoint y: 360, distance: 217.2
type input "000000"
click at [574, 168] on div "Is this better than medication?" at bounding box center [425, 176] width 324 height 16
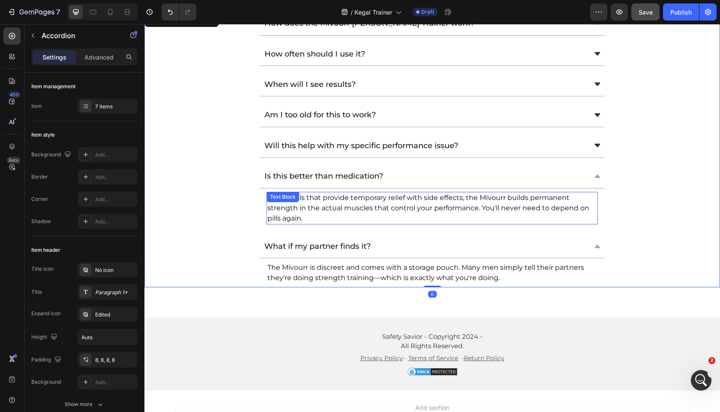
click at [421, 194] on span "Unlike pills that provide temporary relief with side effects, the Mivourr build…" at bounding box center [428, 208] width 322 height 29
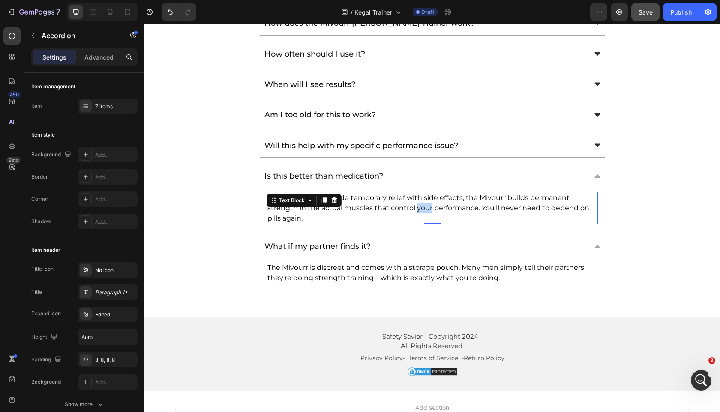
click at [421, 194] on span "Unlike pills that provide temporary relief with side effects, the Mivourr build…" at bounding box center [428, 208] width 322 height 29
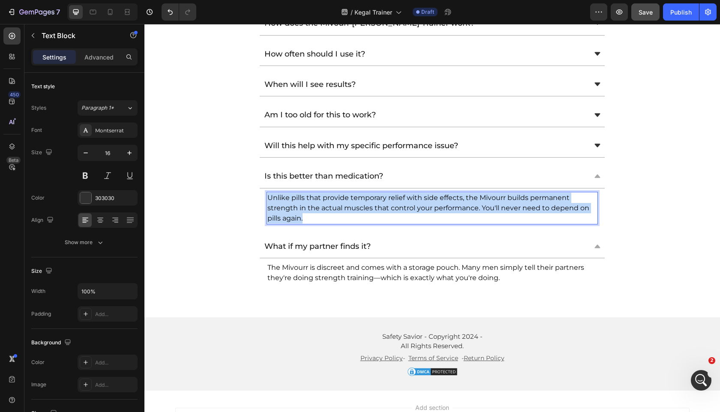
click at [421, 194] on span "Unlike pills that provide temporary relief with side effects, the Mivourr build…" at bounding box center [428, 208] width 322 height 29
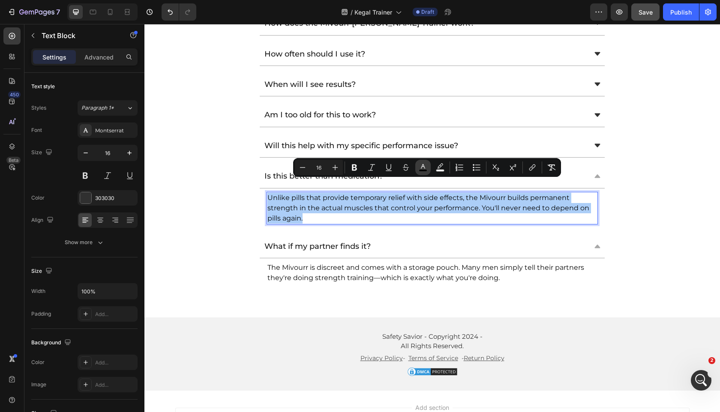
click at [425, 167] on icon "Editor contextual toolbar" at bounding box center [423, 167] width 9 height 9
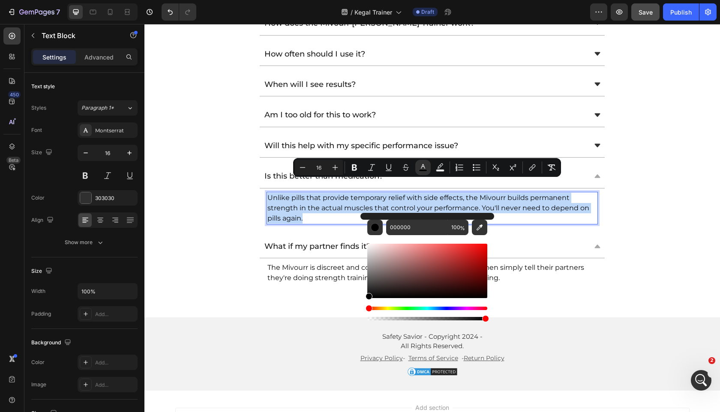
click at [394, 194] on span "Unlike pills that provide temporary relief with side effects, the Mivourr build…" at bounding box center [428, 208] width 322 height 29
click at [246, 243] on div "What if my partner finds it? The Mivourr is discreet and comes with a storage p…" at bounding box center [432, 261] width 575 height 53
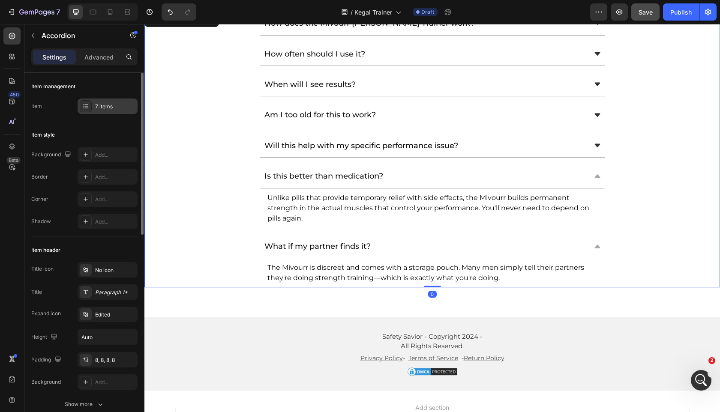
click at [96, 105] on div "7 items" at bounding box center [115, 107] width 40 height 8
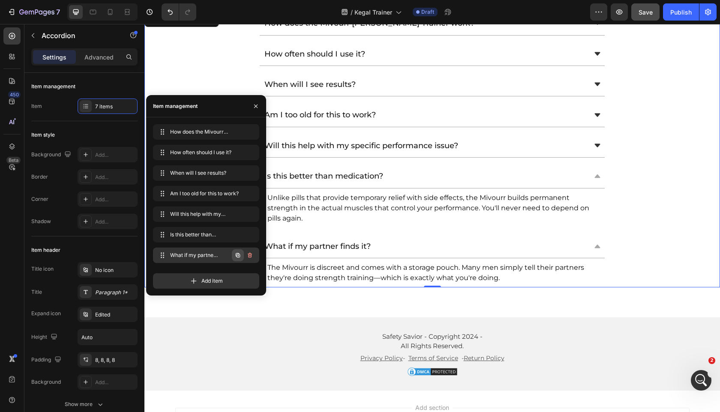
click at [239, 256] on icon "button" at bounding box center [237, 255] width 7 height 7
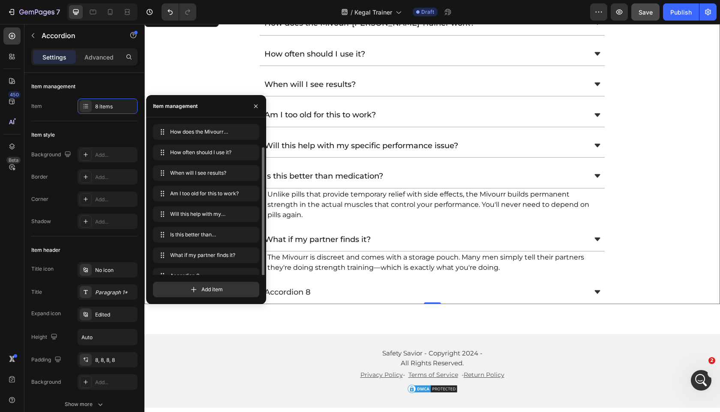
scroll to position [12, 0]
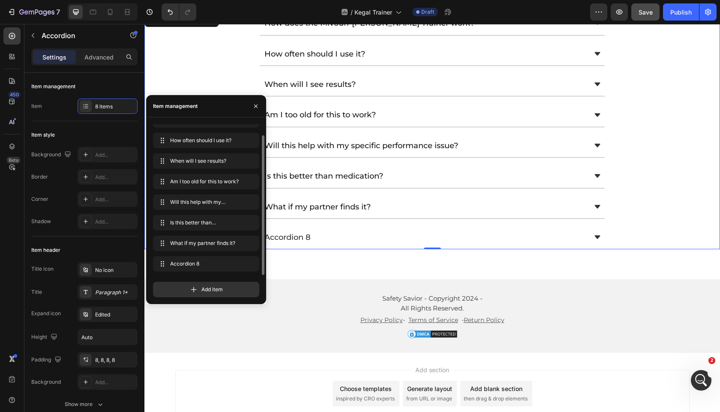
click at [291, 229] on div "Accordion 8" at bounding box center [287, 237] width 49 height 16
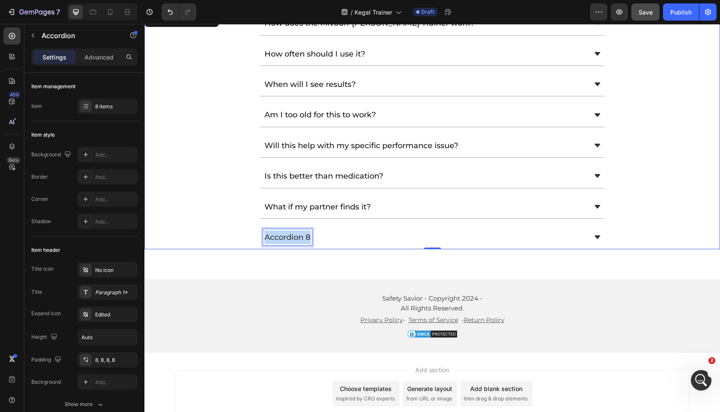
click at [291, 231] on p "Accordion 8" at bounding box center [287, 238] width 46 height 14
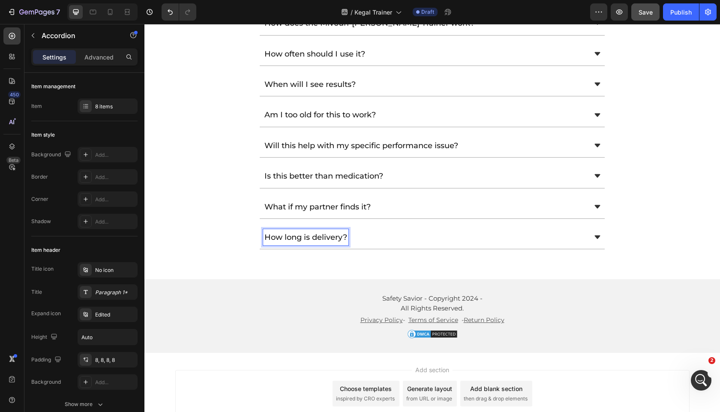
click at [424, 229] on div "How long is delivery?" at bounding box center [425, 237] width 324 height 16
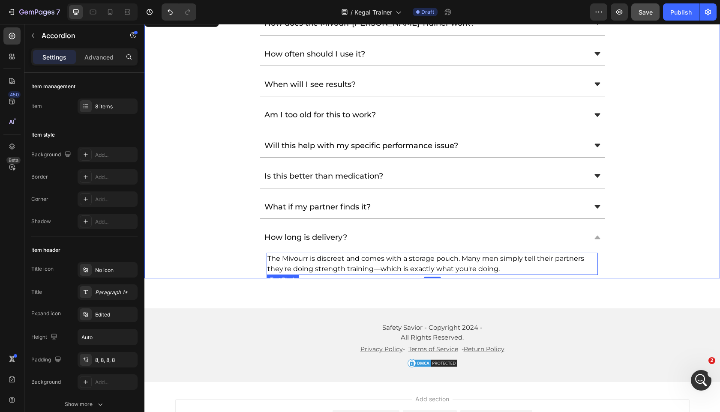
click at [398, 255] on span "The Mivourr is discreet and comes with a storage pouch. Many men simply tell th…" at bounding box center [425, 264] width 317 height 18
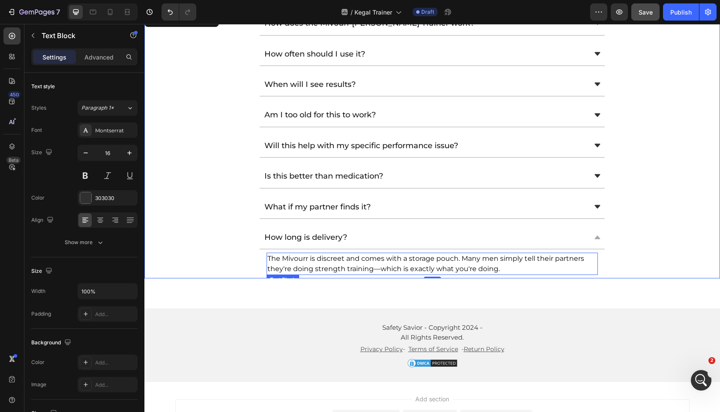
click at [398, 255] on span "The Mivourr is discreet and comes with a storage pouch. Many men simply tell th…" at bounding box center [425, 264] width 317 height 18
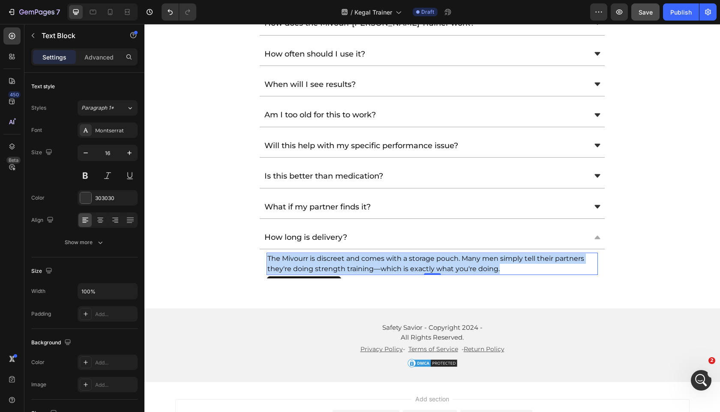
click at [398, 255] on span "The Mivourr is discreet and comes with a storage pouch. Many men simply tell th…" at bounding box center [425, 264] width 317 height 18
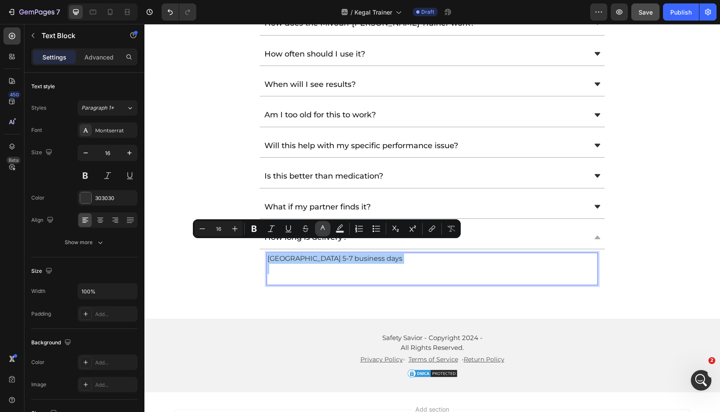
click at [317, 225] on button "color" at bounding box center [322, 228] width 15 height 15
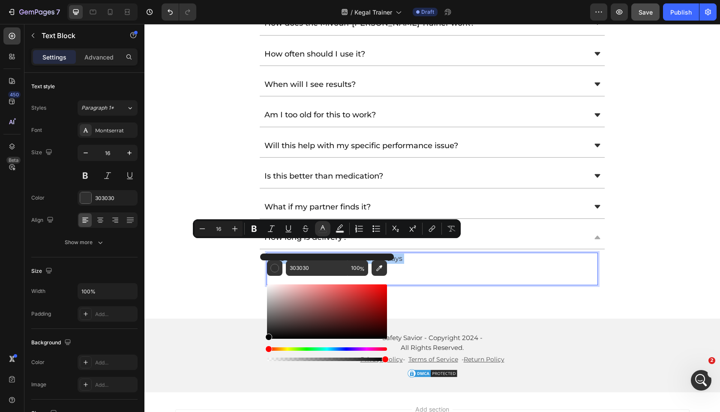
drag, startPoint x: 424, startPoint y: 349, endPoint x: 240, endPoint y: 352, distance: 184.3
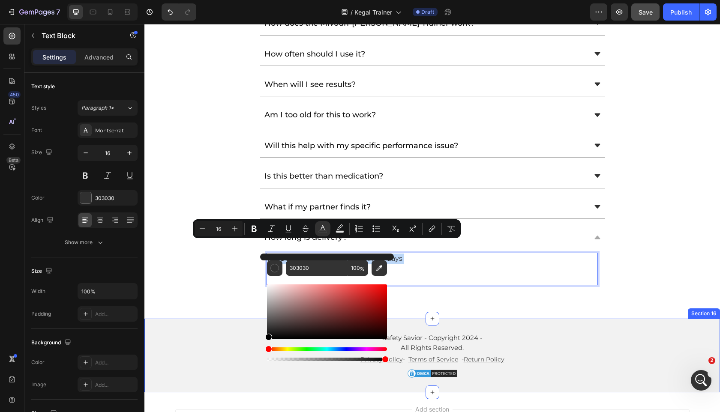
type input "000000"
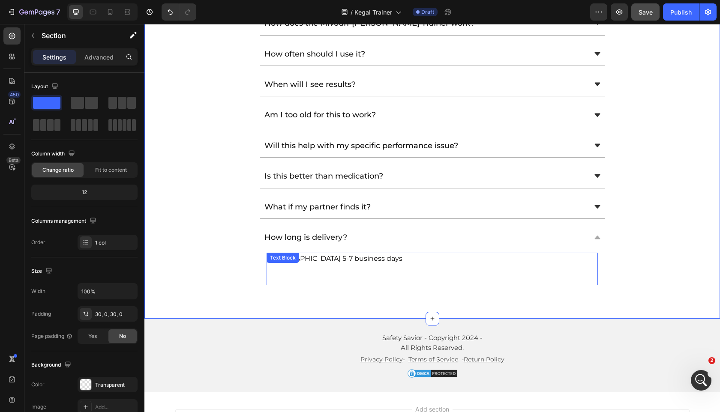
click at [301, 264] on p "Rich Text Editor. Editing area: main" at bounding box center [432, 274] width 330 height 21
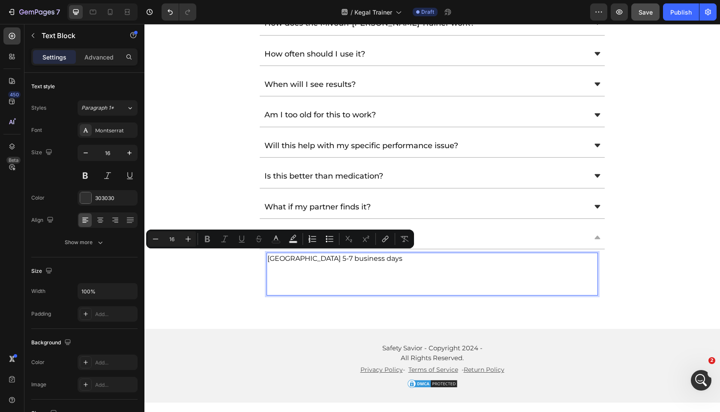
click at [288, 271] on p "Rich Text Editor. Editing area: main" at bounding box center [432, 279] width 330 height 31
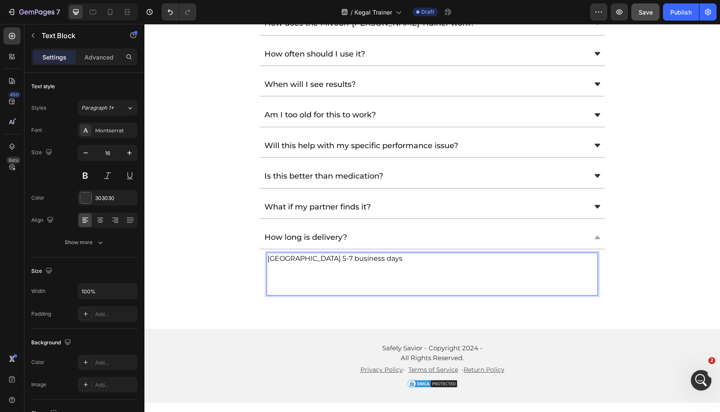
click at [288, 276] on p "⁠⁠⁠⁠⁠⁠⁠" at bounding box center [432, 279] width 330 height 31
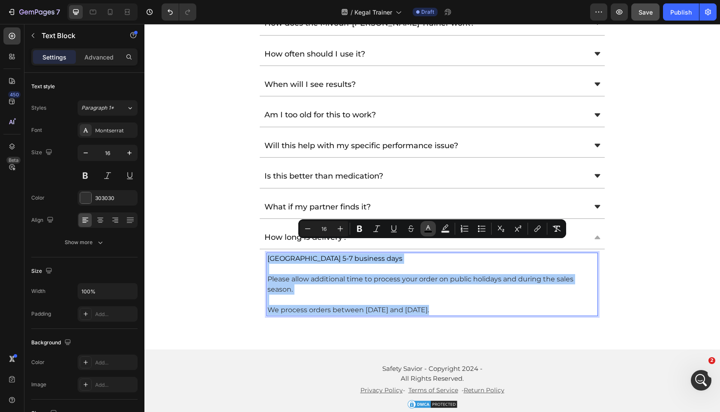
click at [433, 233] on button "color" at bounding box center [428, 228] width 15 height 15
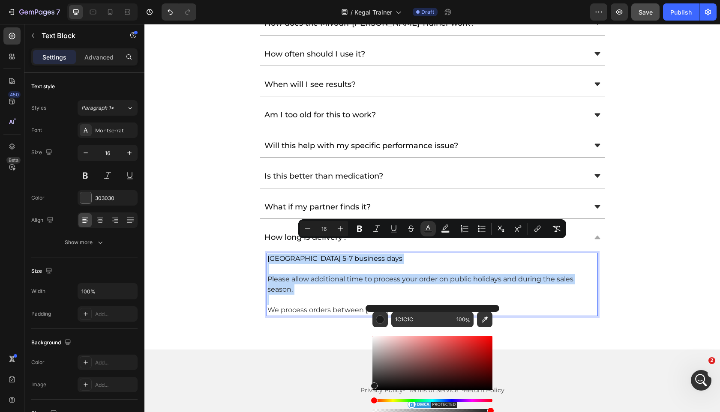
drag, startPoint x: 541, startPoint y: 376, endPoint x: 325, endPoint y: 411, distance: 218.8
type input "000000"
drag, startPoint x: 523, startPoint y: 394, endPoint x: 345, endPoint y: 412, distance: 178.8
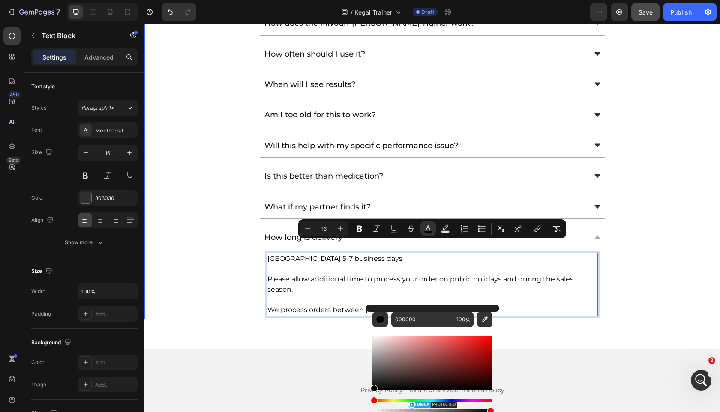
click at [220, 281] on div "How long is delivery? United Kingdom 5-7 business days Please allow additional …" at bounding box center [432, 273] width 575 height 94
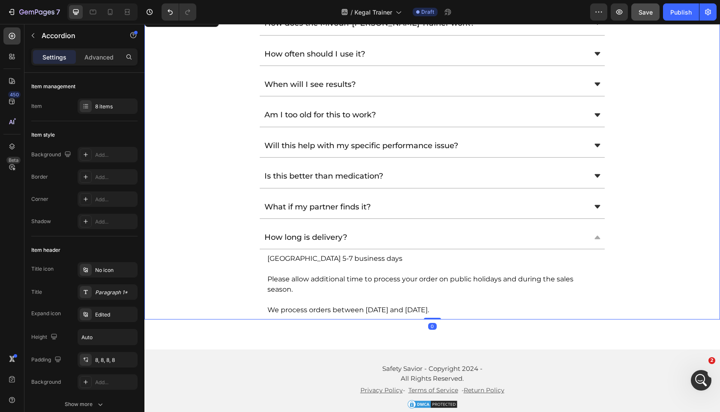
click at [428, 230] on div "How long is delivery?" at bounding box center [425, 237] width 324 height 16
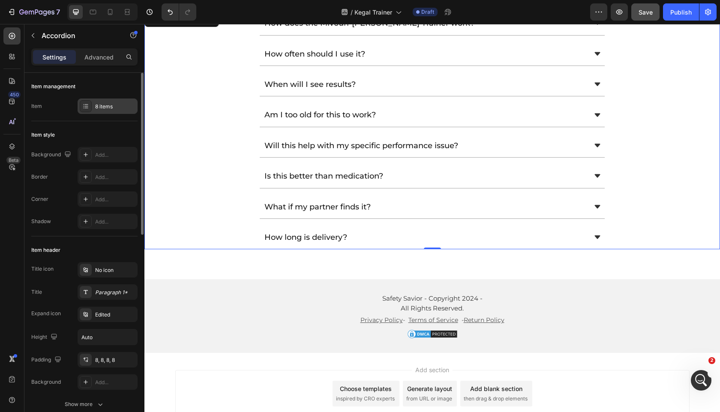
click at [114, 110] on div "8 items" at bounding box center [115, 107] width 40 height 8
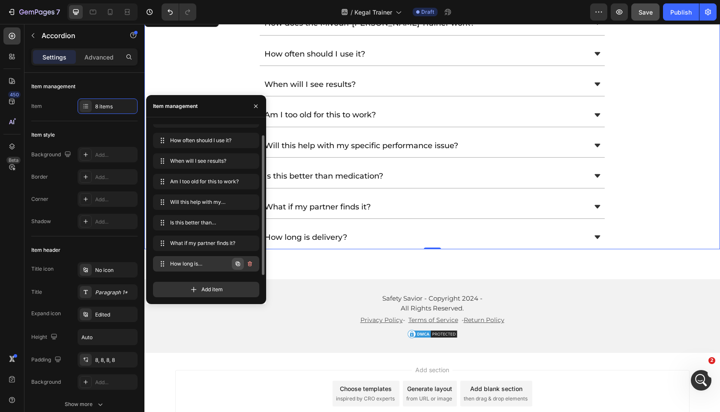
click at [237, 267] on icon "button" at bounding box center [237, 264] width 7 height 7
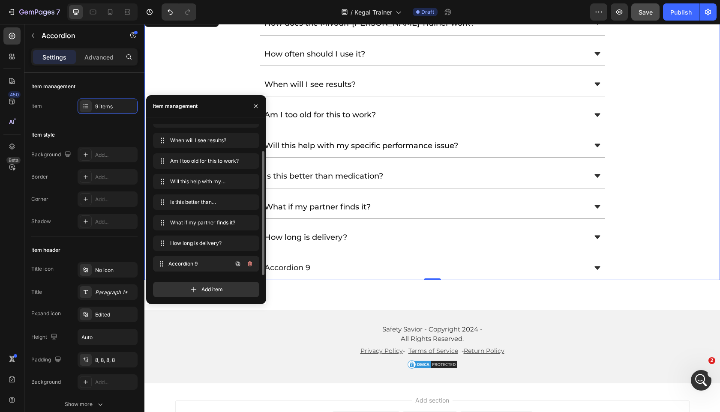
click at [192, 268] on div "Accordion 9 Accordion 9" at bounding box center [193, 264] width 75 height 12
click at [329, 263] on div "Accordion 9" at bounding box center [432, 268] width 345 height 24
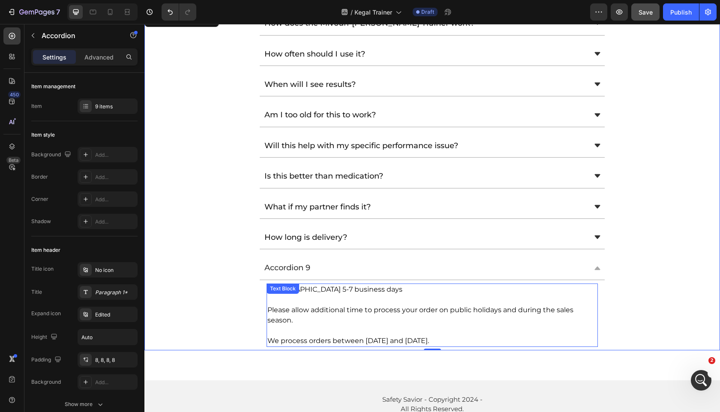
click at [296, 337] on span "We process orders between Monday and Friday." at bounding box center [348, 341] width 162 height 8
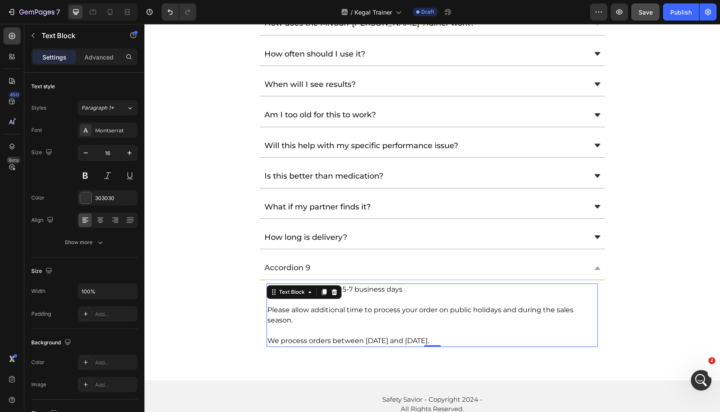
click at [296, 337] on span "We process orders between Monday and Friday." at bounding box center [348, 341] width 162 height 8
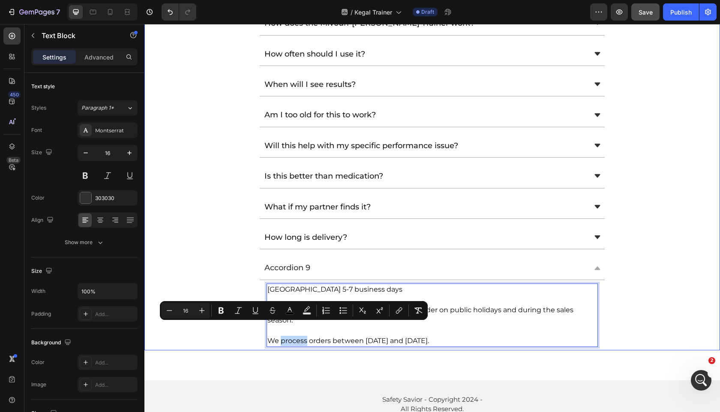
click at [292, 260] on div "Accordion 9" at bounding box center [287, 268] width 48 height 16
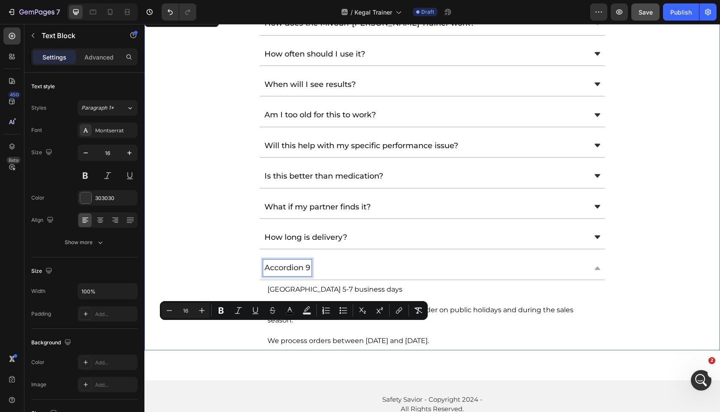
click at [292, 261] on p "Accordion 9" at bounding box center [287, 268] width 46 height 14
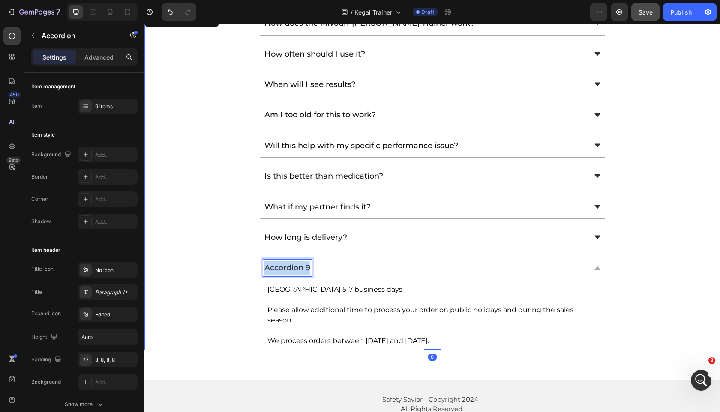
click at [292, 261] on p "Accordion 9" at bounding box center [287, 268] width 46 height 14
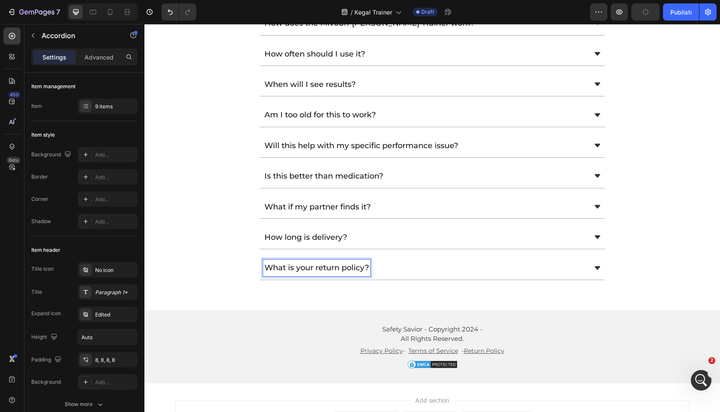
click at [457, 260] on div "What is your return policy?" at bounding box center [425, 268] width 324 height 16
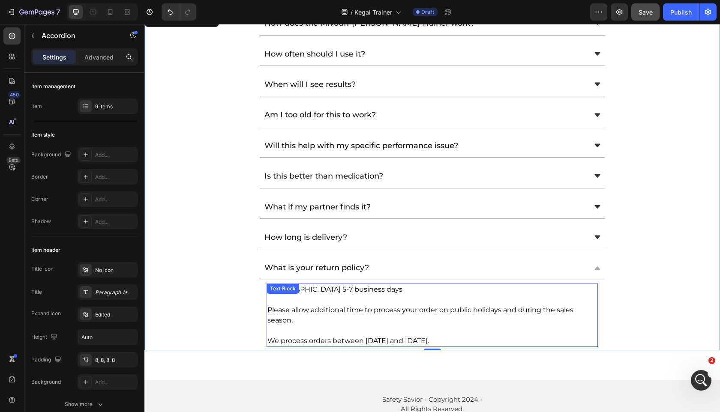
click at [382, 311] on p "Please allow additional time to process your order on public holidays and durin…" at bounding box center [432, 315] width 330 height 21
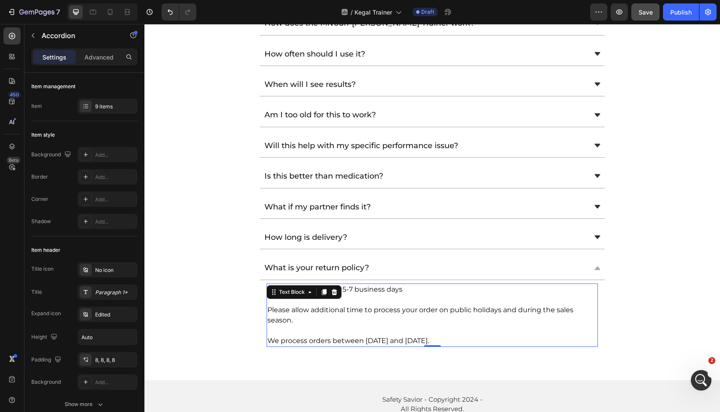
click at [382, 311] on p "Please allow additional time to process your order on public holidays and durin…" at bounding box center [432, 315] width 330 height 21
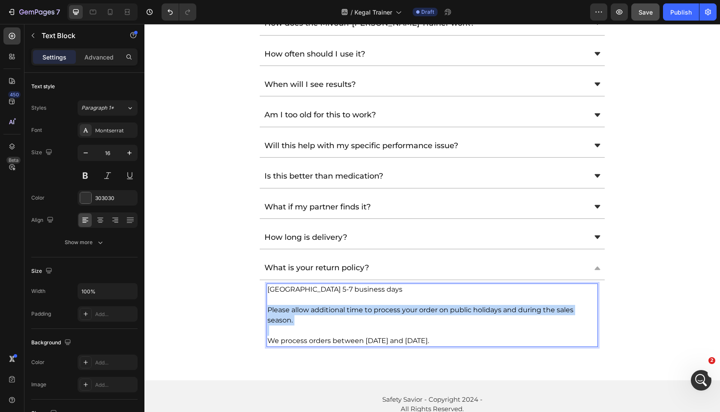
click at [382, 311] on p "Please allow additional time to process your order on public holidays and durin…" at bounding box center [432, 315] width 330 height 21
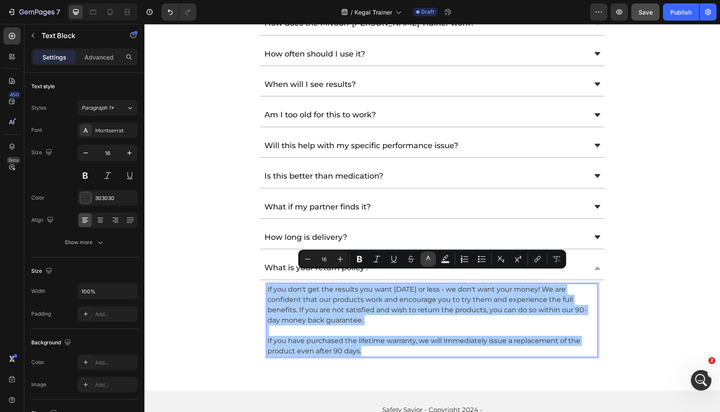
click at [430, 260] on icon "Editor contextual toolbar" at bounding box center [428, 259] width 9 height 9
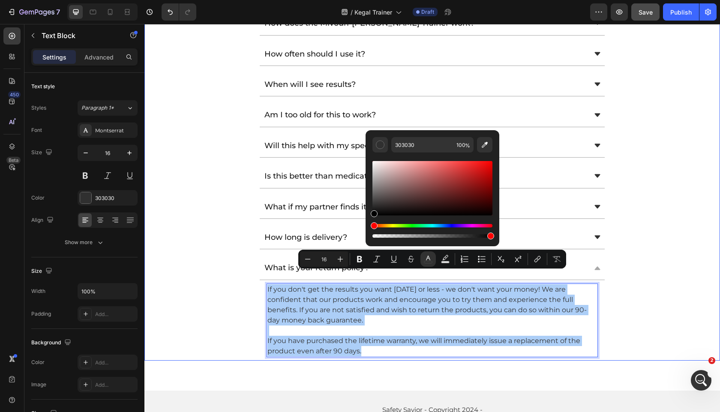
drag, startPoint x: 538, startPoint y: 217, endPoint x: 316, endPoint y: 270, distance: 228.6
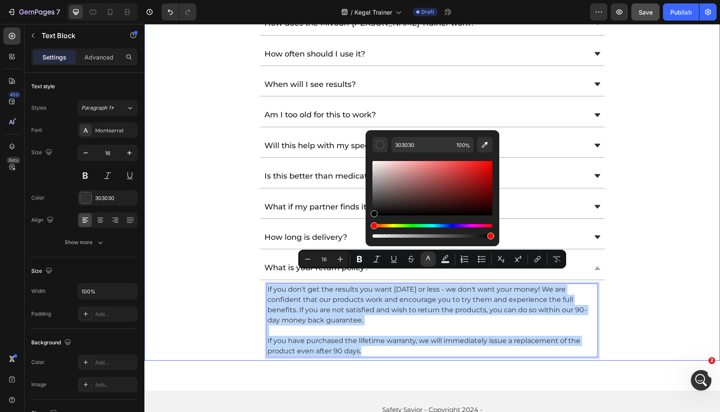
type input "000000"
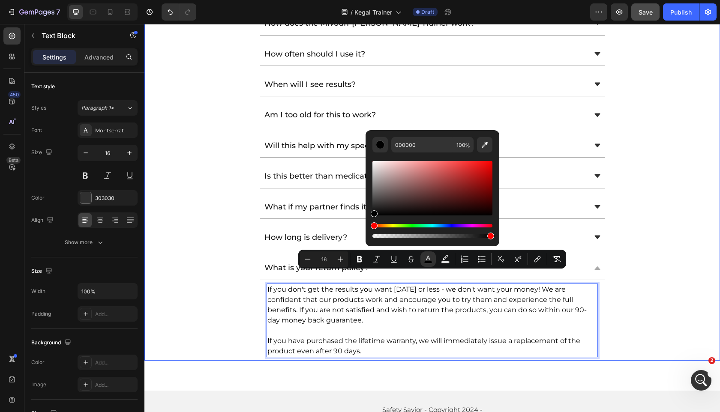
click at [199, 276] on div "What is your return policy? If you don't get the results you want in 90 days or…" at bounding box center [432, 308] width 575 height 104
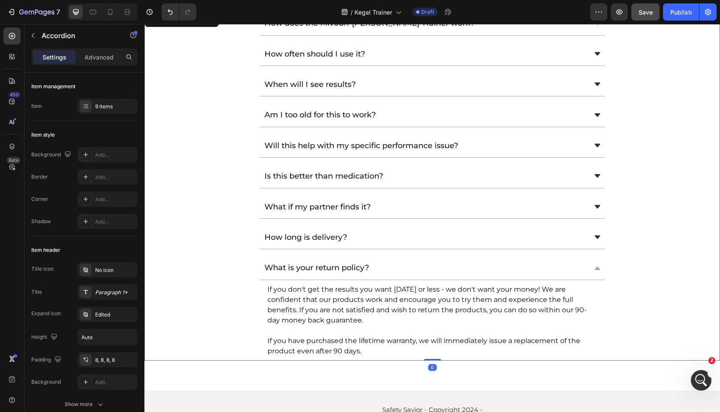
click at [410, 267] on div "What is your return policy?" at bounding box center [432, 268] width 345 height 24
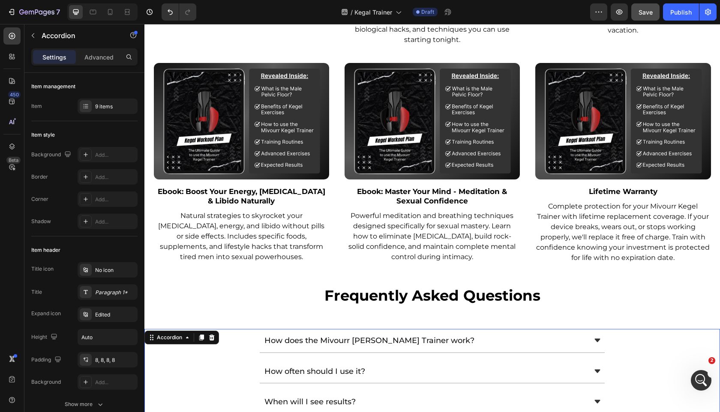
scroll to position [3972, 0]
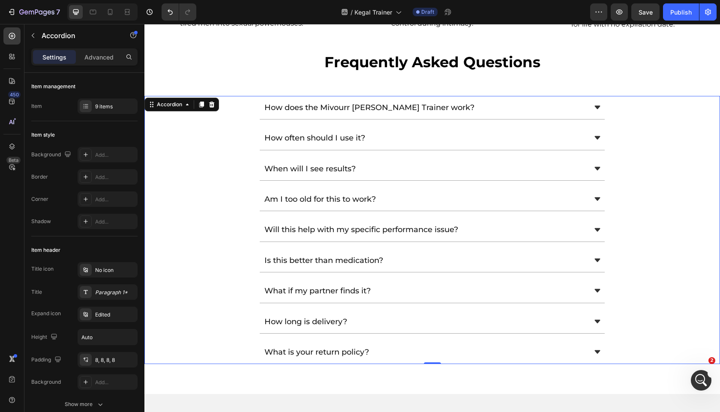
click at [113, 4] on div at bounding box center [102, 11] width 70 height 17
click at [111, 10] on icon at bounding box center [110, 12] width 9 height 9
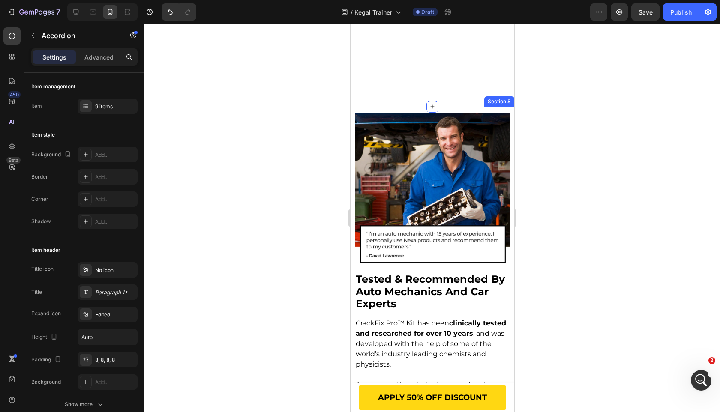
scroll to position [456, 0]
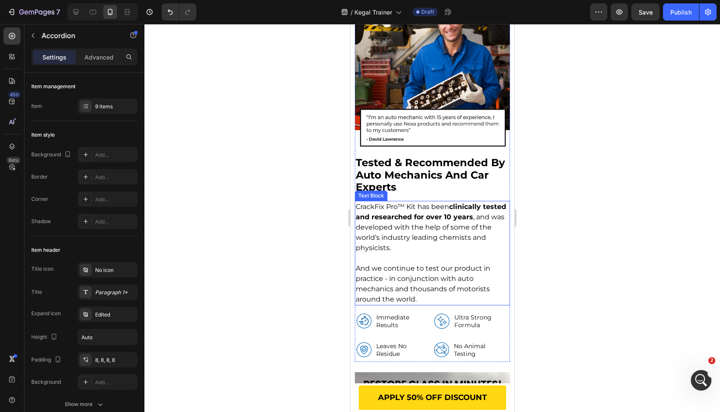
click at [359, 176] on strong "tested & recommended by auto mechanics and car experts" at bounding box center [429, 174] width 149 height 37
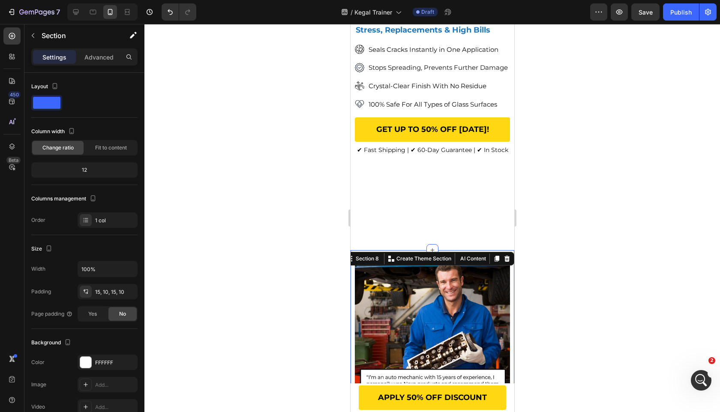
scroll to position [295, 0]
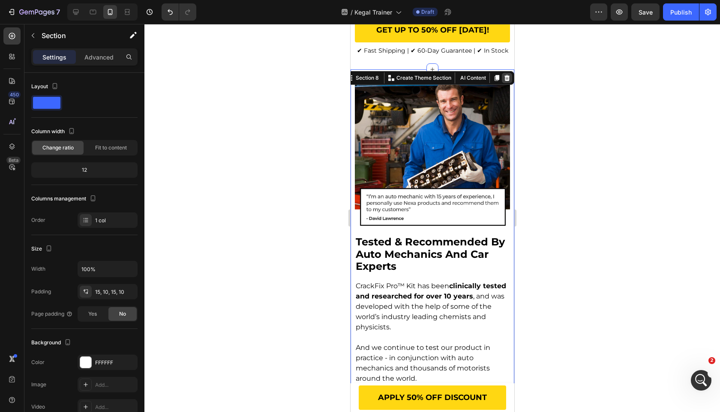
click at [506, 81] on icon at bounding box center [506, 78] width 7 height 7
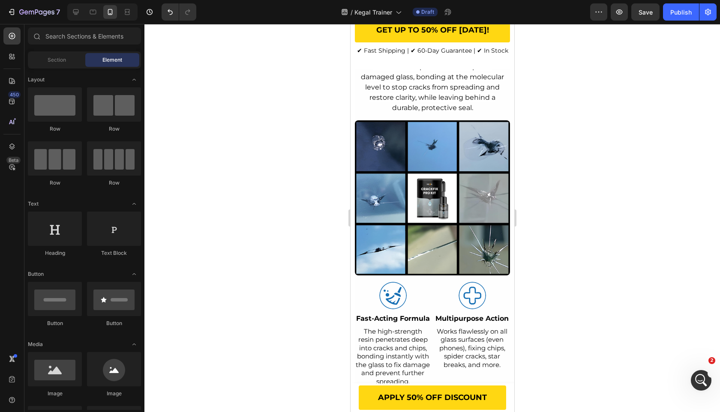
scroll to position [325, 0]
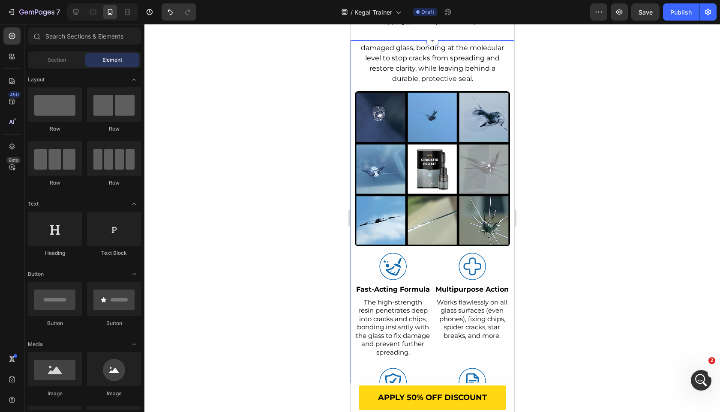
click at [352, 125] on div "the most effective glass crack repair solution Heading CrackFix™ repairs windsh…" at bounding box center [432, 387] width 164 height 694
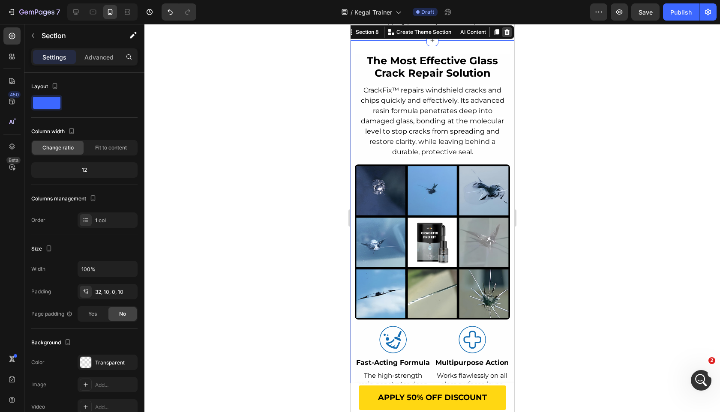
click at [508, 35] on icon at bounding box center [507, 32] width 6 height 6
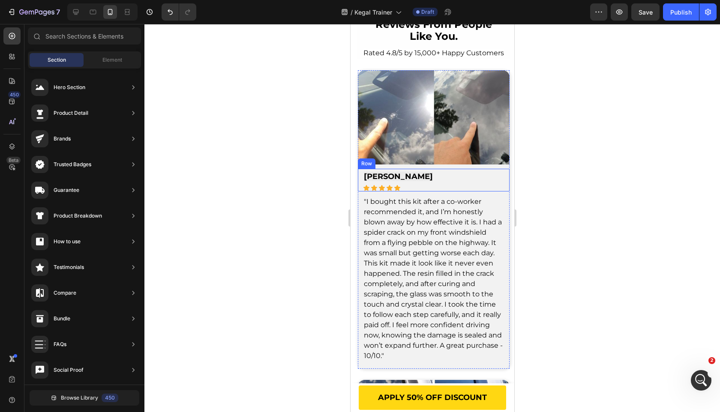
scroll to position [393, 0]
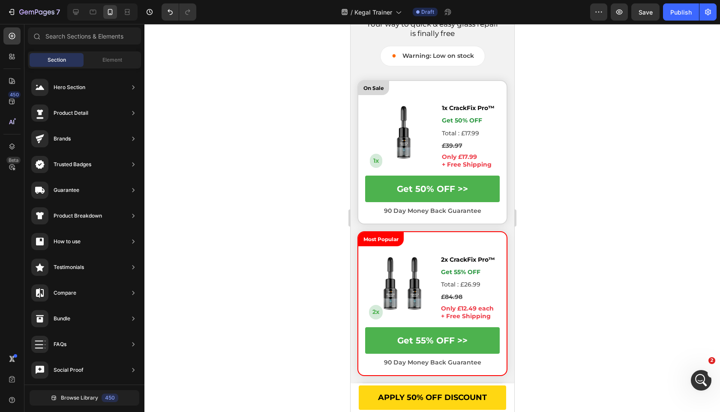
scroll to position [404, 0]
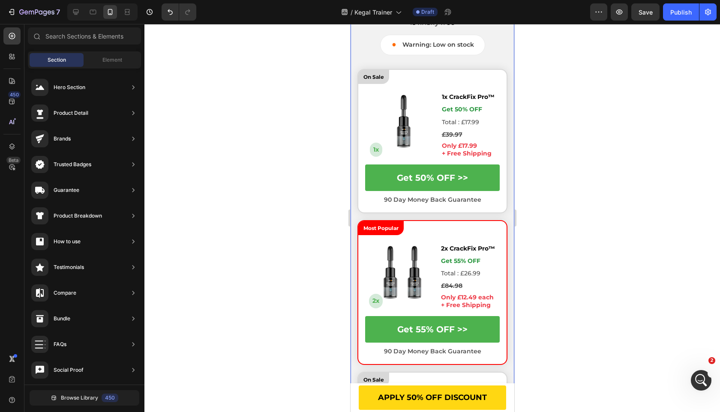
click at [411, 44] on div "the ultimate solution for cracks & chips Heading Your way to quick & easy glass…" at bounding box center [432, 278] width 164 height 635
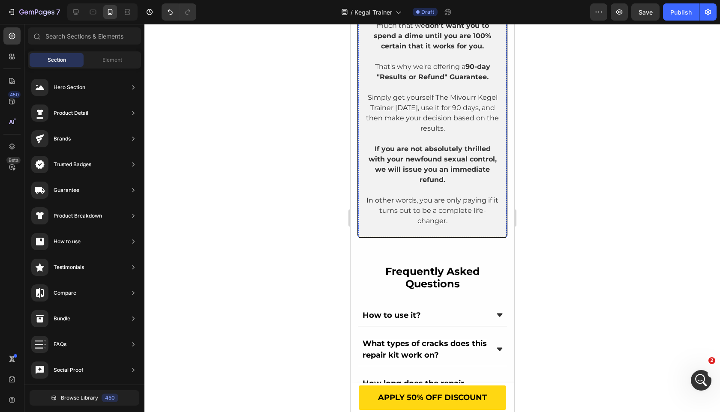
scroll to position [658, 0]
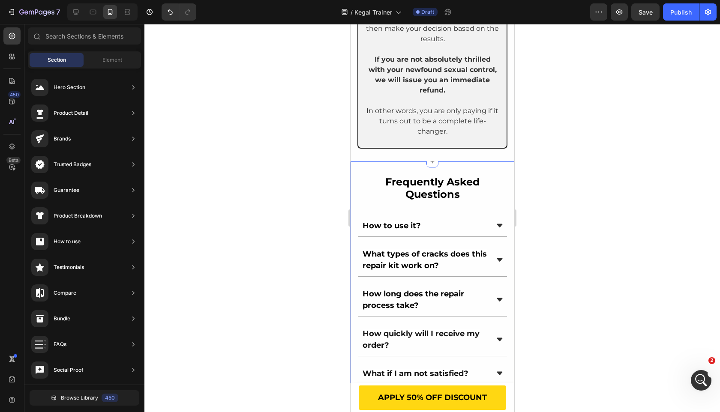
click at [351, 172] on div "frequently asked questions Heading How to use it? What types of cracks does thi…" at bounding box center [432, 280] width 164 height 237
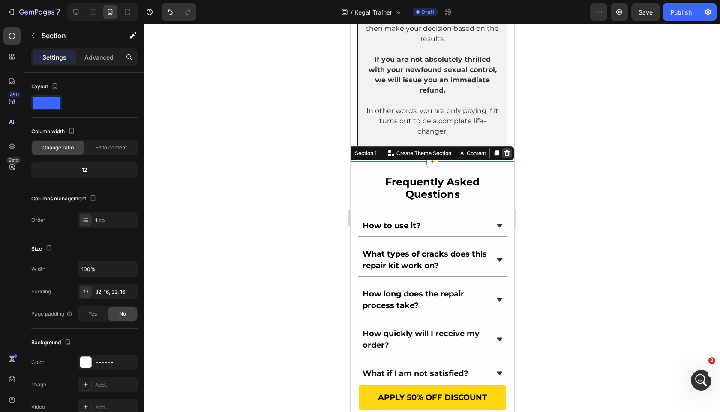
click at [510, 148] on div at bounding box center [507, 153] width 10 height 10
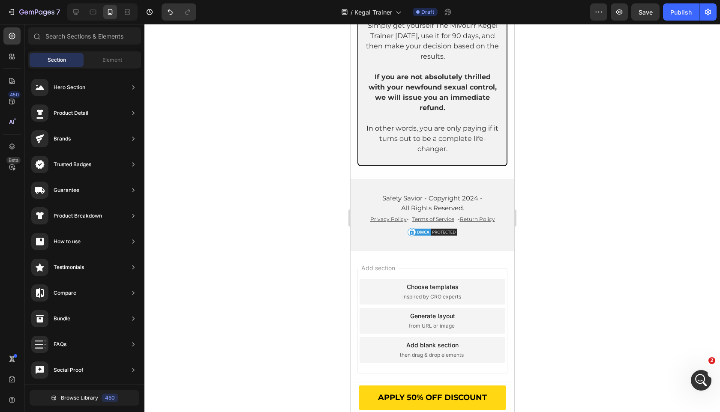
scroll to position [630, 0]
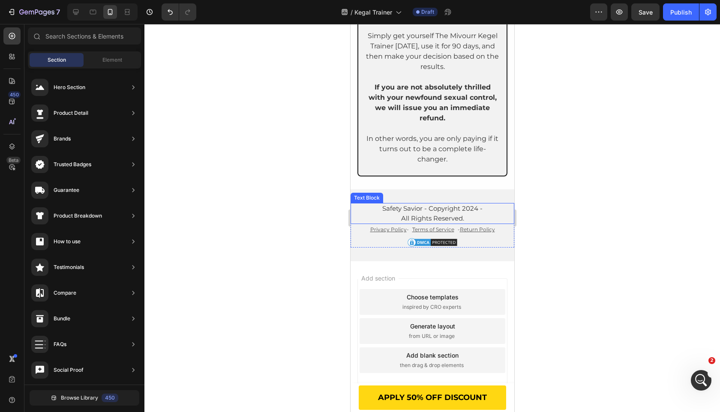
click at [409, 204] on span "Safety Savior - Copyright 2024 -" at bounding box center [432, 208] width 100 height 8
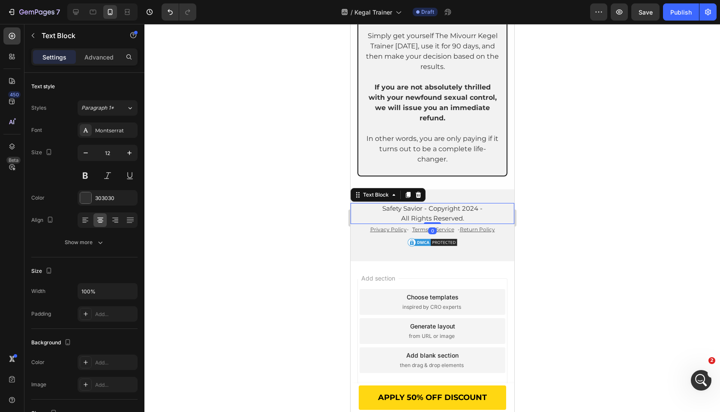
click at [409, 204] on span "Safety Savior - Copyright 2024 -" at bounding box center [432, 208] width 100 height 8
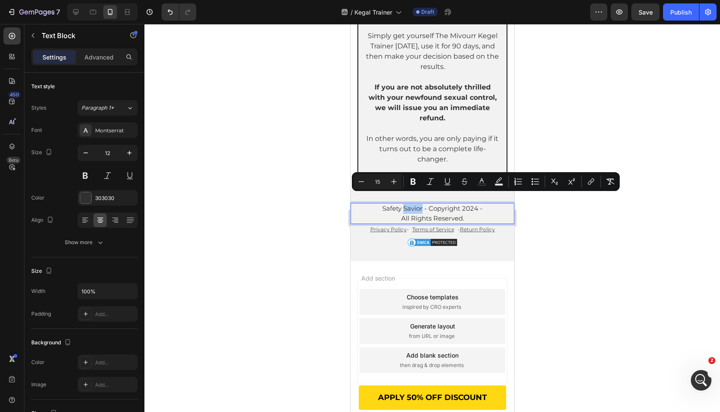
click at [215, 243] on div at bounding box center [432, 218] width 576 height 388
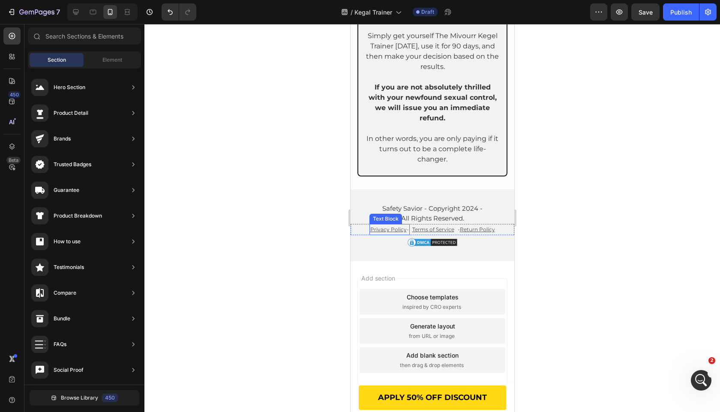
click at [314, 243] on div at bounding box center [432, 218] width 576 height 388
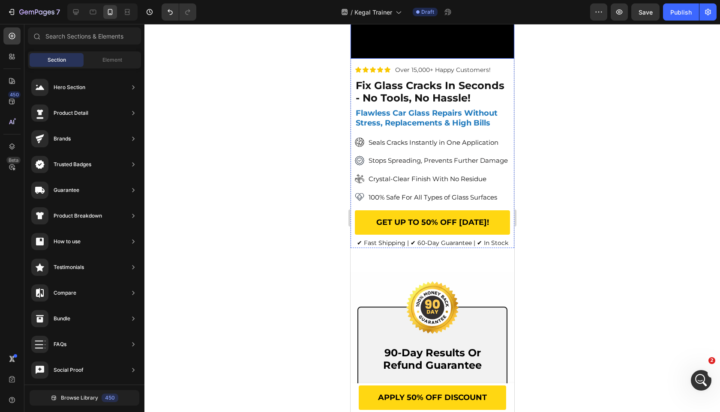
scroll to position [0, 0]
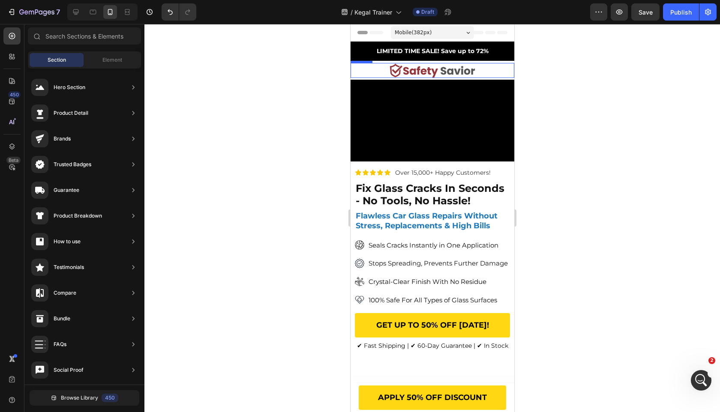
click at [369, 72] on link at bounding box center [432, 70] width 164 height 15
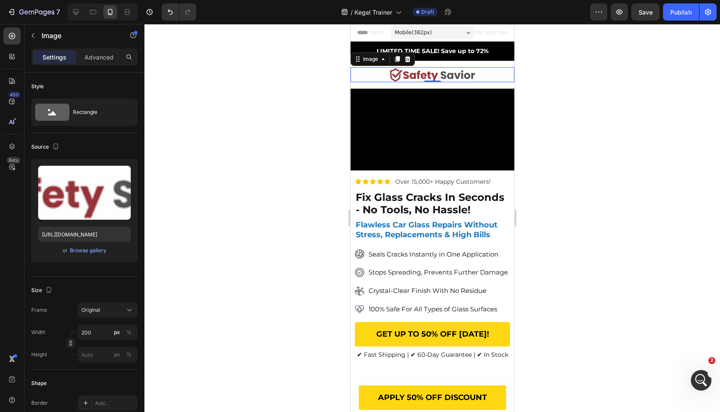
click at [359, 82] on div "Image 0 Row Section 3" at bounding box center [432, 75] width 164 height 28
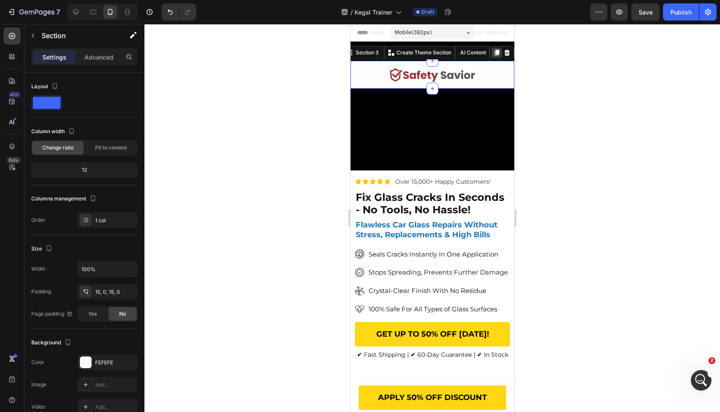
click at [495, 51] on icon at bounding box center [496, 52] width 7 height 7
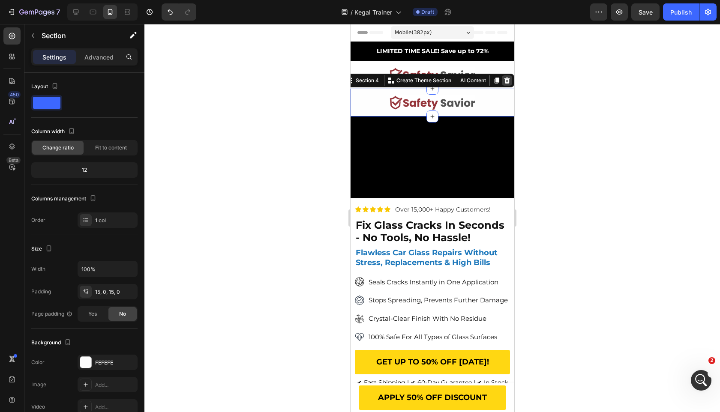
click at [506, 83] on icon at bounding box center [507, 81] width 6 height 6
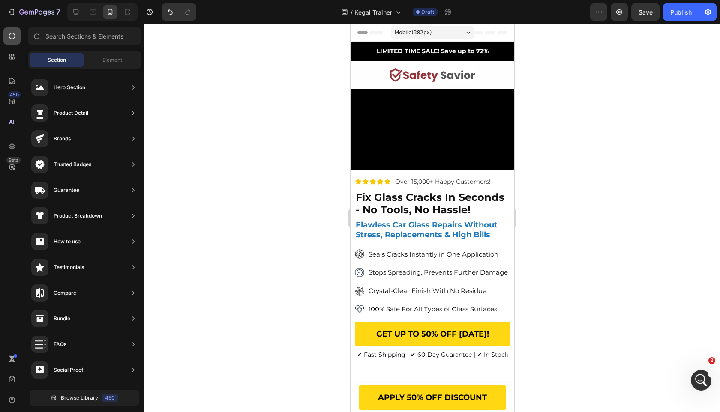
click at [12, 40] on div at bounding box center [11, 35] width 17 height 17
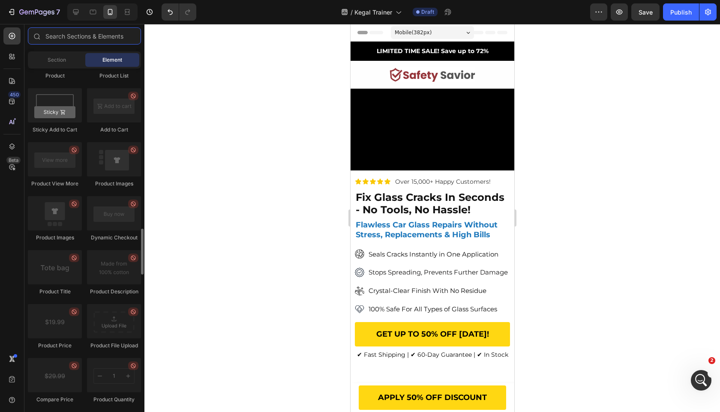
scroll to position [1012, 0]
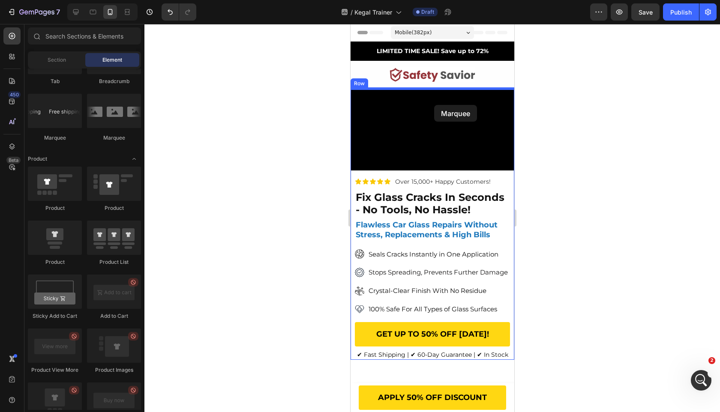
drag, startPoint x: 470, startPoint y: 140, endPoint x: 434, endPoint y: 104, distance: 50.9
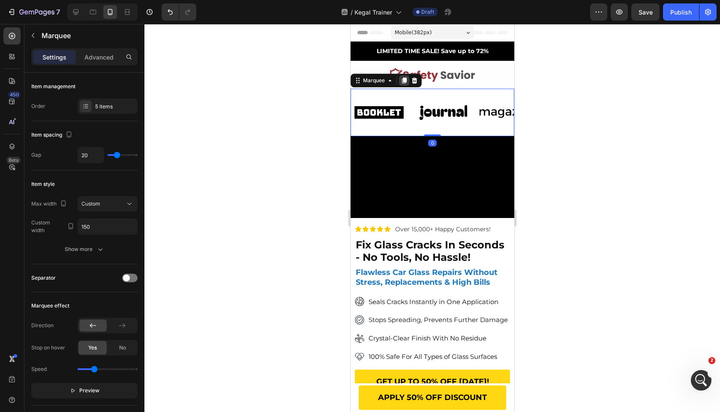
drag, startPoint x: 431, startPoint y: 143, endPoint x: 402, endPoint y: 83, distance: 66.3
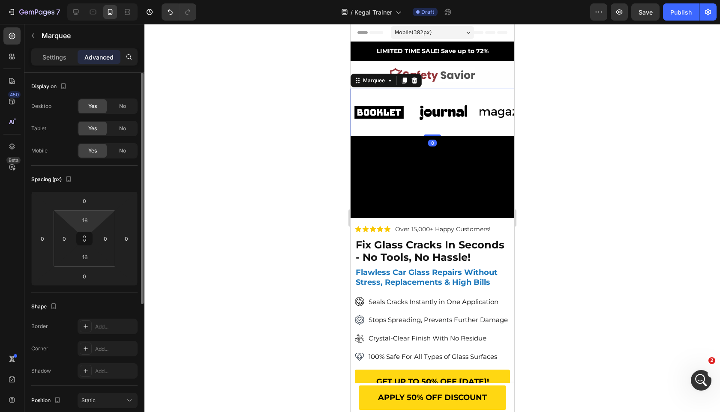
click at [86, 0] on html "7 Version history / Kegal Trainer Draft Preview Save Publish 450 Beta Sections(…" at bounding box center [360, 0] width 720 height 0
click at [86, 214] on input "16" at bounding box center [84, 220] width 17 height 13
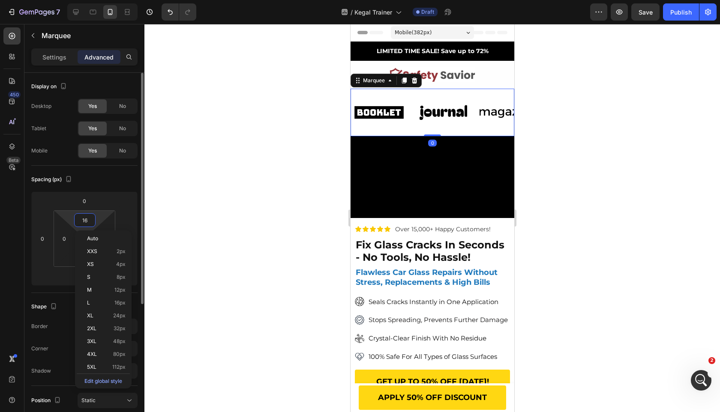
click at [86, 214] on input "16" at bounding box center [84, 220] width 17 height 13
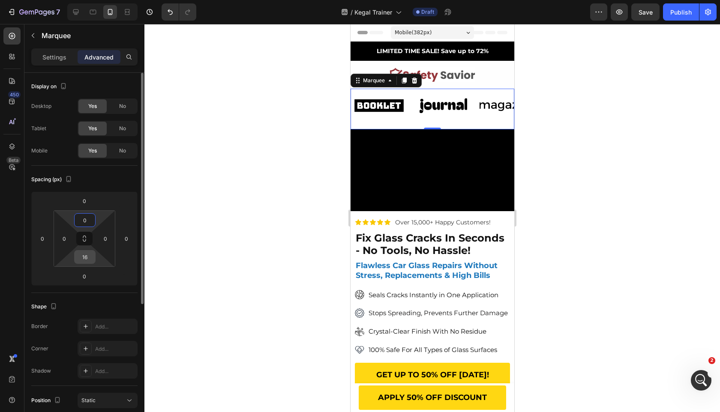
type input "0"
click at [89, 255] on input "16" at bounding box center [84, 257] width 17 height 13
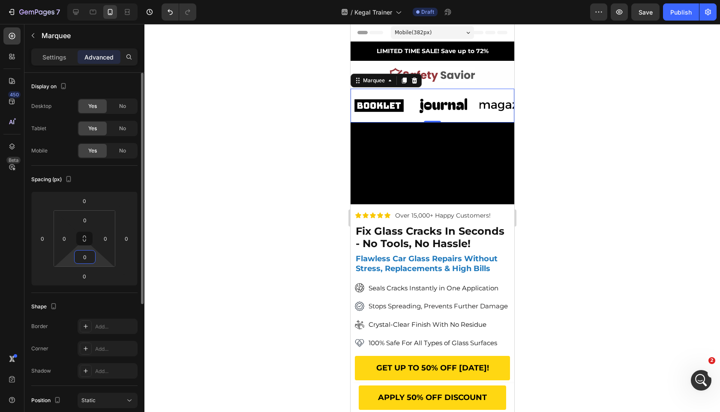
type input "0"
click at [123, 184] on div "Spacing (px)" at bounding box center [84, 180] width 106 height 14
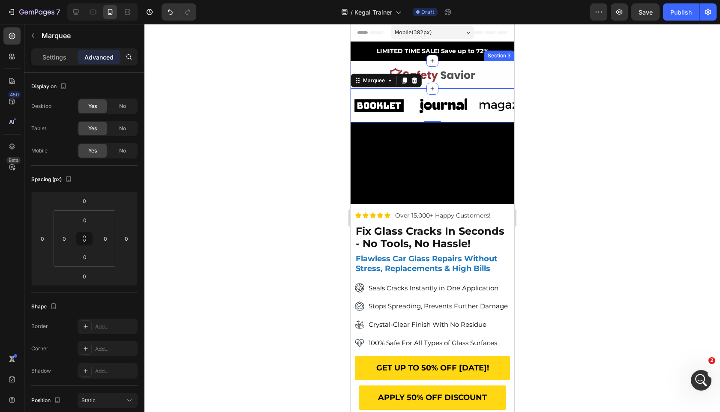
click at [422, 101] on div "Image" at bounding box center [443, 106] width 56 height 34
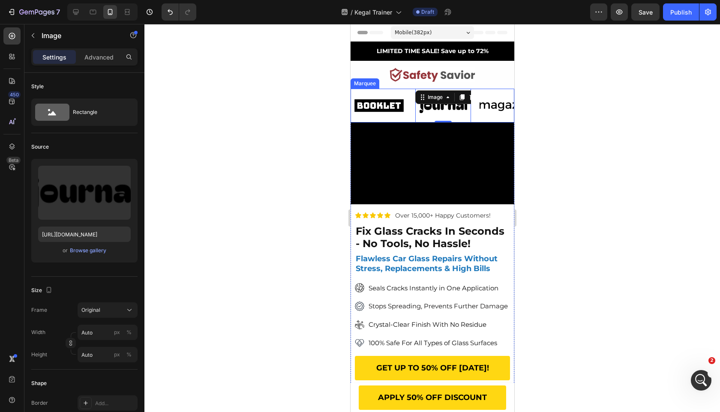
click at [409, 101] on div "Image" at bounding box center [383, 106] width 64 height 34
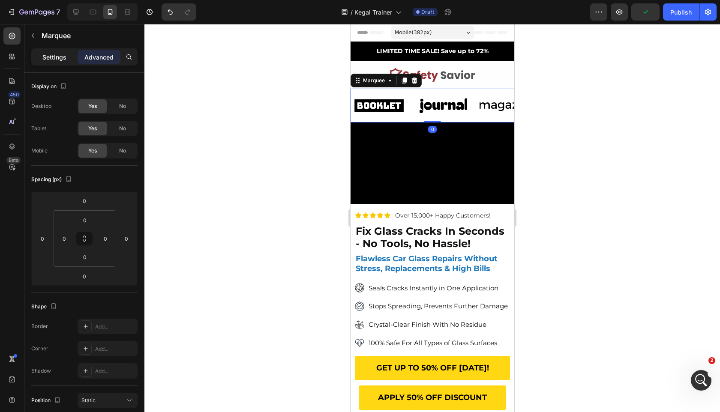
click at [57, 51] on div "Settings" at bounding box center [54, 57] width 43 height 14
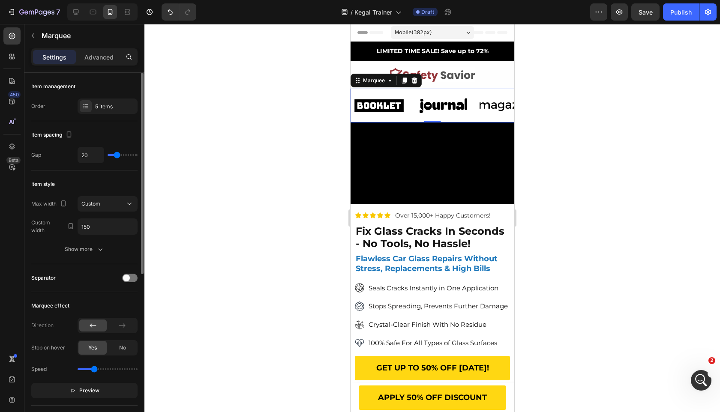
type input "14"
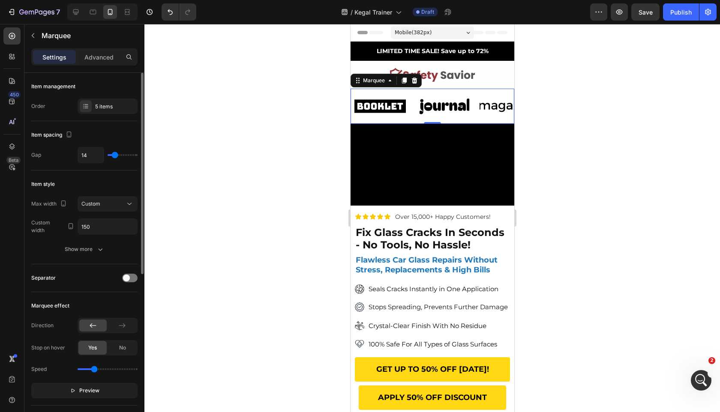
type input "15"
type input "18"
type input "20"
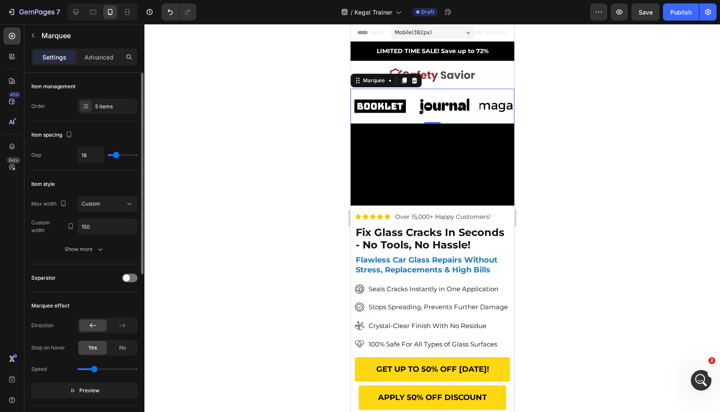
type input "20"
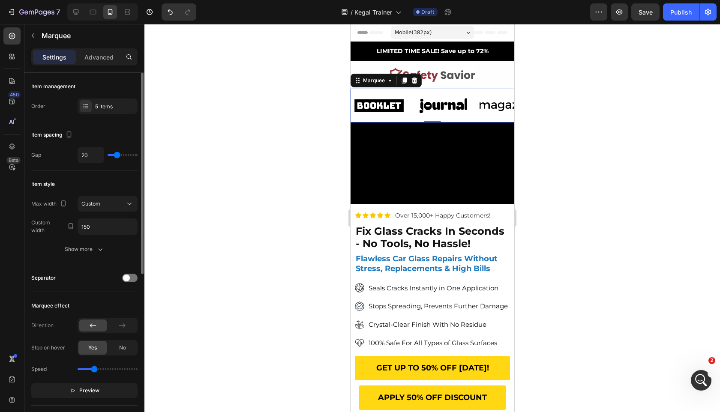
click at [117, 156] on input "range" at bounding box center [123, 155] width 30 height 2
click at [112, 178] on div "Item style" at bounding box center [84, 184] width 106 height 14
click at [105, 226] on input "150" at bounding box center [107, 226] width 59 height 15
click at [114, 205] on div "Custom" at bounding box center [103, 204] width 44 height 8
click at [117, 180] on div "Item style" at bounding box center [84, 184] width 106 height 14
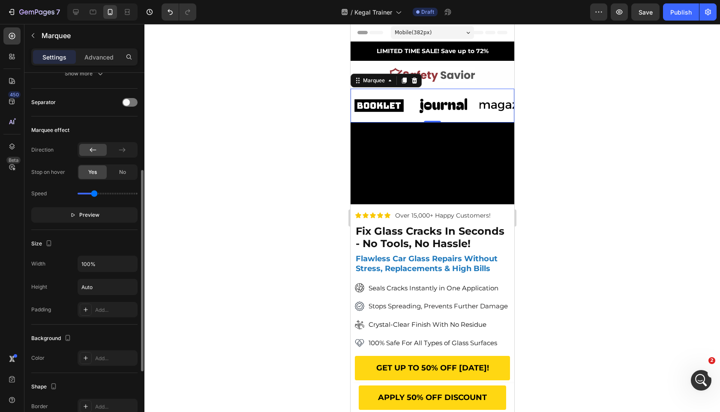
scroll to position [293, 0]
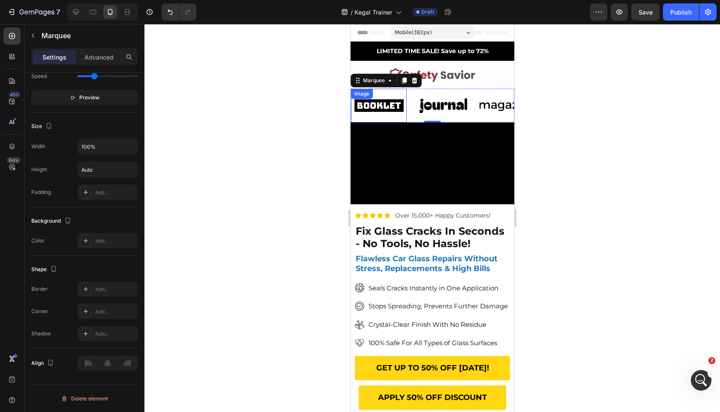
click at [396, 99] on img at bounding box center [379, 106] width 56 height 24
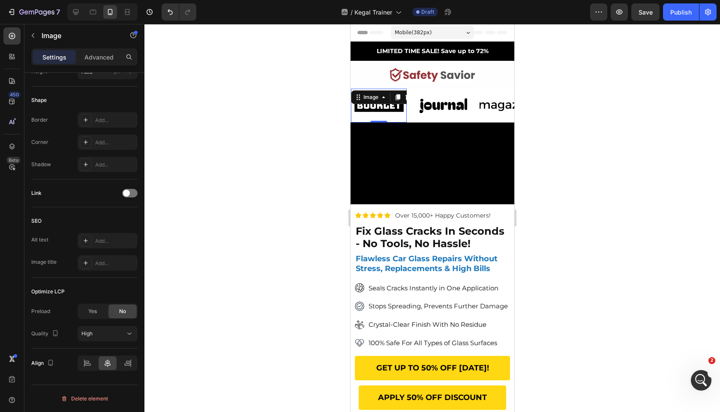
scroll to position [0, 0]
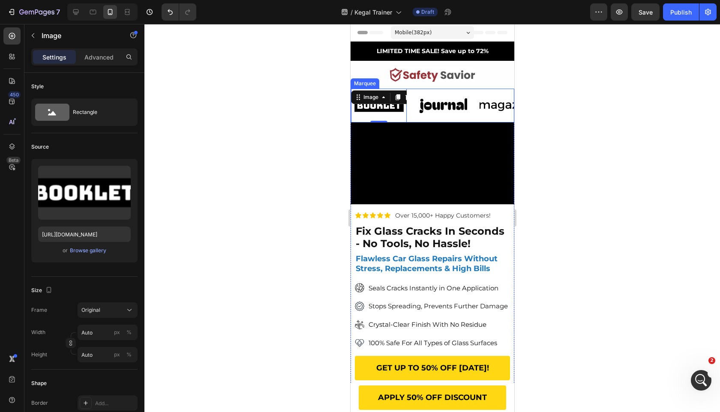
click at [412, 115] on div "Image 0" at bounding box center [383, 106] width 64 height 34
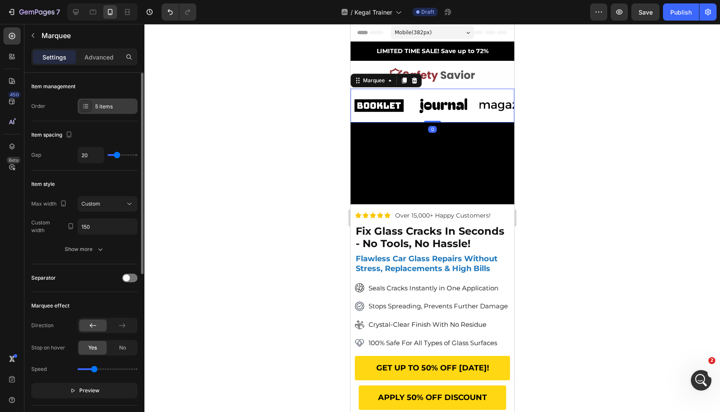
click at [103, 105] on div "5 items" at bounding box center [115, 107] width 40 height 8
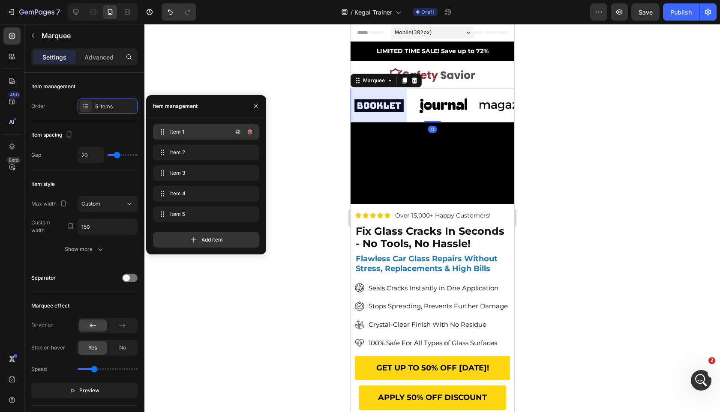
click at [252, 133] on icon "button" at bounding box center [249, 132] width 7 height 7
click at [252, 133] on button "Delete" at bounding box center [244, 132] width 24 height 12
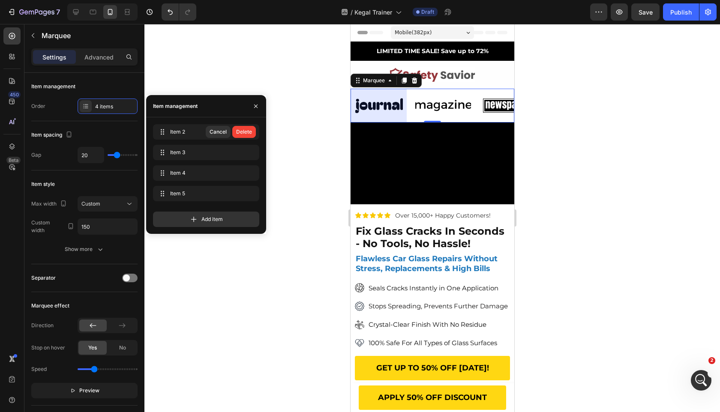
click at [250, 134] on div "Delete" at bounding box center [244, 132] width 16 height 8
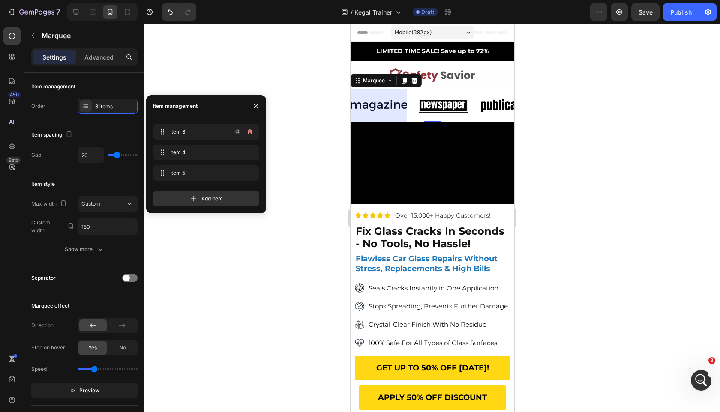
click at [250, 134] on icon "button" at bounding box center [250, 131] width 4 height 5
click at [250, 134] on div "Delete" at bounding box center [244, 132] width 16 height 8
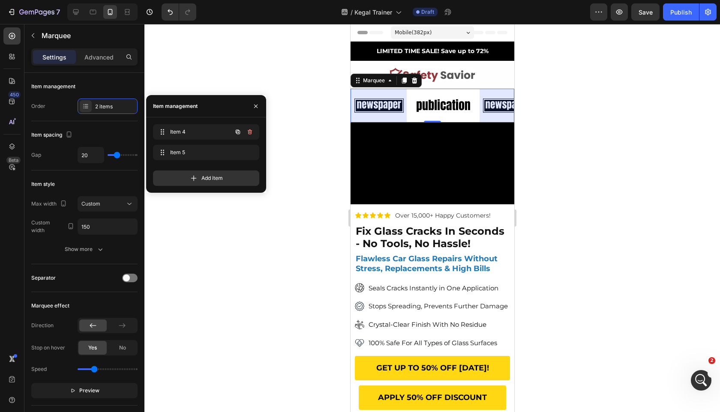
click at [250, 134] on icon "button" at bounding box center [250, 131] width 4 height 5
click at [250, 134] on div "Delete" at bounding box center [244, 132] width 16 height 8
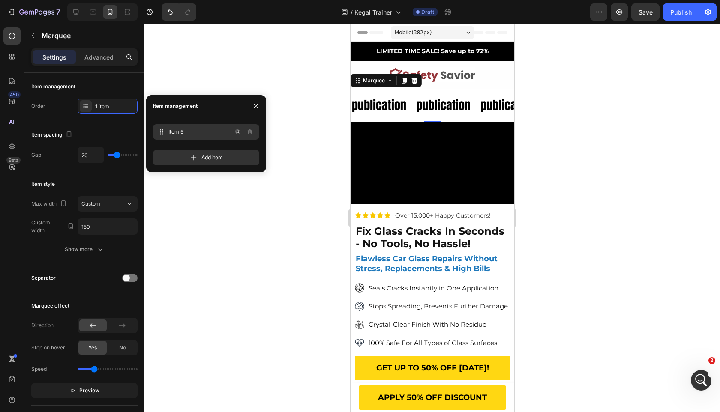
click at [212, 134] on span "Item 5" at bounding box center [199, 132] width 63 height 8
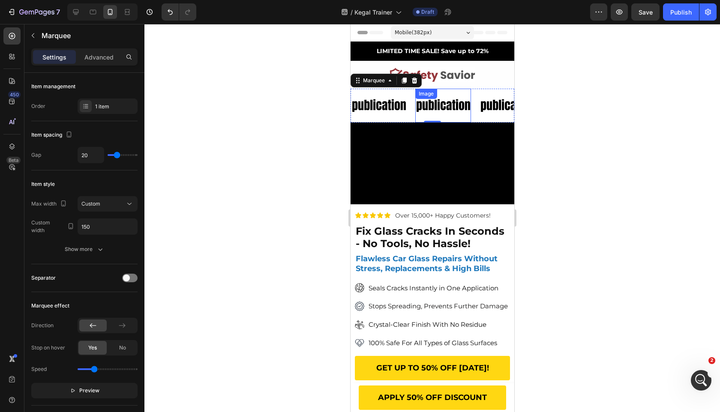
click at [436, 104] on div "Image" at bounding box center [443, 106] width 56 height 34
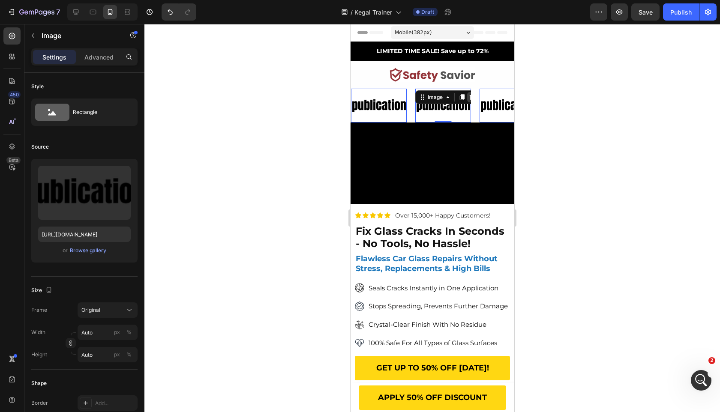
click at [470, 98] on icon at bounding box center [472, 97] width 6 height 6
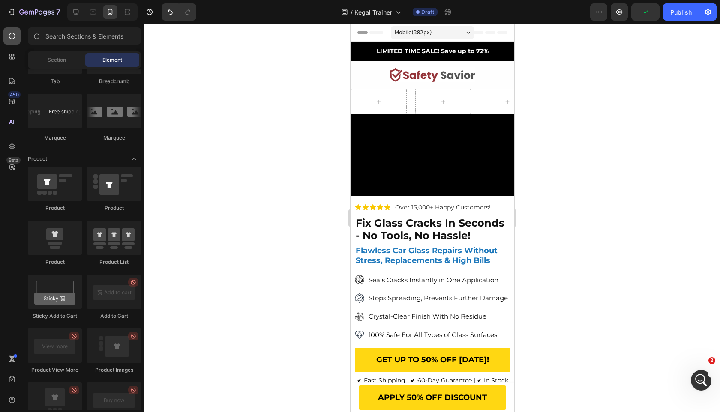
click at [19, 42] on div at bounding box center [11, 35] width 17 height 17
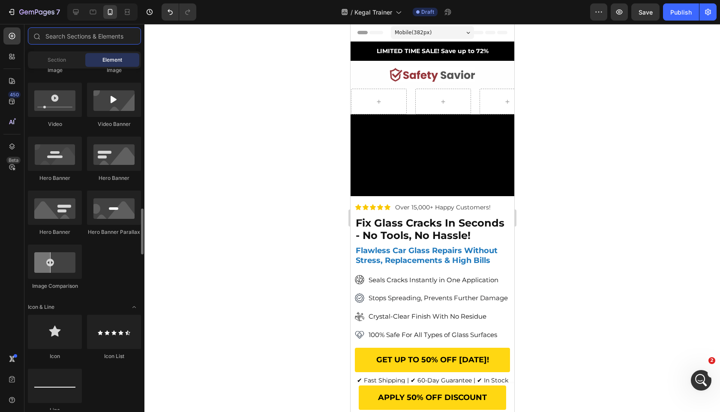
scroll to position [450, 0]
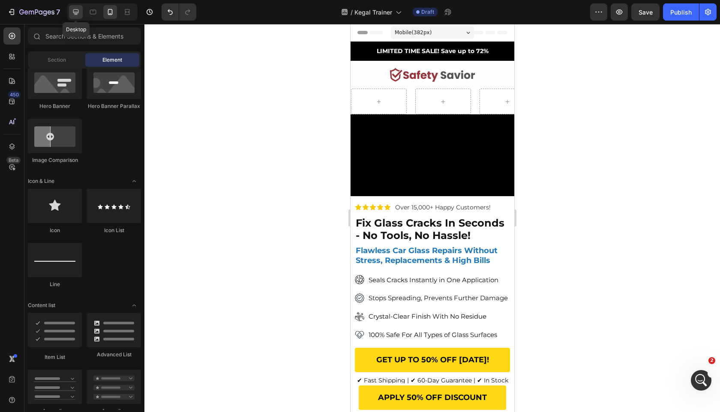
click at [72, 15] on icon at bounding box center [76, 12] width 9 height 9
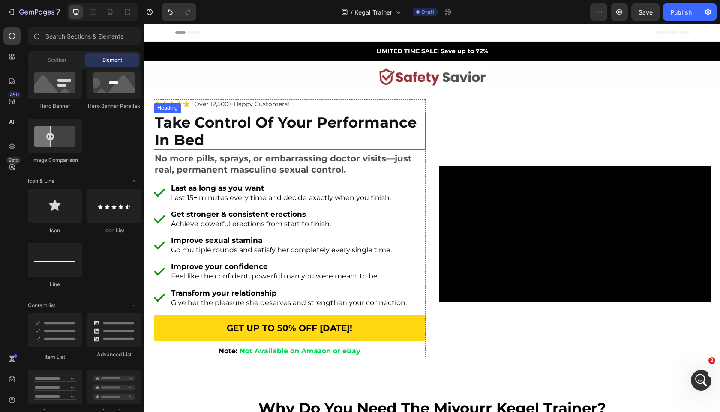
click at [544, 166] on video at bounding box center [575, 234] width 272 height 136
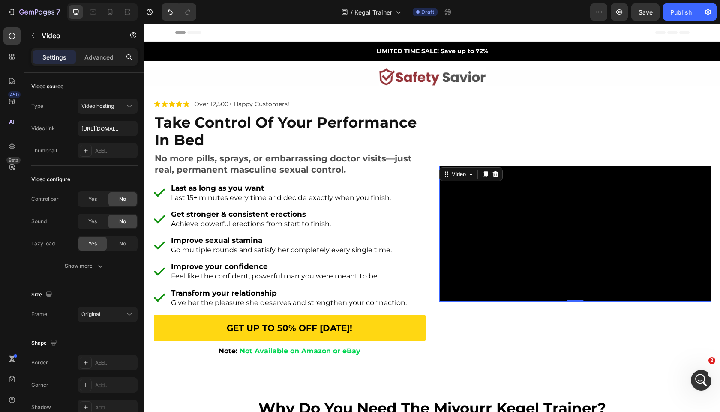
click at [501, 168] on div "Video" at bounding box center [470, 175] width 63 height 14
click at [495, 171] on icon at bounding box center [496, 174] width 6 height 6
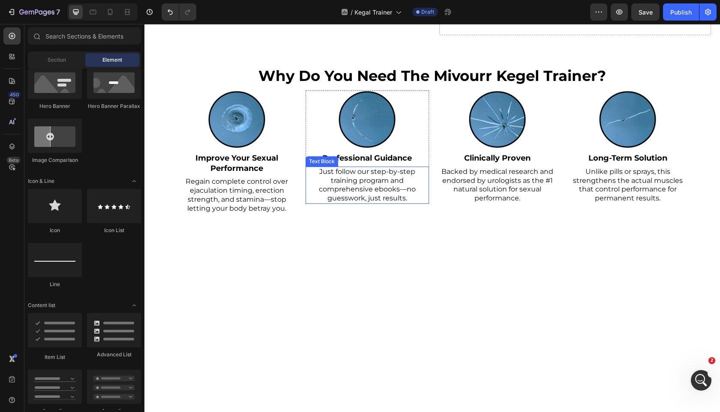
scroll to position [14, 0]
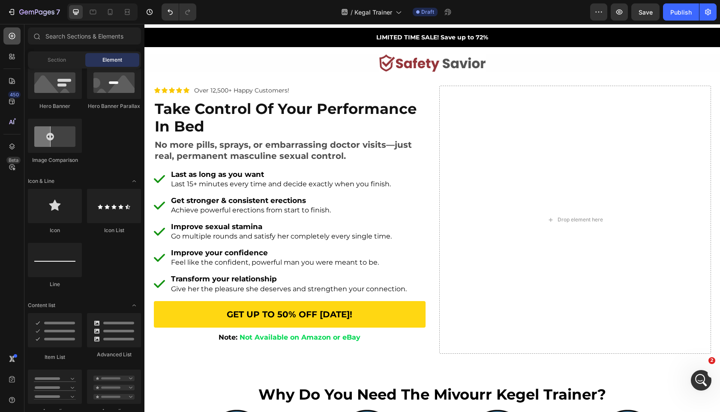
click at [9, 35] on icon at bounding box center [12, 36] width 6 height 6
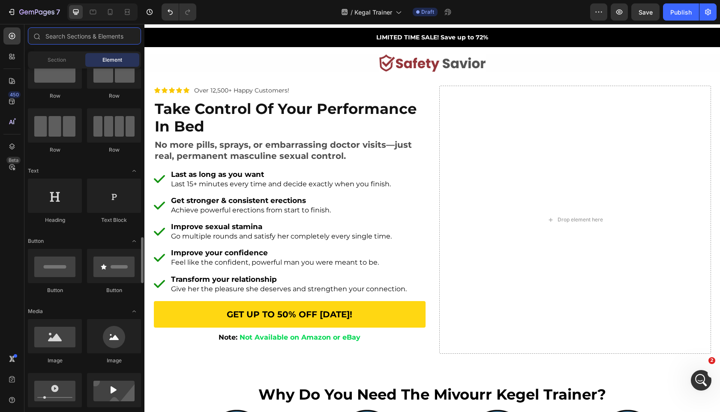
scroll to position [0, 0]
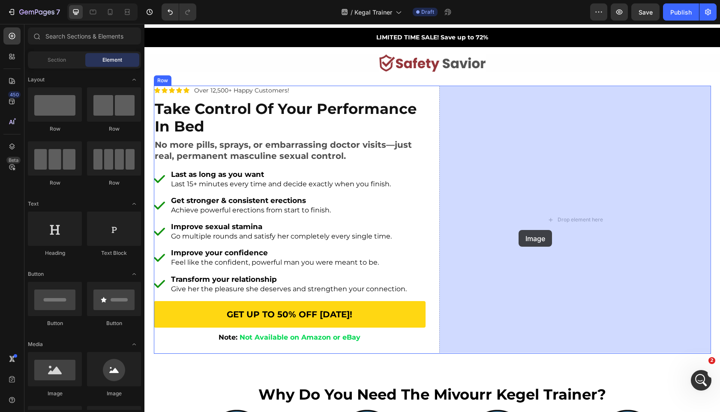
drag, startPoint x: 216, startPoint y: 378, endPoint x: 519, endPoint y: 230, distance: 336.8
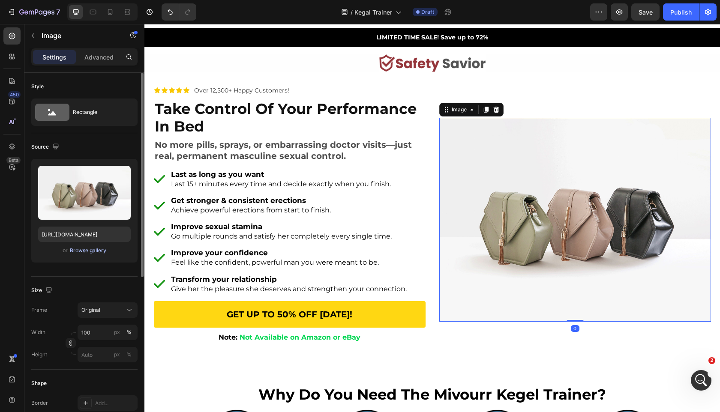
click at [99, 251] on div "Browse gallery" at bounding box center [88, 251] width 36 height 8
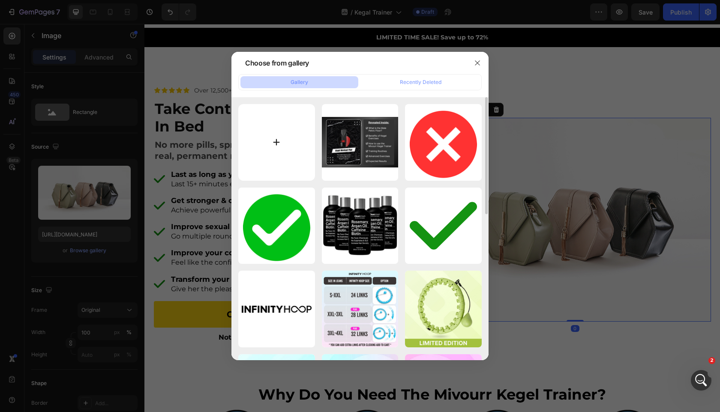
click at [267, 148] on input "file" at bounding box center [276, 142] width 77 height 77
type input "C:\fakepath\rdtxlmsejliv6qinpuyq.png"
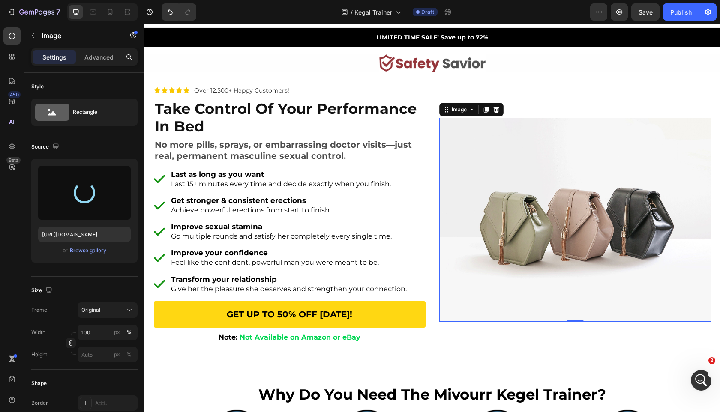
type input "https://cdn.shopify.com/s/files/1/0963/7281/8245/files/gempages_575392305016472…"
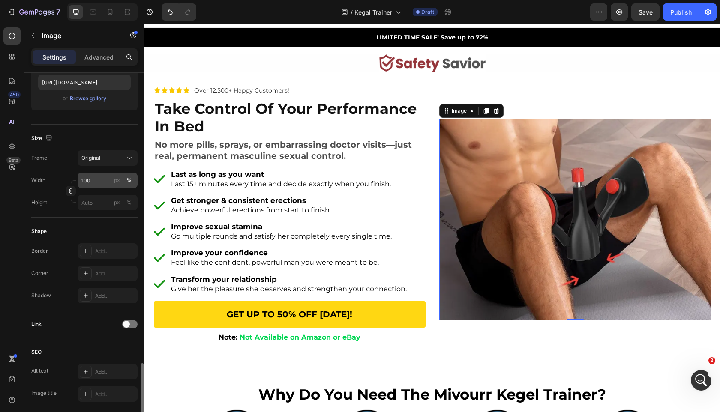
scroll to position [283, 0]
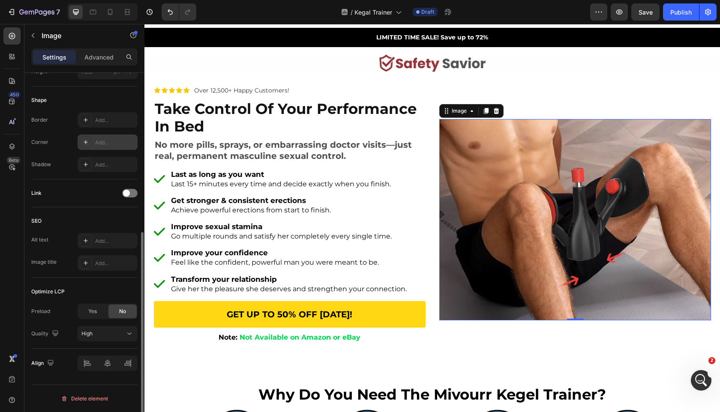
click at [107, 139] on div "Add..." at bounding box center [115, 143] width 40 height 8
click at [94, 193] on div "Link" at bounding box center [84, 193] width 106 height 14
click at [216, 225] on strong "Improve sexual stamina" at bounding box center [216, 226] width 91 height 9
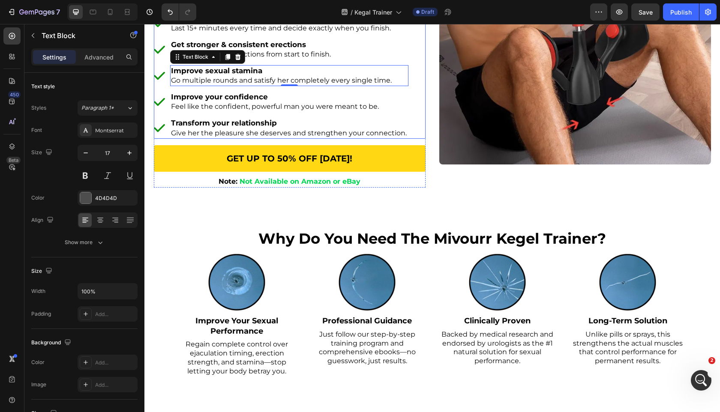
scroll to position [0, 0]
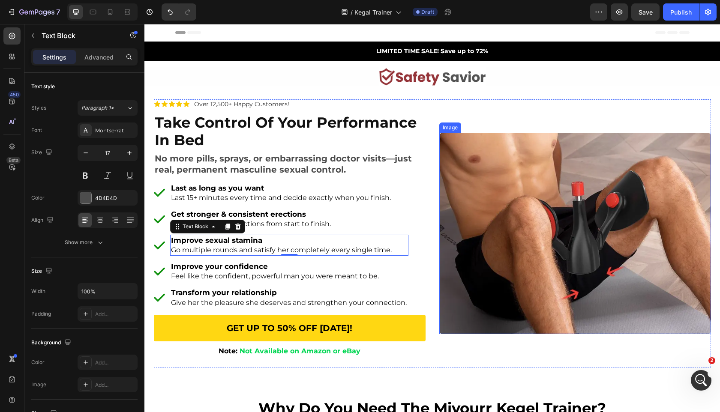
click at [493, 160] on img at bounding box center [575, 233] width 272 height 201
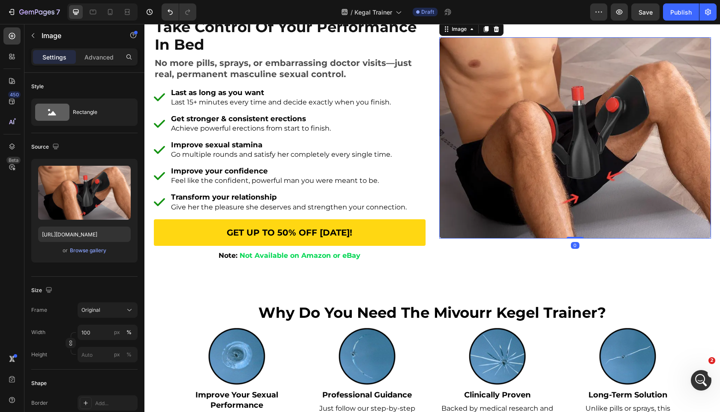
scroll to position [336, 0]
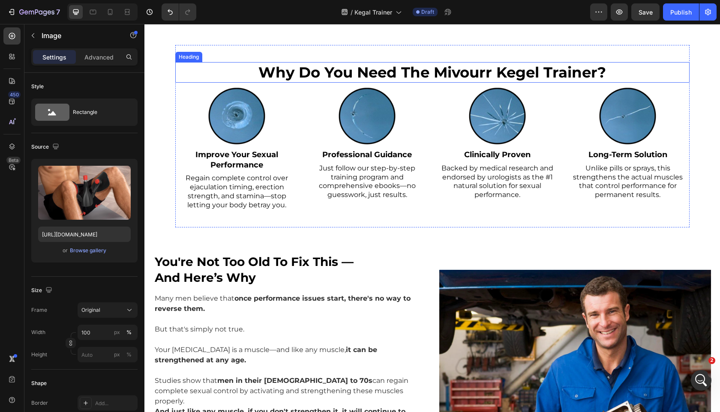
click at [502, 74] on h2 "why do you need the mivourr kegel trainer?" at bounding box center [432, 72] width 514 height 21
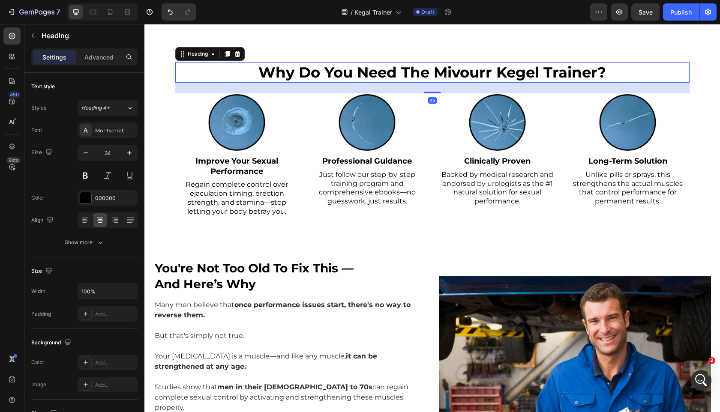
drag, startPoint x: 436, startPoint y: 85, endPoint x: 436, endPoint y: 91, distance: 6.4
click at [436, 92] on div at bounding box center [432, 93] width 17 height 2
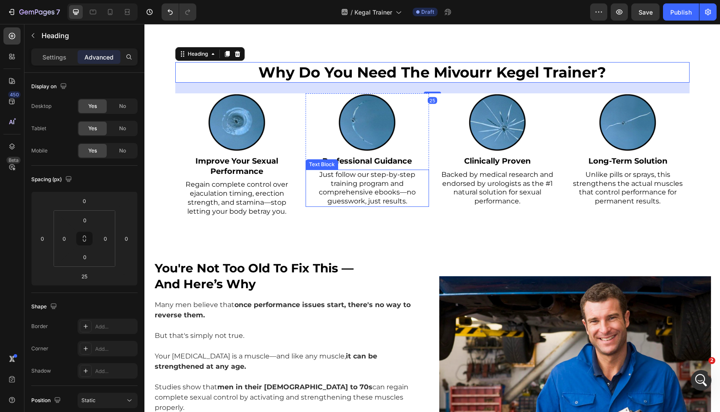
click at [310, 192] on p "Just follow our step-by-step training program and comprehensive ebooks—no guess…" at bounding box center [367, 189] width 122 height 36
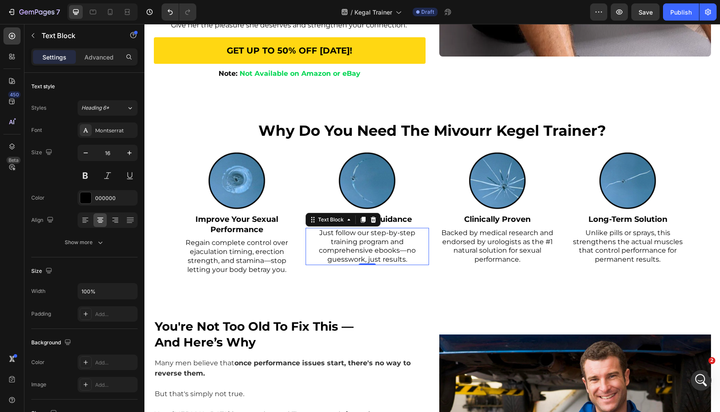
scroll to position [283, 0]
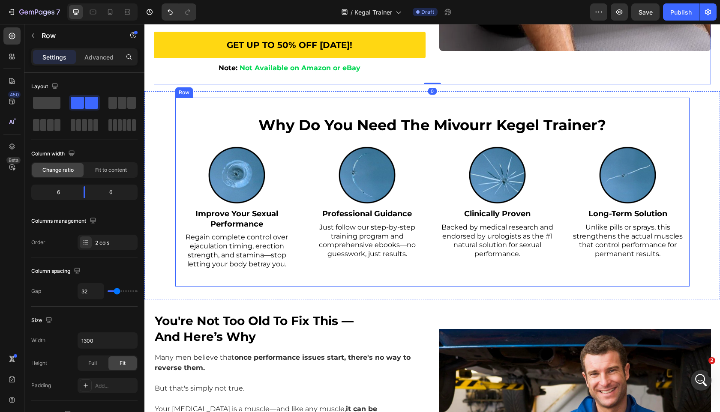
click at [375, 98] on div "why do you need the mivourr kegel trainer? Heading Image Improve Your Sexual Pe…" at bounding box center [432, 192] width 514 height 189
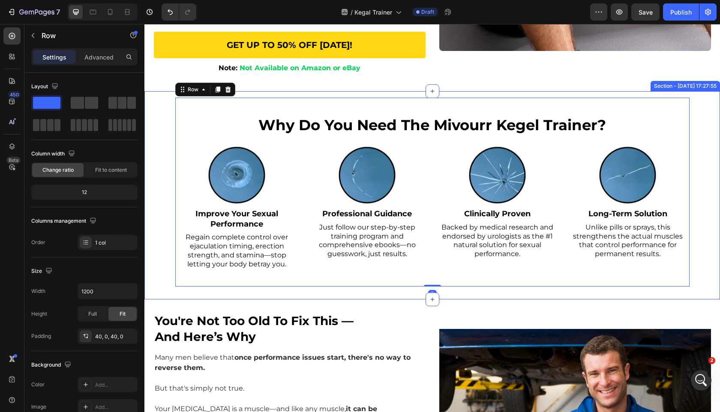
click at [154, 108] on div "why do you need the mivourr kegel trainer? Heading Image Improve Your Sexual Pe…" at bounding box center [432, 192] width 576 height 189
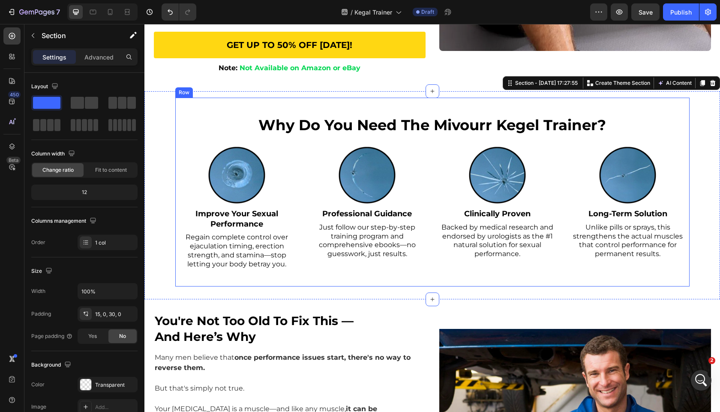
click at [207, 105] on div "why do you need the mivourr kegel trainer? Heading Image Improve Your Sexual Pe…" at bounding box center [432, 192] width 514 height 189
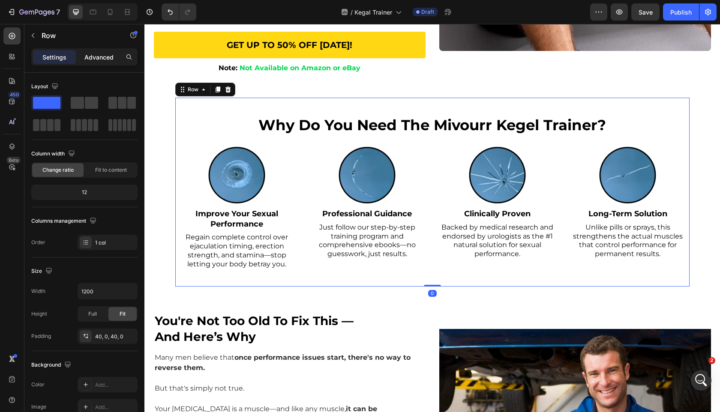
click at [97, 54] on p "Advanced" at bounding box center [98, 57] width 29 height 9
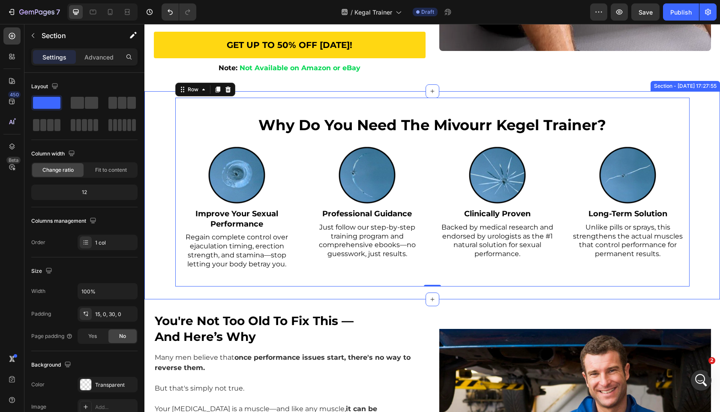
click at [159, 118] on div "why do you need the mivourr kegel trainer? Heading Image Improve Your Sexual Pe…" at bounding box center [432, 192] width 576 height 189
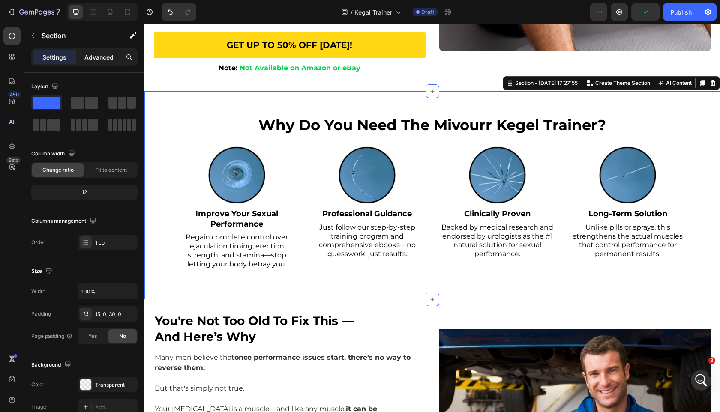
click at [103, 53] on p "Advanced" at bounding box center [98, 57] width 29 height 9
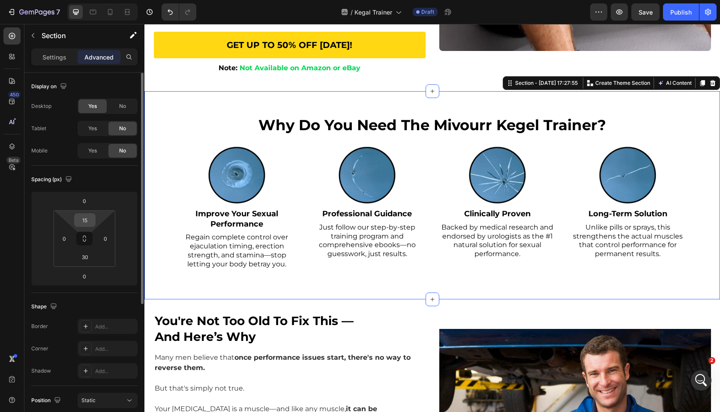
click at [87, 222] on input "15" at bounding box center [84, 220] width 17 height 13
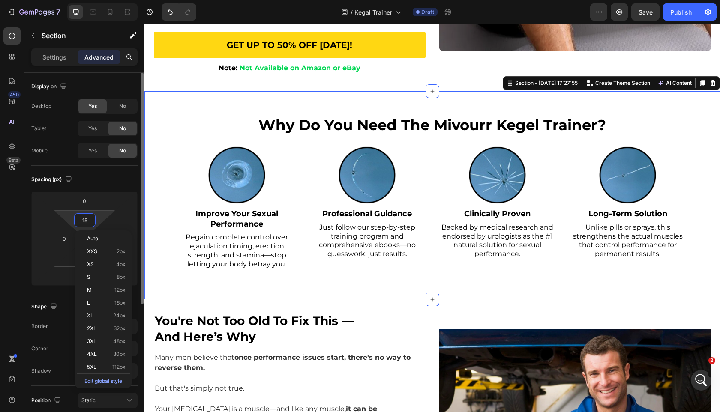
click at [87, 222] on input "15" at bounding box center [84, 220] width 17 height 13
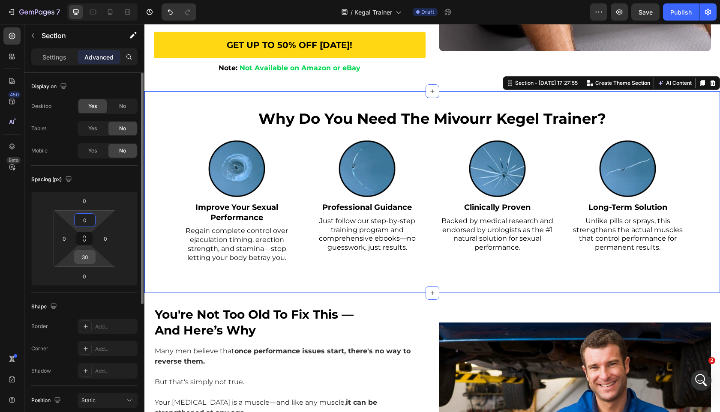
type input "0"
click at [87, 255] on input "30" at bounding box center [84, 257] width 17 height 13
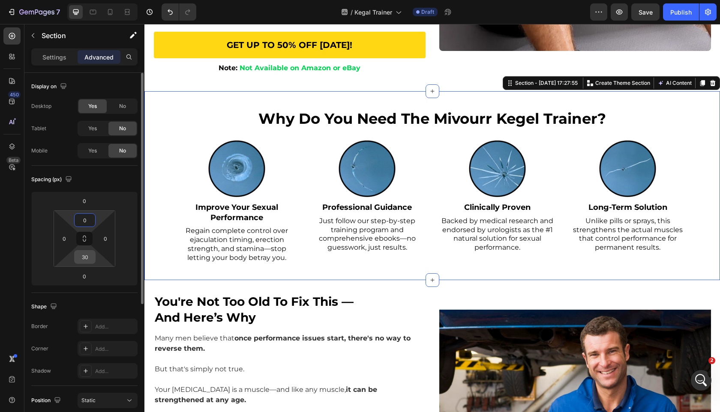
type input "0"
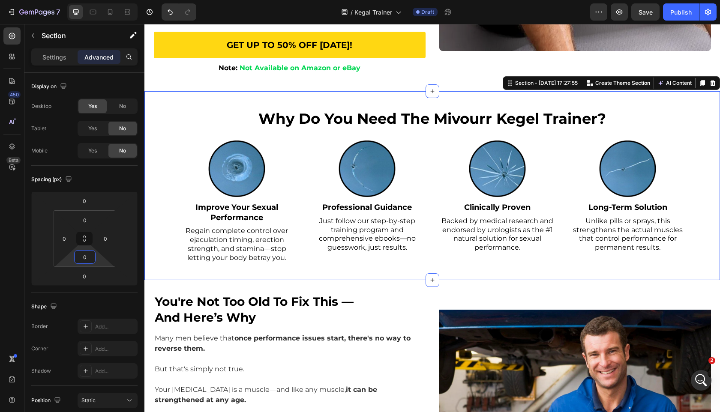
click at [233, 276] on div "why do you need the mivourr kegel trainer? Heading Image Improve Your Sexual Pe…" at bounding box center [432, 185] width 514 height 189
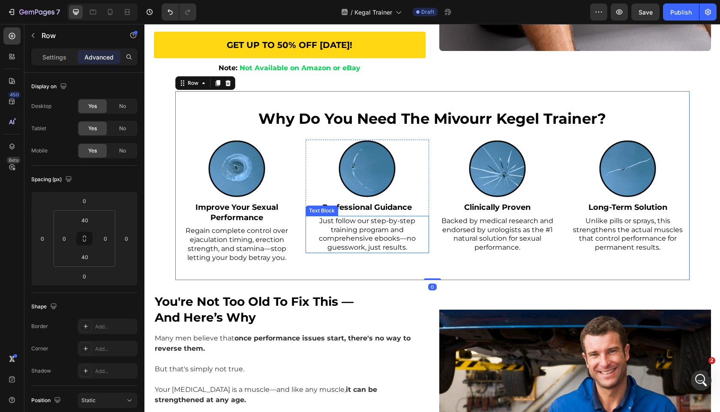
click at [424, 250] on p "Just follow our step-by-step training program and comprehensive ebooks—no guess…" at bounding box center [367, 235] width 122 height 36
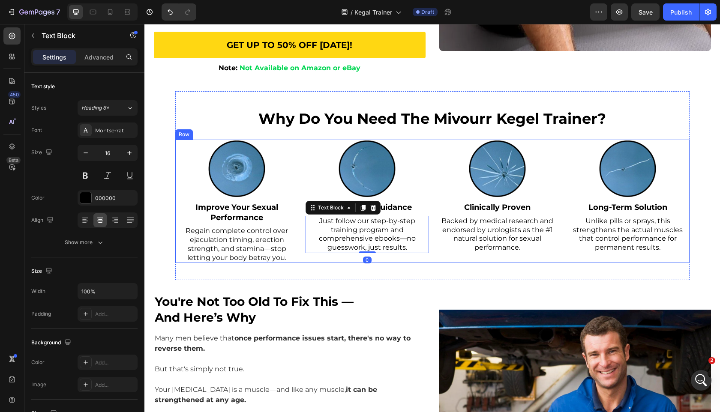
click at [440, 252] on div "Image Clinically Proven Text Block Backed by medical research and endorsed by u…" at bounding box center [497, 201] width 123 height 123
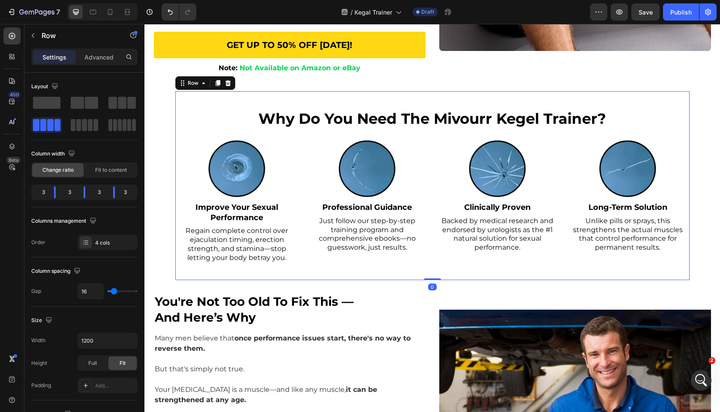
click at [439, 267] on div "why do you need the mivourr kegel trainer? Heading Image Improve Your Sexual Pe…" at bounding box center [432, 185] width 514 height 189
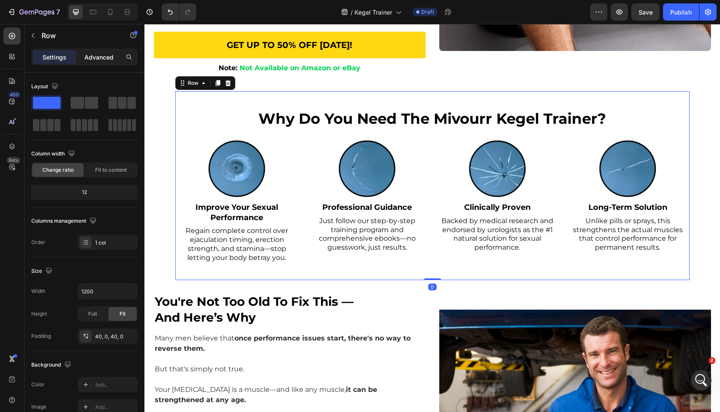
click at [102, 51] on div "Advanced" at bounding box center [99, 57] width 43 height 14
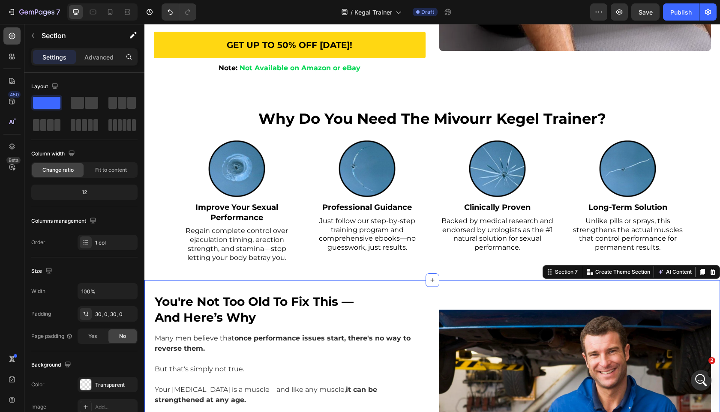
click at [9, 37] on icon at bounding box center [12, 36] width 9 height 9
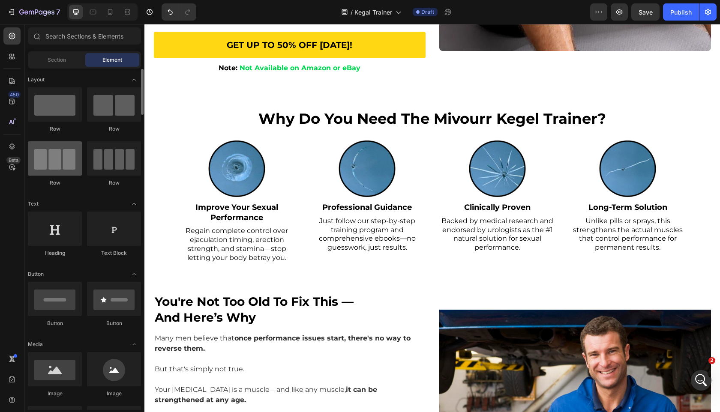
scroll to position [124, 0]
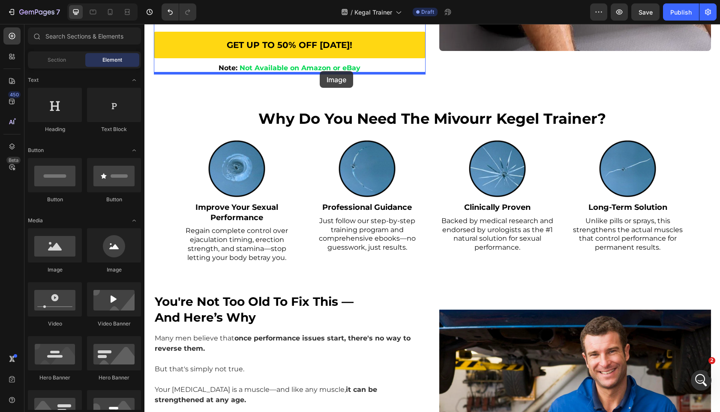
drag, startPoint x: 257, startPoint y: 235, endPoint x: 320, endPoint y: 71, distance: 175.3
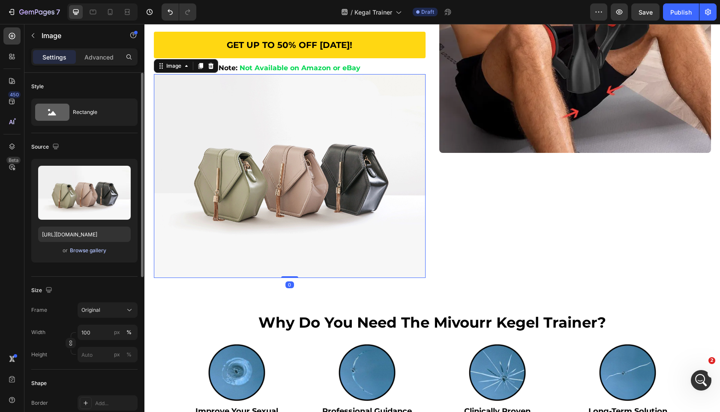
click at [95, 249] on div "Browse gallery" at bounding box center [88, 251] width 36 height 8
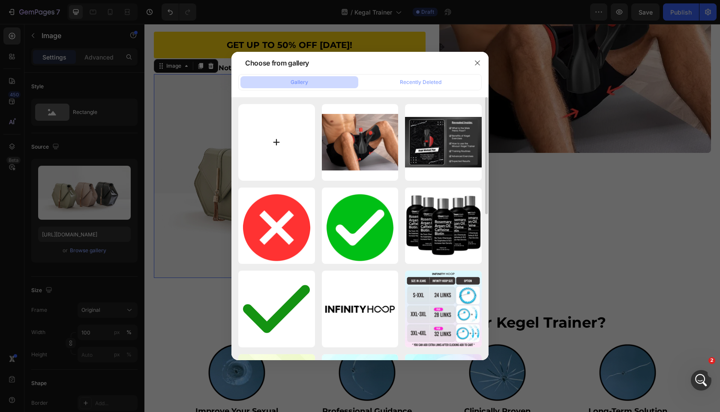
click at [297, 120] on input "file" at bounding box center [276, 142] width 77 height 77
type input "C:\fakepath\senophgbbht76yqvaivg.png"
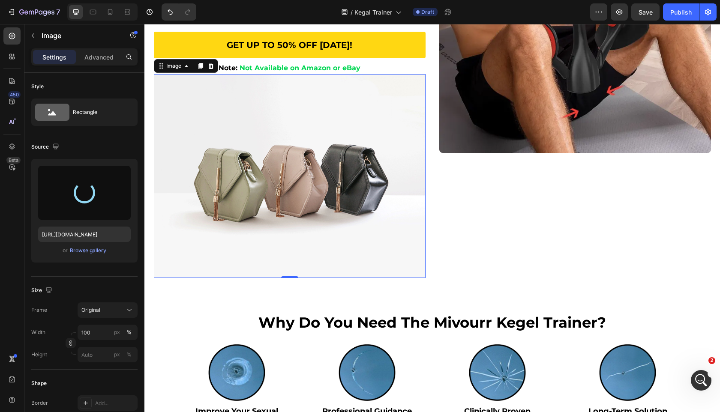
type input "https://cdn.shopify.com/s/files/1/0963/7281/8245/files/gempages_575392305016472…"
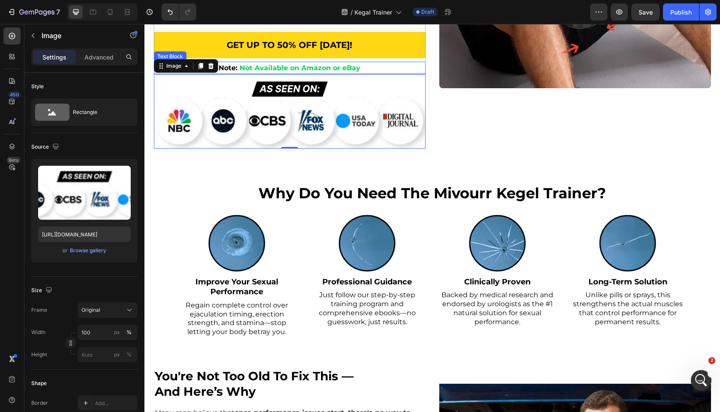
click at [375, 68] on p "Note: Not Available on Amazon or eBay" at bounding box center [290, 68] width 270 height 11
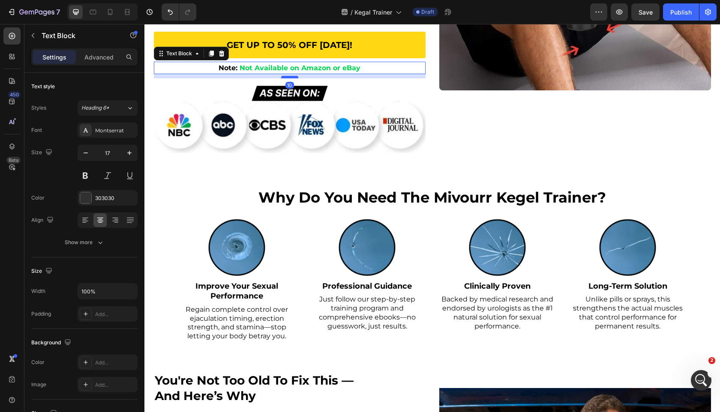
click at [288, 76] on div at bounding box center [289, 77] width 17 height 3
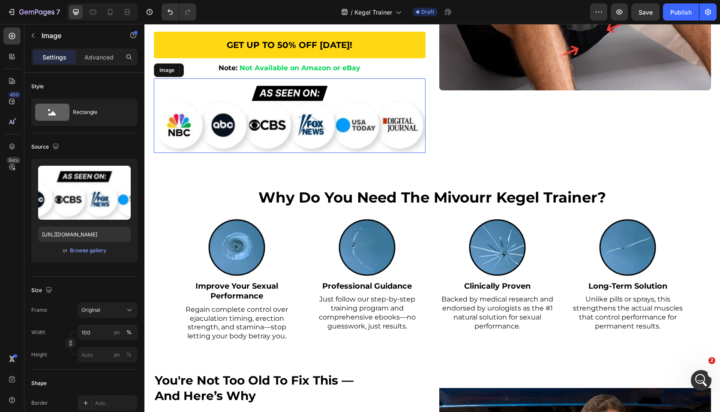
click at [255, 106] on img at bounding box center [290, 115] width 272 height 75
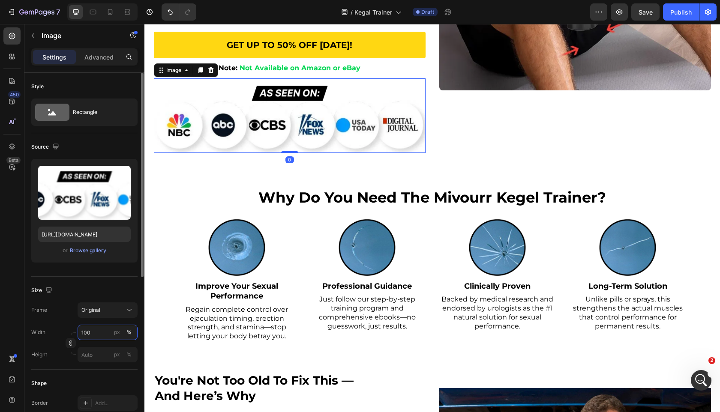
click at [98, 327] on input "100" at bounding box center [108, 332] width 60 height 15
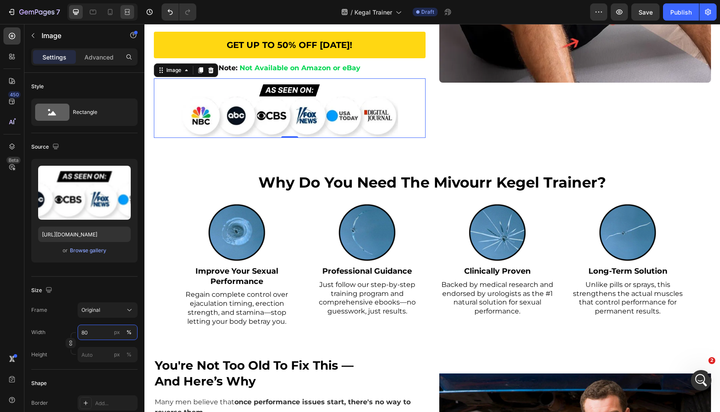
type input "80"
click at [126, 16] on icon at bounding box center [127, 12] width 9 height 9
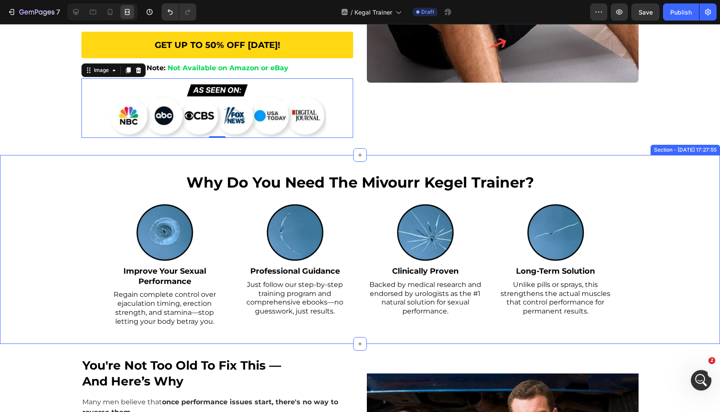
click at [66, 256] on div "why do you need the mivourr kegel trainer? Heading Image Improve Your Sexual Pe…" at bounding box center [360, 249] width 720 height 189
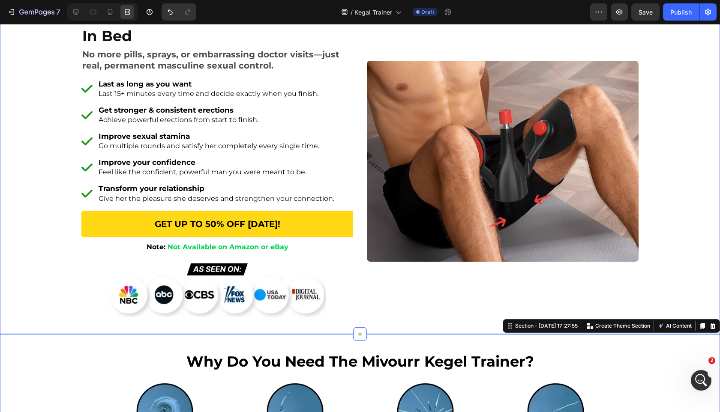
scroll to position [152, 0]
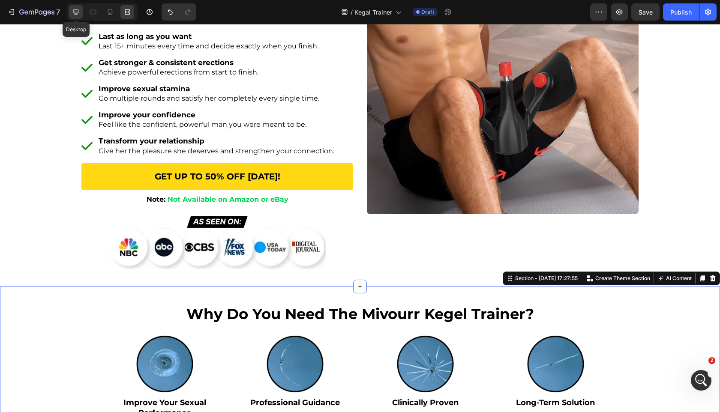
click at [77, 11] on icon at bounding box center [76, 12] width 9 height 9
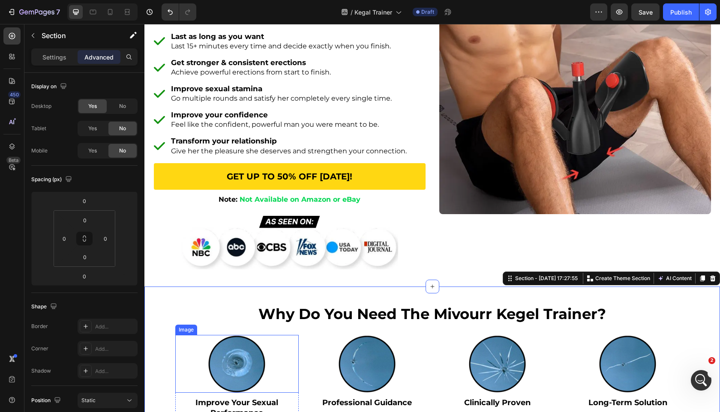
click at [257, 357] on img at bounding box center [237, 364] width 58 height 58
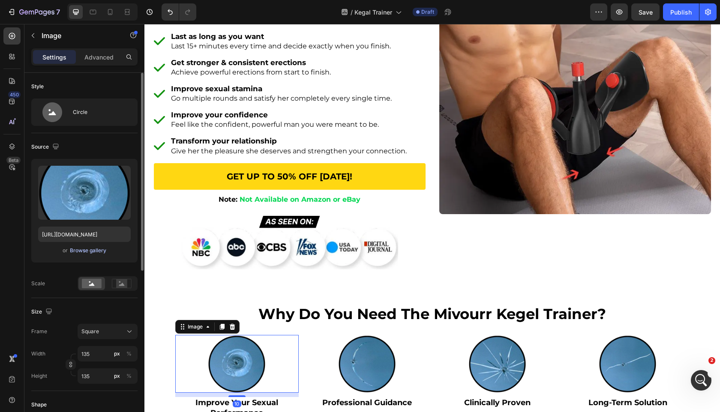
click at [84, 254] on div "Browse gallery" at bounding box center [88, 251] width 36 height 8
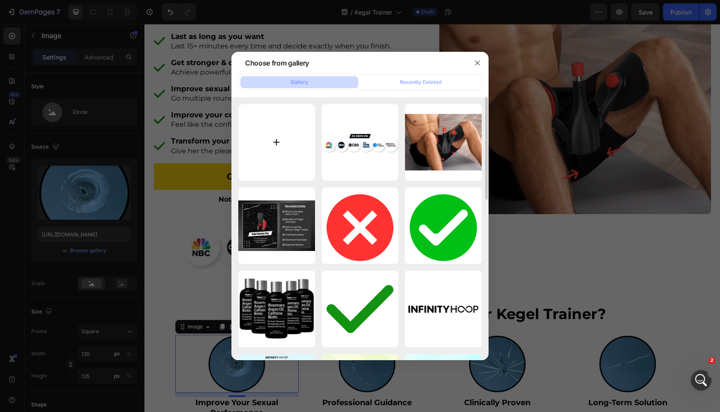
click at [273, 170] on input "file" at bounding box center [276, 142] width 77 height 77
type input "C:\fakepath\f8gvo1gbhucb49ykmmub.png"
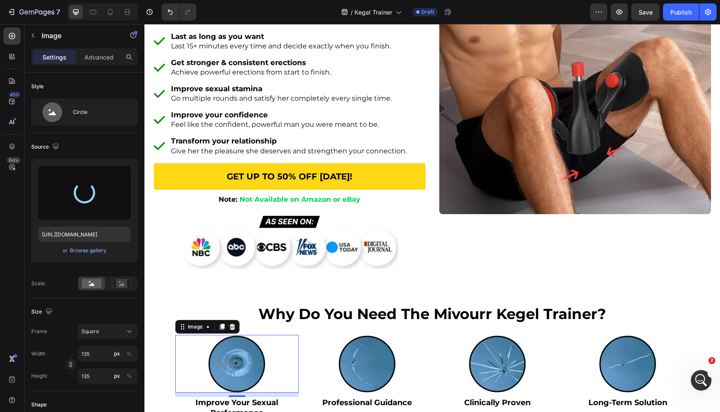
type input "https://cdn.shopify.com/s/files/1/0963/7281/8245/files/gempages_575392305016472…"
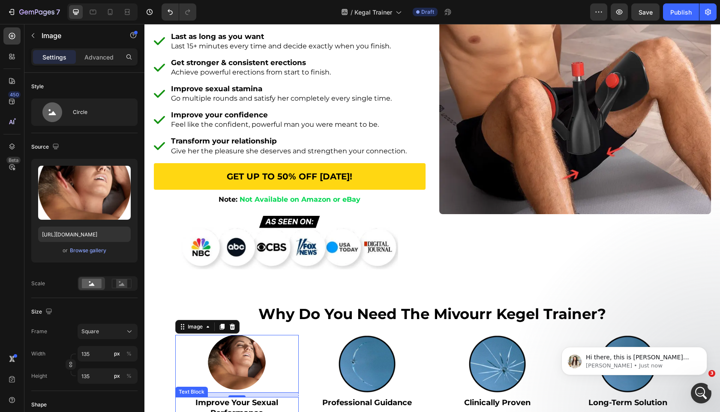
scroll to position [243, 0]
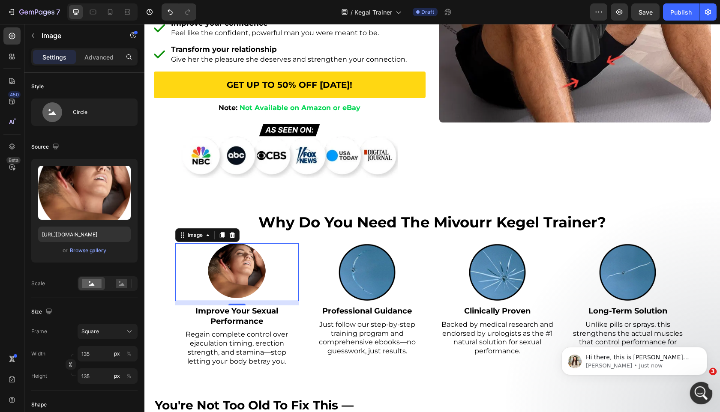
click at [695, 392] on icon "Open Intercom Messenger" at bounding box center [700, 392] width 14 height 14
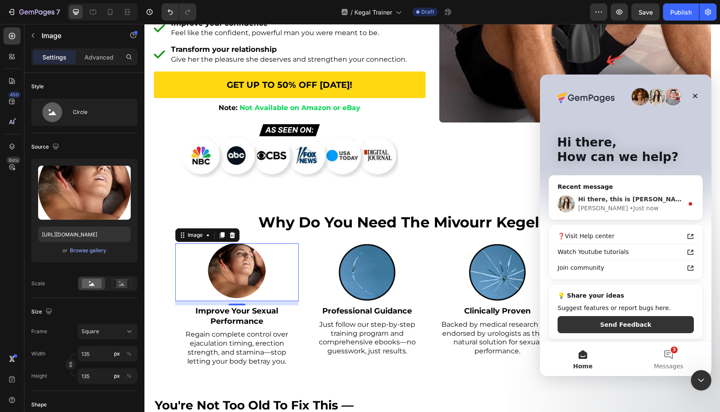
click at [674, 207] on div "Dzung • Just now" at bounding box center [630, 208] width 105 height 9
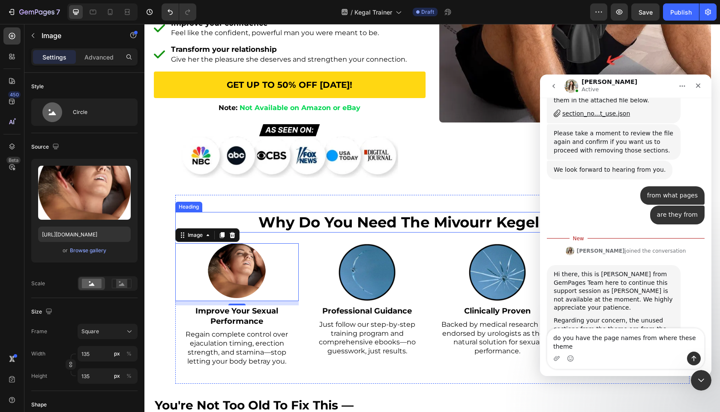
scroll to position [1671, 0]
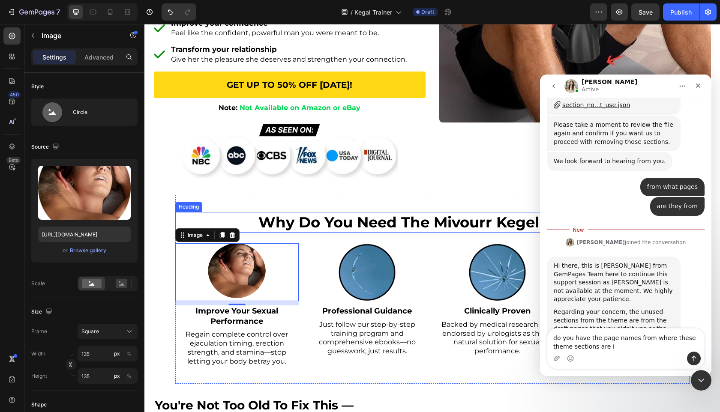
type textarea "do you have the page names from where these theme sections are in"
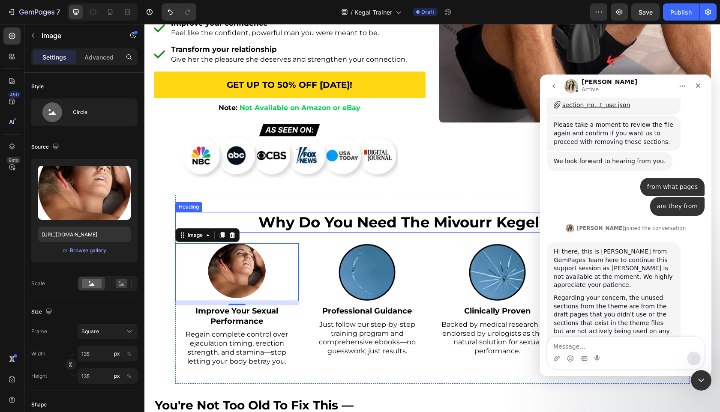
scroll to position [1682, 0]
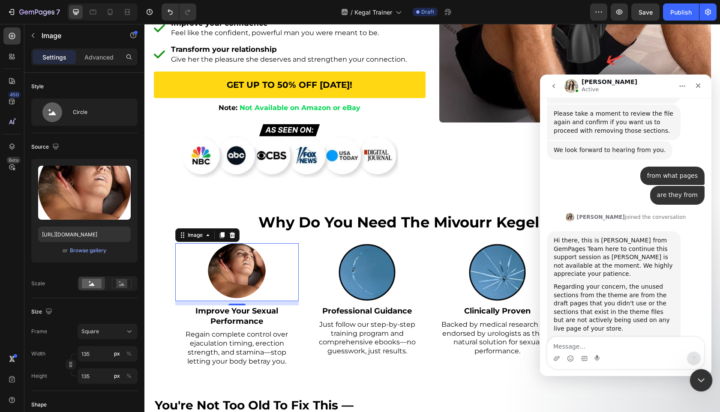
click at [702, 384] on icon "Close Intercom Messenger" at bounding box center [700, 379] width 10 height 10
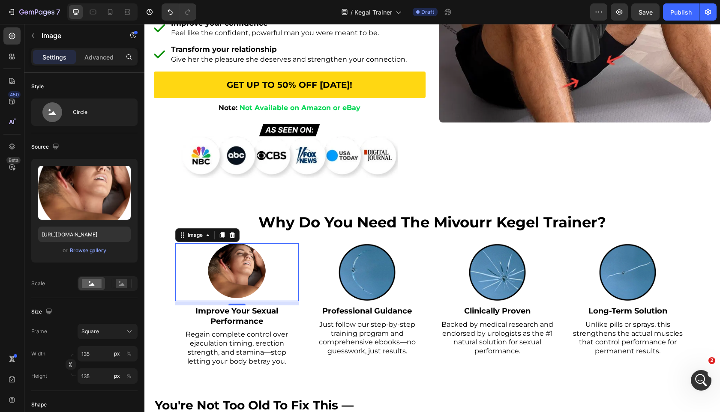
click at [251, 288] on img at bounding box center [237, 272] width 58 height 58
click at [101, 353] on input "135" at bounding box center [108, 353] width 60 height 15
type input "1"
type input "15"
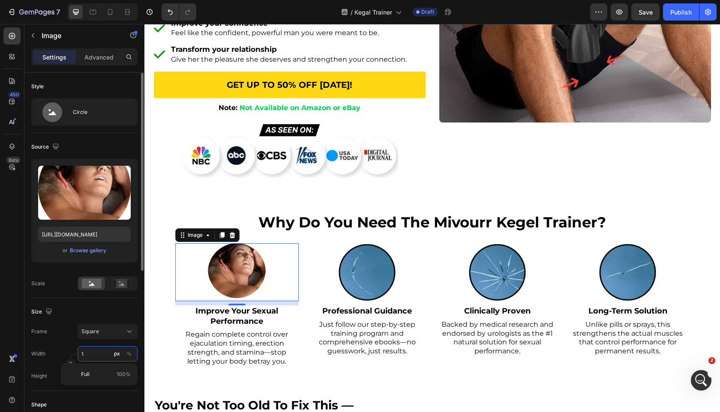
type input "15"
type input "150"
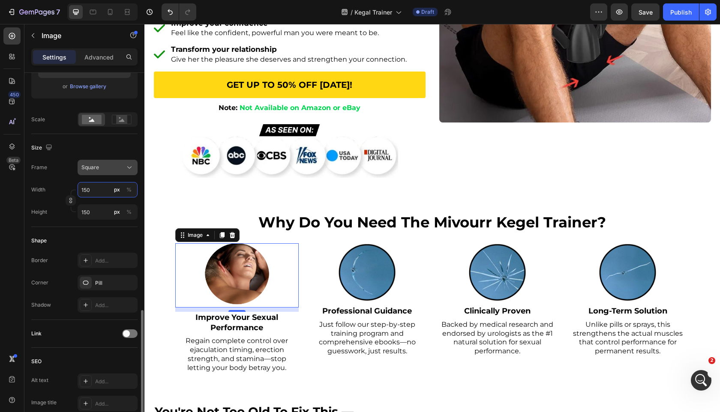
scroll to position [305, 0]
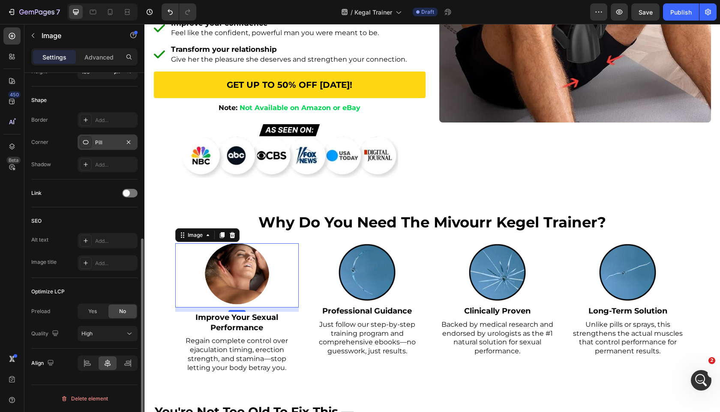
type input "150"
click at [108, 147] on div "Pill" at bounding box center [108, 142] width 60 height 15
click at [98, 183] on div "Link" at bounding box center [84, 194] width 106 height 28
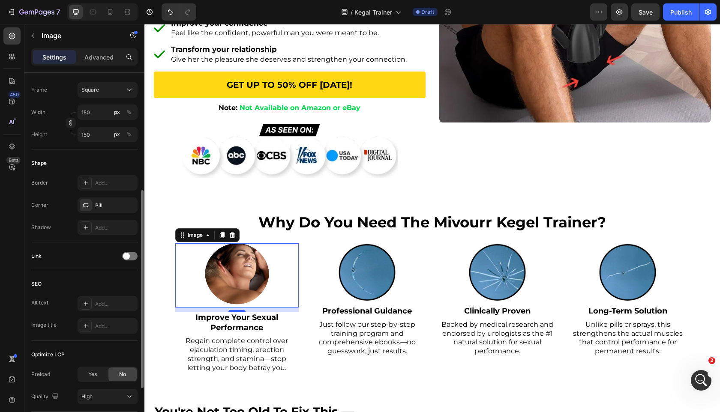
scroll to position [233, 0]
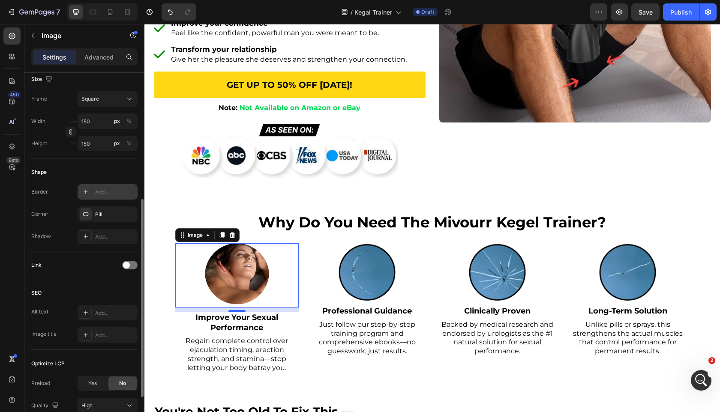
click at [85, 188] on div at bounding box center [86, 192] width 12 height 12
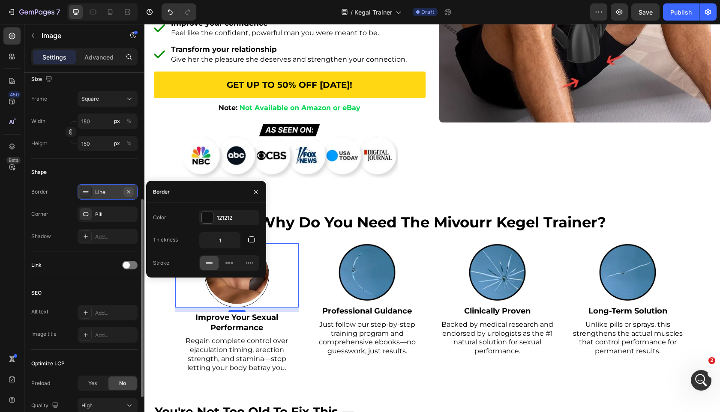
click at [130, 192] on icon "button" at bounding box center [128, 192] width 7 height 7
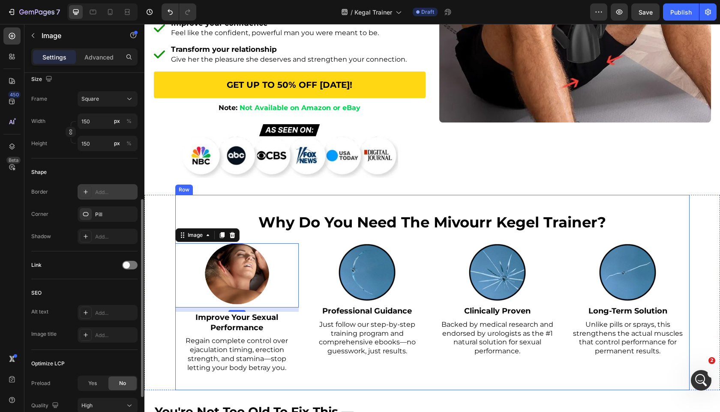
click at [369, 270] on img at bounding box center [367, 272] width 58 height 58
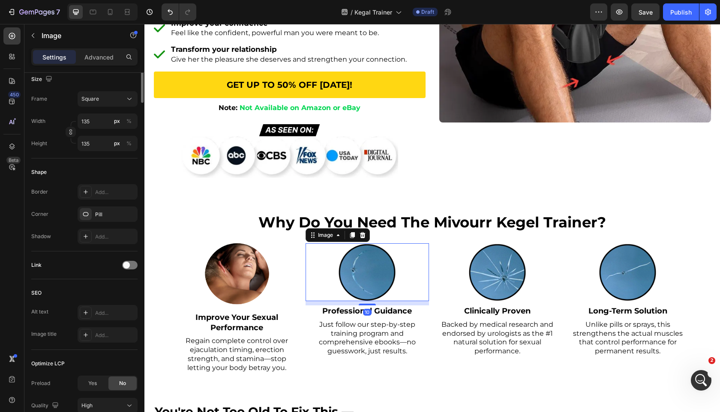
scroll to position [0, 0]
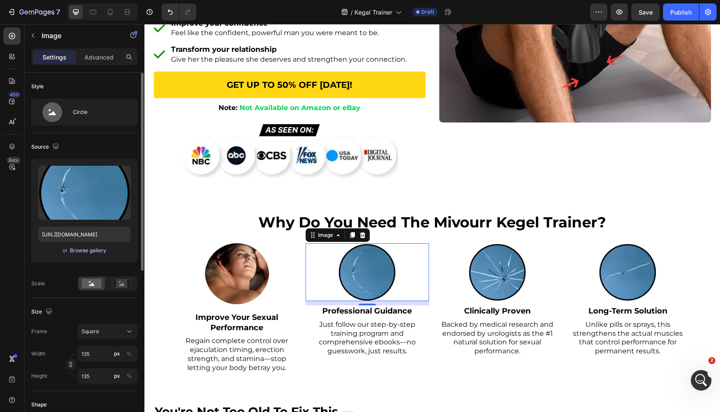
click at [87, 250] on div "Browse gallery" at bounding box center [88, 251] width 36 height 8
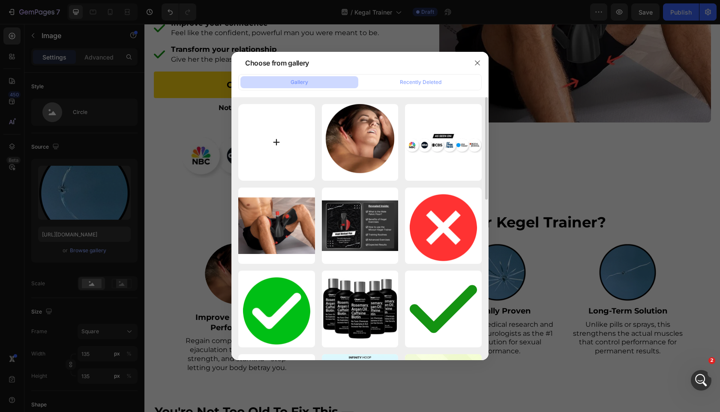
click at [280, 155] on input "file" at bounding box center [276, 142] width 77 height 77
type input "C:\fakepath\hpkocxas667v8aoos9ps.png"
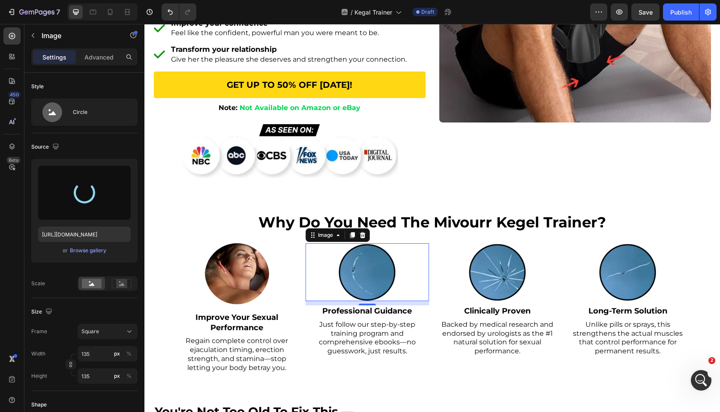
type input "https://cdn.shopify.com/s/files/1/0963/7281/8245/files/gempages_575392305016472…"
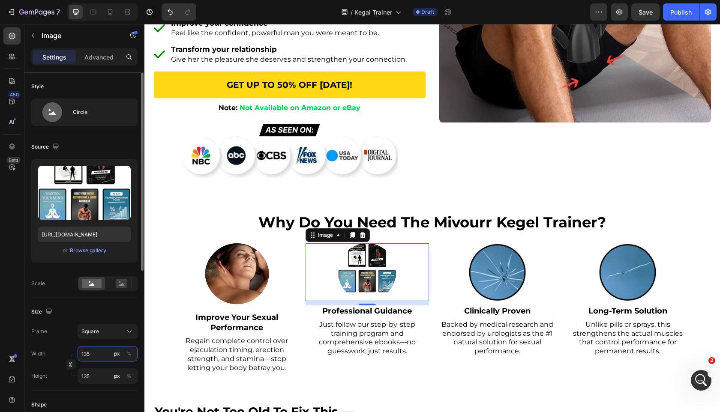
click at [94, 353] on input "135" at bounding box center [108, 353] width 60 height 15
type input "1"
type input "15"
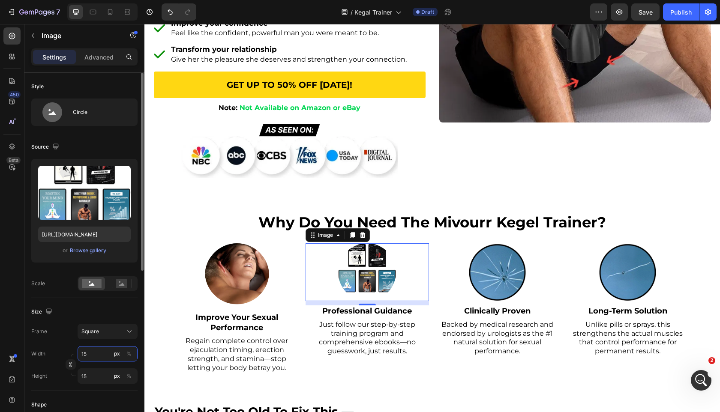
type input "150"
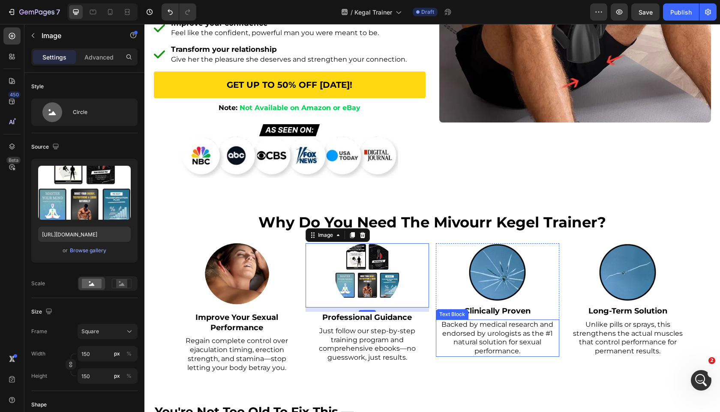
click at [476, 285] on img at bounding box center [498, 272] width 58 height 58
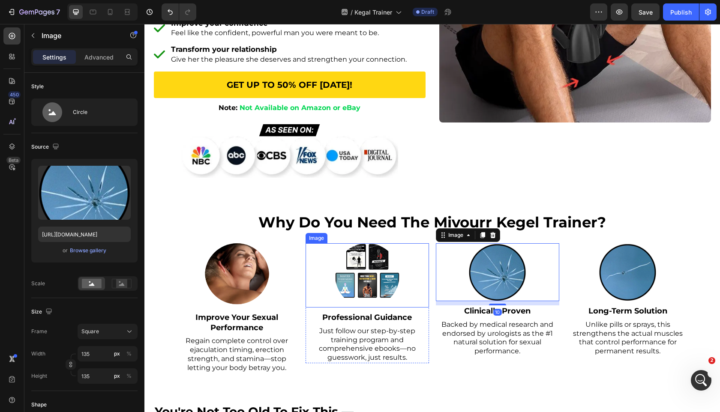
click at [379, 299] on img at bounding box center [367, 275] width 64 height 64
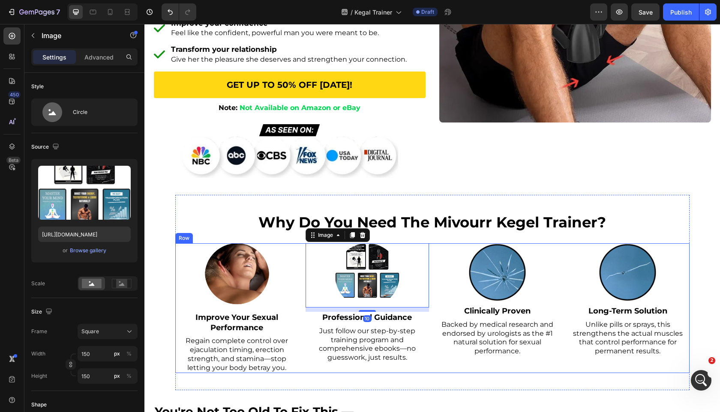
click at [281, 289] on div at bounding box center [236, 275] width 123 height 64
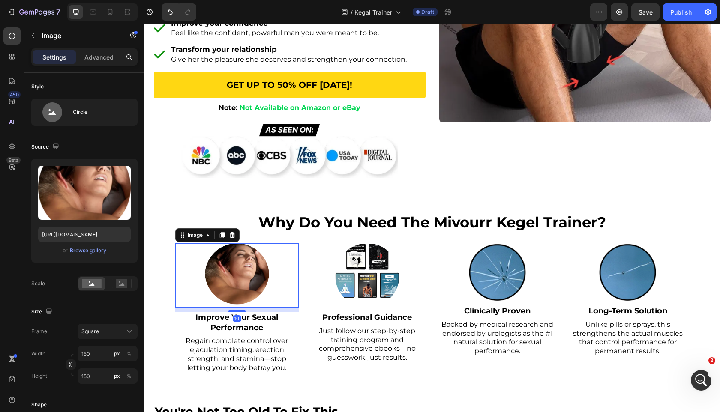
click at [528, 274] on div at bounding box center [497, 272] width 123 height 58
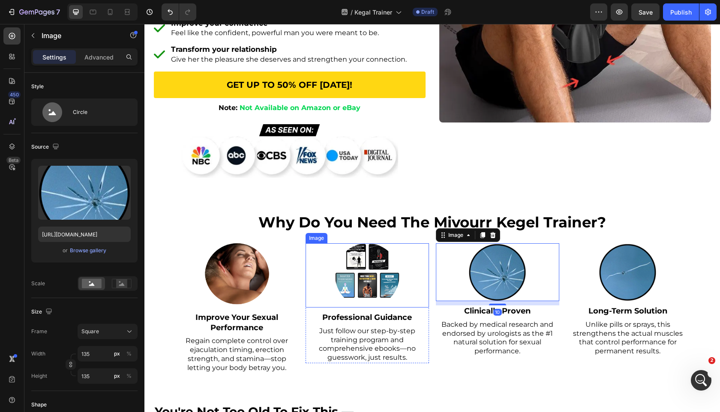
click at [382, 271] on img at bounding box center [367, 275] width 64 height 64
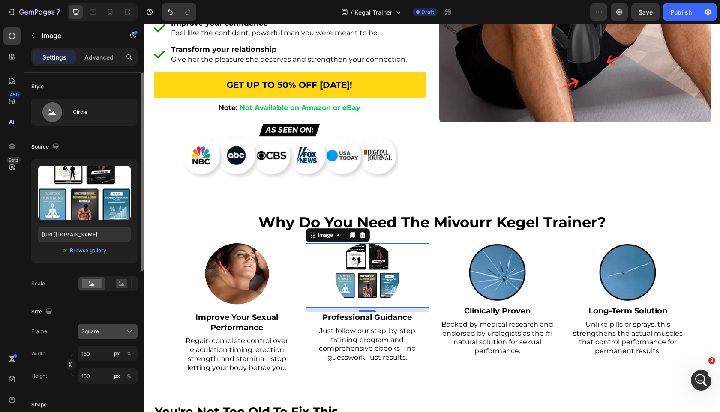
click at [107, 334] on div "Square" at bounding box center [102, 332] width 42 height 8
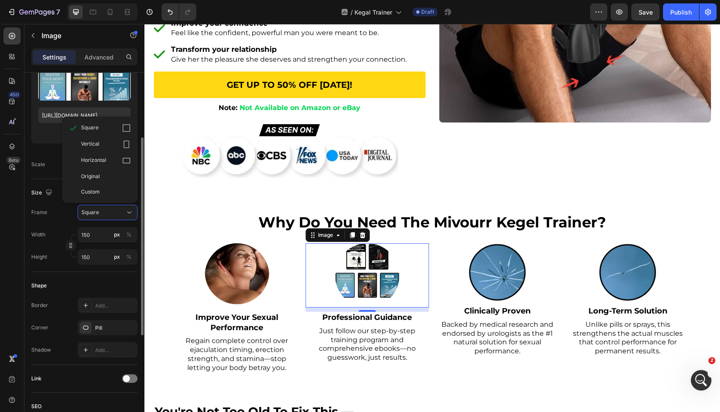
scroll to position [270, 0]
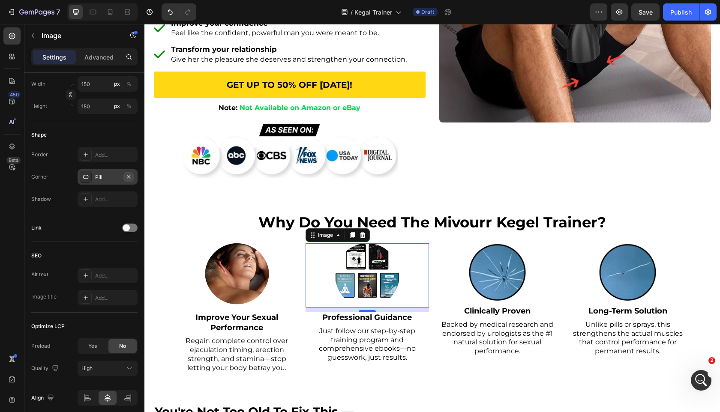
click at [127, 175] on icon "button" at bounding box center [128, 177] width 7 height 7
click at [253, 169] on img at bounding box center [289, 148] width 217 height 60
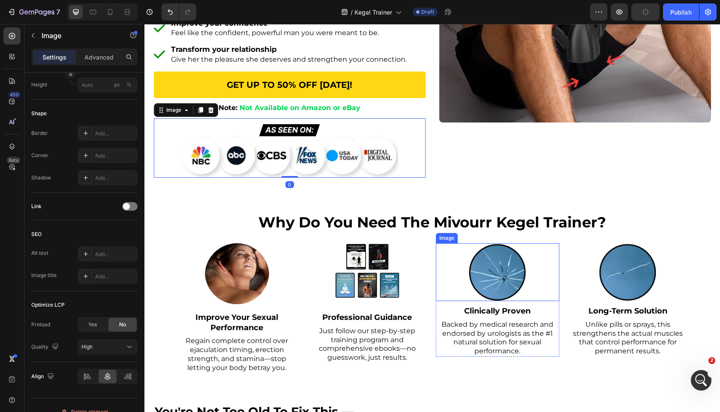
click at [476, 263] on img at bounding box center [498, 272] width 58 height 58
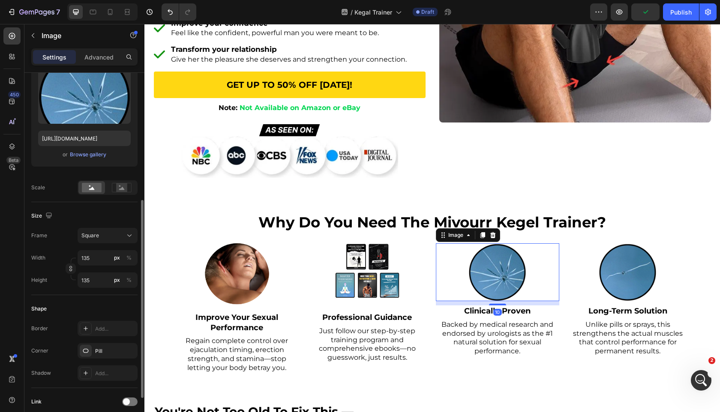
scroll to position [0, 0]
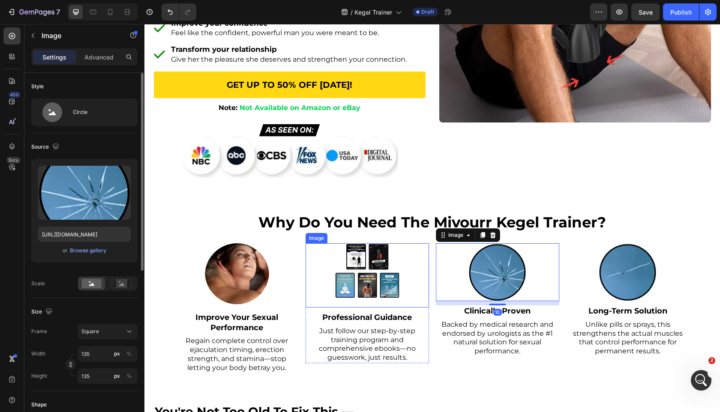
click at [333, 262] on div at bounding box center [367, 275] width 123 height 64
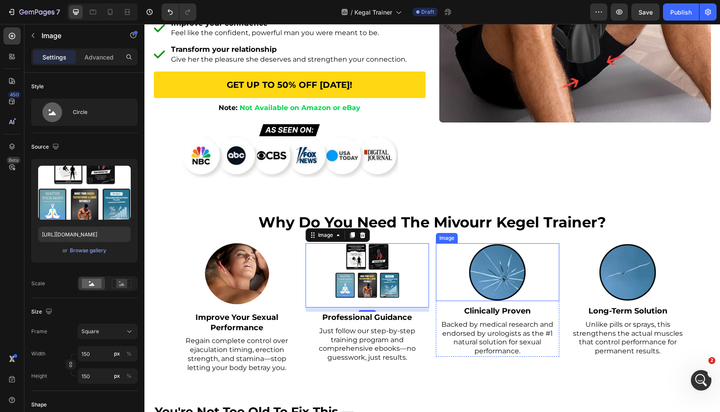
click at [490, 279] on img at bounding box center [498, 272] width 58 height 58
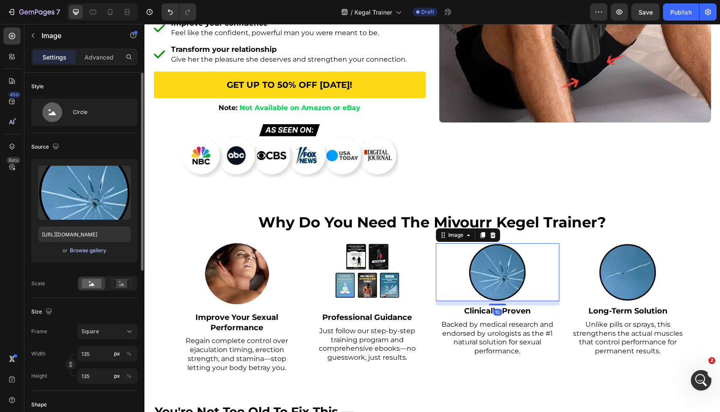
click at [95, 250] on div "Browse gallery" at bounding box center [88, 251] width 36 height 8
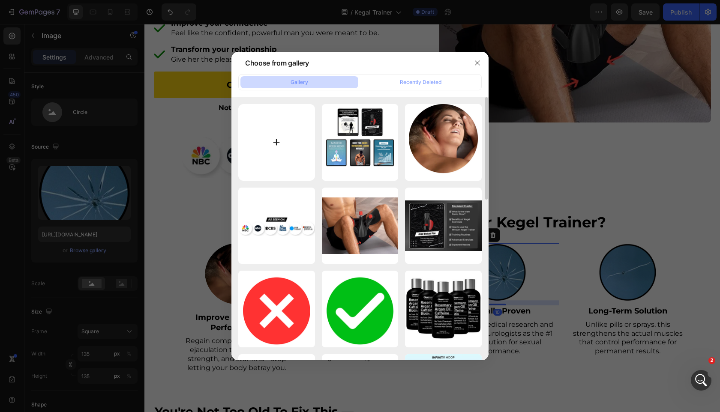
click at [270, 131] on input "file" at bounding box center [276, 142] width 77 height 77
type input "C:\fakepath\yoheyrdas3bzbpackui9.png"
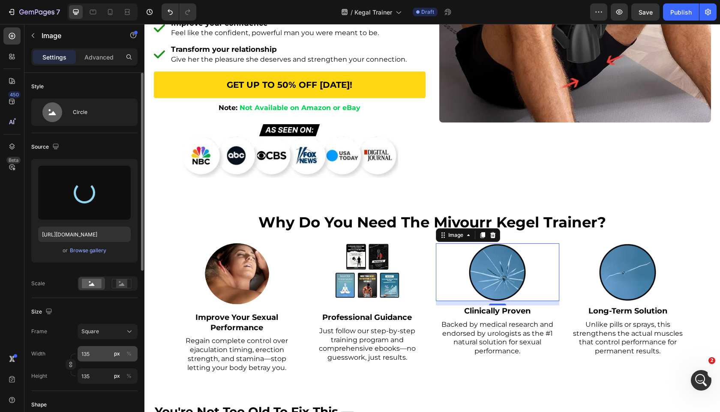
type input "https://cdn.shopify.com/s/files/1/0963/7281/8245/files/gempages_575392305016472…"
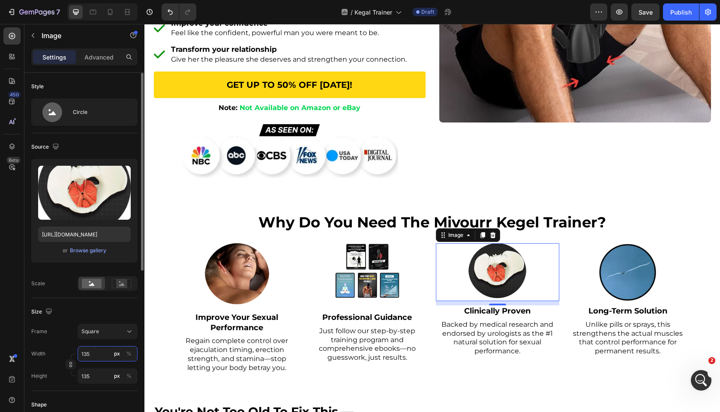
click at [99, 351] on input "135" at bounding box center [108, 353] width 60 height 15
type input "1"
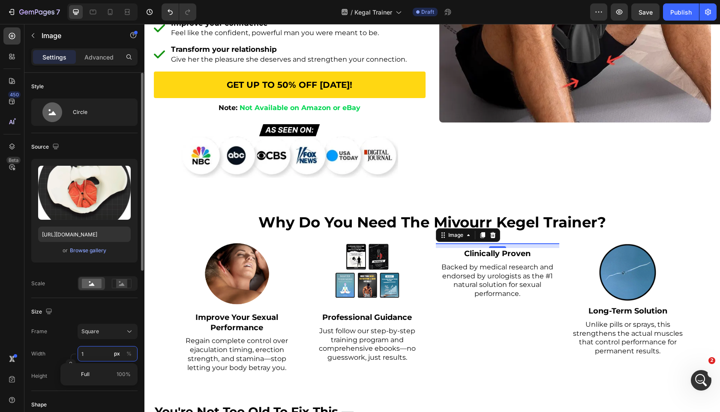
type input "15"
type input "150"
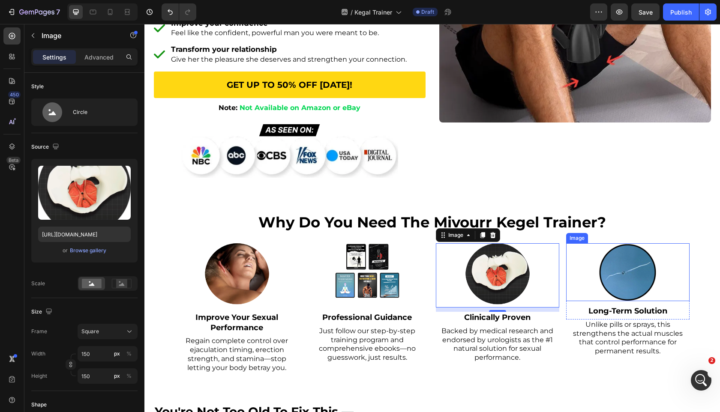
click at [633, 268] on img at bounding box center [628, 272] width 58 height 58
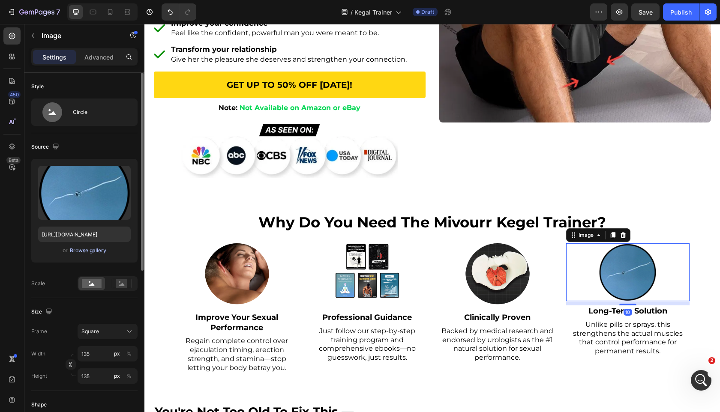
click at [95, 250] on div "Browse gallery" at bounding box center [88, 251] width 36 height 8
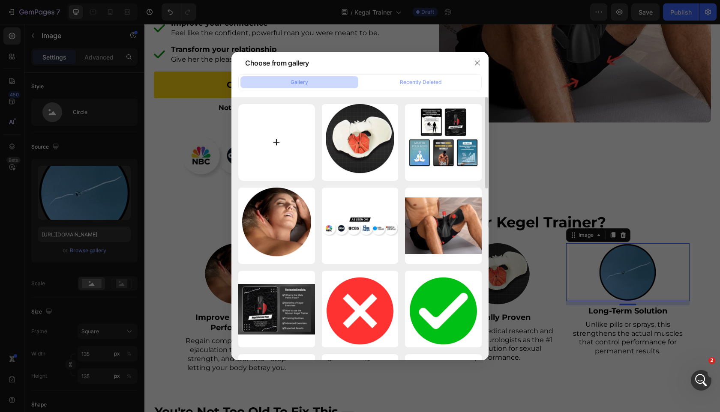
click at [280, 117] on input "file" at bounding box center [276, 142] width 77 height 77
type input "C:\fakepath\ky6eteckmldsg5vsmik4.png"
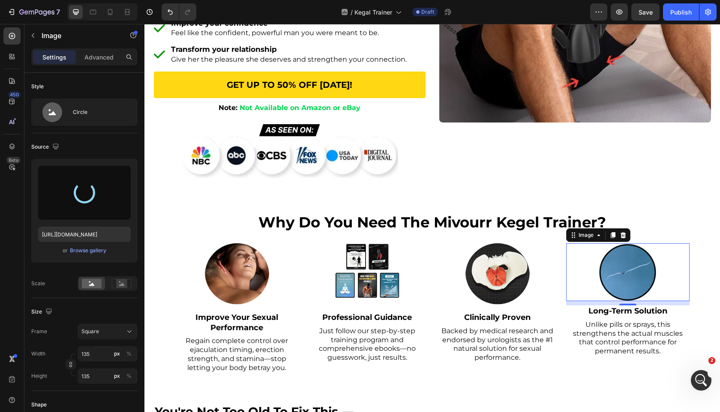
type input "https://cdn.shopify.com/s/files/1/0963/7281/8245/files/gempages_575392305016472…"
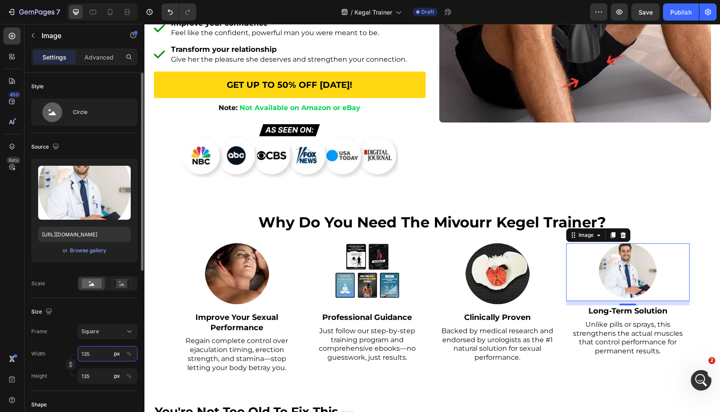
click at [99, 357] on input "135" at bounding box center [108, 353] width 60 height 15
type input "1"
type input "15"
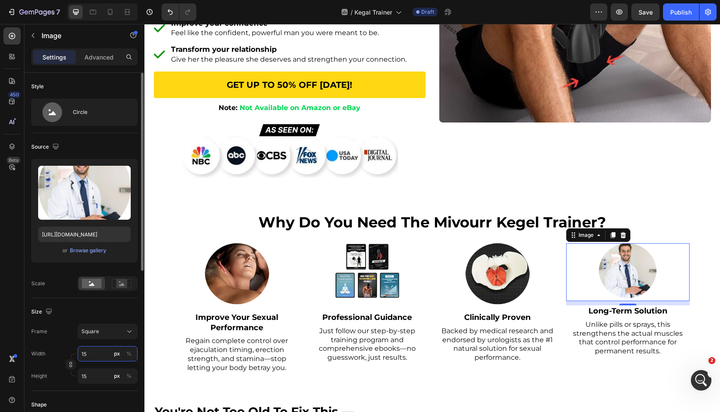
type input "150"
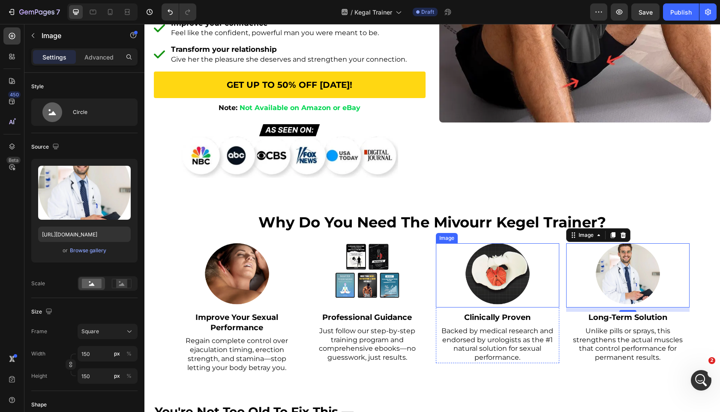
click at [507, 276] on img at bounding box center [498, 275] width 64 height 64
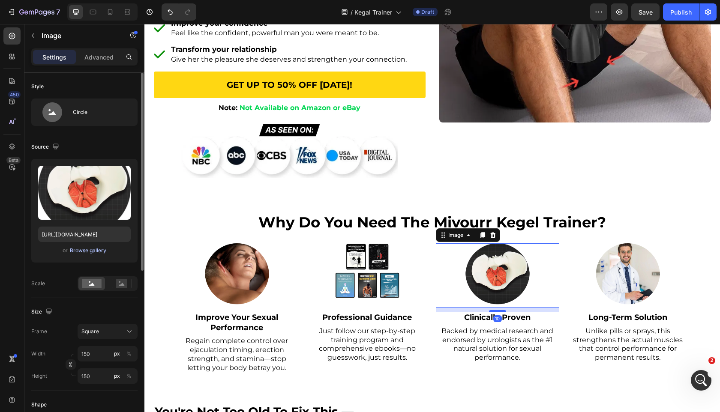
click at [99, 248] on div "Browse gallery" at bounding box center [88, 251] width 36 height 8
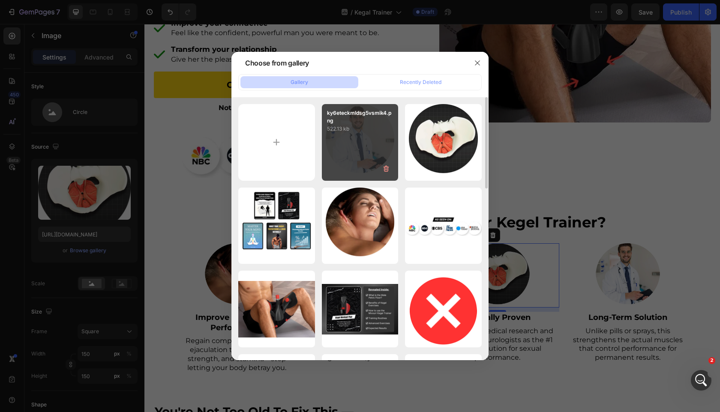
click at [383, 139] on div "ky6eteckmldsg5vsmik4.png 522.13 kb" at bounding box center [360, 142] width 77 height 77
type input "https://cdn.shopify.com/s/files/1/0963/7281/8245/files/gempages_575392305016472…"
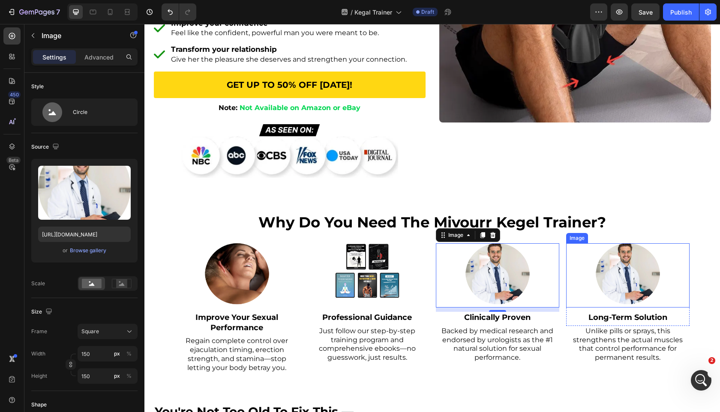
click at [615, 273] on img at bounding box center [628, 275] width 64 height 64
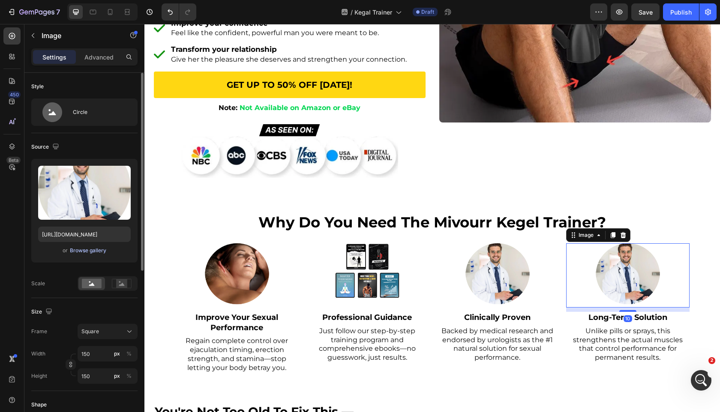
click at [83, 254] on div "Browse gallery" at bounding box center [88, 251] width 36 height 8
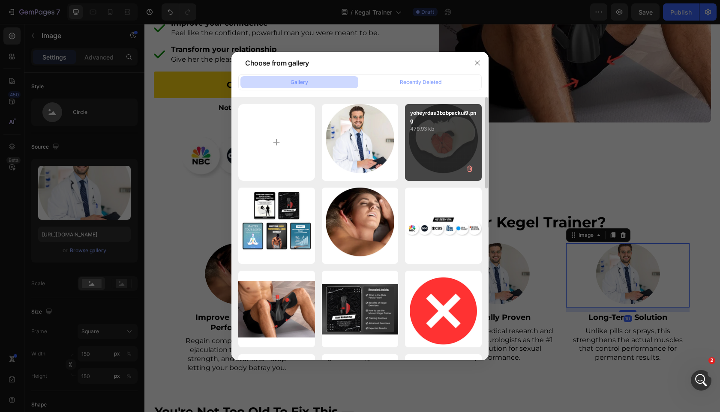
click at [436, 137] on div "yoheyrdas3bzbpackui9.png 479.93 kb" at bounding box center [443, 142] width 77 height 77
type input "https://cdn.shopify.com/s/files/1/0963/7281/8245/files/gempages_575392305016472…"
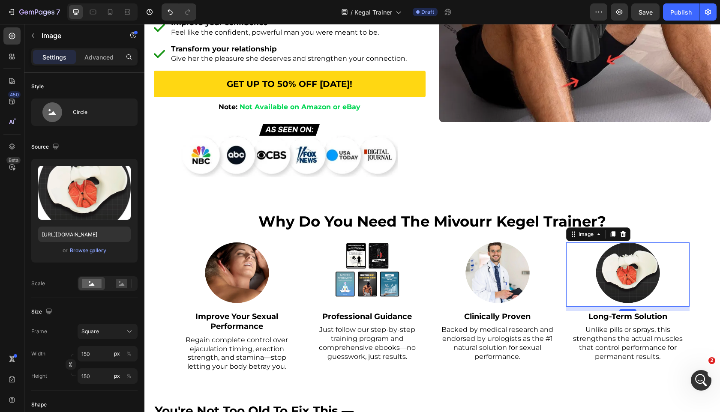
scroll to position [550, 0]
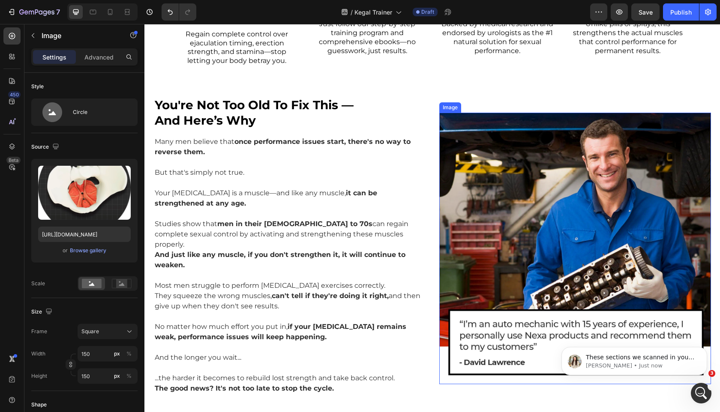
drag, startPoint x: 539, startPoint y: 125, endPoint x: 545, endPoint y: 120, distance: 7.6
click at [539, 125] on img at bounding box center [575, 249] width 272 height 272
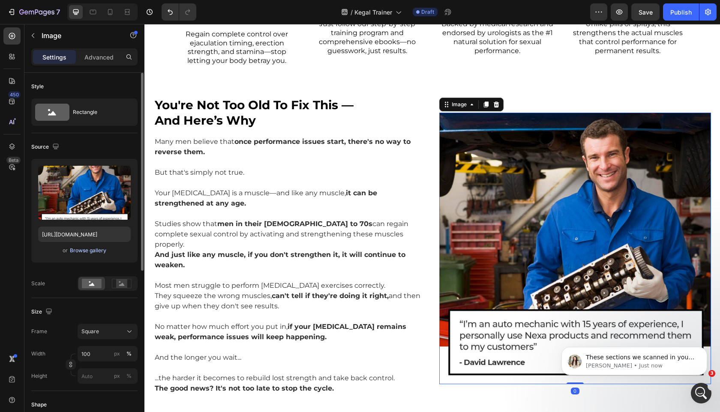
click at [96, 250] on div "Browse gallery" at bounding box center [88, 251] width 36 height 8
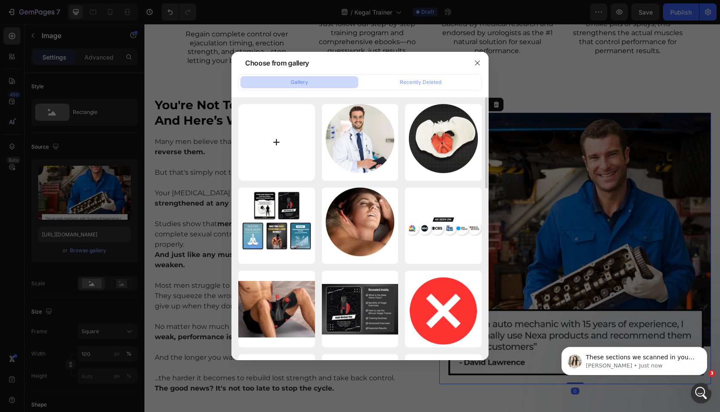
click at [261, 143] on input "file" at bounding box center [276, 142] width 77 height 77
type input "C:\fakepath\oa9uajz3l8mjhdenzulf.png"
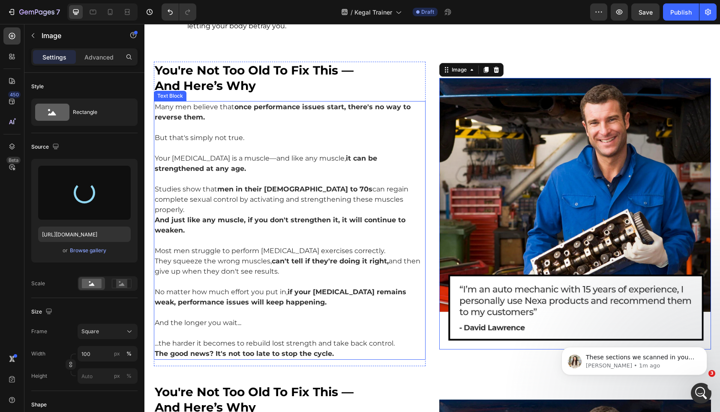
scroll to position [586, 0]
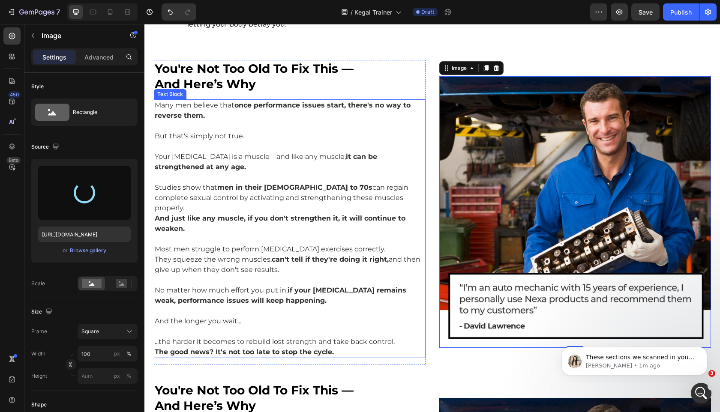
type input "https://cdn.shopify.com/s/files/1/0963/7281/8245/files/gempages_575392305016472…"
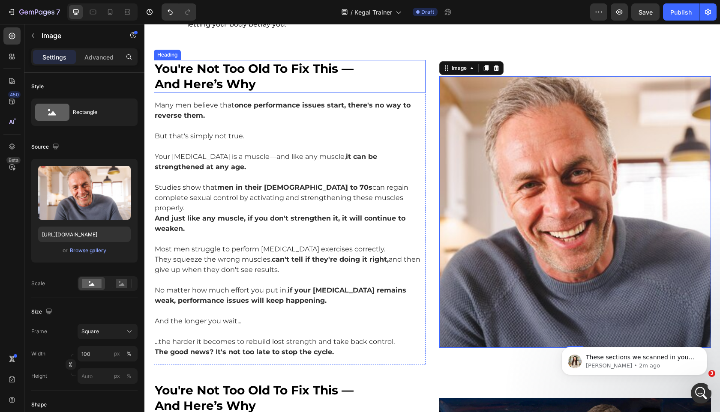
click at [279, 87] on h2 "you're not too old to fix this — and here’s why" at bounding box center [290, 76] width 272 height 33
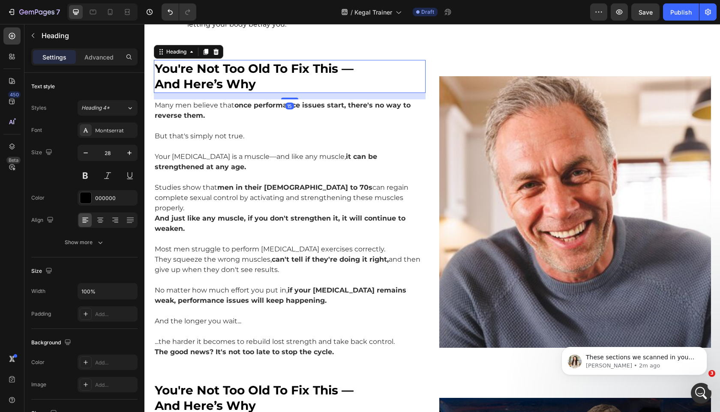
click at [265, 85] on h2 "you're not too old to fix this — and here’s why" at bounding box center [290, 76] width 272 height 33
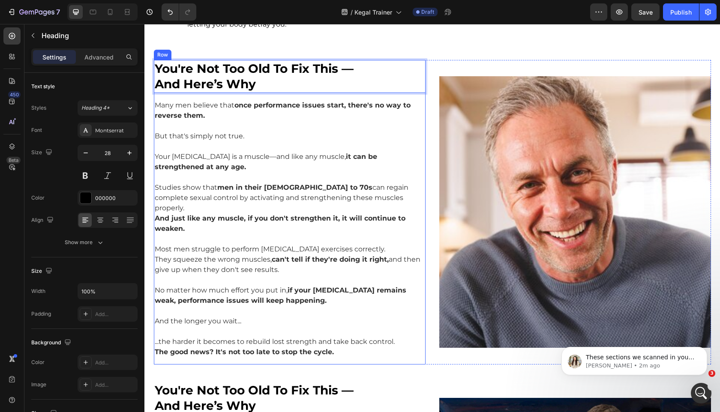
click at [264, 120] on p "Many men believe that once performance issues start, there's no way to reverse …" at bounding box center [290, 110] width 270 height 21
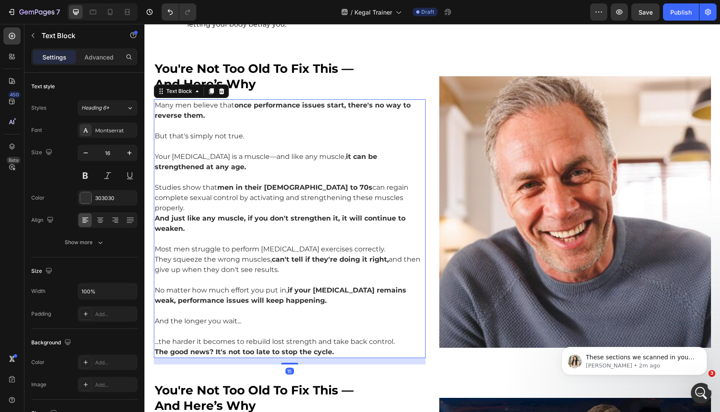
click at [280, 112] on p "Many men believe that once performance issues start, there's no way to reverse …" at bounding box center [290, 110] width 270 height 21
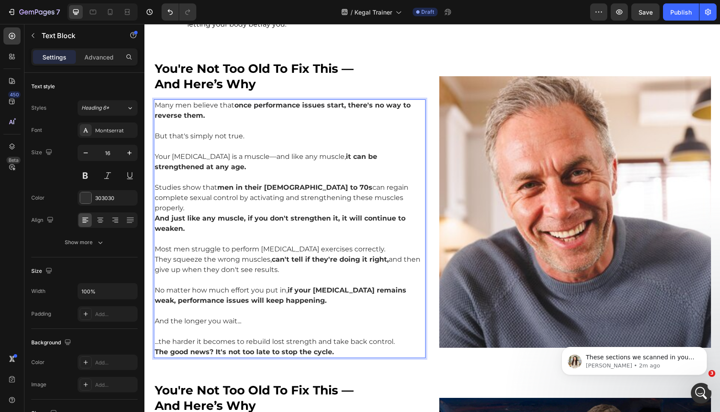
click at [246, 105] on strong "once performance issues start, there's no way to reverse them." at bounding box center [283, 110] width 256 height 18
click at [254, 105] on strong "once performance issues start, there's no way to reverse them." at bounding box center [283, 110] width 256 height 18
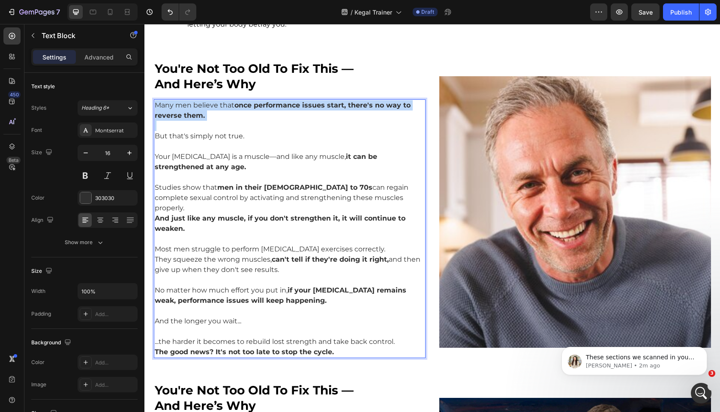
click at [254, 105] on strong "once performance issues start, there's no way to reverse them." at bounding box center [283, 110] width 256 height 18
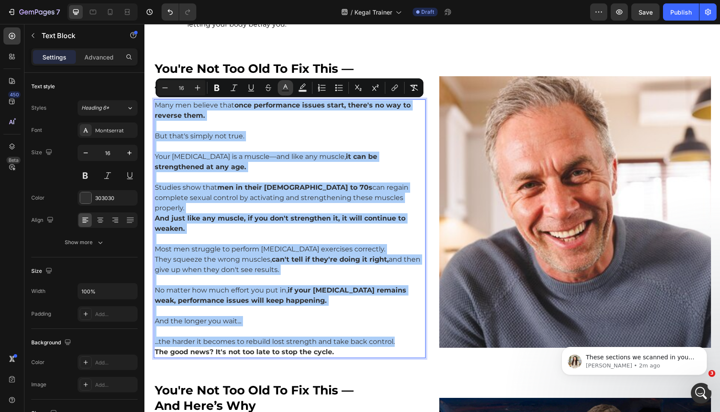
click at [282, 87] on icon "Editor contextual toolbar" at bounding box center [285, 88] width 9 height 9
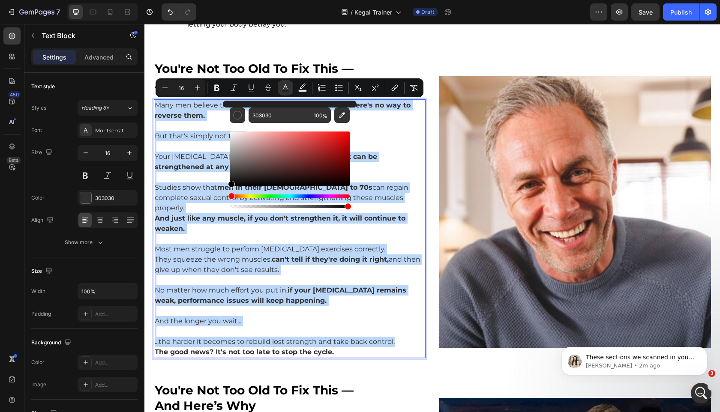
drag, startPoint x: 407, startPoint y: 203, endPoint x: 187, endPoint y: 218, distance: 220.4
type input "000000"
click at [397, 234] on p "Rich Text Editor. Editing area: main" at bounding box center [290, 239] width 270 height 10
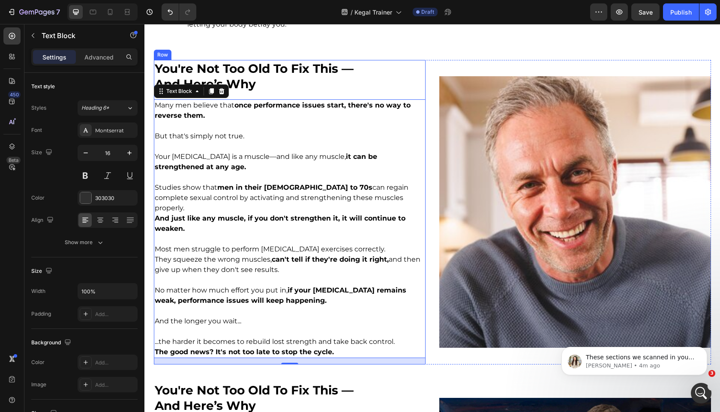
click at [571, 112] on img at bounding box center [575, 212] width 272 height 272
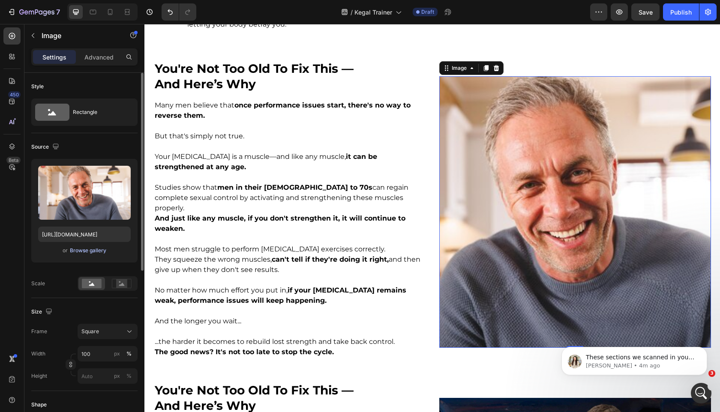
click at [96, 248] on div "Browse gallery" at bounding box center [88, 251] width 36 height 8
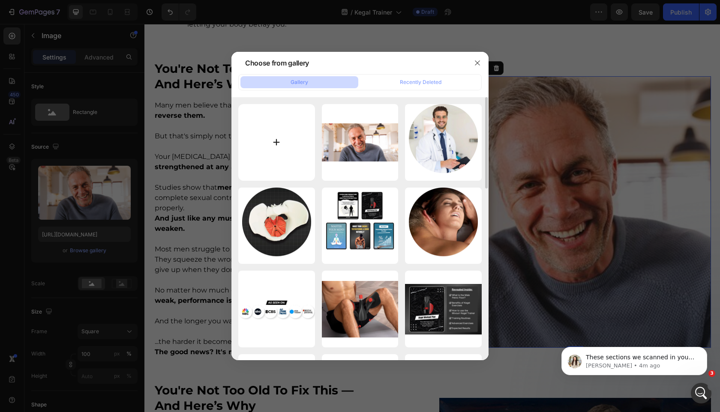
click at [284, 144] on input "file" at bounding box center [276, 142] width 77 height 77
type input "C:\fakepath\oa9uajz3l8mjhdenzulf.png"
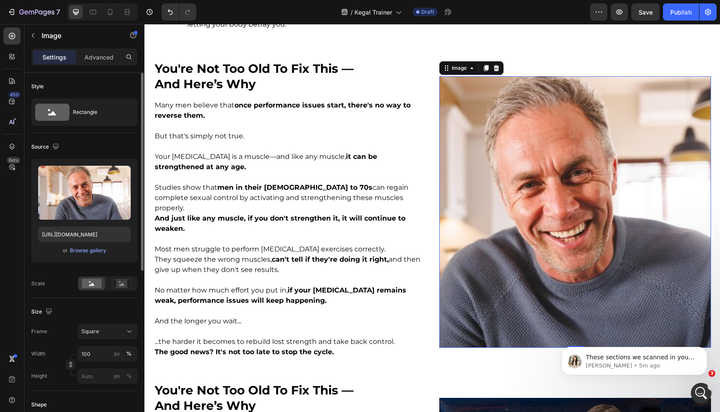
click at [90, 255] on div "or Browse gallery" at bounding box center [84, 251] width 93 height 10
click at [90, 250] on div "Browse gallery" at bounding box center [88, 251] width 36 height 8
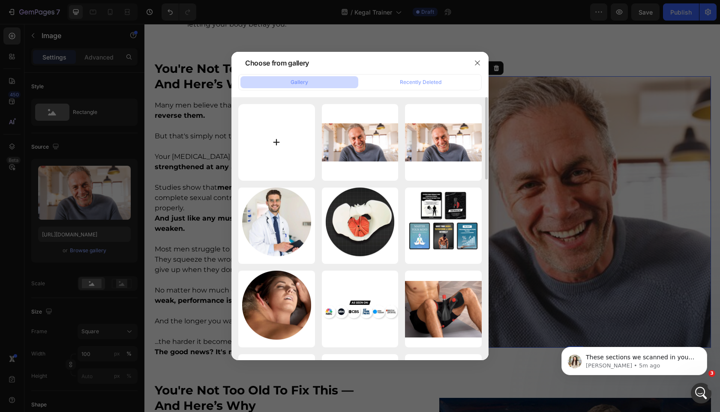
click at [278, 159] on input "file" at bounding box center [276, 142] width 77 height 77
type input "C:\fakepath\1758089821-1.png"
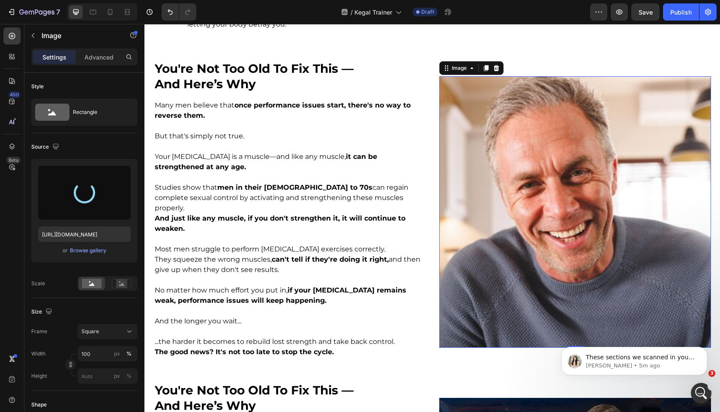
type input "https://cdn.shopify.com/s/files/1/0963/7281/8245/files/gempages_575392305016472…"
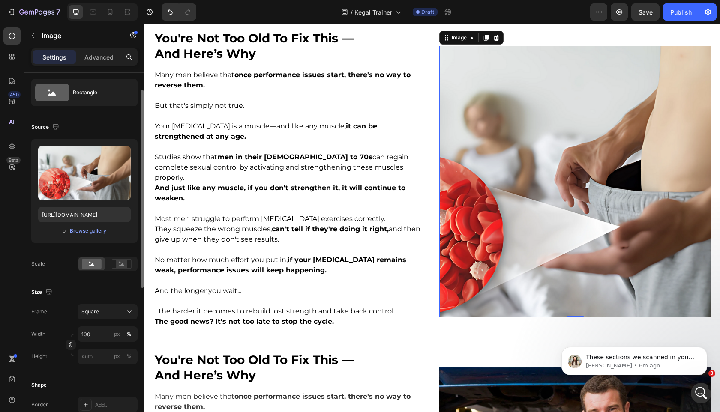
scroll to position [24, 0]
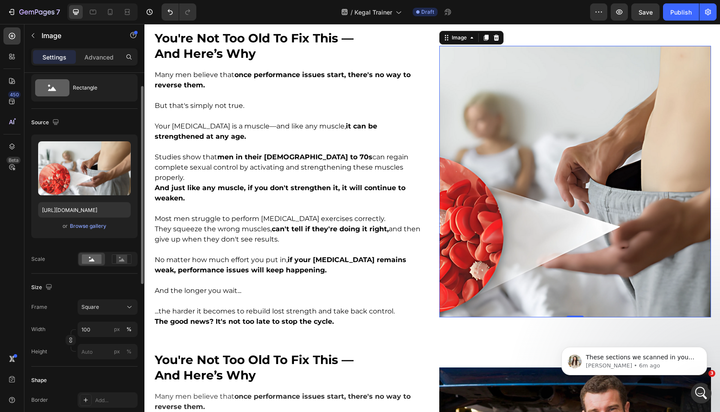
click at [119, 298] on div "Size Frame Square Width 100 px % Height px %" at bounding box center [84, 320] width 106 height 93
click at [119, 311] on div "Square" at bounding box center [102, 307] width 42 height 8
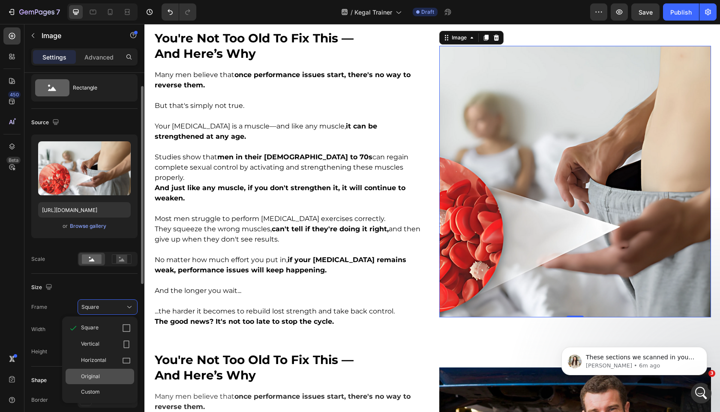
click at [104, 376] on div "Original" at bounding box center [106, 377] width 50 height 8
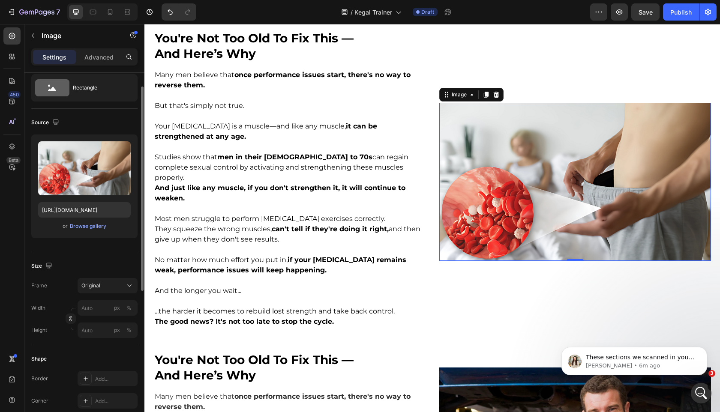
click at [489, 305] on div "Image 0 Row" at bounding box center [575, 182] width 272 height 305
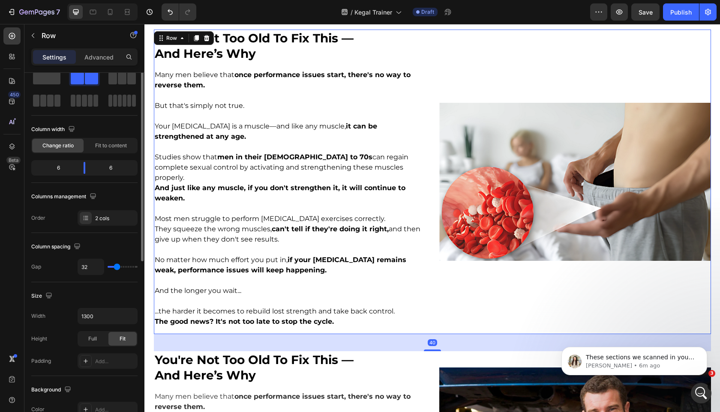
scroll to position [0, 0]
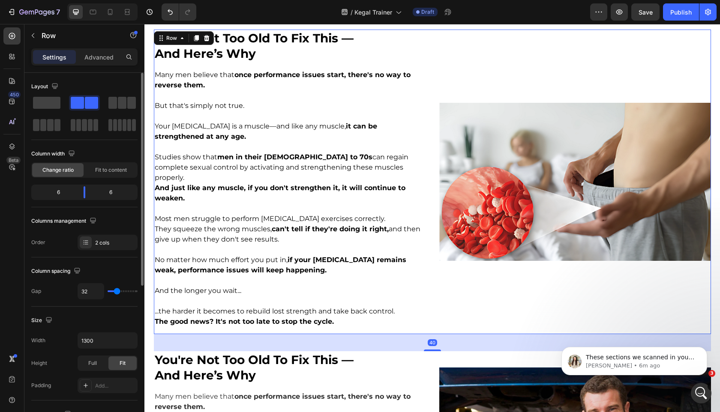
click at [524, 195] on img at bounding box center [575, 182] width 272 height 158
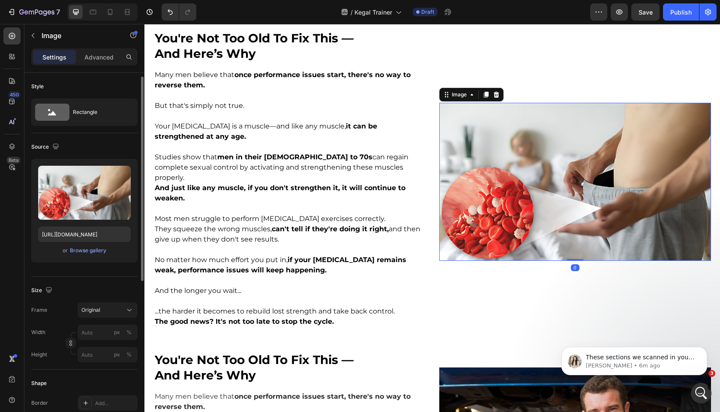
scroll to position [283, 0]
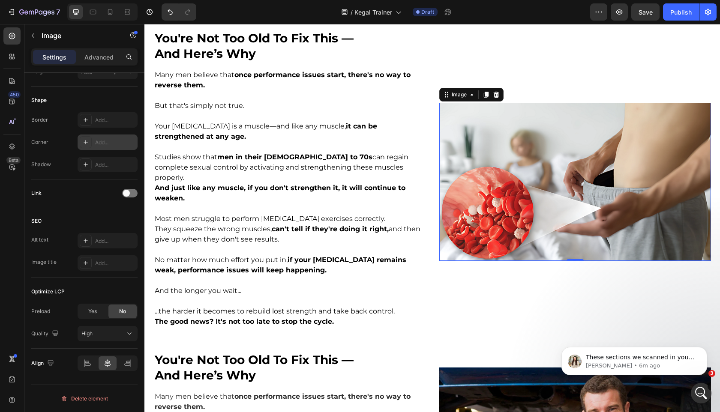
click at [85, 138] on div at bounding box center [86, 142] width 12 height 12
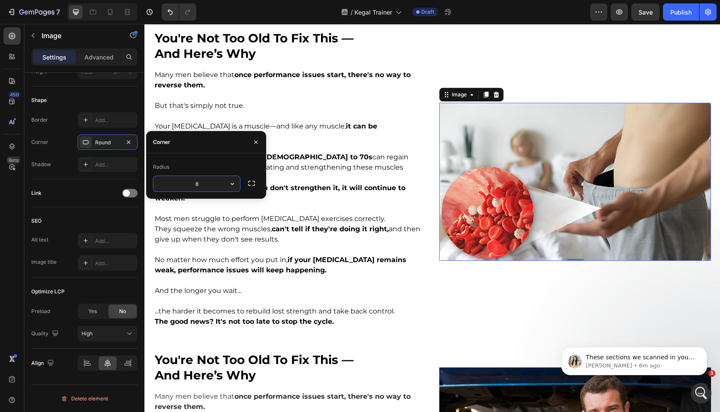
click at [219, 159] on div "Radius 8" at bounding box center [206, 175] width 120 height 45
click at [313, 118] on p "Rich Text Editor. Editing area: main" at bounding box center [290, 116] width 270 height 10
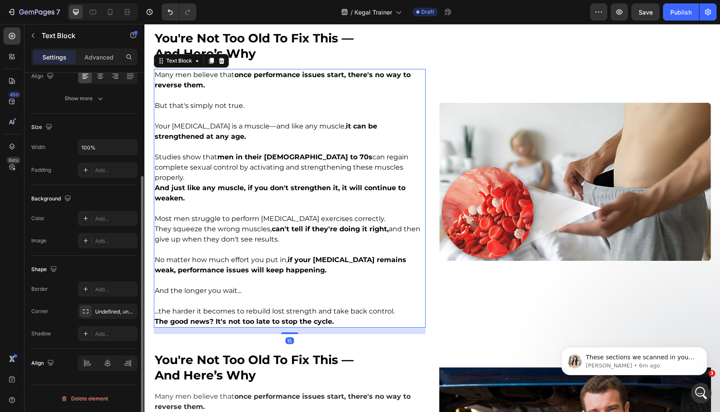
scroll to position [0, 0]
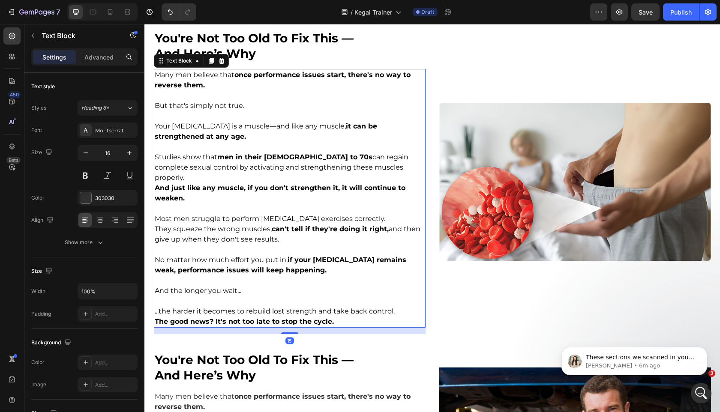
click at [501, 207] on img at bounding box center [575, 182] width 272 height 158
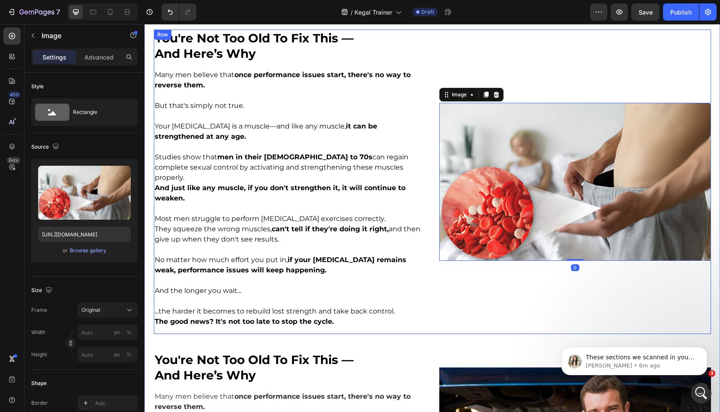
click at [486, 285] on div "Image 0 Row" at bounding box center [575, 182] width 272 height 305
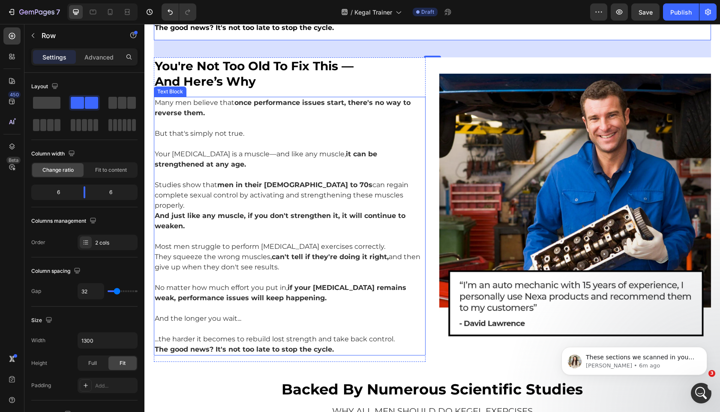
scroll to position [915, 0]
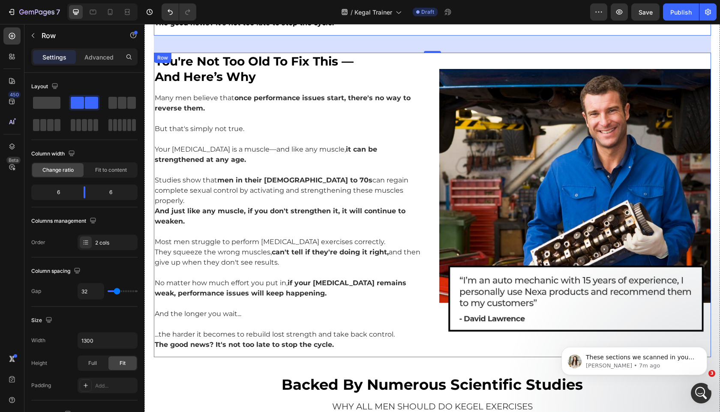
click at [426, 73] on div "you're not too old to fix this — and here’s why Heading Many men believe that o…" at bounding box center [432, 205] width 557 height 305
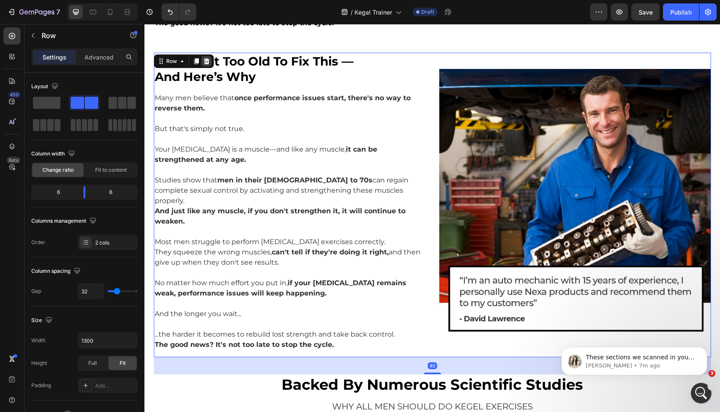
click at [207, 58] on icon at bounding box center [207, 61] width 6 height 6
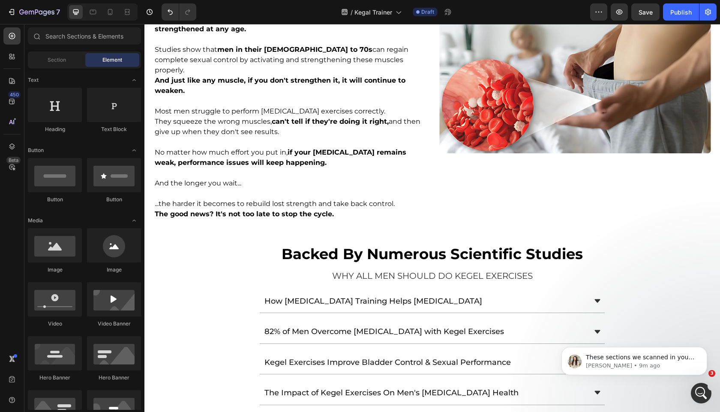
scroll to position [997, 0]
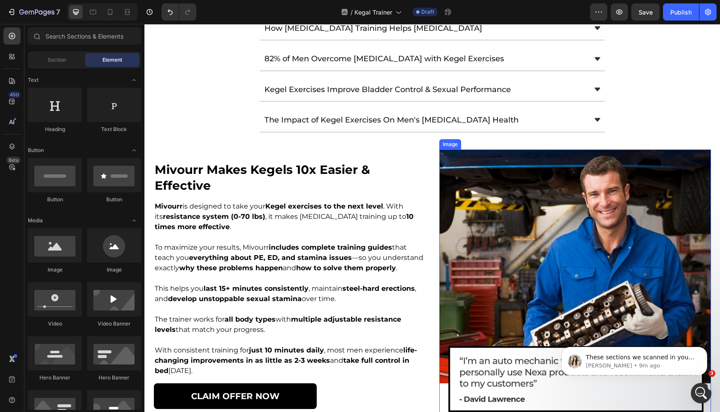
click at [484, 217] on img at bounding box center [575, 286] width 272 height 272
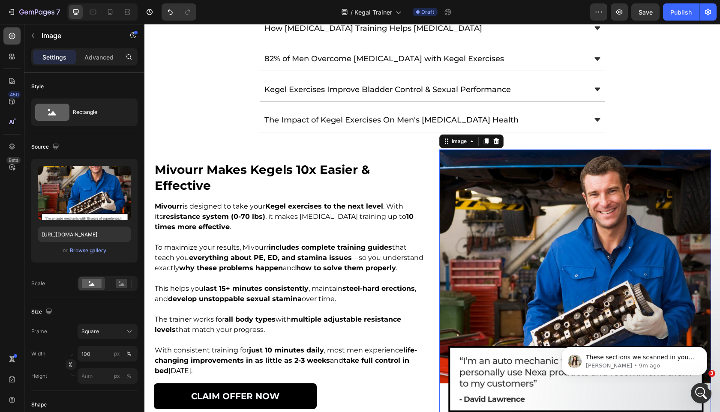
click at [15, 40] on div at bounding box center [11, 35] width 17 height 17
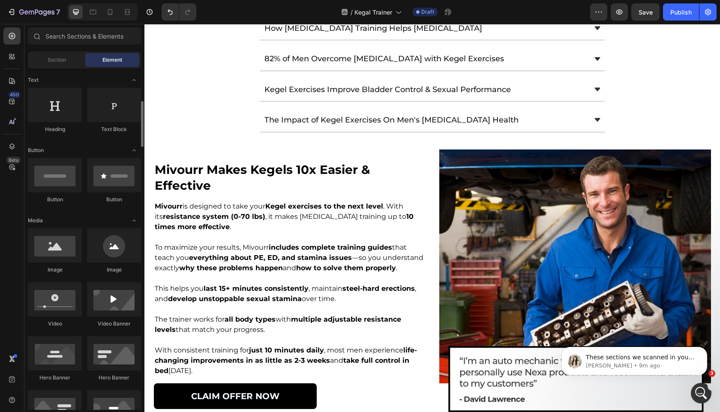
scroll to position [239, 0]
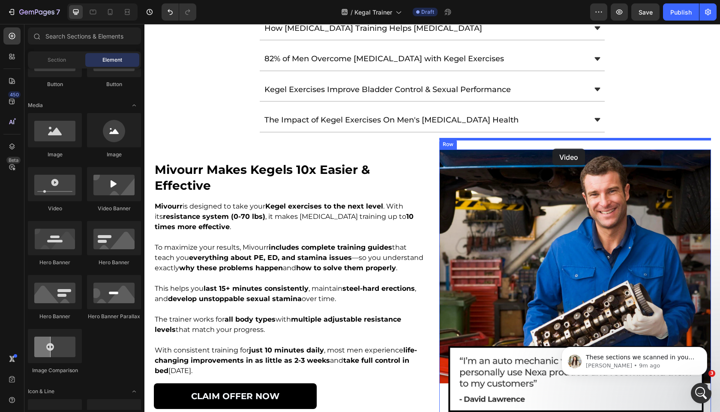
drag, startPoint x: 216, startPoint y: 210, endPoint x: 552, endPoint y: 147, distance: 341.5
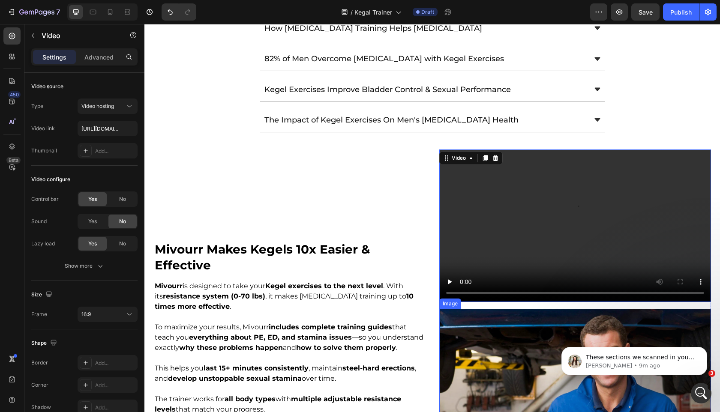
scroll to position [1062, 0]
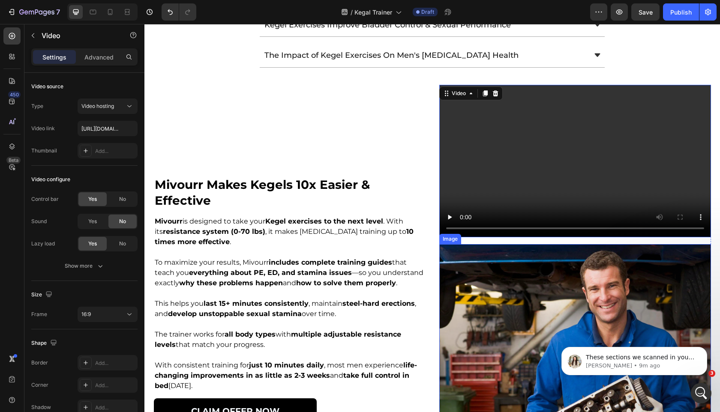
click at [496, 271] on img at bounding box center [575, 380] width 272 height 272
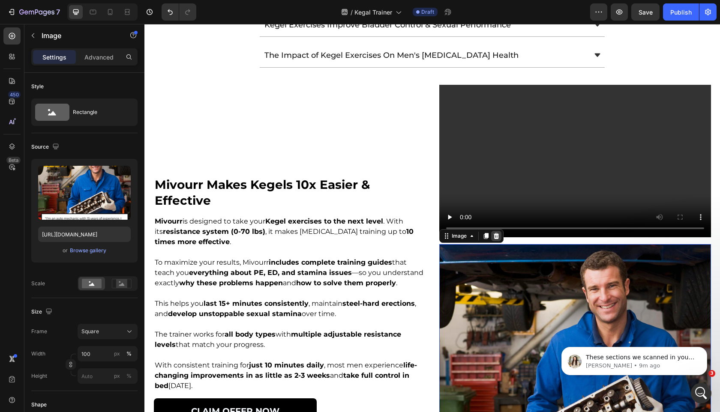
click at [496, 231] on div at bounding box center [496, 236] width 10 height 10
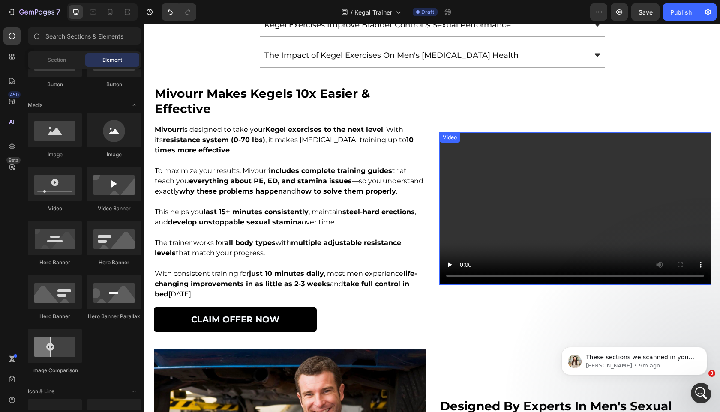
click at [511, 186] on video at bounding box center [575, 208] width 272 height 153
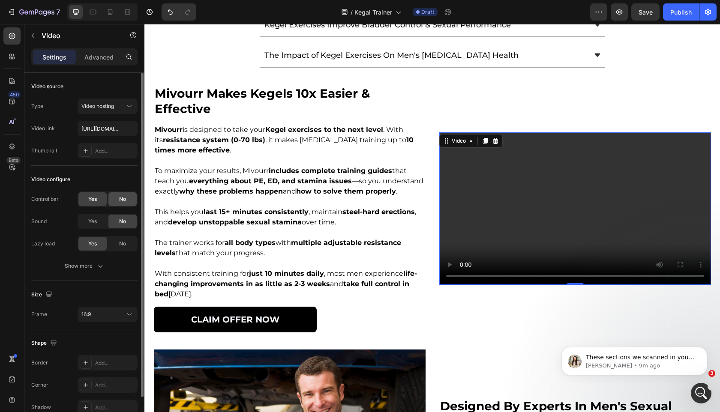
click at [114, 198] on div "No" at bounding box center [122, 199] width 28 height 14
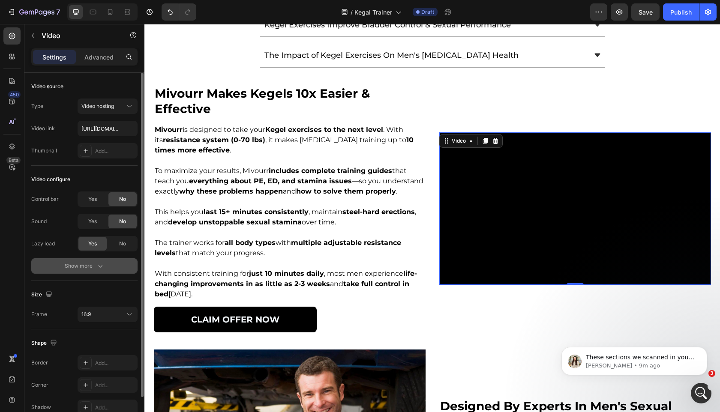
click at [87, 271] on button "Show more" at bounding box center [84, 265] width 106 height 15
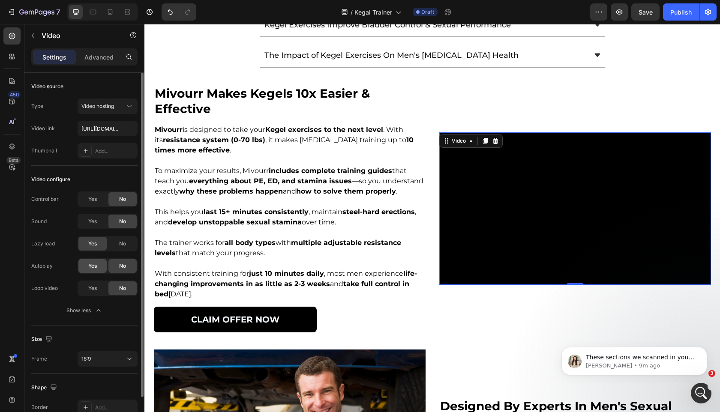
click at [93, 271] on div "Yes" at bounding box center [92, 266] width 28 height 14
click at [93, 286] on span "Yes" at bounding box center [92, 289] width 9 height 8
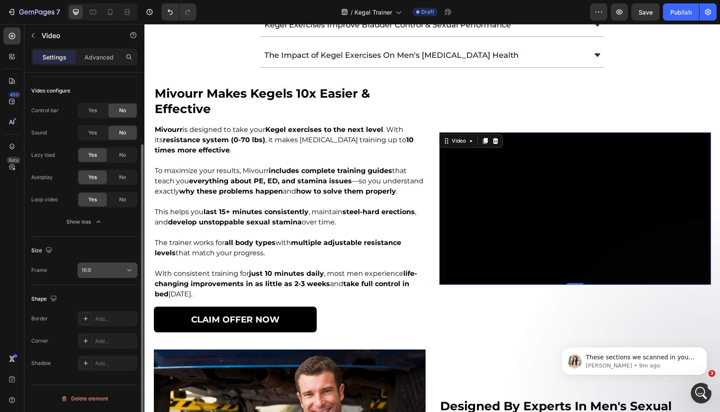
click at [101, 270] on div "16:9" at bounding box center [103, 271] width 44 height 8
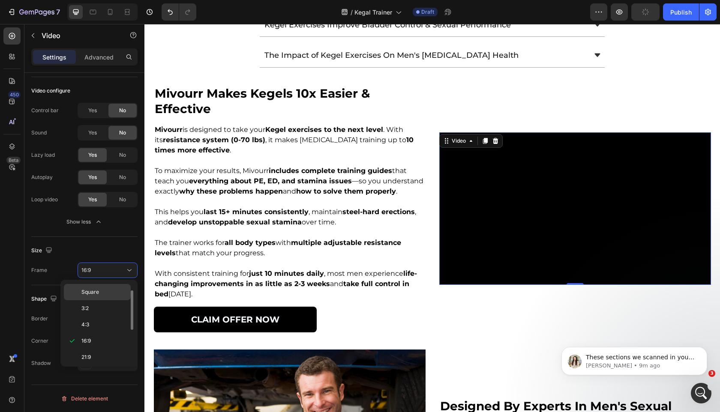
scroll to position [0, 0]
click at [98, 292] on span "Original" at bounding box center [90, 292] width 19 height 8
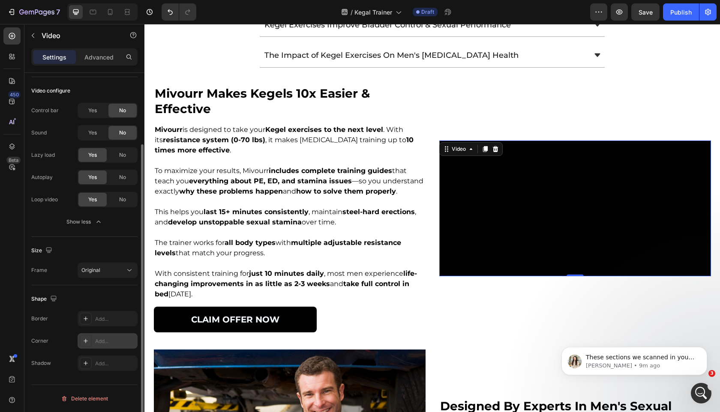
click at [82, 345] on div at bounding box center [86, 341] width 12 height 12
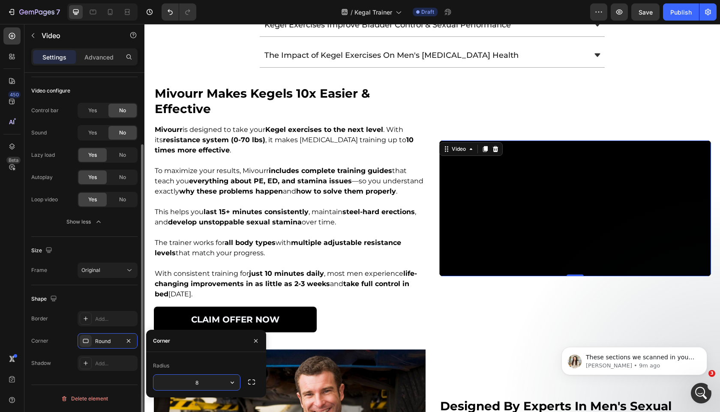
click at [102, 290] on div "Shape Border Add... Corner Round Shadow Add..." at bounding box center [84, 331] width 106 height 93
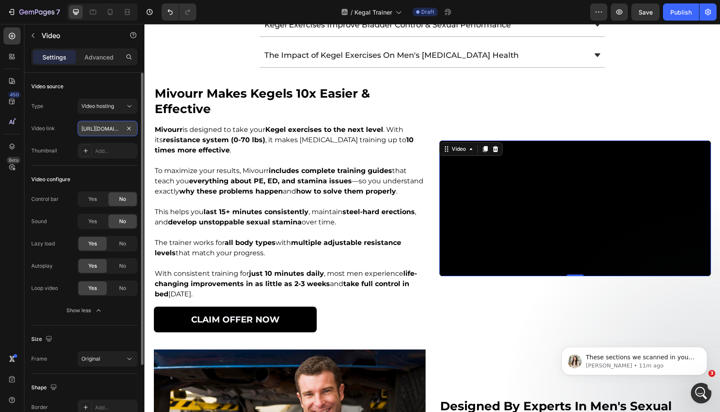
click at [92, 128] on input "https://cdn.shopify.com/videos/c/o/v/2cd3deb506b54b009063f7270ab5cf2e.mp4" at bounding box center [108, 128] width 60 height 15
paste input "342e4d8d202483d8c09f5789183f72f"
type input "[URL][DOMAIN_NAME]"
click at [87, 179] on div "Video configure" at bounding box center [84, 180] width 106 height 14
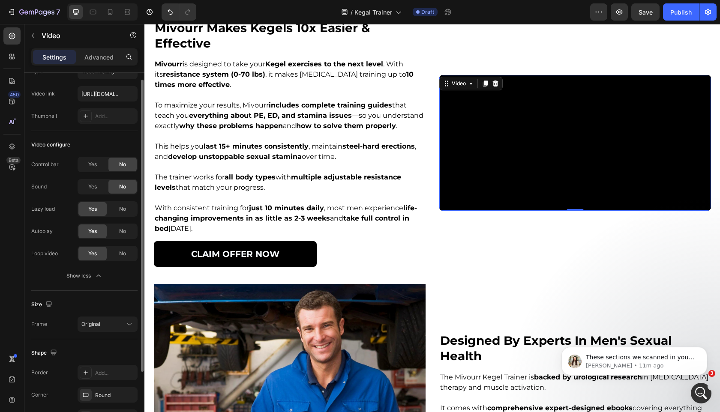
scroll to position [0, 0]
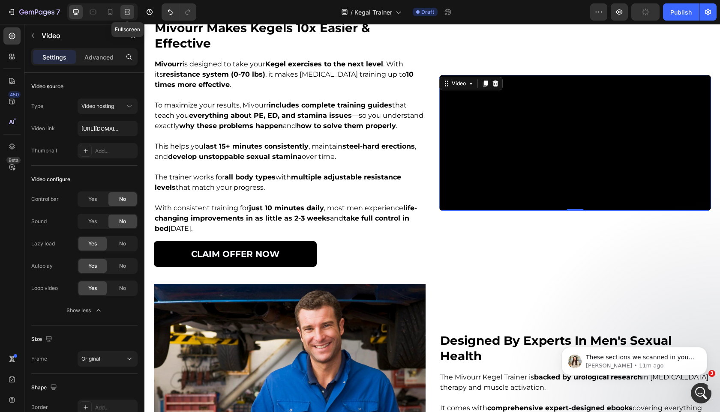
click at [127, 11] on icon at bounding box center [127, 12] width 9 height 9
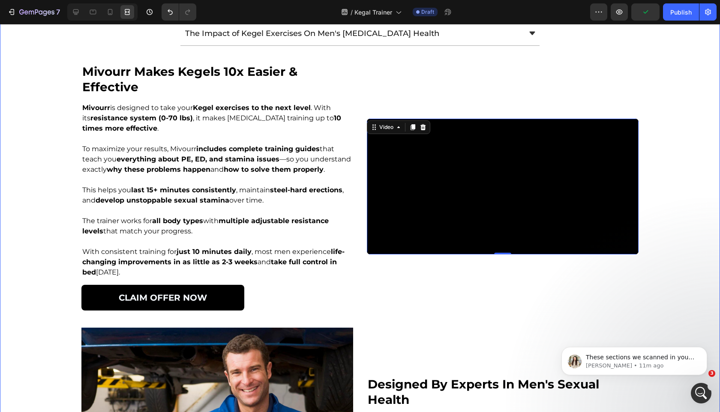
click at [0, 154] on div "you're not too old to fix this — and here’s why Heading Many men believe that o…" at bounding box center [360, 369] width 720 height 1615
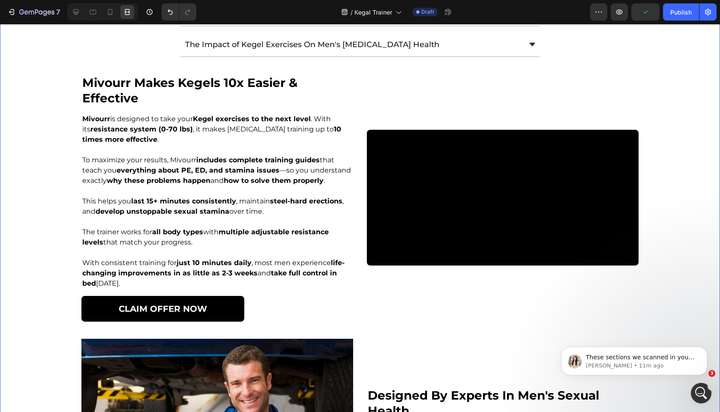
scroll to position [1062, 0]
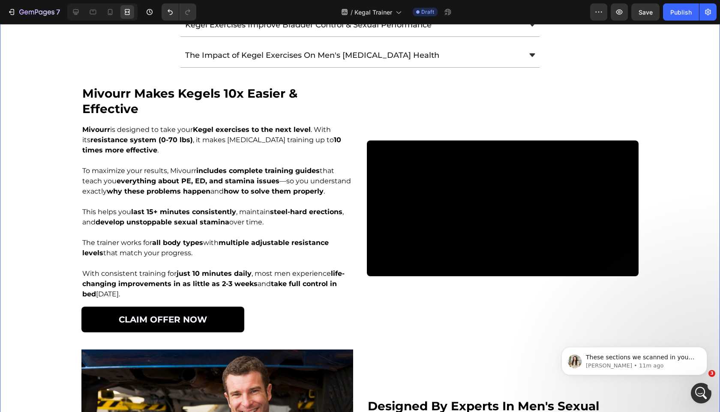
click at [141, 59] on div "you're not too old to fix this — and here’s why Heading Many men believe that o…" at bounding box center [360, 391] width 720 height 1615
click at [143, 54] on div "The Impact of Kegel Exercises On Men's [MEDICAL_DATA] Health" at bounding box center [359, 56] width 599 height 24
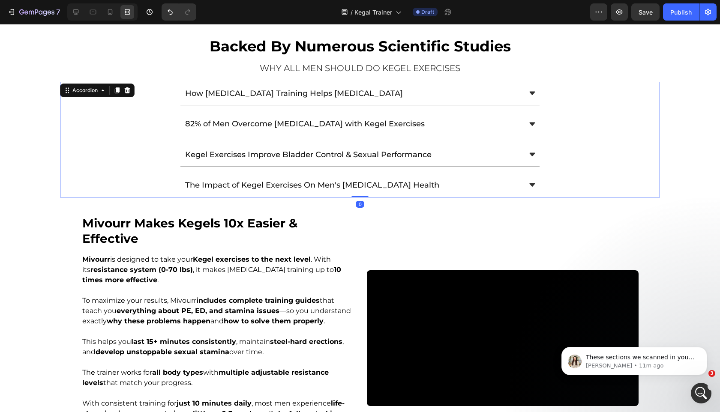
scroll to position [931, 0]
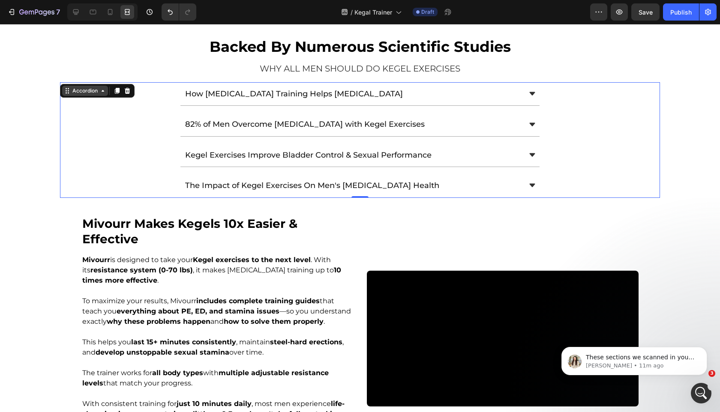
click at [97, 87] on div "Accordion" at bounding box center [85, 91] width 29 height 8
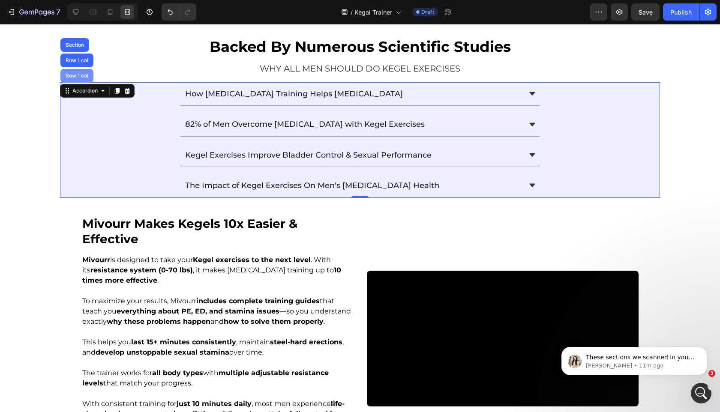
click at [84, 69] on div "Row 1 col" at bounding box center [76, 76] width 33 height 14
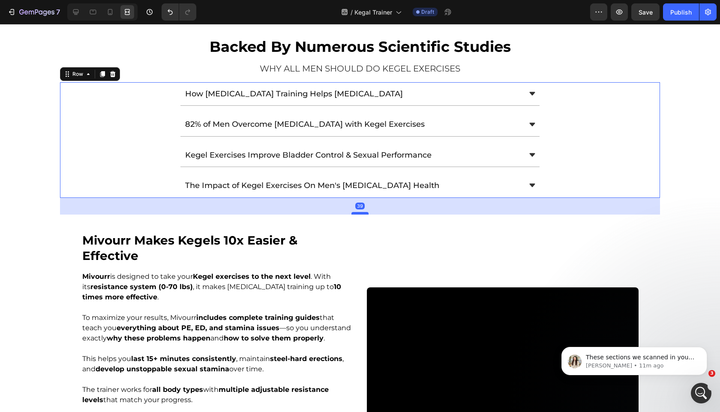
drag, startPoint x: 361, startPoint y: 185, endPoint x: 362, endPoint y: 202, distance: 16.8
click at [362, 212] on div at bounding box center [360, 213] width 17 height 3
click at [362, 213] on div at bounding box center [360, 214] width 17 height 3
type input "40"
click at [309, 241] on div "mivourr makes kegels 10x easier & effective Heading Mivourr is designed to take…" at bounding box center [217, 356] width 272 height 248
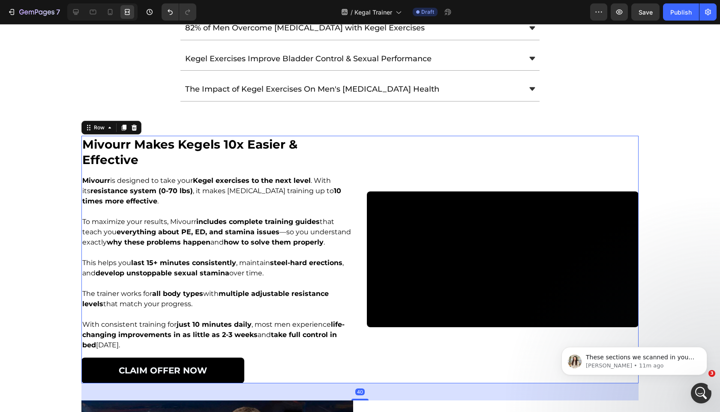
scroll to position [1081, 0]
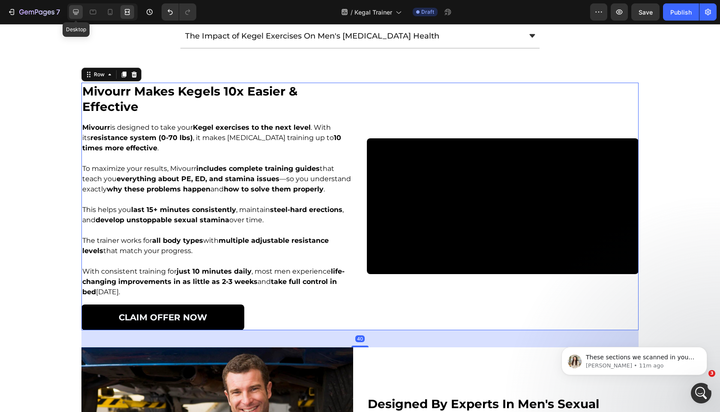
click at [75, 9] on icon at bounding box center [76, 12] width 6 height 6
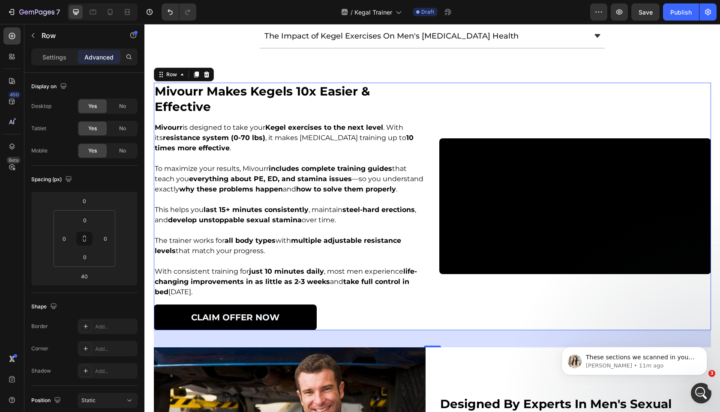
click at [431, 123] on div "mivourr makes kegels 10x easier & effective Heading Mivourr is designed to take…" at bounding box center [432, 207] width 557 height 248
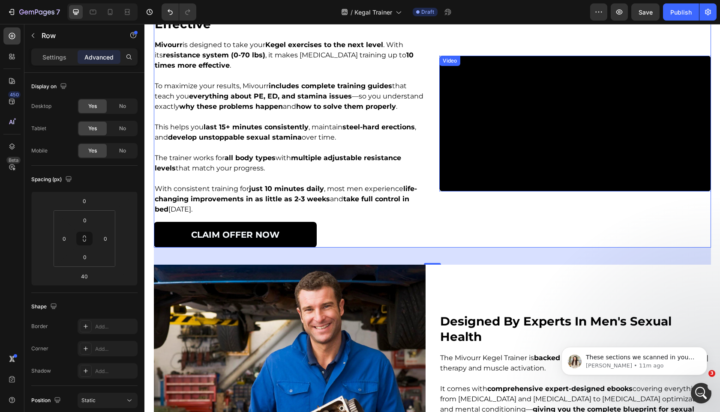
scroll to position [1164, 0]
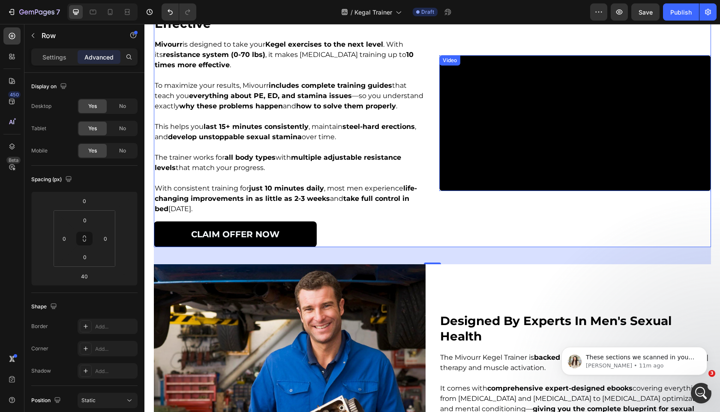
click at [490, 143] on video at bounding box center [575, 123] width 272 height 136
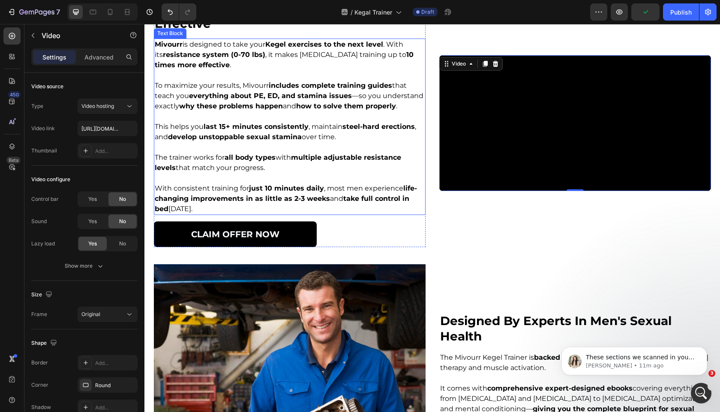
scroll to position [1176, 0]
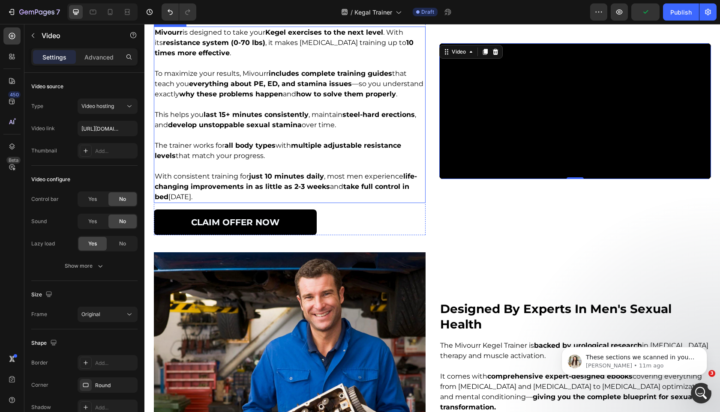
click at [327, 236] on div "mivourr makes kegels 10x easier & effective Heading Mivourr is designed to take…" at bounding box center [290, 112] width 272 height 248
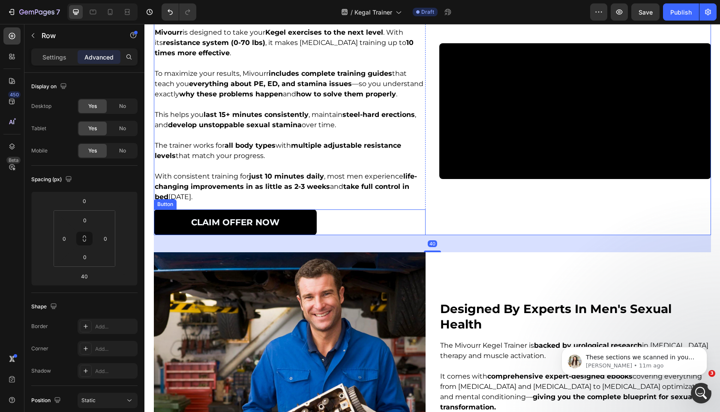
click at [317, 202] on p "With consistent training for just 10 minutes daily , most men experience life-c…" at bounding box center [290, 186] width 270 height 31
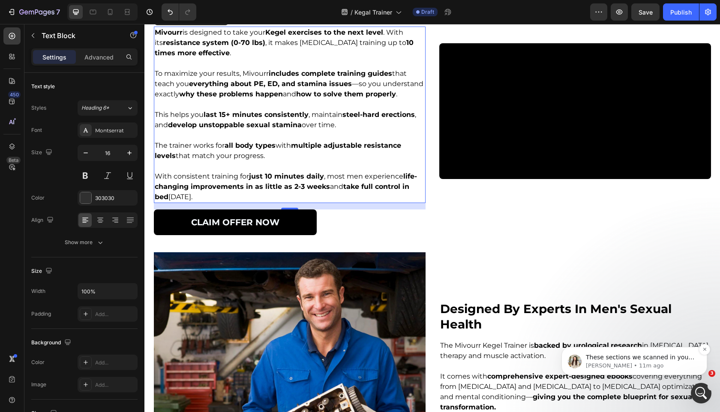
click at [667, 358] on span "These sections we scanned in your theme. We search by file name. Then we compar…" at bounding box center [640, 378] width 108 height 49
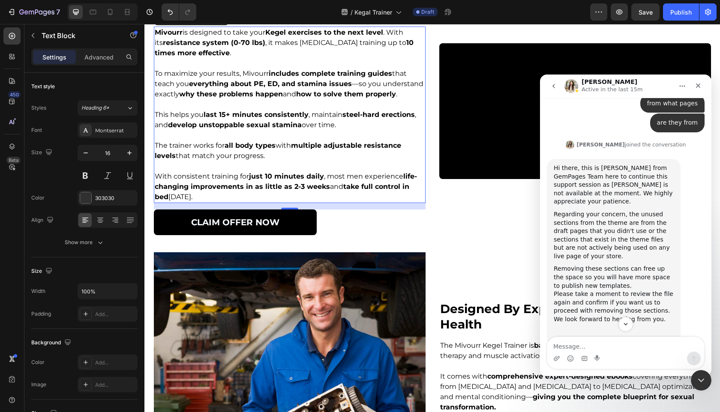
scroll to position [1755, 0]
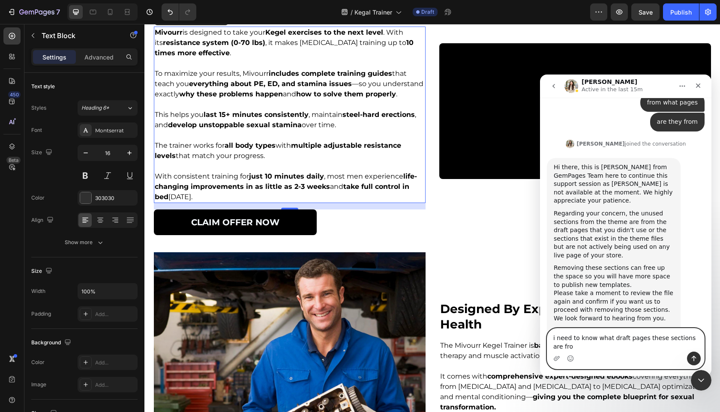
type textarea "i need to know what draft pages these sections are from"
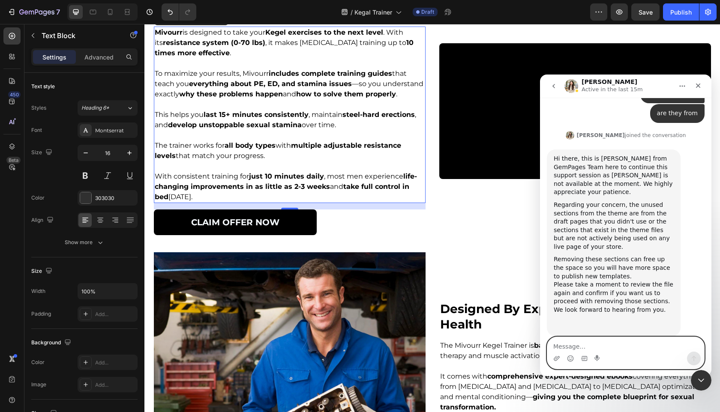
scroll to position [1775, 0]
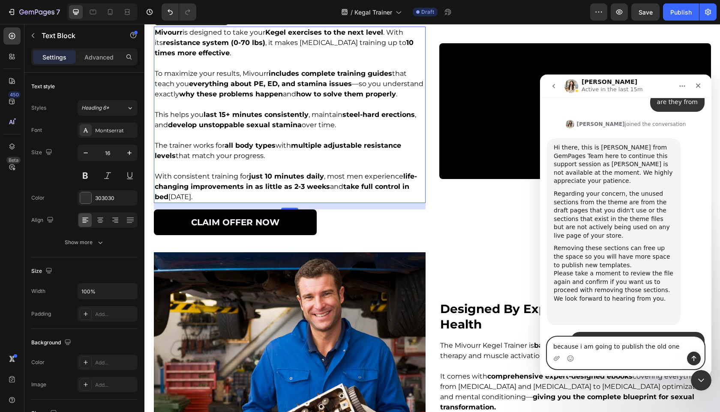
type textarea "because i am going to publish the old ones"
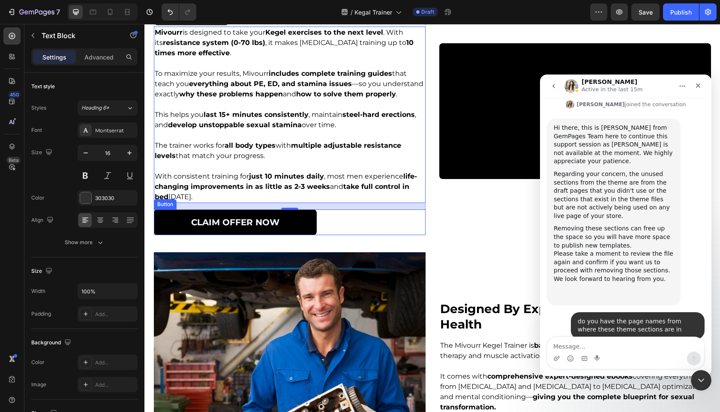
click at [288, 235] on link "CLAIM OFFER Now" at bounding box center [235, 223] width 163 height 26
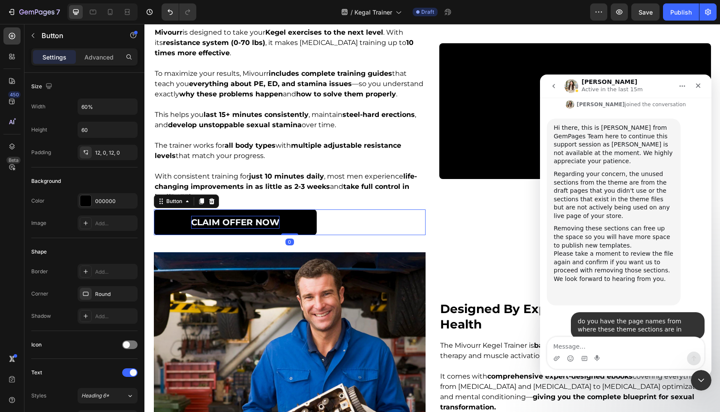
click at [265, 229] on p "CLAIM OFFER Now" at bounding box center [235, 222] width 88 height 13
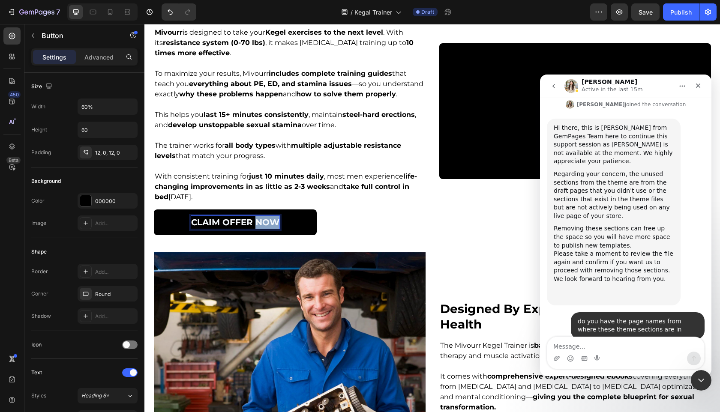
click at [265, 229] on p "CLAIM OFFER Now" at bounding box center [235, 222] width 88 height 13
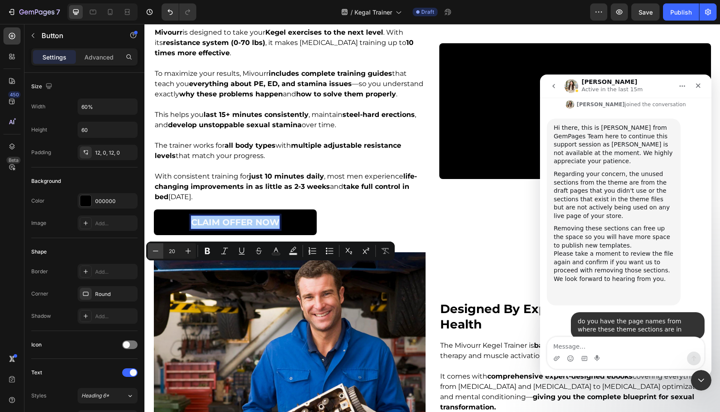
click at [152, 246] on button "Minus" at bounding box center [155, 250] width 15 height 15
type input "18"
click at [201, 236] on div "mivourr makes kegels 10x easier & effective Heading Mivourr is designed to take…" at bounding box center [290, 112] width 272 height 248
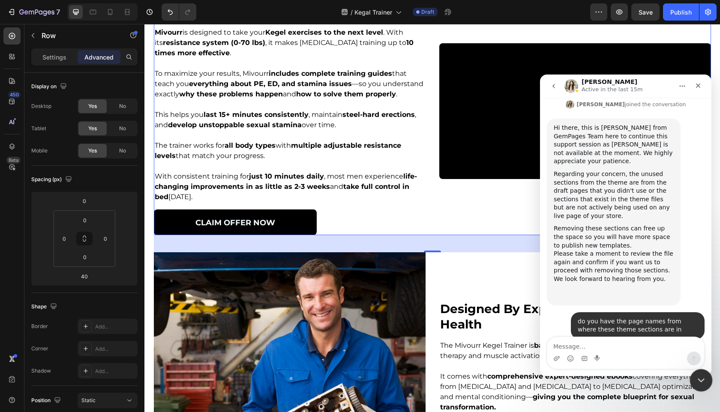
click at [697, 373] on div "Close Intercom Messenger" at bounding box center [700, 379] width 21 height 21
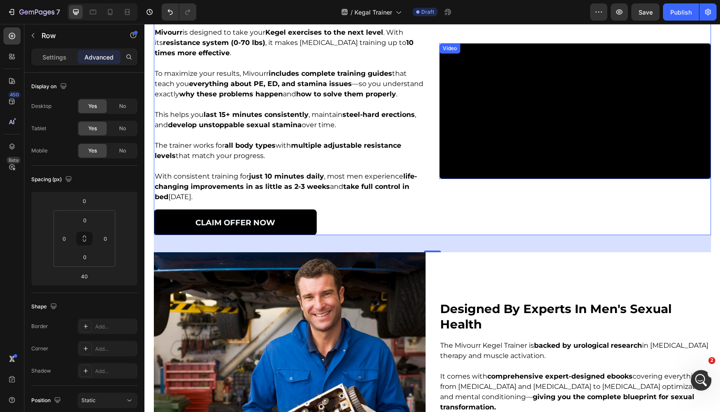
scroll to position [1448, 0]
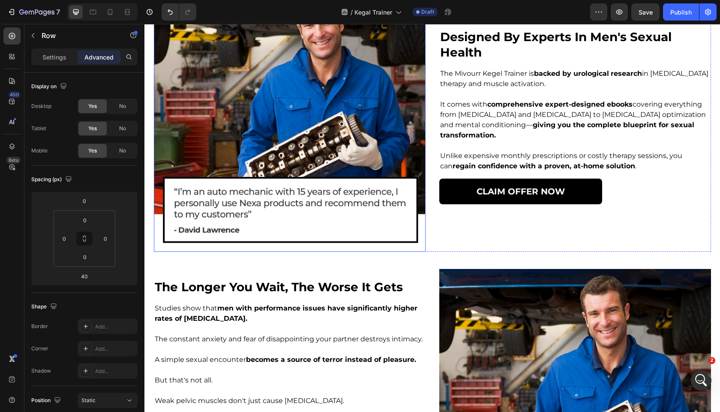
click at [311, 252] on img at bounding box center [290, 116] width 272 height 272
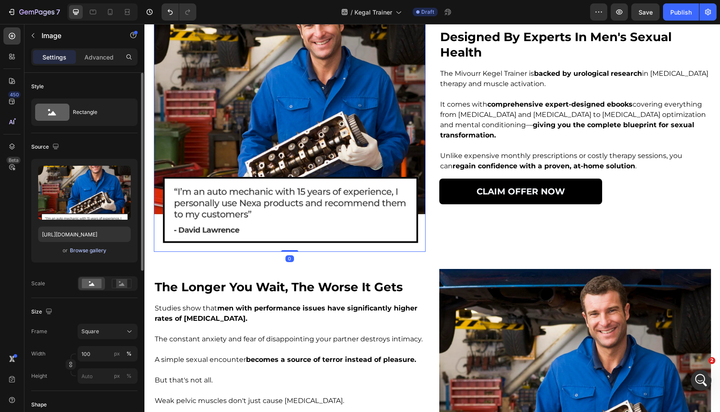
click at [103, 252] on div "Browse gallery" at bounding box center [88, 251] width 36 height 8
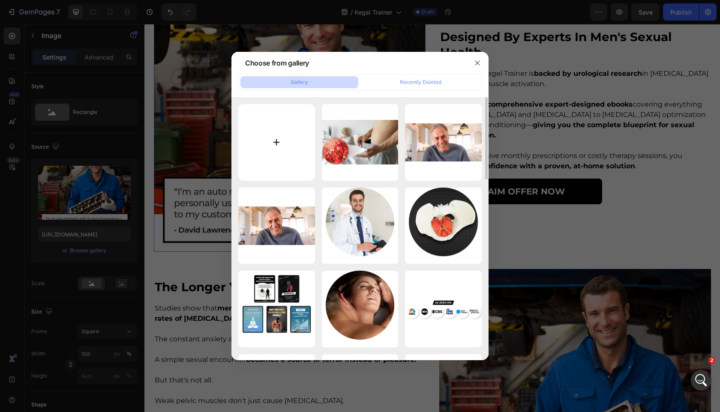
click at [258, 150] on input "file" at bounding box center [276, 142] width 77 height 77
click at [285, 139] on input "file" at bounding box center [276, 142] width 77 height 77
click at [483, 68] on button "button" at bounding box center [478, 63] width 14 height 14
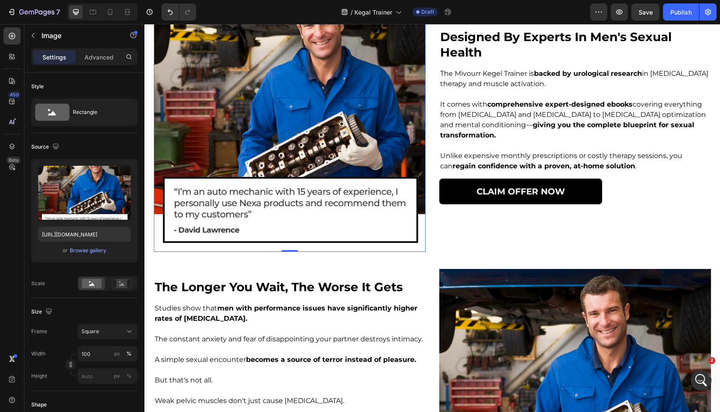
click at [329, 154] on img at bounding box center [290, 116] width 272 height 272
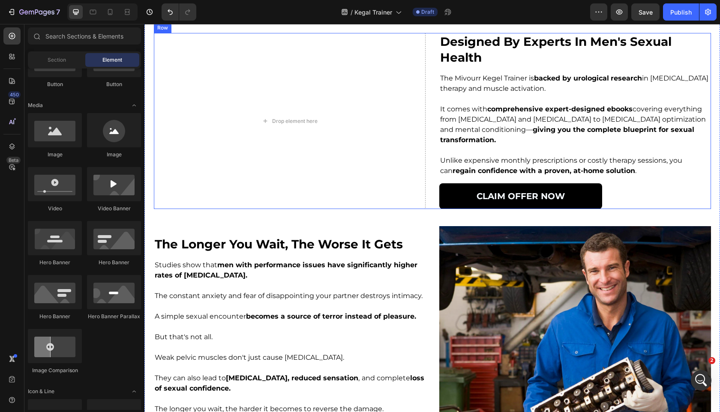
scroll to position [1298, 0]
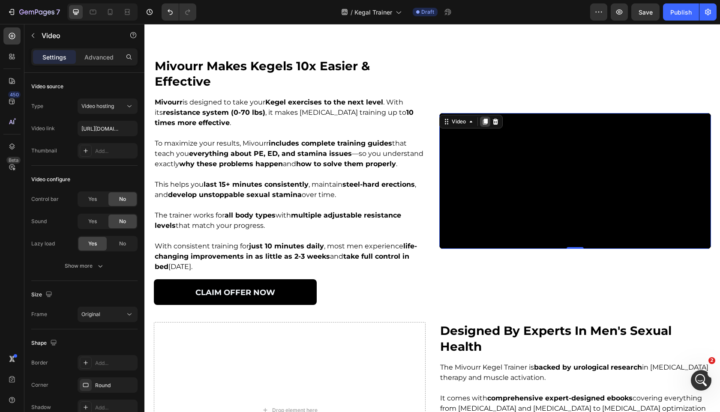
click at [485, 119] on icon at bounding box center [485, 122] width 5 height 6
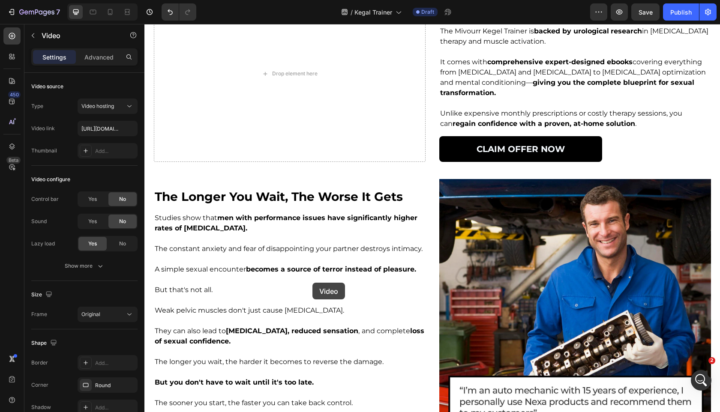
scroll to position [1702, 0]
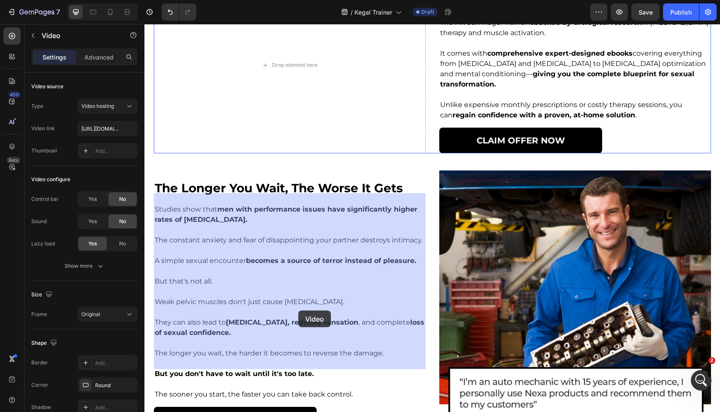
drag, startPoint x: 448, startPoint y: 64, endPoint x: 298, endPoint y: 310, distance: 288.0
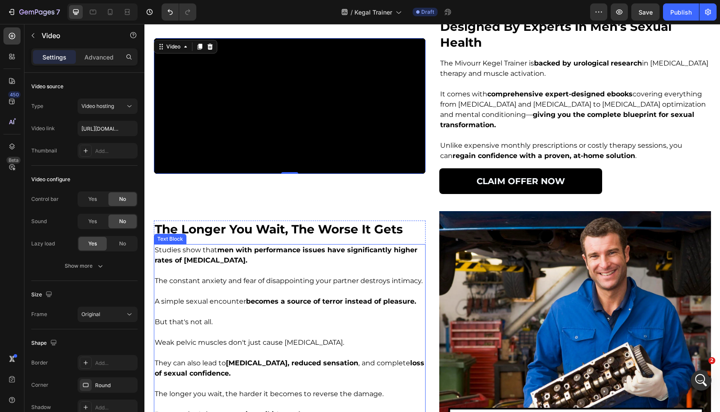
scroll to position [1407, 0]
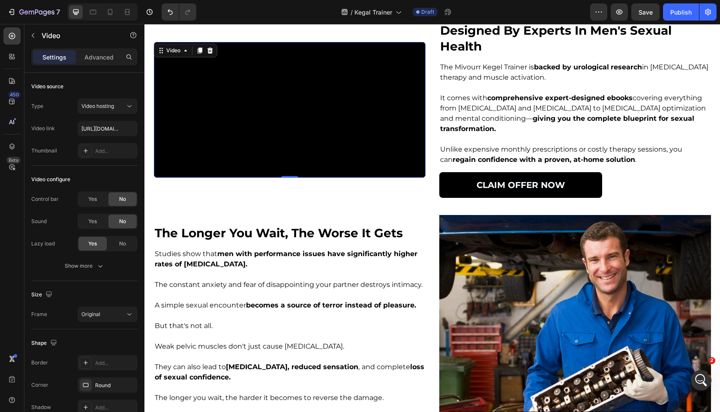
scroll to position [1, 0]
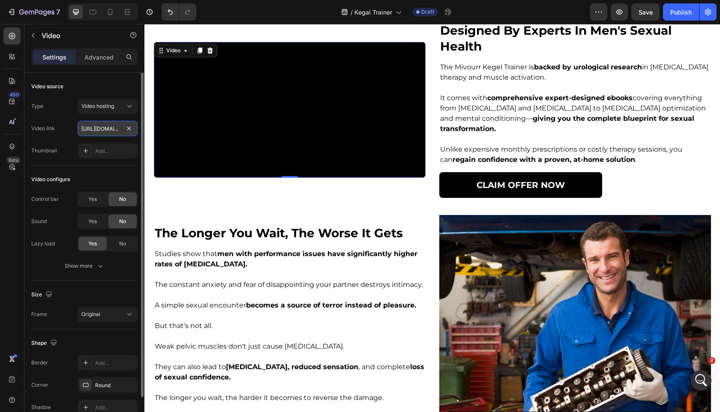
click at [111, 132] on input "[URL][DOMAIN_NAME]" at bounding box center [108, 128] width 60 height 15
paste input "d575e0e7bc1c46d68357774e78e34c61"
type input "[URL][DOMAIN_NAME]"
click at [104, 162] on div "Video source Type Video hosting Video link [URL][DOMAIN_NAME] Thumbnail Add..." at bounding box center [84, 119] width 106 height 93
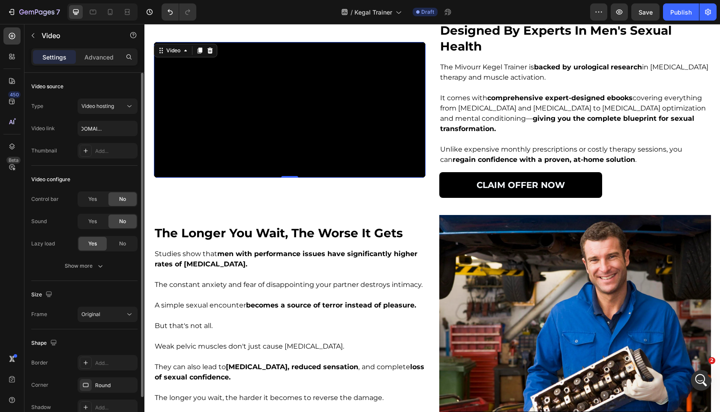
scroll to position [0, 0]
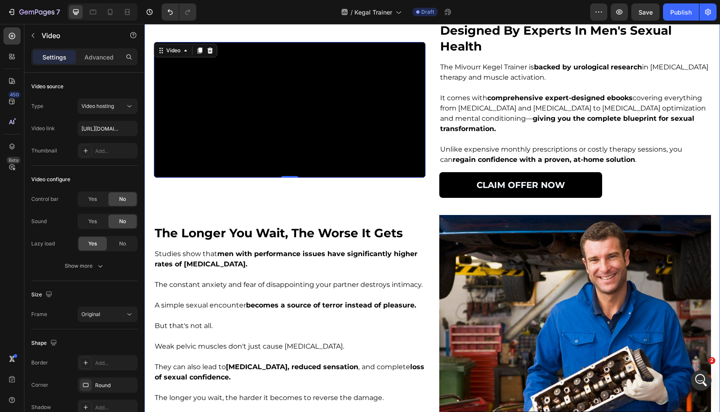
click at [472, 131] on div "designed by experts in men's sexual health Heading The Mivourr Kegel Trainer is…" at bounding box center [575, 110] width 272 height 176
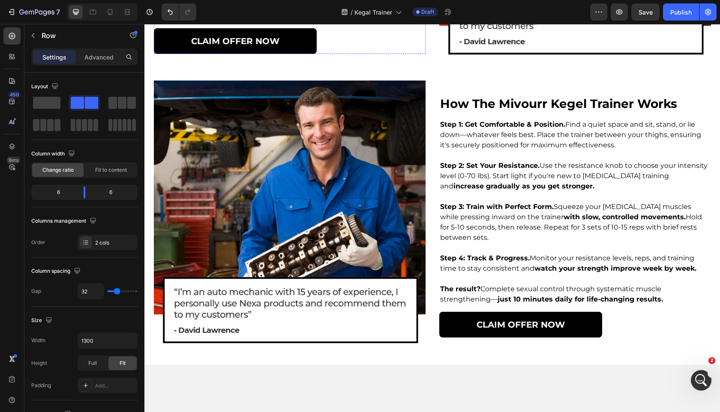
scroll to position [1832, 0]
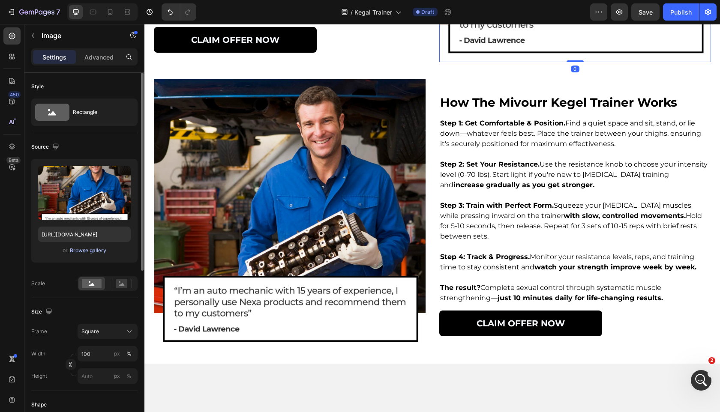
click at [101, 252] on div "Browse gallery" at bounding box center [88, 251] width 36 height 8
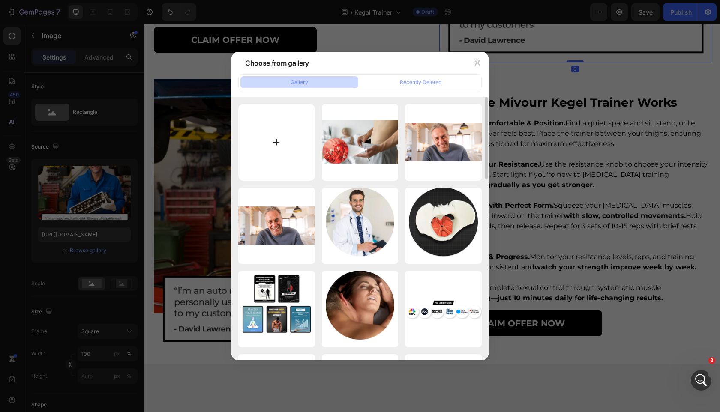
click at [264, 114] on input "file" at bounding box center [276, 142] width 77 height 77
type input "C:\fakepath\lgfvege9odiuusfgh3qp.png"
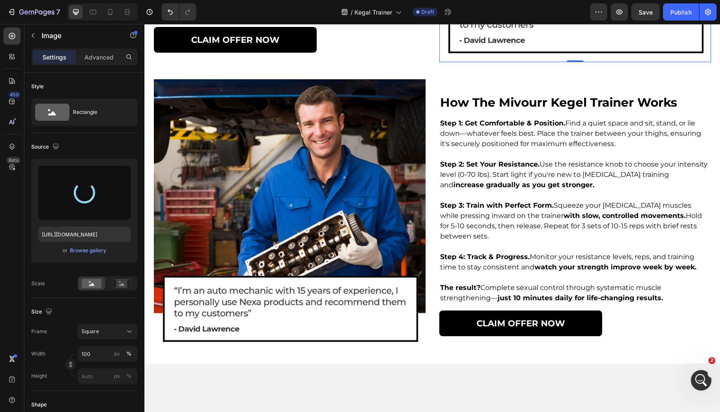
type input "[URL][DOMAIN_NAME]"
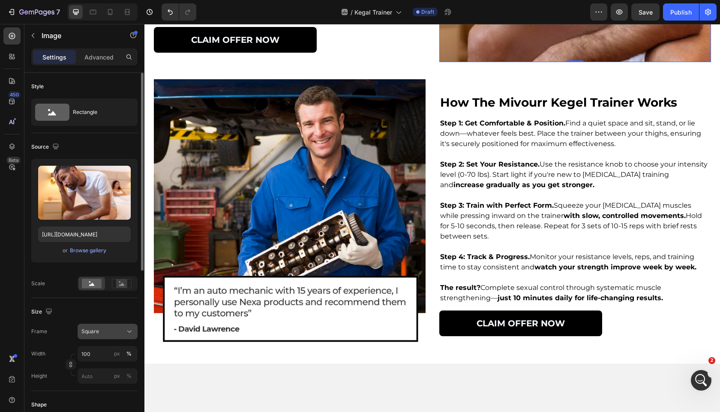
click at [106, 331] on div "Square" at bounding box center [102, 332] width 42 height 8
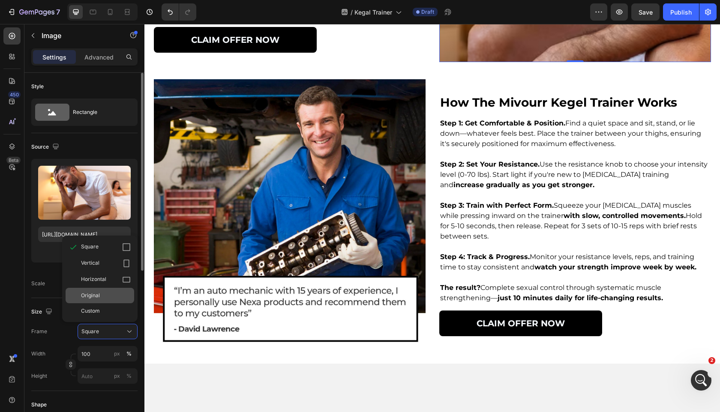
click at [104, 297] on div "Original" at bounding box center [106, 296] width 50 height 8
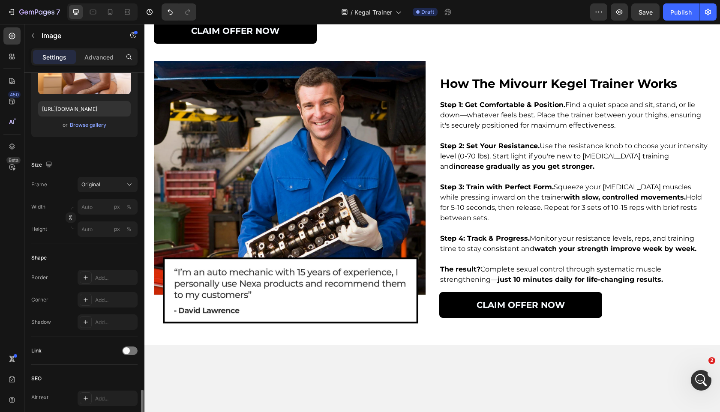
scroll to position [283, 0]
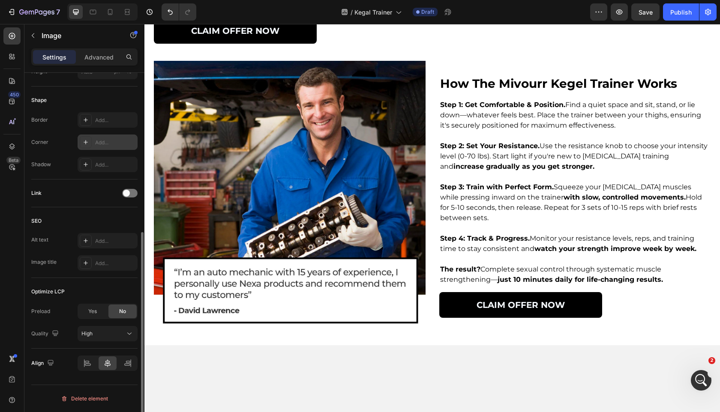
click at [84, 143] on icon at bounding box center [85, 142] width 7 height 7
click at [102, 204] on div "Link" at bounding box center [84, 194] width 106 height 28
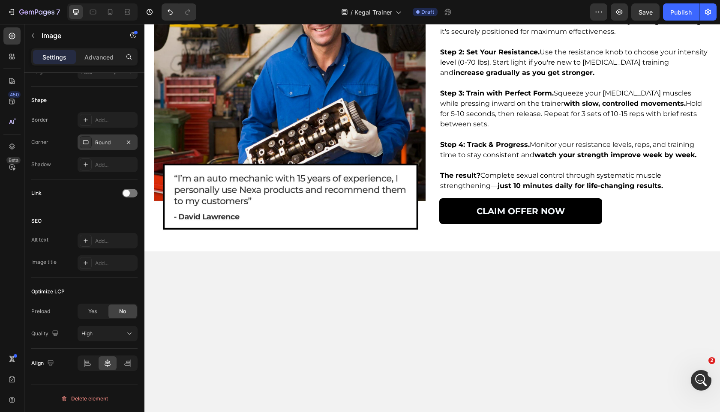
scroll to position [2003, 0]
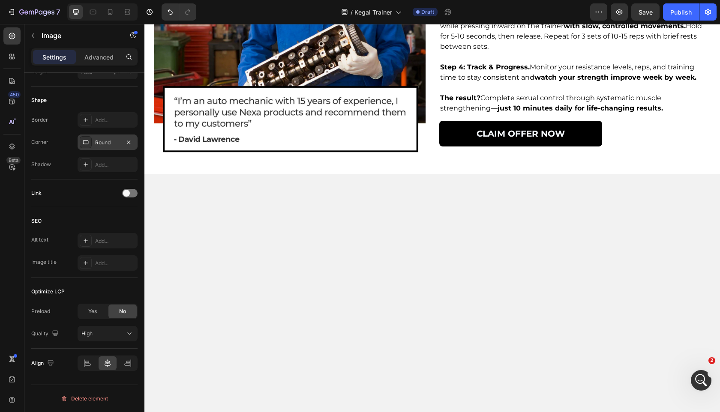
click at [313, 161] on img at bounding box center [290, 25] width 272 height 272
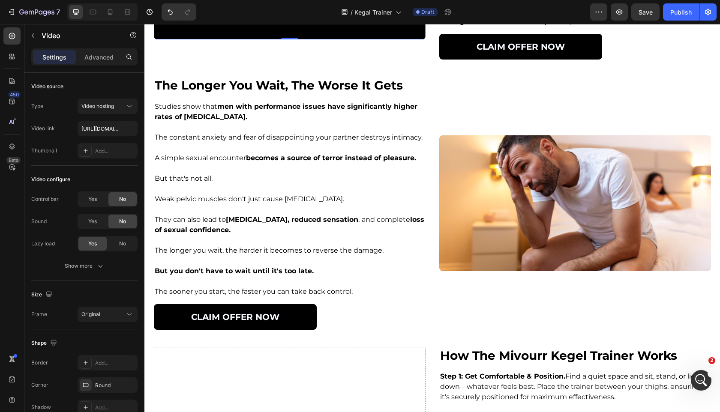
scroll to position [1512, 0]
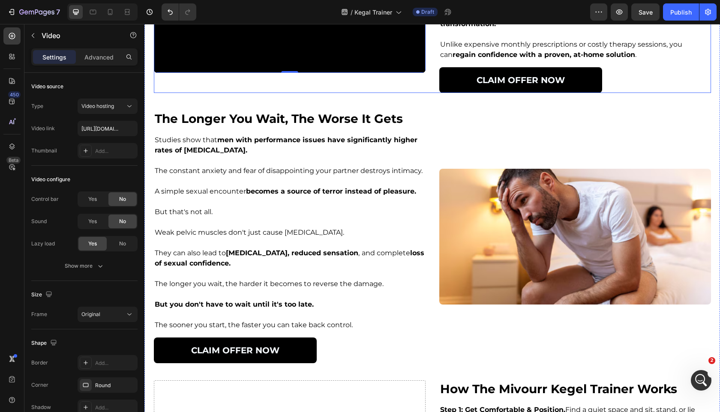
click at [455, 93] on div "designed by experts in men's sexual health Heading The Mivourr Kegel Trainer is…" at bounding box center [575, 5] width 272 height 176
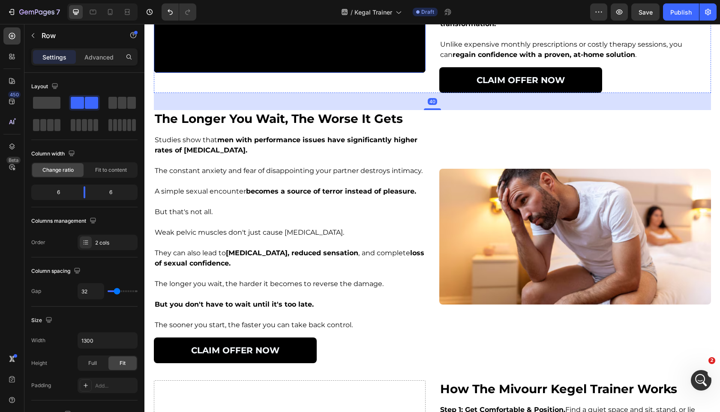
scroll to position [1443, 0]
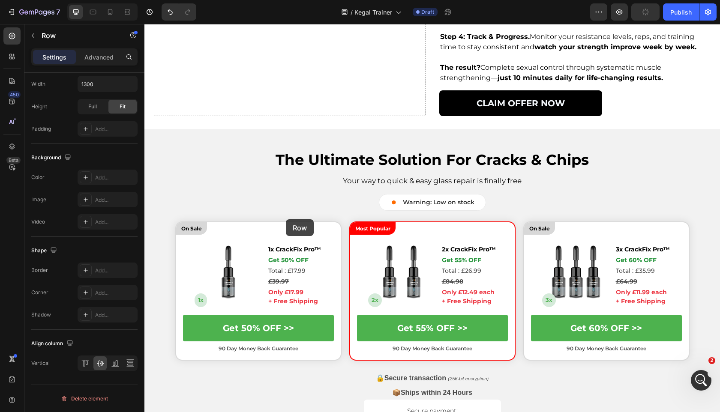
scroll to position [2434, 0]
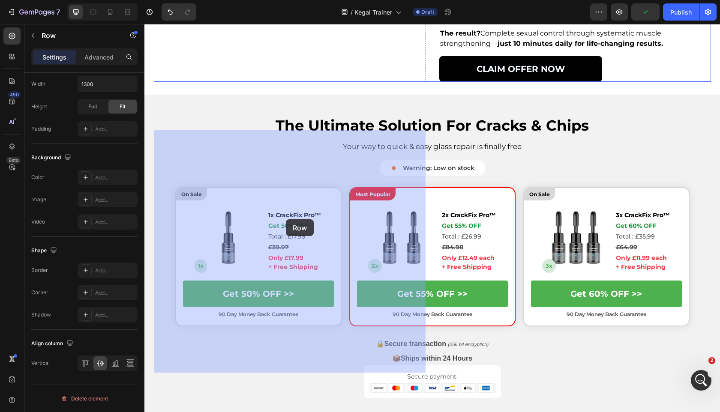
drag, startPoint x: 162, startPoint y: 48, endPoint x: 286, endPoint y: 219, distance: 211.8
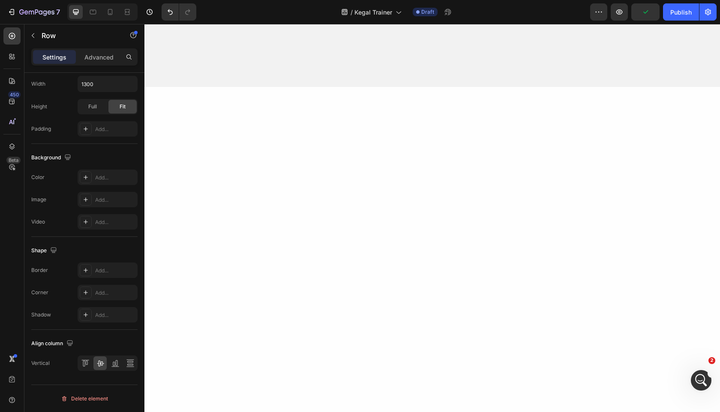
scroll to position [2053, 0]
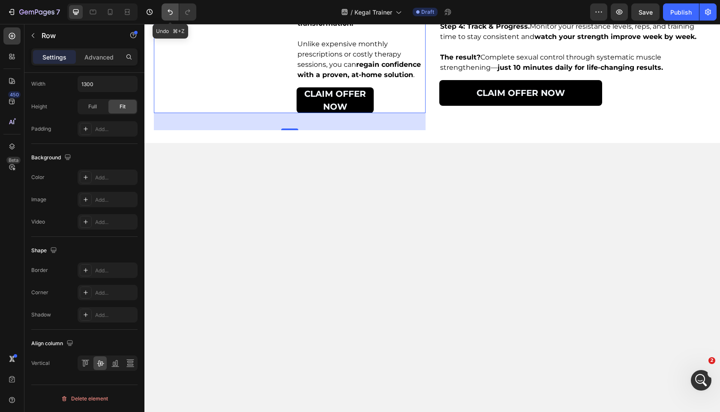
click at [174, 11] on icon "Undo/Redo" at bounding box center [170, 12] width 9 height 9
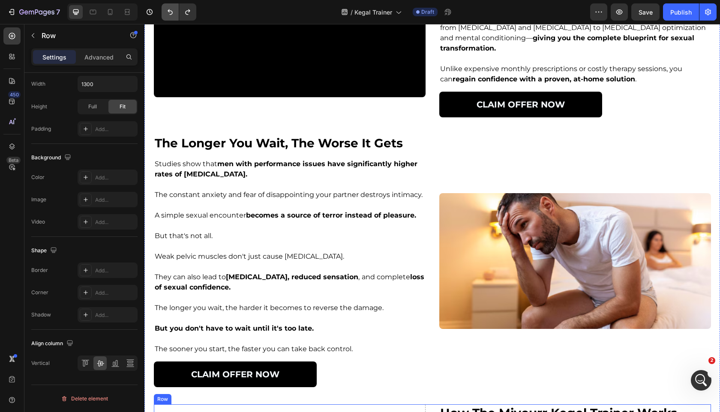
scroll to position [1766, 0]
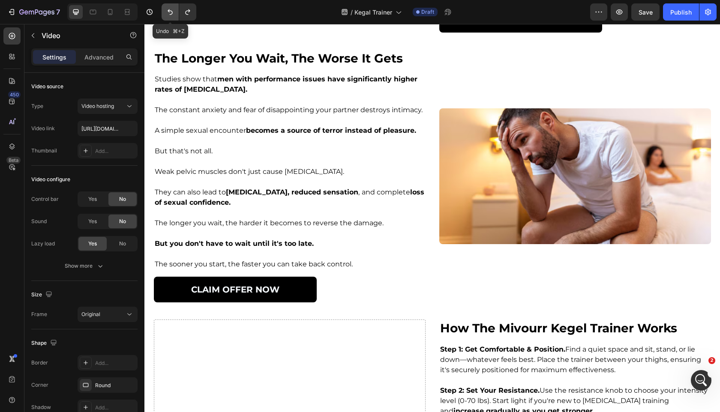
click at [170, 12] on icon "Undo/Redo" at bounding box center [170, 12] width 9 height 9
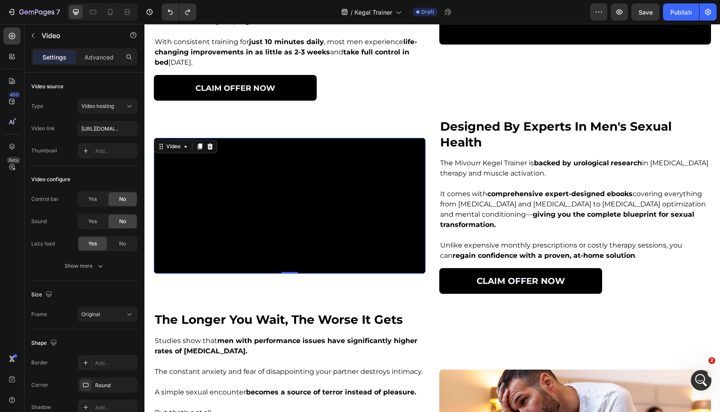
scroll to position [1395, 0]
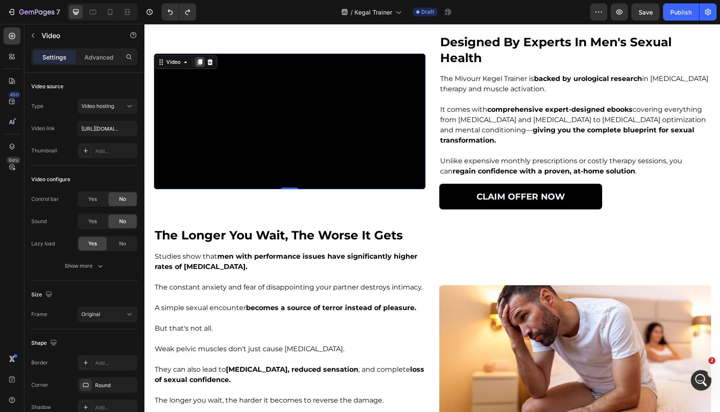
click at [200, 65] on icon at bounding box center [199, 62] width 5 height 6
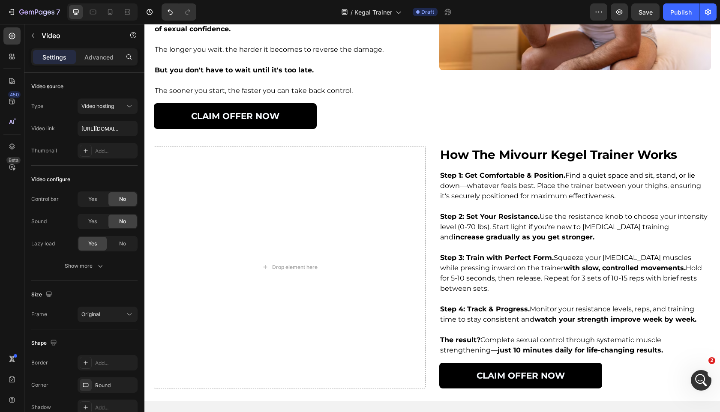
scroll to position [1842, 0]
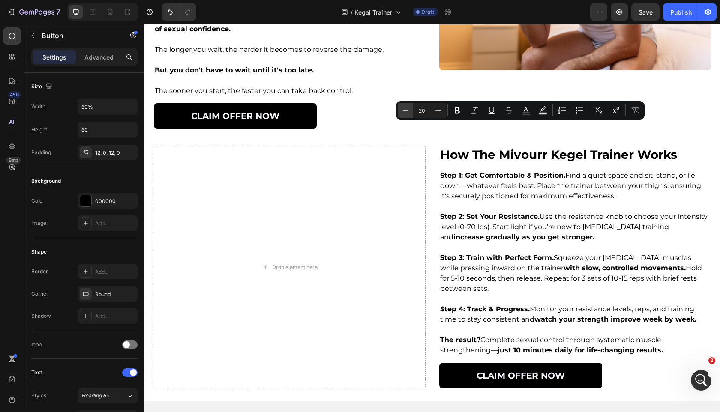
click at [405, 112] on icon "Editor contextual toolbar" at bounding box center [405, 110] width 9 height 9
type input "18"
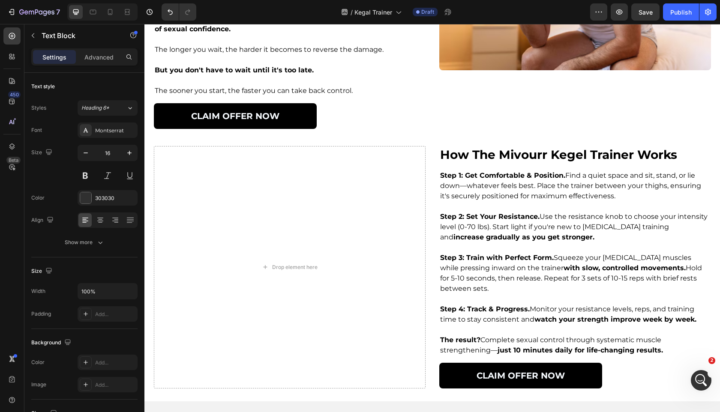
drag, startPoint x: 579, startPoint y: 114, endPoint x: 582, endPoint y: 118, distance: 5.2
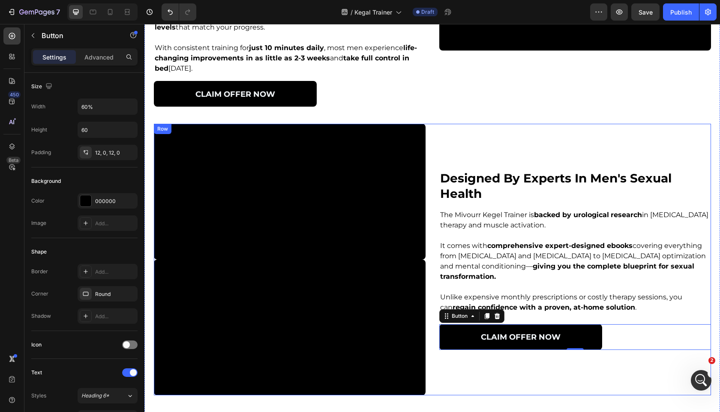
scroll to position [1250, 0]
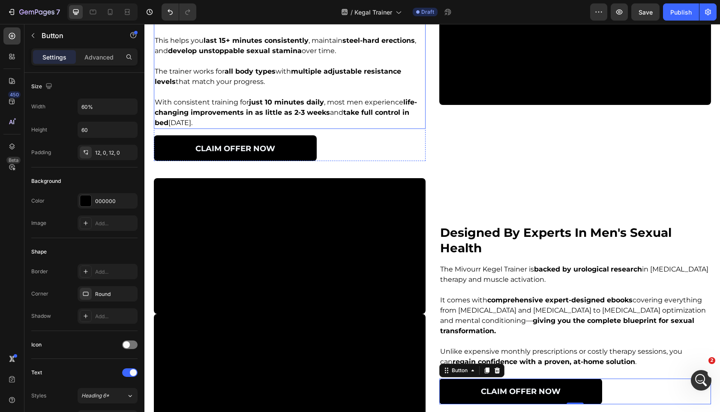
click at [352, 128] on p "With consistent training for just 10 minutes daily , most men experience life-c…" at bounding box center [290, 112] width 270 height 31
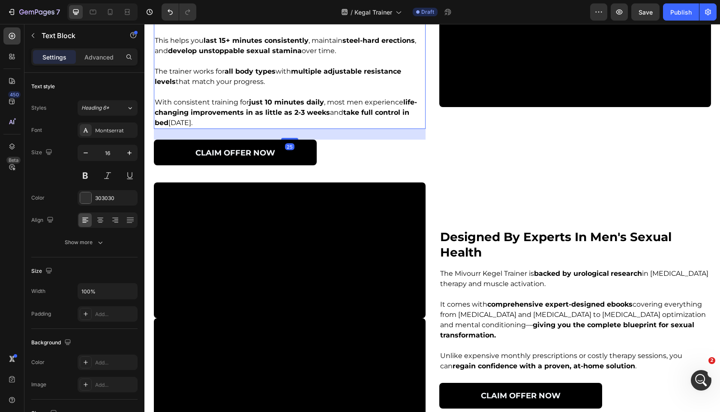
click at [291, 166] on div "mivourr makes kegels 10x easier & effective Heading Mivourr is designed to take…" at bounding box center [290, 39] width 272 height 252
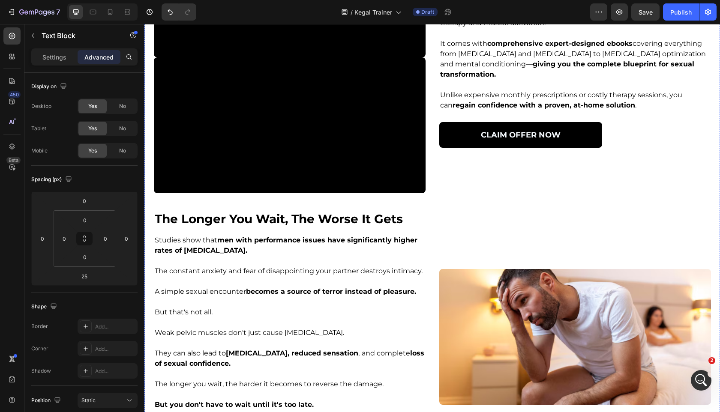
scroll to position [1823, 0]
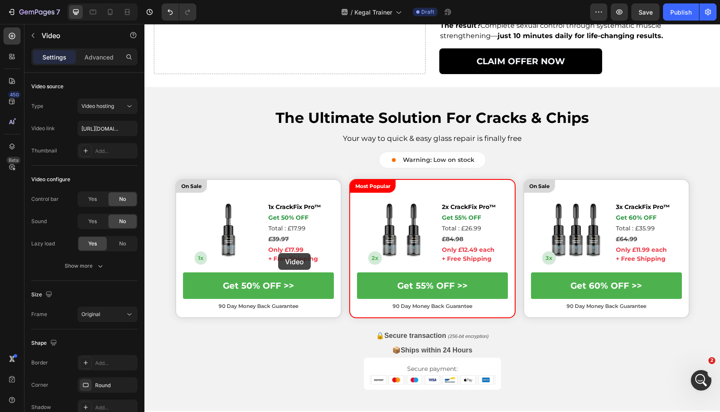
scroll to position [2414, 0]
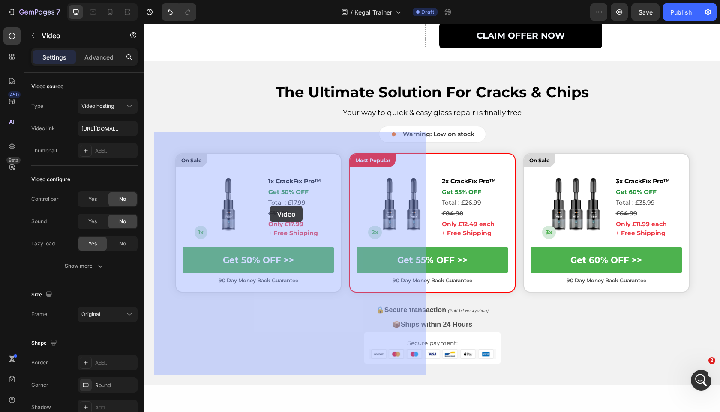
drag, startPoint x: 165, startPoint y: 85, endPoint x: 270, endPoint y: 206, distance: 159.8
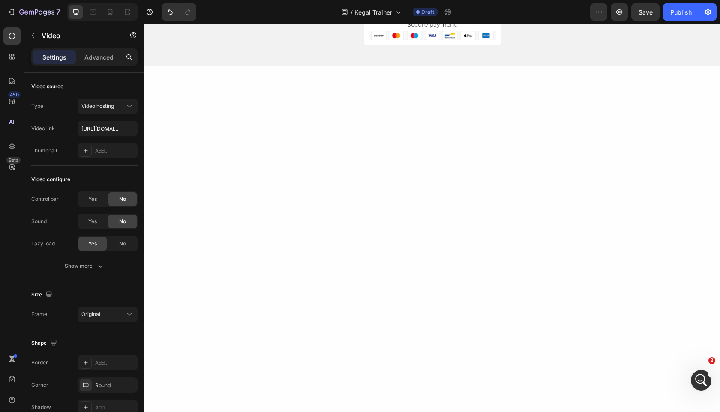
scroll to position [2051, 0]
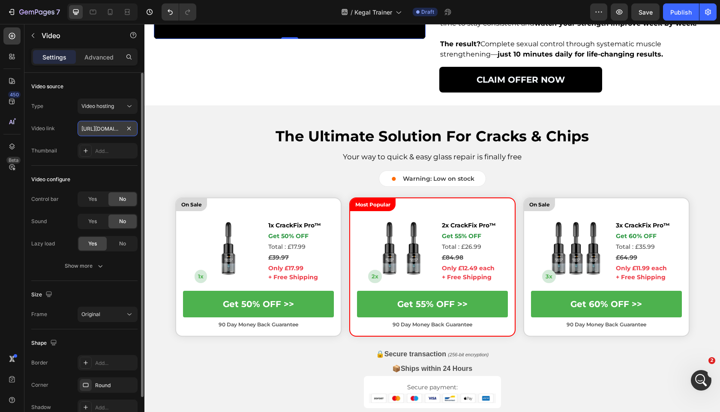
click at [105, 123] on input "[URL][DOMAIN_NAME]" at bounding box center [108, 128] width 60 height 15
paste input "ac4f369b435448168a1765d0ad9a46ba"
type input "[URL][DOMAIN_NAME]"
click at [74, 141] on div "Type Video hosting Video link [URL][DOMAIN_NAME] Thumbnail Add..." at bounding box center [84, 129] width 106 height 60
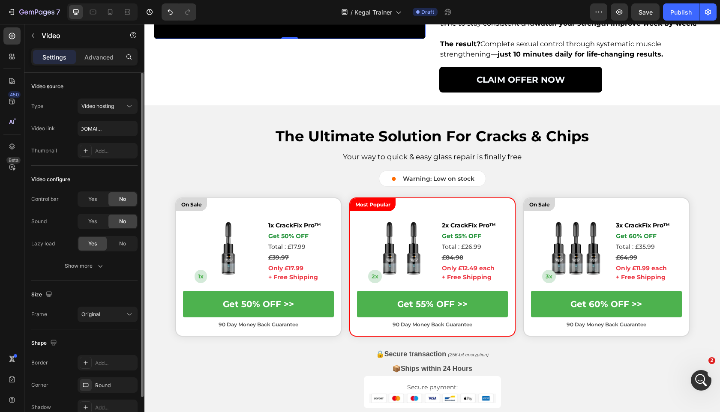
scroll to position [0, 0]
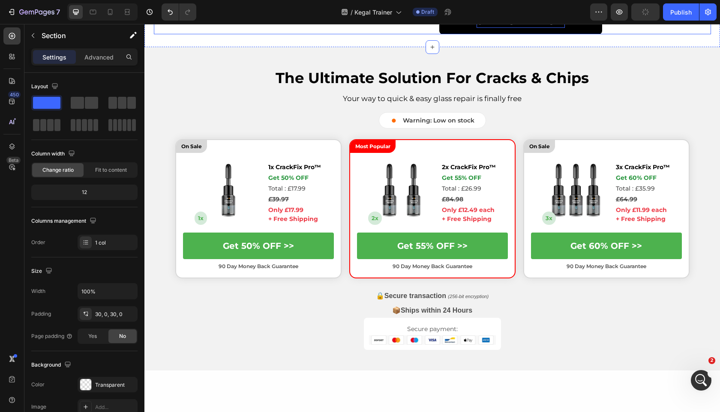
scroll to position [2328, 0]
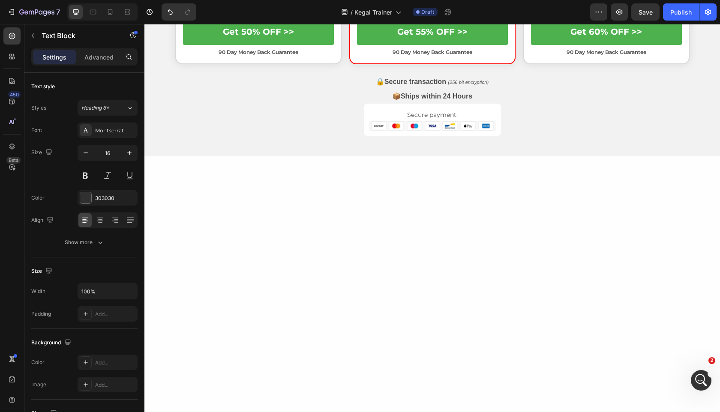
drag, startPoint x: 576, startPoint y: 85, endPoint x: 583, endPoint y: 90, distance: 8.5
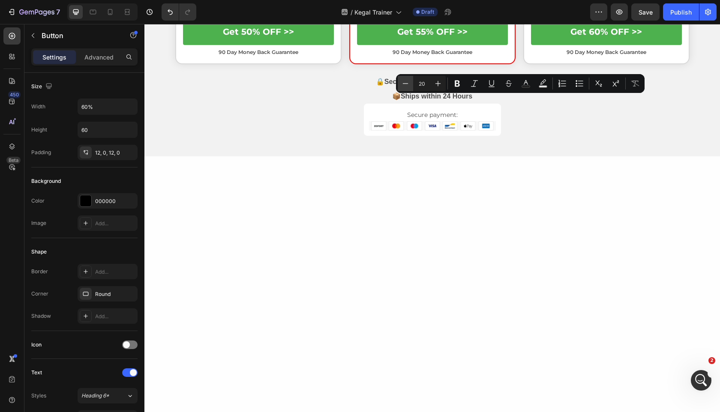
click at [409, 79] on icon "Editor contextual toolbar" at bounding box center [405, 83] width 9 height 9
type input "18"
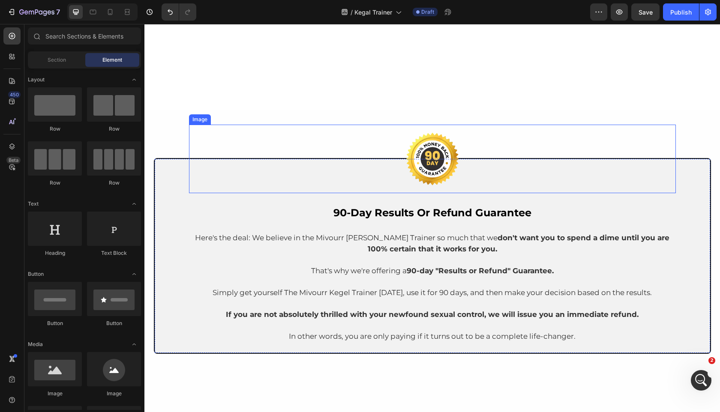
scroll to position [2702, 0]
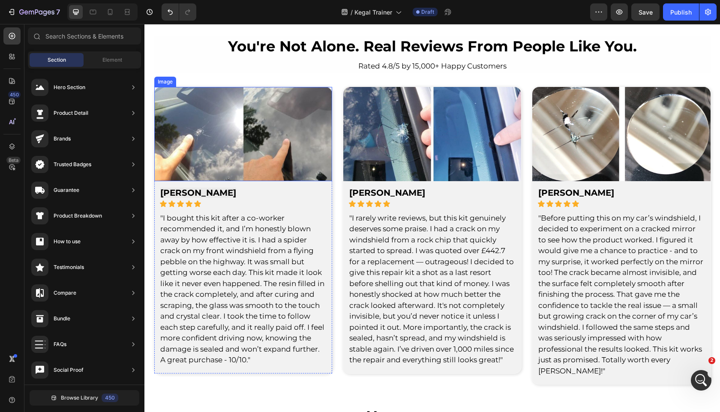
click at [237, 139] on img at bounding box center [243, 134] width 178 height 94
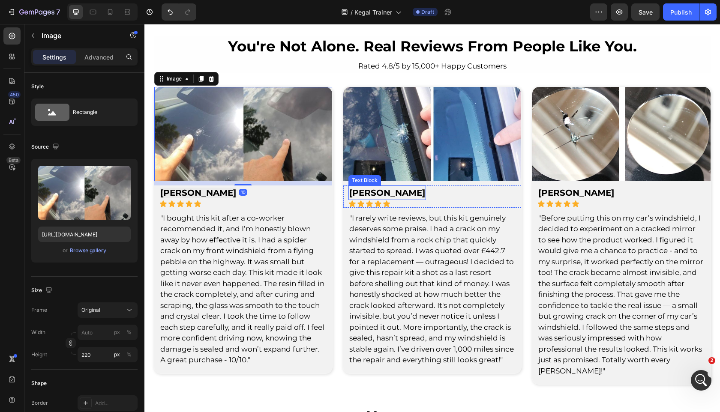
click at [361, 192] on span "[PERSON_NAME]" at bounding box center [387, 193] width 76 height 10
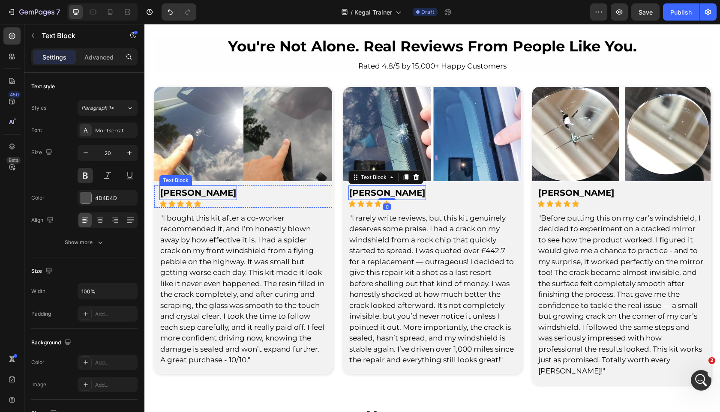
click at [167, 190] on strong "[PERSON_NAME]" at bounding box center [198, 193] width 76 height 10
click at [210, 129] on img at bounding box center [243, 134] width 178 height 94
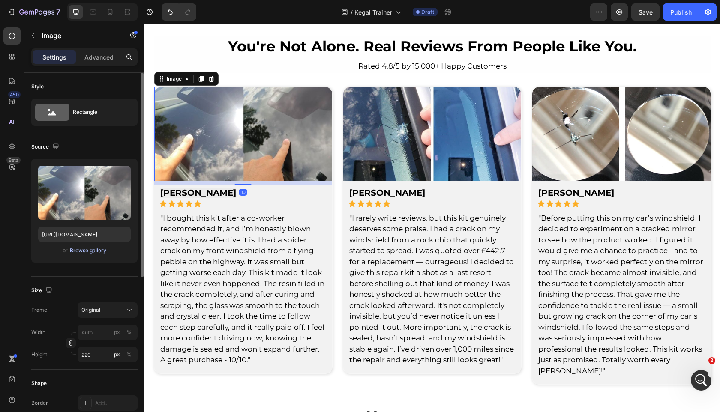
click at [92, 252] on div "Browse gallery" at bounding box center [88, 251] width 36 height 8
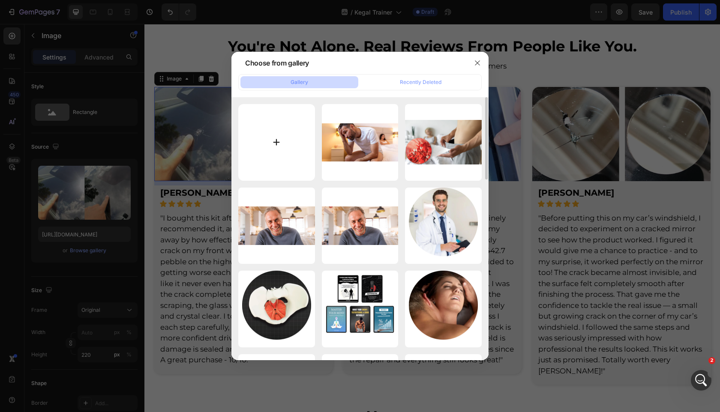
click at [282, 130] on input "file" at bounding box center [276, 142] width 77 height 77
type input "C:\fakepath\dvuxj8bw6ghcfv4suqq5.png"
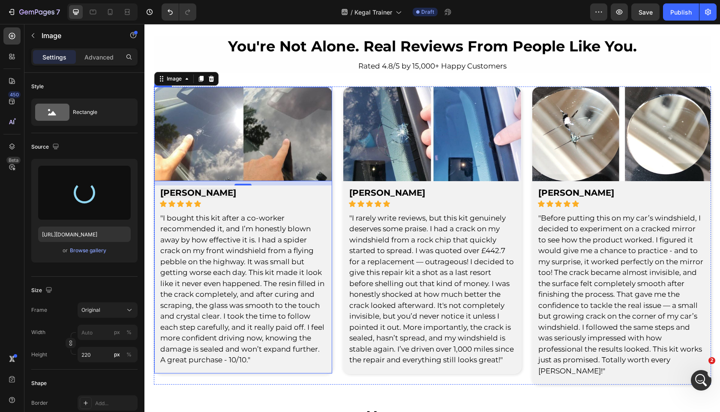
type input "[URL][DOMAIN_NAME]"
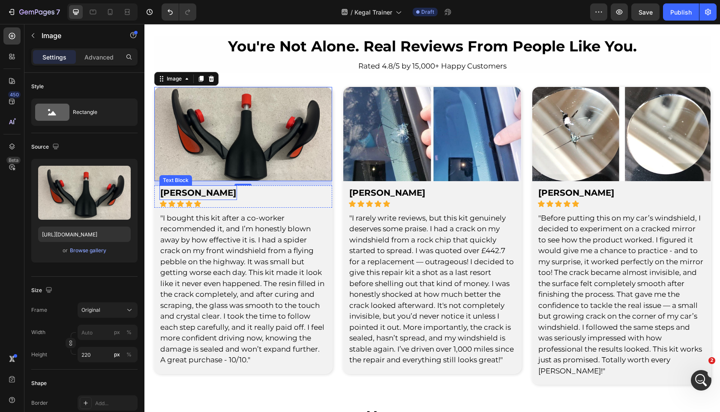
click at [191, 189] on strong "[PERSON_NAME]" at bounding box center [198, 193] width 76 height 10
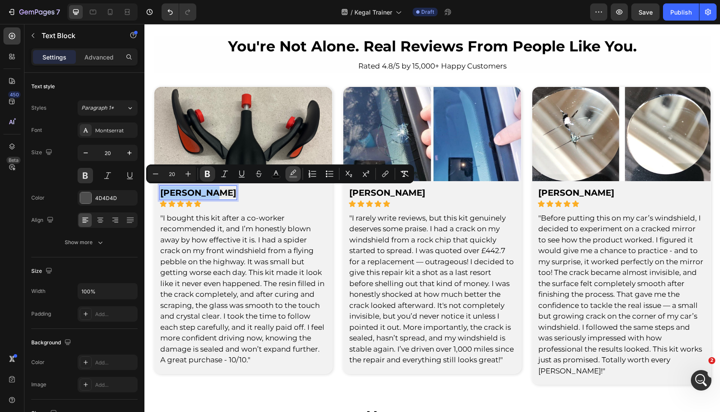
click at [297, 171] on icon "Editor contextual toolbar" at bounding box center [293, 174] width 9 height 9
type input "DADADA"
type input "31"
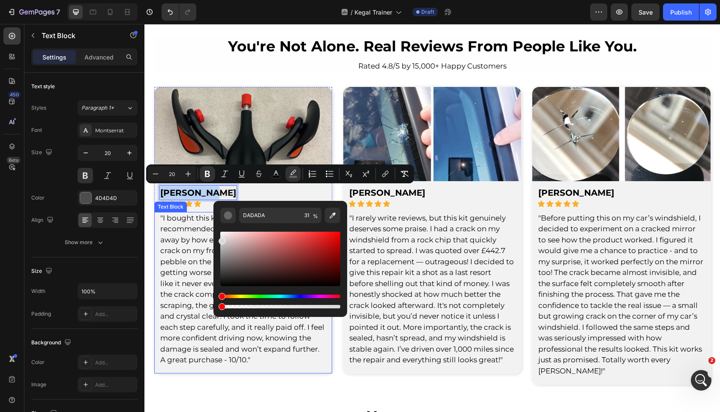
drag, startPoint x: 403, startPoint y: 330, endPoint x: 193, endPoint y: 305, distance: 211.5
type input "0"
click at [191, 236] on span ""I bought this kit after a co-worker recommended it, and I’m honestly blown awa…" at bounding box center [242, 289] width 164 height 151
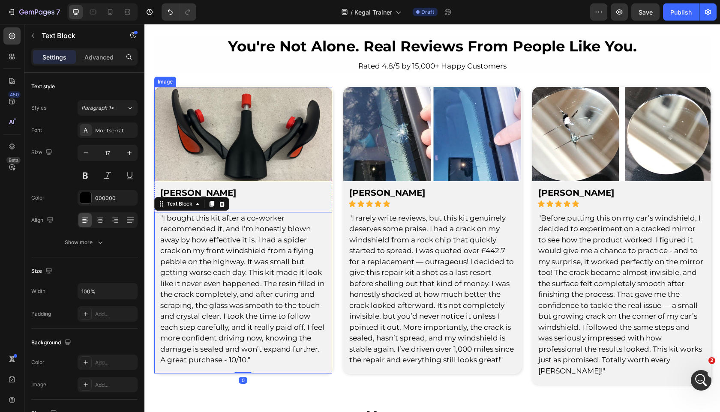
click at [236, 153] on img at bounding box center [243, 134] width 178 height 94
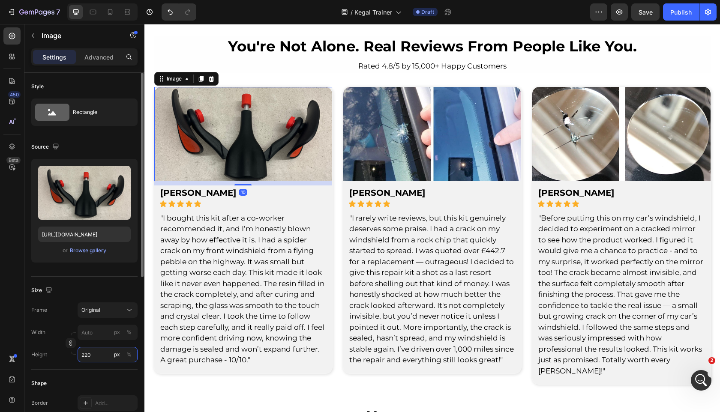
click at [102, 353] on input "220" at bounding box center [108, 354] width 60 height 15
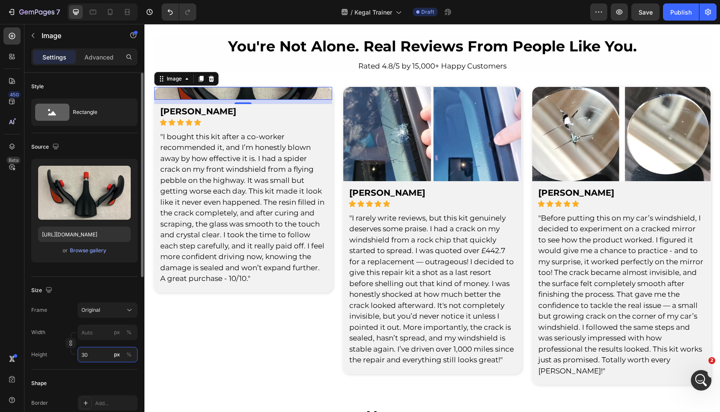
type input "300"
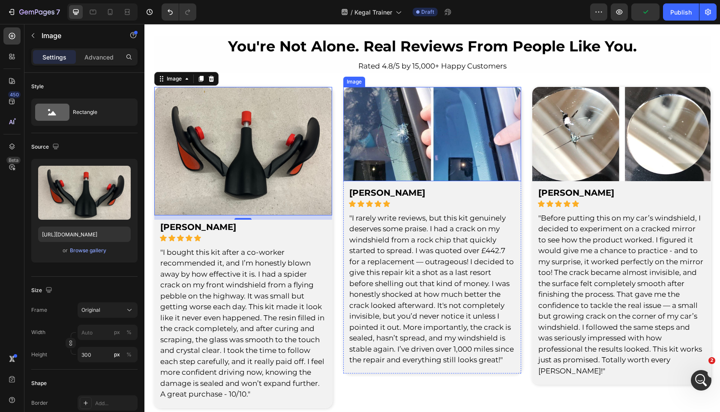
click at [475, 174] on img at bounding box center [432, 134] width 178 height 94
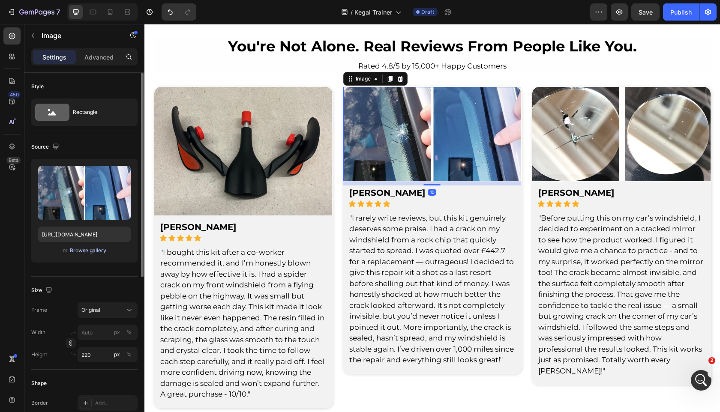
click at [92, 248] on div "Browse gallery" at bounding box center [88, 251] width 36 height 8
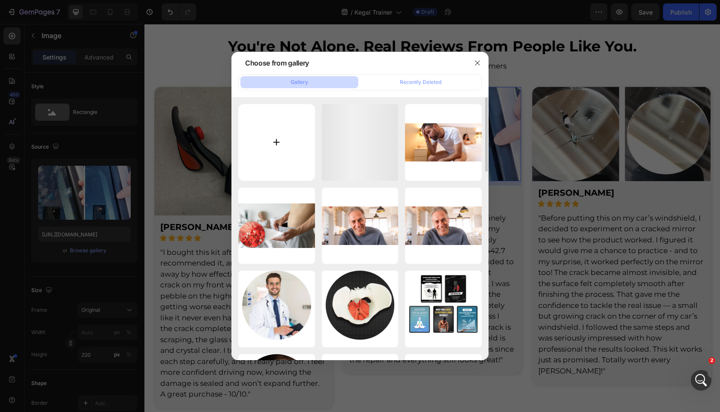
click at [281, 133] on input "file" at bounding box center [276, 142] width 77 height 77
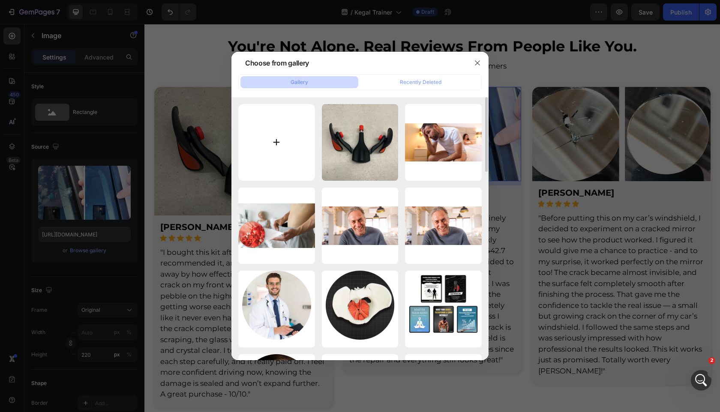
type input "C:\fakepath\wlbiahpl1ykyn86mn3qb.png"
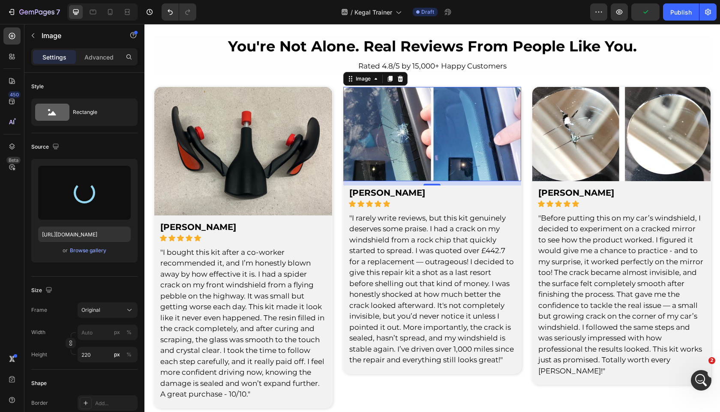
type input "[URL][DOMAIN_NAME]"
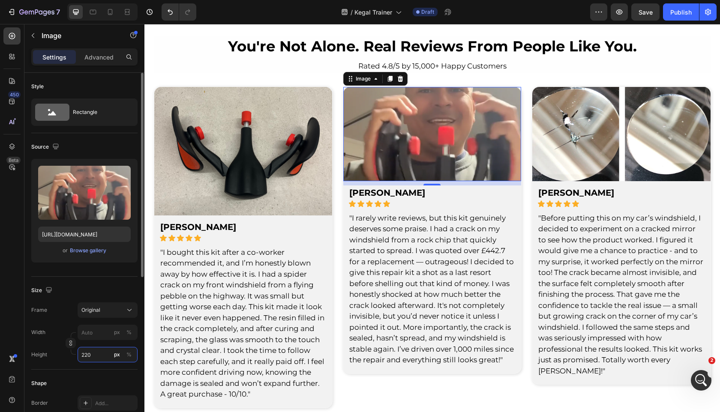
click at [98, 356] on input "220" at bounding box center [108, 354] width 60 height 15
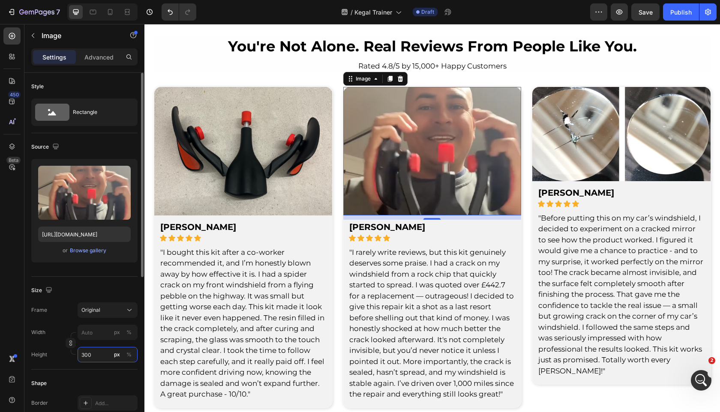
click at [105, 354] on input "300" at bounding box center [108, 354] width 60 height 15
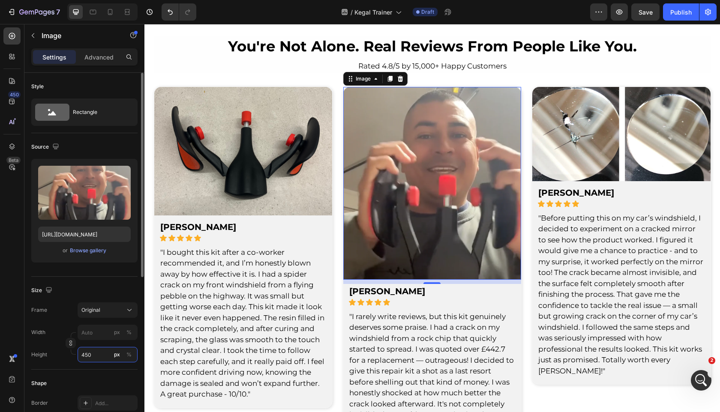
click at [105, 354] on input "450" at bounding box center [108, 354] width 60 height 15
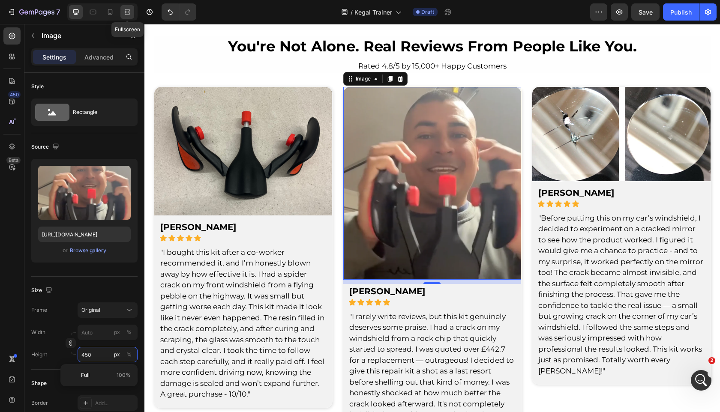
type input "450"
click at [128, 17] on div at bounding box center [127, 12] width 14 height 14
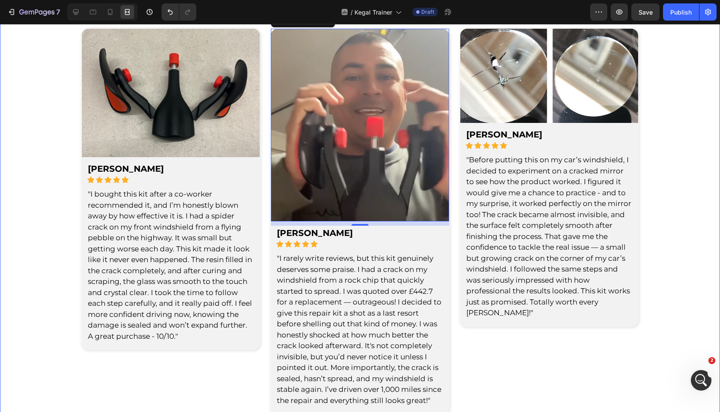
scroll to position [2739, 0]
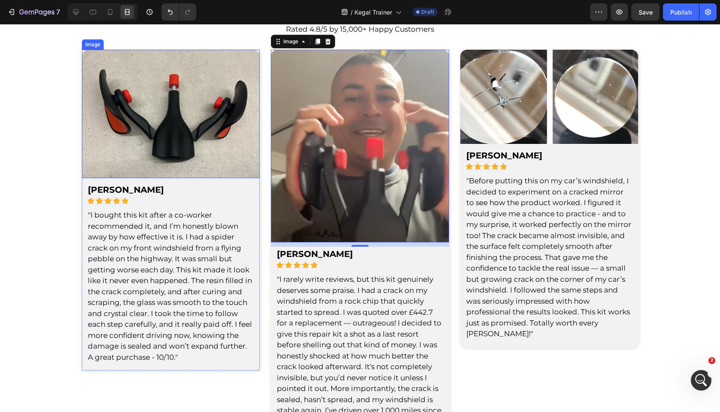
click at [97, 89] on img at bounding box center [171, 114] width 178 height 129
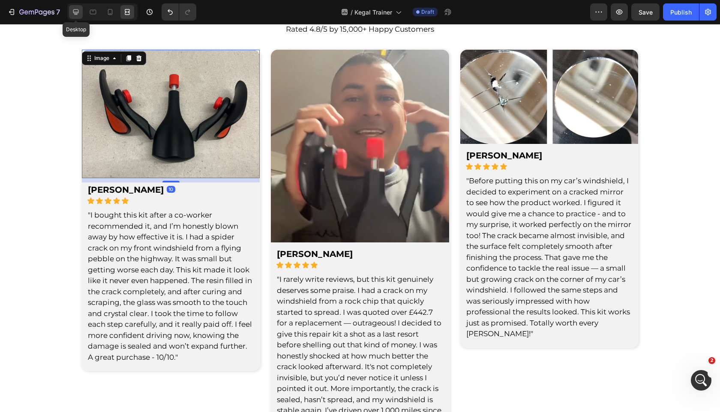
click at [78, 12] on icon at bounding box center [76, 12] width 6 height 6
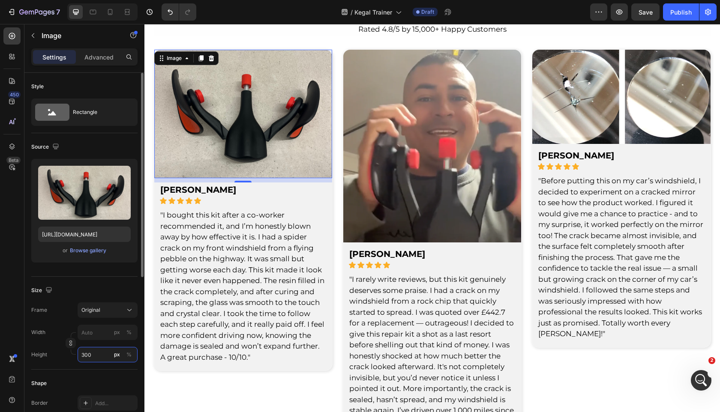
click at [96, 349] on input "300" at bounding box center [108, 354] width 60 height 15
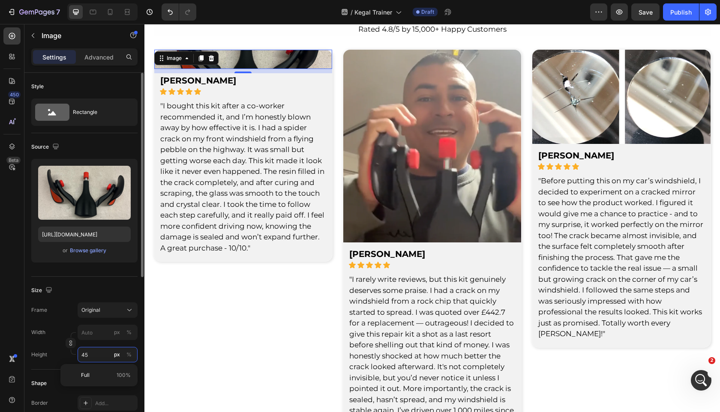
type input "450"
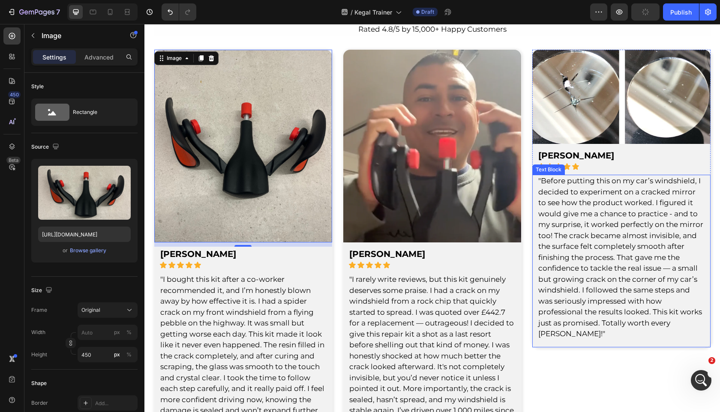
click at [574, 249] on span ""Before putting this on my car’s windshield, I decided to experiment on a crack…" at bounding box center [620, 258] width 165 height 162
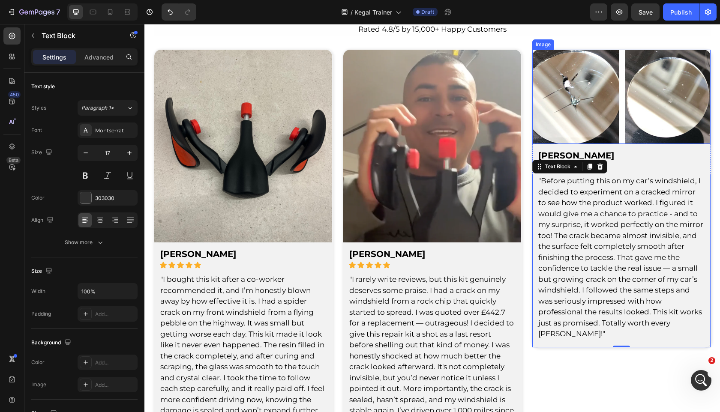
click at [592, 102] on img at bounding box center [621, 97] width 178 height 94
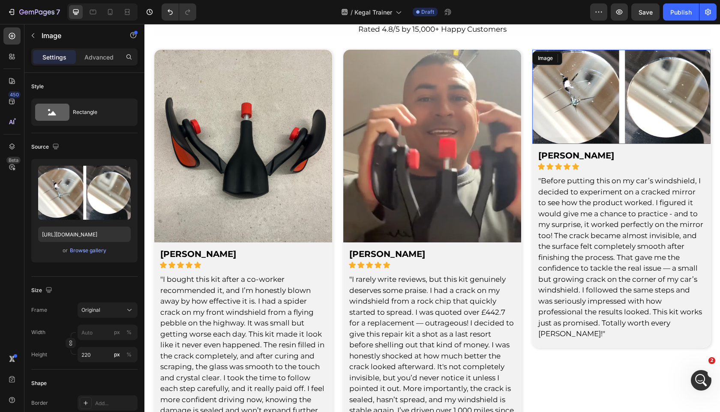
click at [608, 96] on img at bounding box center [621, 97] width 178 height 94
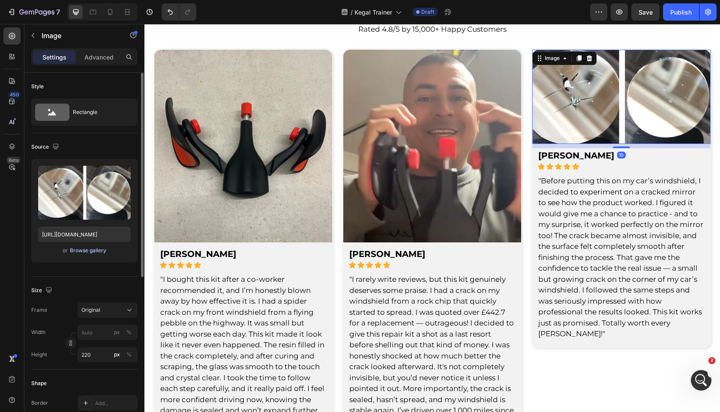
click at [93, 252] on div "Browse gallery" at bounding box center [88, 251] width 36 height 8
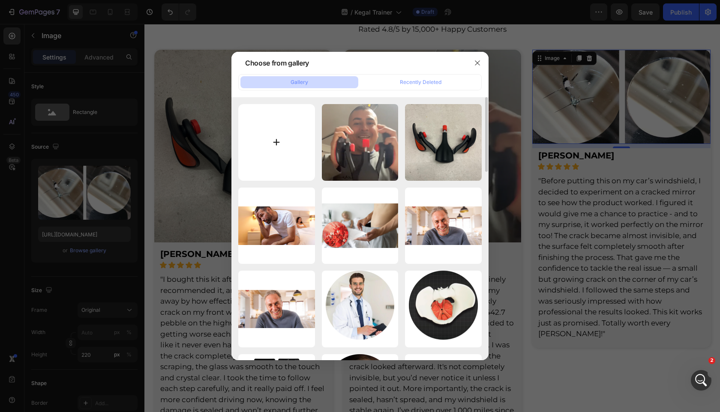
click at [259, 154] on input "file" at bounding box center [276, 142] width 77 height 77
type input "C:\fakepath\r4ytyf2kldrqv9twnfkw.png"
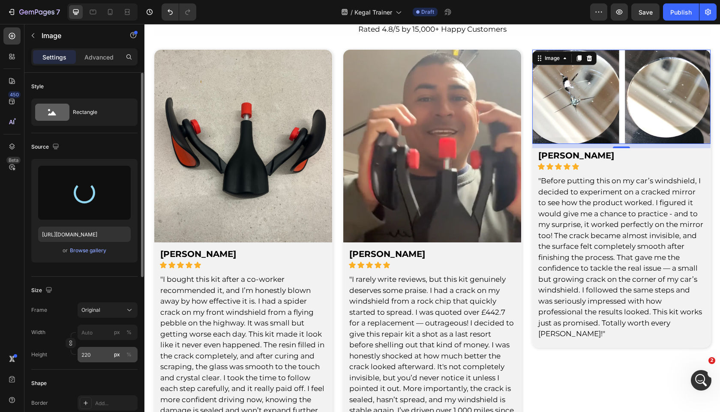
type input "[URL][DOMAIN_NAME]"
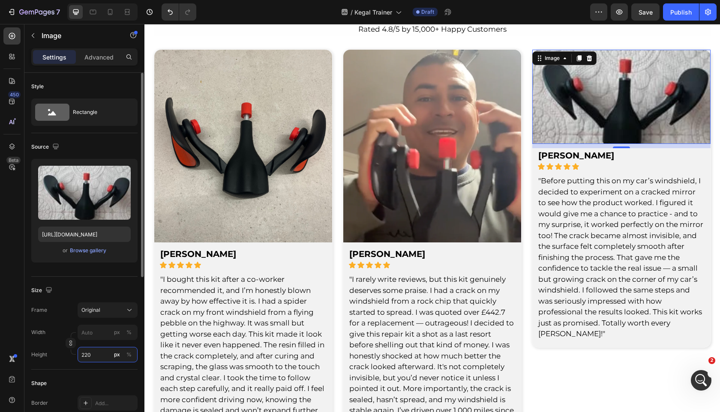
click at [89, 361] on input "220" at bounding box center [108, 354] width 60 height 15
type input "450"
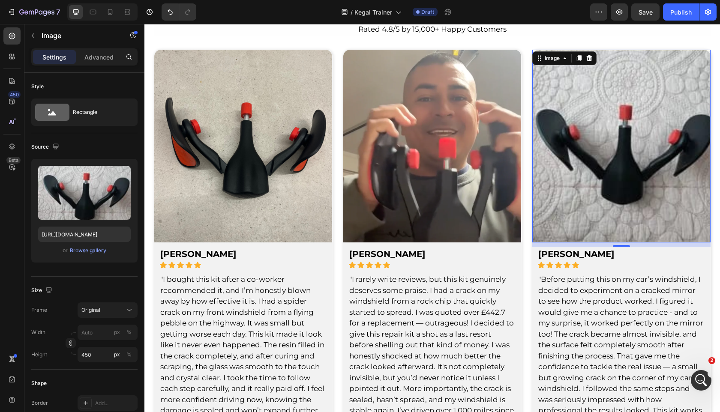
click at [271, 304] on span ""I bought this kit after a co-worker recommended it, and I’m honestly blown awa…" at bounding box center [242, 350] width 164 height 151
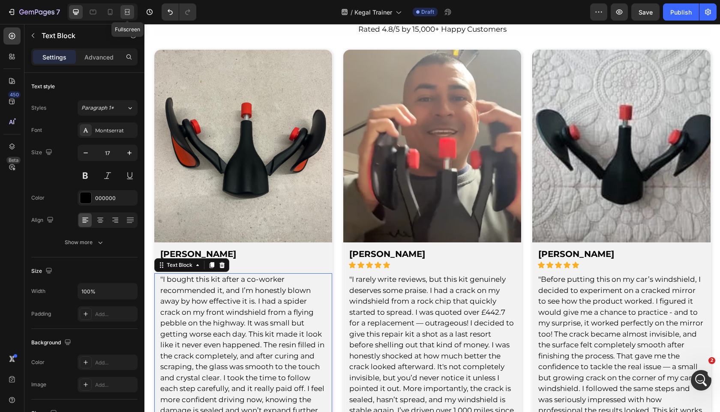
click at [123, 14] on icon at bounding box center [127, 12] width 9 height 9
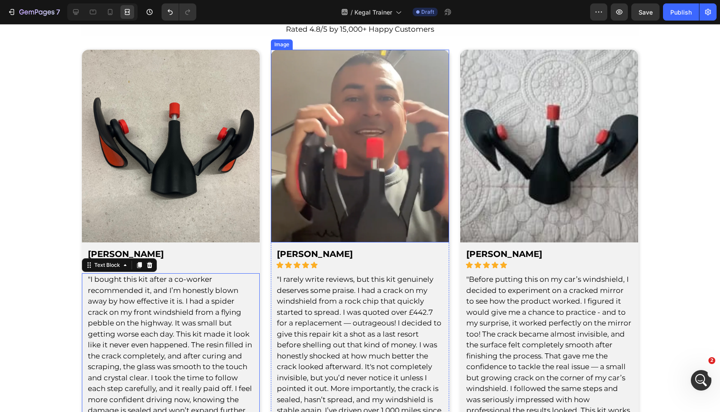
click at [325, 81] on img at bounding box center [360, 146] width 178 height 193
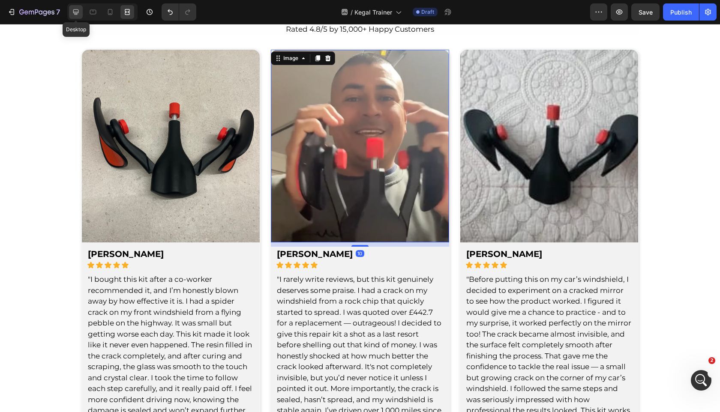
click at [81, 12] on div at bounding box center [76, 12] width 14 height 14
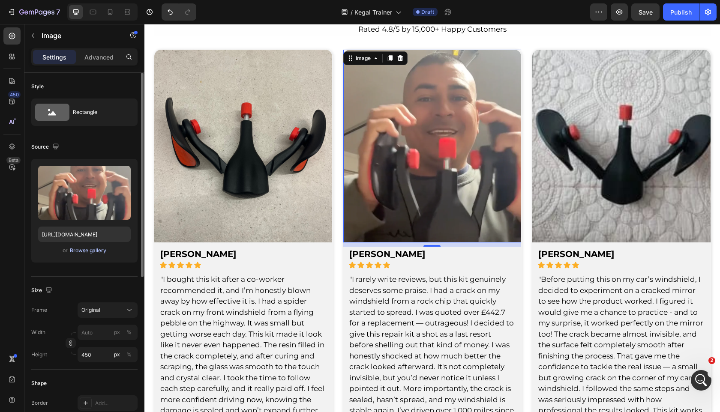
click at [78, 252] on div "Browse gallery" at bounding box center [88, 251] width 36 height 8
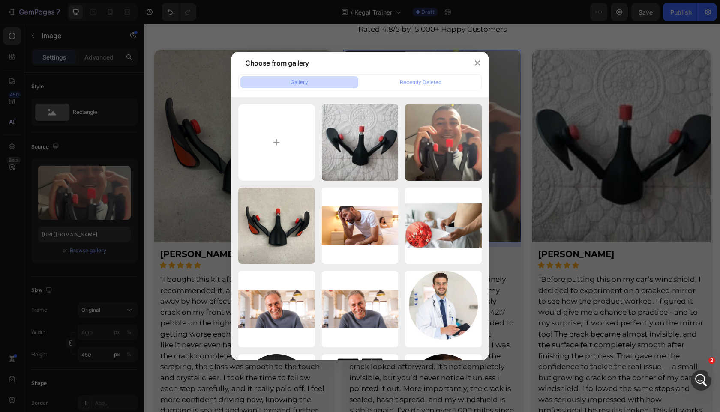
click at [572, 128] on div at bounding box center [360, 206] width 720 height 412
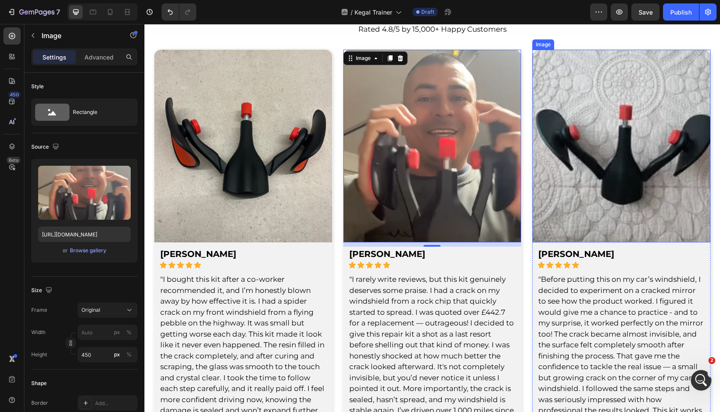
drag, startPoint x: 602, startPoint y: 126, endPoint x: 597, endPoint y: 126, distance: 5.1
click at [602, 126] on img at bounding box center [621, 146] width 178 height 193
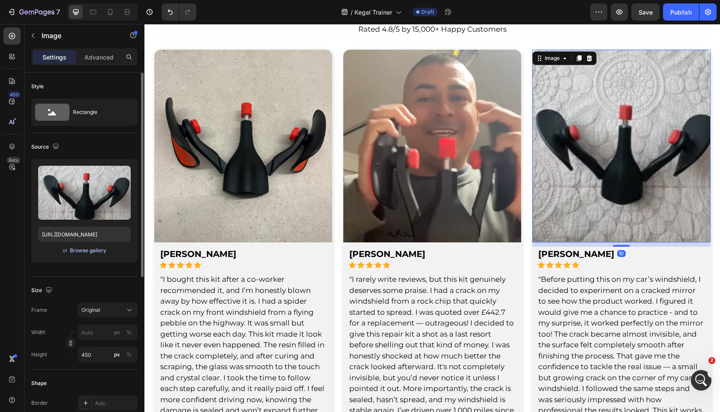
click at [95, 249] on div "Browse gallery" at bounding box center [88, 251] width 36 height 8
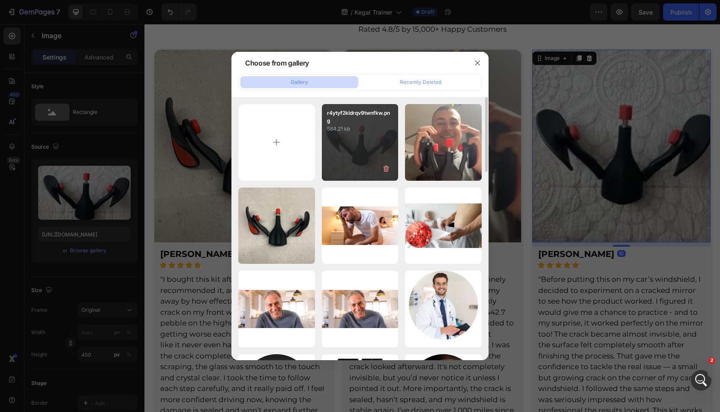
click at [322, 134] on div "r4ytyf2kldrqv9twnfkw.png 584.21 kb" at bounding box center [360, 142] width 77 height 77
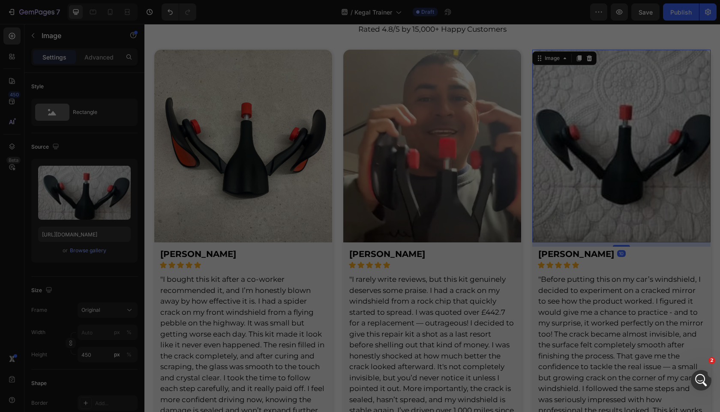
drag, startPoint x: 433, startPoint y: 161, endPoint x: 289, endPoint y: 137, distance: 146.4
click at [289, 137] on img at bounding box center [243, 146] width 178 height 193
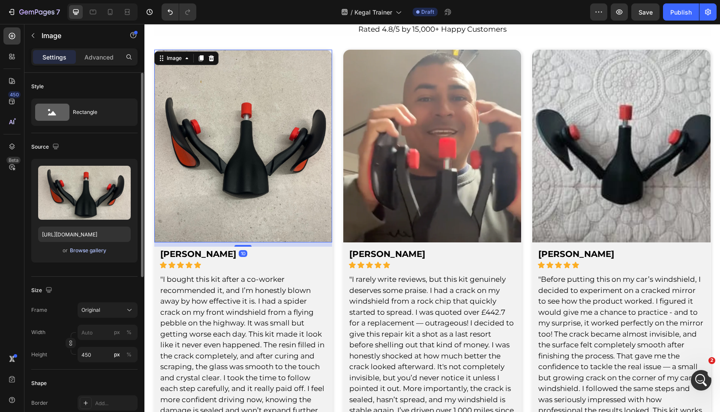
click at [84, 255] on button "Browse gallery" at bounding box center [87, 250] width 37 height 9
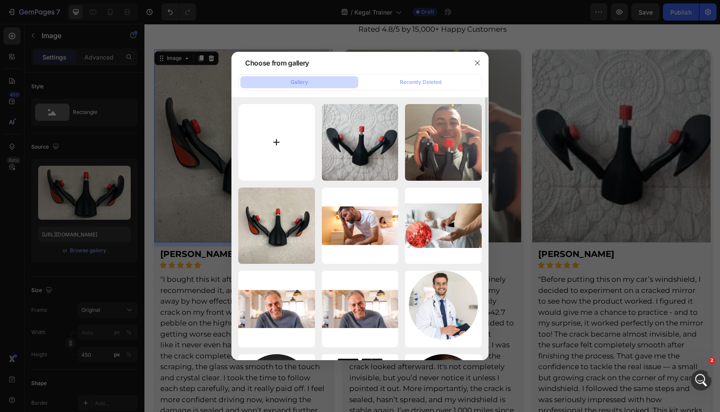
click at [305, 146] on input "file" at bounding box center [276, 142] width 77 height 77
type input "C:\fakepath\61Xbo7ohjyL.jpg"
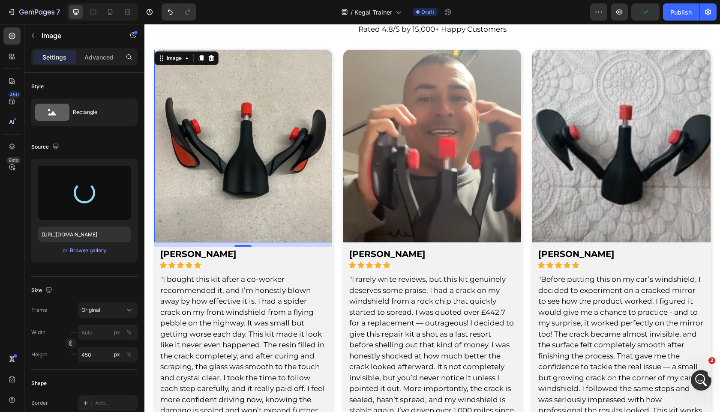
type input "[URL][DOMAIN_NAME]"
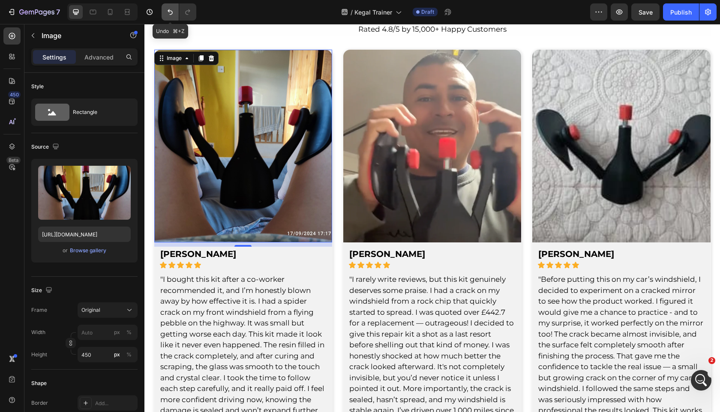
click at [171, 14] on icon "Undo/Redo" at bounding box center [170, 12] width 5 height 6
click at [396, 77] on img at bounding box center [432, 146] width 178 height 193
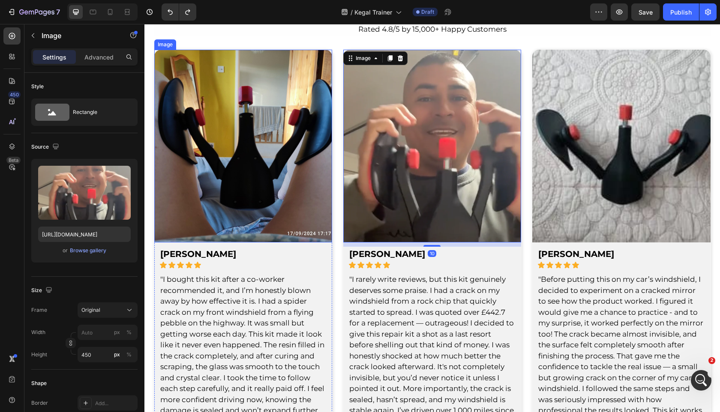
click at [298, 104] on img at bounding box center [243, 146] width 178 height 193
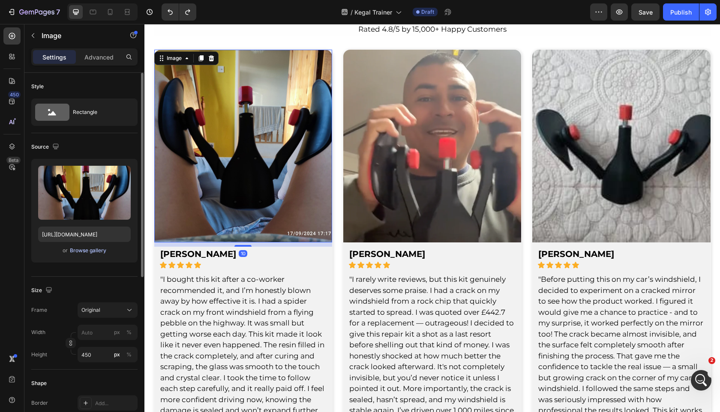
click at [81, 248] on div "Browse gallery" at bounding box center [88, 251] width 36 height 8
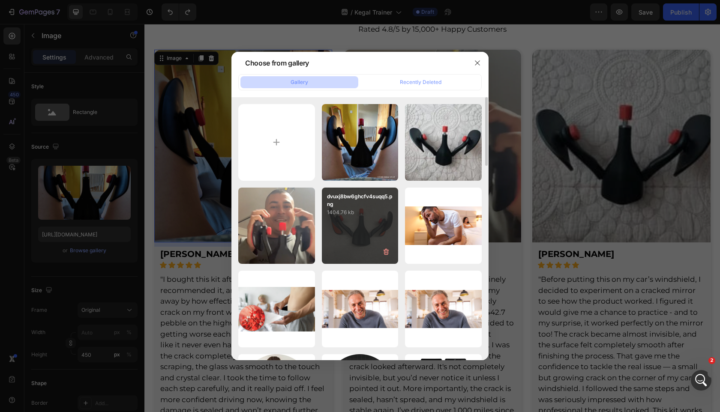
click at [345, 211] on p "1404.76 kb" at bounding box center [360, 212] width 66 height 9
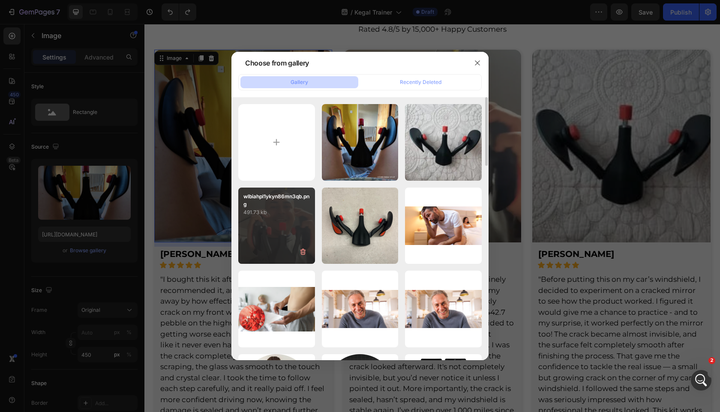
type input "[URL][DOMAIN_NAME]"
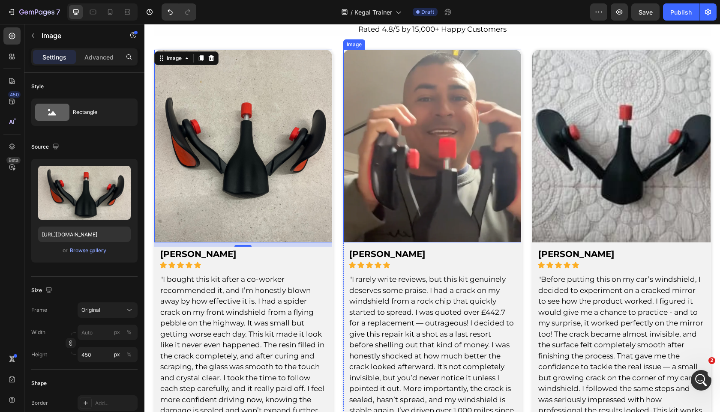
drag, startPoint x: 227, startPoint y: 287, endPoint x: 406, endPoint y: 153, distance: 223.0
click at [406, 153] on img at bounding box center [432, 146] width 178 height 193
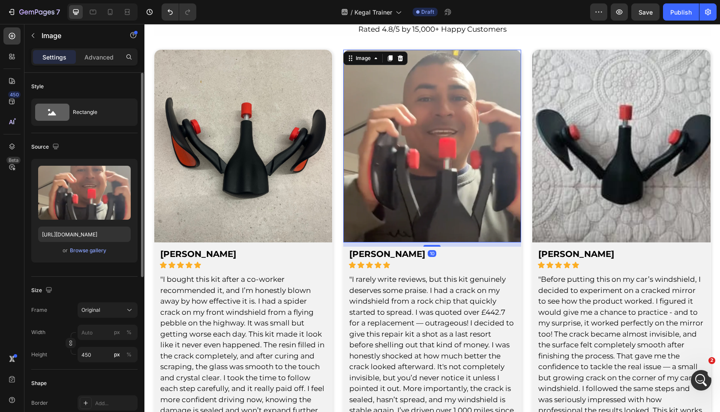
click at [88, 255] on div "or Browse gallery" at bounding box center [84, 251] width 93 height 10
click at [637, 120] on img at bounding box center [621, 146] width 178 height 193
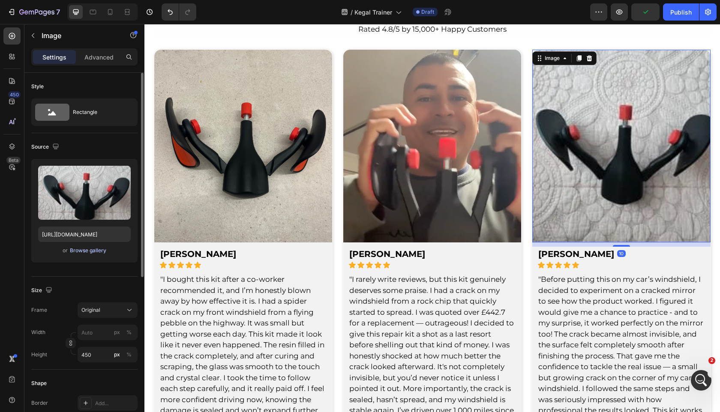
click at [84, 251] on div "Browse gallery" at bounding box center [88, 251] width 36 height 8
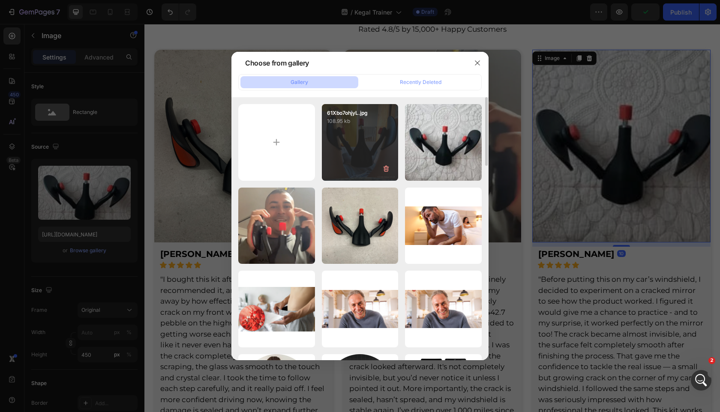
click at [344, 153] on div "61Xbo7ohjyL.jpg 108.95 kb" at bounding box center [360, 142] width 77 height 77
type input "[URL][DOMAIN_NAME]"
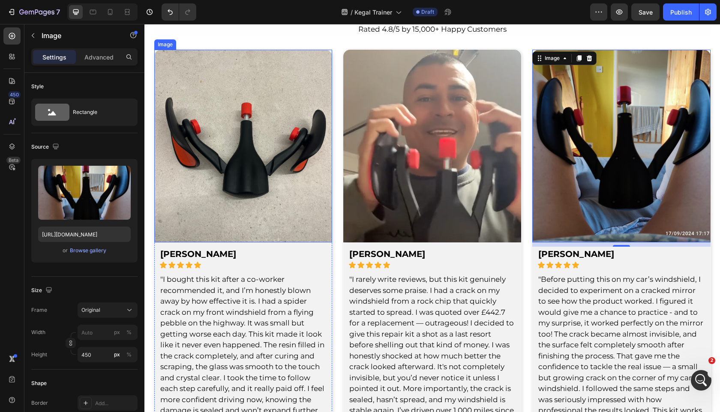
click at [267, 273] on div "Image [PERSON_NAME] Text Block Icon Icon Icon Icon Icon Icon List Row "I bought…" at bounding box center [243, 242] width 178 height 385
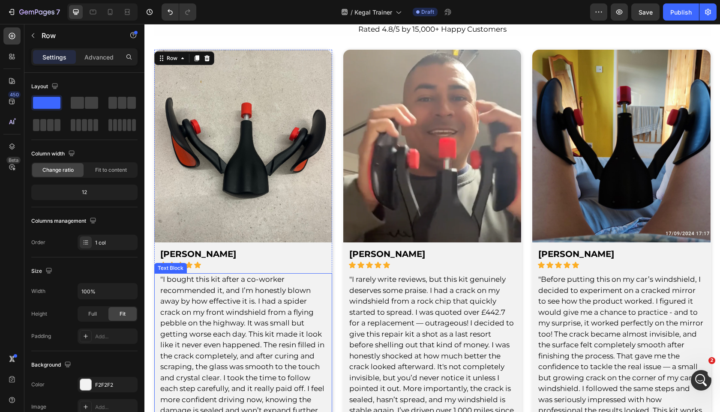
click at [289, 320] on span ""I bought this kit after a co-worker recommended it, and I’m honestly blown awa…" at bounding box center [242, 350] width 164 height 151
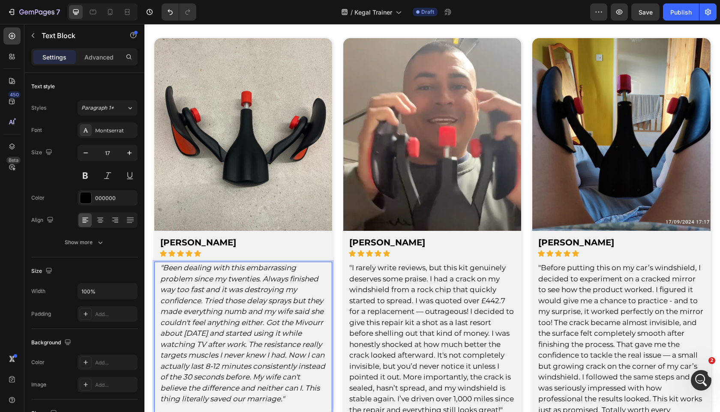
scroll to position [2823, 0]
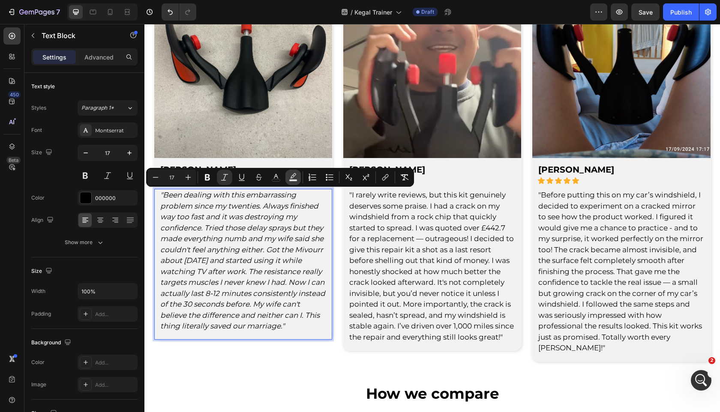
click at [294, 178] on icon "Editor contextual toolbar" at bounding box center [293, 177] width 9 height 9
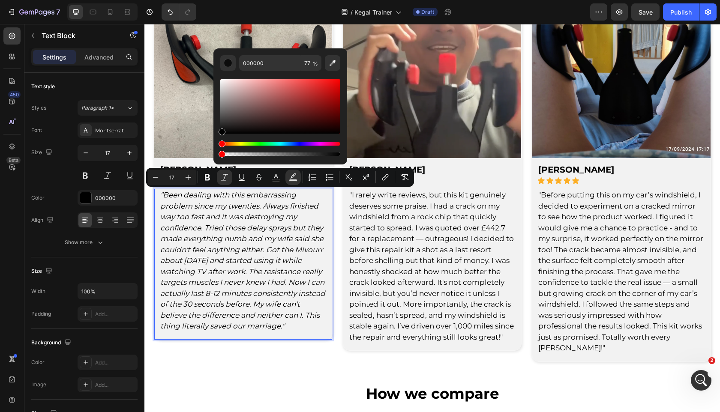
drag, startPoint x: 459, startPoint y: 177, endPoint x: 218, endPoint y: 207, distance: 242.2
click at [236, 242] on icon ""Been dealing with this embarrassing problem since my twenties. Always finished…" at bounding box center [242, 261] width 165 height 140
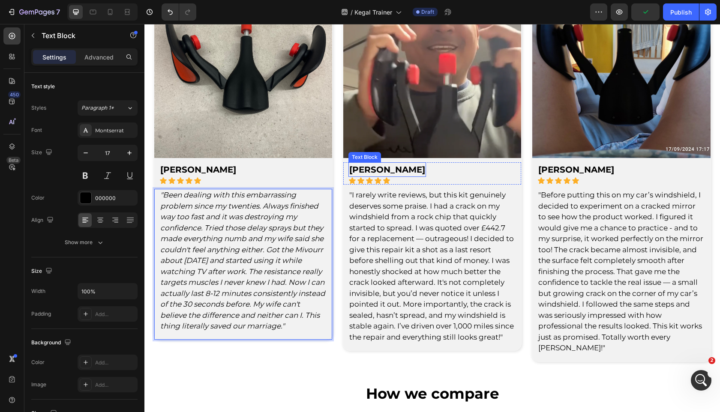
click at [367, 166] on span "[PERSON_NAME]" at bounding box center [387, 170] width 76 height 10
click at [367, 169] on span "[PERSON_NAME]" at bounding box center [387, 170] width 76 height 10
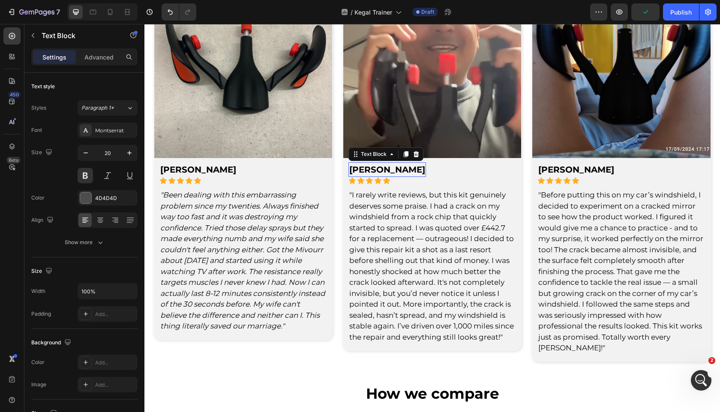
click at [367, 169] on span "[PERSON_NAME]" at bounding box center [387, 170] width 76 height 10
click at [390, 224] on span ""I rarely write reviews, but this kit genuinely deserves some praise. I had a c…" at bounding box center [431, 266] width 165 height 151
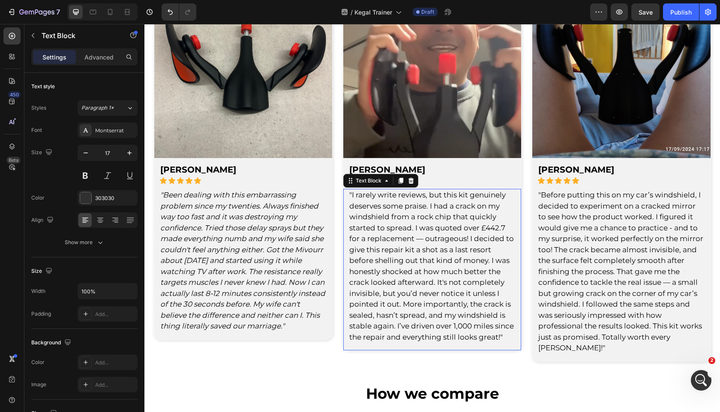
click at [390, 224] on span ""I rarely write reviews, but this kit genuinely deserves some praise. I had a c…" at bounding box center [431, 266] width 165 height 151
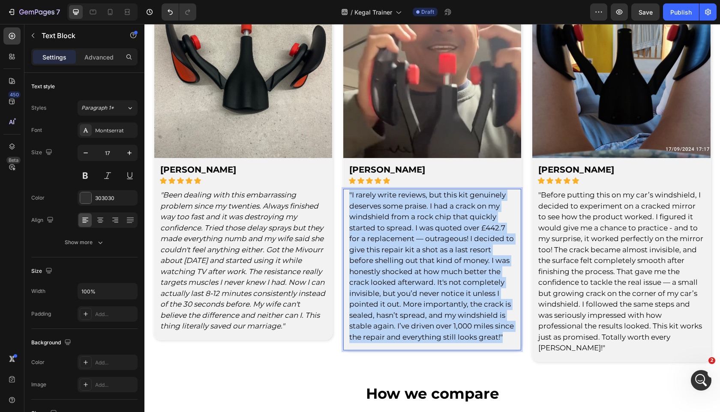
click at [390, 224] on span ""I rarely write reviews, but this kit genuinely deserves some praise. I had a c…" at bounding box center [431, 266] width 165 height 151
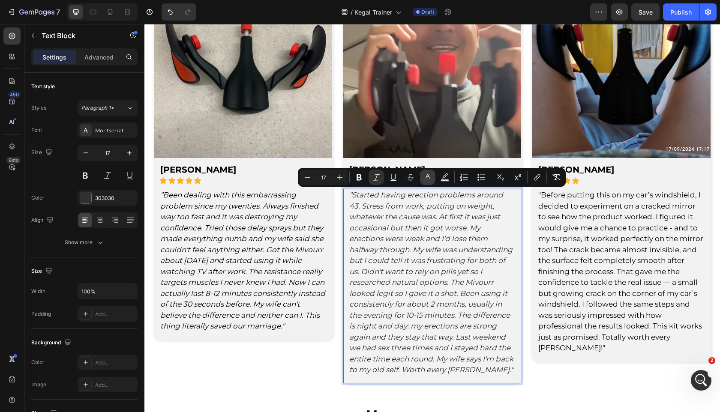
click at [430, 177] on icon "Editor contextual toolbar" at bounding box center [428, 177] width 9 height 9
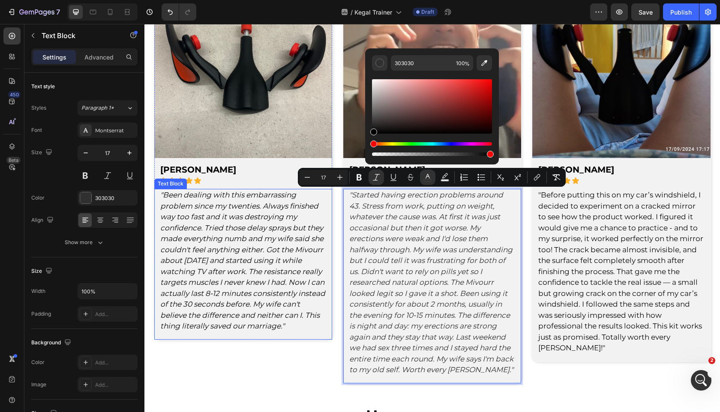
drag, startPoint x: 547, startPoint y: 141, endPoint x: 300, endPoint y: 205, distance: 255.6
click at [235, 233] on p ""Been dealing with this embarrassing problem since my twenties. Always finished…" at bounding box center [243, 261] width 166 height 142
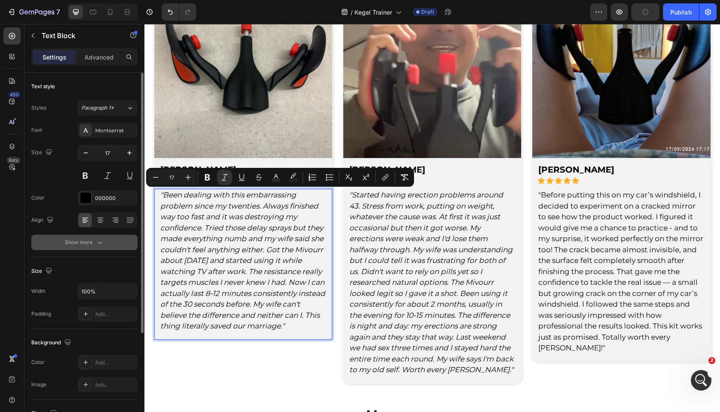
click at [77, 243] on div "Show more" at bounding box center [85, 242] width 40 height 9
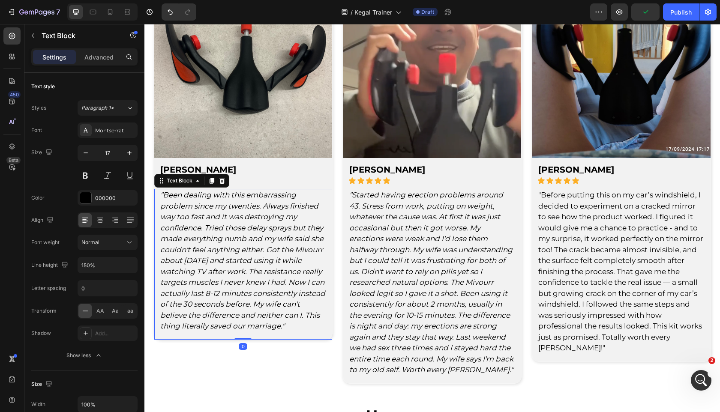
click at [385, 235] on icon ""Started having erection problems around 43. Stress from work, putting on weigh…" at bounding box center [431, 282] width 164 height 183
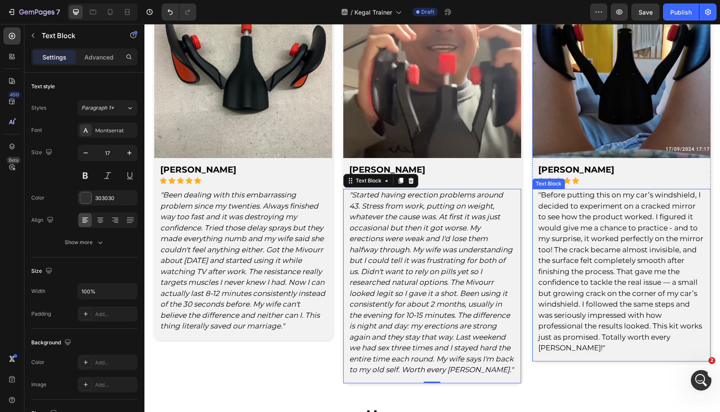
click at [581, 231] on span ""Before putting this on my car’s windshield, I decided to experiment on a crack…" at bounding box center [620, 272] width 165 height 162
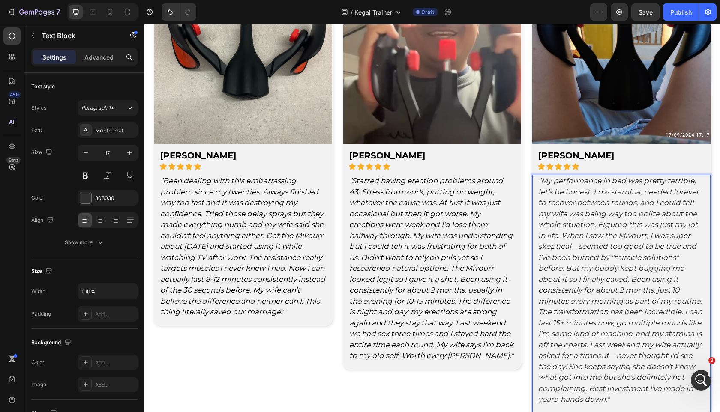
scroll to position [2838, 0]
click at [575, 216] on icon ""My performance in bed was pretty terrible, let's be honest. Low stamina, neede…" at bounding box center [620, 289] width 164 height 227
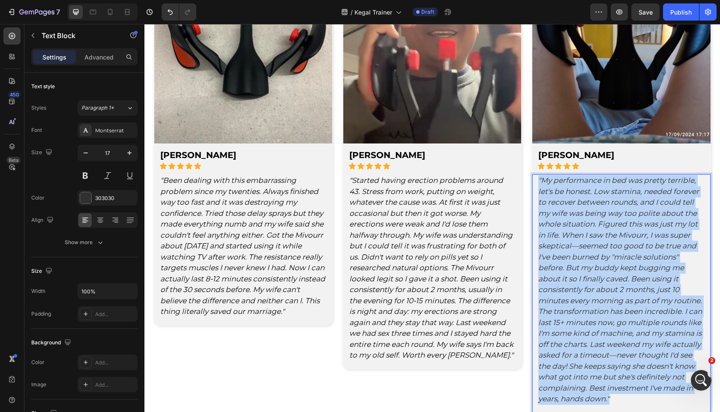
click at [575, 216] on icon ""My performance in bed was pretty terrible, let's be honest. Low stamina, neede…" at bounding box center [620, 289] width 164 height 227
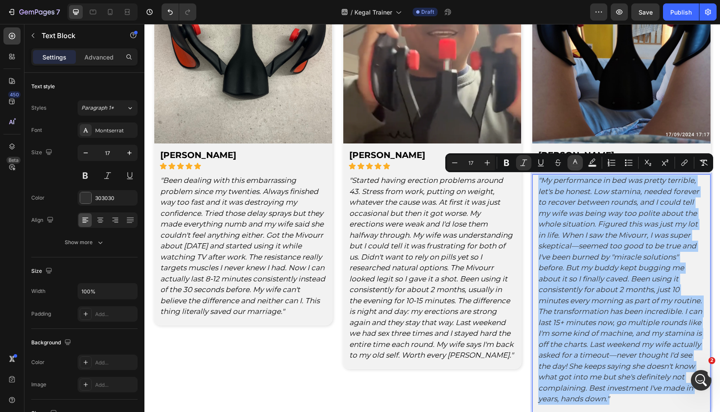
click at [579, 168] on button "color" at bounding box center [575, 162] width 15 height 15
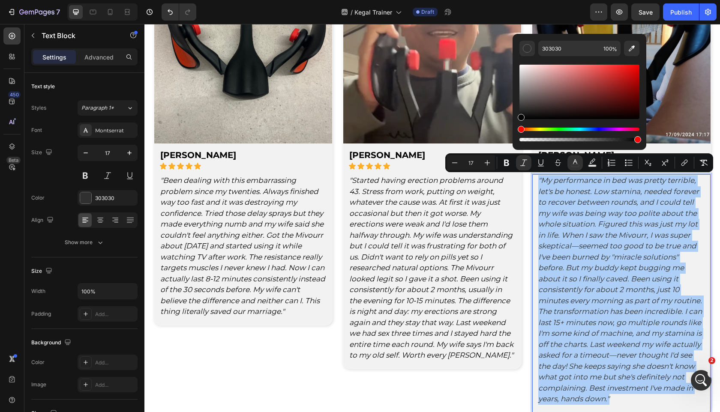
drag, startPoint x: 539, startPoint y: 103, endPoint x: 477, endPoint y: 171, distance: 92.3
click at [477, 171] on div "Minus 17 Plus Bold Italic Underline Strikethrough color color Numbered List Bul…" at bounding box center [579, 162] width 268 height 19
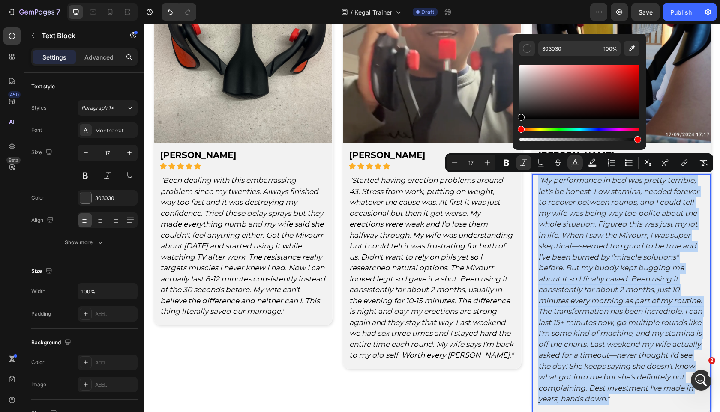
click at [476, 231] on icon ""Started having erection problems around 43. Stress from work, putting on weigh…" at bounding box center [431, 267] width 164 height 183
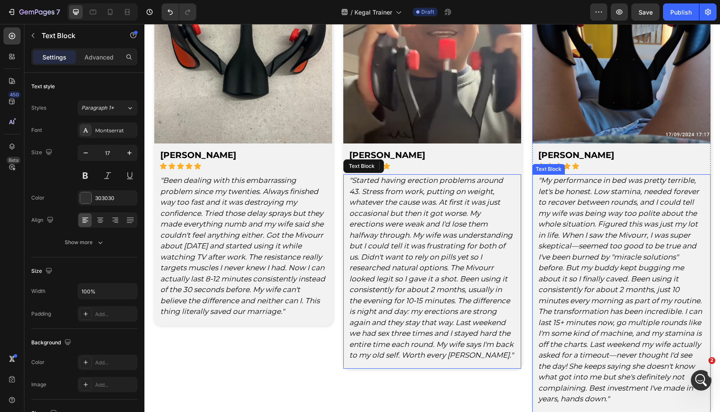
click at [567, 148] on div "[PERSON_NAME]" at bounding box center [577, 155] width 78 height 15
click at [559, 153] on span "[PERSON_NAME]" at bounding box center [576, 155] width 76 height 10
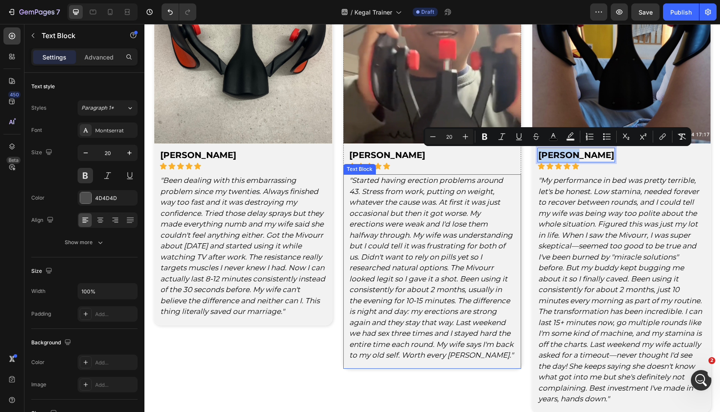
click at [426, 239] on icon ""Started having erection problems around 43. Stress from work, putting on weigh…" at bounding box center [431, 267] width 164 height 183
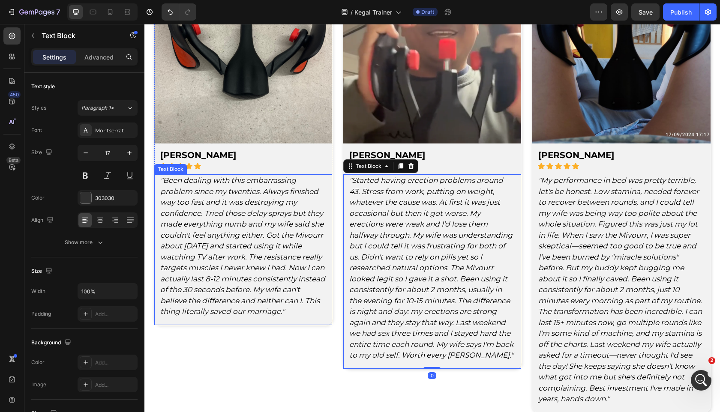
click at [324, 242] on icon ""Been dealing with this embarrassing problem since my twenties. Always finished…" at bounding box center [242, 246] width 165 height 140
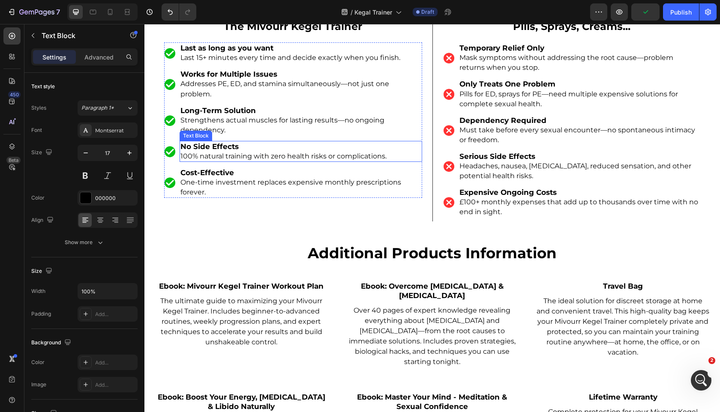
scroll to position [3535, 0]
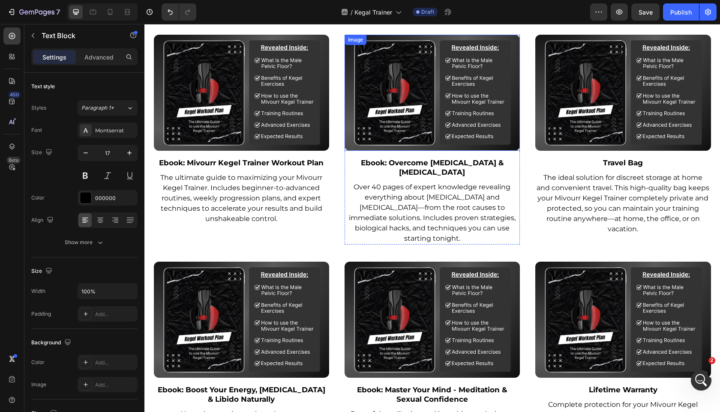
click at [410, 82] on img at bounding box center [432, 93] width 175 height 116
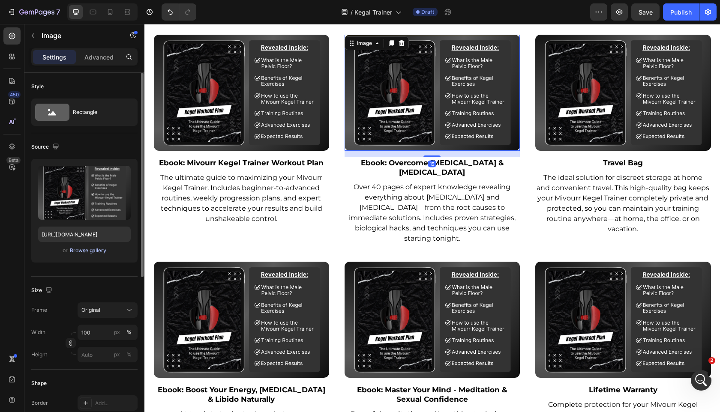
click at [82, 254] on div "Browse gallery" at bounding box center [88, 251] width 36 height 8
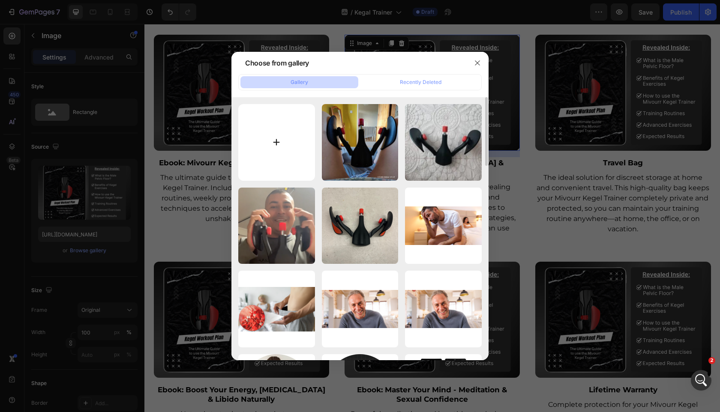
click at [251, 157] on input "file" at bounding box center [276, 142] width 77 height 77
type input "C:\fakepath\fqx0e8pcumqrrhpoxhou.webp"
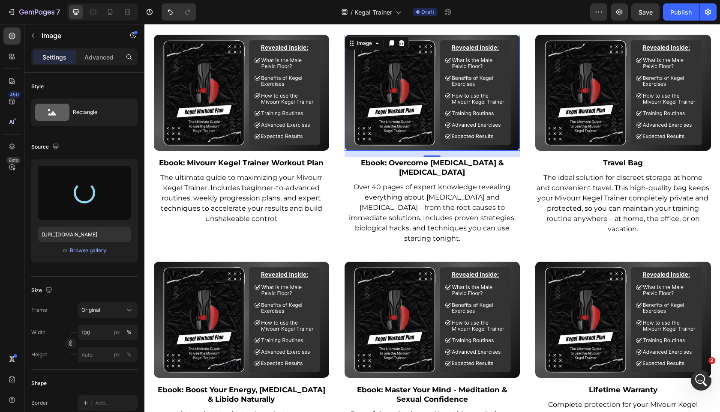
type input "[URL][DOMAIN_NAME]"
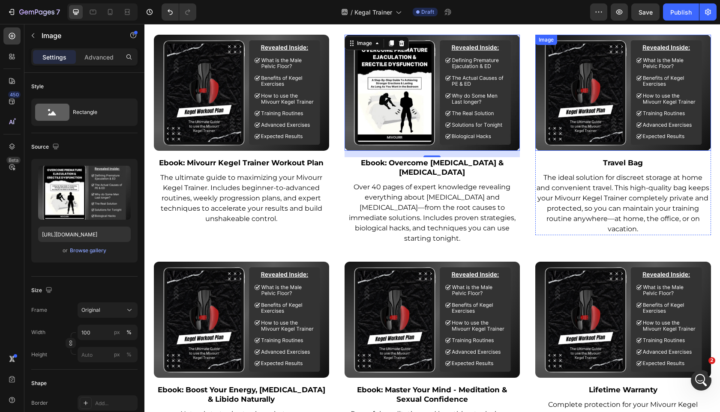
click at [616, 108] on img at bounding box center [622, 93] width 175 height 116
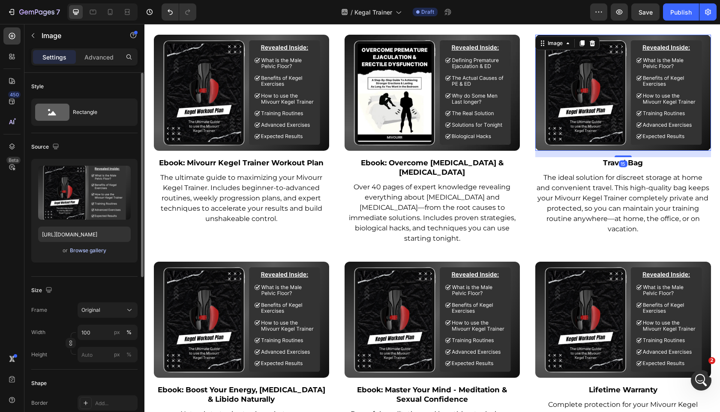
click at [105, 247] on div "Browse gallery" at bounding box center [88, 251] width 36 height 8
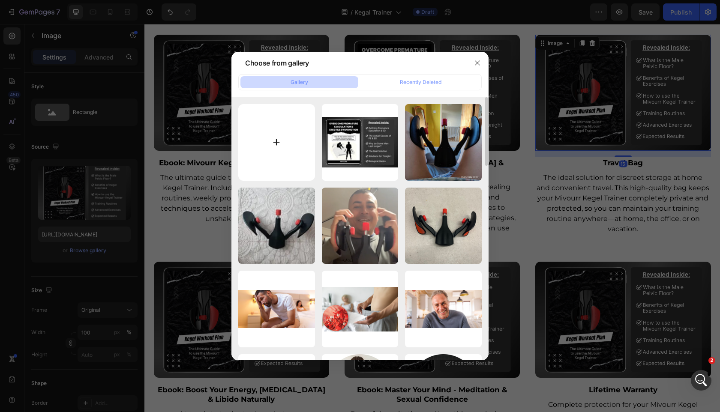
click at [239, 151] on input "file" at bounding box center [276, 142] width 77 height 77
type input "C:\fakepath\vejimdyznwbkznmn4hk4.webp"
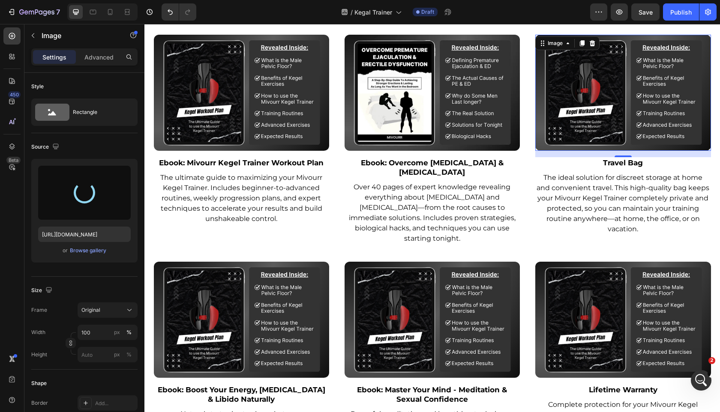
type input "[URL][DOMAIN_NAME]"
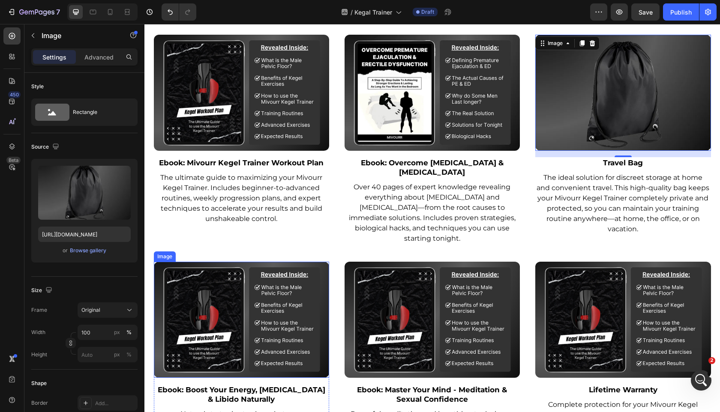
click at [246, 304] on img at bounding box center [241, 320] width 175 height 116
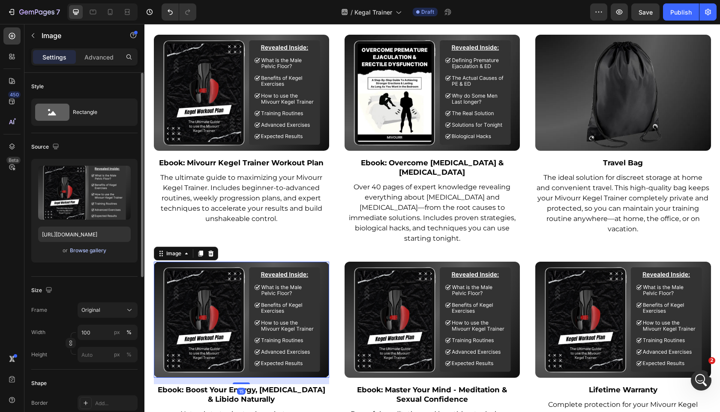
click at [71, 248] on div "Browse gallery" at bounding box center [88, 251] width 36 height 8
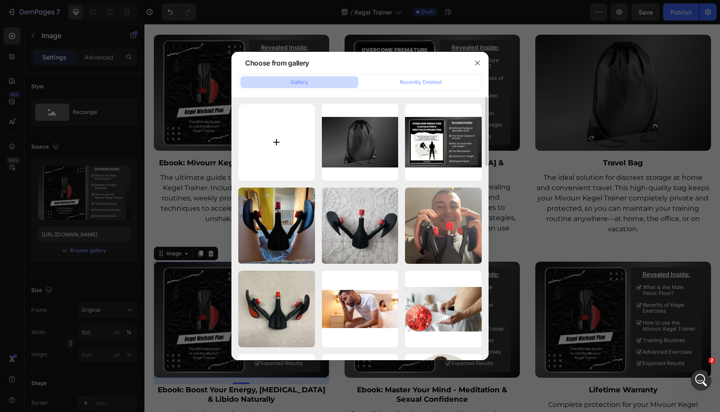
click at [285, 134] on input "file" at bounding box center [276, 142] width 77 height 77
type input "C:\fakepath\ahv4adqzzmm2jktikf9z.webp"
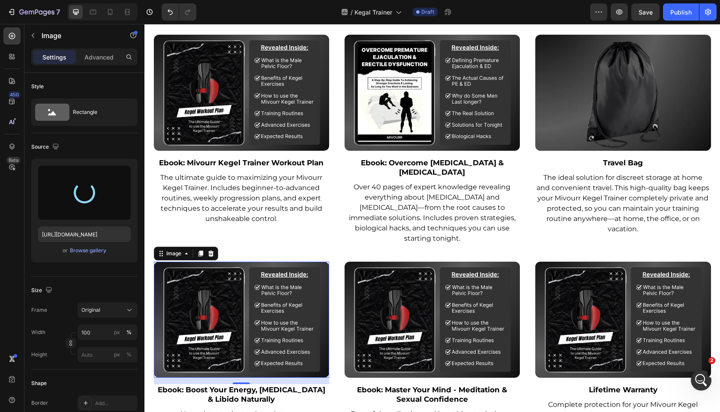
type input "[URL][DOMAIN_NAME]"
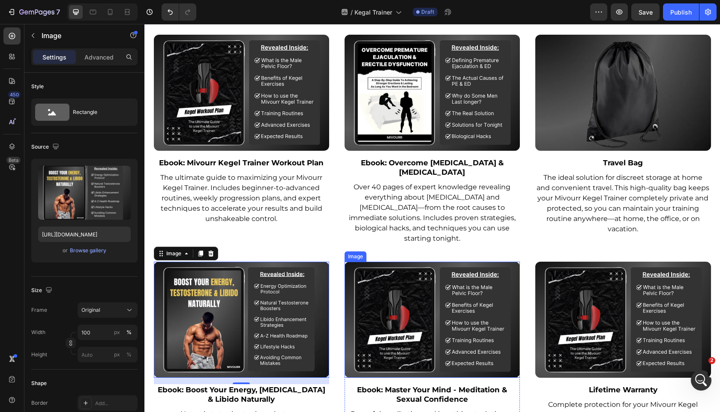
click at [426, 296] on img at bounding box center [432, 320] width 175 height 116
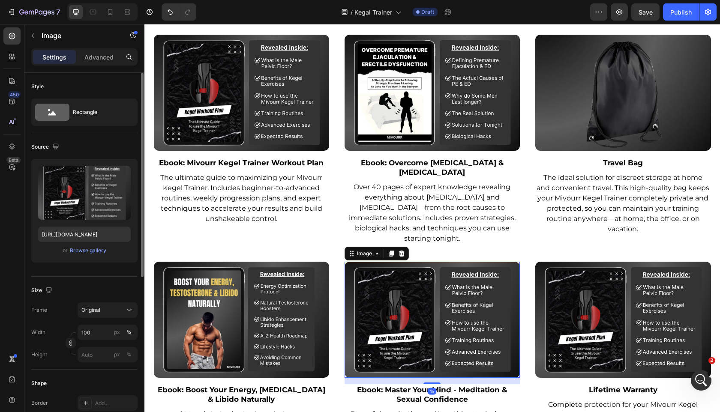
click at [81, 256] on div "Upload Image [URL][DOMAIN_NAME] or Browse gallery" at bounding box center [84, 211] width 106 height 104
click at [81, 254] on div "Browse gallery" at bounding box center [88, 251] width 36 height 8
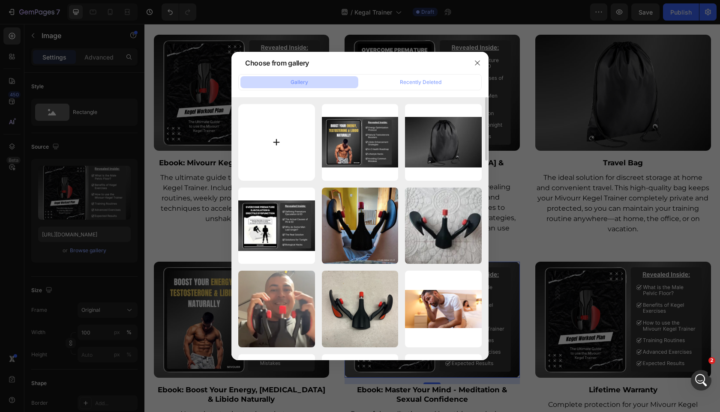
click at [258, 152] on input "file" at bounding box center [276, 142] width 77 height 77
type input "C:\fakepath\wwtopyxm52umtxypmtyv.png"
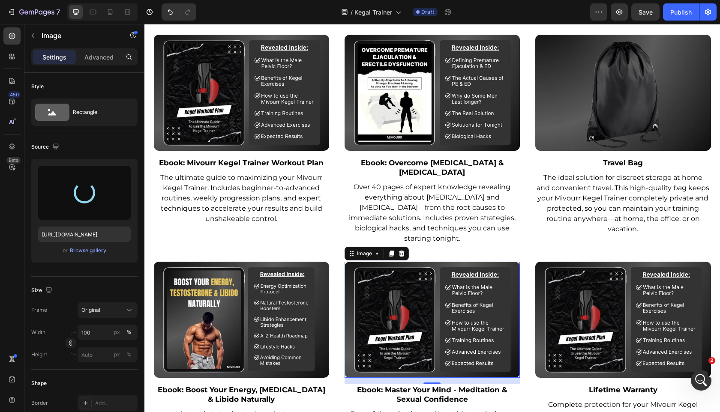
type input "[URL][DOMAIN_NAME]"
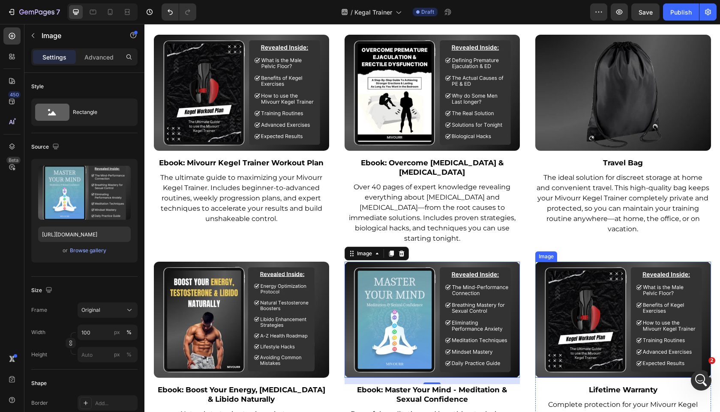
click at [562, 303] on img at bounding box center [622, 320] width 175 height 116
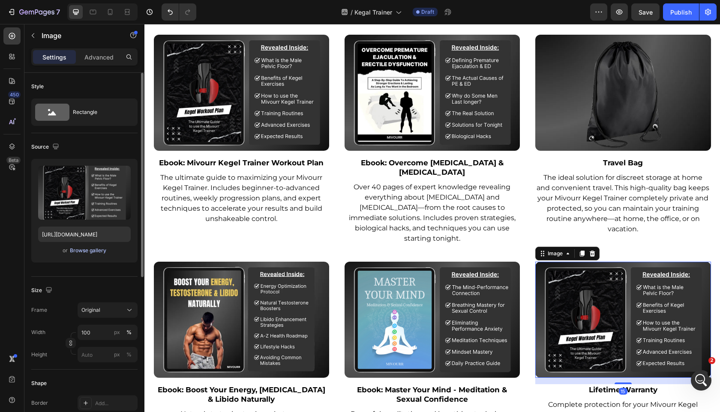
click at [93, 248] on div "Browse gallery" at bounding box center [88, 251] width 36 height 8
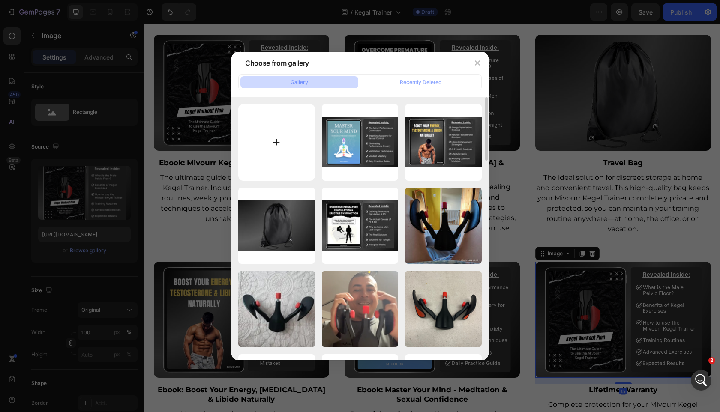
click at [242, 144] on input "file" at bounding box center [276, 142] width 77 height 77
type input "C:\fakepath\qlzcbke049ngmd8mdxnk.png"
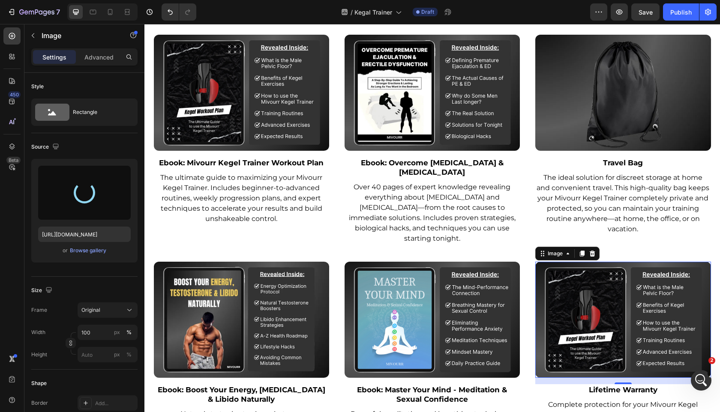
scroll to position [3903, 0]
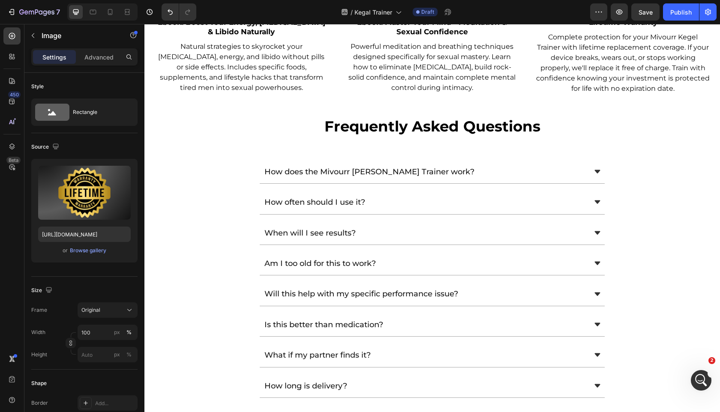
type input "[URL][DOMAIN_NAME]"
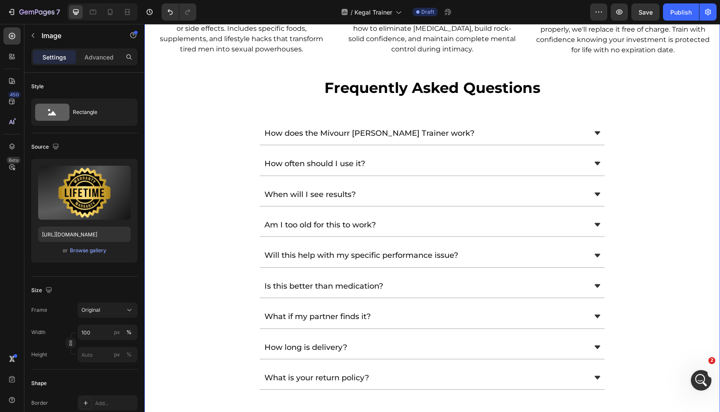
scroll to position [4123, 0]
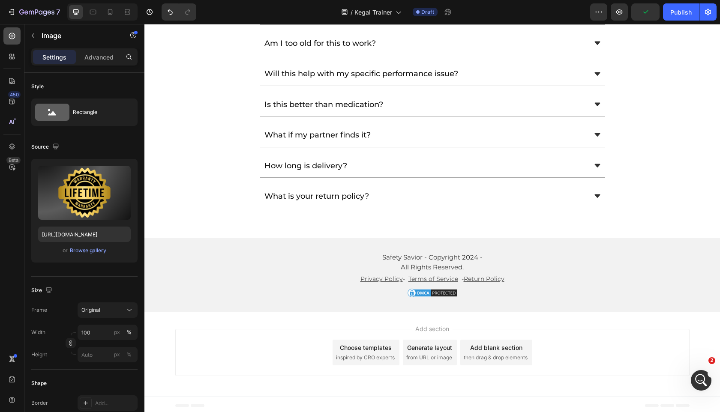
click at [12, 36] on icon at bounding box center [11, 35] width 3 height 3
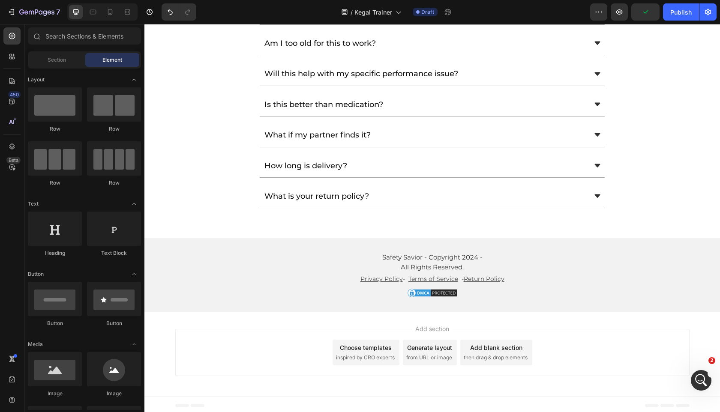
click at [70, 51] on div "Sections(18) Elements(83) Section Element Hero Section Product Detail Brands Tr…" at bounding box center [84, 218] width 120 height 383
click at [70, 57] on div "Section" at bounding box center [57, 60] width 54 height 14
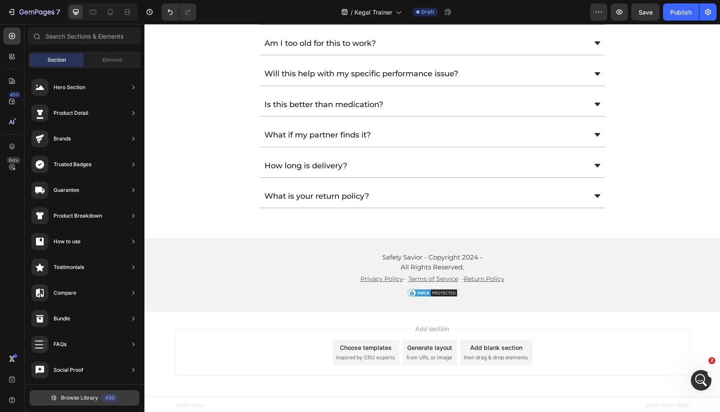
click at [57, 395] on icon at bounding box center [54, 398] width 7 height 7
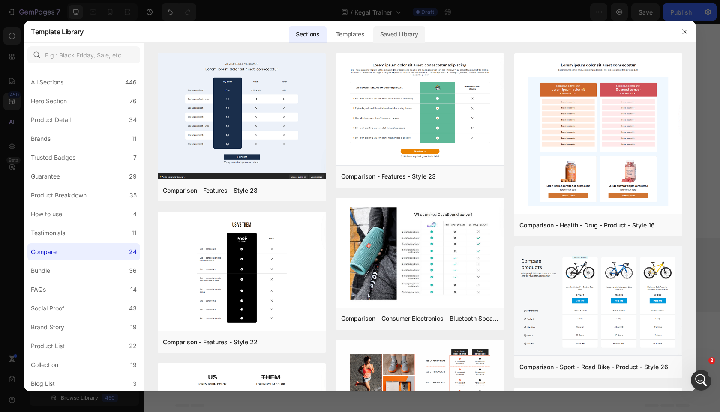
click at [403, 39] on div "Saved Library" at bounding box center [399, 34] width 52 height 17
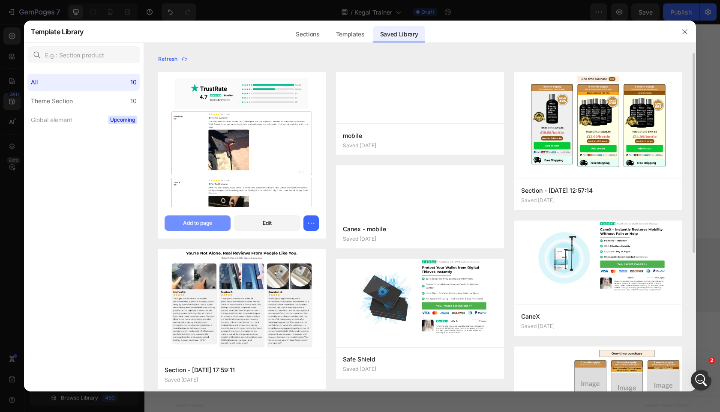
click at [207, 223] on div "Add to page" at bounding box center [197, 223] width 29 height 8
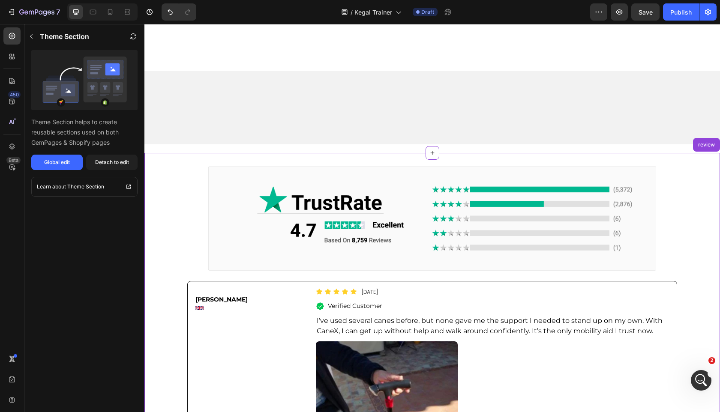
scroll to position [4417, 0]
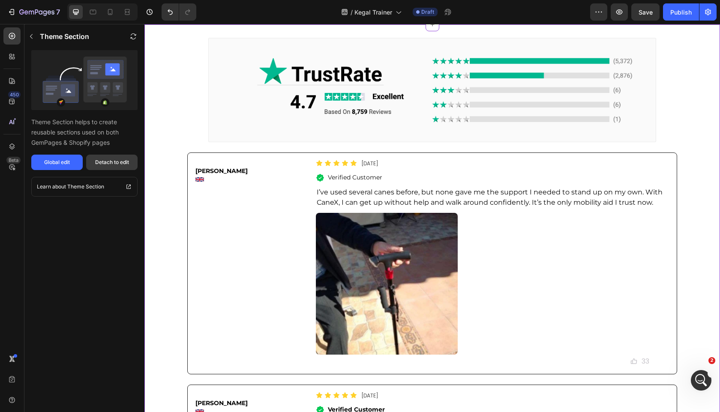
click at [121, 166] on div "Detach to edit" at bounding box center [112, 163] width 34 height 8
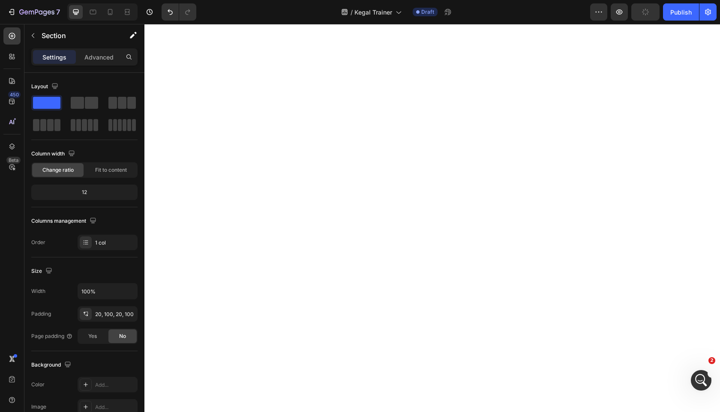
scroll to position [2294, 0]
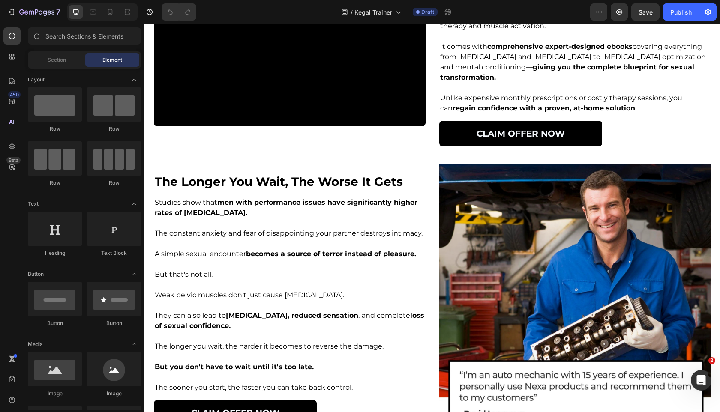
scroll to position [1467, 0]
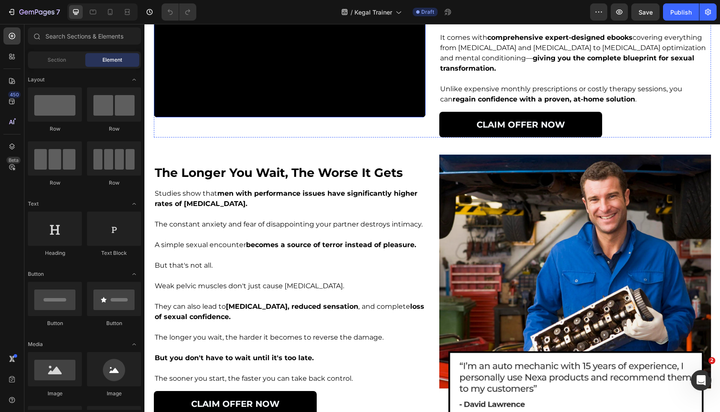
click at [263, 117] on video at bounding box center [290, 50] width 272 height 136
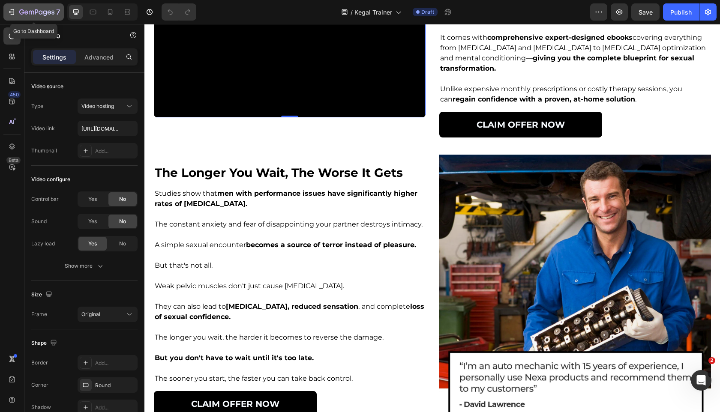
click at [19, 13] on icon "button" at bounding box center [36, 12] width 35 height 7
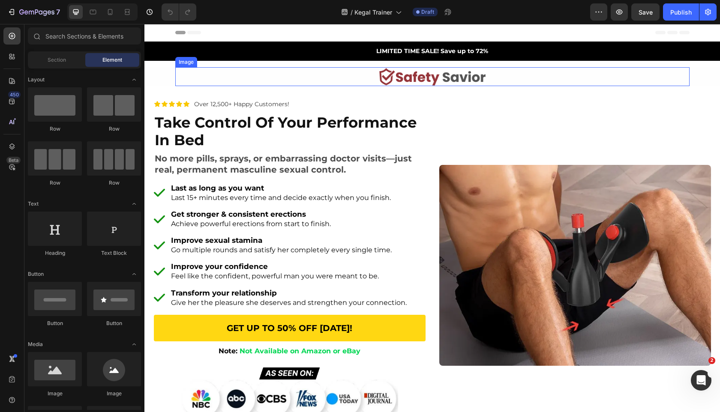
click at [267, 121] on strong "take control of your performance in bed" at bounding box center [286, 132] width 262 height 36
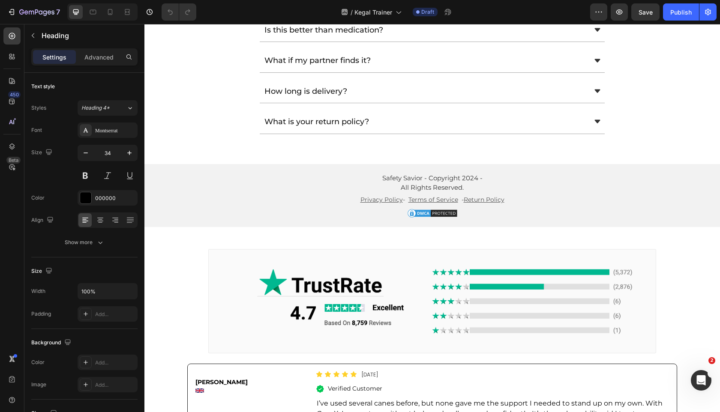
scroll to position [3719, 0]
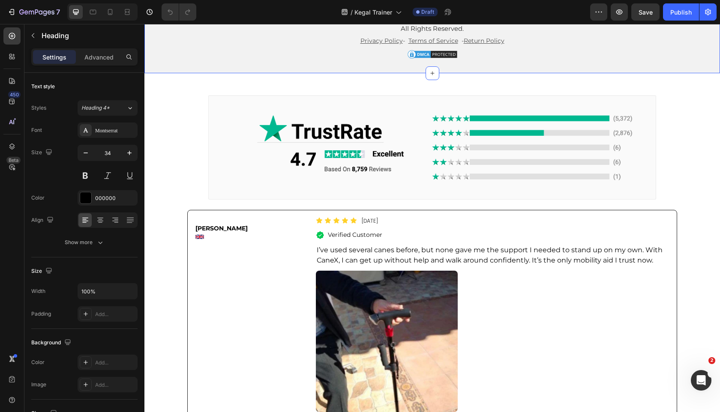
click at [318, 73] on div "Safety Savior - Copyright 2024 - All Rights Reserved. Text Block Privacy Policy…" at bounding box center [432, 36] width 576 height 73
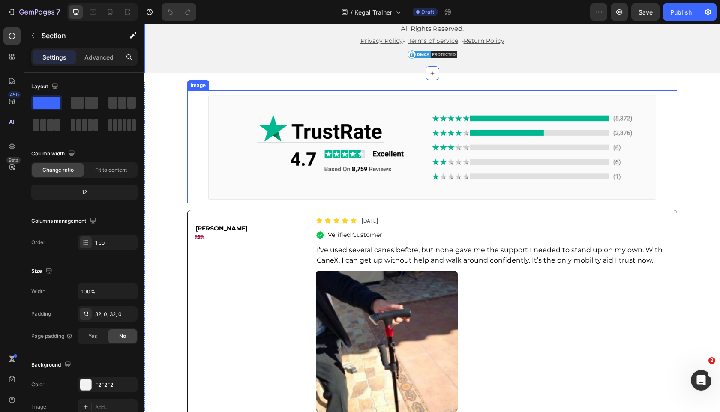
click at [198, 203] on img at bounding box center [432, 146] width 490 height 113
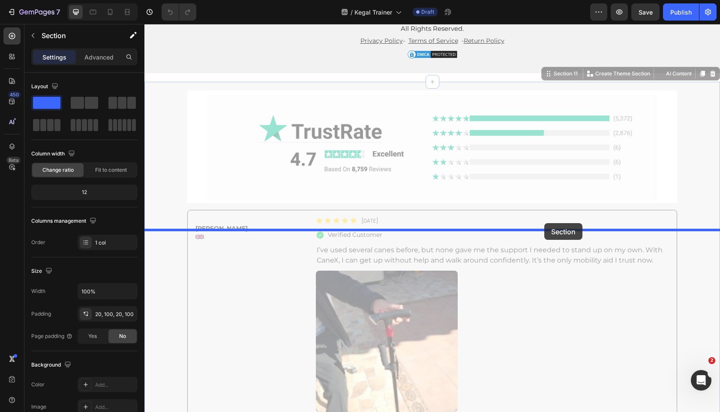
drag, startPoint x: 547, startPoint y: 306, endPoint x: 544, endPoint y: 223, distance: 82.4
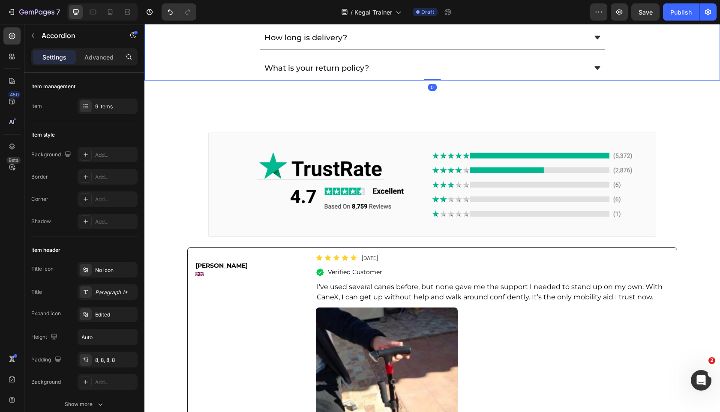
scroll to position [3563, 0]
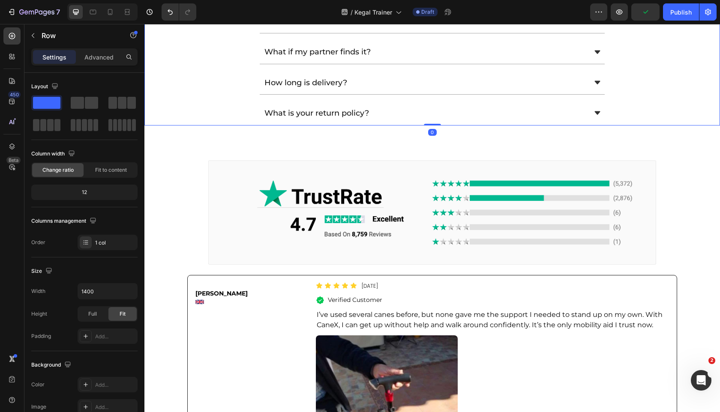
drag, startPoint x: 433, startPoint y: 371, endPoint x: 315, endPoint y: 398, distance: 120.2
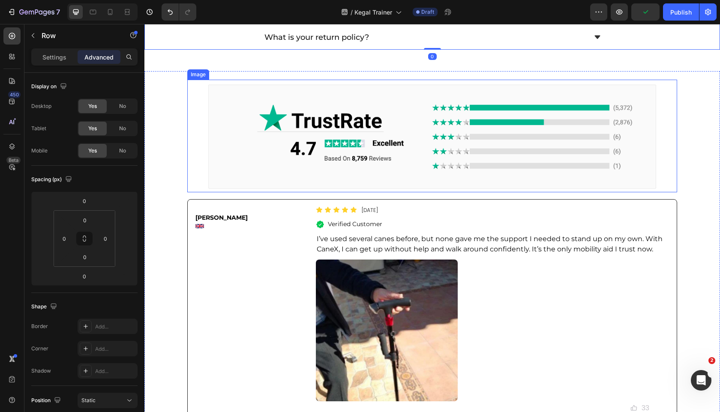
scroll to position [3644, 0]
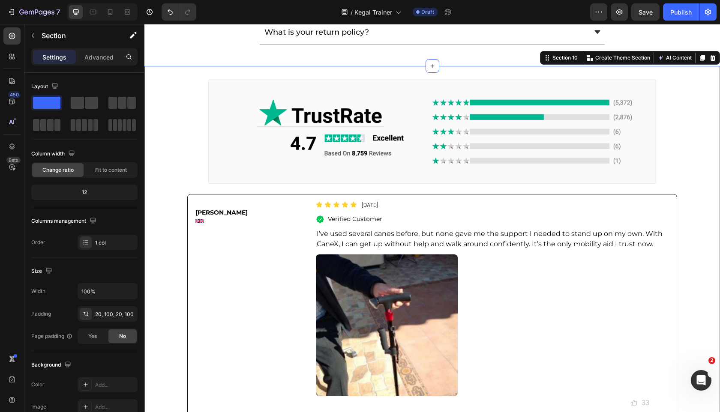
click at [192, 44] on div "What is your return policy?" at bounding box center [432, 33] width 575 height 24
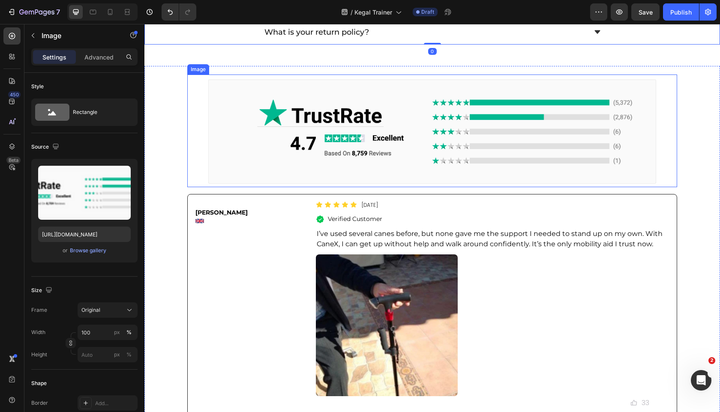
click at [257, 187] on img at bounding box center [432, 131] width 490 height 113
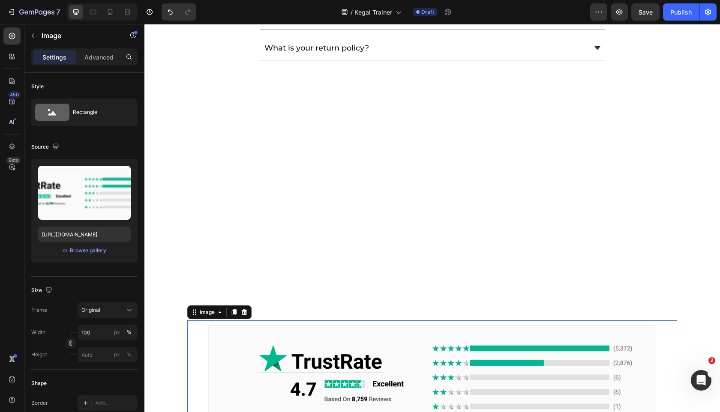
scroll to position [3120, 0]
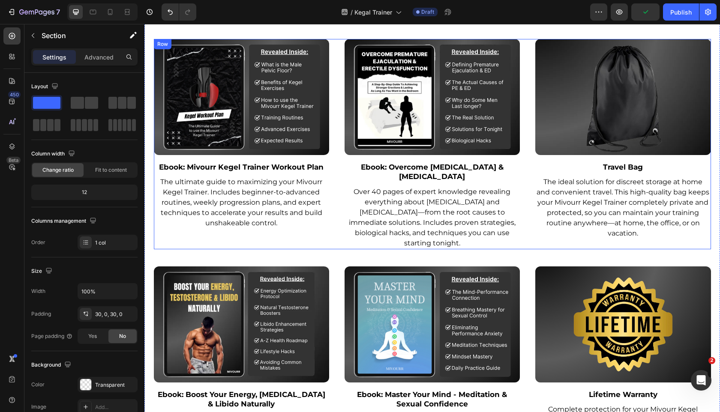
click at [145, 225] on div "you're not alone. real reviews from people like you. Heading Rated 4.8/5 by 15,…" at bounding box center [432, 4] width 576 height 1594
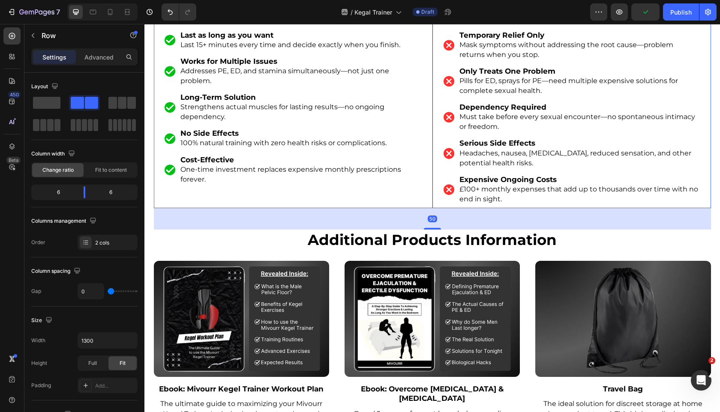
click at [157, 198] on div "The Mivourr Kegel Trainer Text Block Image Last as long as you want Last 15+ mi…" at bounding box center [293, 101] width 279 height 213
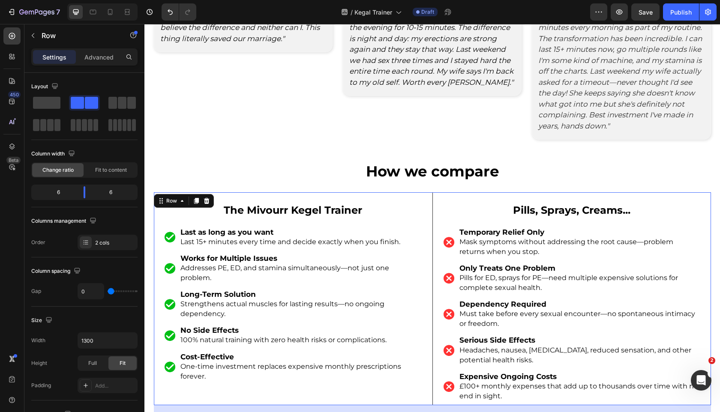
scroll to position [2695, 0]
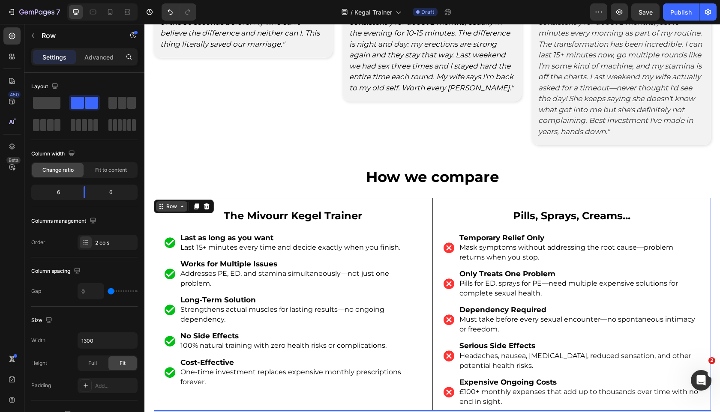
click at [165, 206] on div "Row" at bounding box center [172, 207] width 14 height 8
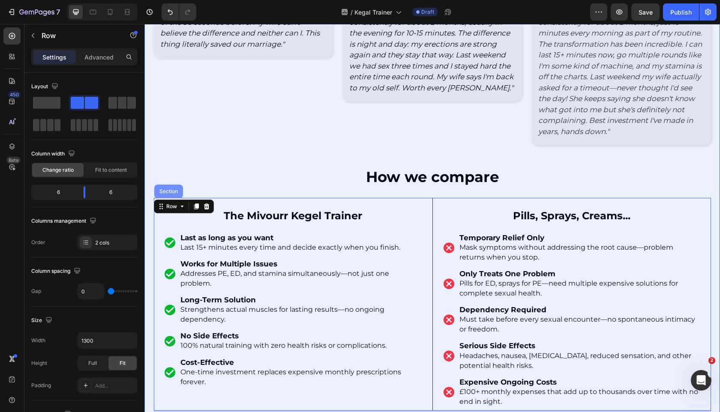
click at [168, 190] on div "Section" at bounding box center [169, 191] width 22 height 5
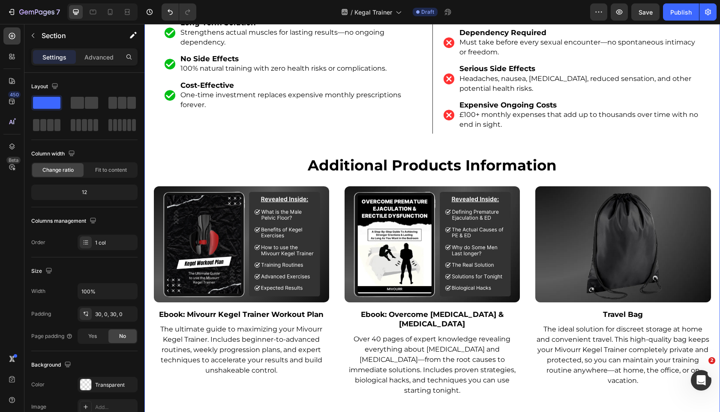
scroll to position [3179, 0]
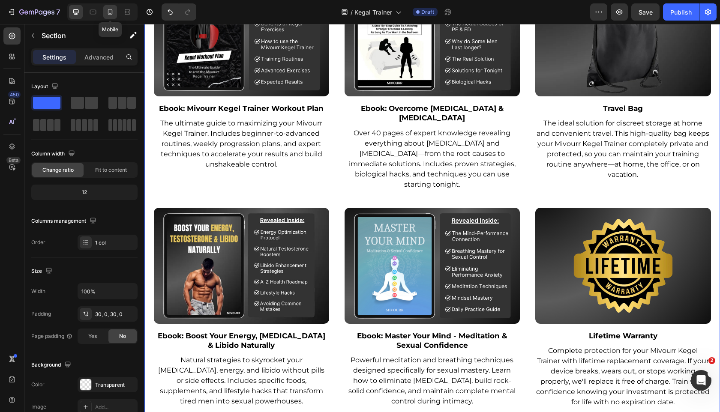
click at [114, 12] on icon at bounding box center [110, 12] width 9 height 9
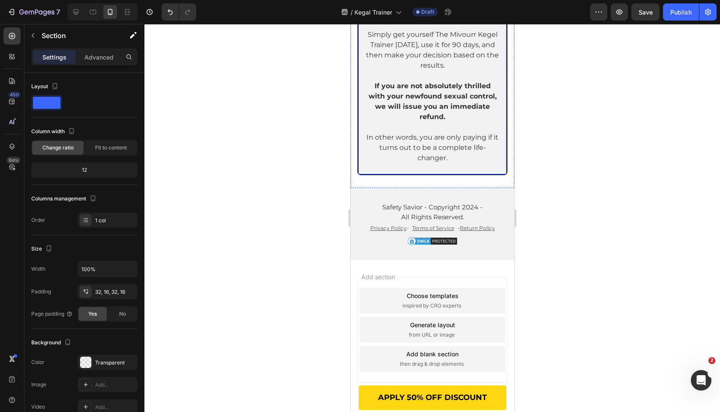
scroll to position [655, 0]
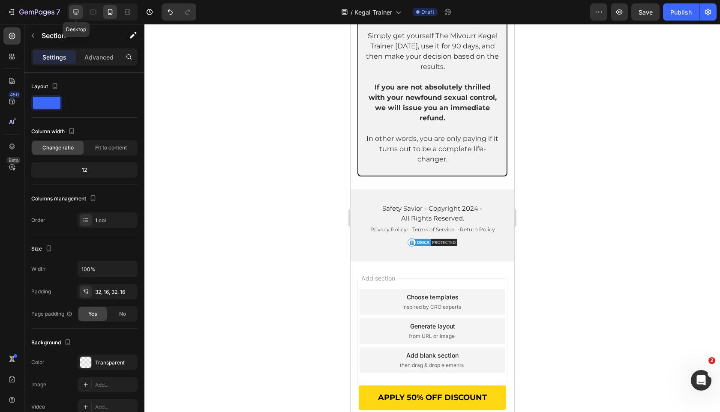
click at [77, 10] on icon at bounding box center [76, 12] width 9 height 9
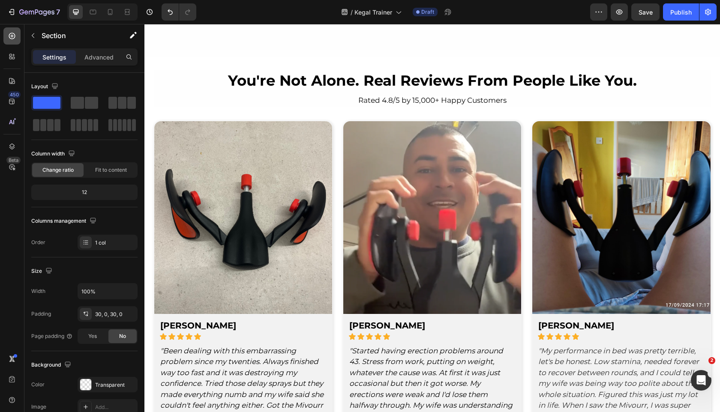
click at [12, 32] on icon at bounding box center [12, 36] width 9 height 9
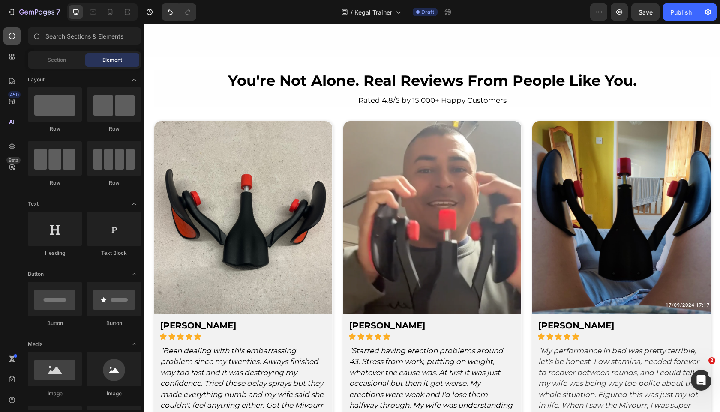
scroll to position [2683, 0]
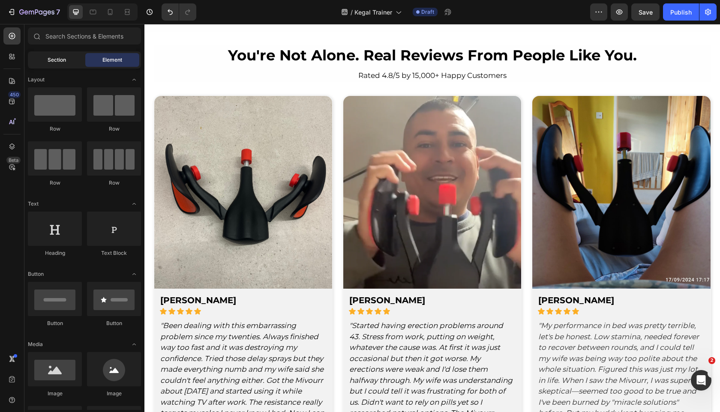
click at [51, 62] on span "Section" at bounding box center [57, 60] width 18 height 8
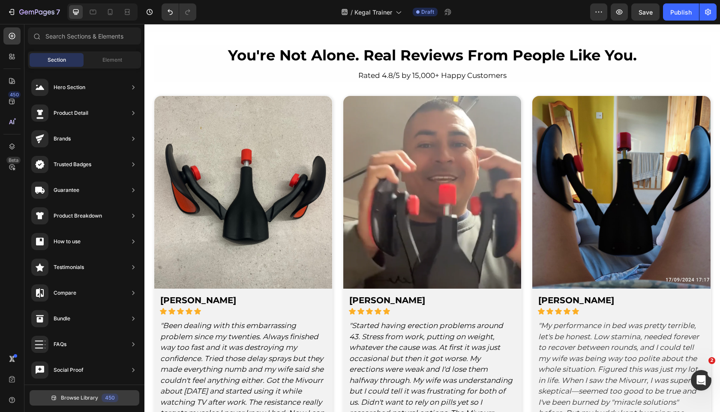
click at [99, 401] on button "Browse Library 450" at bounding box center [85, 398] width 110 height 15
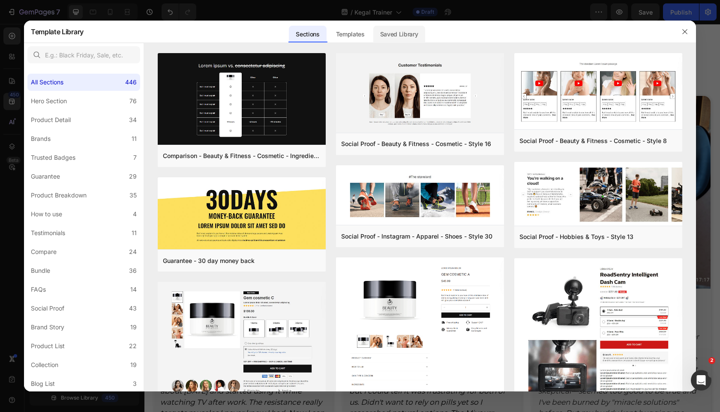
click at [415, 31] on div "Saved Library" at bounding box center [399, 34] width 52 height 17
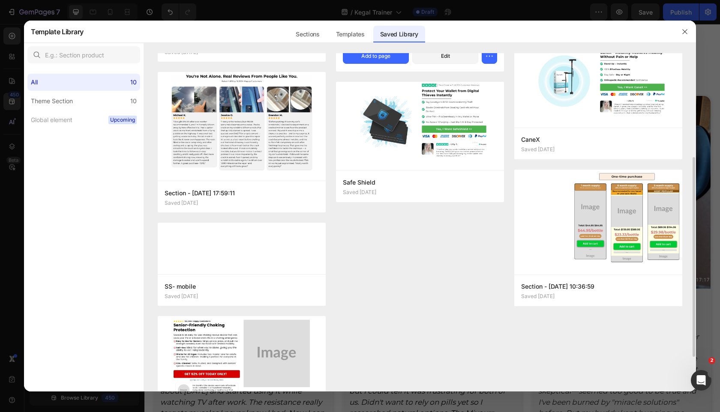
scroll to position [0, 0]
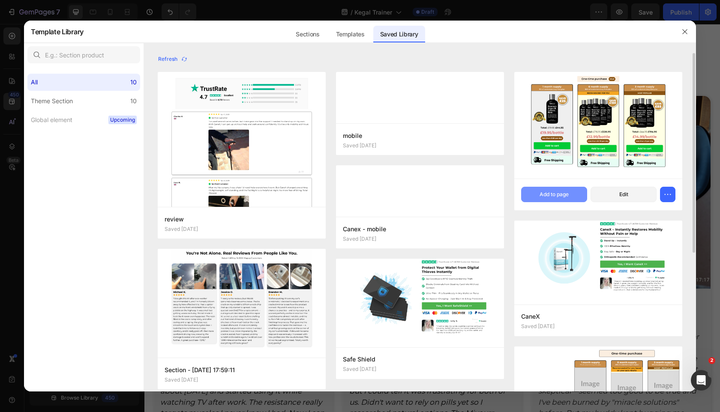
click at [553, 191] on div "Add to page" at bounding box center [554, 195] width 29 height 8
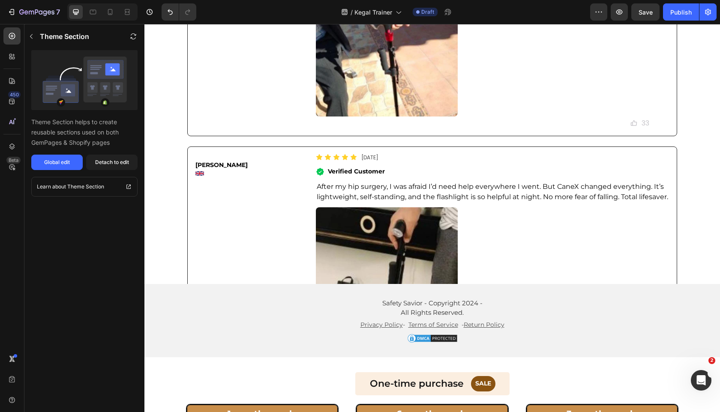
scroll to position [4555, 0]
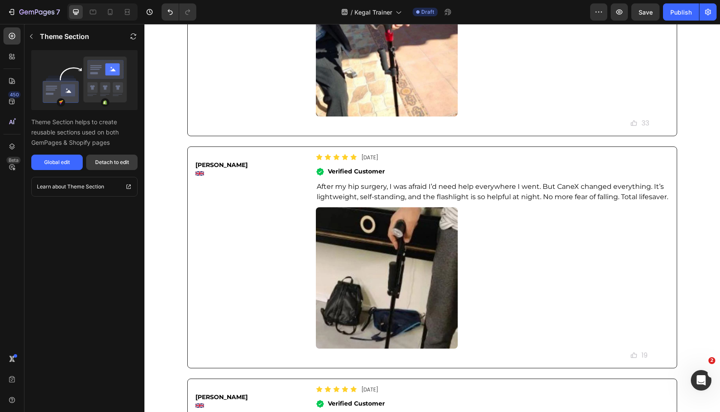
click at [129, 157] on button "Detach to edit" at bounding box center [111, 162] width 51 height 15
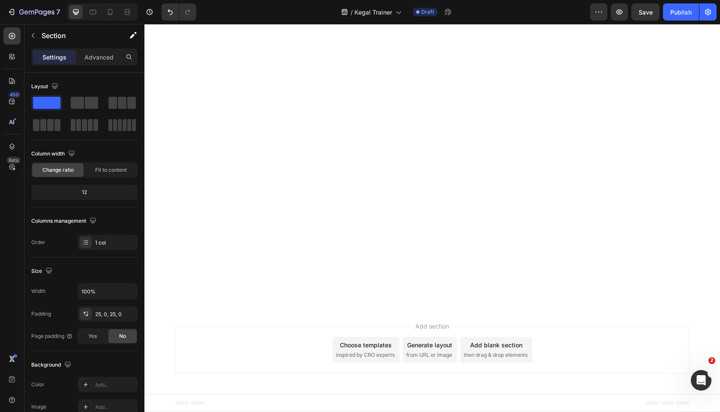
scroll to position [5571, 0]
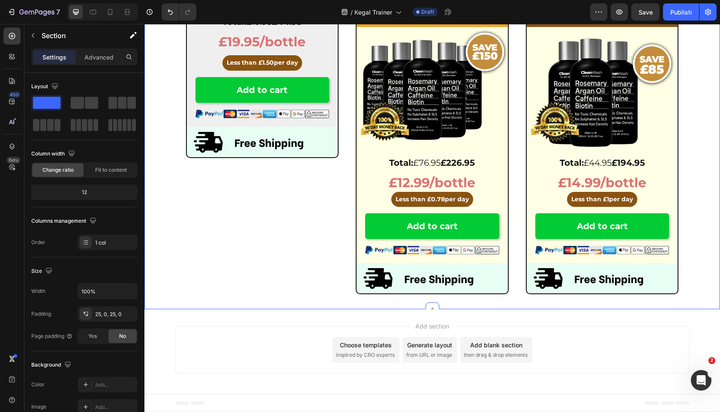
click at [165, 299] on div "One-time purchase Text Block SALE Button Row Row 6 month supply Heading 56% of …" at bounding box center [432, 123] width 576 height 351
click at [655, 309] on div "One-time purchase Text Block SALE Button Row Row 6 month supply Heading 56% of …" at bounding box center [432, 123] width 576 height 372
click at [698, 299] on div "One-time purchase Text Block SALE Button Row Row 6 month supply Heading 56% of …" at bounding box center [432, 123] width 576 height 351
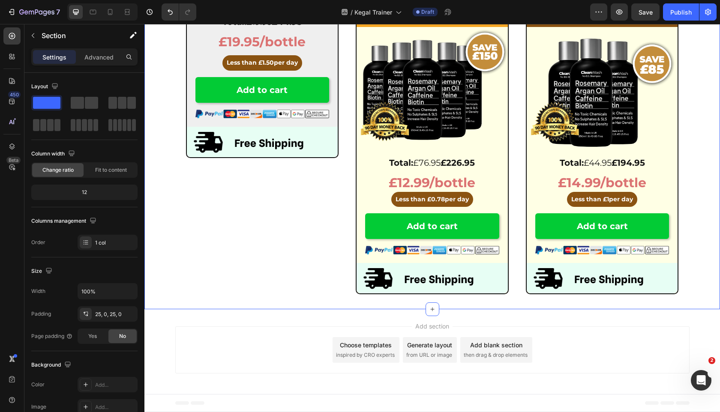
click at [698, 299] on div "One-time purchase Text Block SALE Button Row Row 6 month supply Heading 56% of …" at bounding box center [432, 123] width 576 height 351
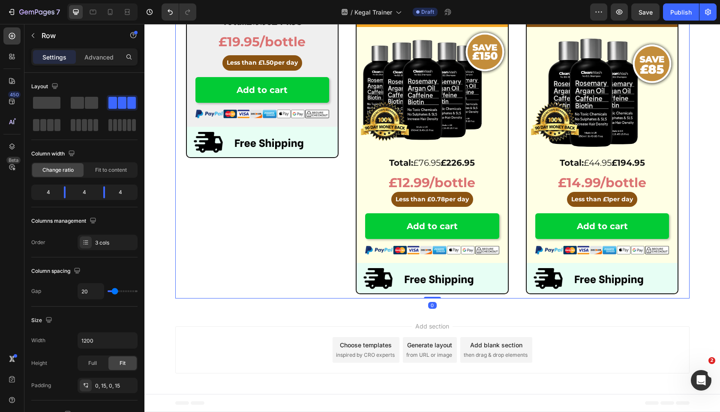
click at [521, 298] on div "6 month supply Heading 56% of customers buy this plan Text Block Row Recommende…" at bounding box center [432, 138] width 514 height 319
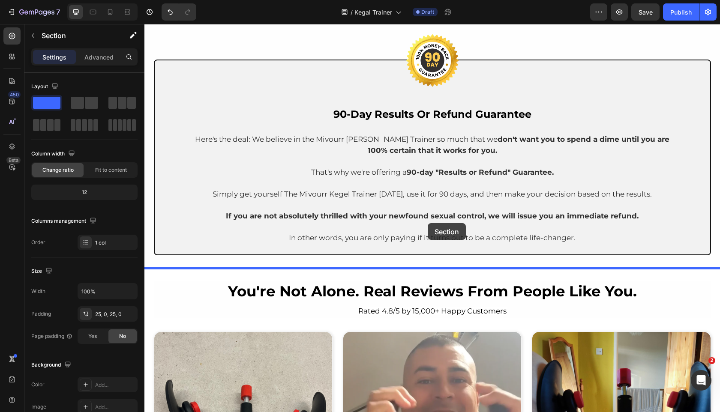
scroll to position [2416, 0]
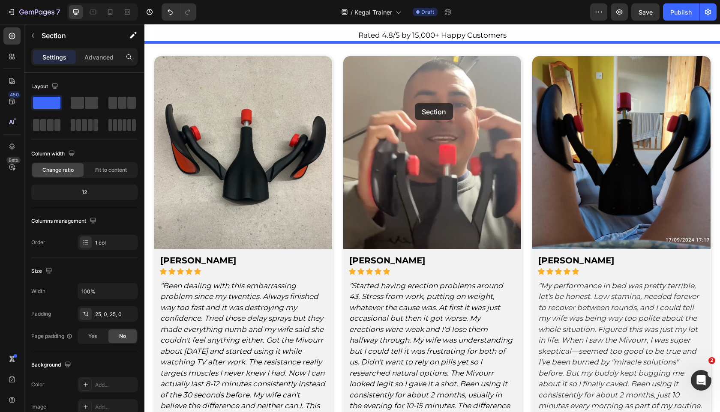
drag, startPoint x: 550, startPoint y: 245, endPoint x: 415, endPoint y: 103, distance: 195.9
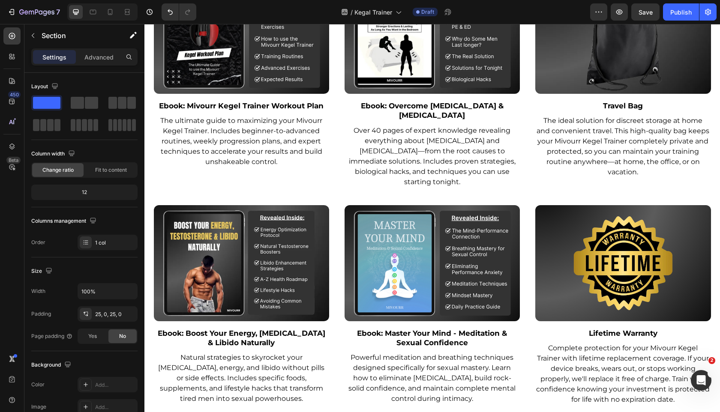
scroll to position [3845, 0]
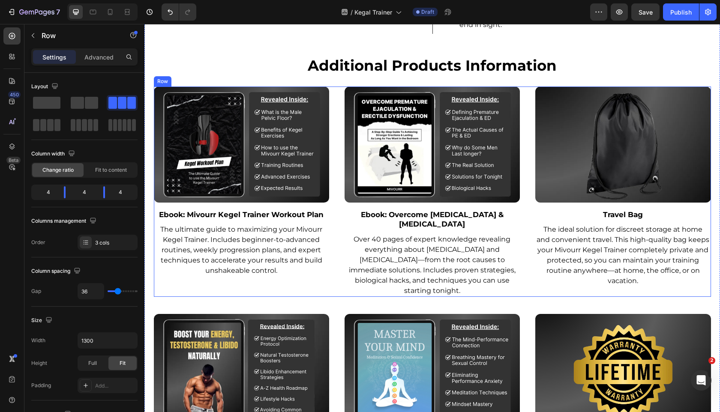
click at [340, 97] on div "Image Ebook: Mivourr Kegel Trainer Workout Plan Text Block The ultimate guide t…" at bounding box center [432, 192] width 557 height 210
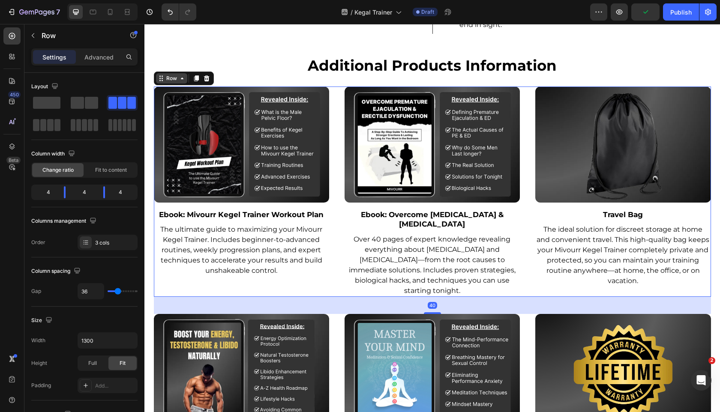
click at [166, 75] on div "Row" at bounding box center [172, 79] width 14 height 8
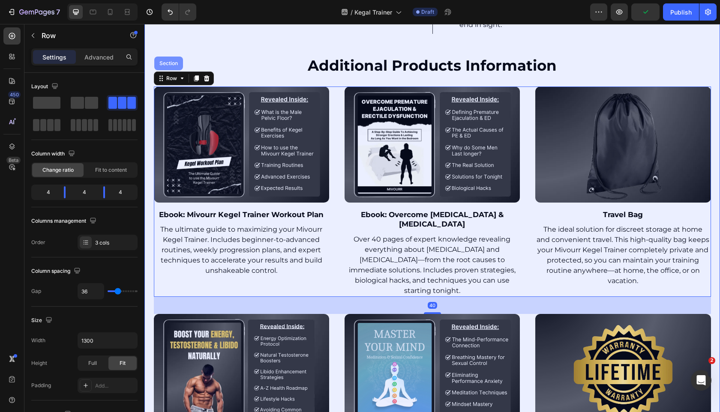
click at [166, 61] on div "Section" at bounding box center [169, 63] width 22 height 5
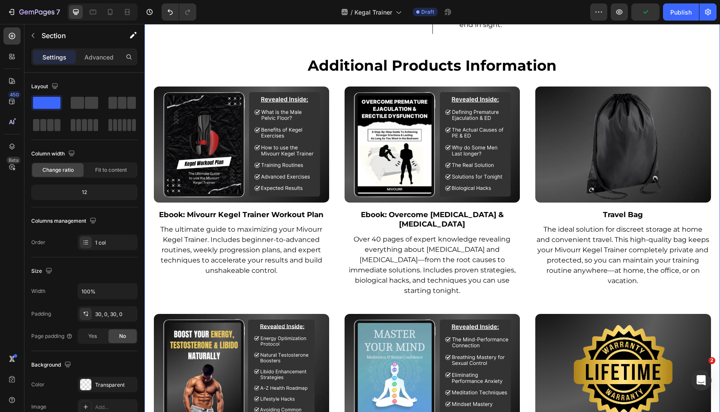
scroll to position [3808, 0]
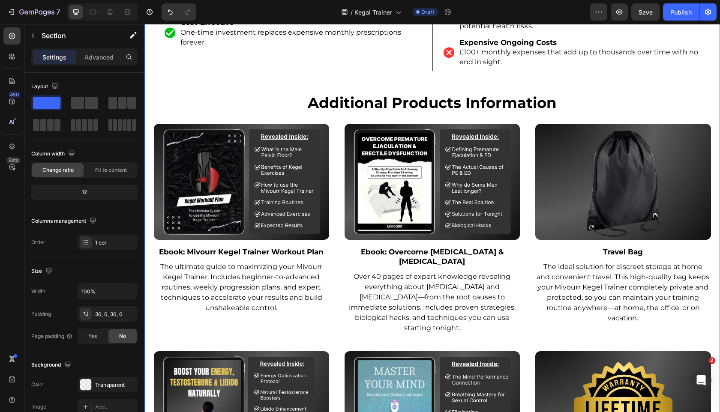
click at [341, 120] on div "you're not alone. real reviews from people like you. Heading Rated 4.8/5 by 15,…" at bounding box center [432, 89] width 576 height 1594
click at [336, 132] on div "Image Ebook: Mivourr Kegel Trainer Workout Plan Text Block The ultimate guide t…" at bounding box center [432, 229] width 557 height 210
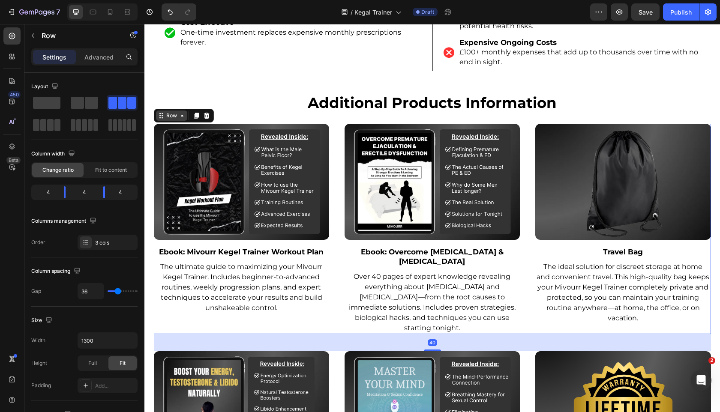
click at [169, 111] on div "Row" at bounding box center [171, 116] width 31 height 10
click at [170, 112] on div "Row" at bounding box center [172, 116] width 14 height 8
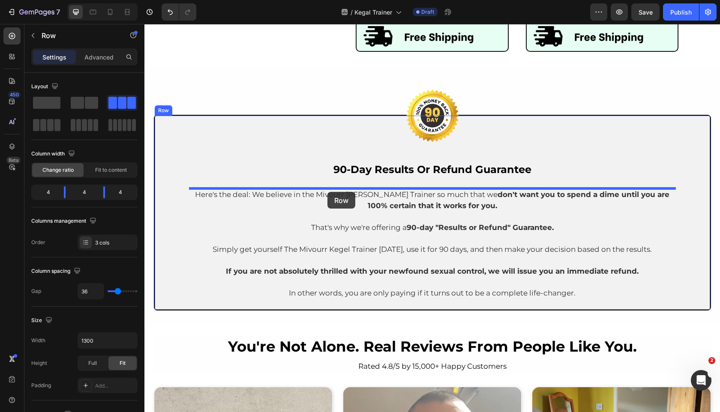
scroll to position [2751, 0]
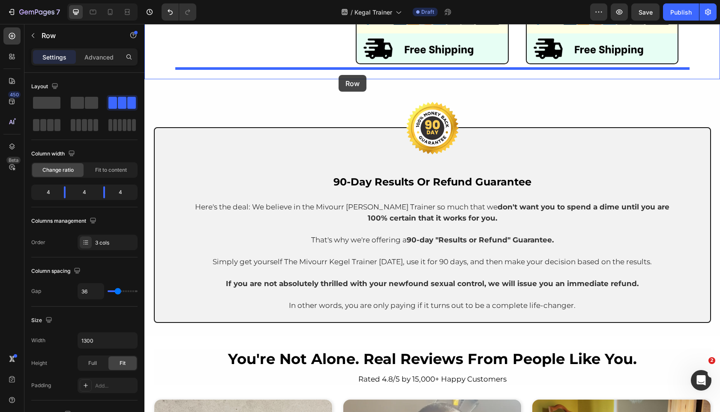
drag, startPoint x: 160, startPoint y: 112, endPoint x: 339, endPoint y: 75, distance: 182.5
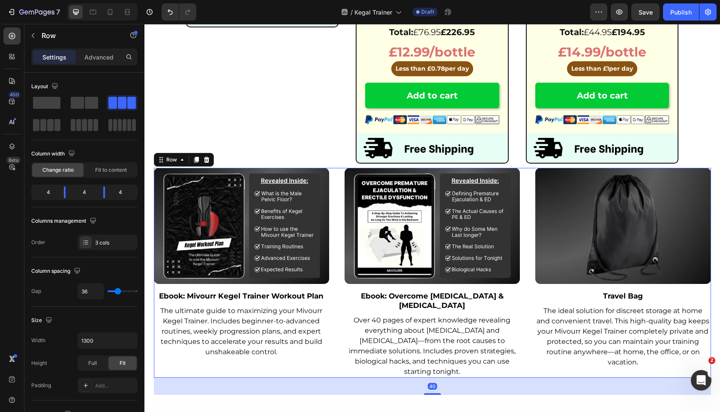
scroll to position [2632, 0]
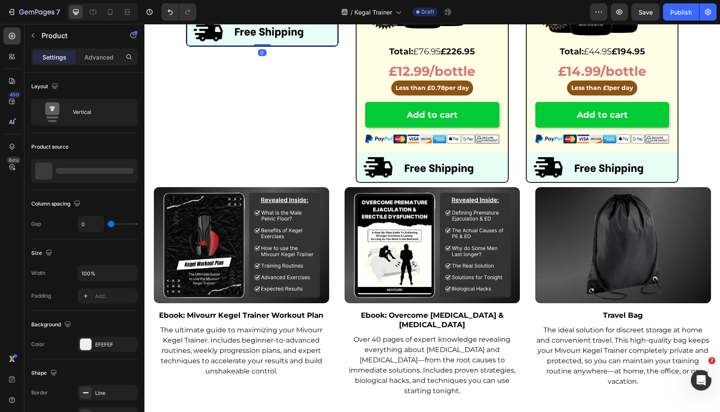
click at [358, 165] on img at bounding box center [432, 167] width 151 height 30
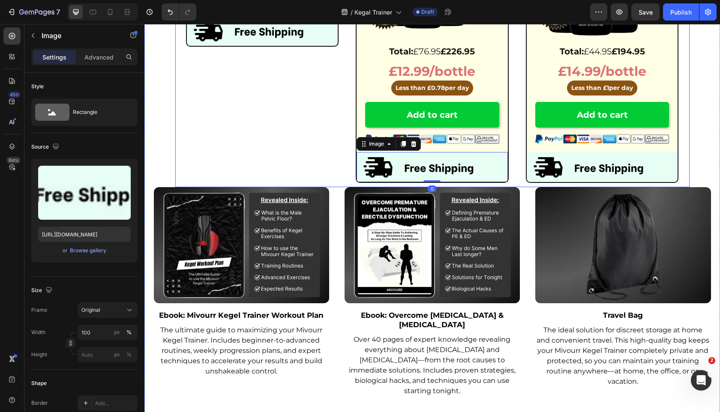
click at [346, 168] on div "6 month supply Heading 56% of customers buy this plan Text Block Row Recommende…" at bounding box center [432, 27] width 514 height 319
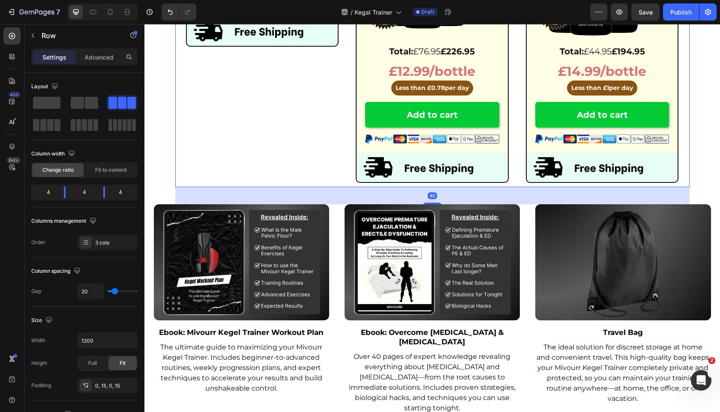
drag, startPoint x: 433, startPoint y: 185, endPoint x: 387, endPoint y: 179, distance: 46.3
click at [430, 203] on div at bounding box center [432, 204] width 17 height 2
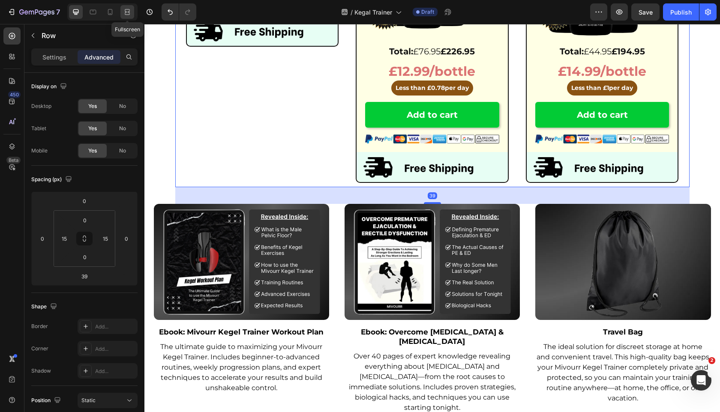
click at [123, 17] on div at bounding box center [127, 12] width 14 height 14
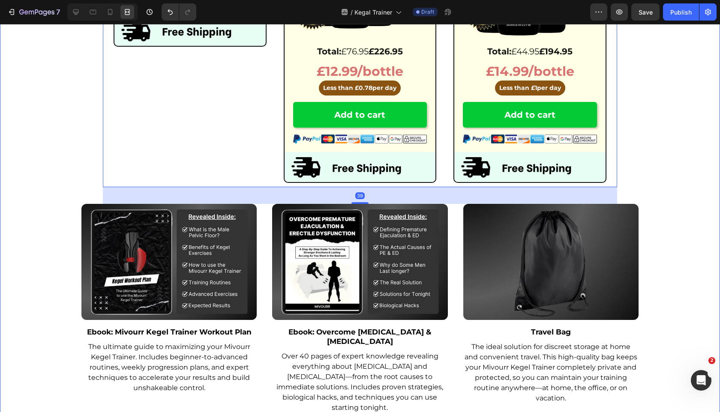
click at [0, 179] on div "One-time purchase Text Block SALE Button Row Row 6 month supply Heading 56% of …" at bounding box center [360, 134] width 720 height 595
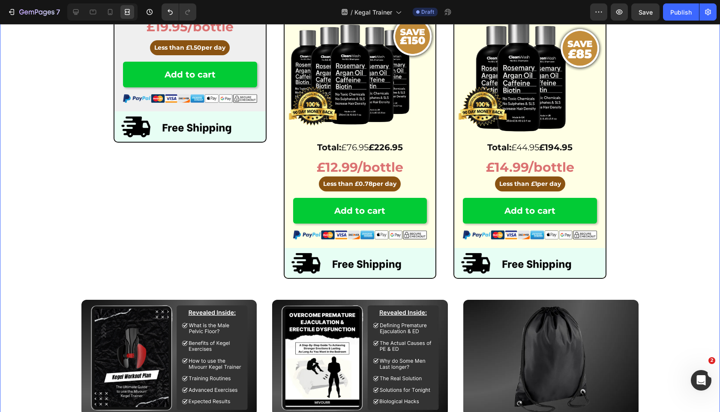
scroll to position [2610, 0]
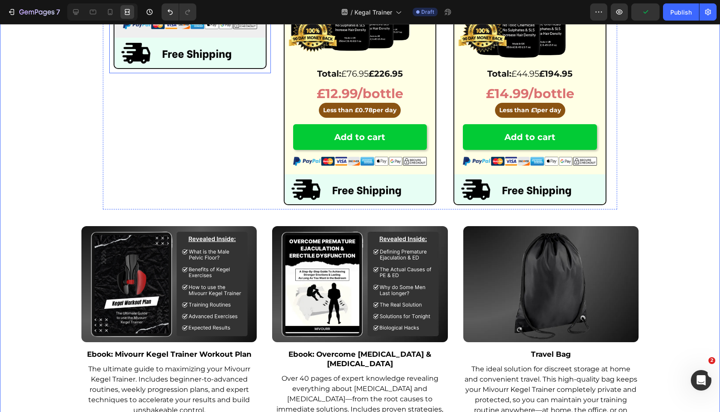
click at [271, 142] on div "6 month supply Heading 56% of customers buy this plan Text Block Row Recommende…" at bounding box center [360, 50] width 514 height 319
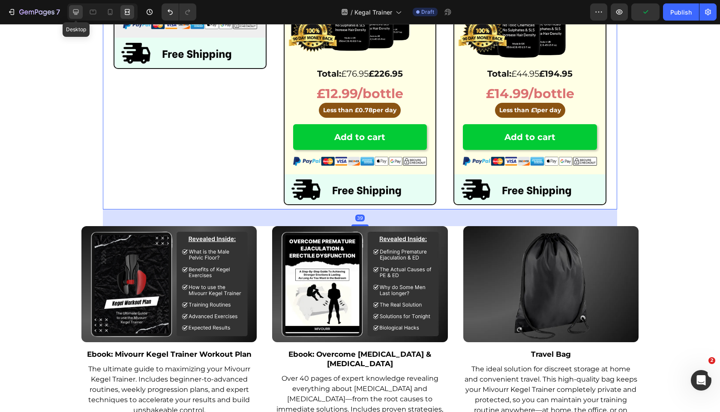
click at [78, 14] on icon at bounding box center [76, 12] width 9 height 9
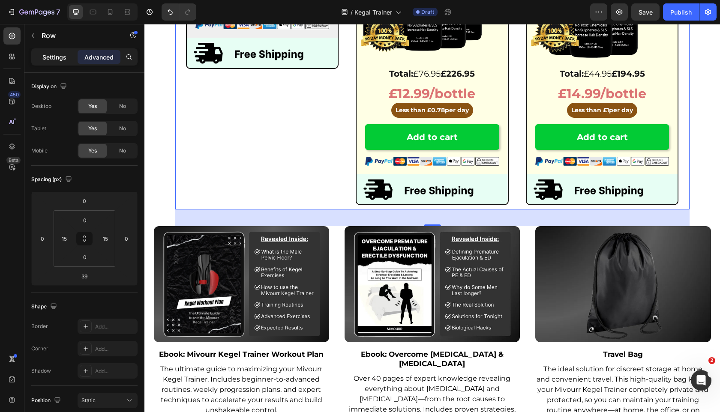
click at [54, 54] on p "Settings" at bounding box center [54, 57] width 24 height 9
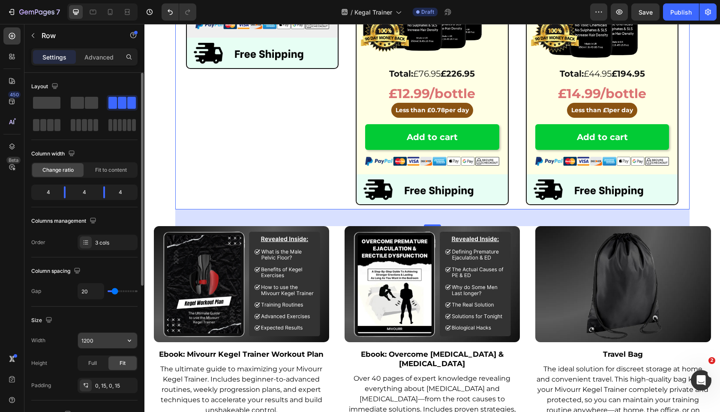
click at [87, 339] on input "1200" at bounding box center [107, 340] width 59 height 15
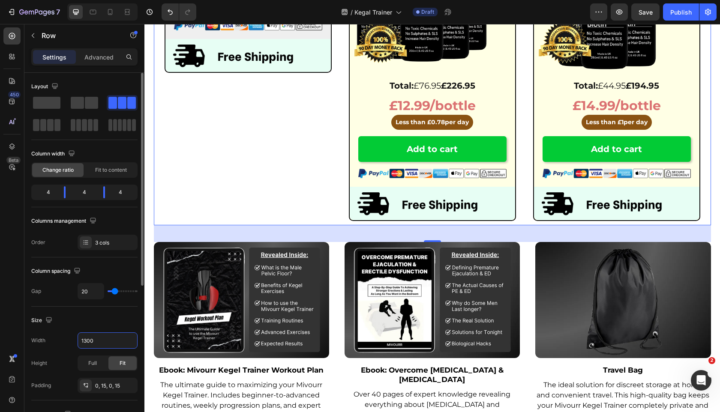
type input "1300"
click at [125, 316] on div "Size" at bounding box center [84, 321] width 106 height 14
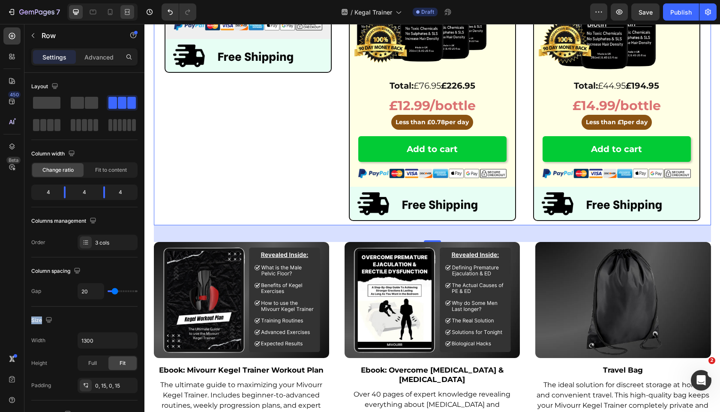
click at [129, 9] on icon at bounding box center [127, 12] width 9 height 9
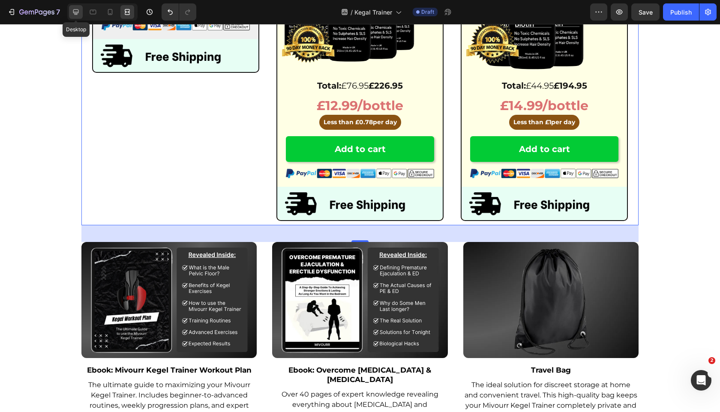
click at [78, 13] on icon at bounding box center [76, 12] width 6 height 6
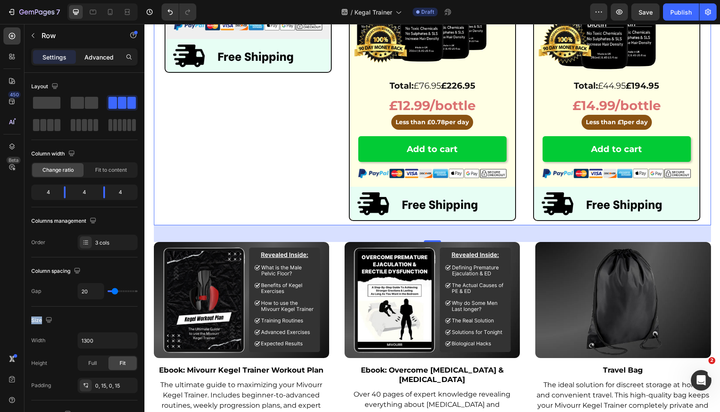
click at [99, 51] on div "Advanced" at bounding box center [99, 57] width 43 height 14
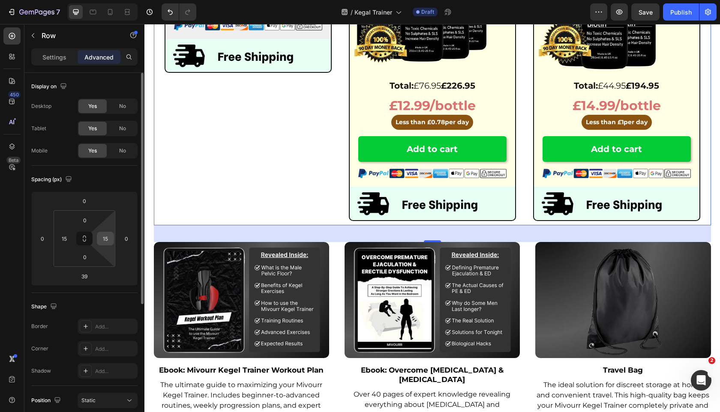
click at [105, 237] on input "15" at bounding box center [105, 238] width 13 height 13
type input "0"
click at [66, 237] on input "15" at bounding box center [64, 238] width 13 height 13
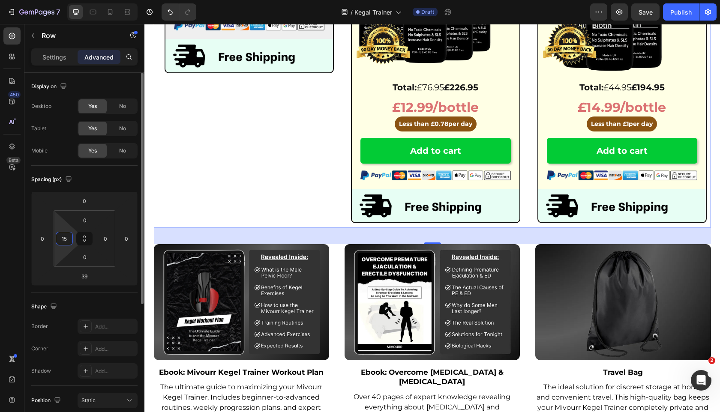
click at [66, 237] on input "15" at bounding box center [64, 238] width 13 height 13
type input "0"
click at [111, 181] on div "Spacing (px)" at bounding box center [84, 180] width 106 height 14
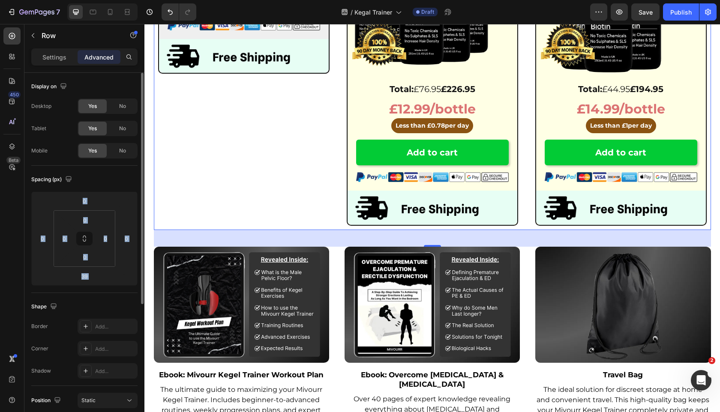
click at [111, 181] on div "Spacing (px)" at bounding box center [84, 180] width 106 height 14
click at [110, 186] on div "Spacing (px)" at bounding box center [84, 180] width 106 height 14
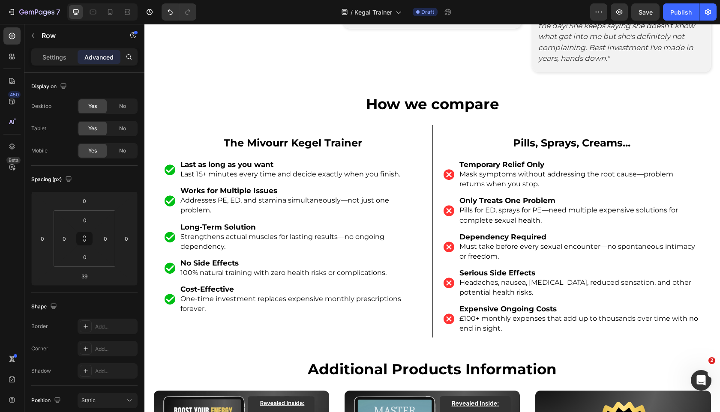
scroll to position [3999, 0]
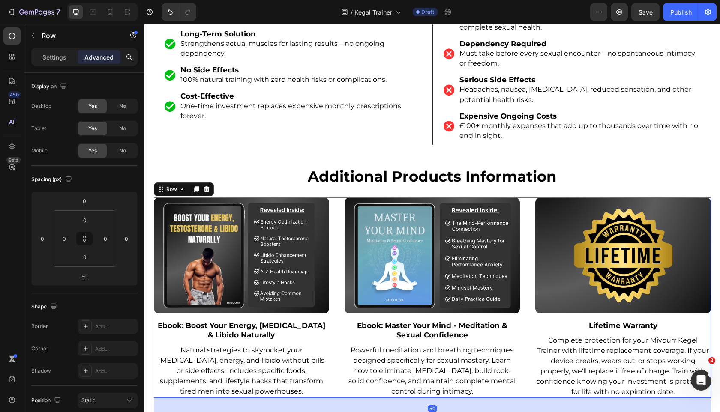
click at [344, 227] on div "Image Ebook: Boost Your Energy, Testosterone & Libido Naturally Text Block Natu…" at bounding box center [432, 298] width 557 height 201
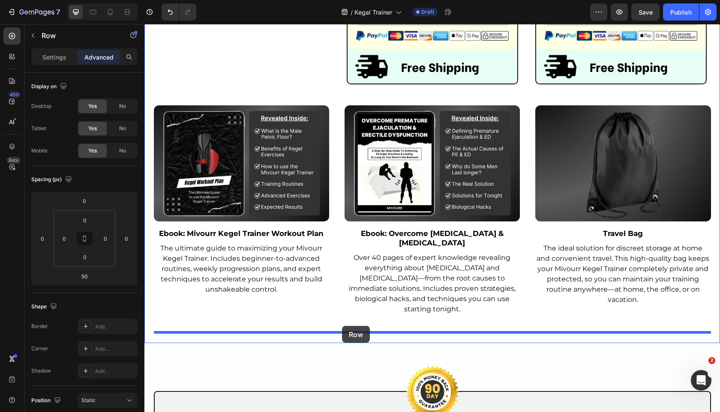
scroll to position [2765, 0]
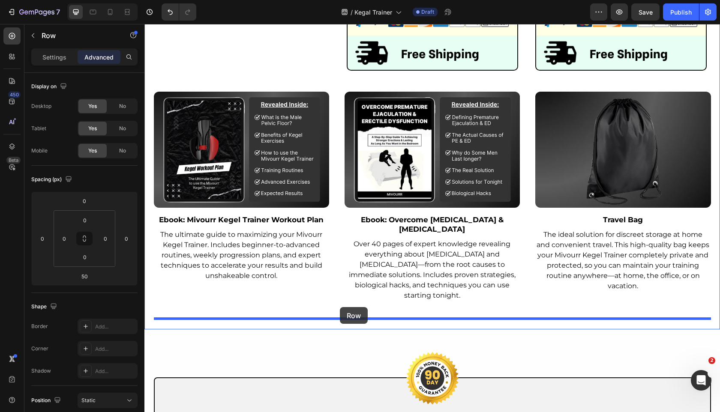
drag, startPoint x: 159, startPoint y: 184, endPoint x: 340, endPoint y: 308, distance: 219.3
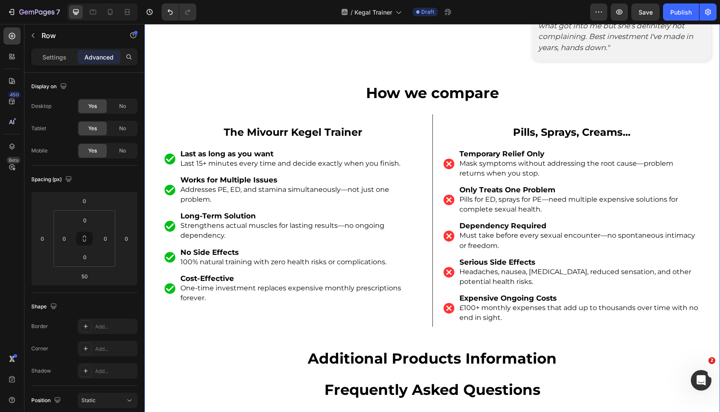
scroll to position [4233, 0]
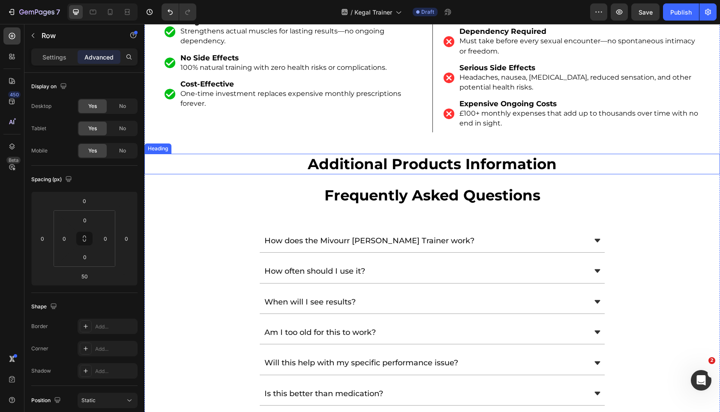
click at [349, 156] on h2 "additional products information" at bounding box center [432, 164] width 576 height 21
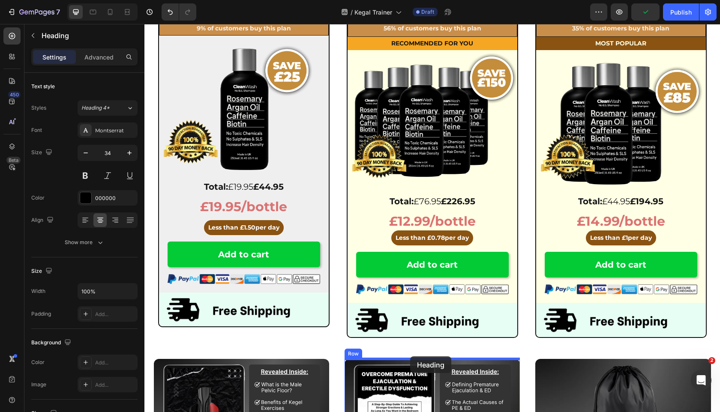
scroll to position [2503, 0]
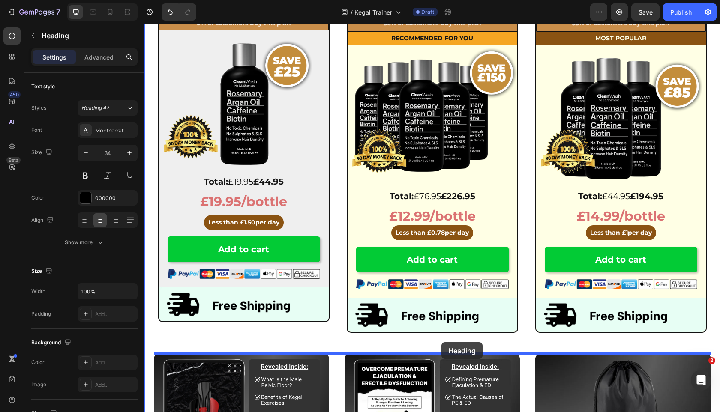
drag, startPoint x: 156, startPoint y: 144, endPoint x: 442, endPoint y: 343, distance: 347.1
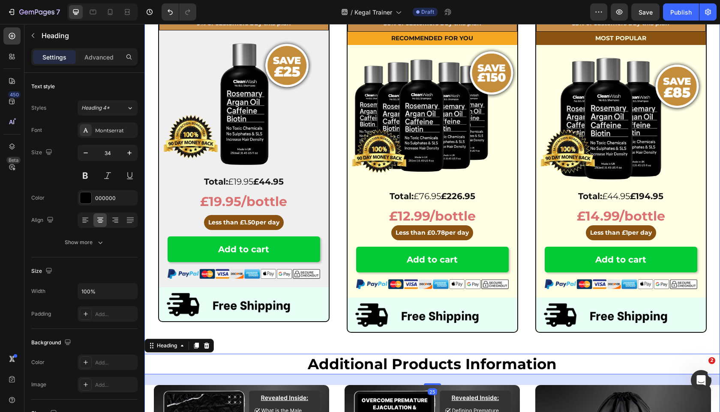
click at [446, 345] on div "One-time purchase Text Block SALE Button Row Row 6 month supply Heading 56% of …" at bounding box center [432, 400] width 576 height 868
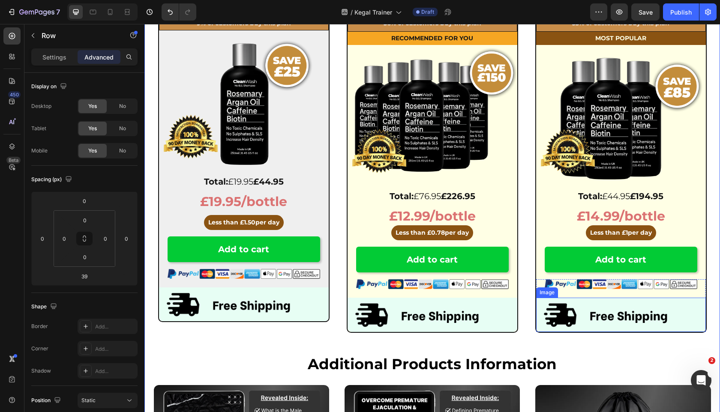
click at [526, 318] on div "6 month supply Heading 56% of customers buy this plan Text Block Row Recommende…" at bounding box center [432, 168] width 557 height 340
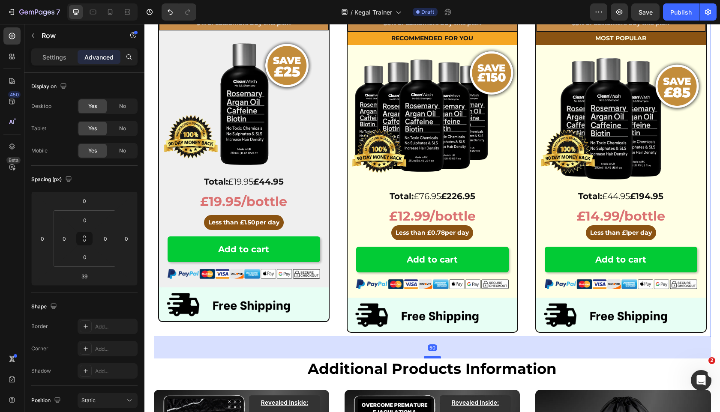
drag, startPoint x: 429, startPoint y: 352, endPoint x: 429, endPoint y: 356, distance: 4.7
click at [429, 356] on div at bounding box center [432, 357] width 17 height 3
type input "50"
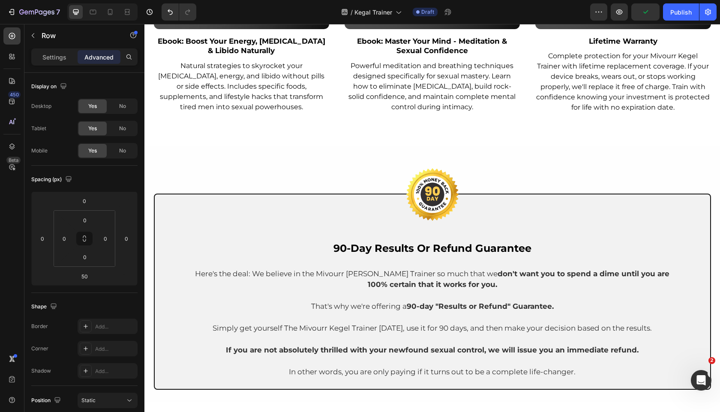
scroll to position [3242, 0]
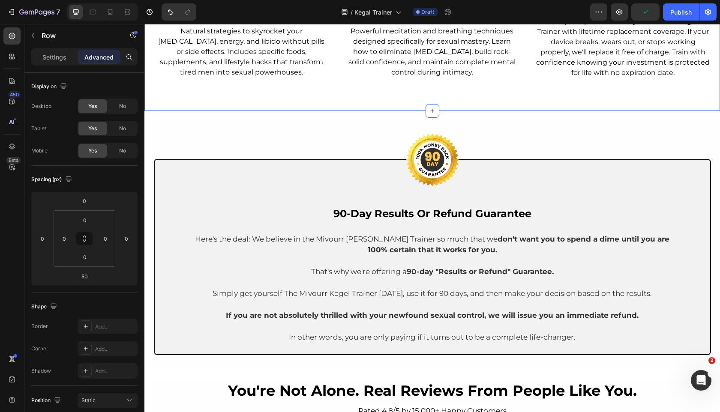
click at [347, 73] on p "Powerful meditation and breathing techniques designed specifically for sexual m…" at bounding box center [433, 51] width 174 height 51
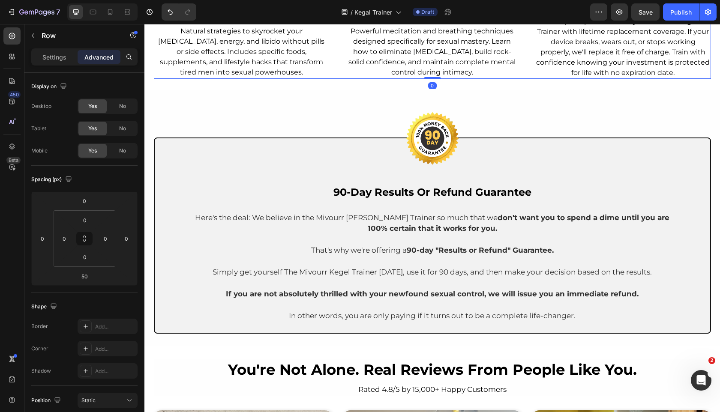
drag, startPoint x: 433, startPoint y: 99, endPoint x: 437, endPoint y: 48, distance: 51.1
type input "0"
click at [319, 105] on div at bounding box center [432, 138] width 487 height 69
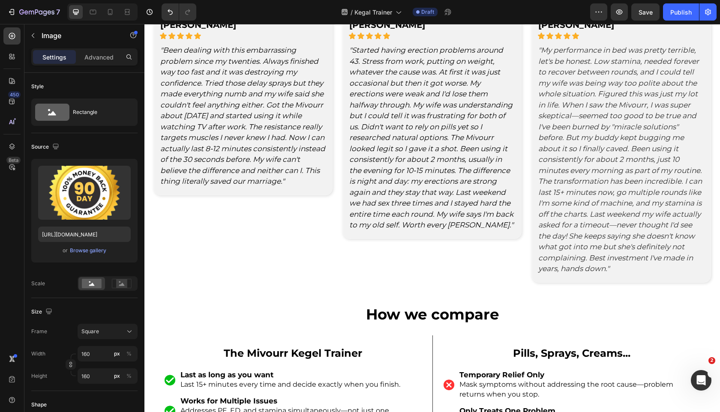
scroll to position [3665, 0]
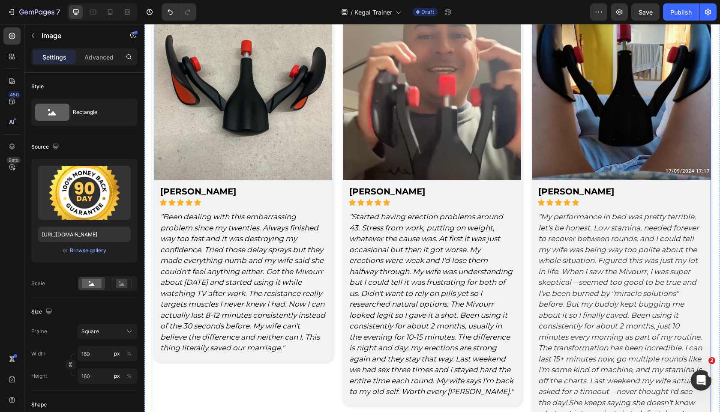
click at [340, 143] on div "Image Michael K. Text Block Icon Icon Icon Icon Icon Icon List Row "Been dealin…" at bounding box center [432, 218] width 557 height 463
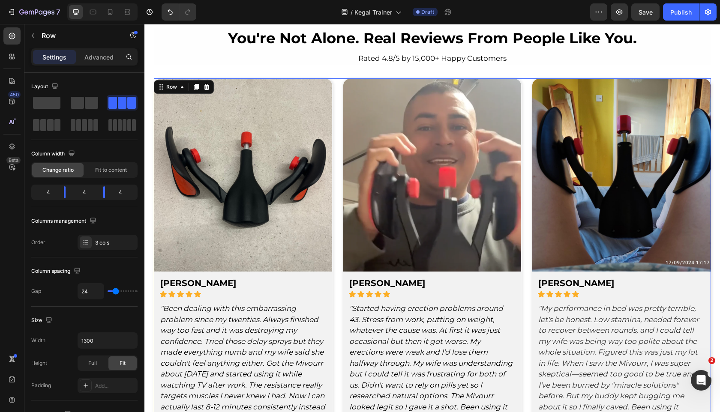
scroll to position [3487, 0]
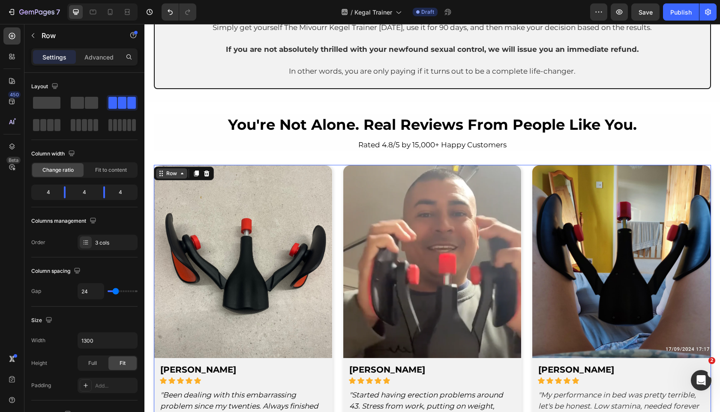
click at [169, 175] on div "Row" at bounding box center [172, 174] width 14 height 8
click at [168, 173] on div "Row" at bounding box center [172, 174] width 14 height 8
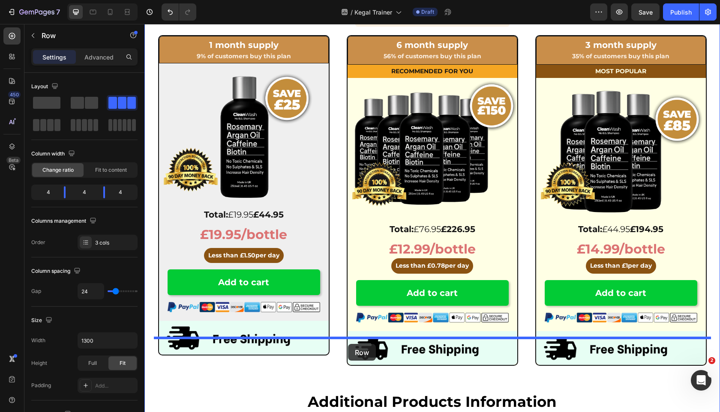
scroll to position [2180, 0]
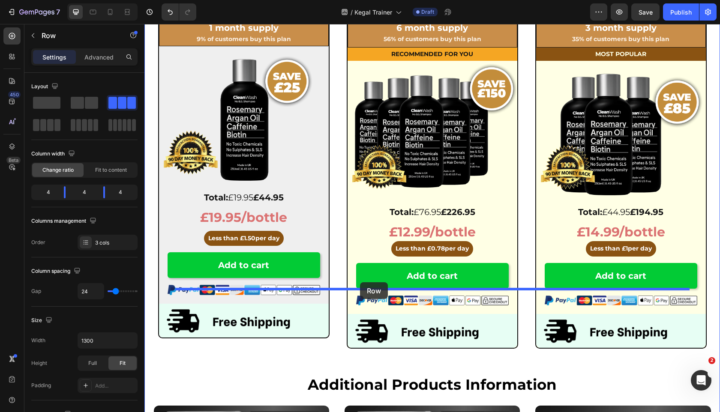
drag, startPoint x: 160, startPoint y: 174, endPoint x: 360, endPoint y: 282, distance: 227.5
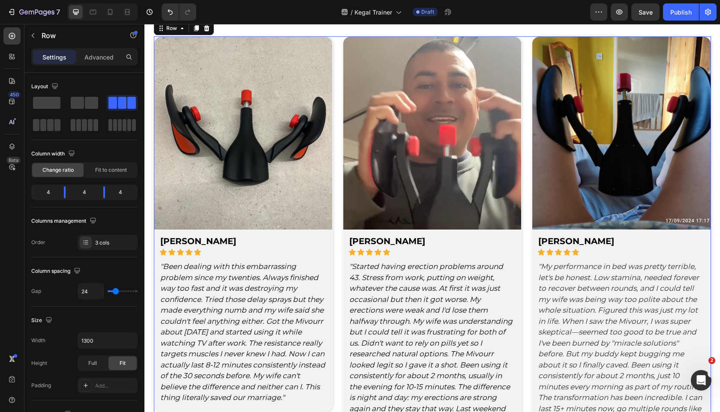
scroll to position [2345, 0]
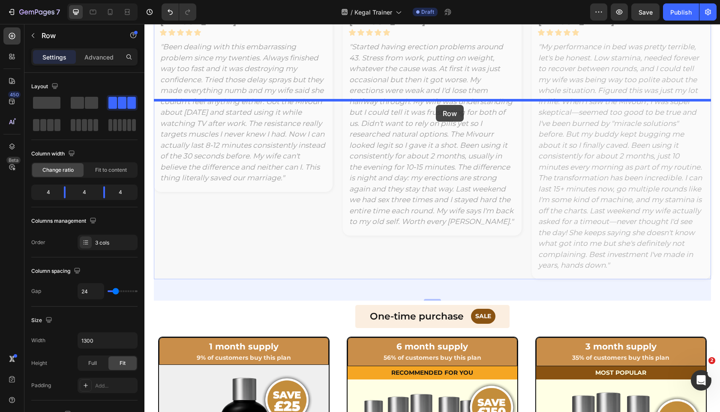
drag, startPoint x: 163, startPoint y: 119, endPoint x: 436, endPoint y: 105, distance: 273.0
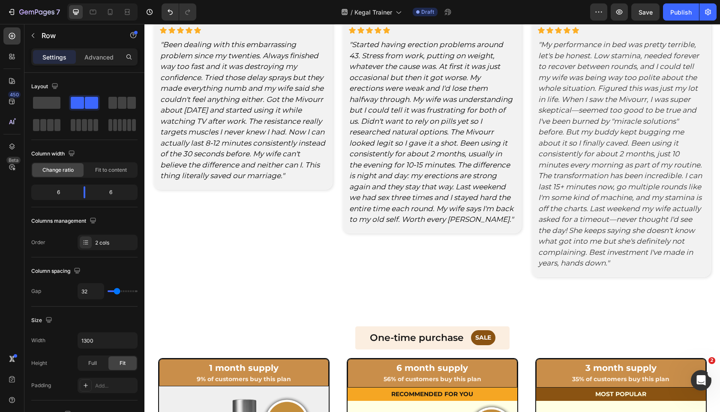
drag, startPoint x: 430, startPoint y: 99, endPoint x: 430, endPoint y: 120, distance: 21.4
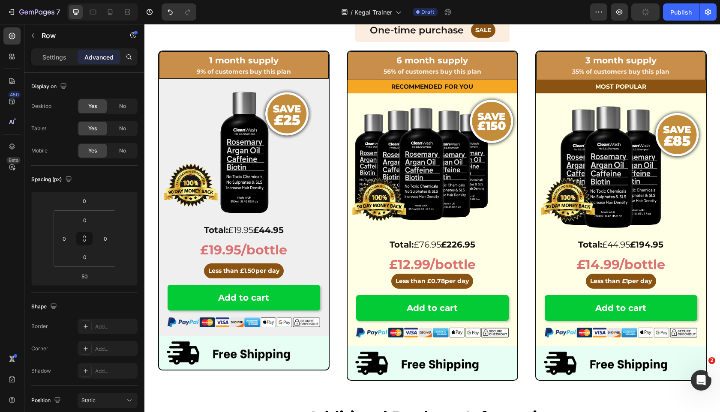
scroll to position [2757, 0]
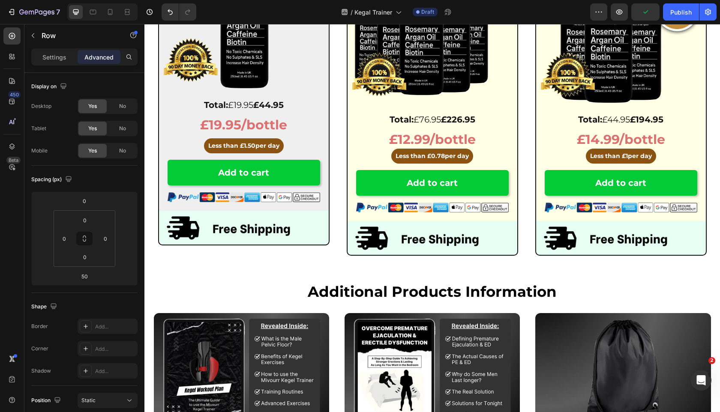
drag, startPoint x: 427, startPoint y: 193, endPoint x: 427, endPoint y: 126, distance: 67.3
type input "0"
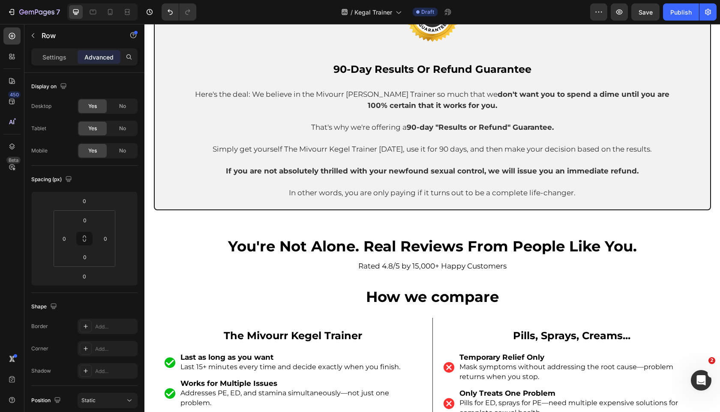
scroll to position [3931, 0]
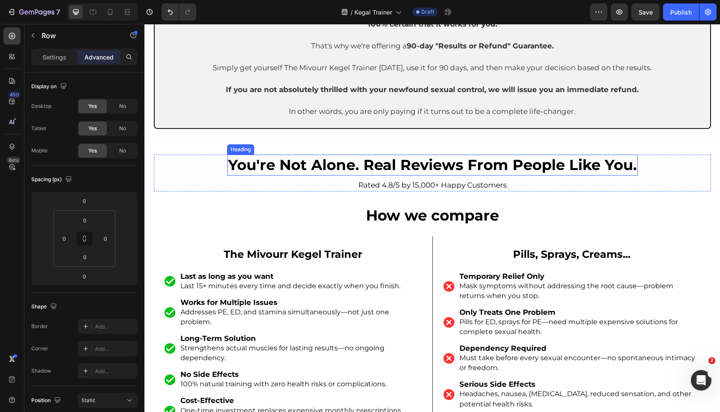
click at [392, 163] on strong "you're not alone. real reviews from people like you." at bounding box center [432, 165] width 409 height 18
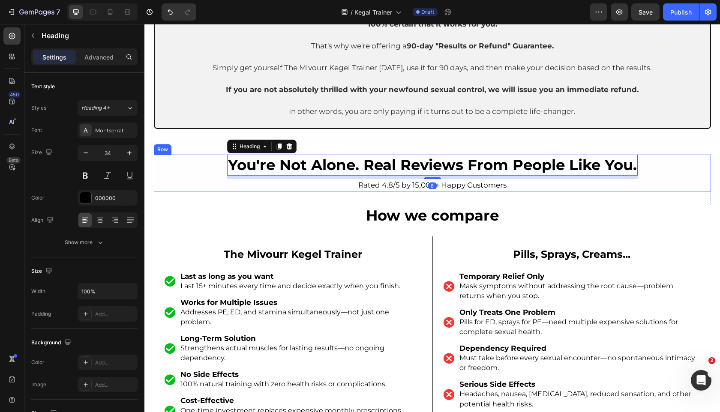
click at [167, 174] on div "you're not alone. real reviews from people like you. Heading 8 Rated 4.8/5 by 1…" at bounding box center [432, 173] width 557 height 37
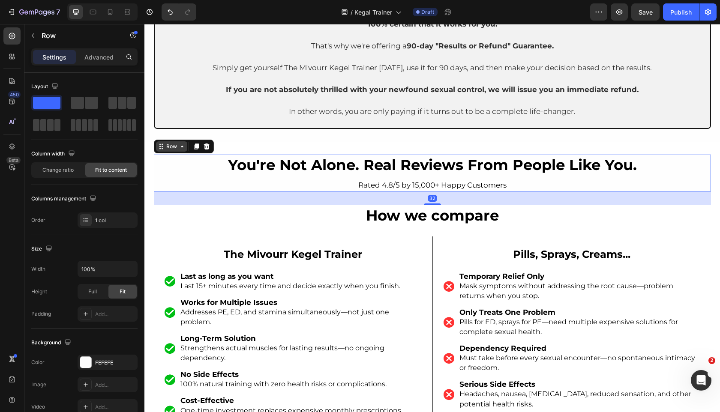
click at [158, 149] on icon at bounding box center [161, 146] width 7 height 7
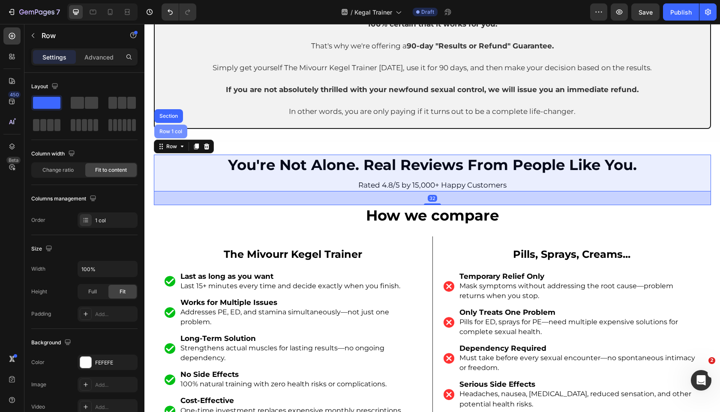
click at [172, 137] on div "Row 1 col" at bounding box center [170, 132] width 33 height 14
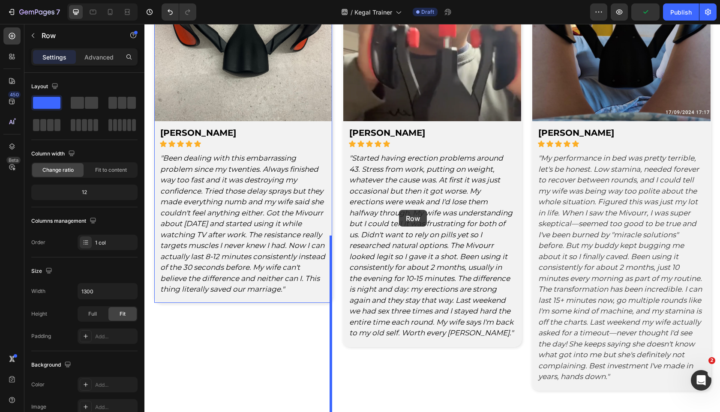
scroll to position [2175, 0]
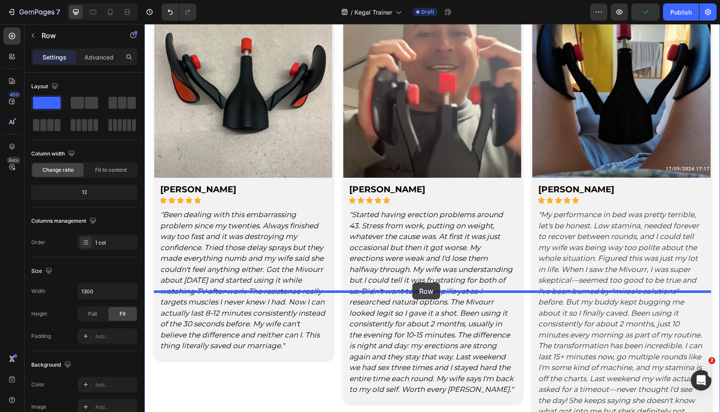
drag, startPoint x: 162, startPoint y: 147, endPoint x: 412, endPoint y: 283, distance: 285.0
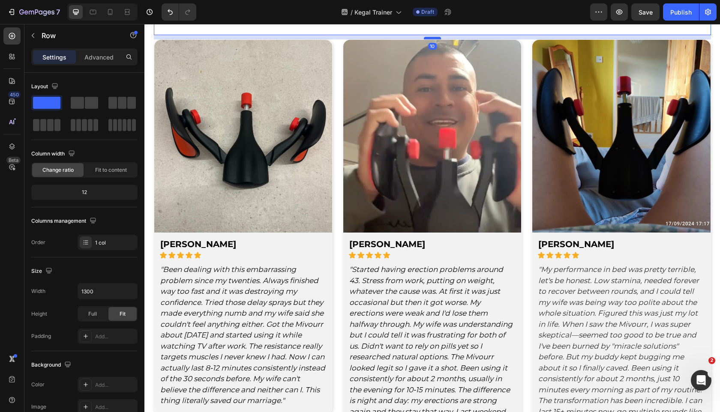
drag, startPoint x: 432, startPoint y: 363, endPoint x: 439, endPoint y: 346, distance: 18.3
click at [439, 39] on div at bounding box center [432, 38] width 17 height 3
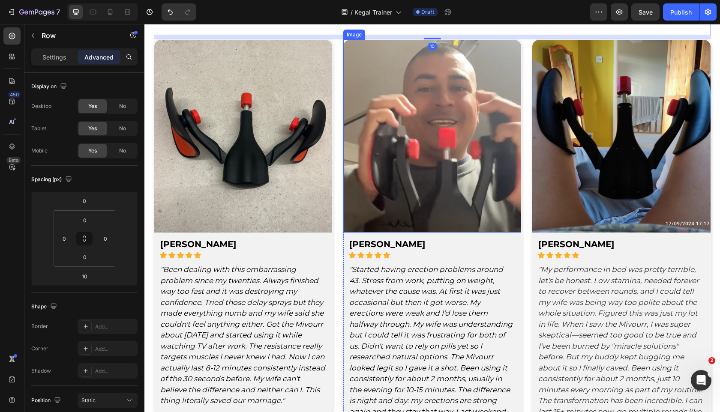
click at [395, 233] on img at bounding box center [432, 136] width 178 height 193
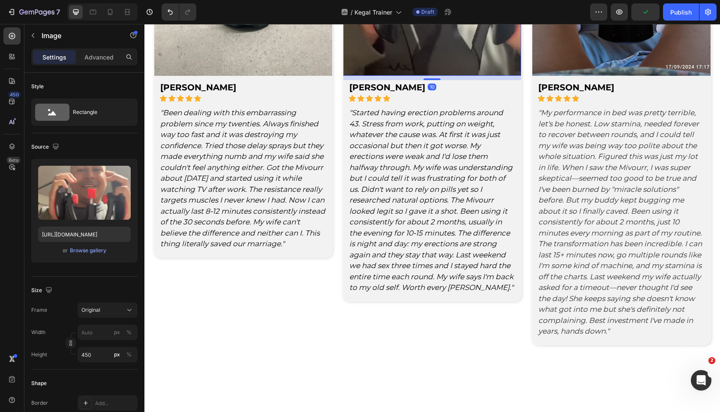
scroll to position [2338, 0]
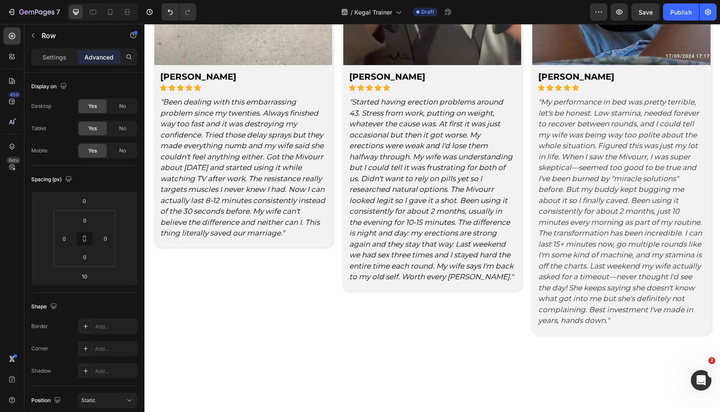
drag, startPoint x: 434, startPoint y: 182, endPoint x: 434, endPoint y: 142, distance: 39.4
type input "0"
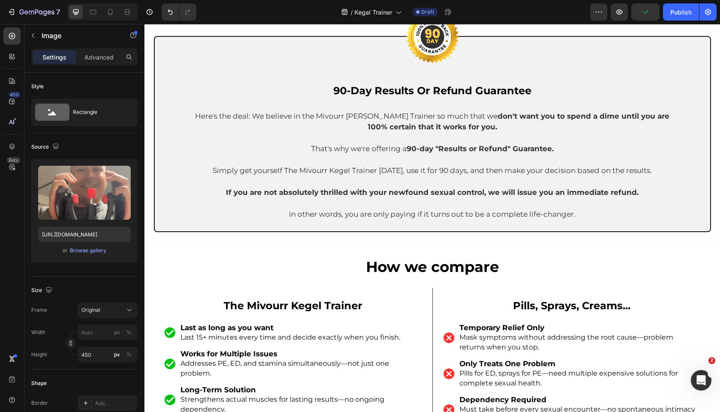
scroll to position [3998, 0]
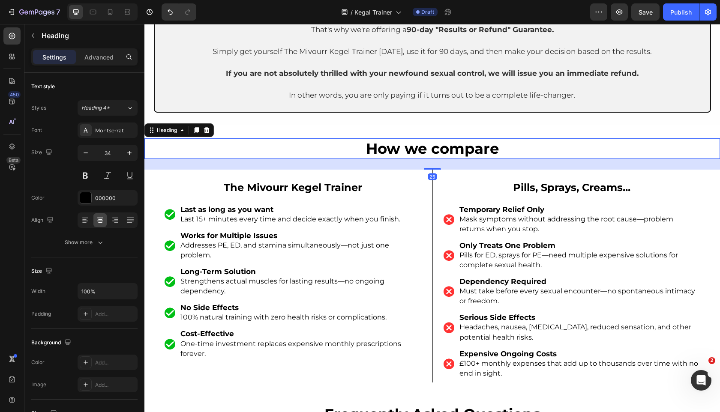
click at [156, 158] on h2 "How we compare" at bounding box center [432, 148] width 576 height 21
click at [155, 168] on div "25" at bounding box center [432, 164] width 576 height 11
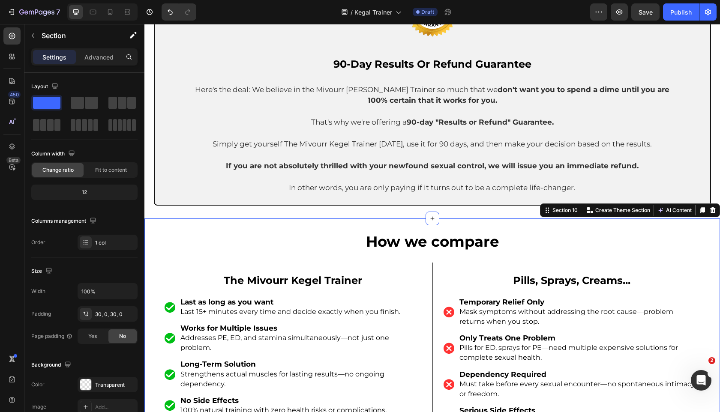
scroll to position [4110, 0]
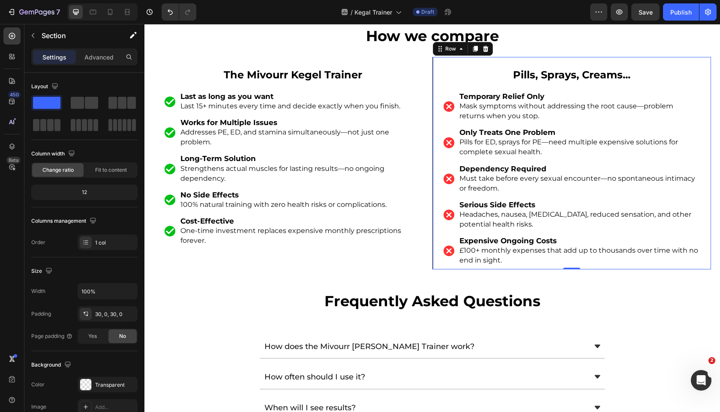
click at [434, 106] on div "Pills, Sprays, Creams... Text Block Image Temporary Relief Only Mask symptoms w…" at bounding box center [572, 163] width 279 height 213
click at [448, 48] on div "Row" at bounding box center [451, 49] width 14 height 8
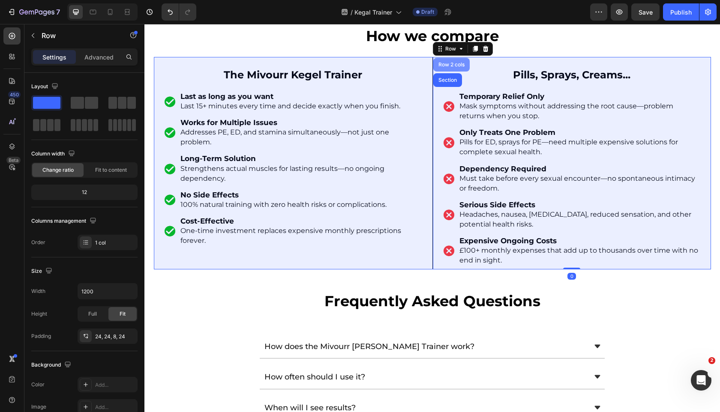
click at [445, 67] on div "Row 2 cols" at bounding box center [451, 65] width 36 height 14
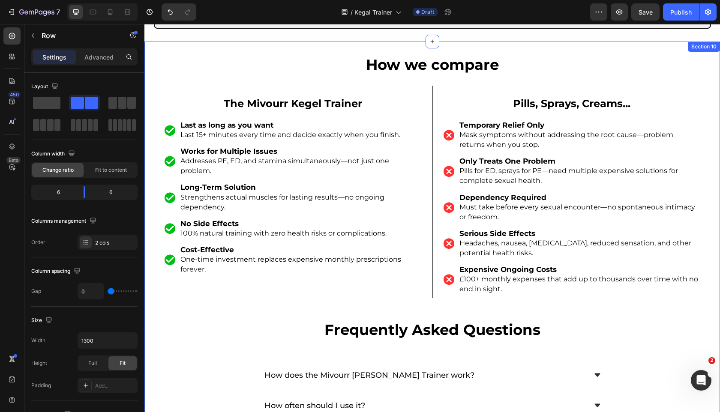
scroll to position [4027, 0]
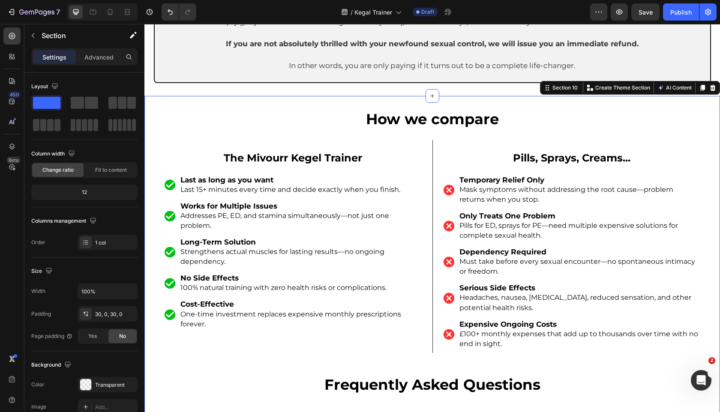
click at [460, 139] on div "How we compare Heading The Mivourr Kegel Trainer Text Block Image Last as long …" at bounding box center [432, 398] width 576 height 578
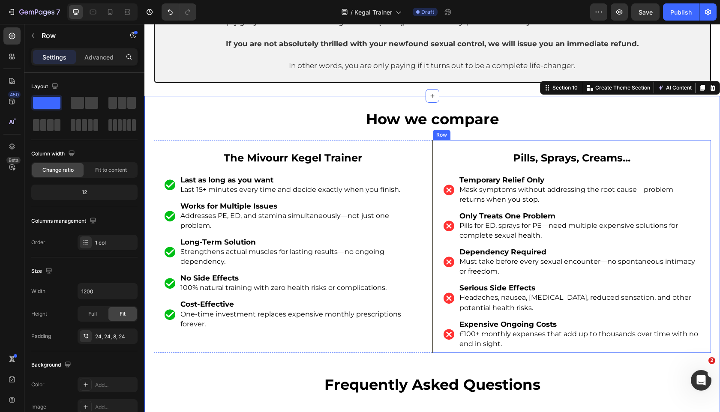
click at [454, 144] on div "Pills, Sprays, Creams... Text Block Image Temporary Relief Only Mask symptoms w…" at bounding box center [572, 246] width 279 height 213
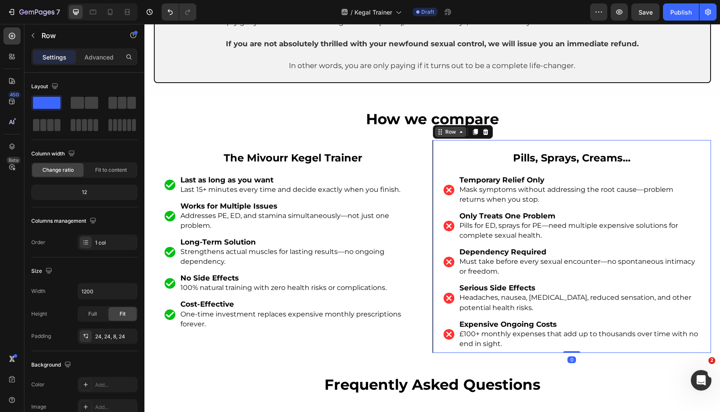
click at [457, 131] on div "Row" at bounding box center [451, 132] width 14 height 8
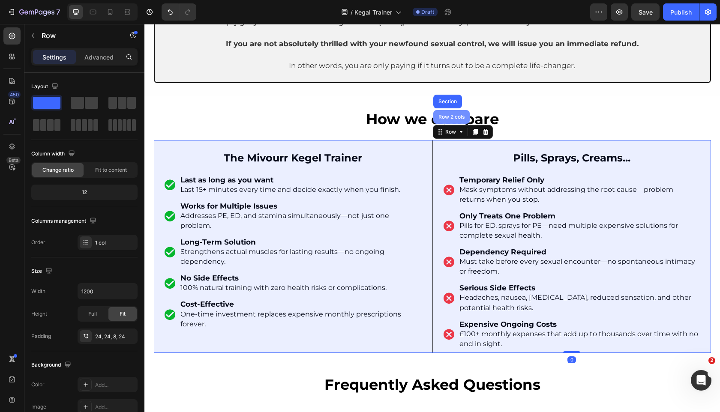
click at [454, 119] on div "Row 2 cols" at bounding box center [452, 116] width 30 height 5
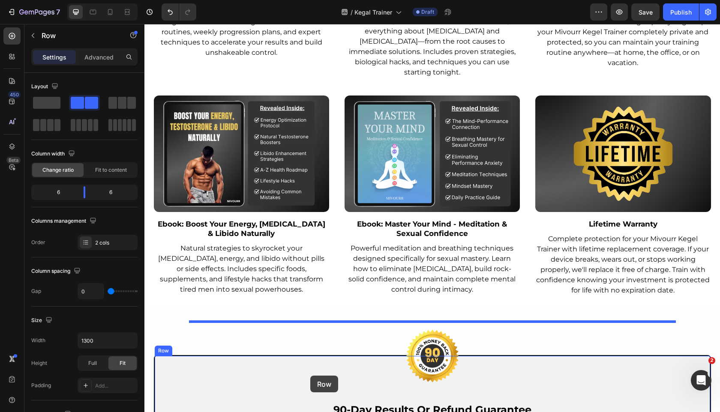
scroll to position [3598, 0]
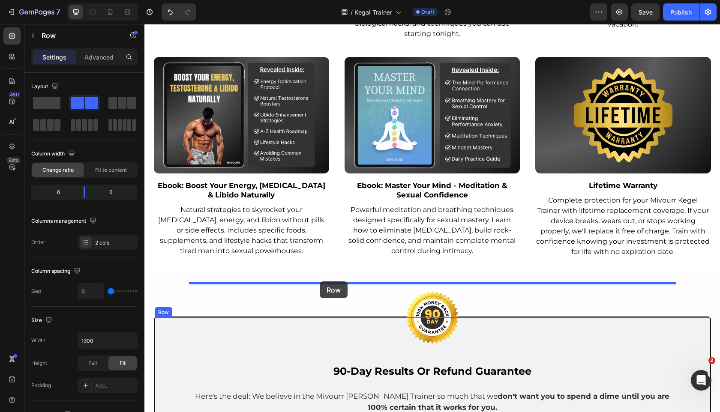
drag, startPoint x: 162, startPoint y: 132, endPoint x: 320, endPoint y: 282, distance: 217.1
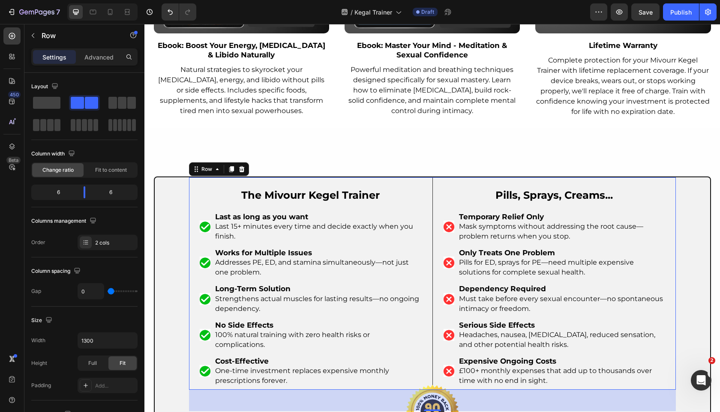
scroll to position [3732, 0]
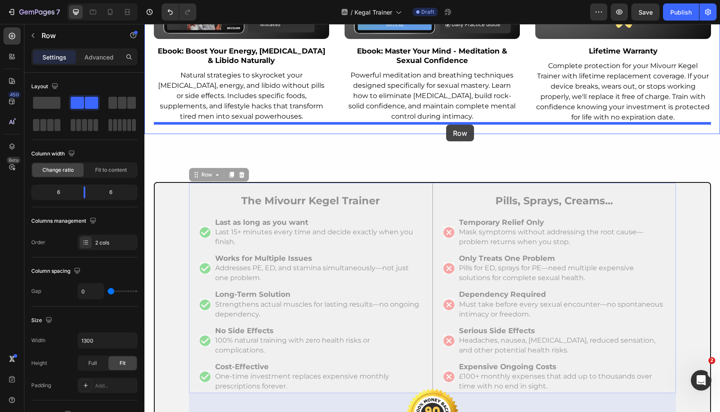
drag, startPoint x: 196, startPoint y: 177, endPoint x: 446, endPoint y: 125, distance: 255.2
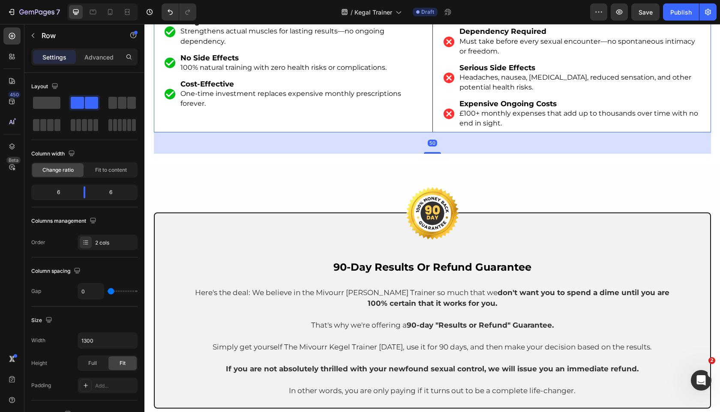
scroll to position [4203, 0]
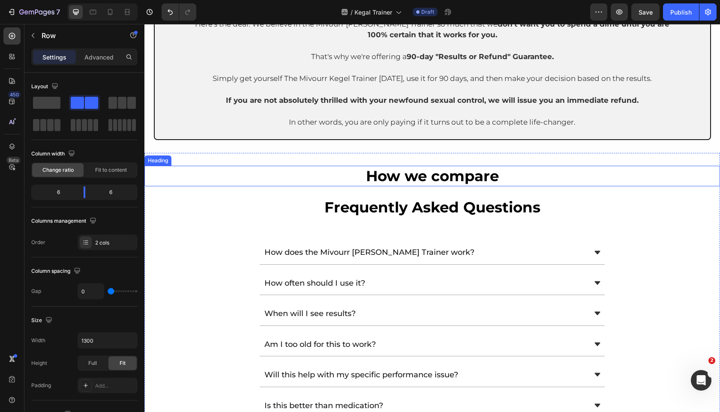
click at [383, 171] on h2 "How we compare" at bounding box center [432, 176] width 576 height 21
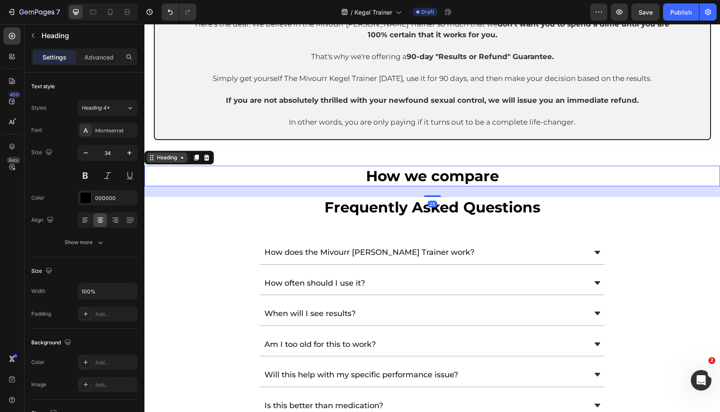
click at [156, 157] on div "Heading" at bounding box center [167, 158] width 24 height 8
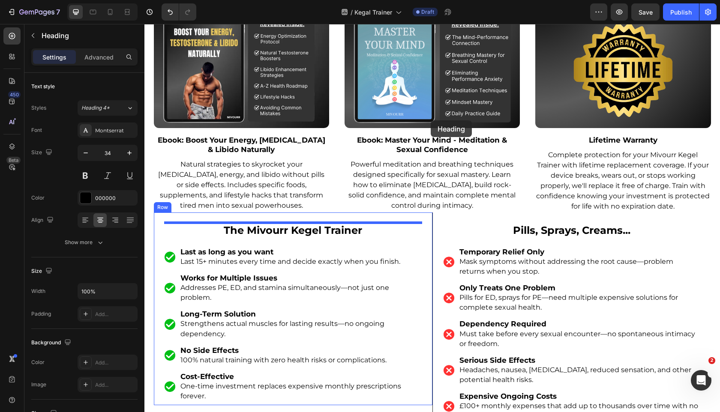
scroll to position [3636, 0]
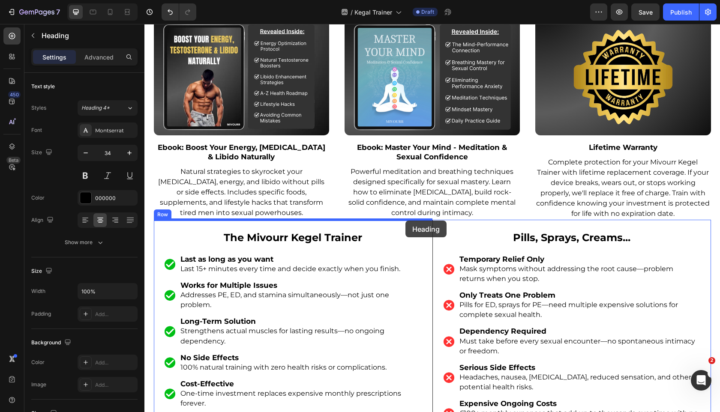
drag, startPoint x: 156, startPoint y: 161, endPoint x: 406, endPoint y: 221, distance: 257.0
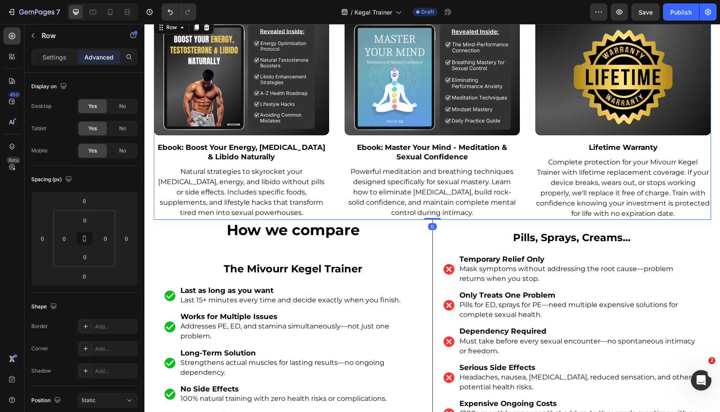
click at [342, 210] on div "Image Ebook: Boost Your Energy, Testosterone & Libido Naturally Text Block Natu…" at bounding box center [432, 119] width 557 height 201
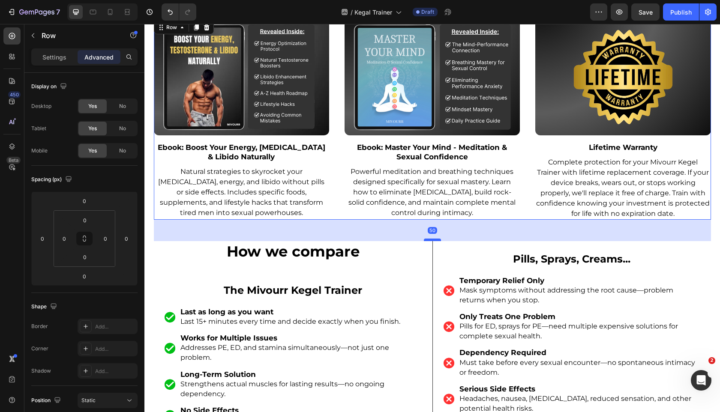
drag, startPoint x: 432, startPoint y: 218, endPoint x: 434, endPoint y: 240, distance: 21.5
click at [436, 240] on div at bounding box center [432, 240] width 17 height 3
type input "50"
click at [325, 247] on h2 "How we compare" at bounding box center [293, 251] width 279 height 21
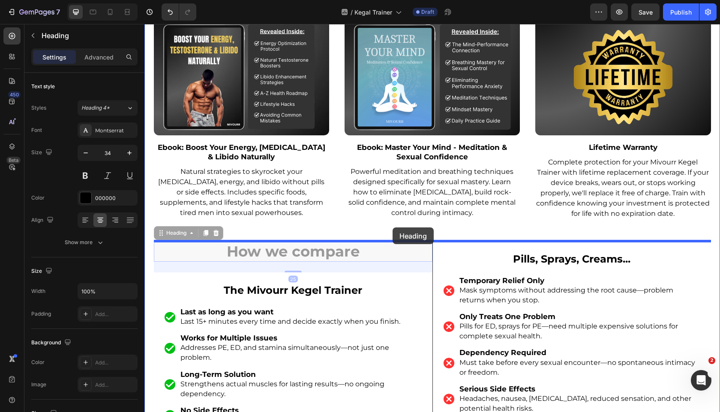
drag, startPoint x: 157, startPoint y: 232, endPoint x: 393, endPoint y: 228, distance: 235.4
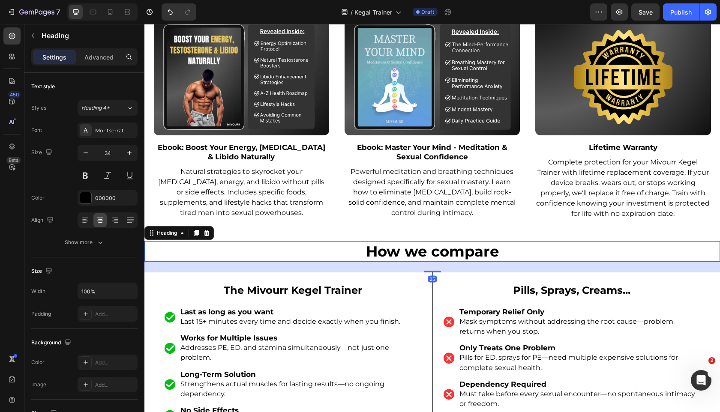
click at [433, 217] on p "Powerful meditation and breathing techniques designed specifically for sexual m…" at bounding box center [433, 192] width 174 height 51
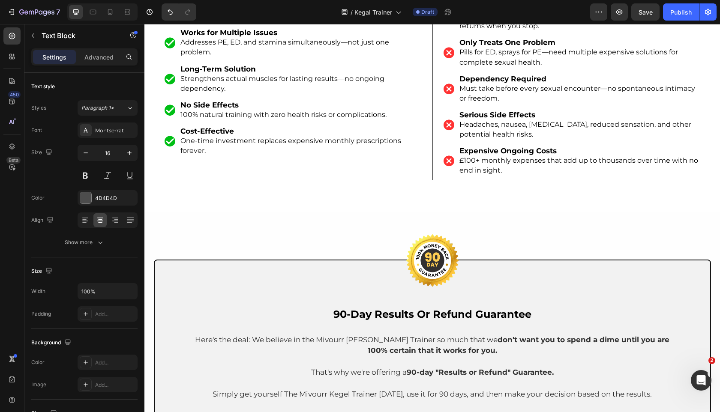
scroll to position [3945, 0]
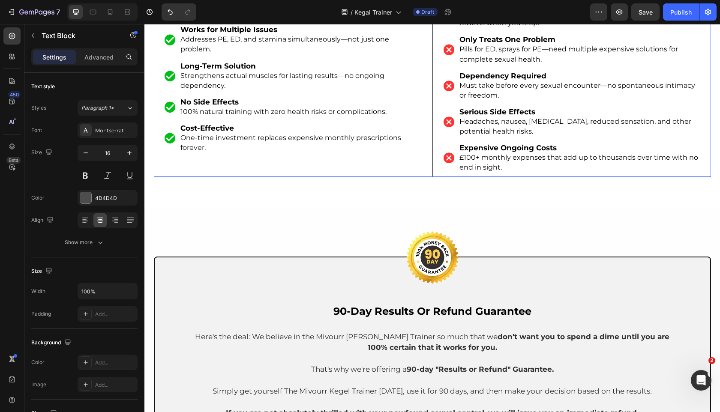
click at [424, 159] on div "The Mivourr Kegel Trainer Text Block Image Last as long as you want Last 15+ mi…" at bounding box center [293, 70] width 279 height 213
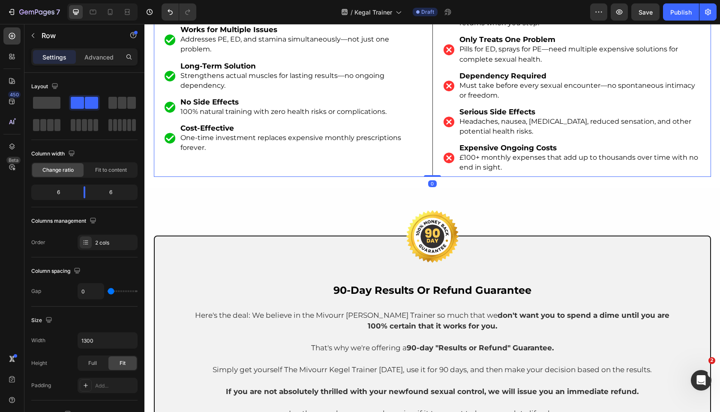
drag, startPoint x: 437, startPoint y: 194, endPoint x: 433, endPoint y: 143, distance: 51.6
click at [433, 143] on div "The Mivourr Kegel Trainer Text Block Image Last as long as you want Last 15+ mi…" at bounding box center [432, 70] width 557 height 213
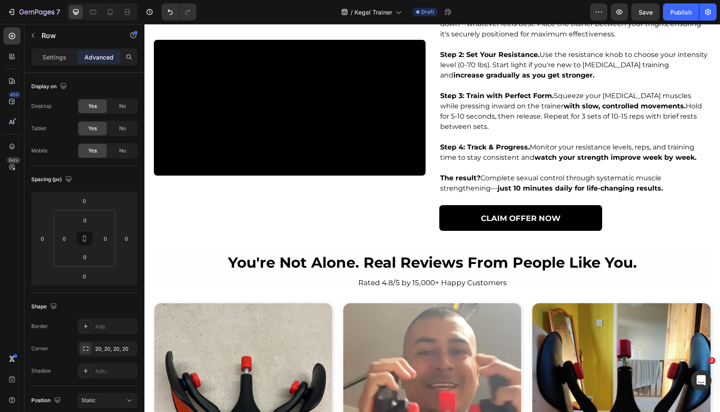
scroll to position [1905, 0]
